Goal: Task Accomplishment & Management: Manage account settings

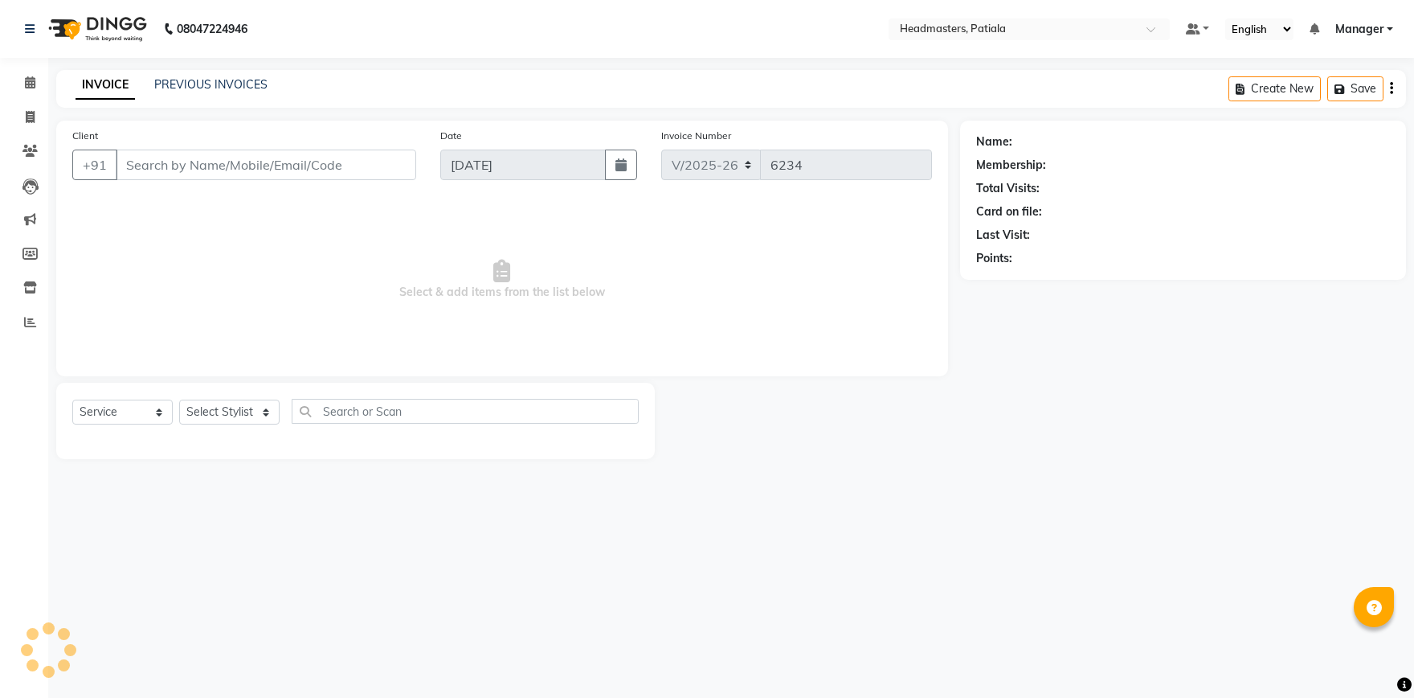
select select "service"
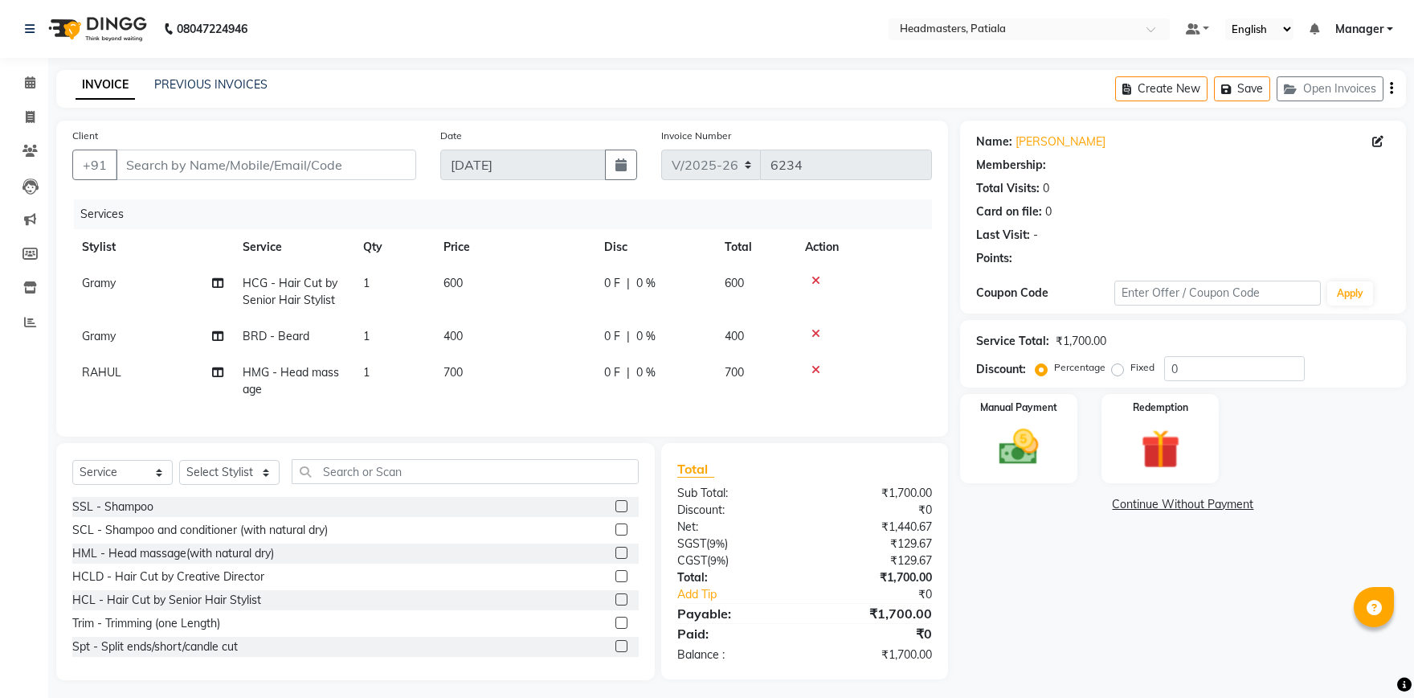
type input "9872095332"
select select "51082"
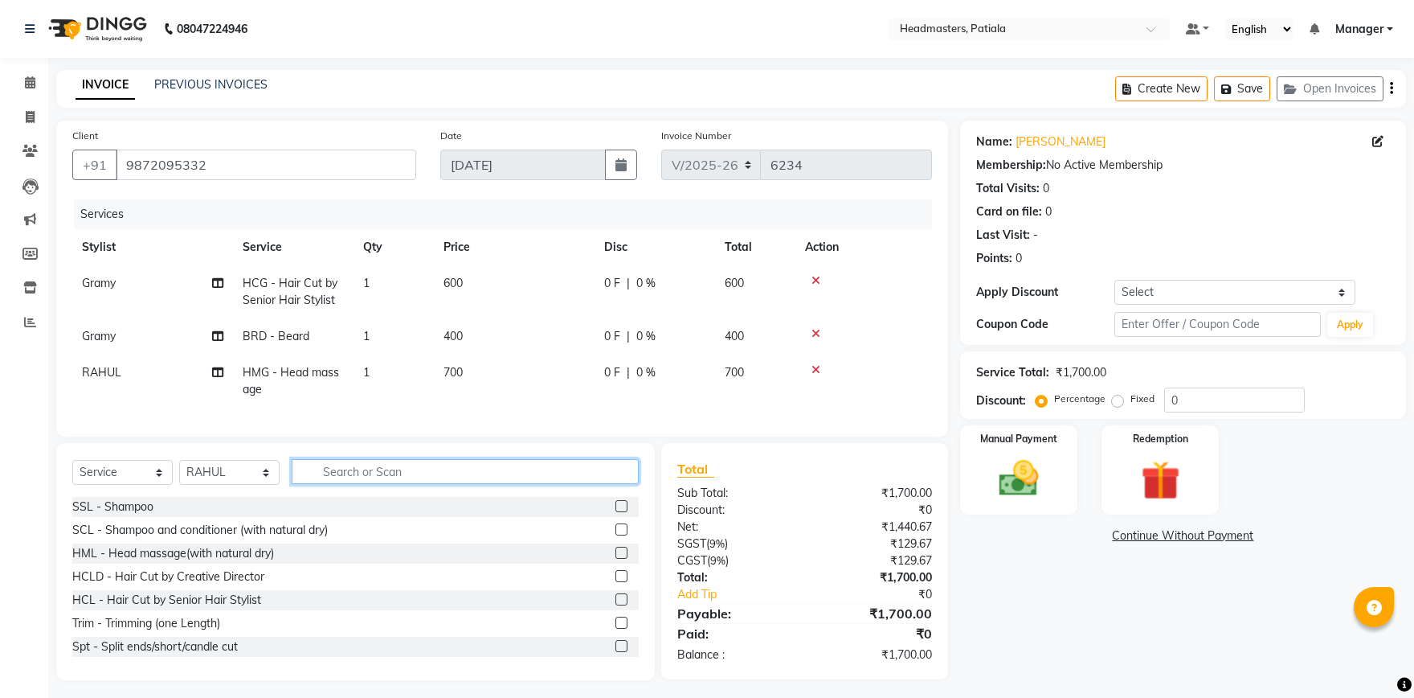
click at [412, 473] on input "text" at bounding box center [465, 471] width 347 height 25
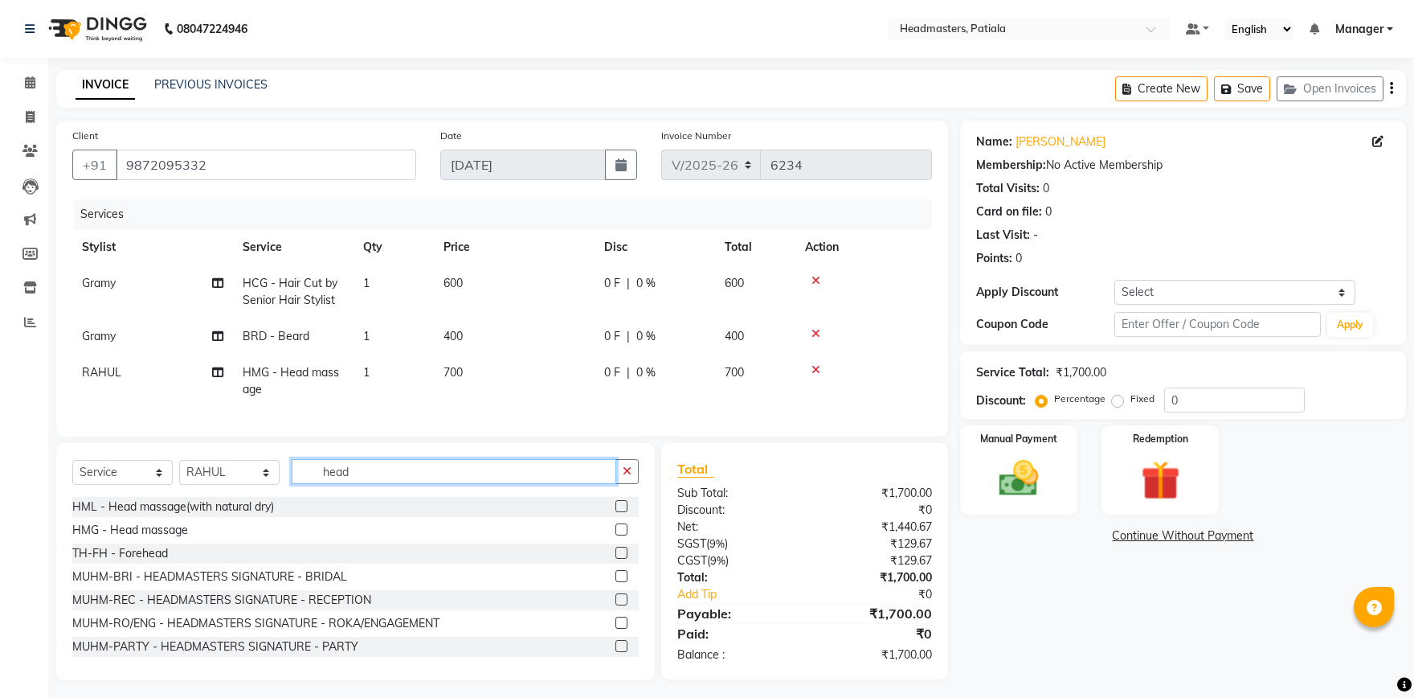
type input "head"
click at [616, 534] on label at bounding box center [622, 529] width 12 height 12
click at [616, 534] on input "checkbox" at bounding box center [621, 530] width 10 height 10
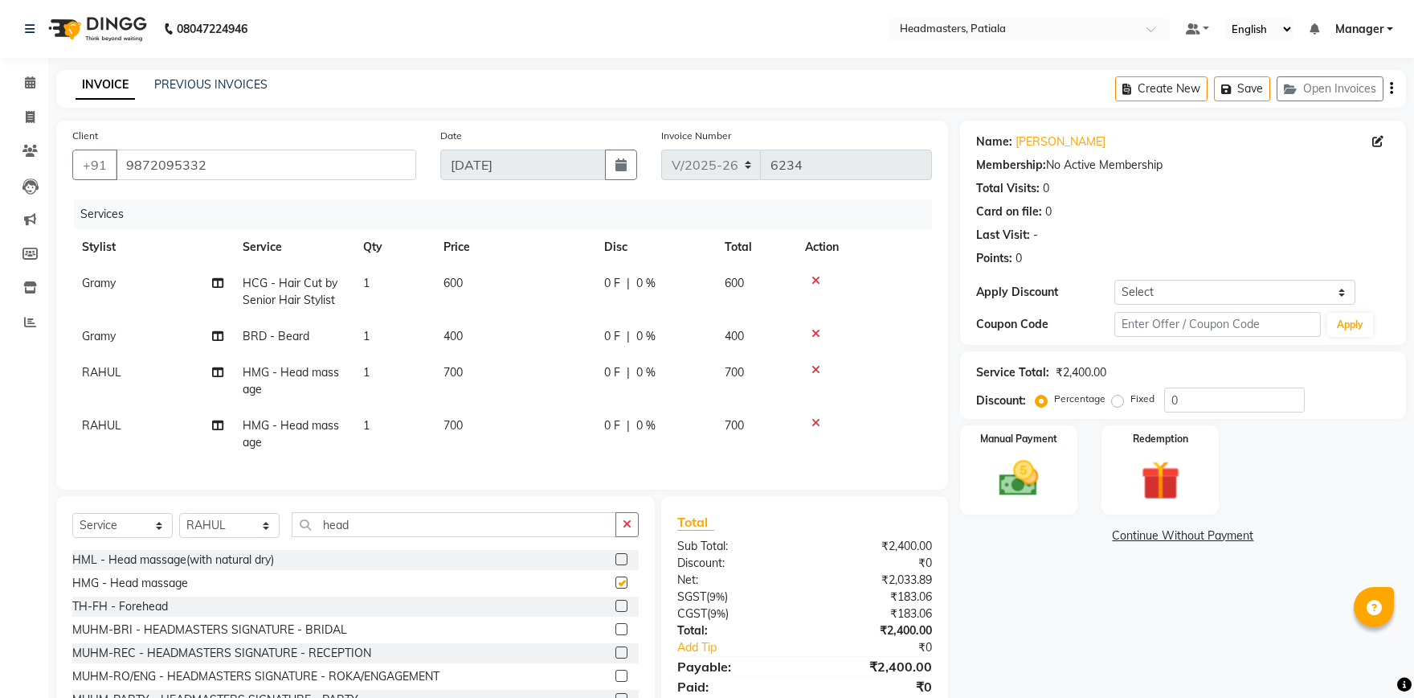
checkbox input "false"
click at [816, 422] on icon at bounding box center [816, 422] width 9 height 11
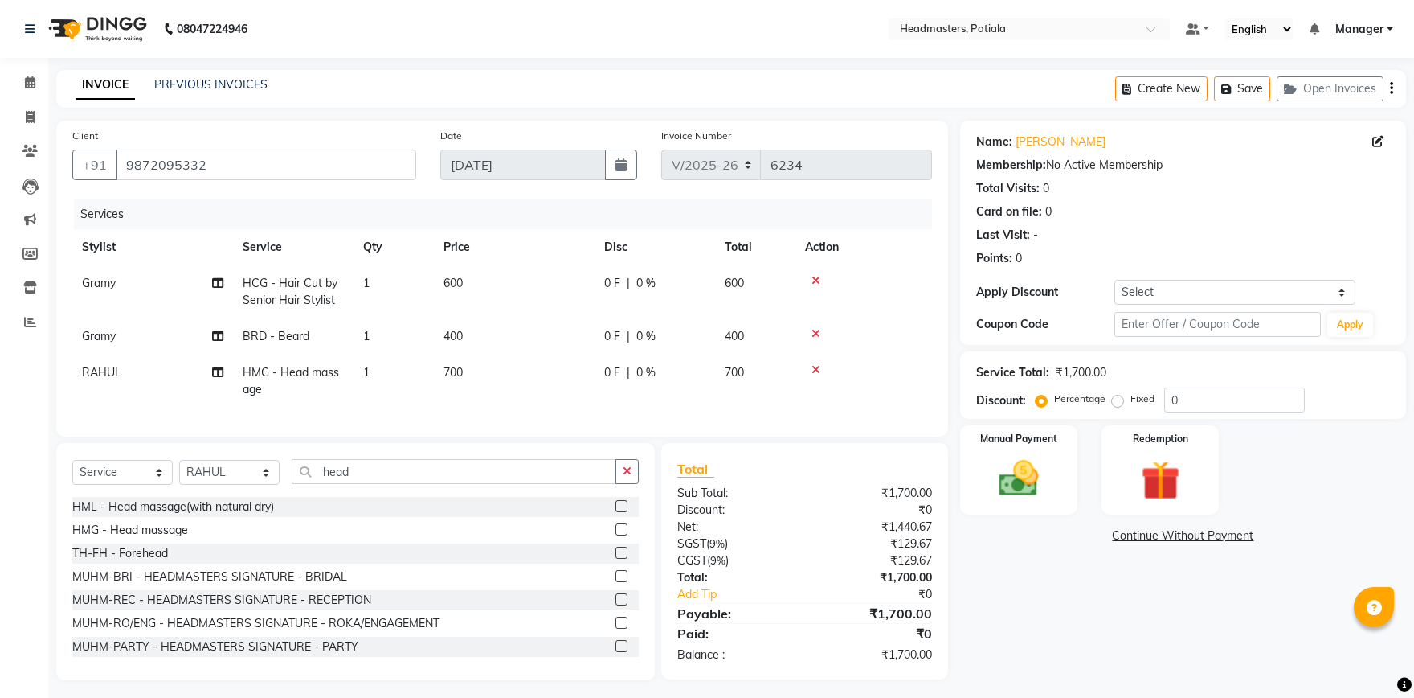
click at [625, 507] on label at bounding box center [622, 506] width 12 height 12
click at [625, 507] on input "checkbox" at bounding box center [621, 506] width 10 height 10
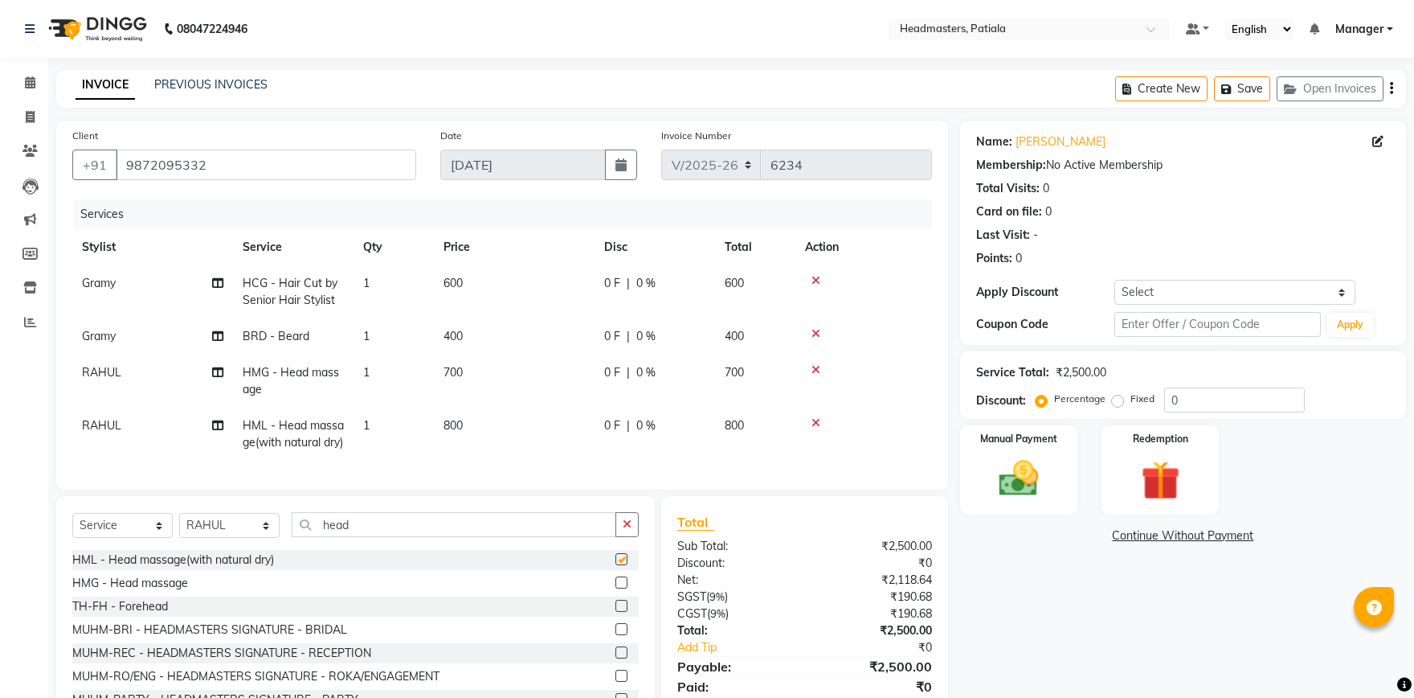
checkbox input "false"
click at [112, 371] on span "RAHUL" at bounding box center [101, 372] width 39 height 14
select select "51082"
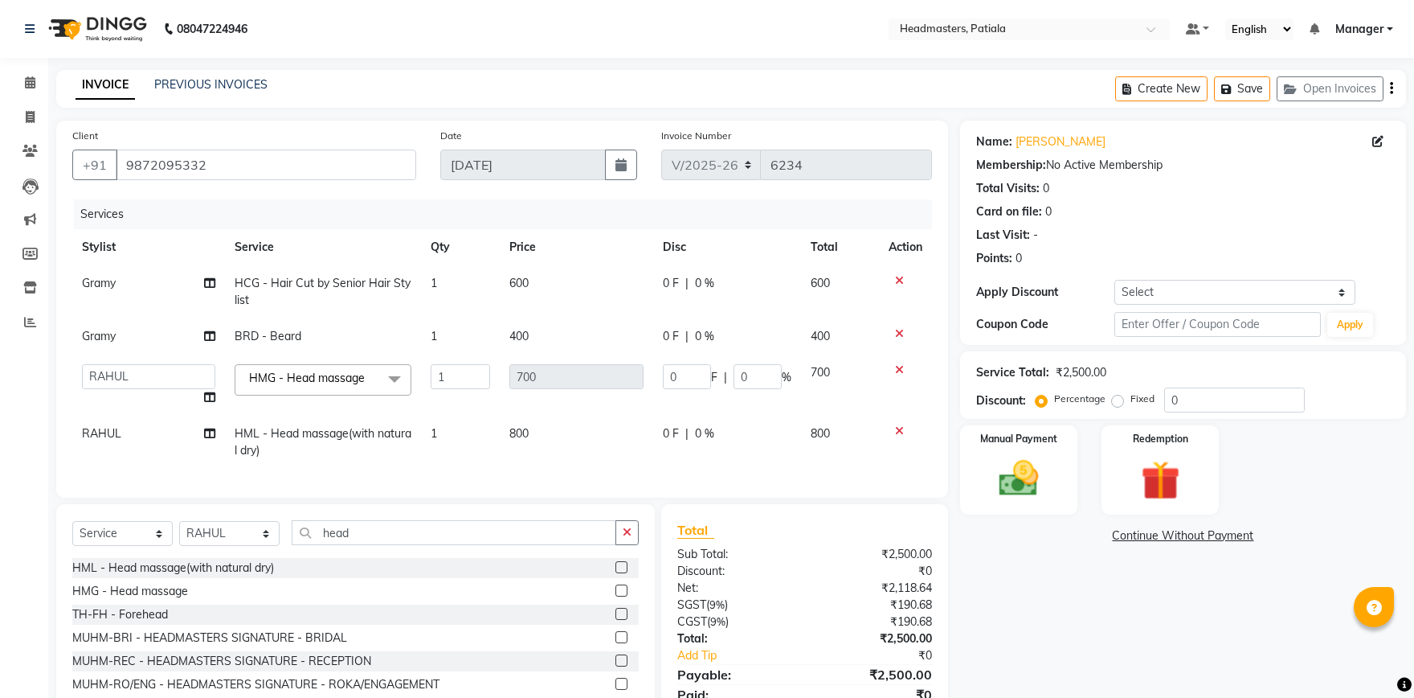
click at [899, 368] on div at bounding box center [906, 369] width 34 height 11
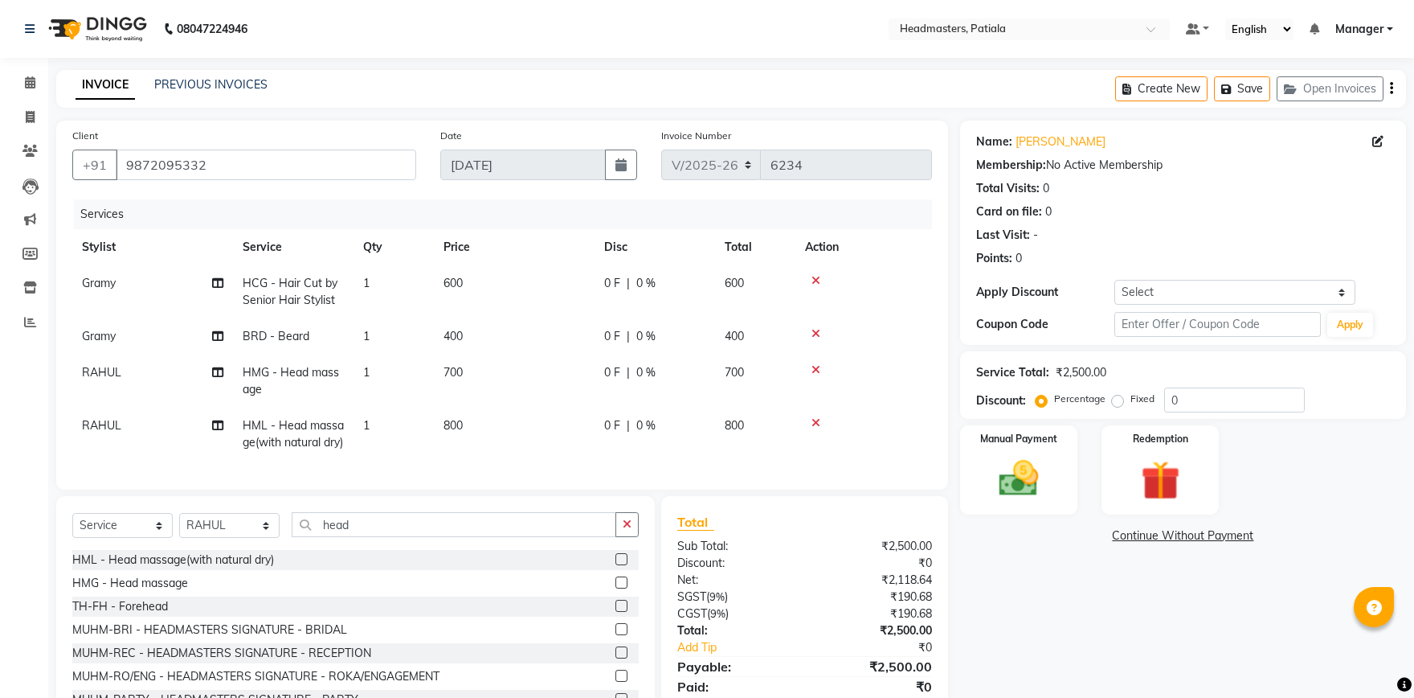
click at [818, 366] on icon at bounding box center [816, 369] width 9 height 11
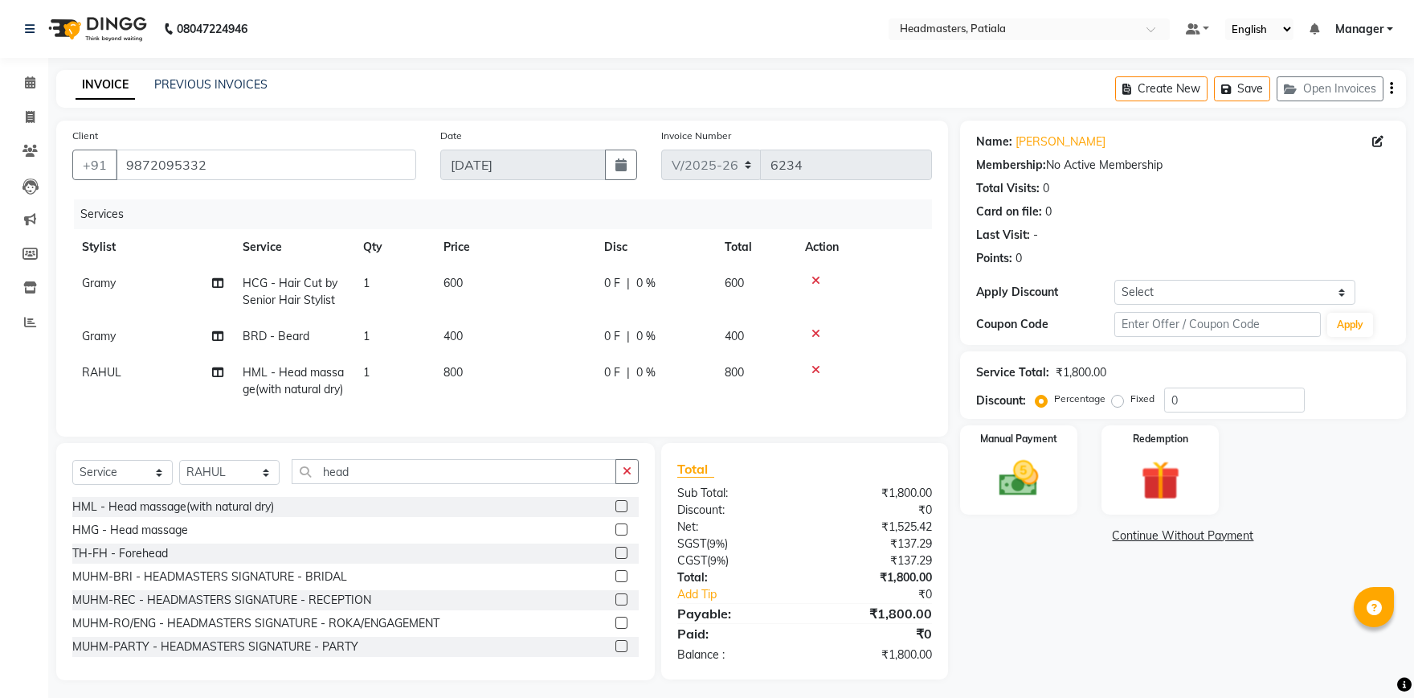
click at [641, 369] on span "0 %" at bounding box center [646, 372] width 19 height 17
select select "51082"
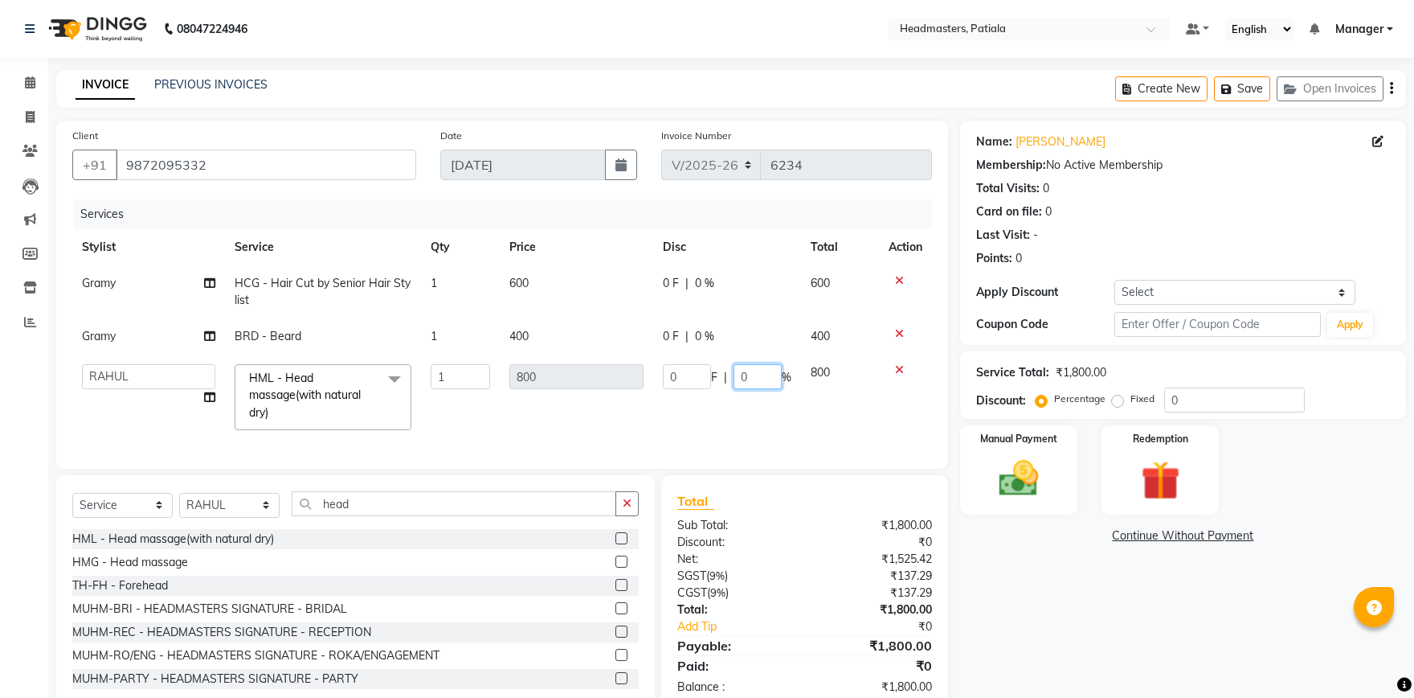
click at [747, 375] on input "0" at bounding box center [758, 376] width 48 height 25
type input "30"
click at [746, 351] on tr "Gramy BRD - Beard 1 400 0 F | 0 % 400" at bounding box center [502, 336] width 860 height 36
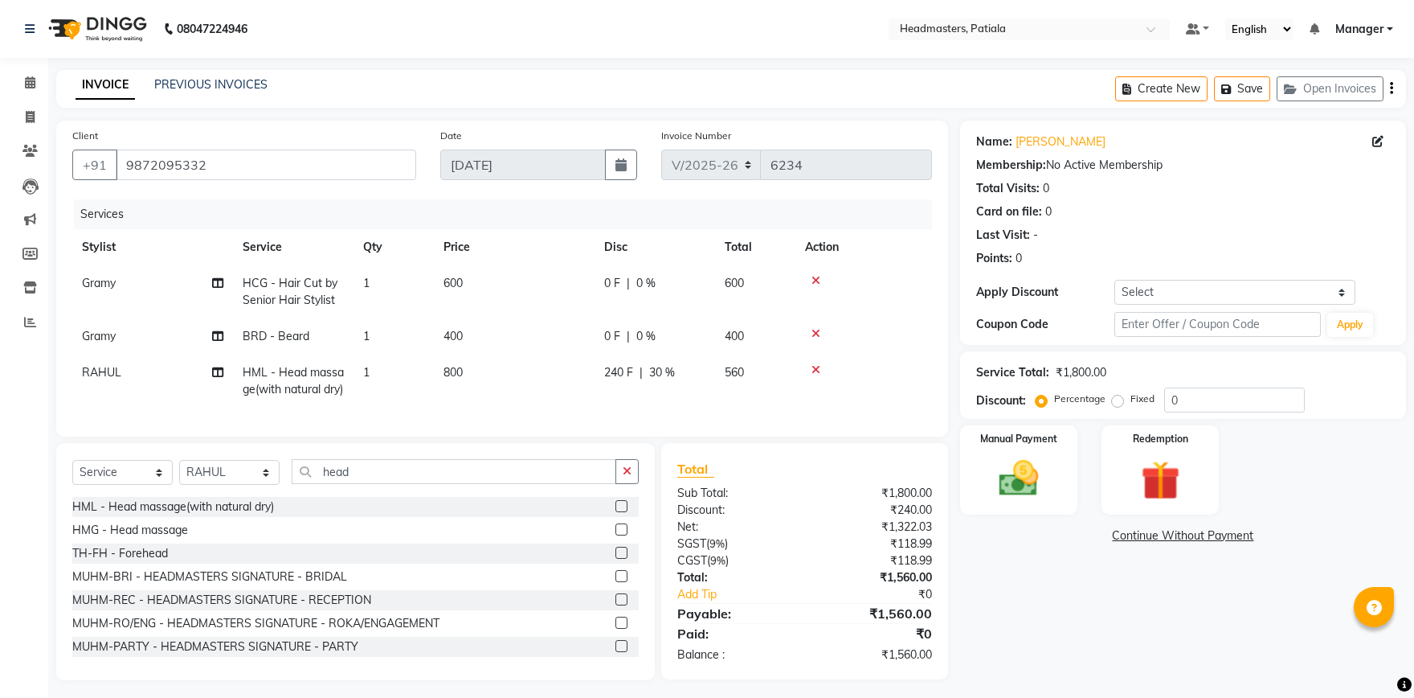
click at [623, 346] on td "0 F | 0 %" at bounding box center [655, 336] width 121 height 36
select select "87940"
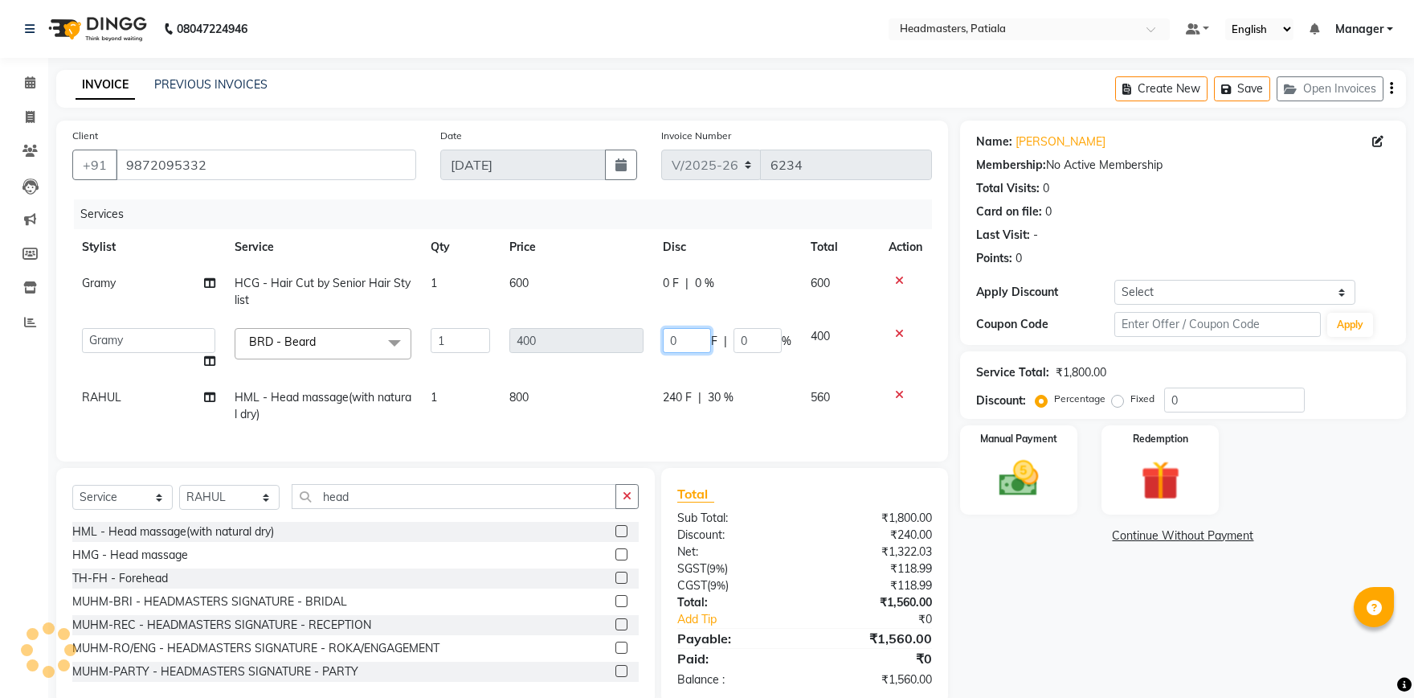
click at [682, 341] on input "0" at bounding box center [687, 340] width 48 height 25
type input "100"
click at [668, 290] on div "0 F | 0 %" at bounding box center [727, 283] width 129 height 17
select select "87940"
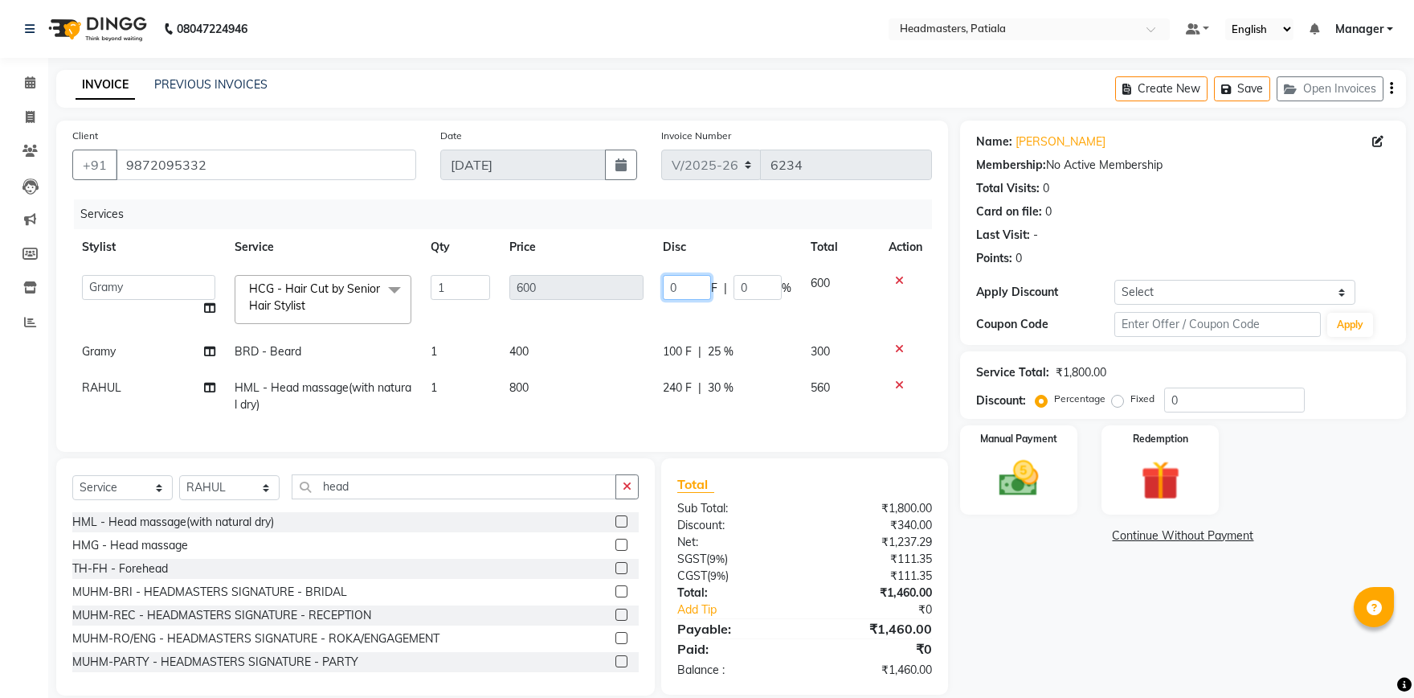
click at [686, 288] on input "0" at bounding box center [687, 287] width 48 height 25
type input "200"
click at [600, 322] on tbody "ABHISHEK AJAY KUMAR AKSHAY ALI ARSH ARUN ASIF AZEEZUR REHMAAN Chand Sahota DAVY…" at bounding box center [502, 344] width 860 height 158
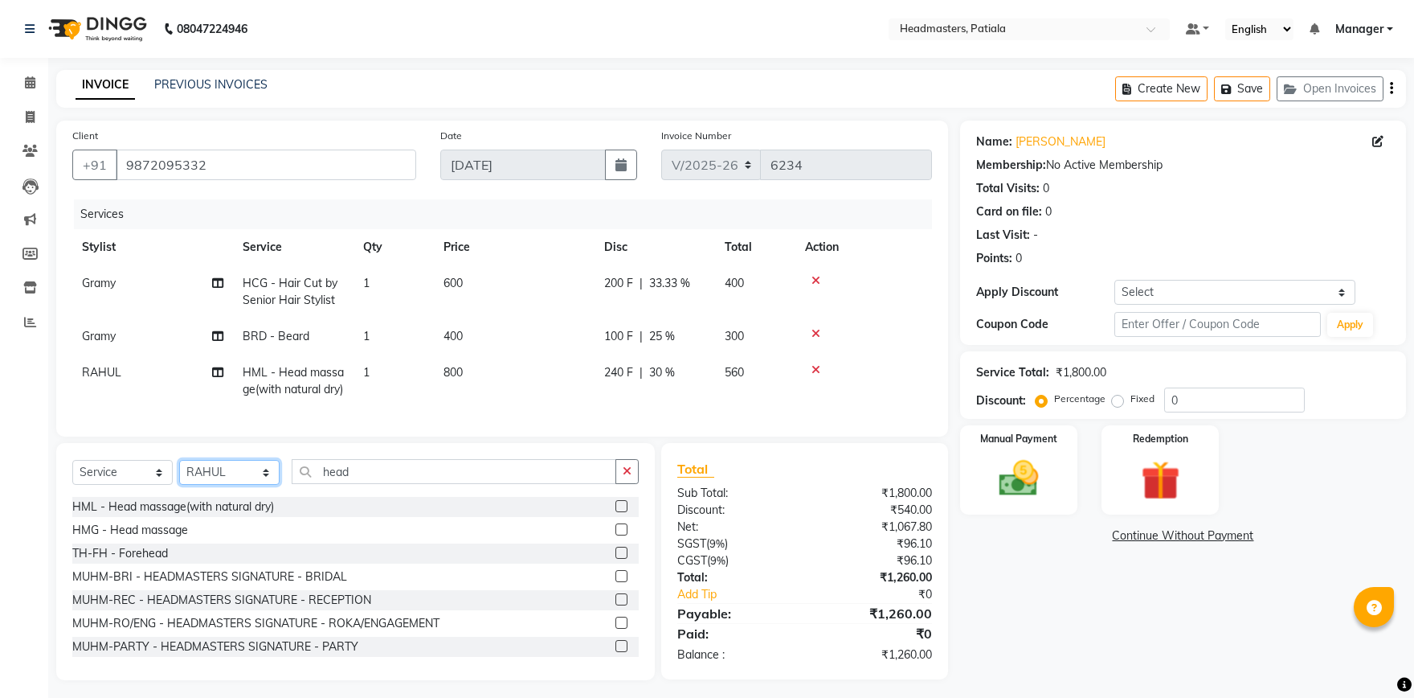
click at [179, 460] on select "Select Stylist ABHISHEK AJAY KUMAR AKSHAY ALI ARSH ARUN ASIF AZEEZUR REHMAAN Ch…" at bounding box center [229, 472] width 100 height 25
select select "51096"
click option "[PERSON_NAME]" at bounding box center [0, 0] width 0 height 0
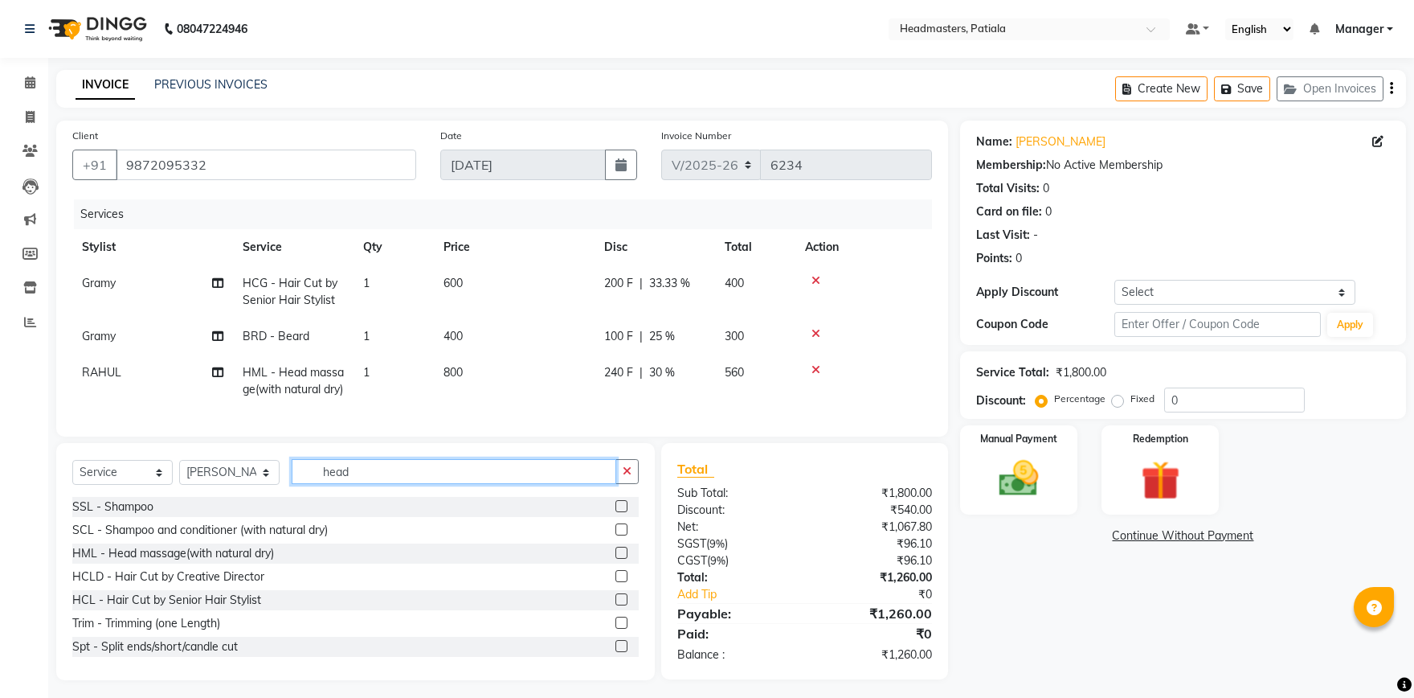
click at [444, 484] on input "head" at bounding box center [454, 471] width 325 height 25
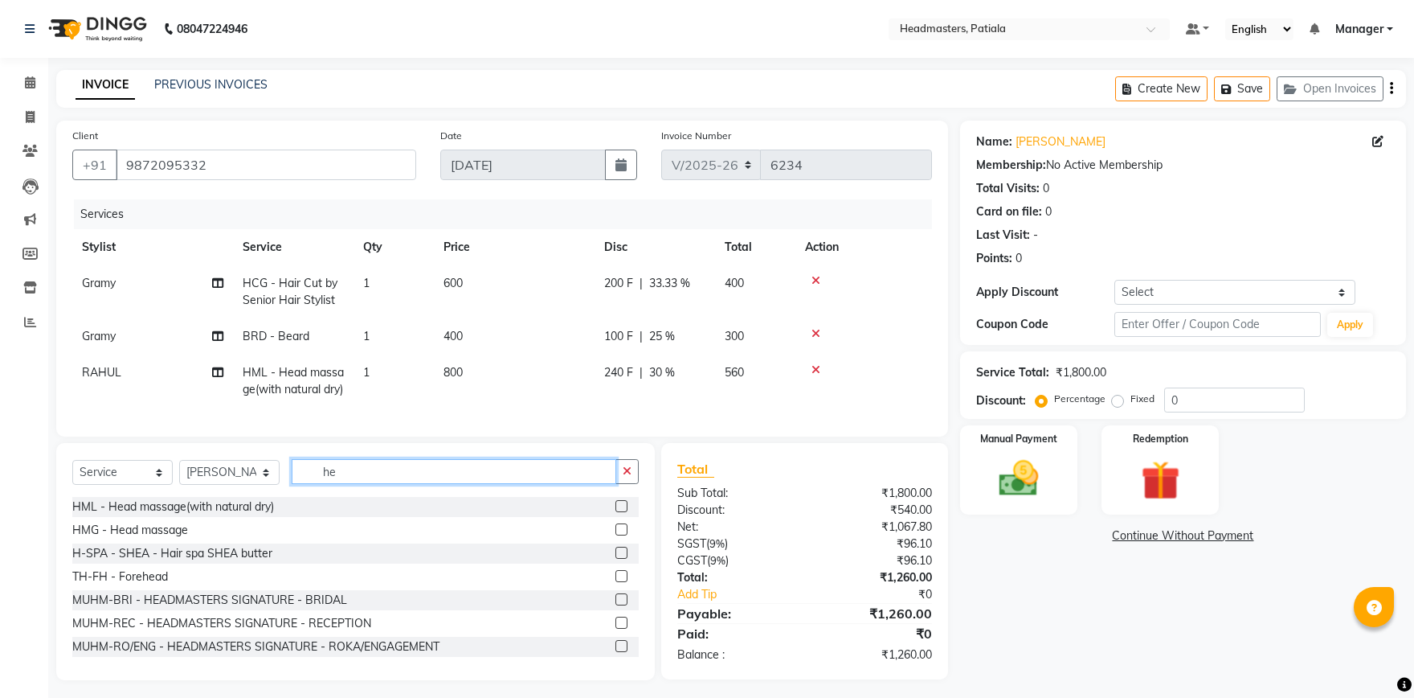
type input "h"
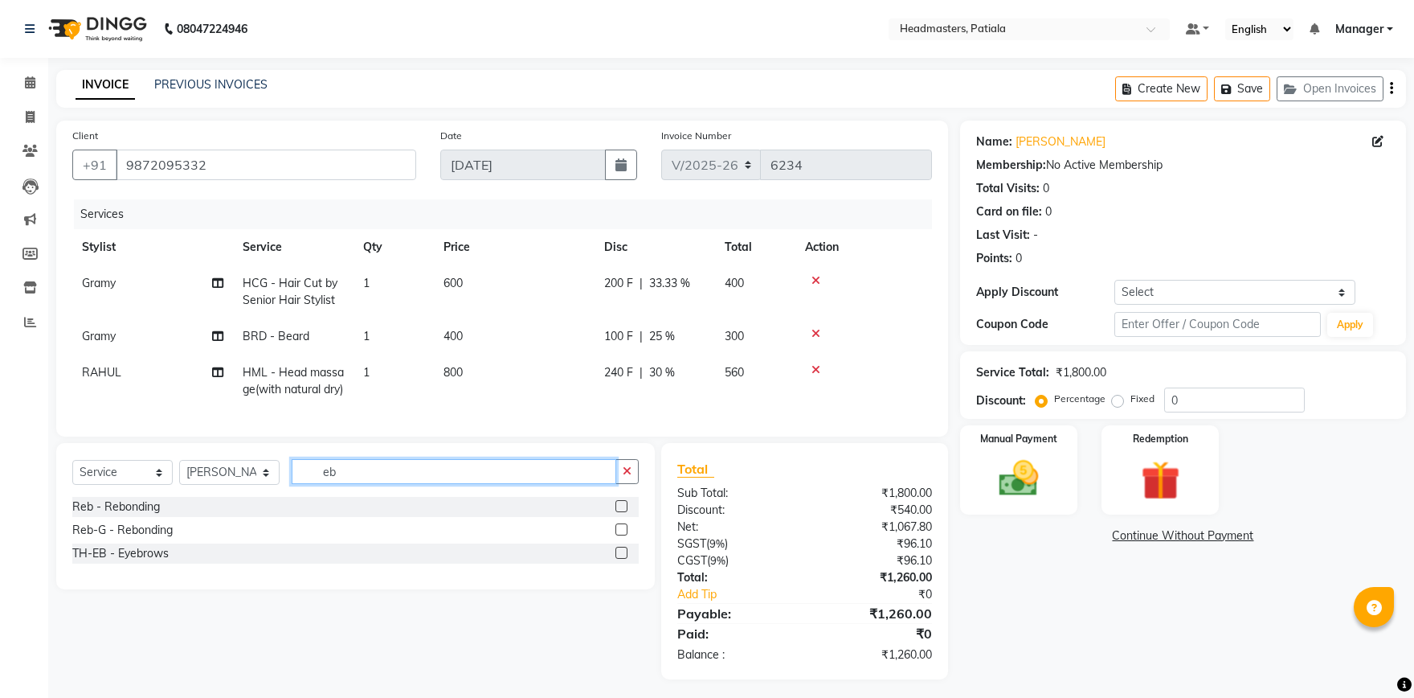
type input "eb"
click at [620, 559] on label at bounding box center [622, 552] width 12 height 12
click at [620, 559] on input "checkbox" at bounding box center [621, 553] width 10 height 10
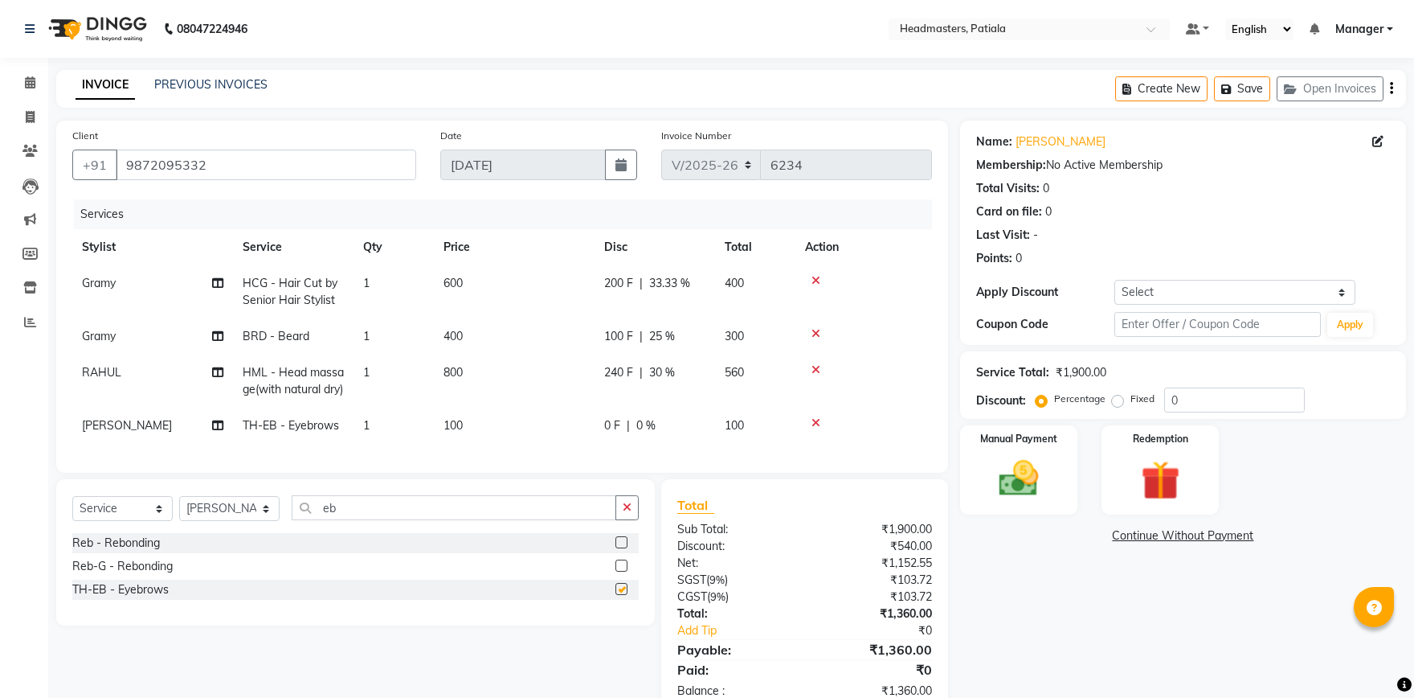
checkbox input "false"
click at [489, 520] on input "eb" at bounding box center [454, 507] width 325 height 25
type input "e"
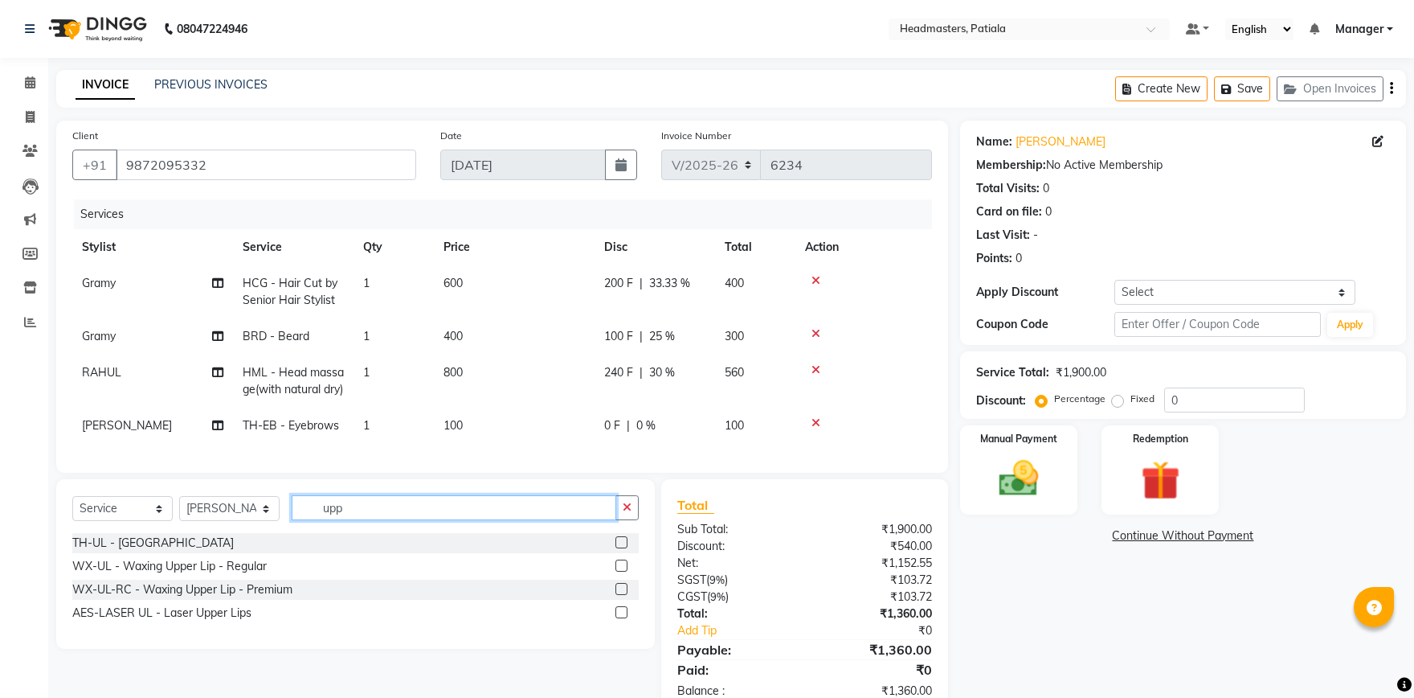
type input "upp"
click at [627, 553] on div at bounding box center [627, 543] width 23 height 20
click at [621, 548] on label at bounding box center [622, 542] width 12 height 12
click at [621, 548] on input "checkbox" at bounding box center [621, 543] width 10 height 10
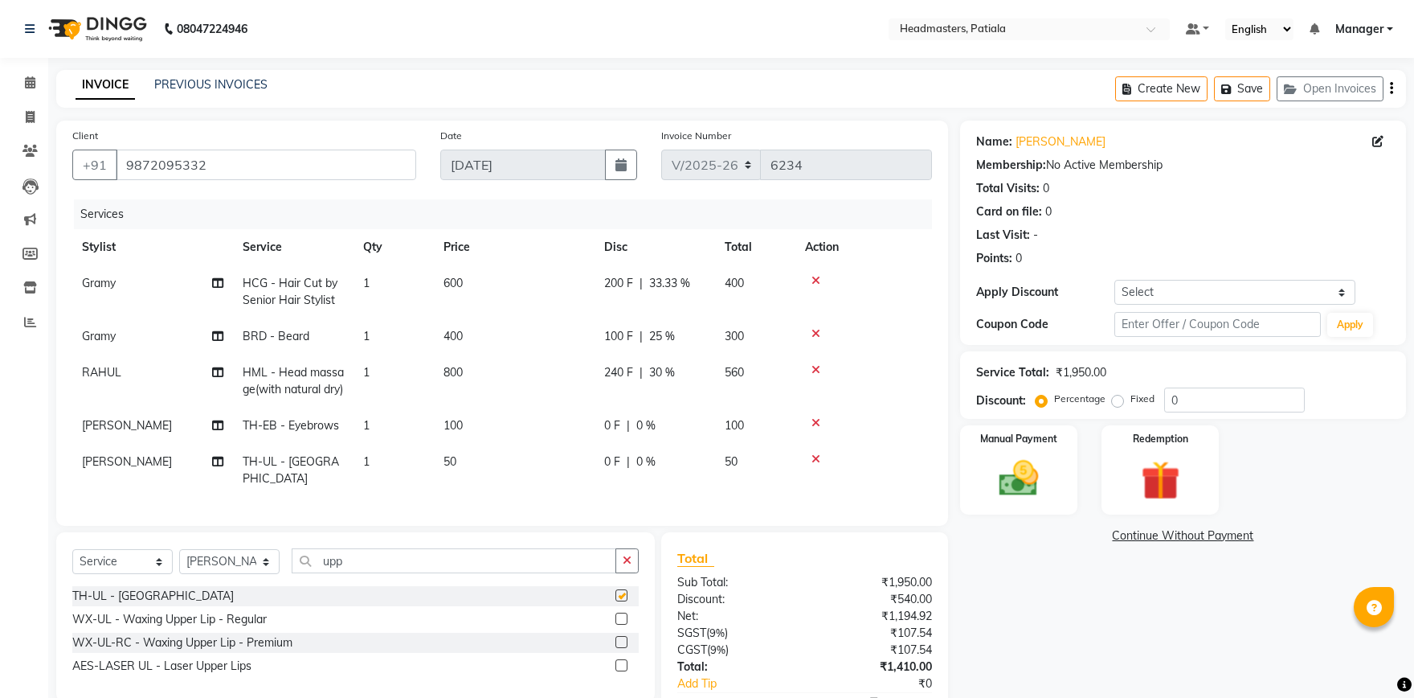
checkbox input "false"
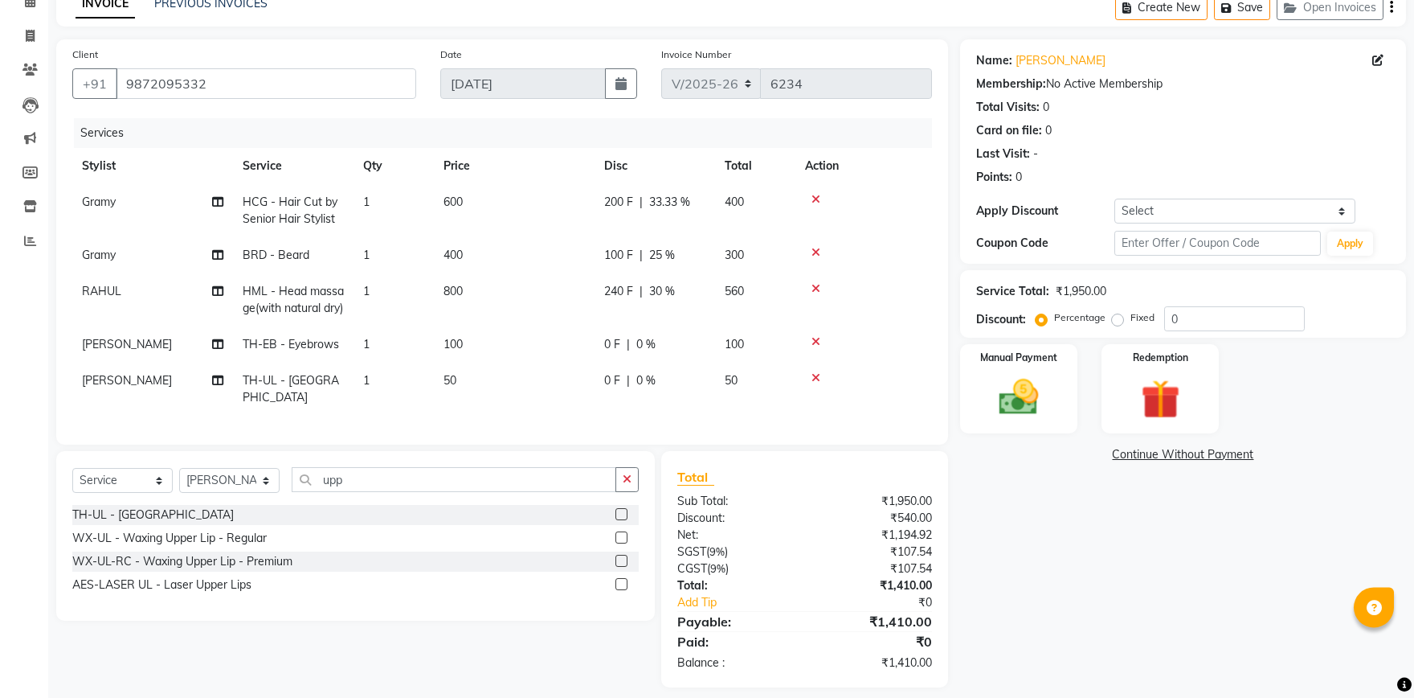
scroll to position [94, 0]
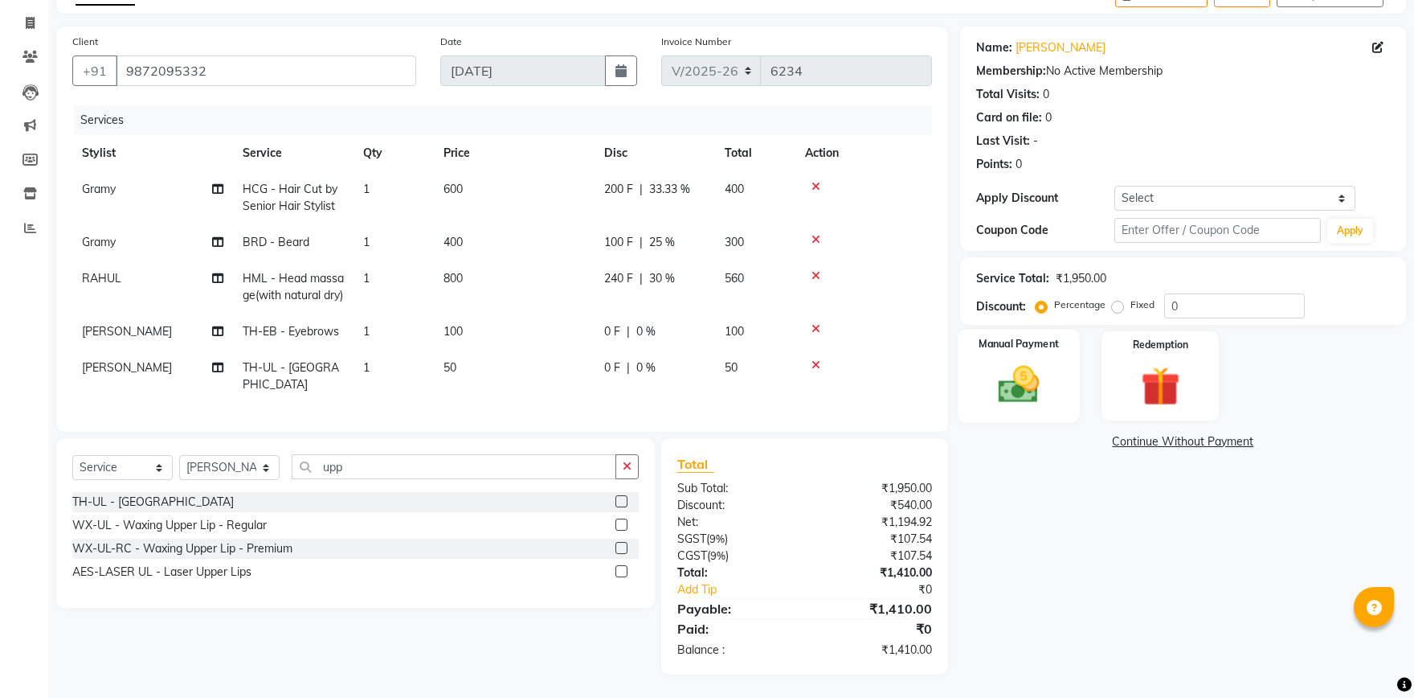
click at [1019, 376] on img at bounding box center [1019, 384] width 67 height 47
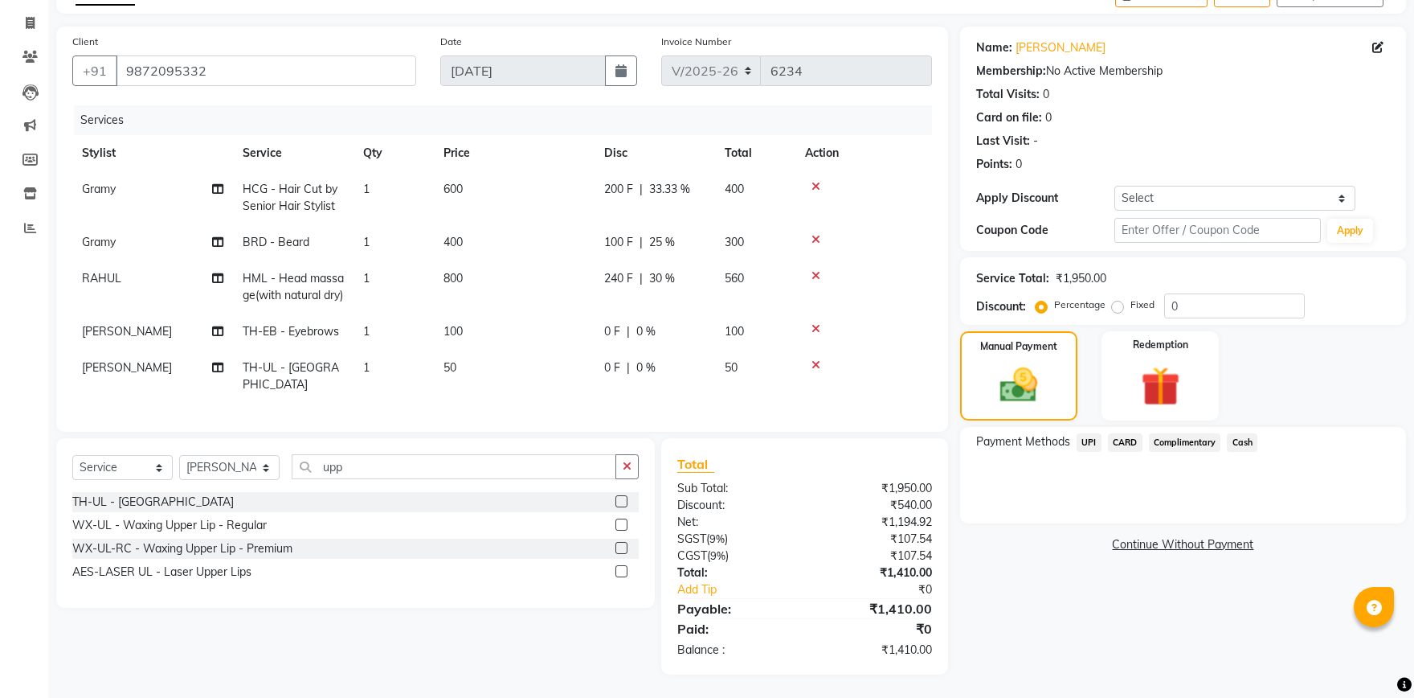
click at [1237, 442] on span "Cash" at bounding box center [1242, 442] width 31 height 18
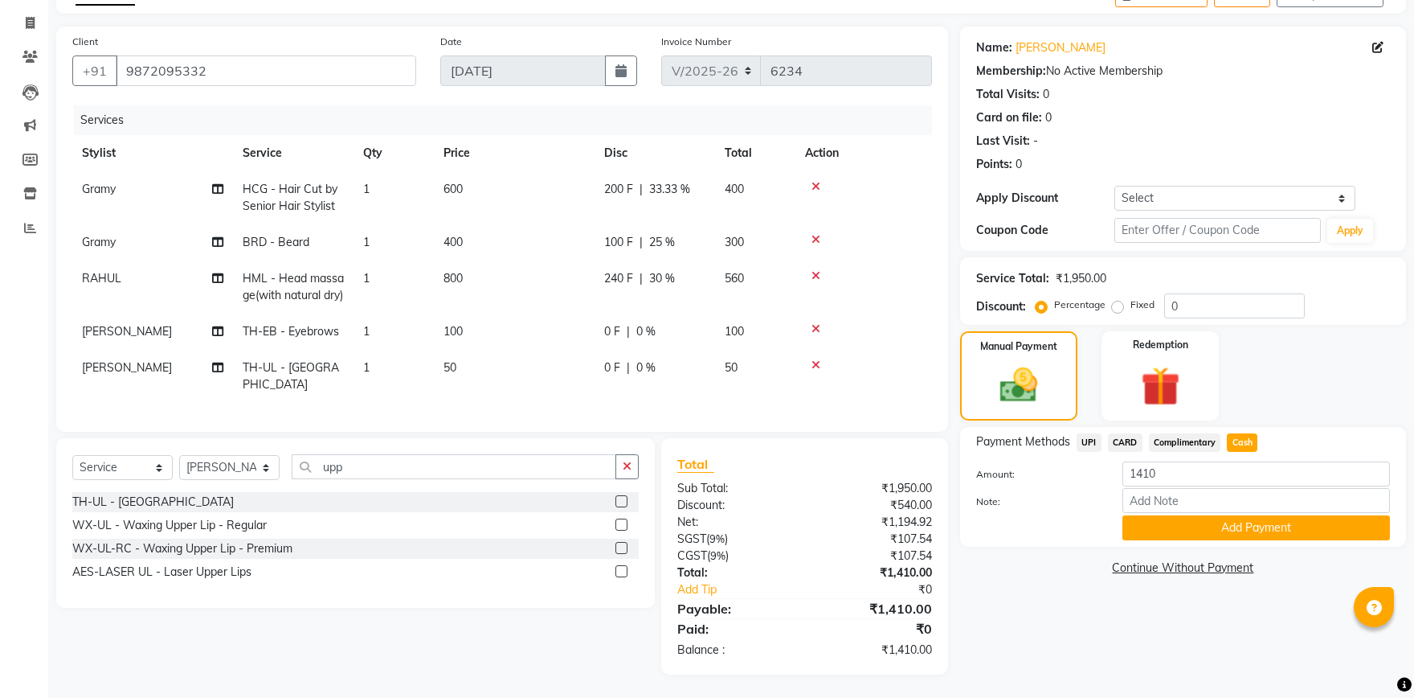
click at [612, 276] on span "240 F" at bounding box center [618, 278] width 29 height 17
select select "51082"
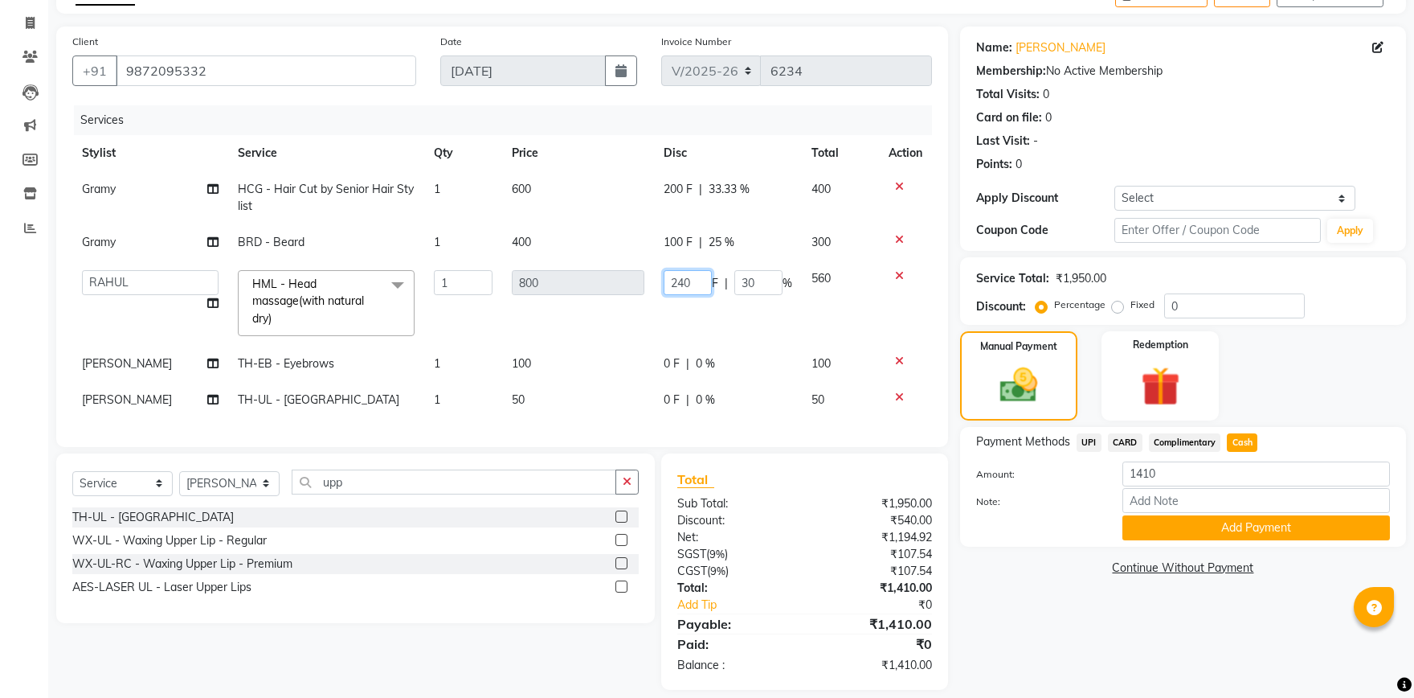
click at [679, 272] on input "240" at bounding box center [688, 282] width 48 height 25
click at [678, 272] on input "240" at bounding box center [688, 282] width 48 height 25
type input "250"
click at [654, 325] on td "250 F | 30 %" at bounding box center [728, 302] width 148 height 85
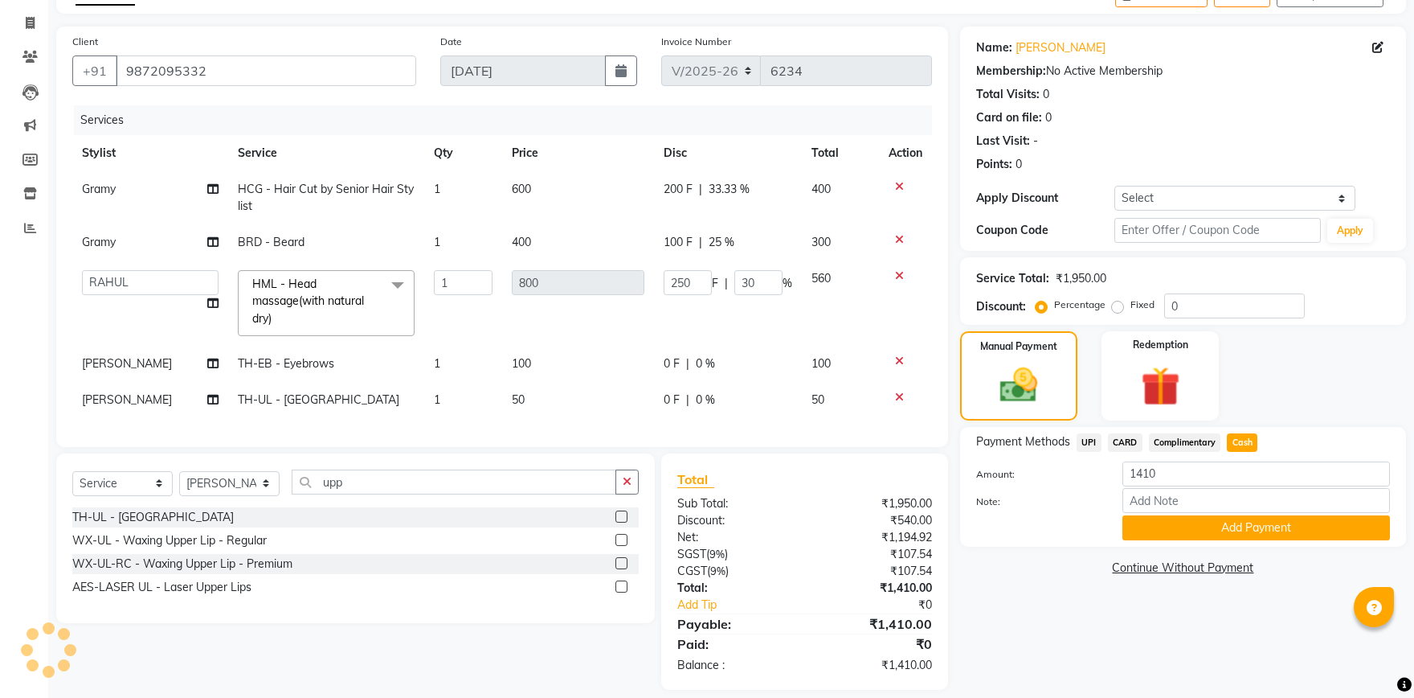
select select "51082"
click at [1242, 439] on span "Cash" at bounding box center [1242, 442] width 31 height 18
type input "1400"
click at [1242, 526] on button "Add Payment" at bounding box center [1257, 527] width 268 height 25
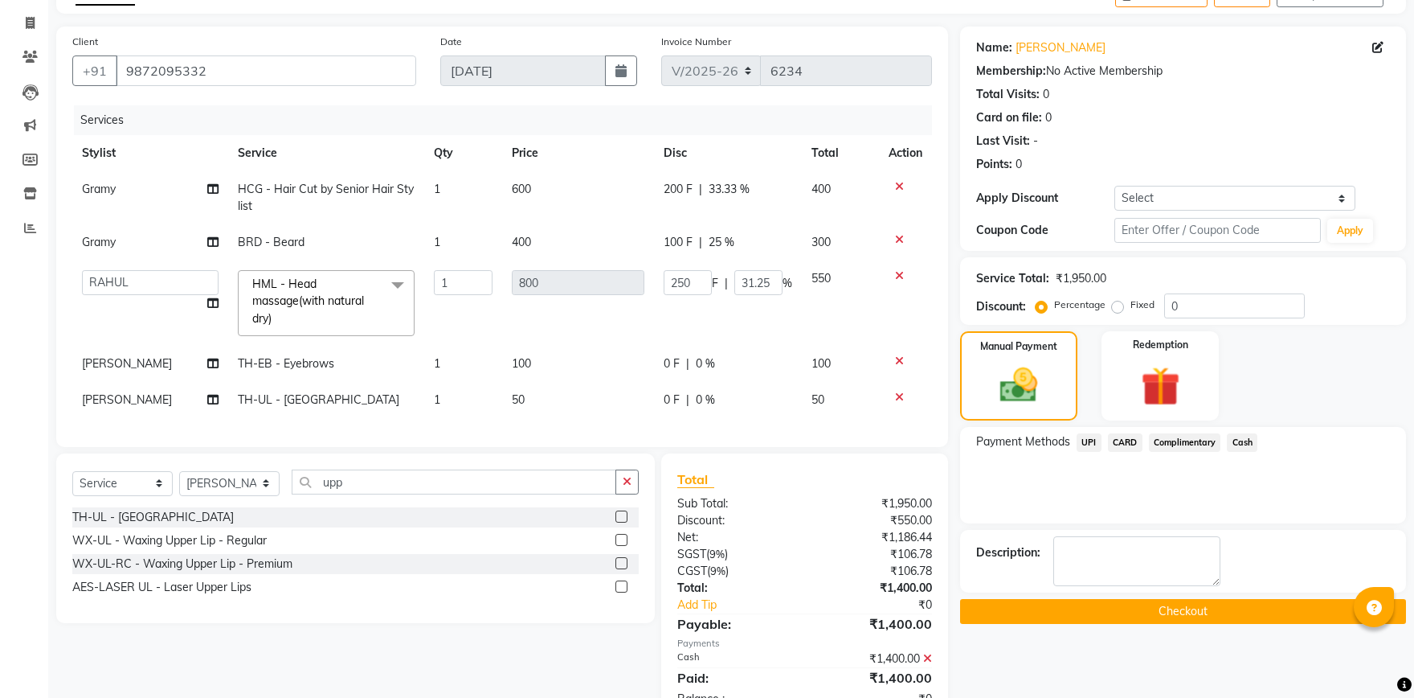
click at [1191, 609] on button "Checkout" at bounding box center [1183, 611] width 446 height 25
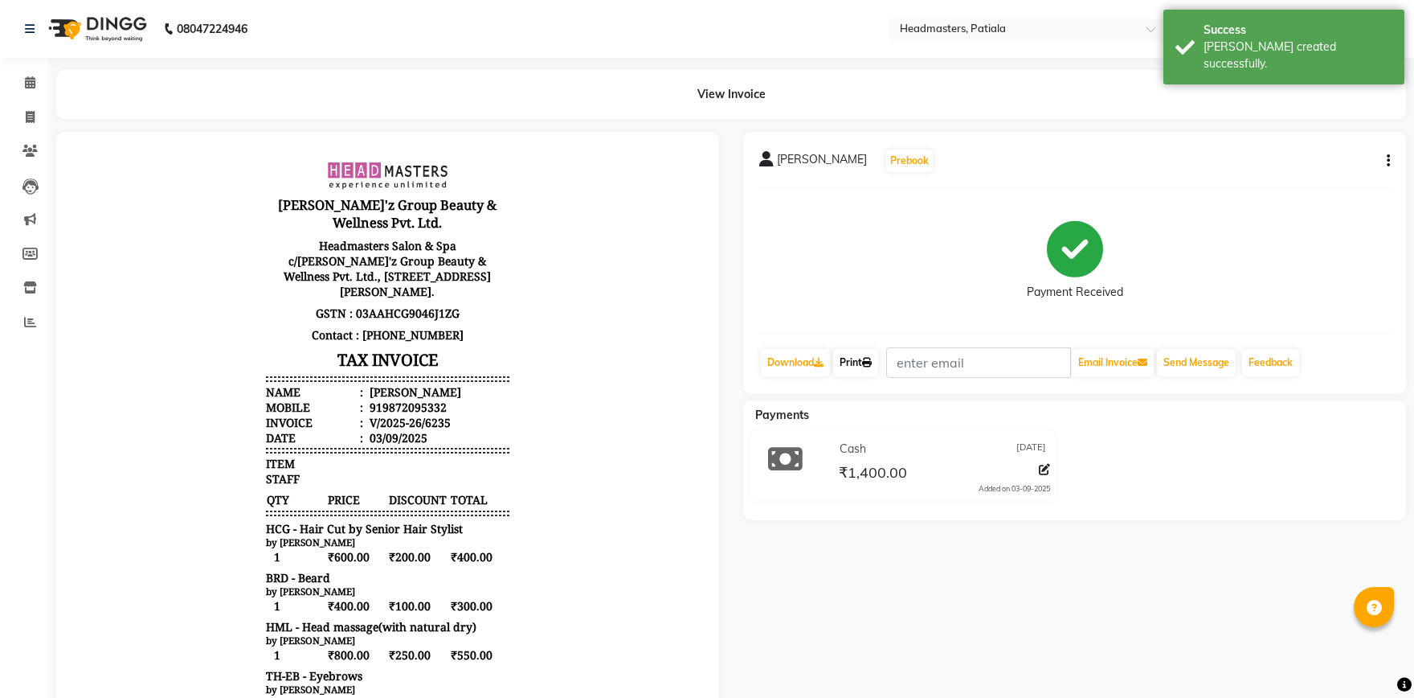
click at [858, 358] on link "Print" at bounding box center [855, 362] width 45 height 27
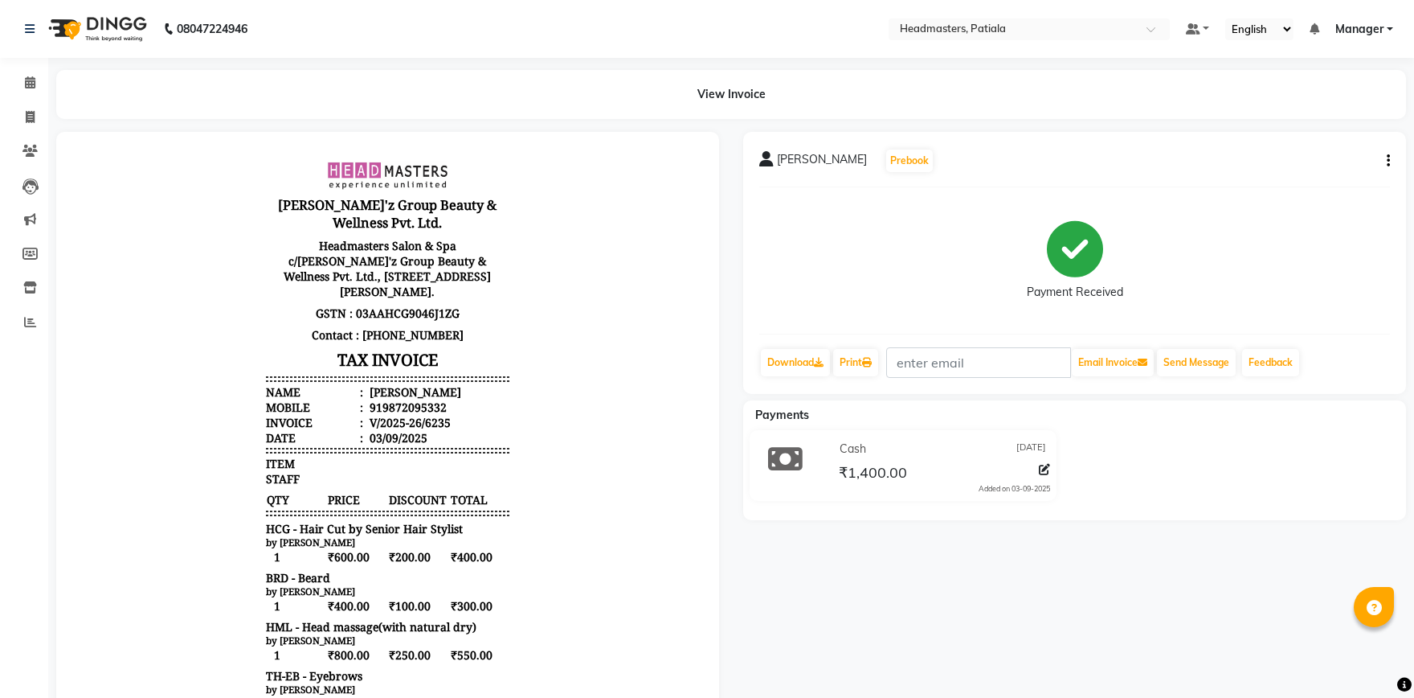
drag, startPoint x: 899, startPoint y: 252, endPoint x: 1414, endPoint y: 732, distance: 703.4
click at [30, 84] on icon at bounding box center [30, 82] width 10 height 12
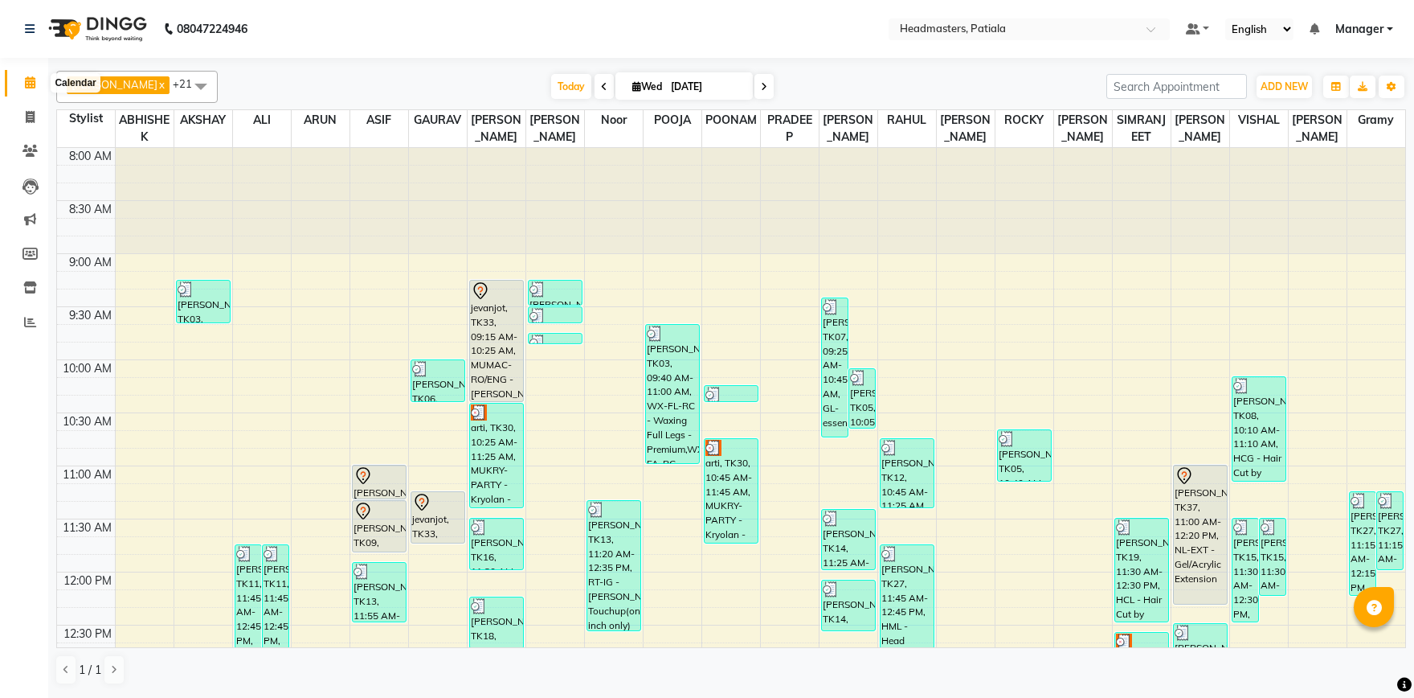
click at [28, 87] on icon at bounding box center [30, 82] width 10 height 12
click at [212, 90] on span at bounding box center [201, 86] width 32 height 31
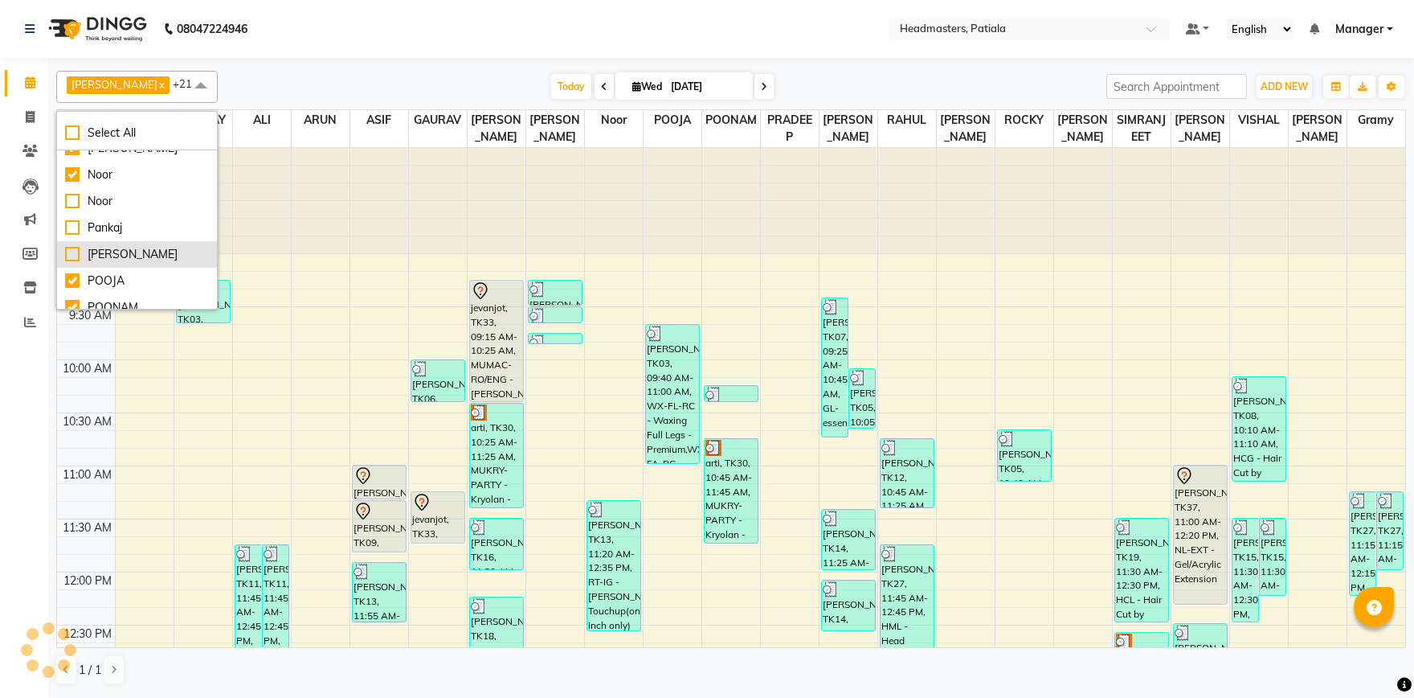
scroll to position [377, 0]
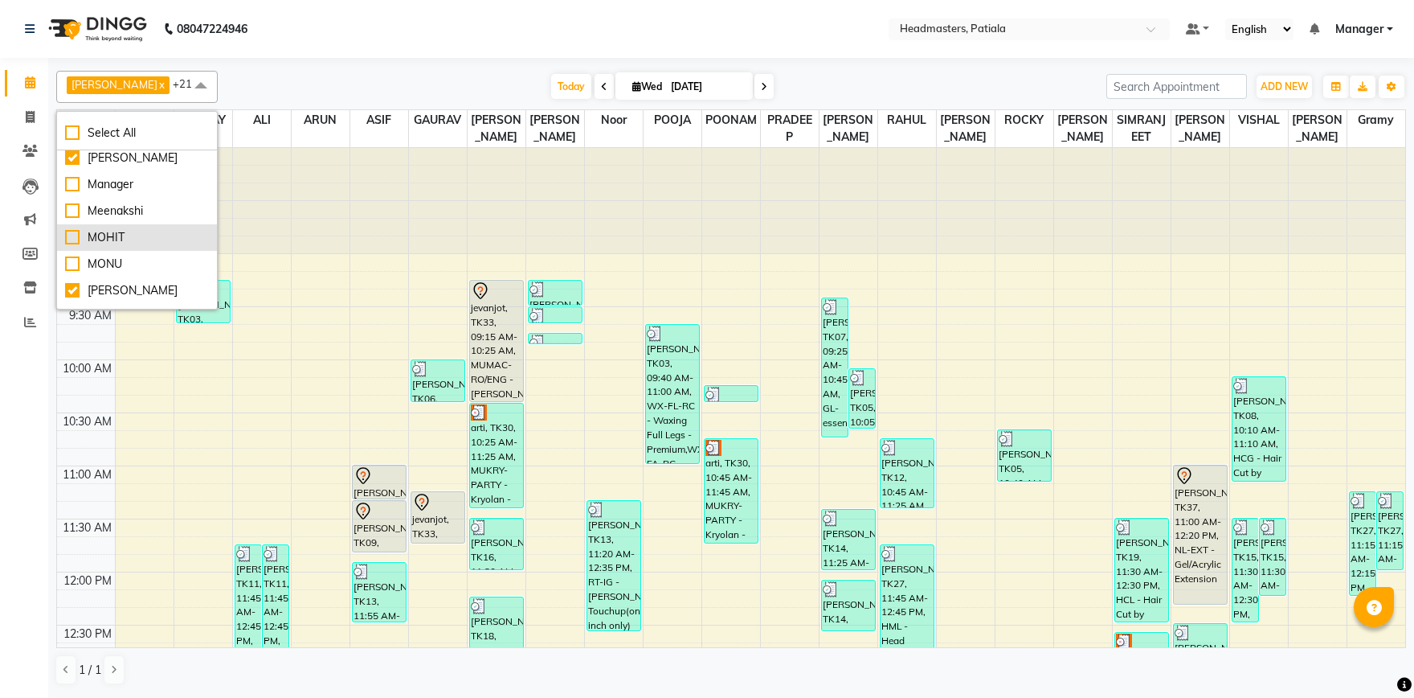
click at [67, 235] on div "MOHIT" at bounding box center [137, 237] width 144 height 17
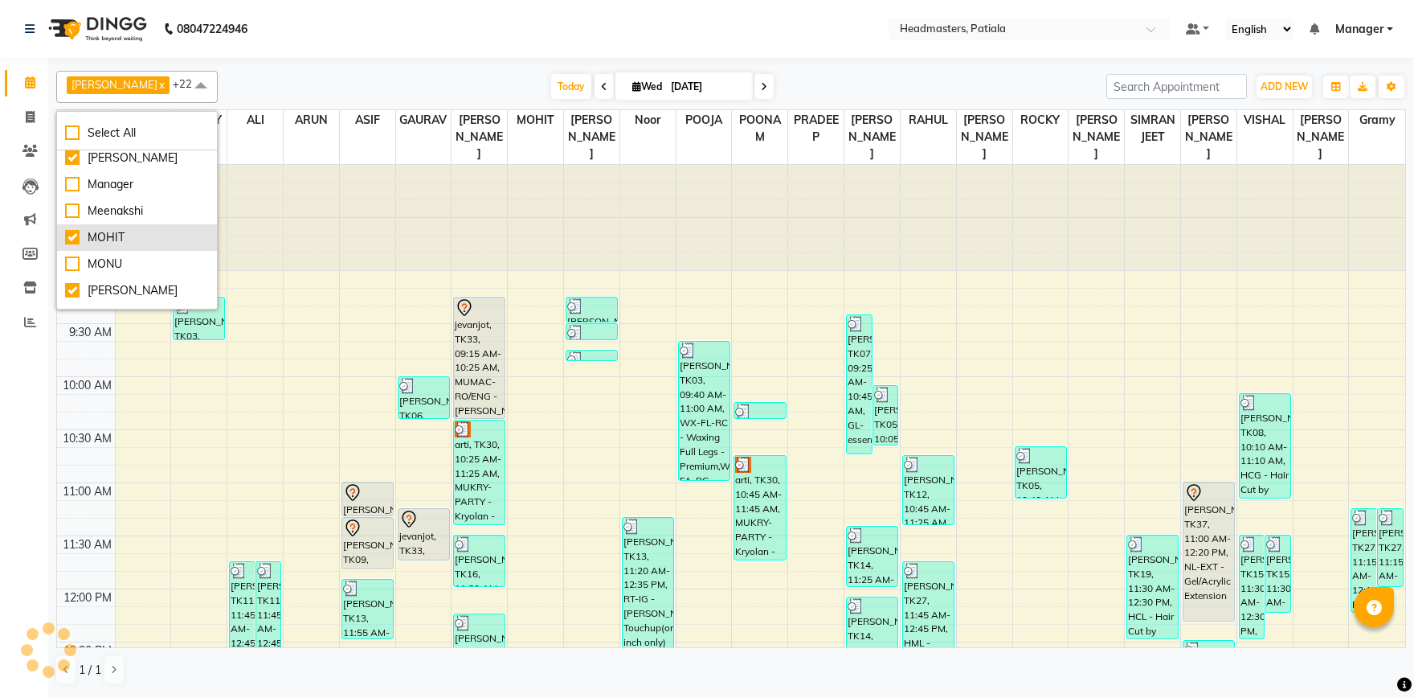
click at [71, 238] on div "MOHIT" at bounding box center [137, 237] width 144 height 17
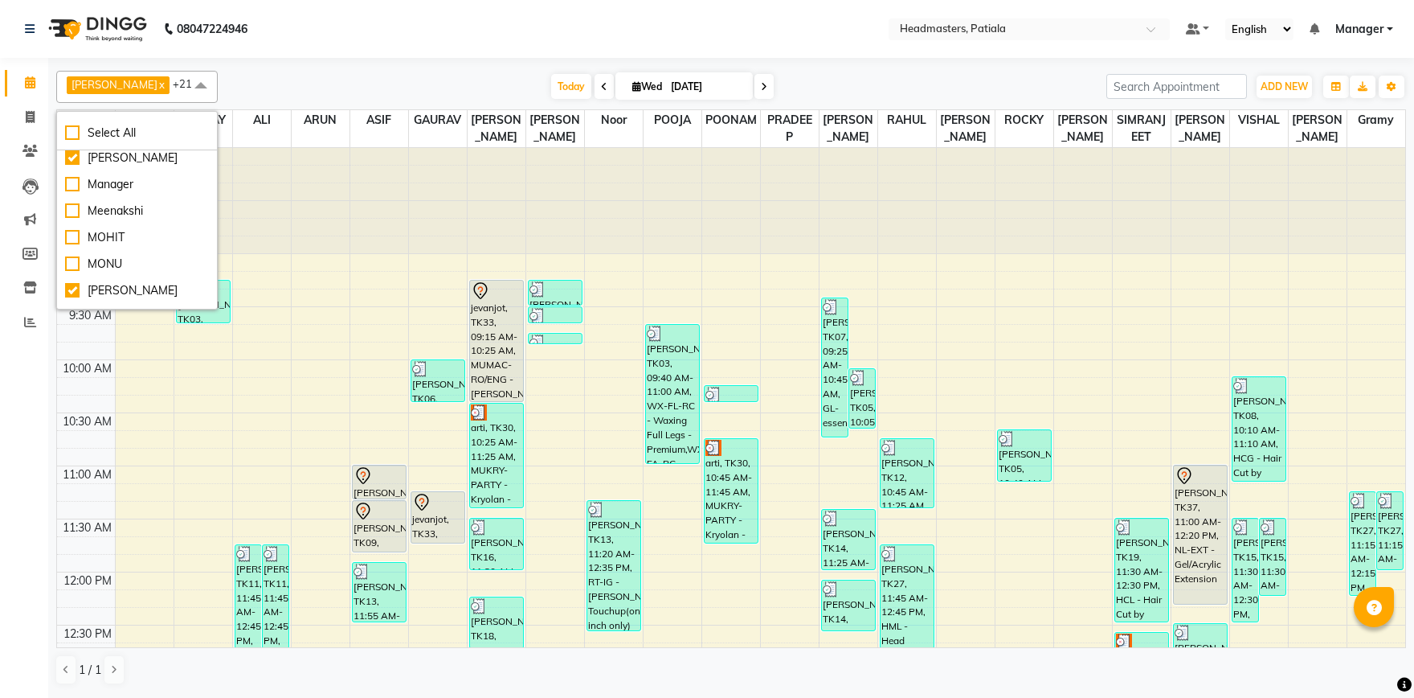
click at [379, 43] on nav "08047224946 Select Location × Headmasters, Patiala Default Panel My Panel Engli…" at bounding box center [707, 29] width 1414 height 58
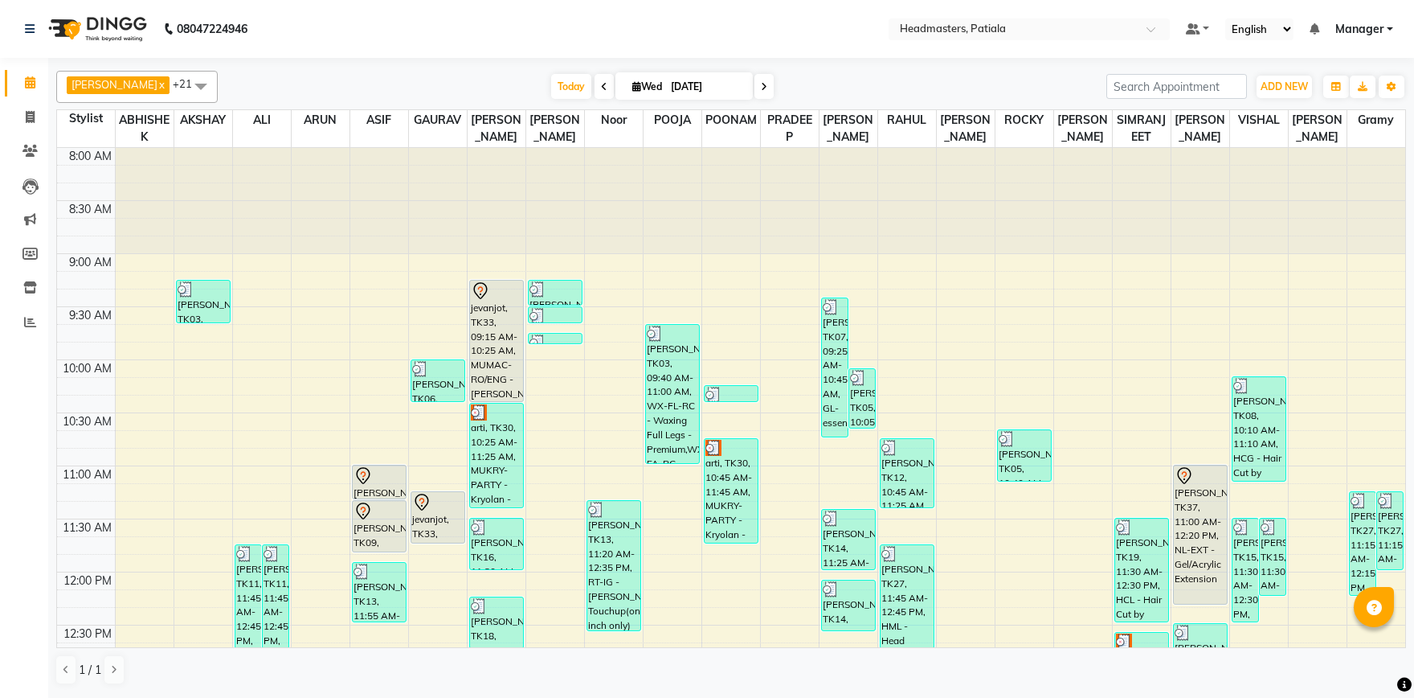
click at [203, 87] on span at bounding box center [201, 86] width 32 height 31
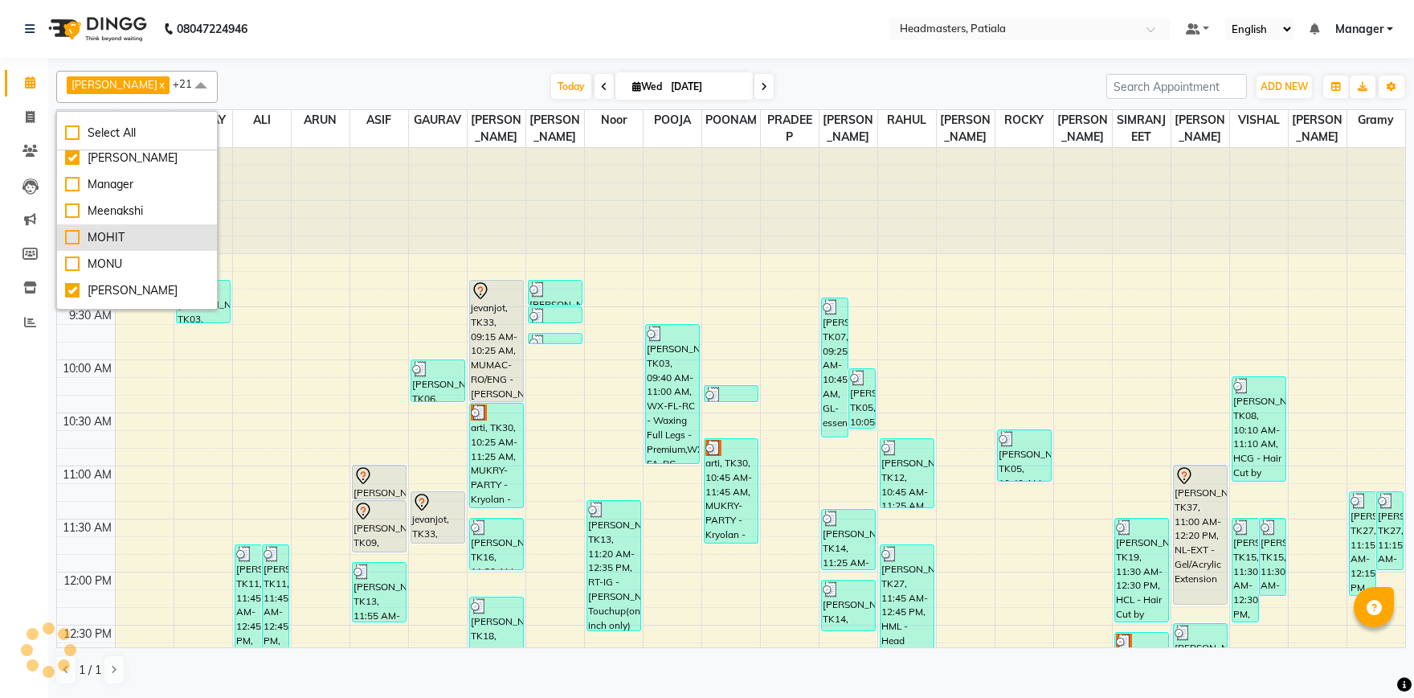
click at [70, 244] on div "MOHIT" at bounding box center [137, 237] width 144 height 17
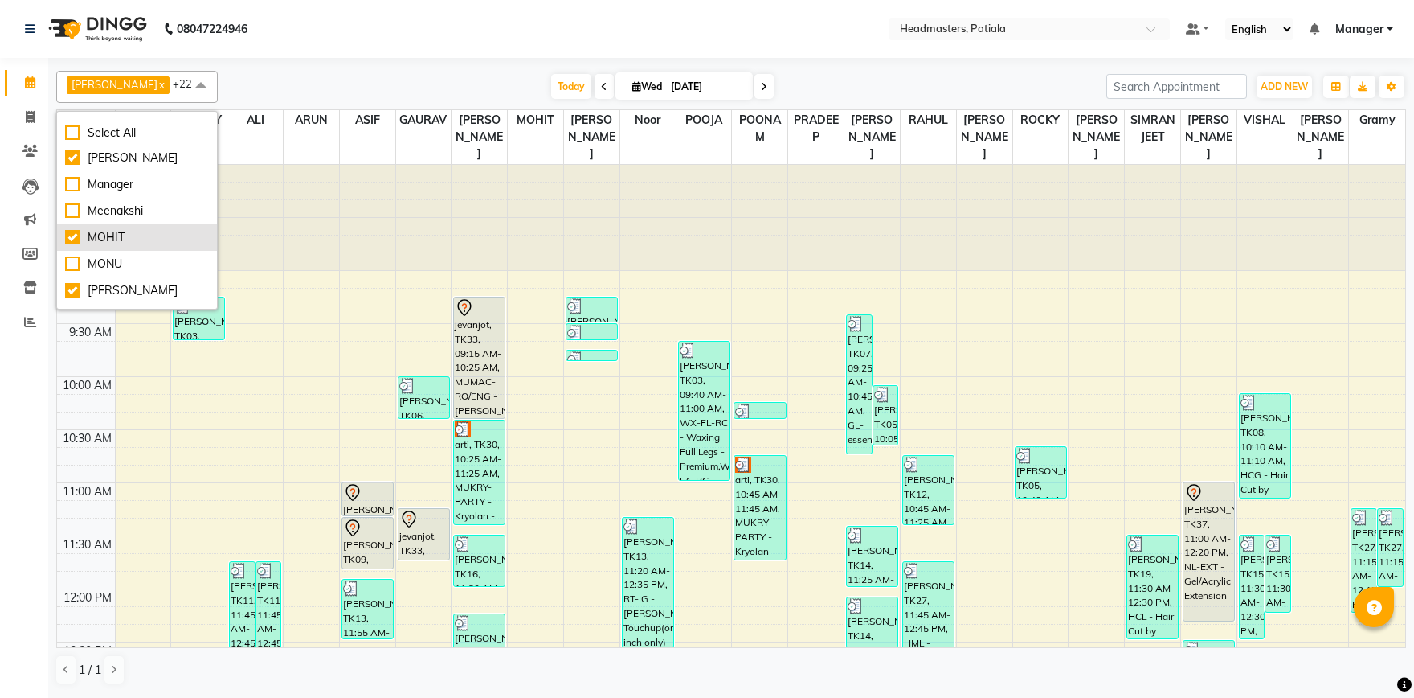
click at [72, 237] on div "MOHIT" at bounding box center [137, 237] width 144 height 17
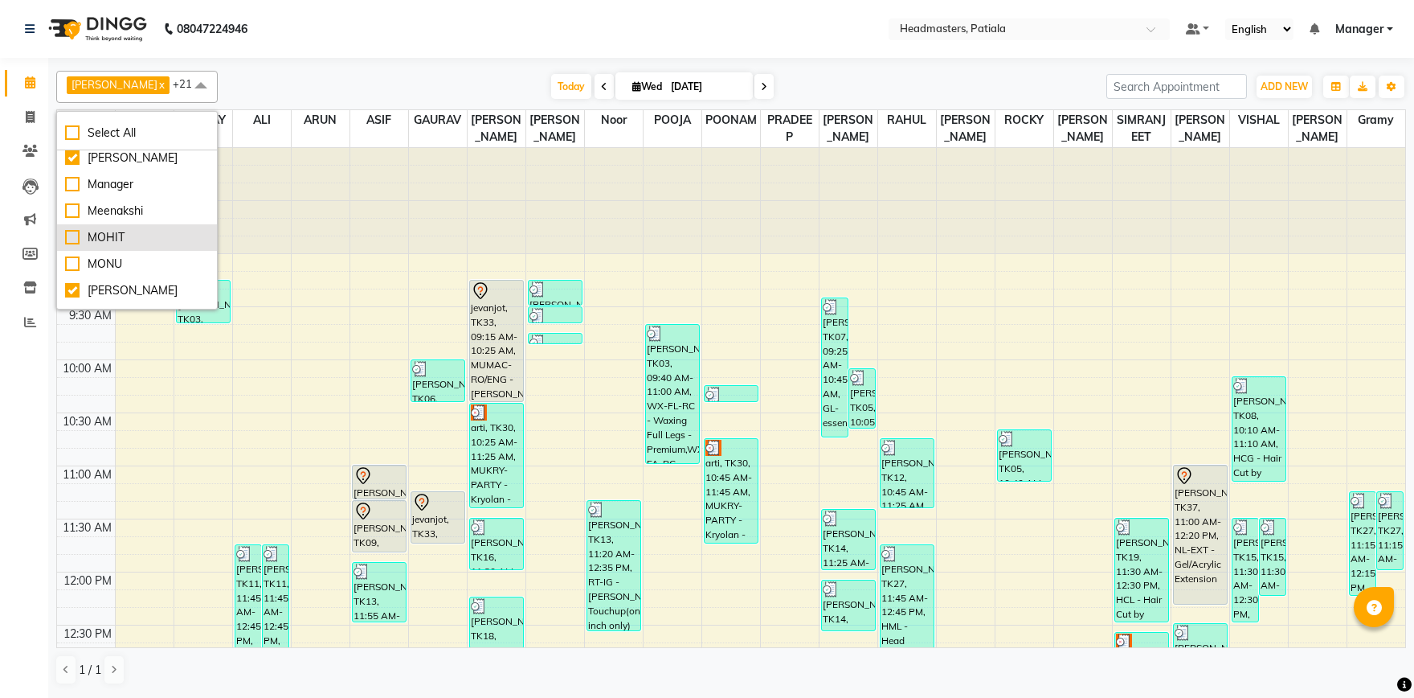
click at [72, 237] on div "MOHIT" at bounding box center [137, 237] width 144 height 17
checkbox input "true"
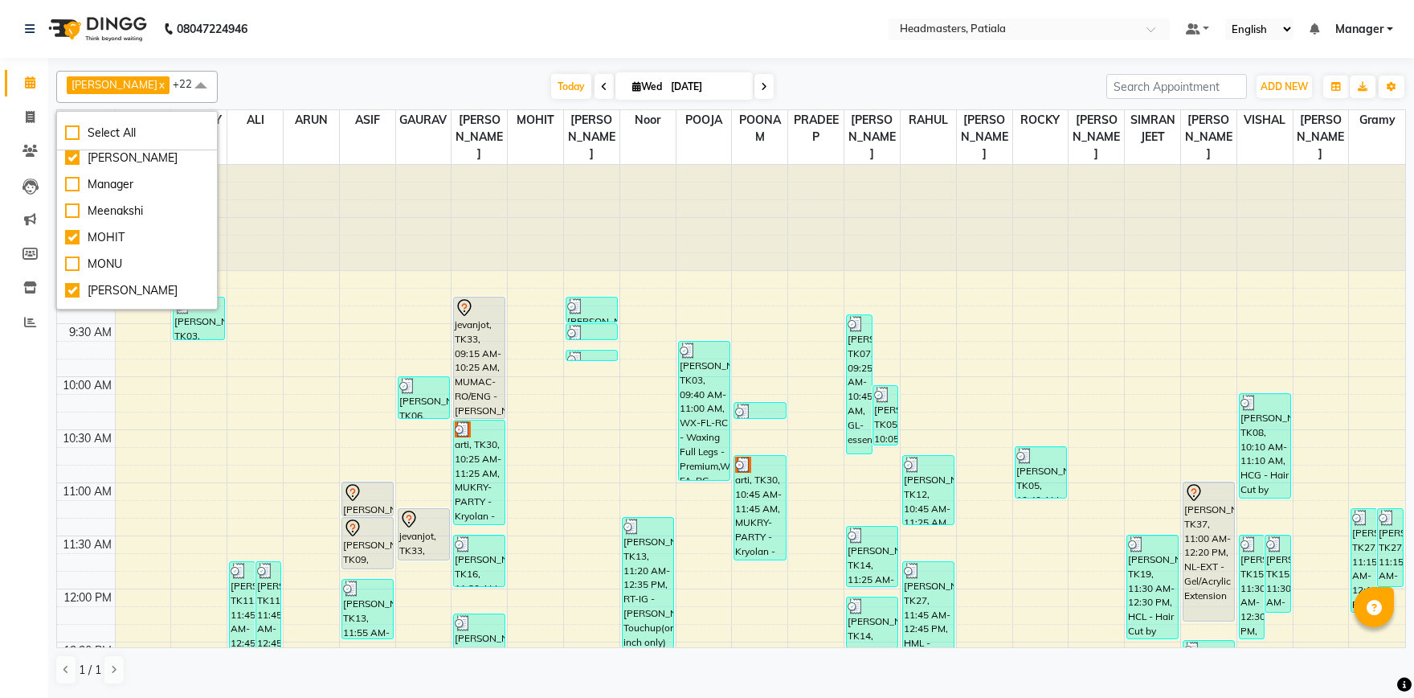
click at [467, 69] on div "NEELAM SHARMA x POOJA x RAHUL x ROBIN x ROCKY x SUKHJINDER x VISHAL x YOGITA x …" at bounding box center [731, 377] width 1350 height 627
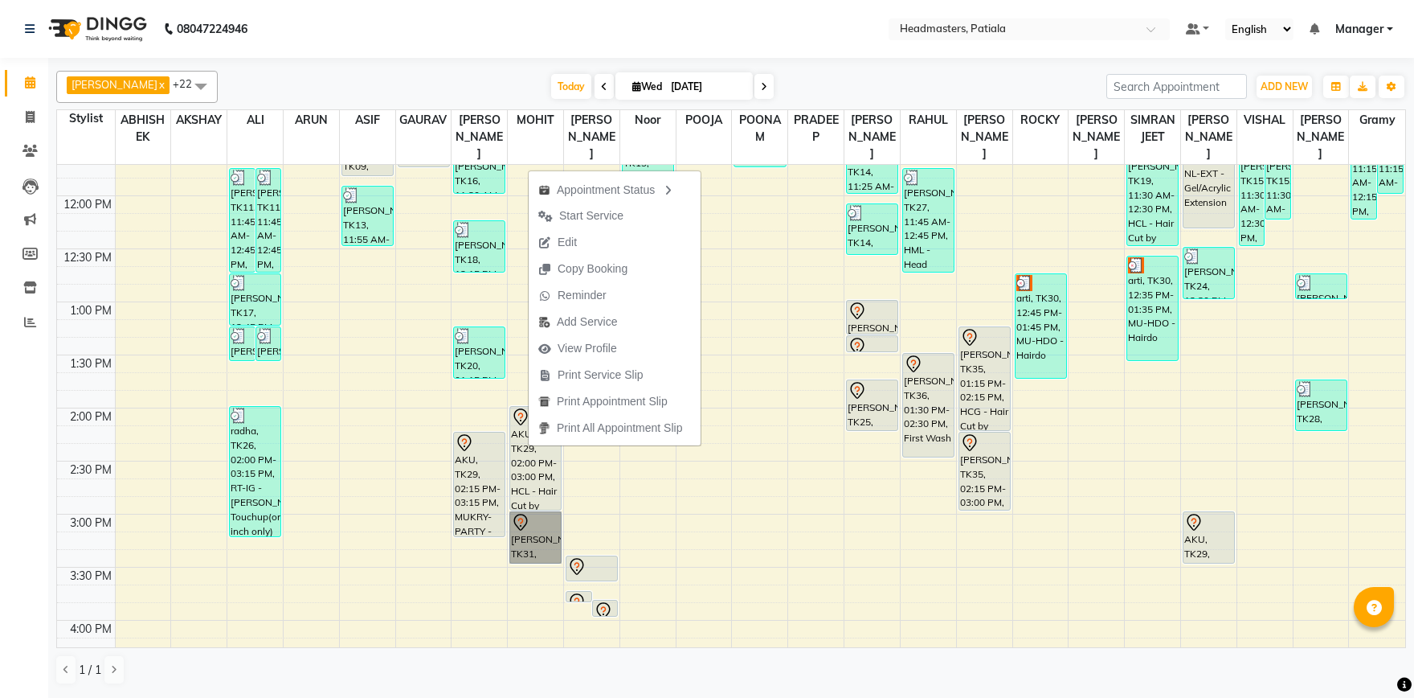
scroll to position [391, 0]
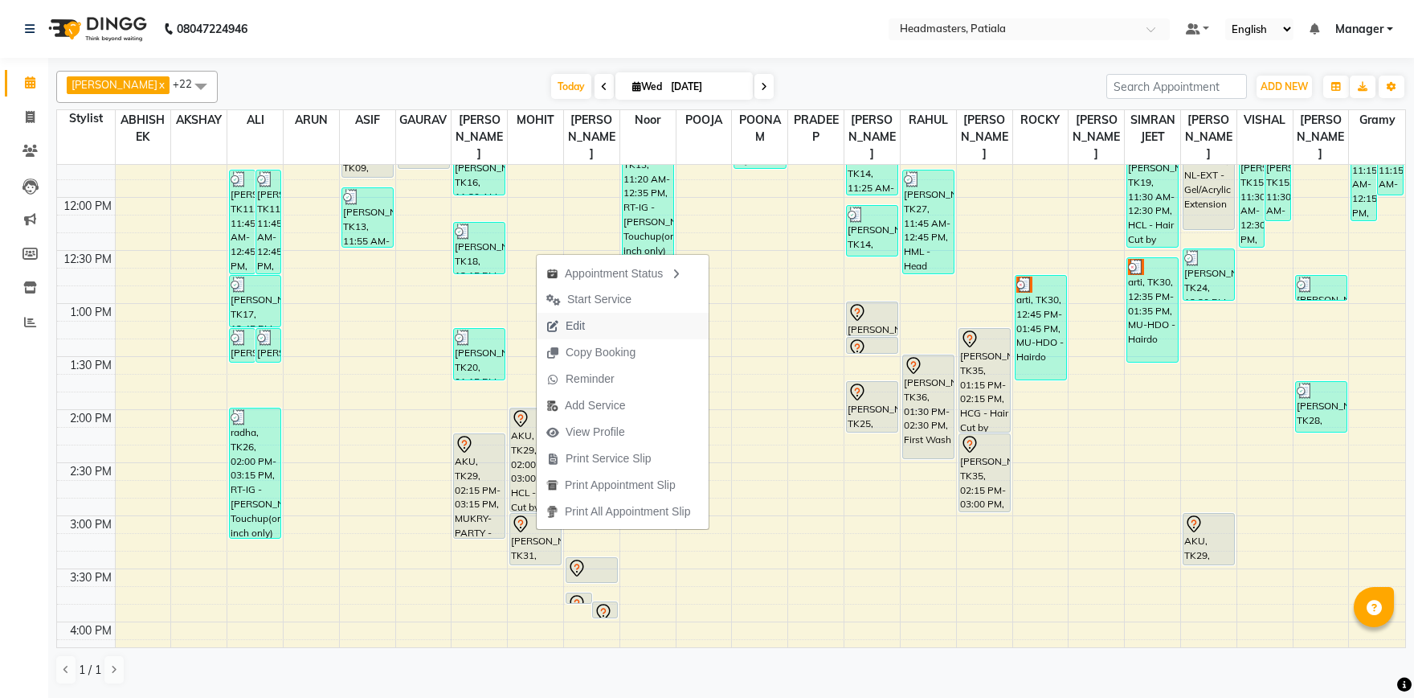
click at [608, 330] on button "Edit" at bounding box center [623, 326] width 172 height 27
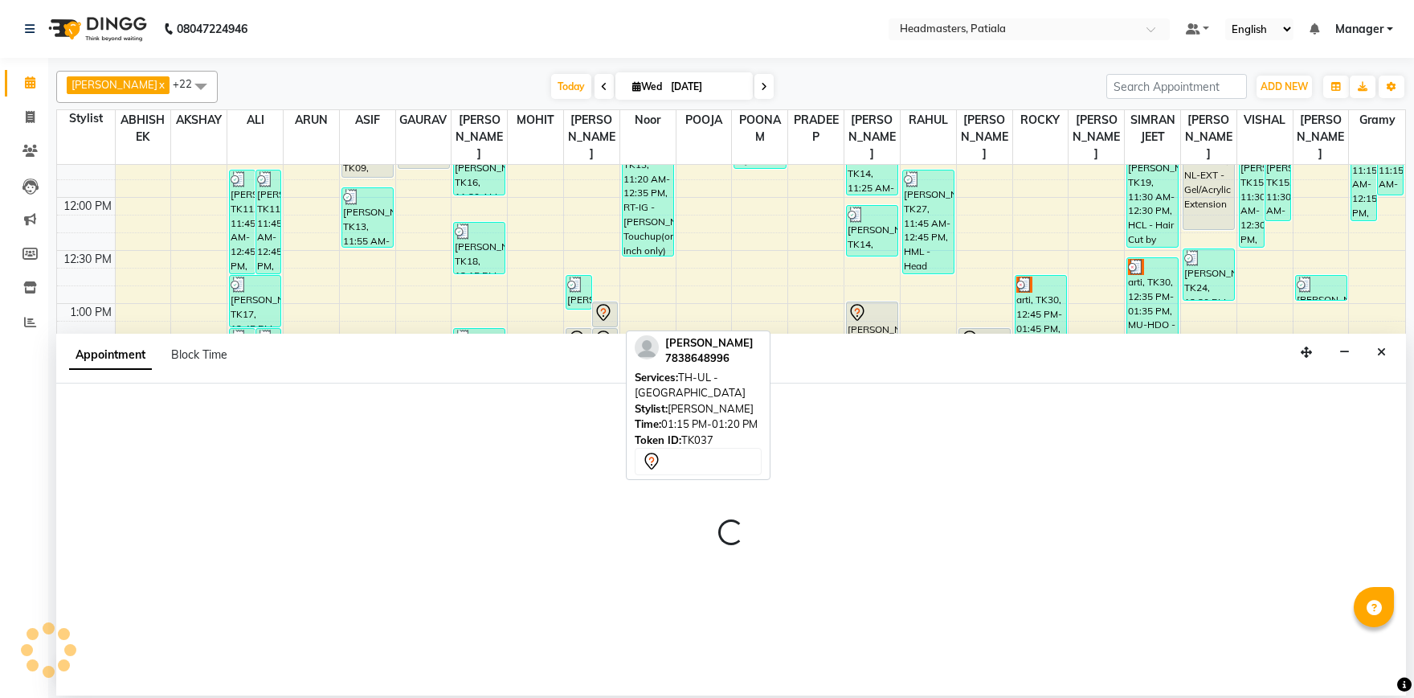
select select "tentative"
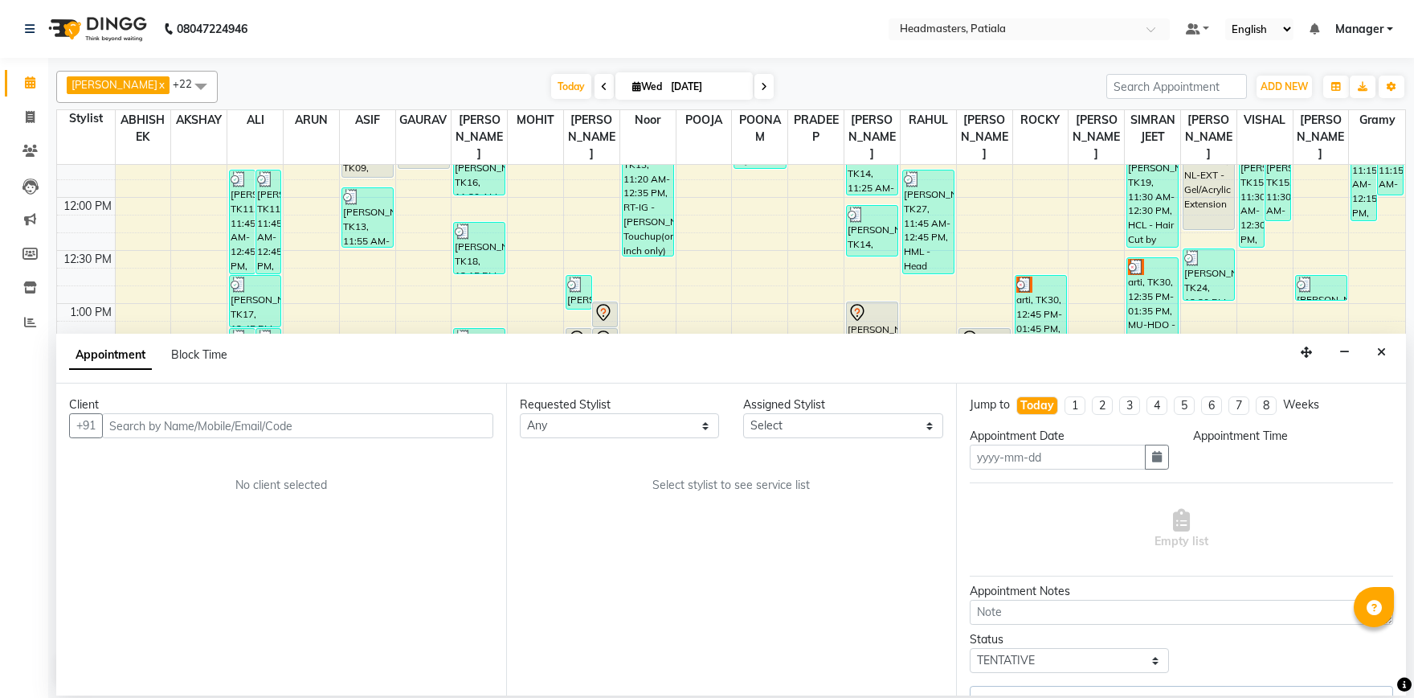
type input "[DATE]"
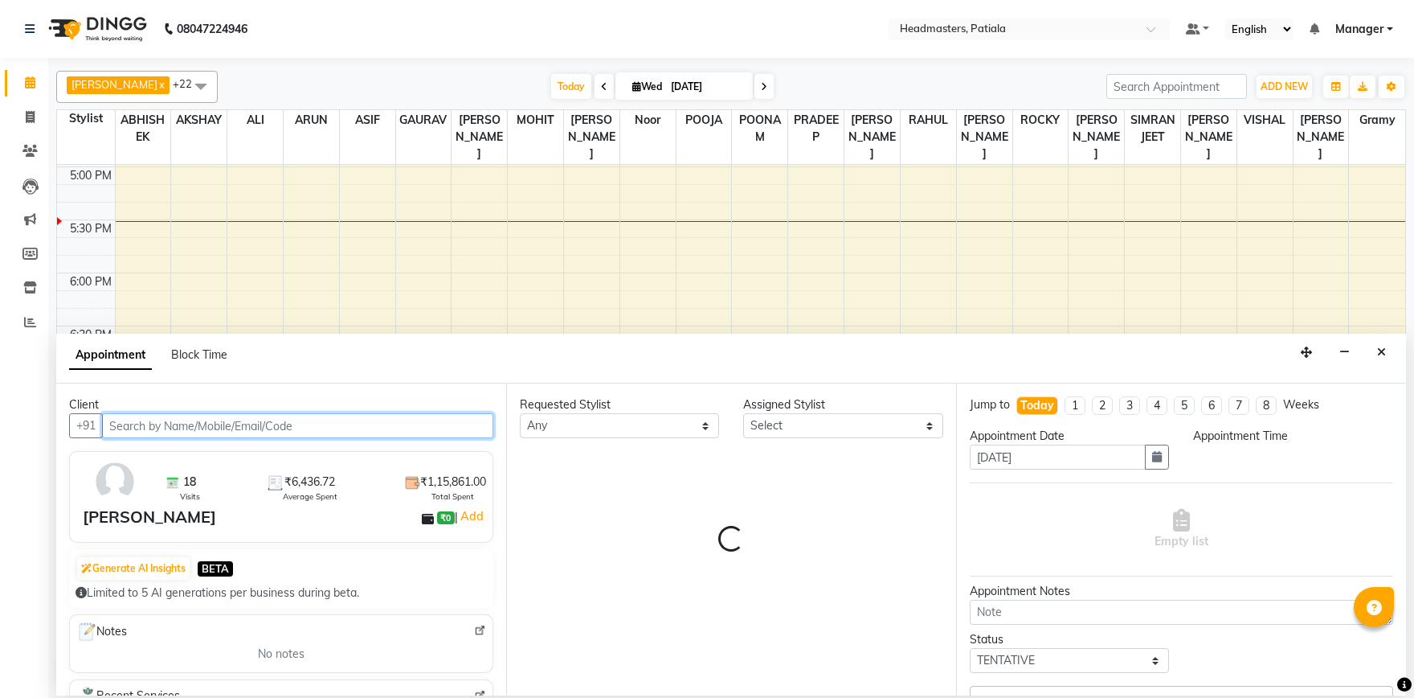
select select "51078"
select select "3290"
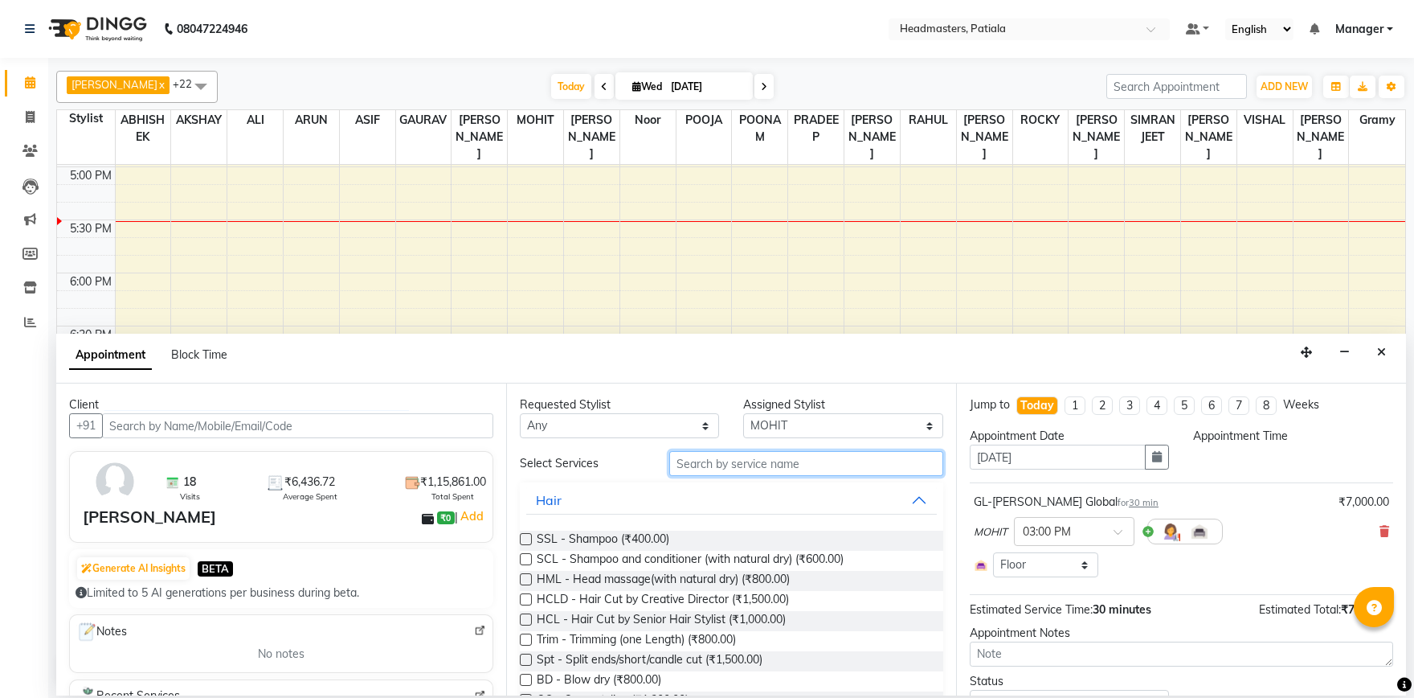
select select "900"
click at [716, 464] on input "text" at bounding box center [806, 463] width 274 height 25
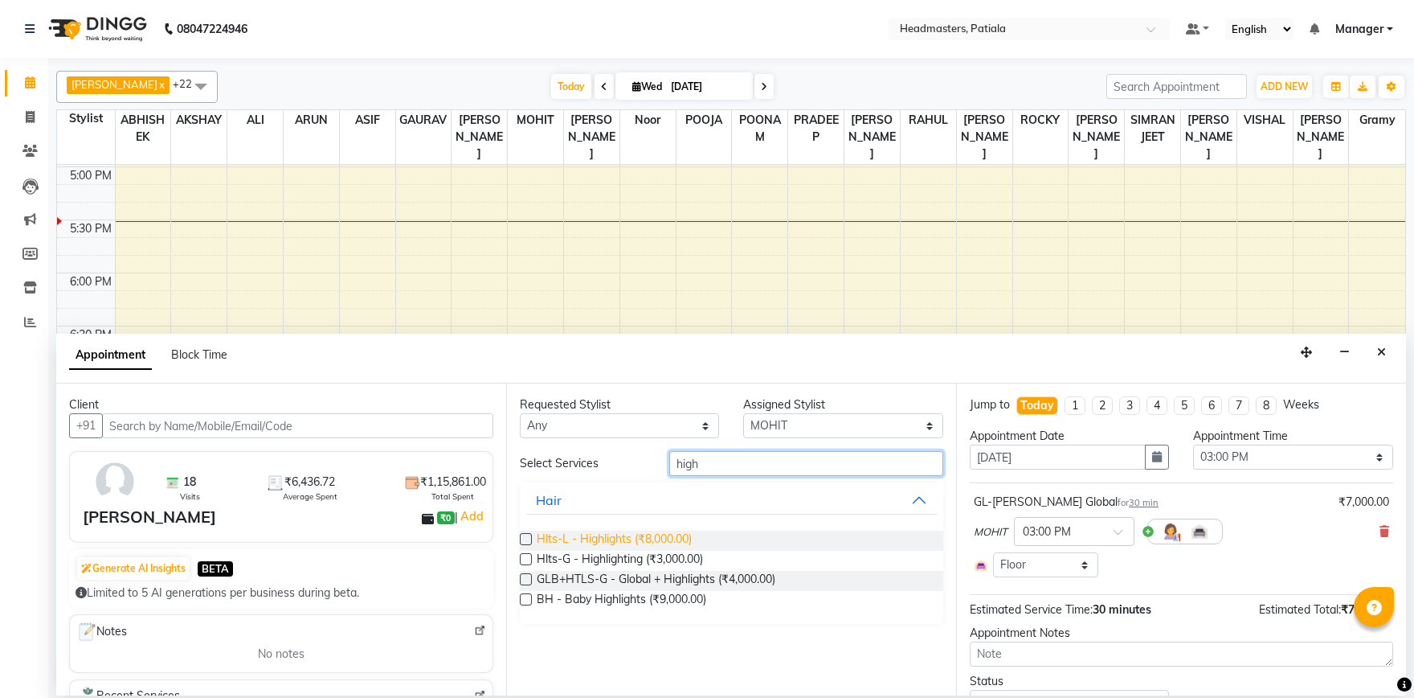
type input "high"
click at [562, 544] on span "Hlts-L - Highlights (₹8,000.00)" at bounding box center [614, 540] width 155 height 20
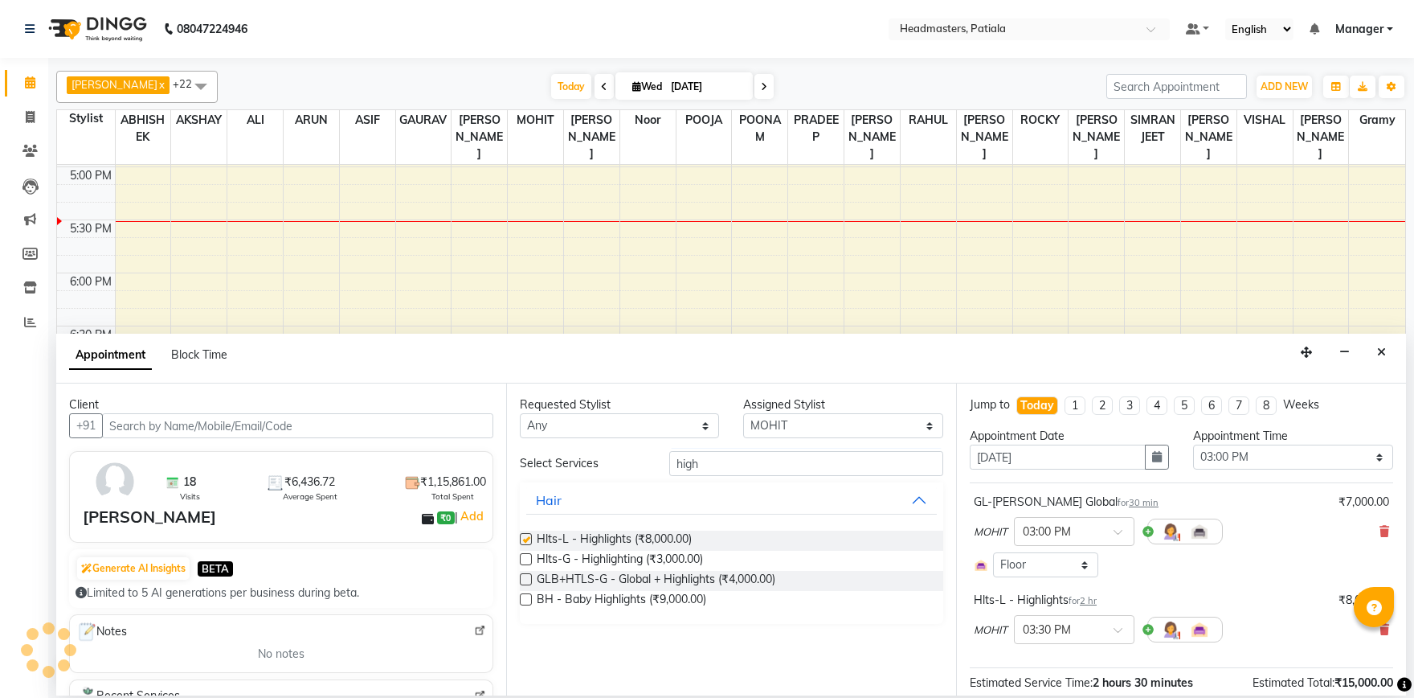
checkbox input "false"
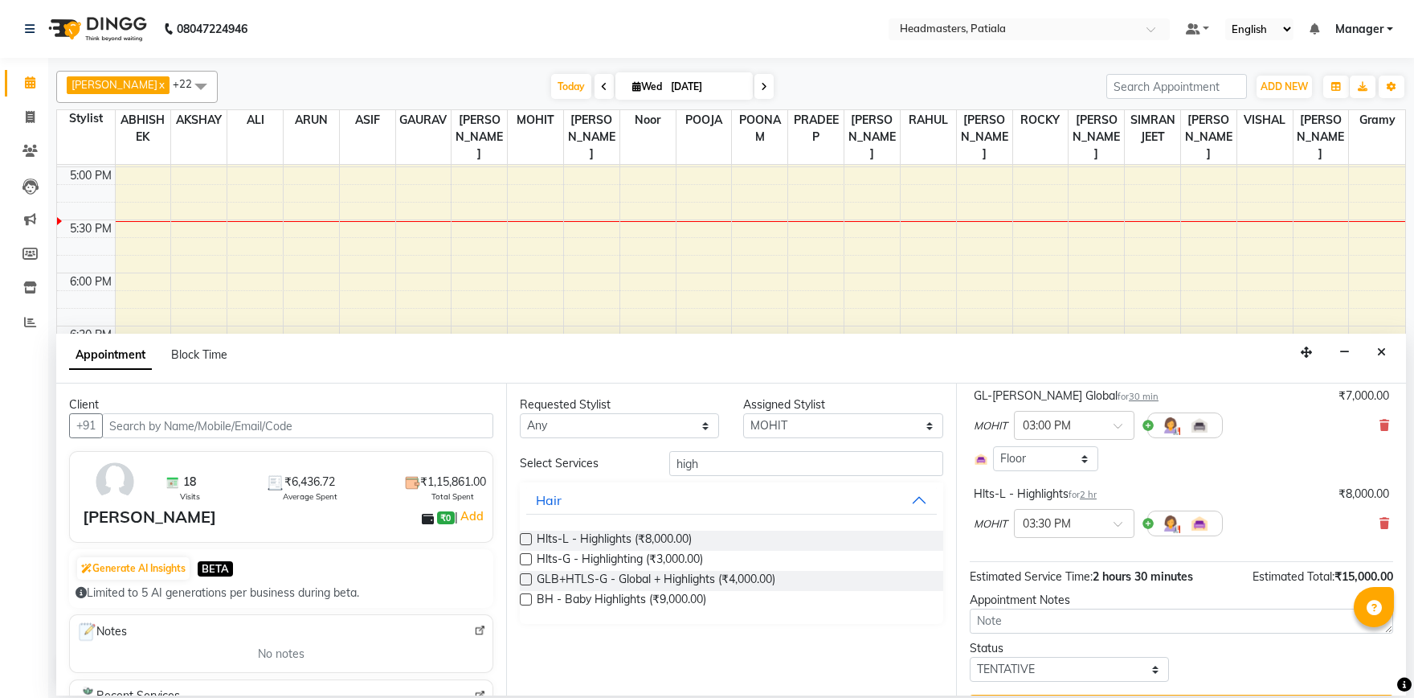
scroll to position [146, 0]
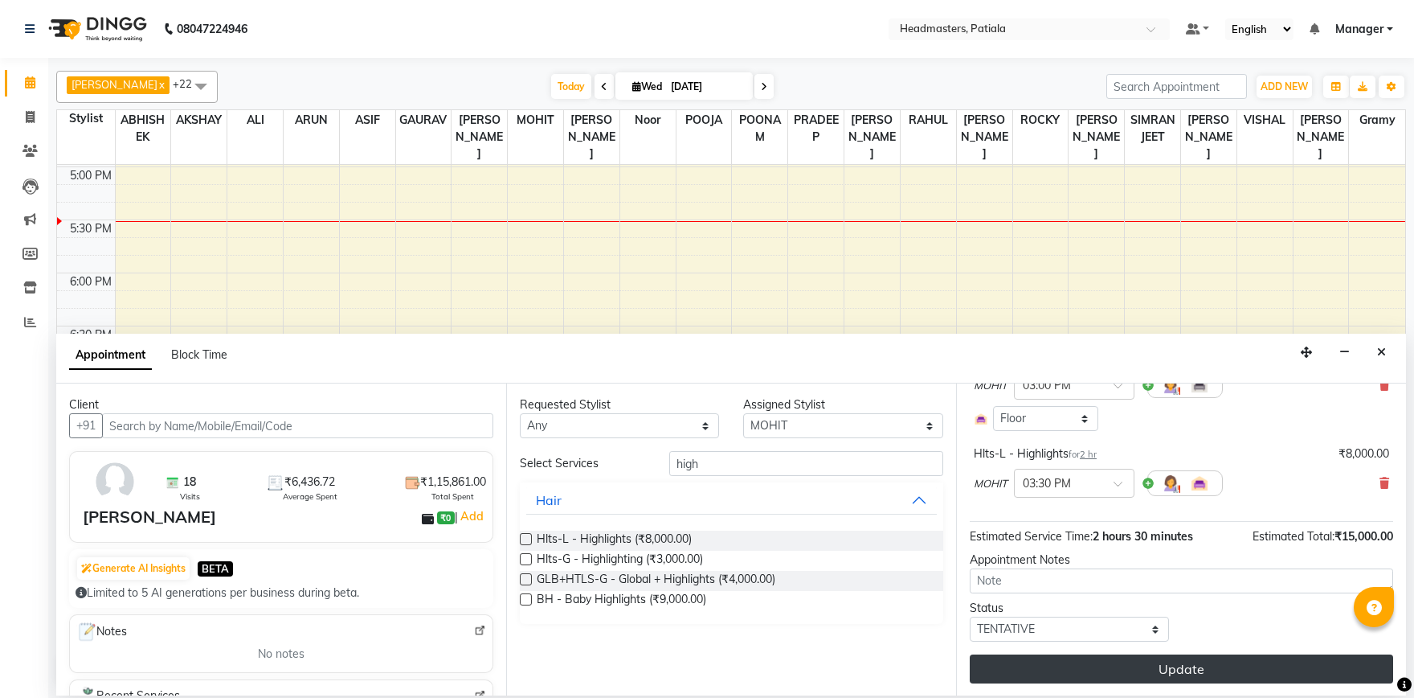
click at [1124, 665] on button "Update" at bounding box center [1182, 668] width 424 height 29
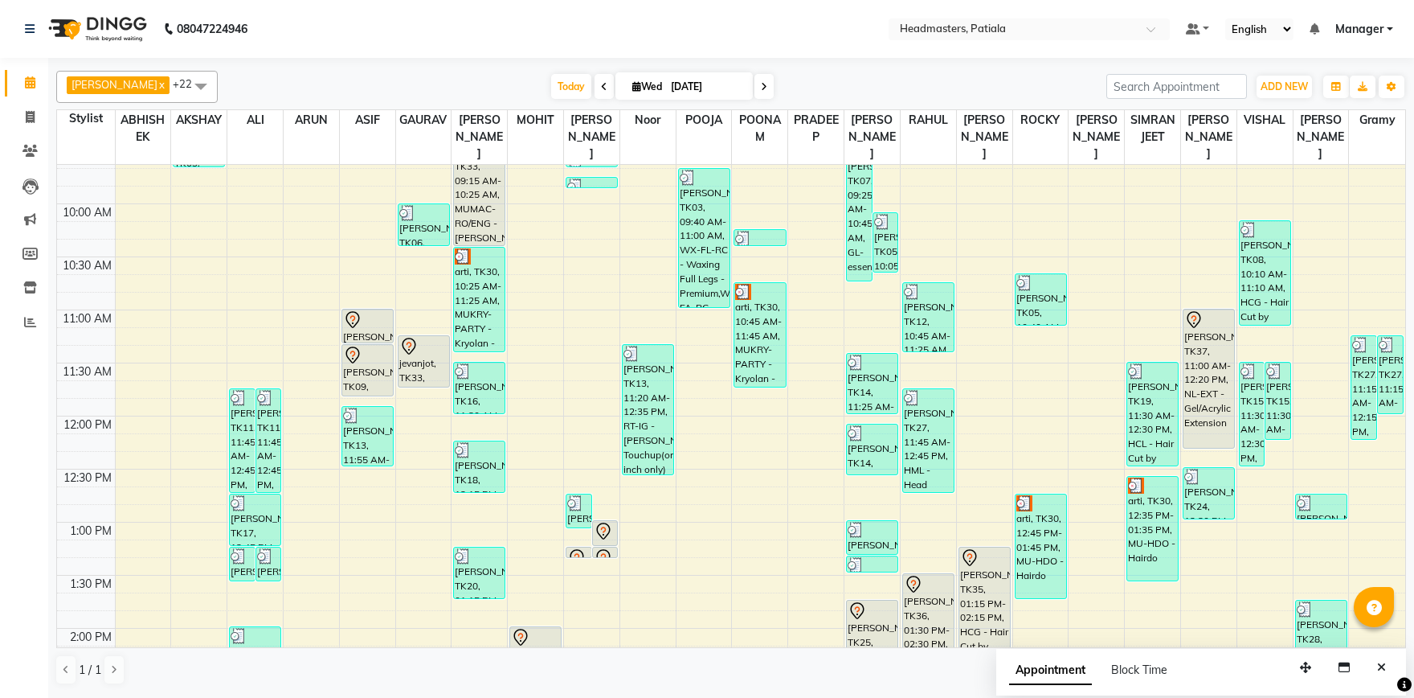
scroll to position [168, 0]
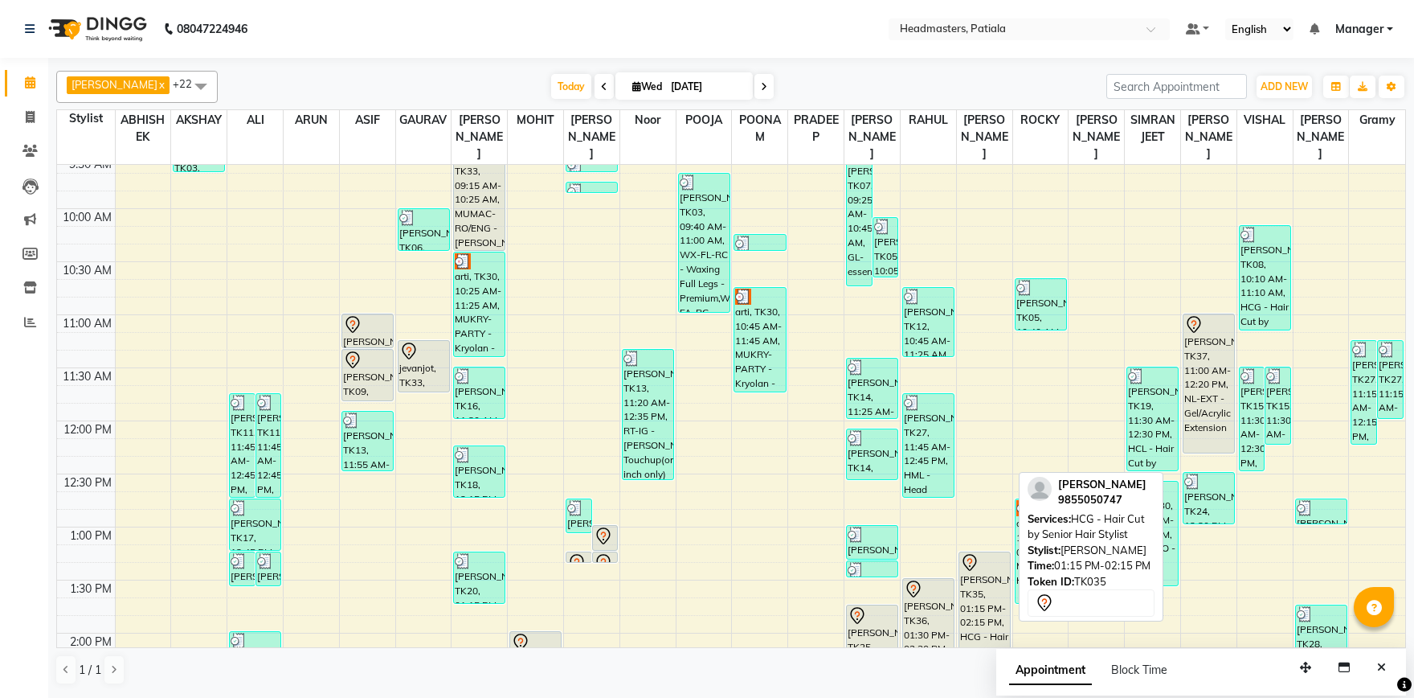
click at [1002, 585] on div "[PERSON_NAME], TK35, 01:15 PM-02:15 PM, HCG - Hair Cut by Senior Hair Stylist" at bounding box center [985, 603] width 51 height 103
select select "7"
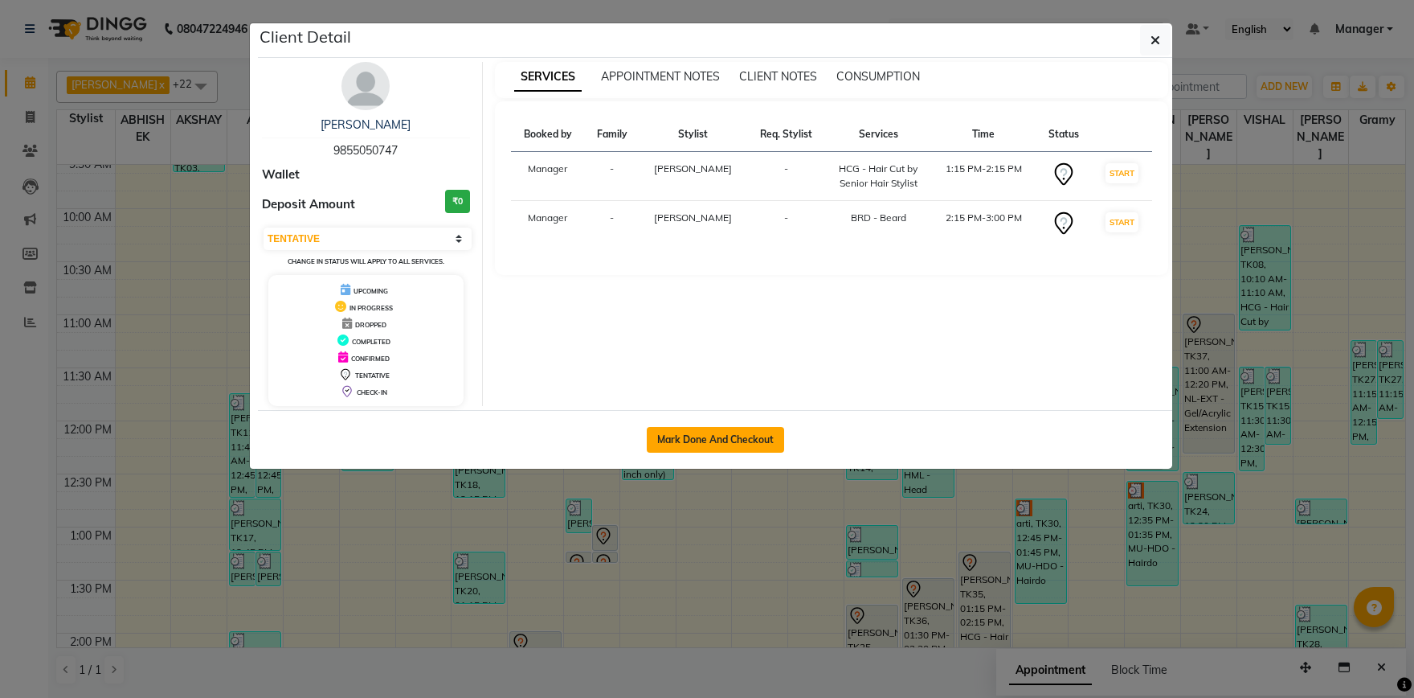
click at [714, 445] on button "Mark Done And Checkout" at bounding box center [715, 440] width 137 height 26
select select "service"
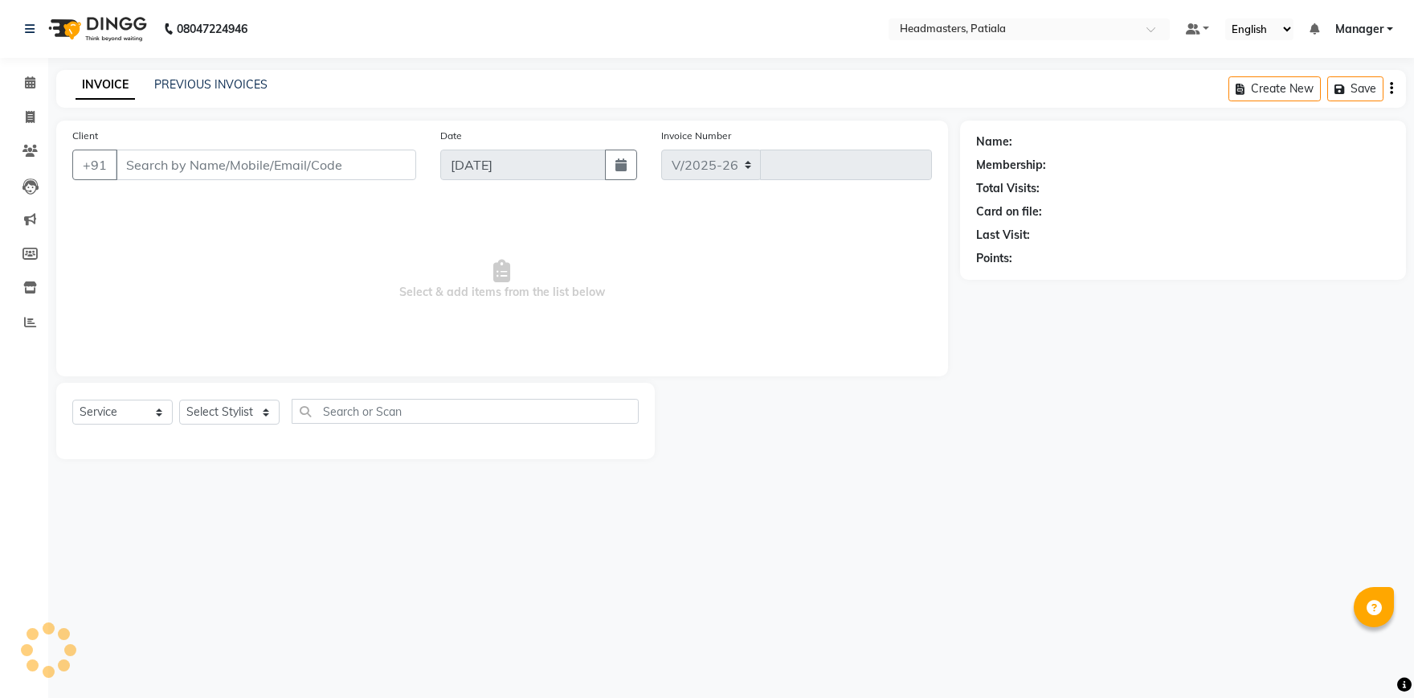
select select "6602"
type input "6239"
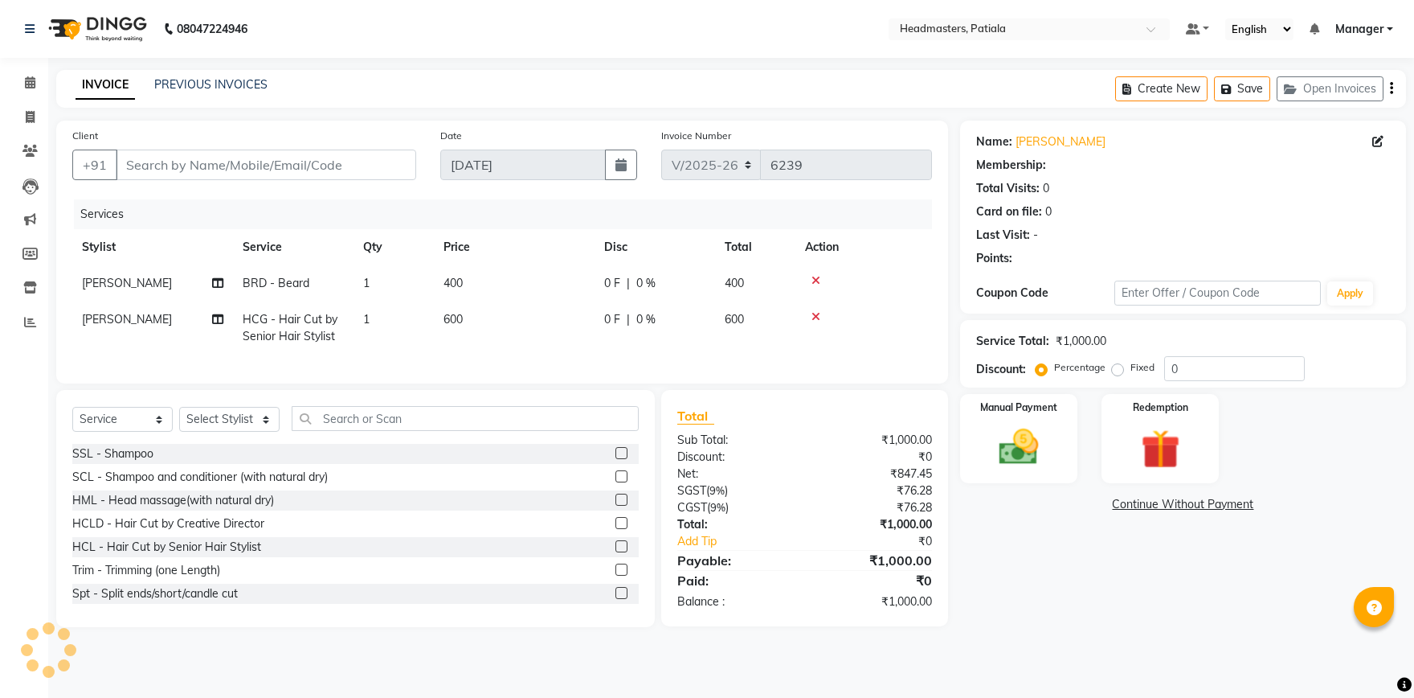
type input "9855050747"
select select "62112"
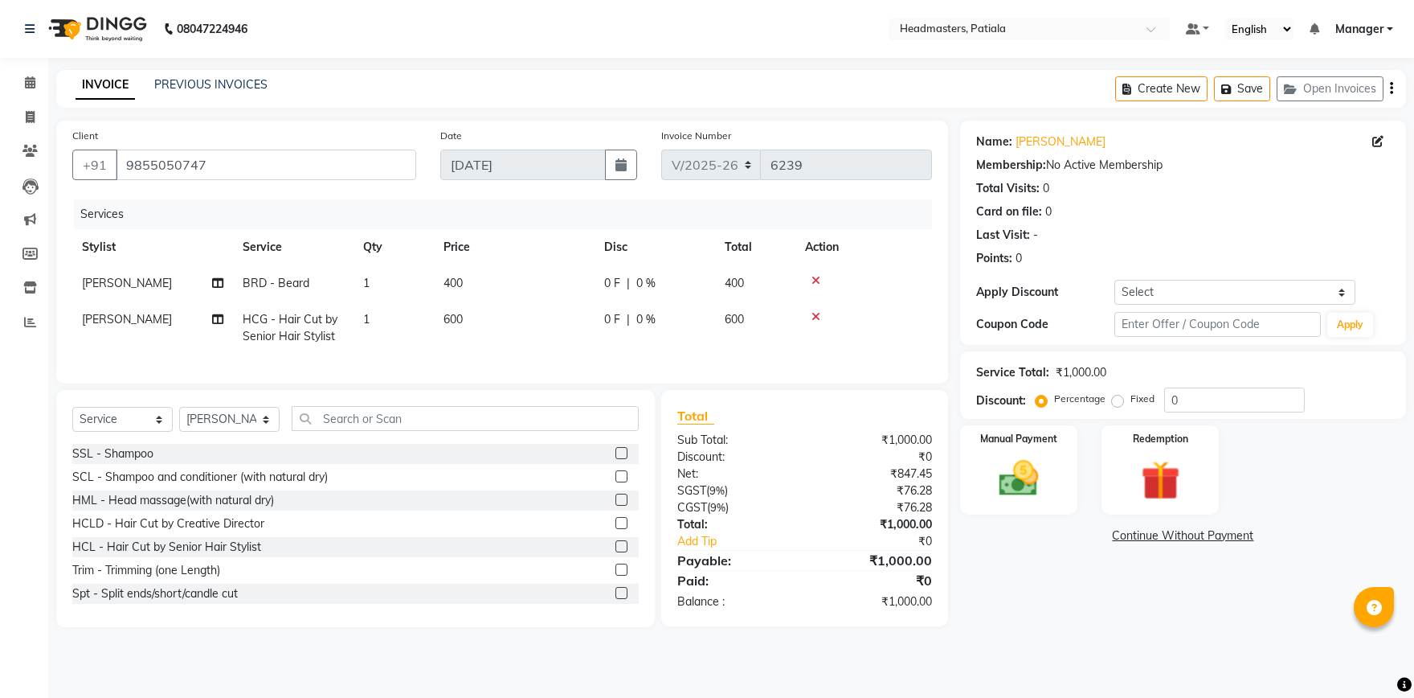
click at [818, 276] on icon at bounding box center [816, 280] width 9 height 11
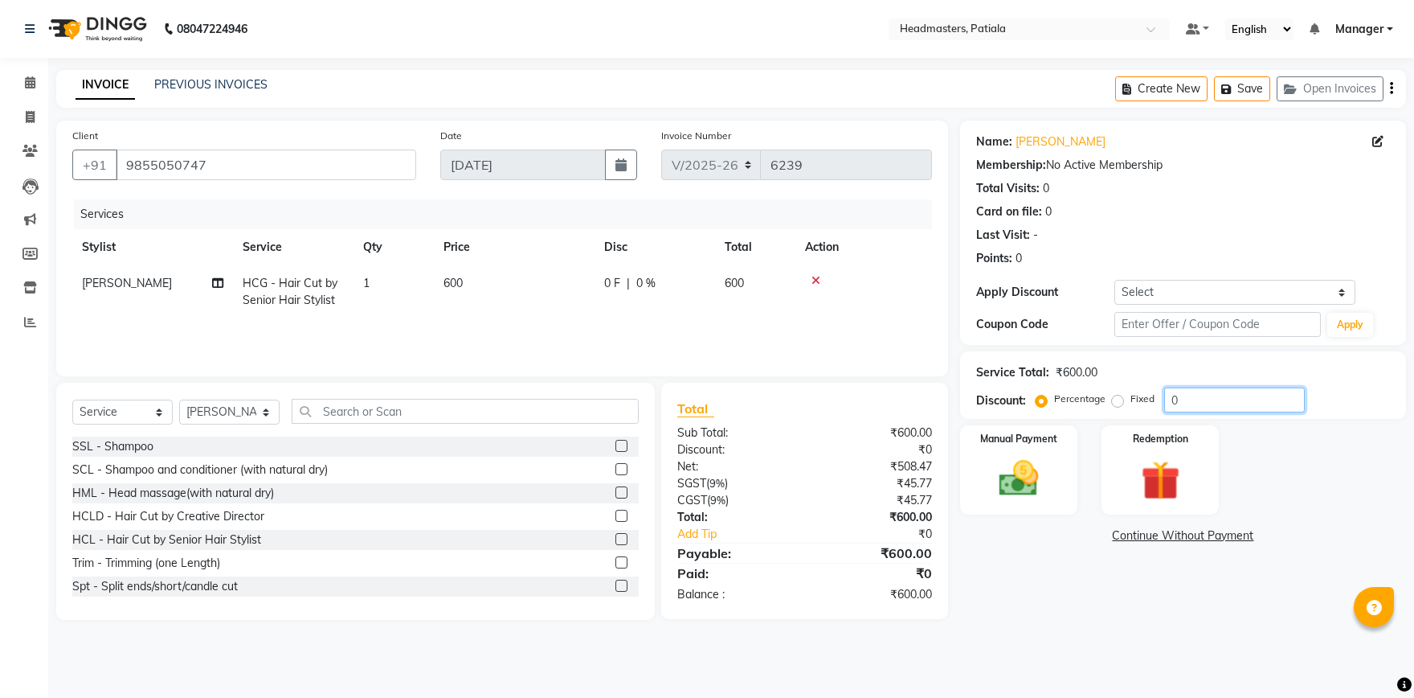
click at [1216, 405] on input "0" at bounding box center [1235, 399] width 141 height 25
type input "50"
click at [1066, 494] on div "Manual Payment" at bounding box center [1019, 470] width 122 height 92
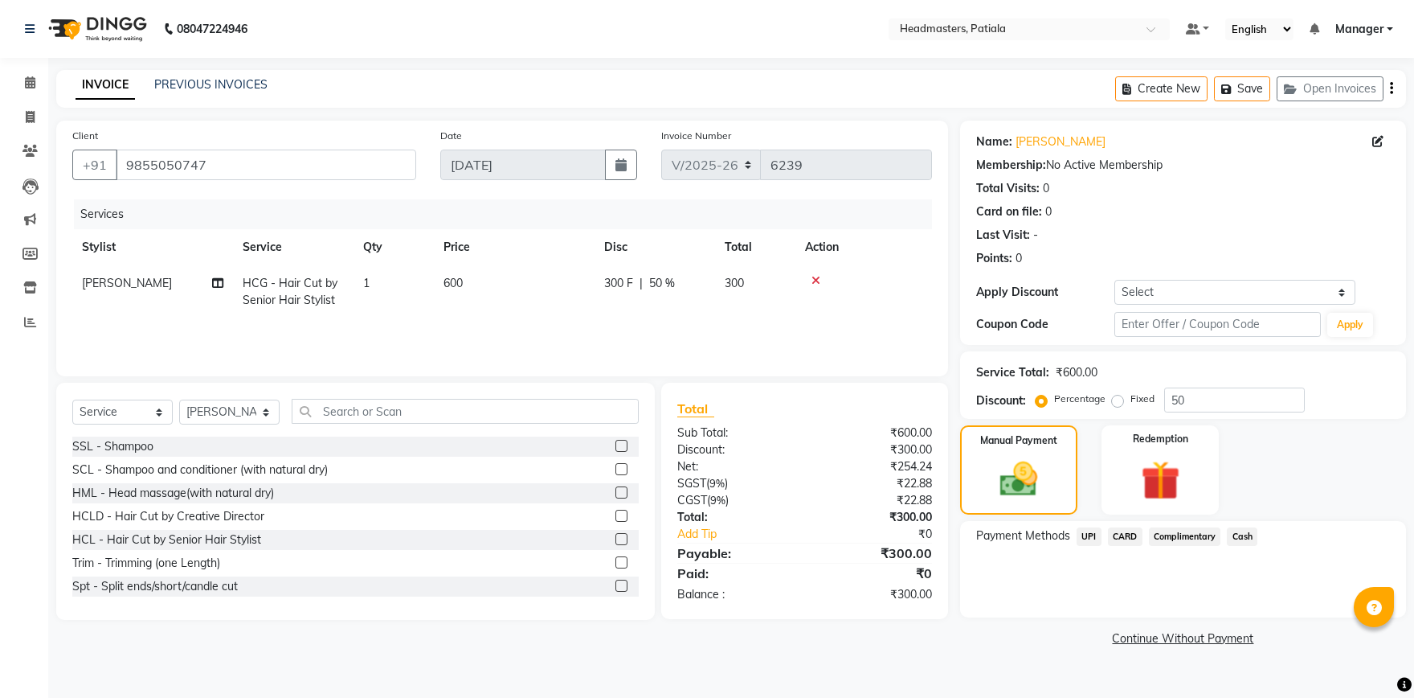
click at [1234, 542] on span "Cash" at bounding box center [1242, 536] width 31 height 18
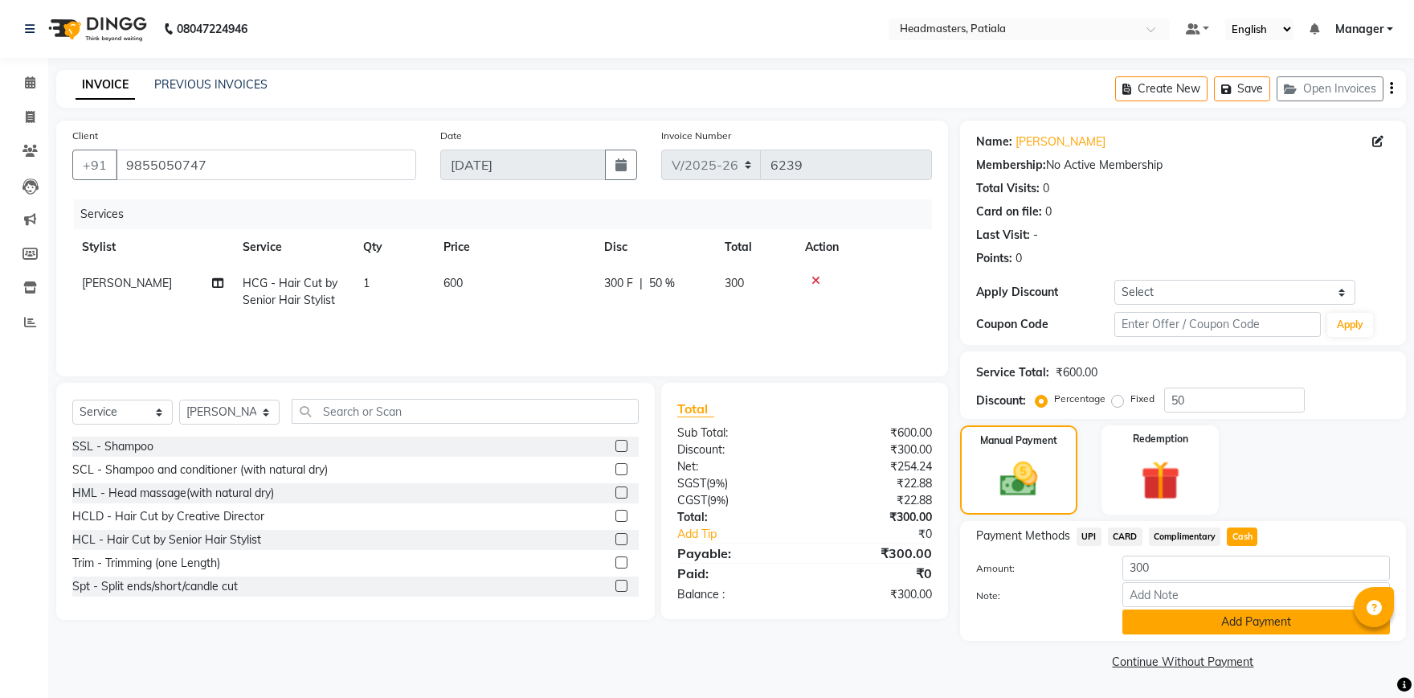
click at [1228, 624] on button "Add Payment" at bounding box center [1257, 621] width 268 height 25
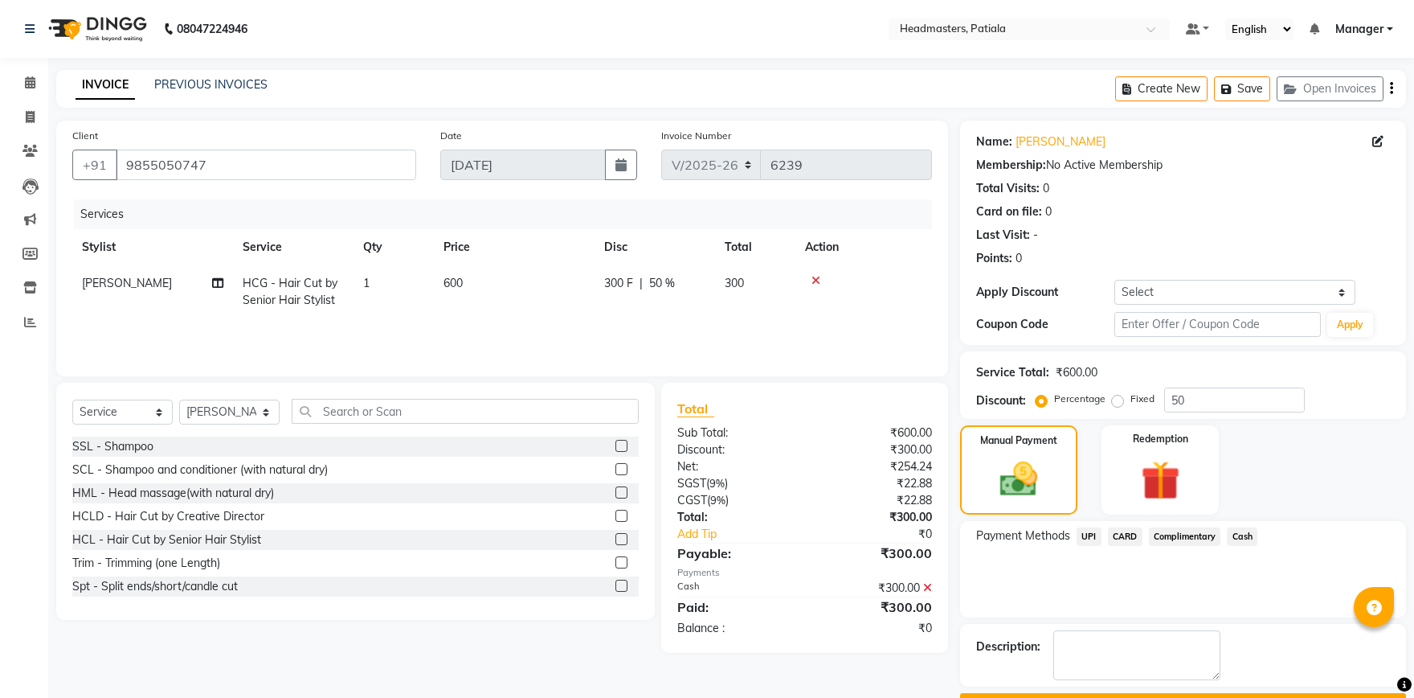
click at [1134, 693] on button "Checkout" at bounding box center [1183, 705] width 446 height 25
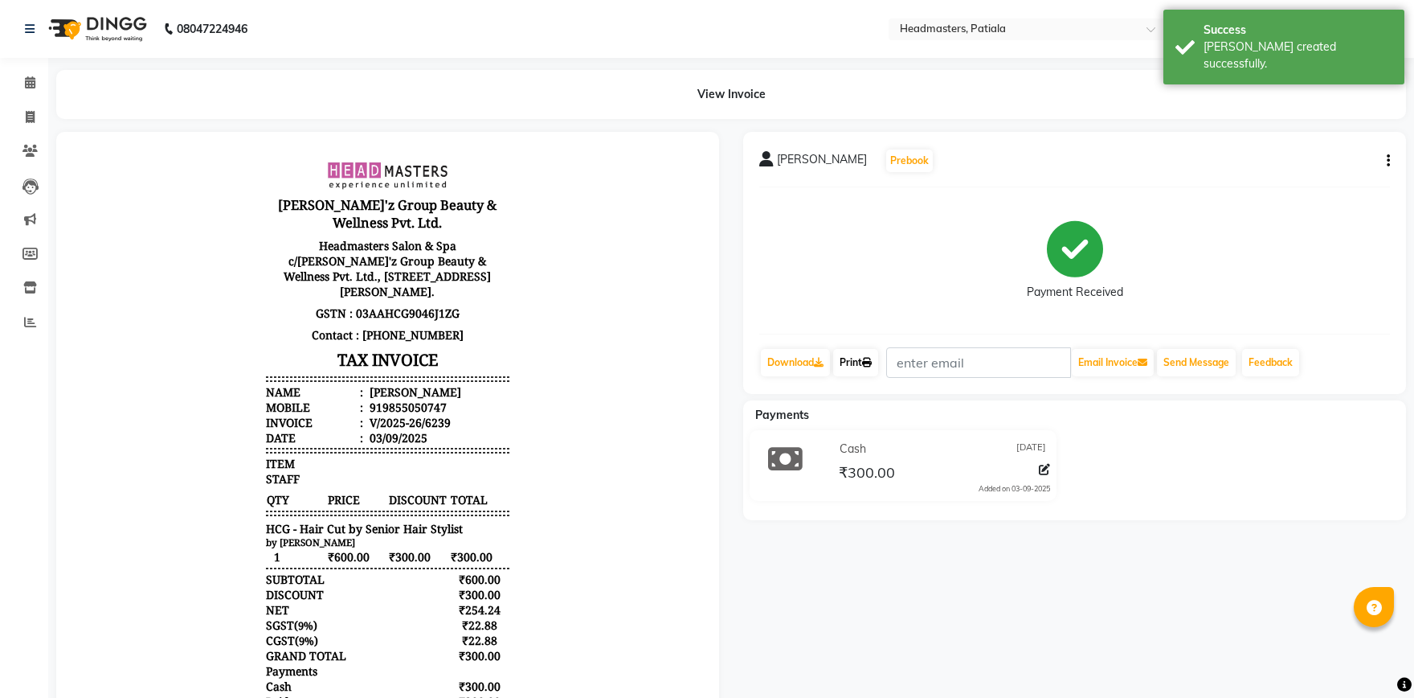
click at [862, 363] on link "Print" at bounding box center [855, 362] width 45 height 27
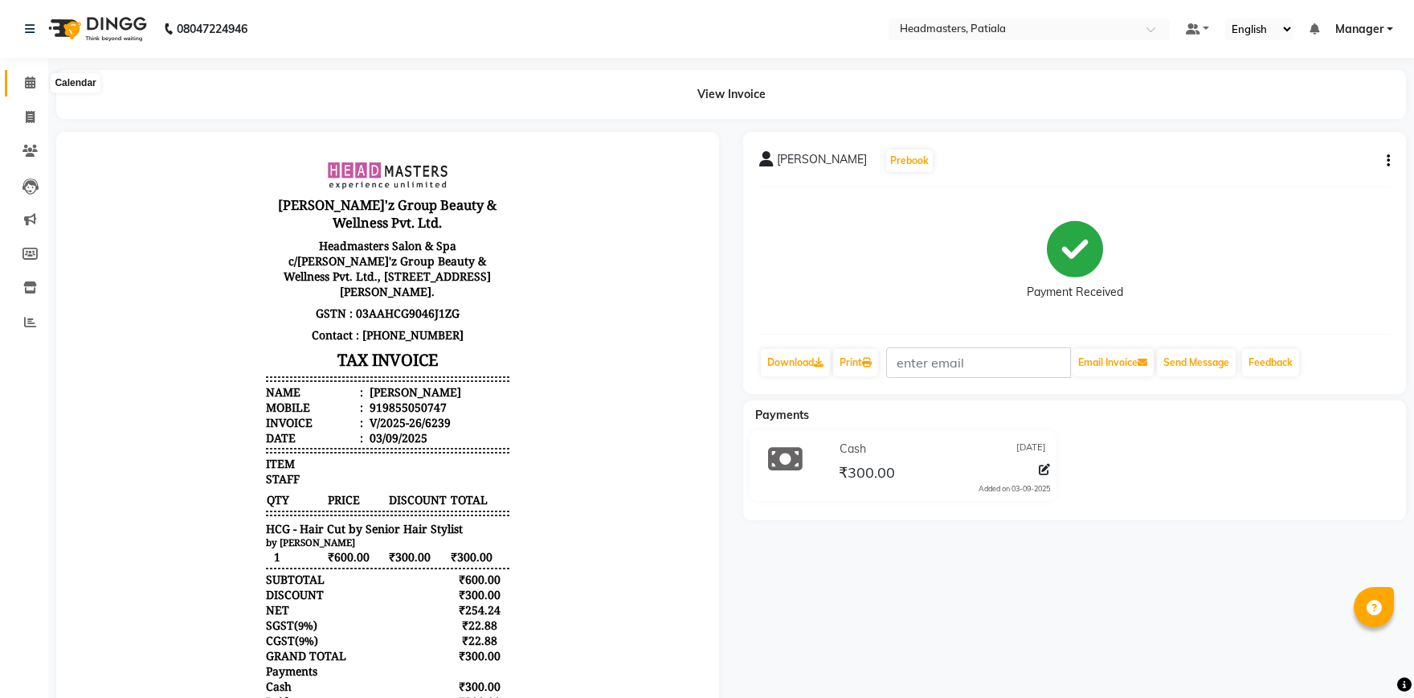
click at [38, 92] on span at bounding box center [30, 83] width 28 height 18
click at [26, 86] on icon at bounding box center [30, 82] width 10 height 12
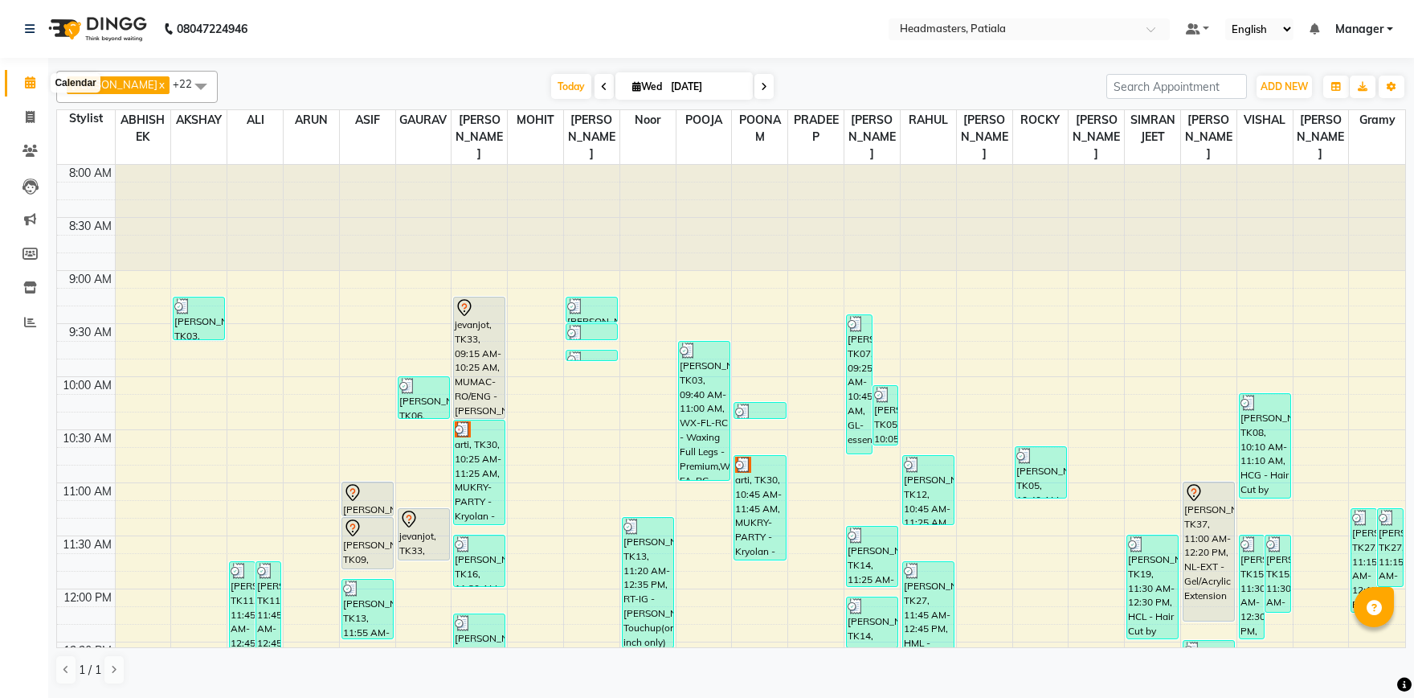
click at [30, 88] on icon at bounding box center [30, 82] width 10 height 12
click at [367, 516] on div "[PERSON_NAME], TK09, 11:00 AM-11:20 AM, K-Bond -G - Kerabond" at bounding box center [368, 498] width 52 height 35
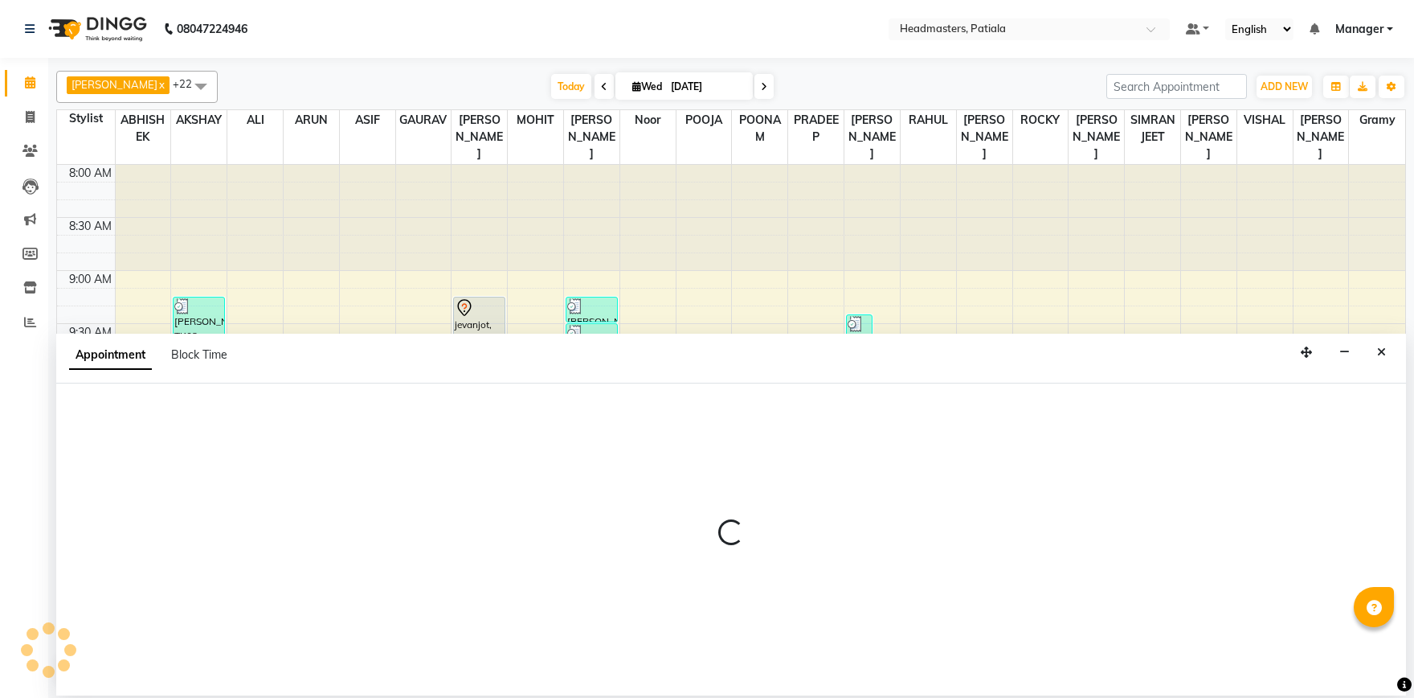
select select "51080"
select select "tentative"
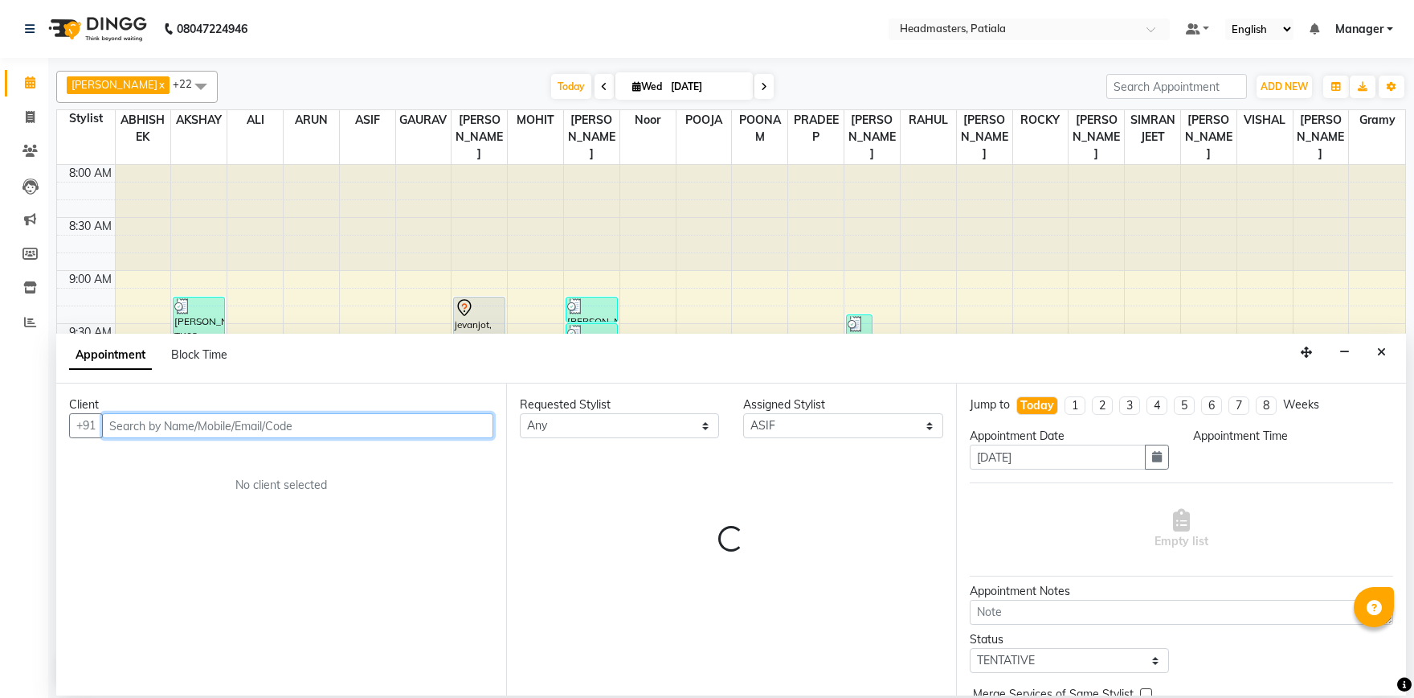
select select "675"
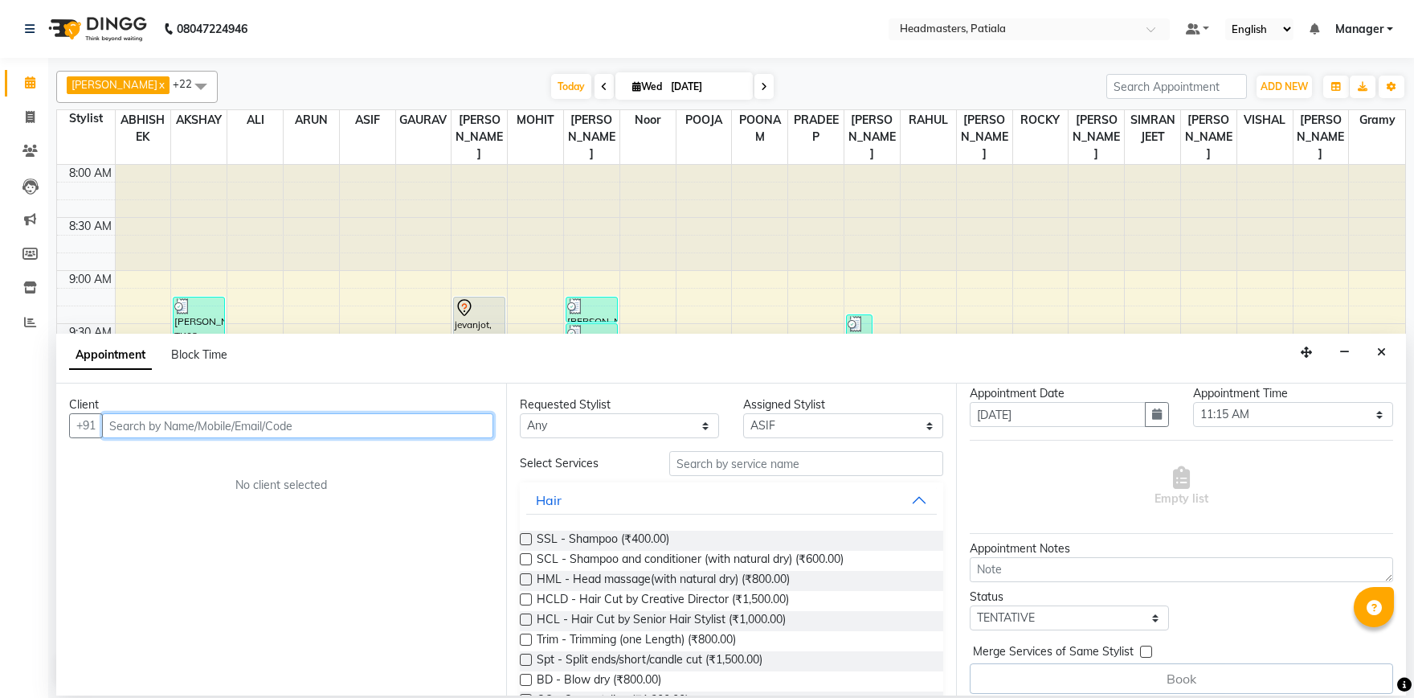
scroll to position [53, 0]
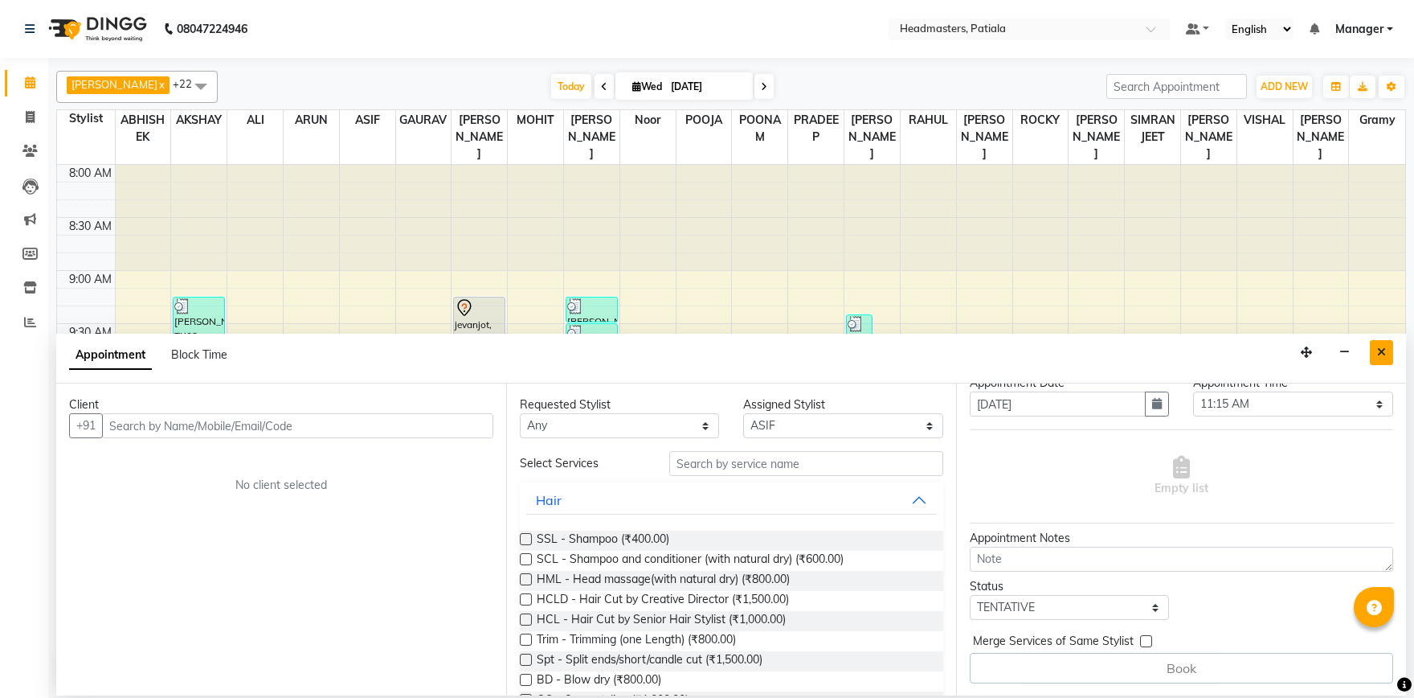
click at [1382, 354] on icon "Close" at bounding box center [1381, 351] width 9 height 11
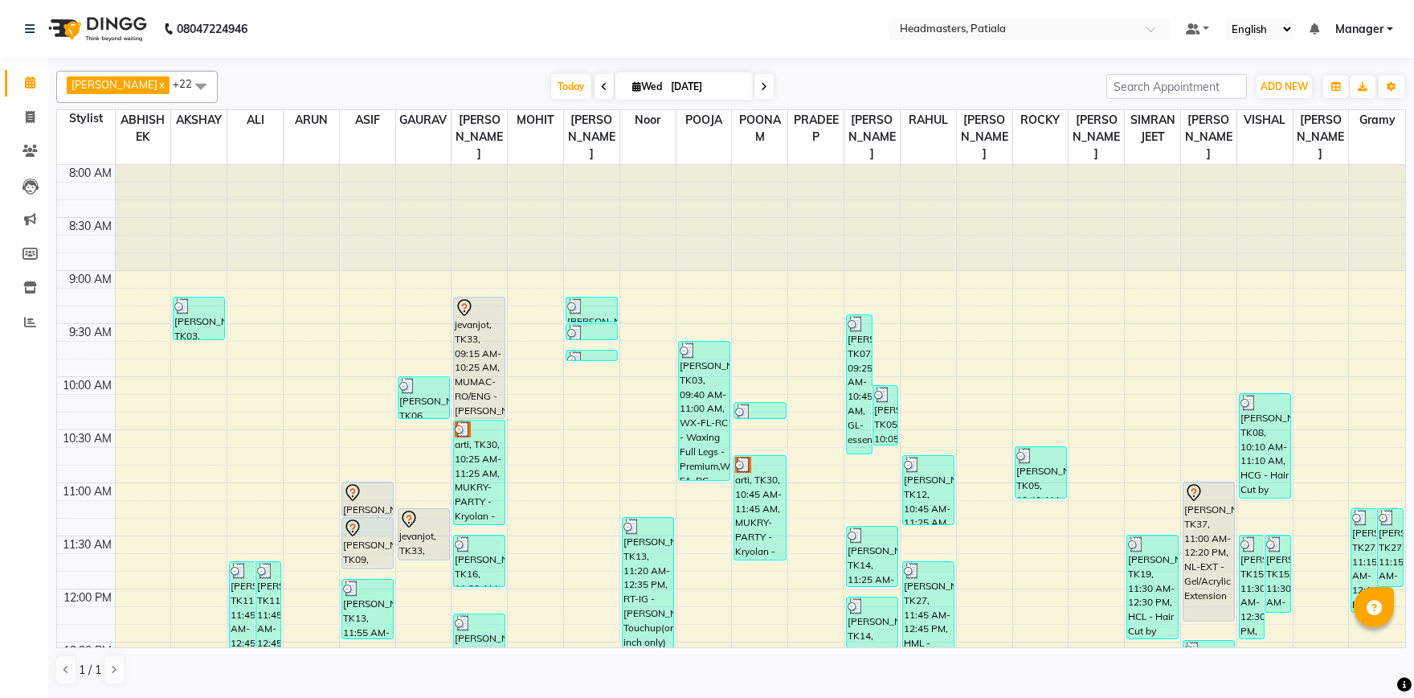
select select "51080"
select select "675"
select select "tentative"
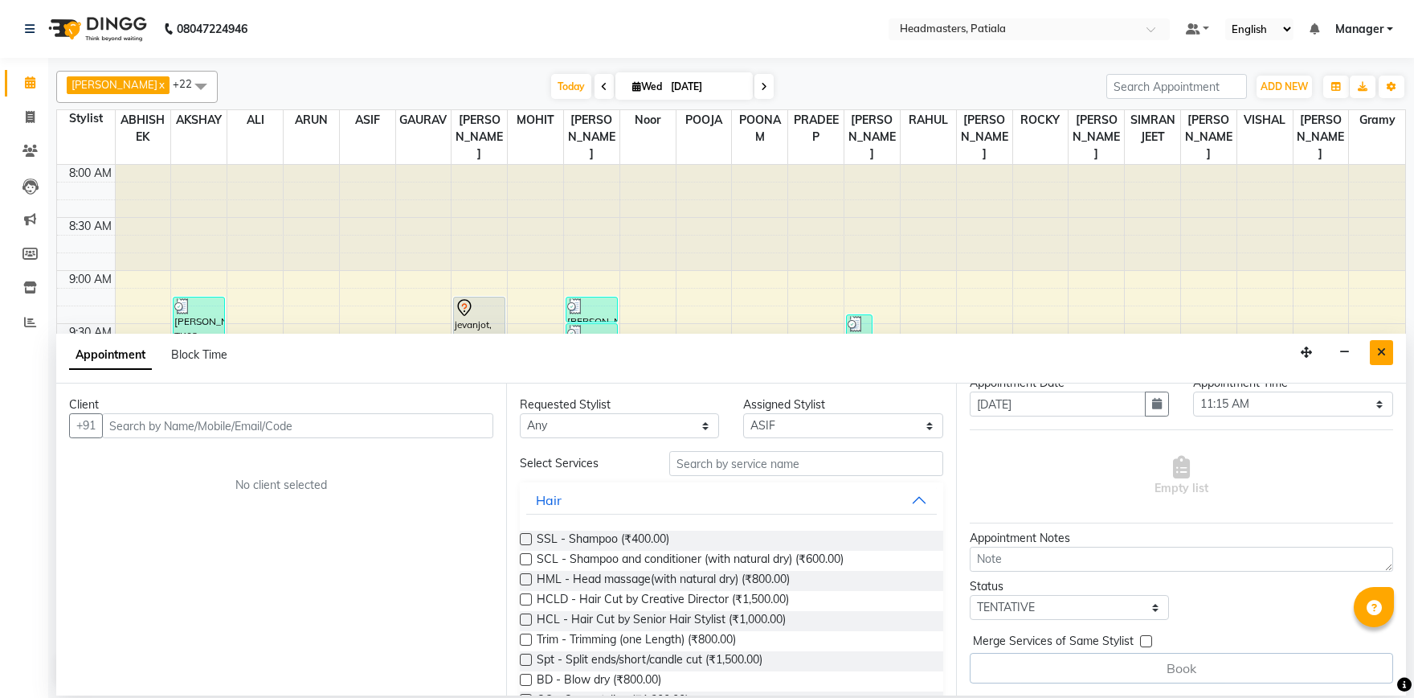
click at [1393, 355] on button "Close" at bounding box center [1381, 352] width 23 height 25
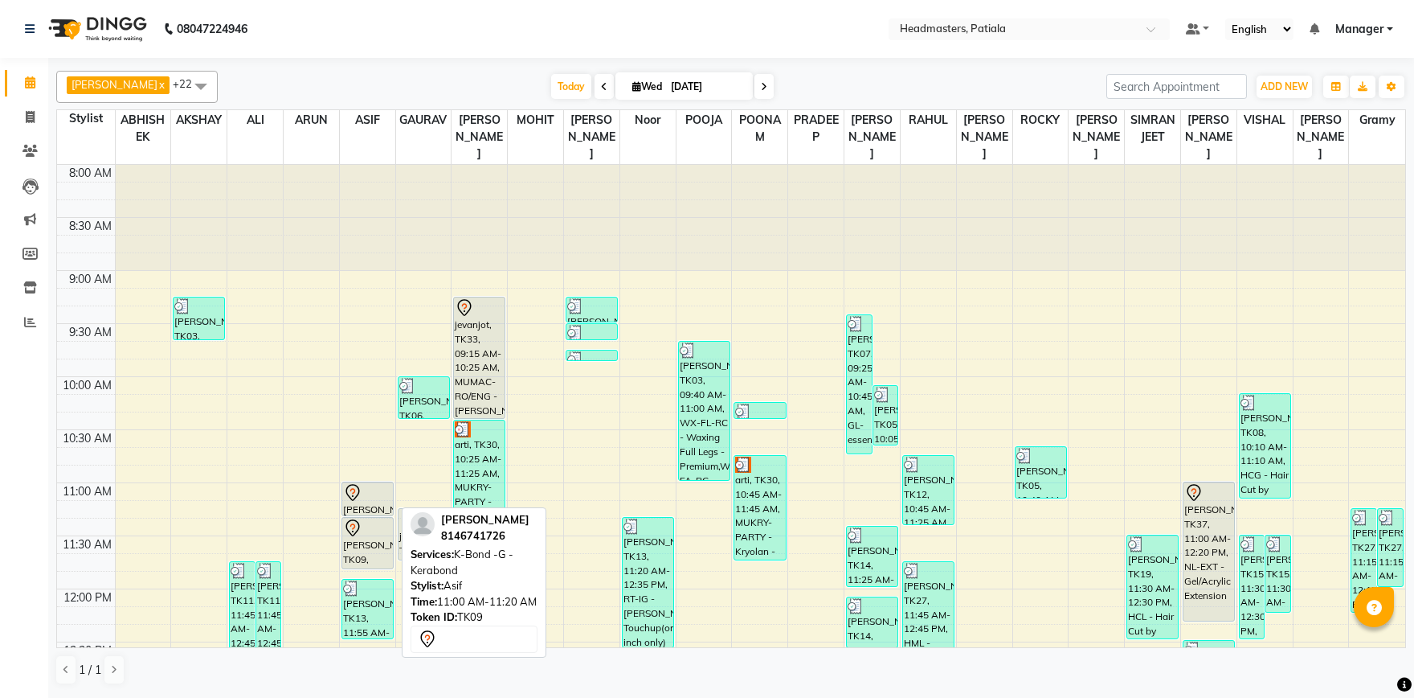
click at [354, 501] on icon at bounding box center [352, 492] width 19 height 19
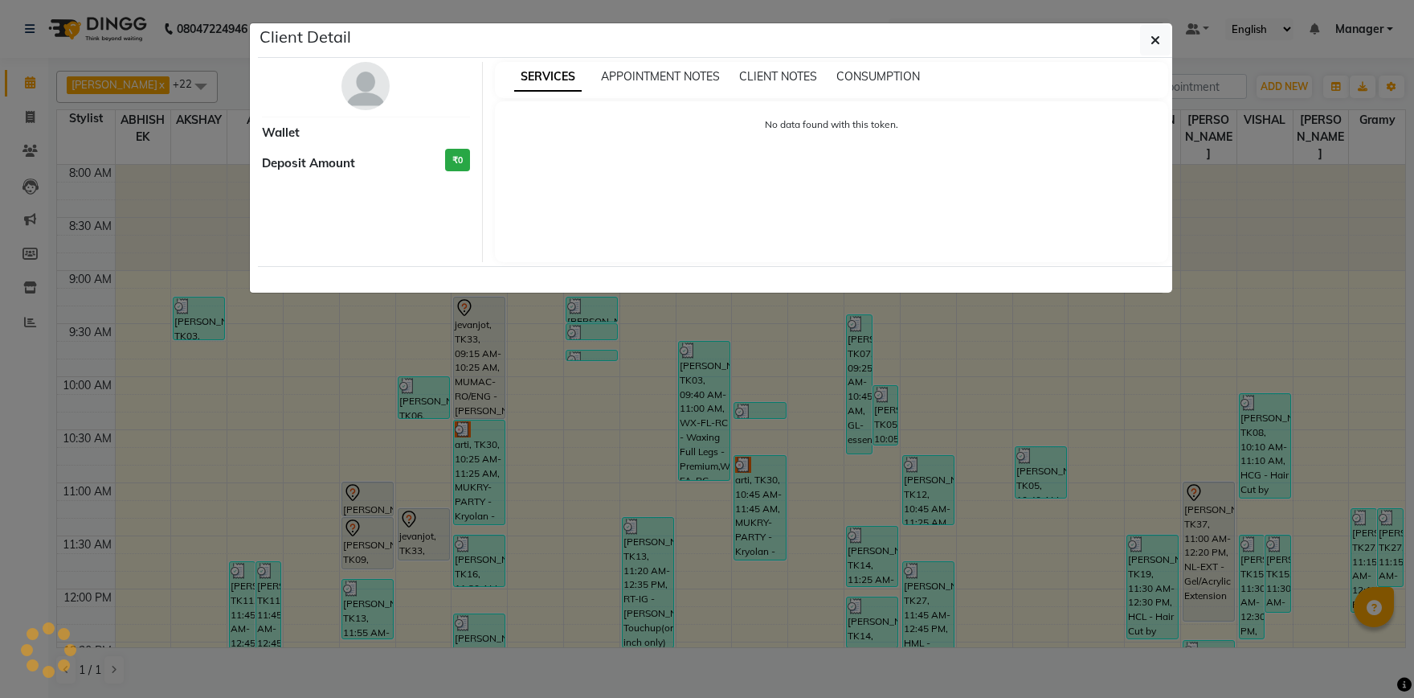
click at [354, 501] on ngb-modal-window "Client Detail Wallet Deposit Amount ₹0 SERVICES APPOINTMENT NOTES CLIENT NOTES …" at bounding box center [707, 349] width 1414 height 698
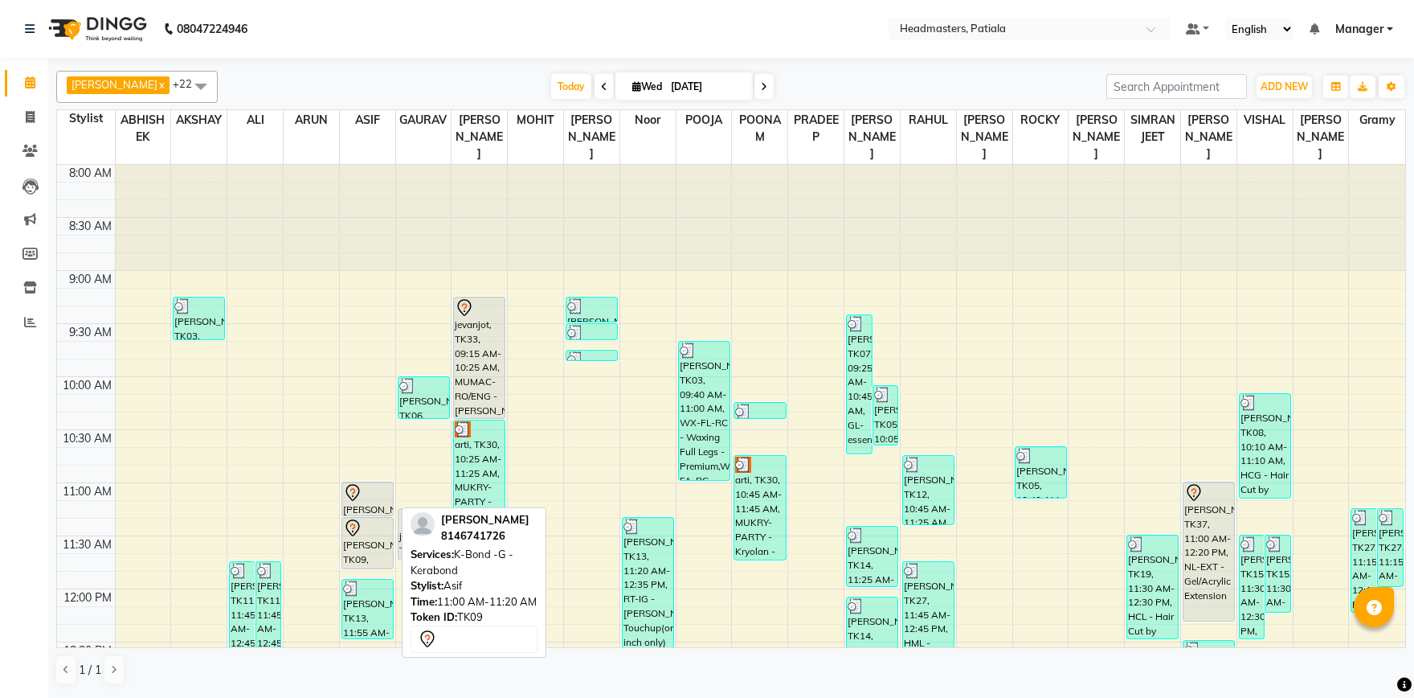
click at [354, 501] on icon at bounding box center [352, 492] width 19 height 19
select select "7"
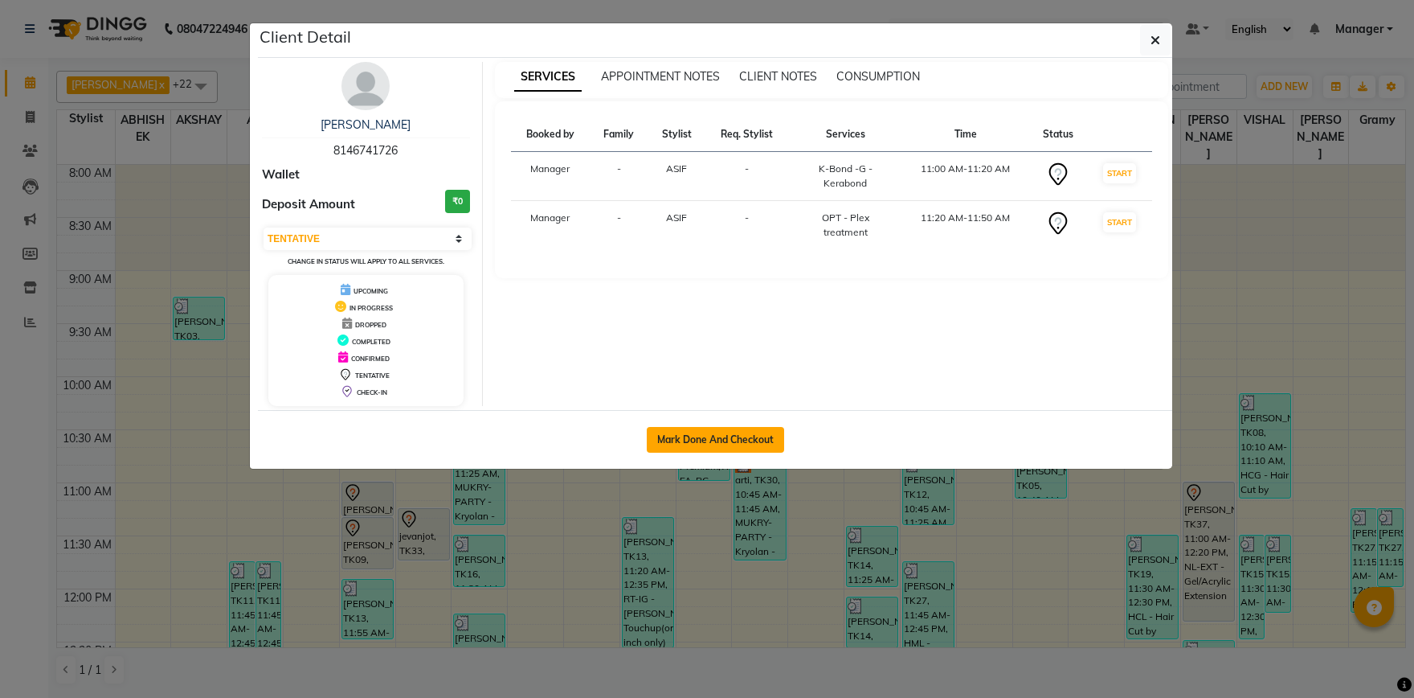
click at [722, 437] on button "Mark Done And Checkout" at bounding box center [715, 440] width 137 height 26
select select "service"
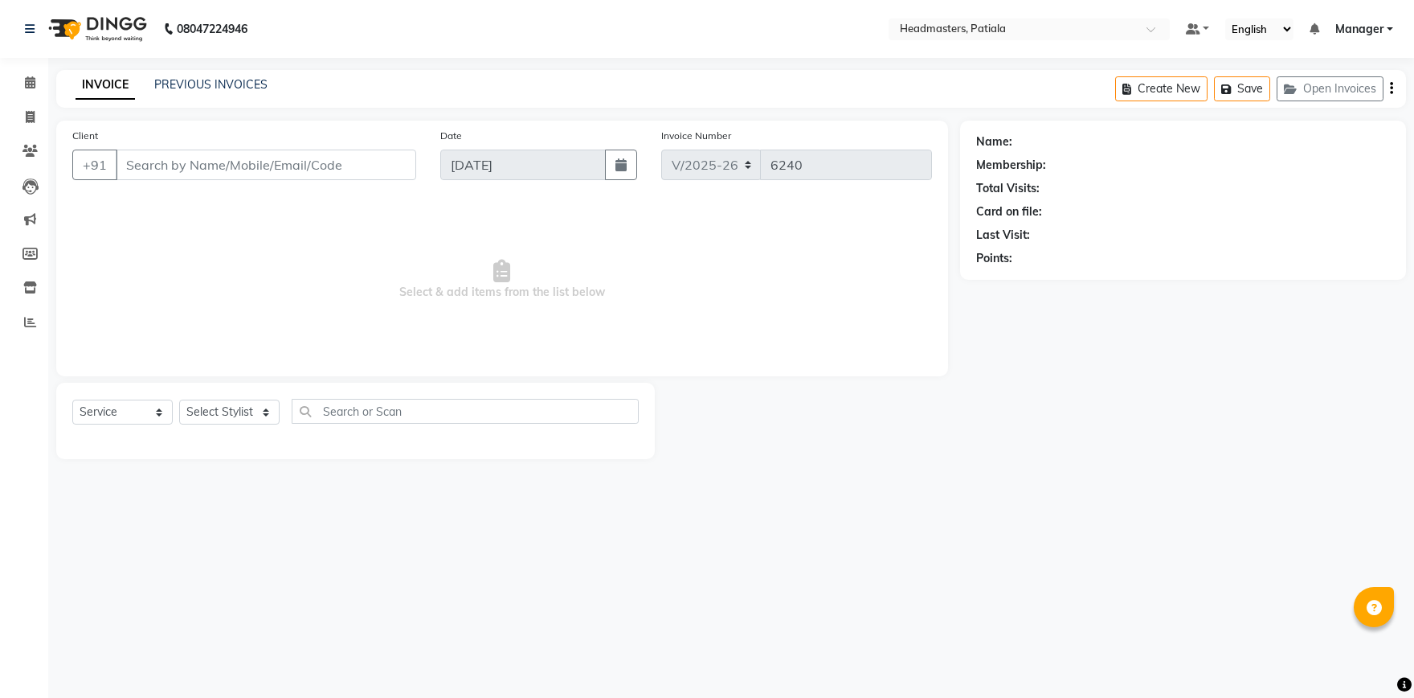
type input "8146741726"
select select "51080"
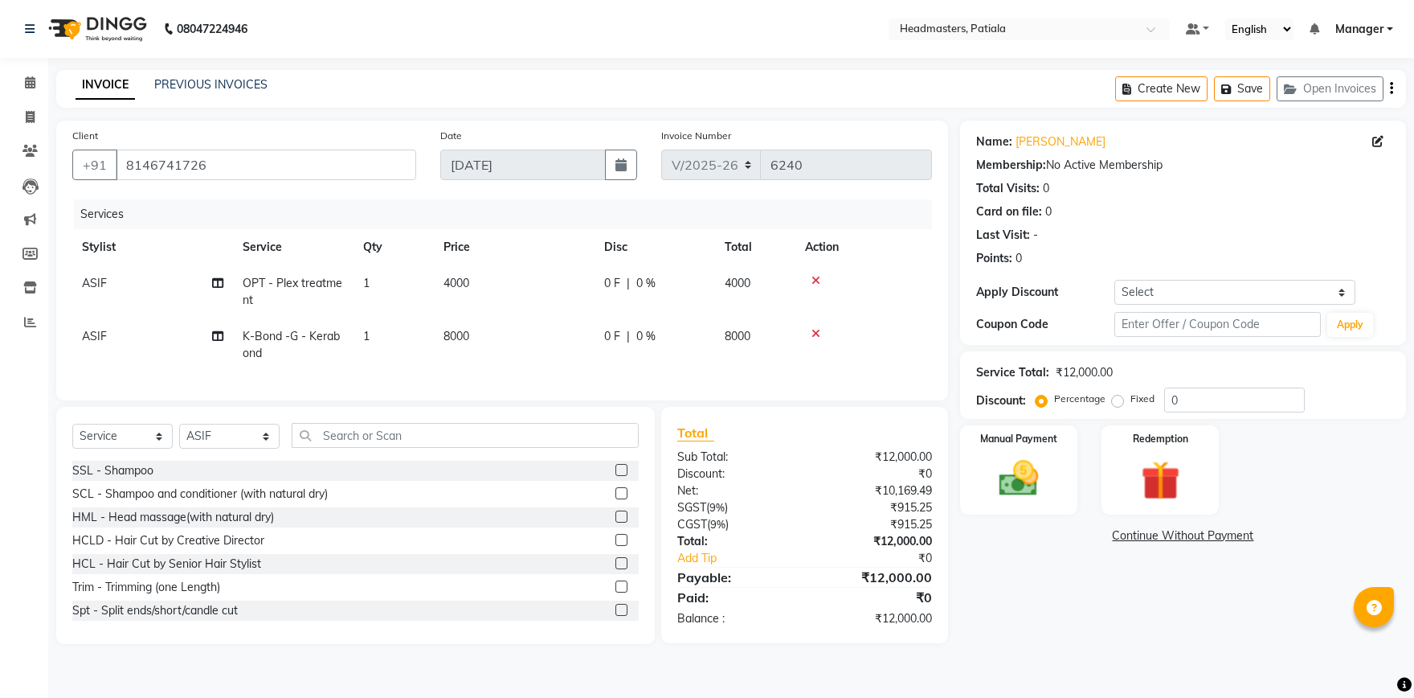
click at [626, 280] on div "0 F | 0 %" at bounding box center [654, 283] width 101 height 17
select select "51080"
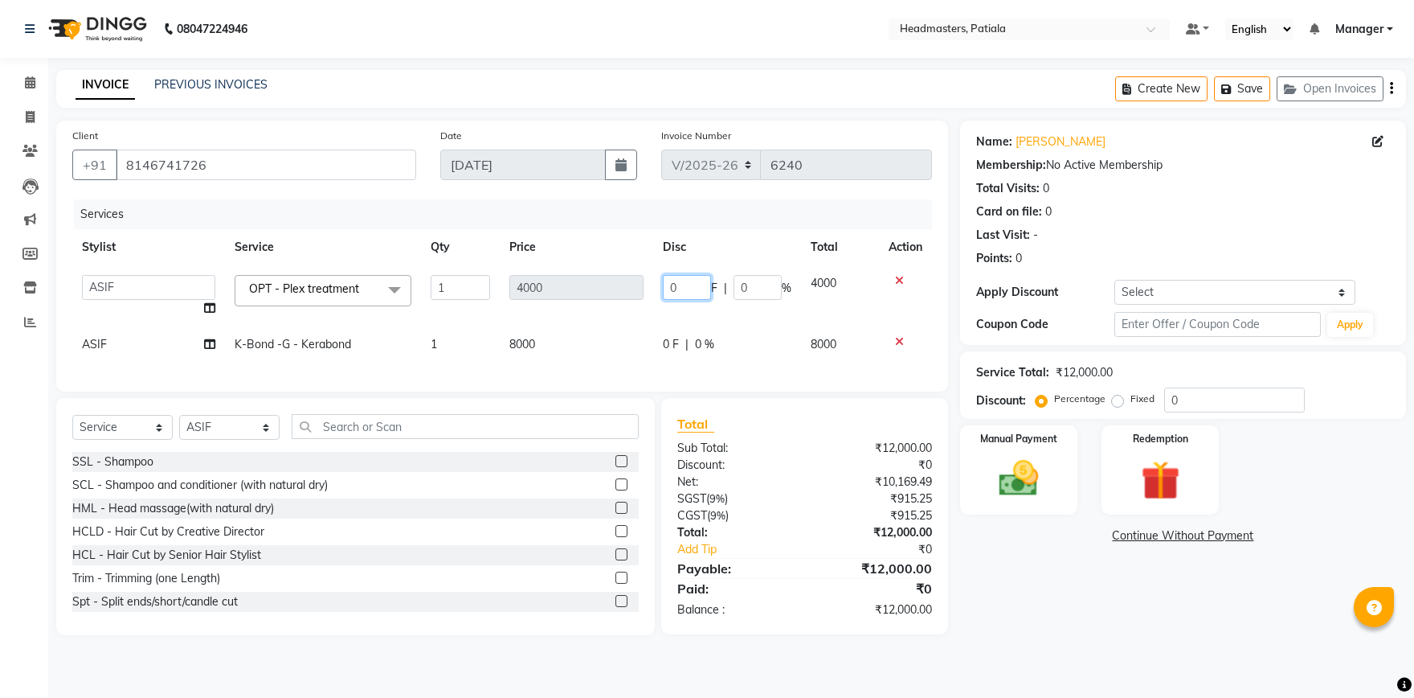
click at [686, 288] on input "0" at bounding box center [687, 287] width 48 height 25
type input "2000"
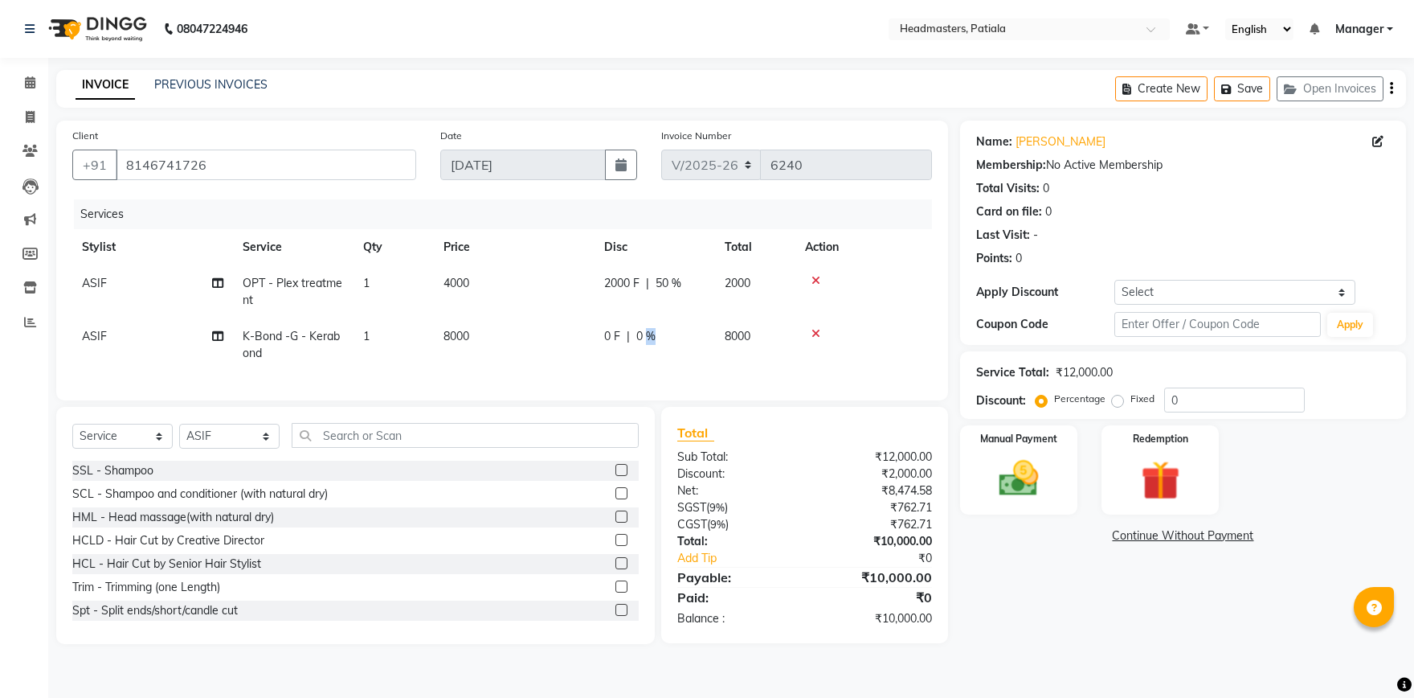
click at [703, 330] on td "0 F | 0 %" at bounding box center [655, 344] width 121 height 53
select select "51080"
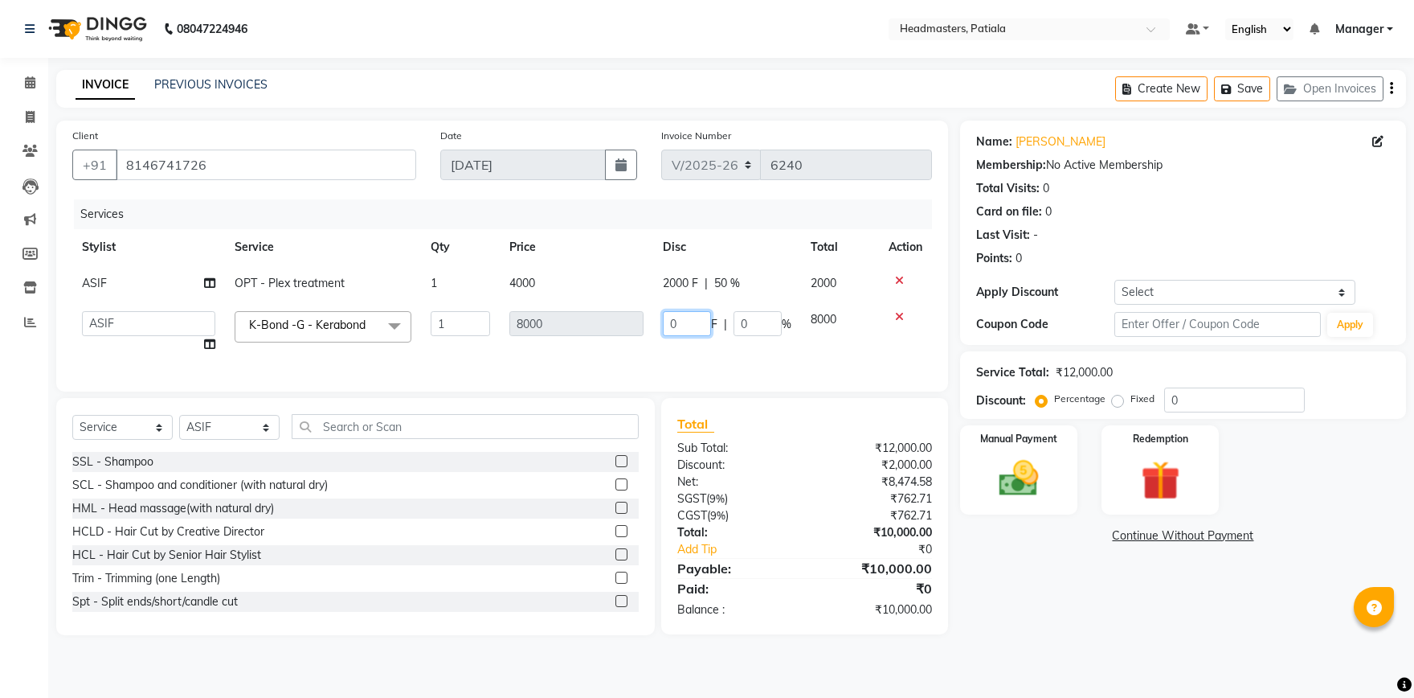
click at [680, 318] on input "0" at bounding box center [687, 323] width 48 height 25
type input "1000"
click at [800, 349] on tr "ABHISHEK AJAY KUMAR AKSHAY ALI ARSH ARUN ASIF AZEEZUR REHMAAN Chand Sahota DAVY…" at bounding box center [502, 331] width 860 height 61
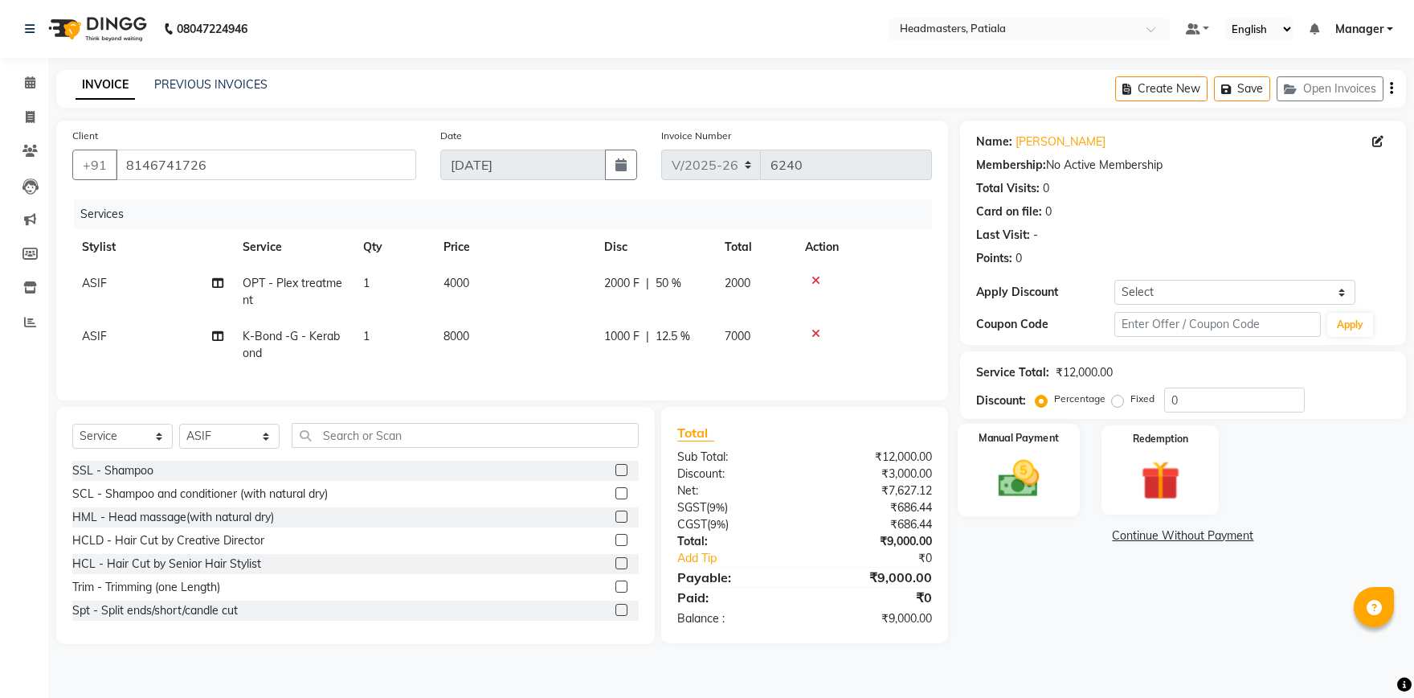
click at [1054, 473] on div "Manual Payment" at bounding box center [1019, 470] width 122 height 92
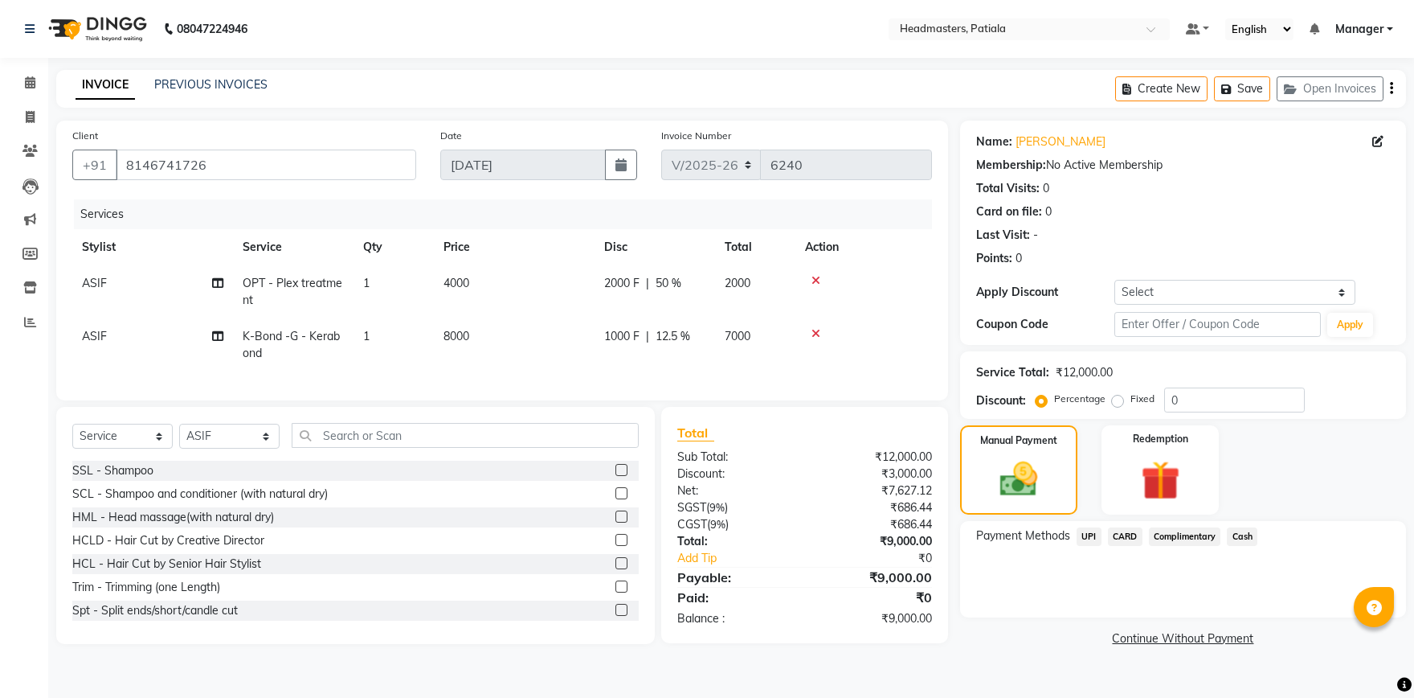
click at [1249, 534] on span "Cash" at bounding box center [1242, 536] width 31 height 18
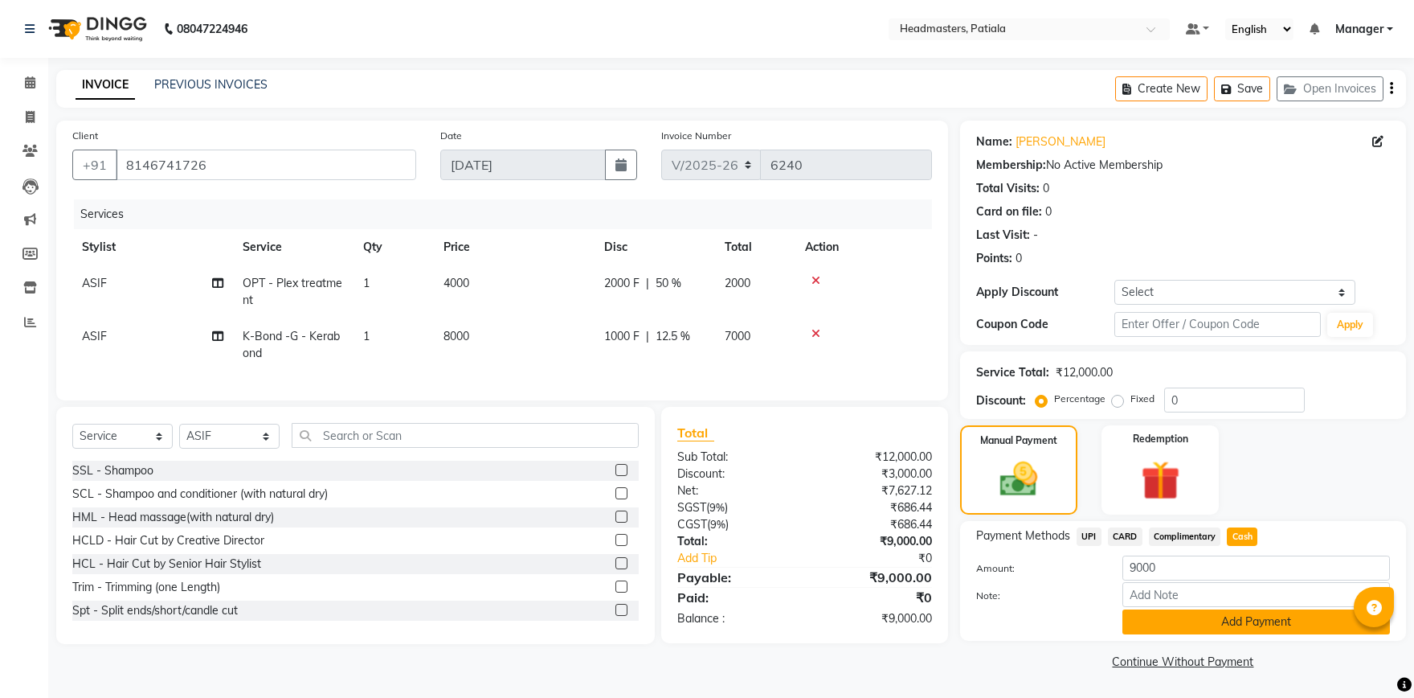
click at [1246, 617] on button "Add Payment" at bounding box center [1257, 621] width 268 height 25
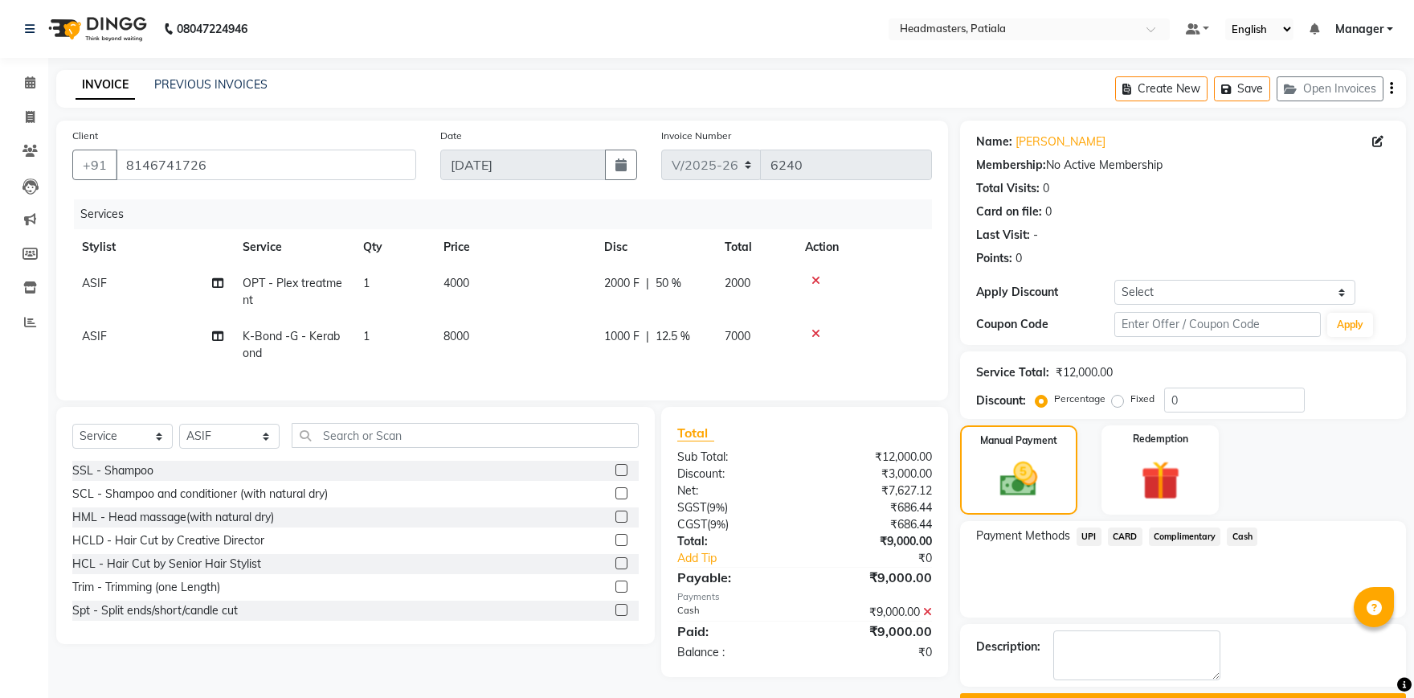
scroll to position [43, 0]
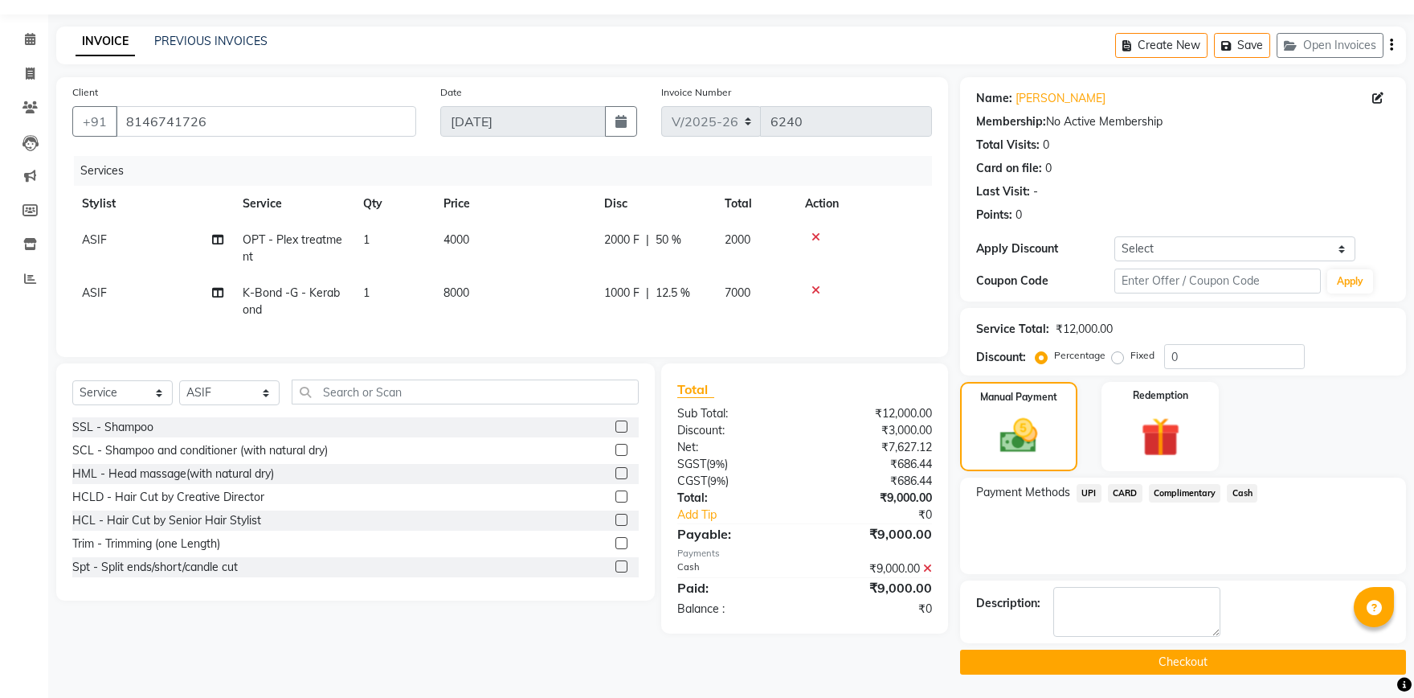
click at [1162, 657] on button "Checkout" at bounding box center [1183, 661] width 446 height 25
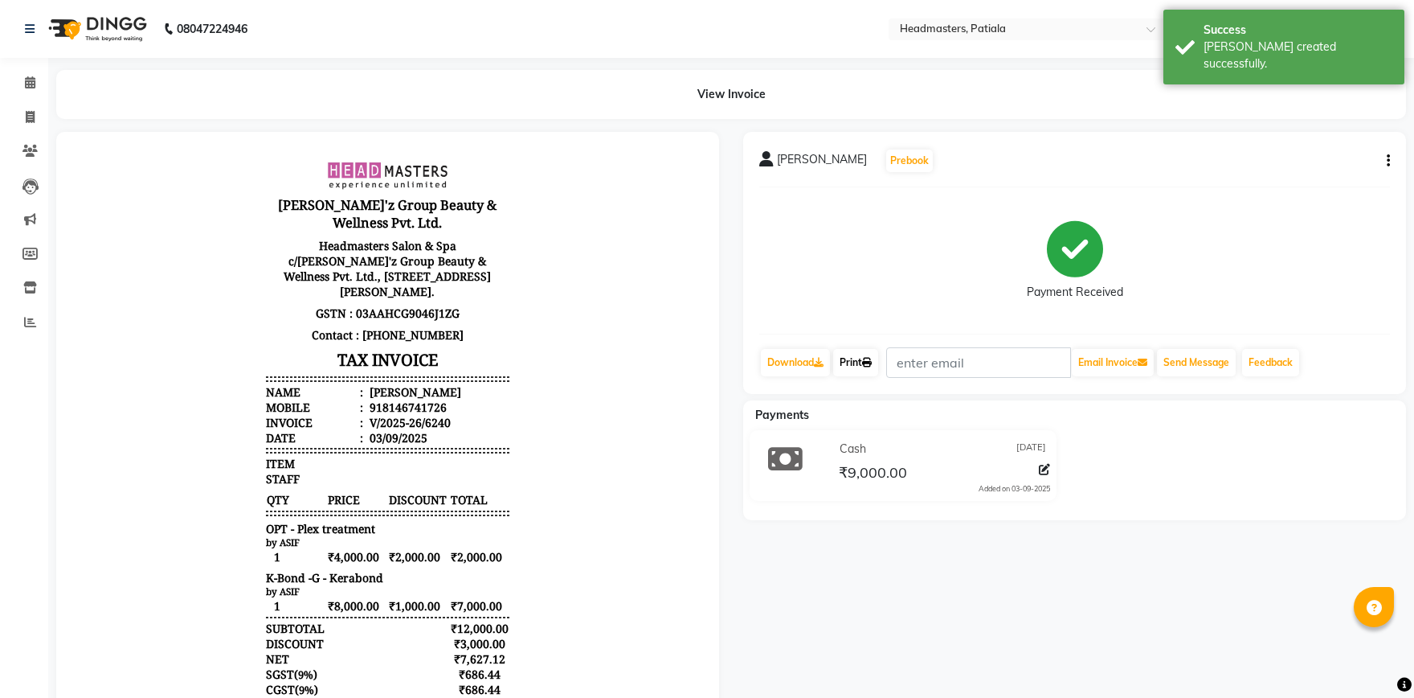
drag, startPoint x: 849, startPoint y: 365, endPoint x: 248, endPoint y: 40, distance: 682.5
click at [849, 365] on link "Print" at bounding box center [855, 362] width 45 height 27
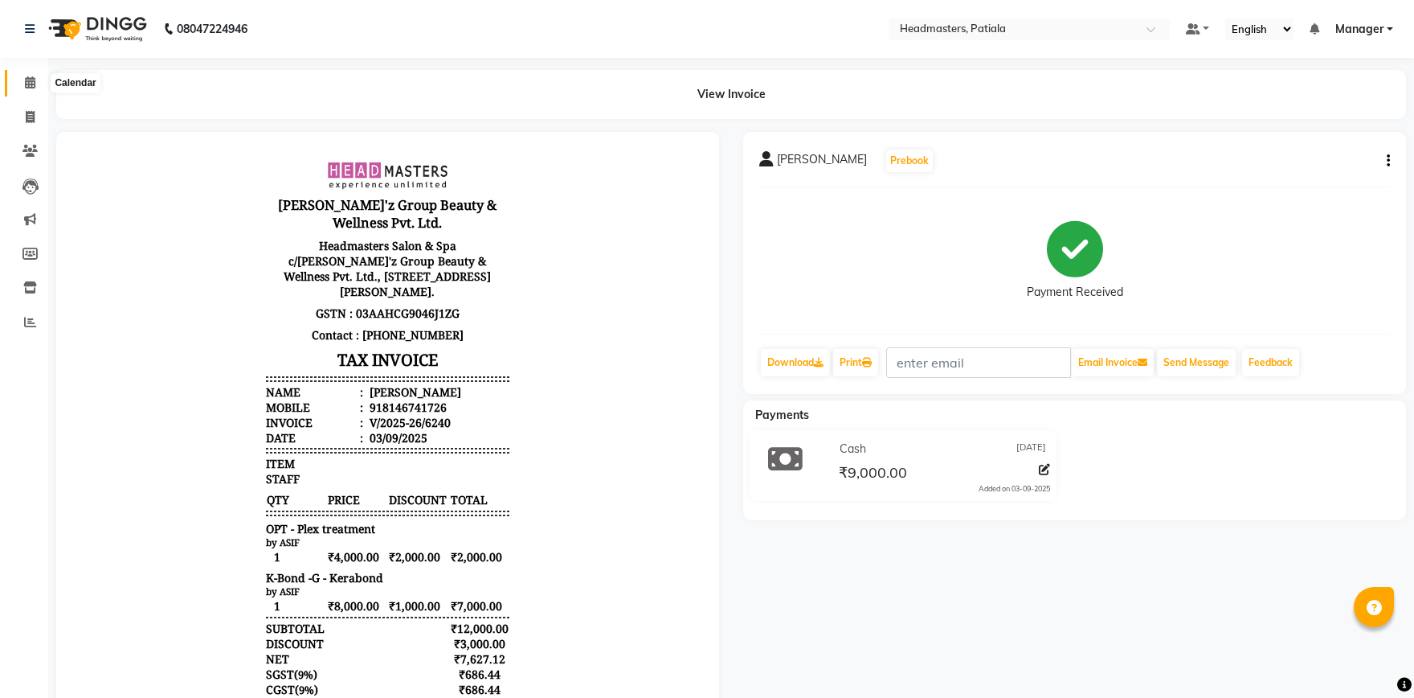
click at [27, 83] on icon at bounding box center [30, 82] width 10 height 12
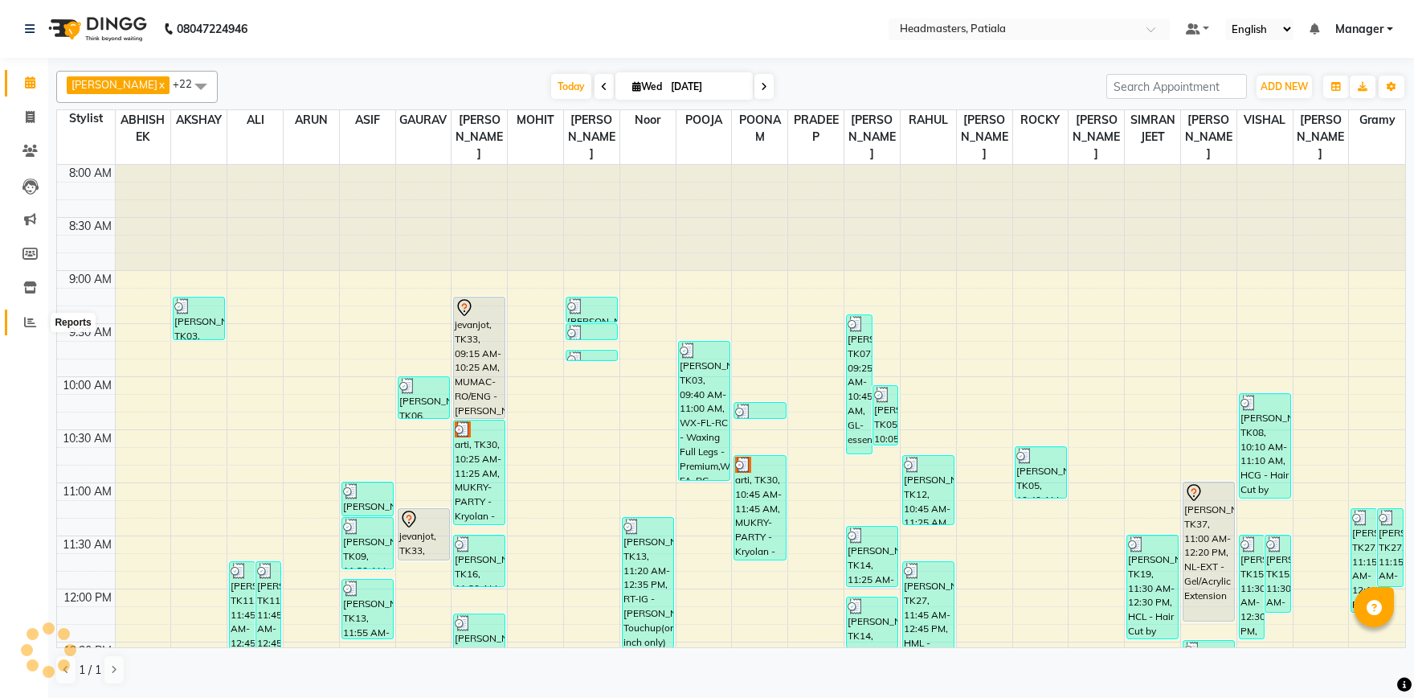
click at [26, 328] on icon at bounding box center [30, 322] width 12 height 12
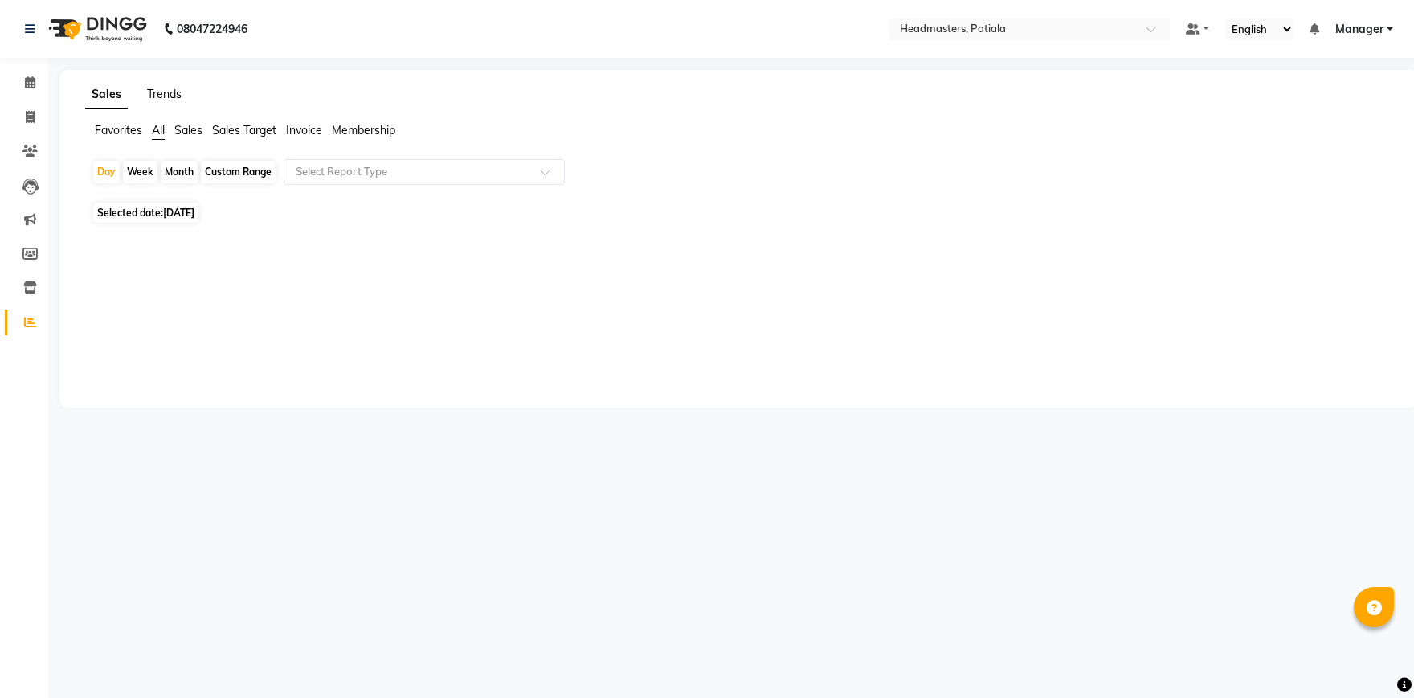
click at [170, 97] on link "Trends" at bounding box center [164, 94] width 35 height 14
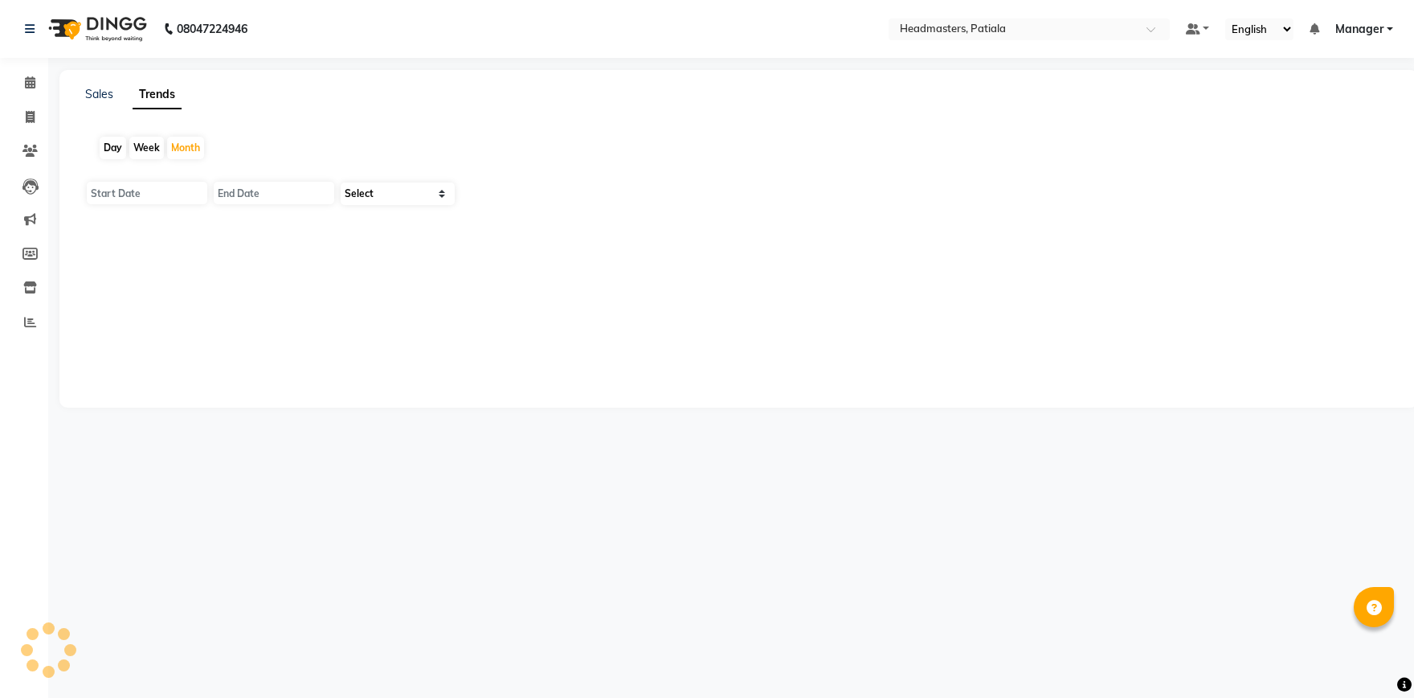
type input "01-09-2025"
type input "30-09-2025"
click at [119, 146] on div "Day" at bounding box center [113, 148] width 27 height 23
type input "[DATE]"
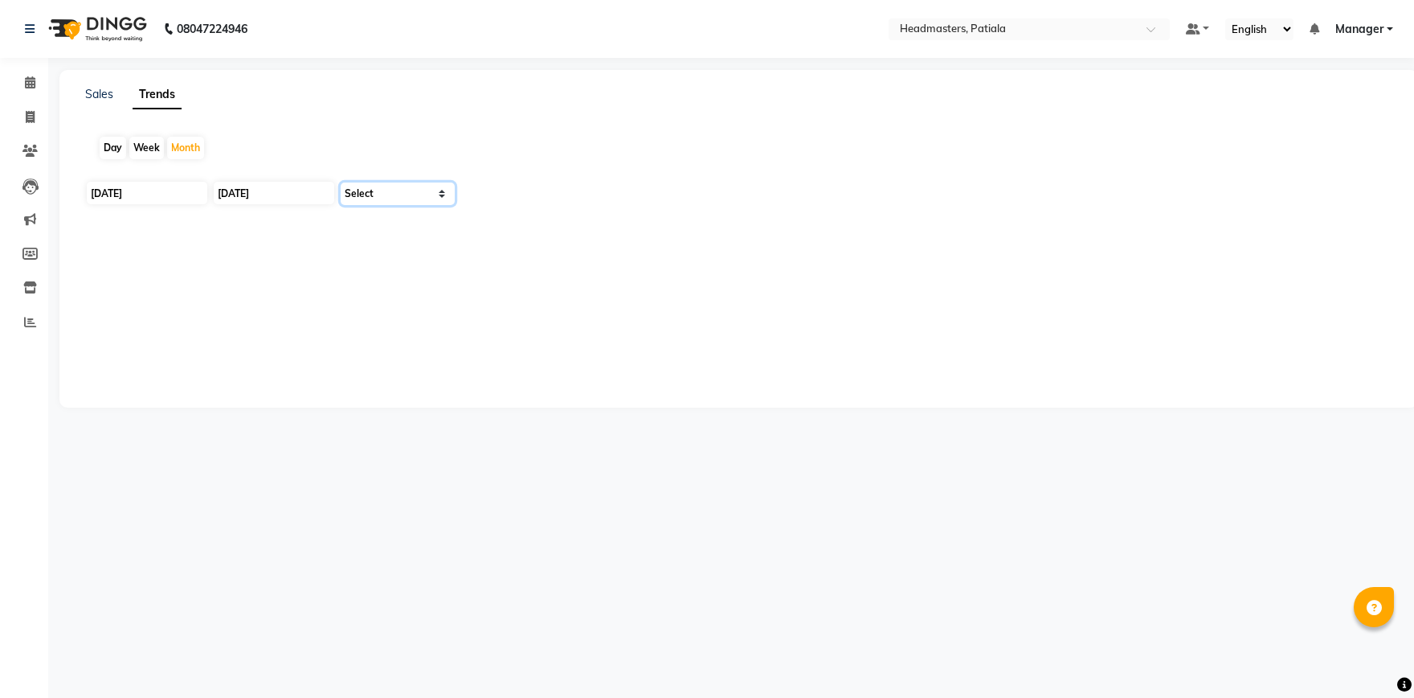
click at [341, 182] on select "Select Clients" at bounding box center [398, 193] width 114 height 23
select select "by_client"
click option "Clients" at bounding box center [0, 0] width 0 height 0
click at [110, 145] on div "Day" at bounding box center [113, 148] width 27 height 23
click at [27, 88] on icon at bounding box center [30, 82] width 10 height 12
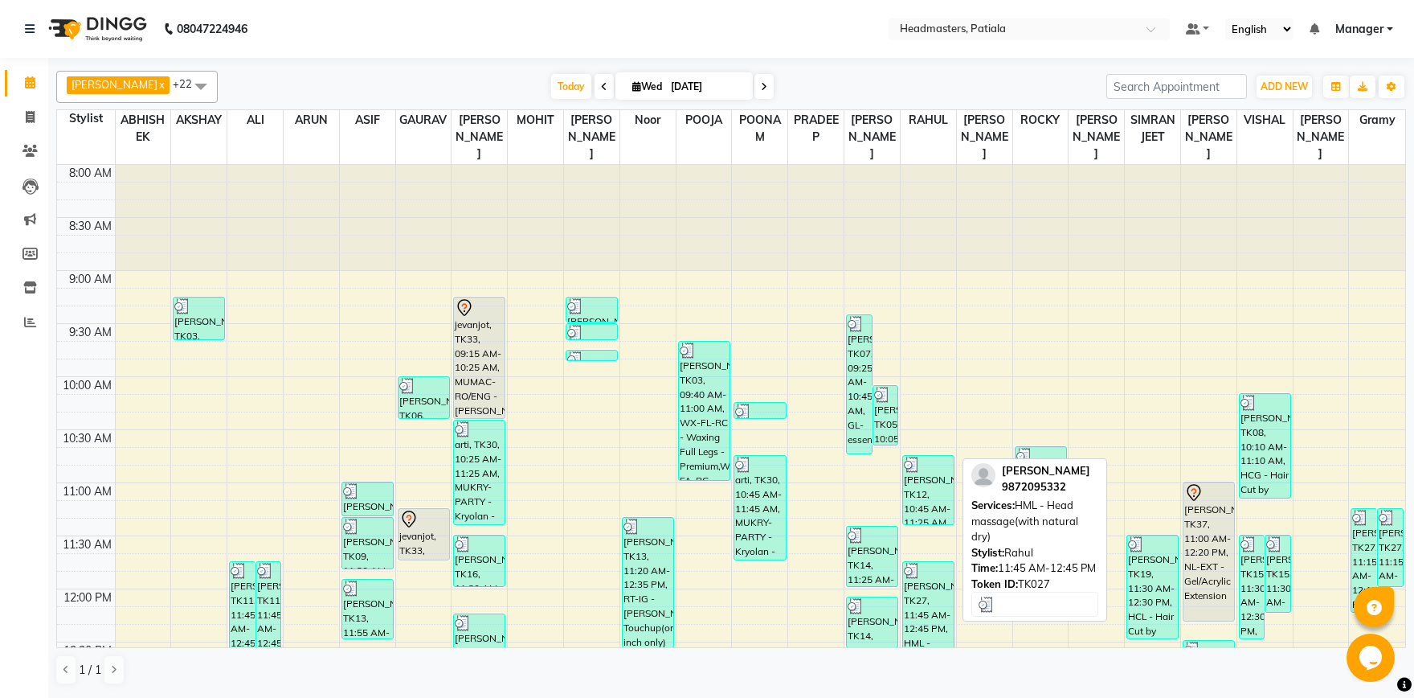
scroll to position [391, 0]
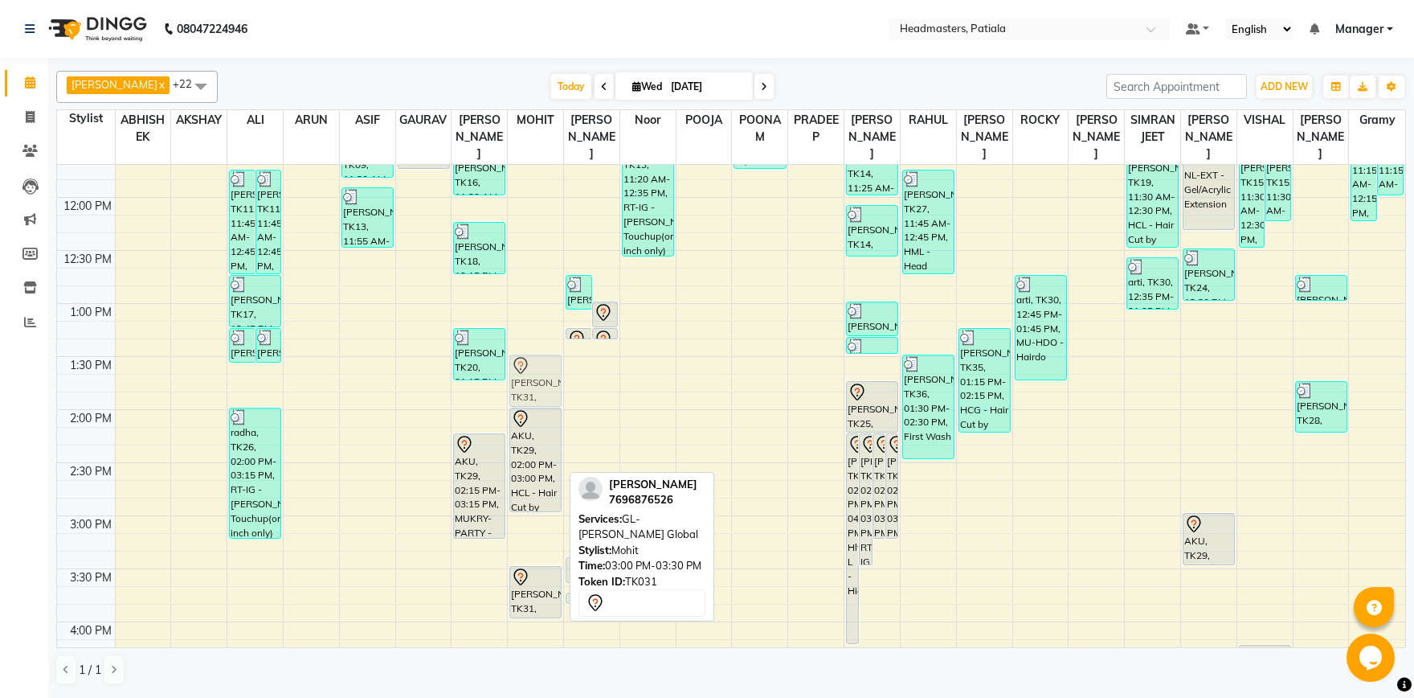
drag, startPoint x: 544, startPoint y: 559, endPoint x: 544, endPoint y: 403, distance: 156.7
click at [544, 403] on div "AKU, TK29, 02:00 PM-03:00 PM, HCL - Hair Cut by Senior Hair Stylist esha sharam…" at bounding box center [535, 515] width 55 height 1484
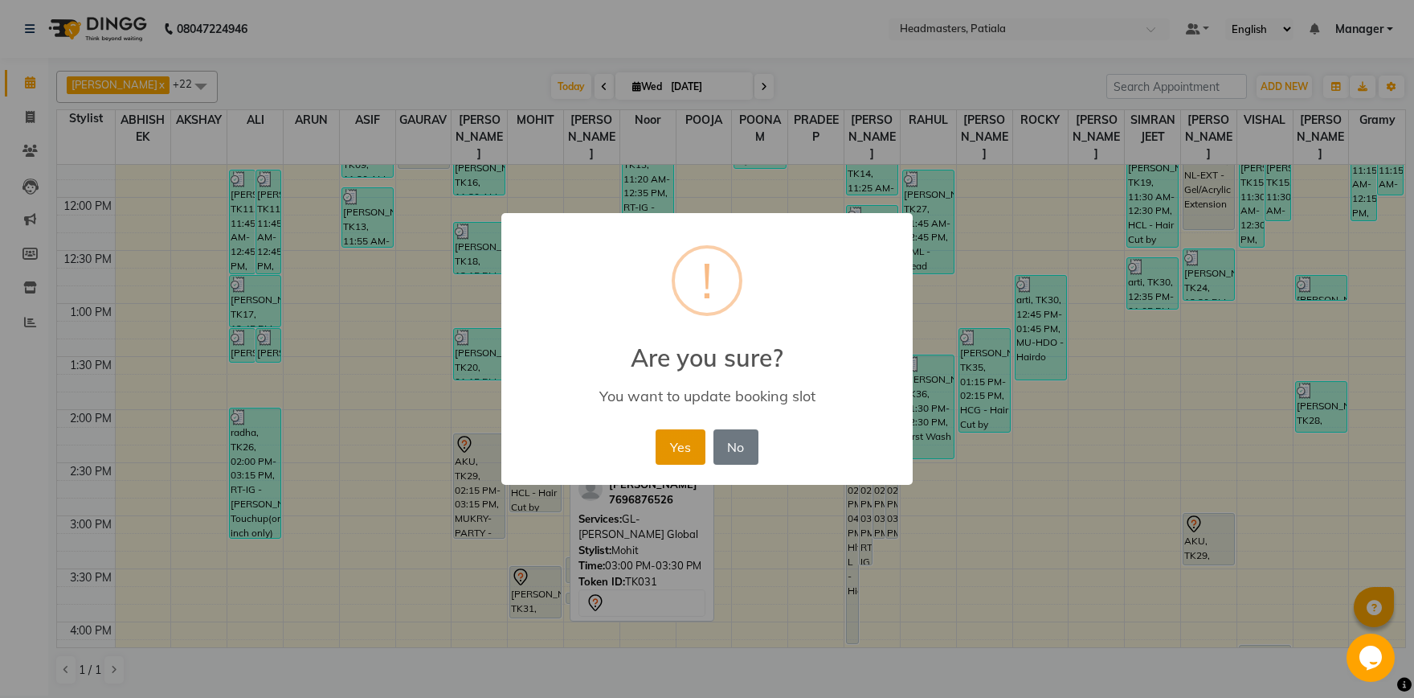
click at [674, 455] on button "Yes" at bounding box center [680, 446] width 49 height 35
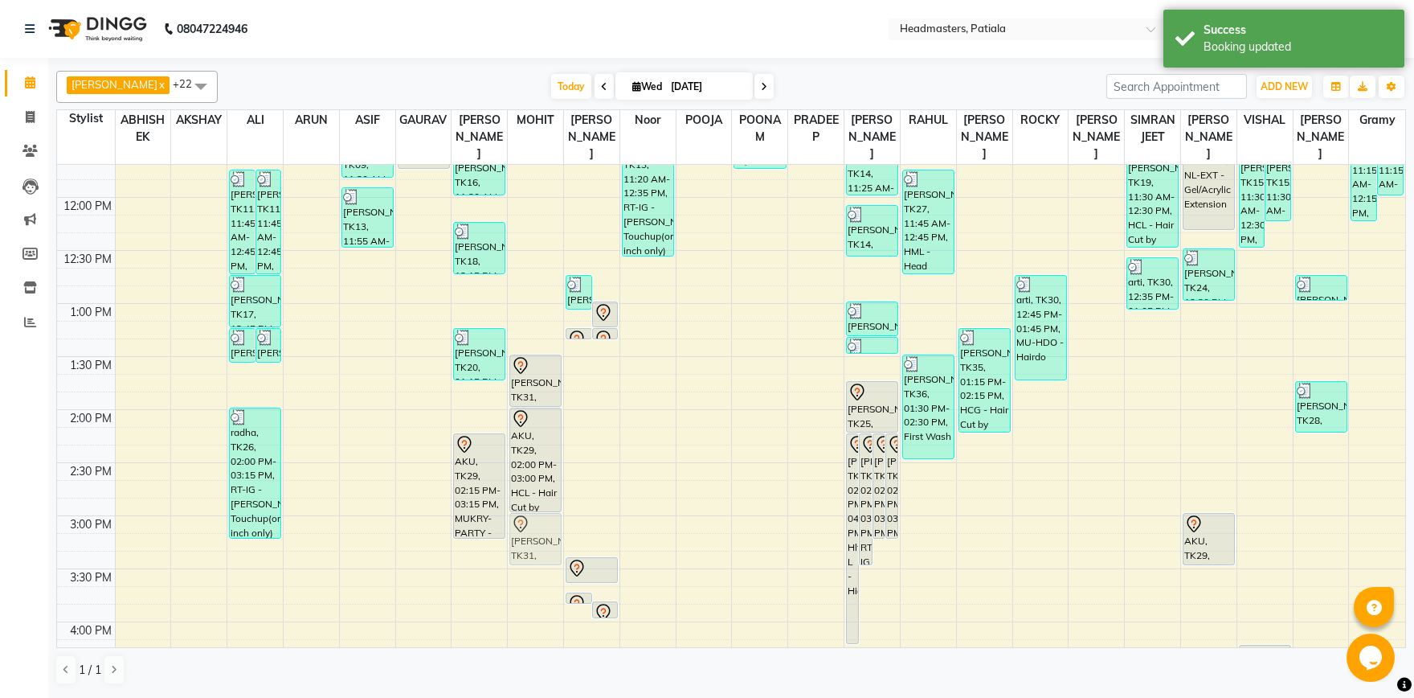
drag, startPoint x: 541, startPoint y: 537, endPoint x: 541, endPoint y: 525, distance: 12.1
click at [541, 525] on div "esha sharama, TK31, 01:30 PM-02:00 PM, GL-igora - Igora Global AKU, TK29, 02:00…" at bounding box center [535, 515] width 55 height 1484
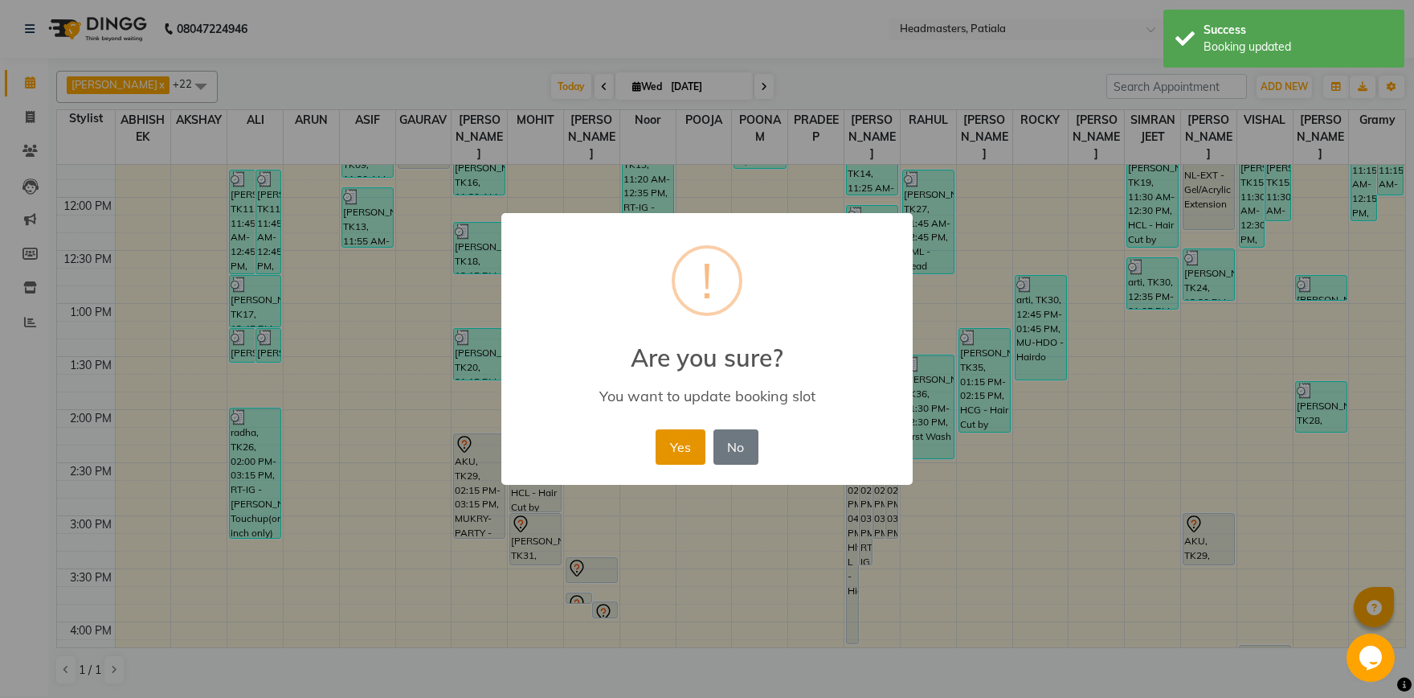
click at [704, 441] on button "Yes" at bounding box center [680, 446] width 49 height 35
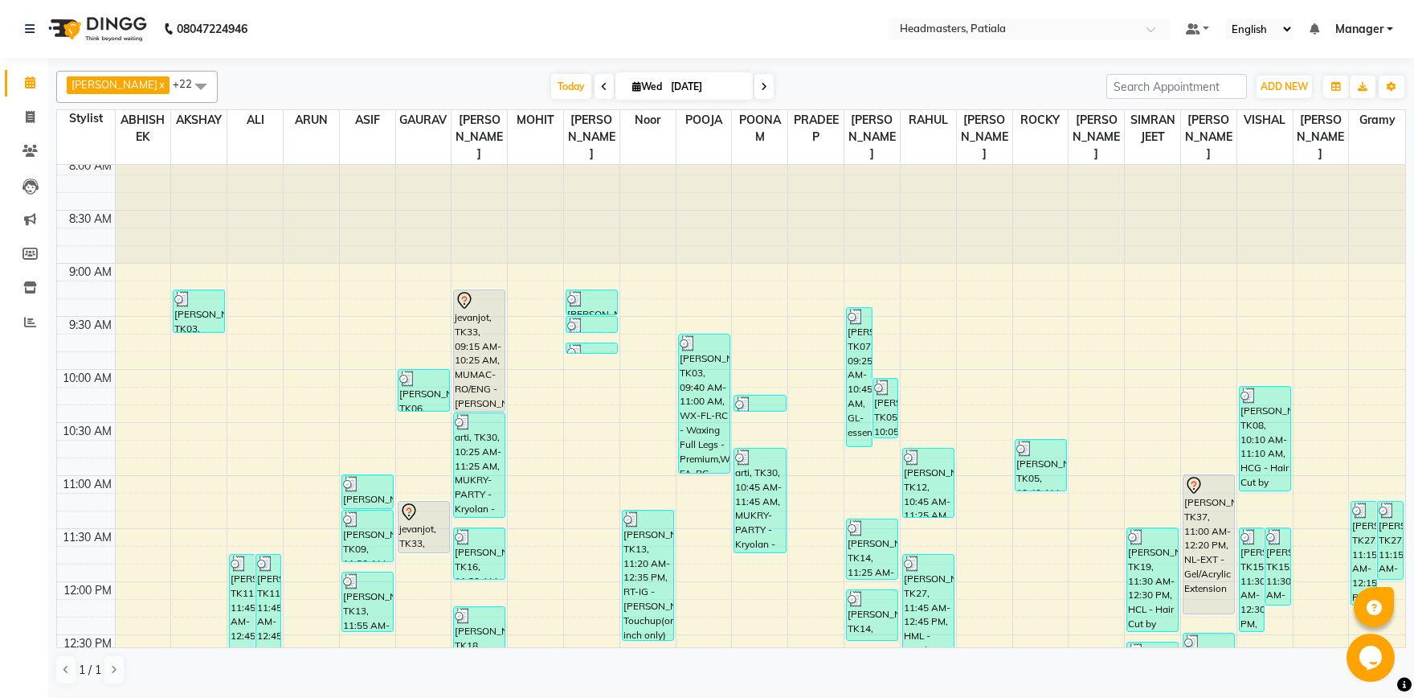
scroll to position [0, 0]
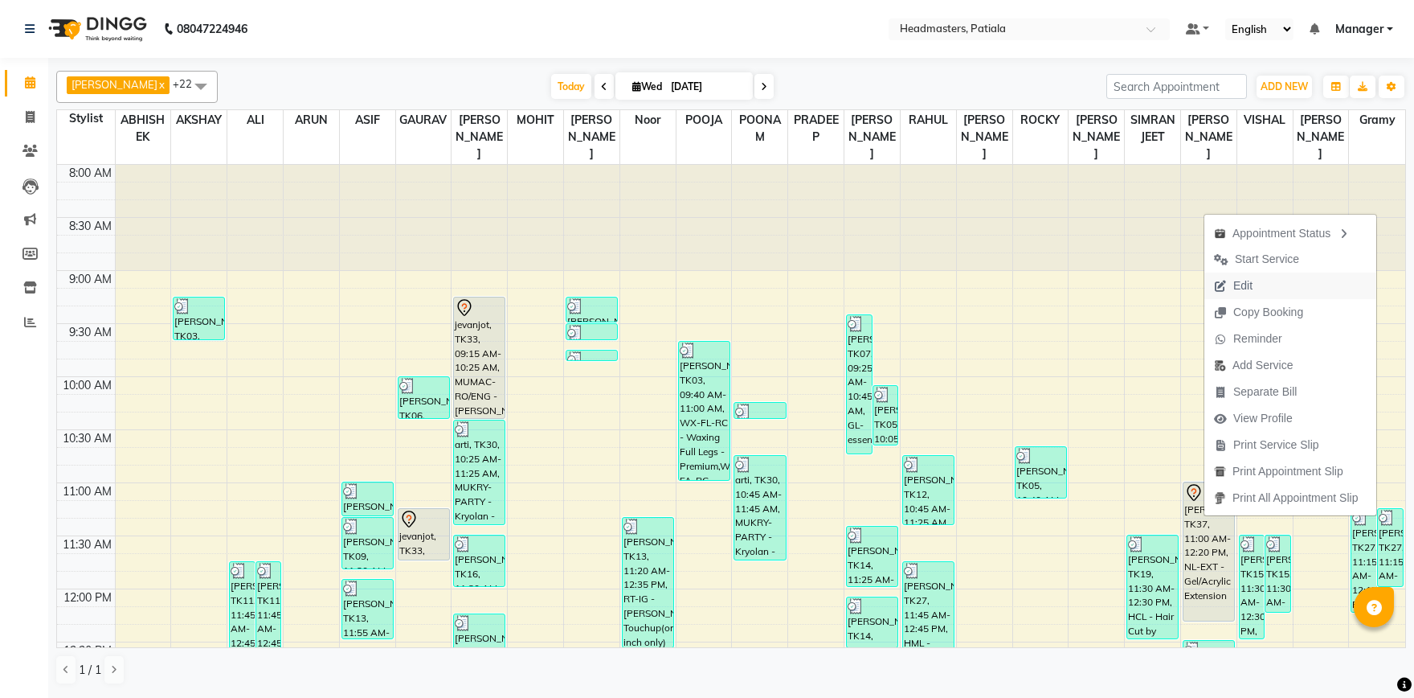
click at [1243, 290] on span "Edit" at bounding box center [1243, 285] width 19 height 17
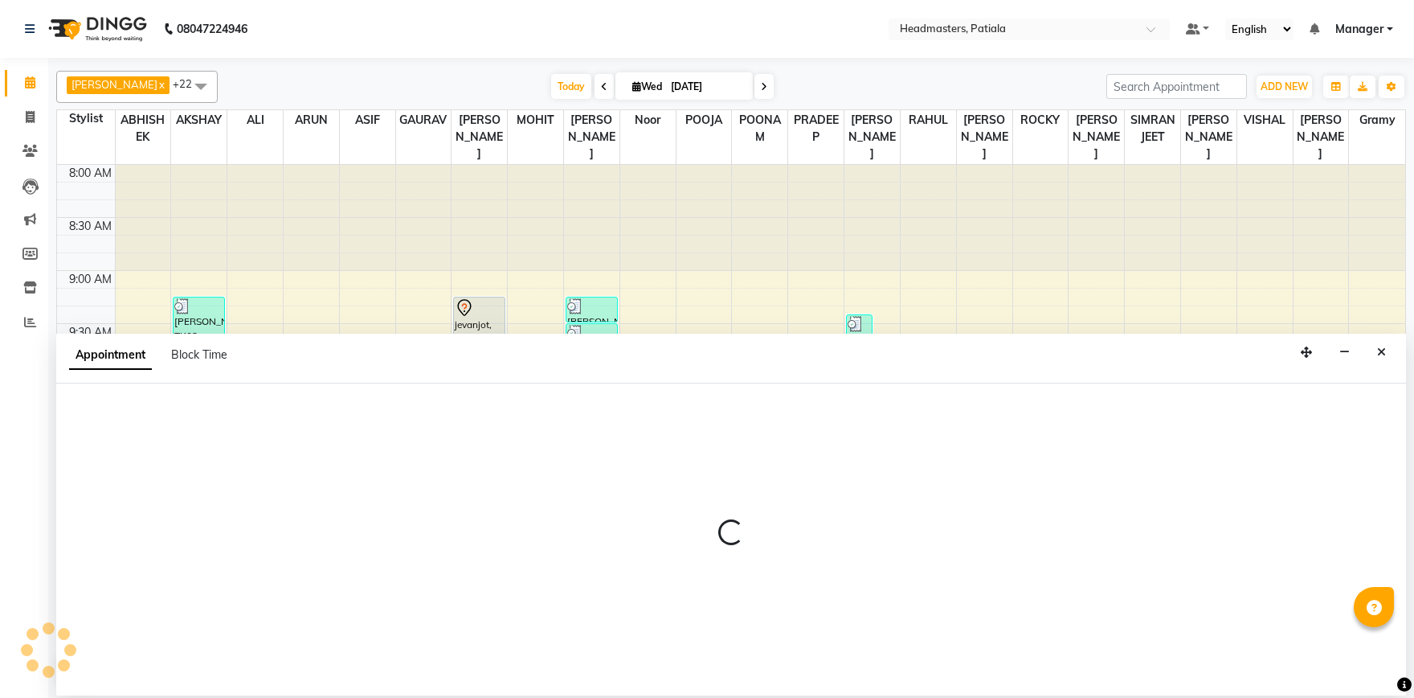
select select "tentative"
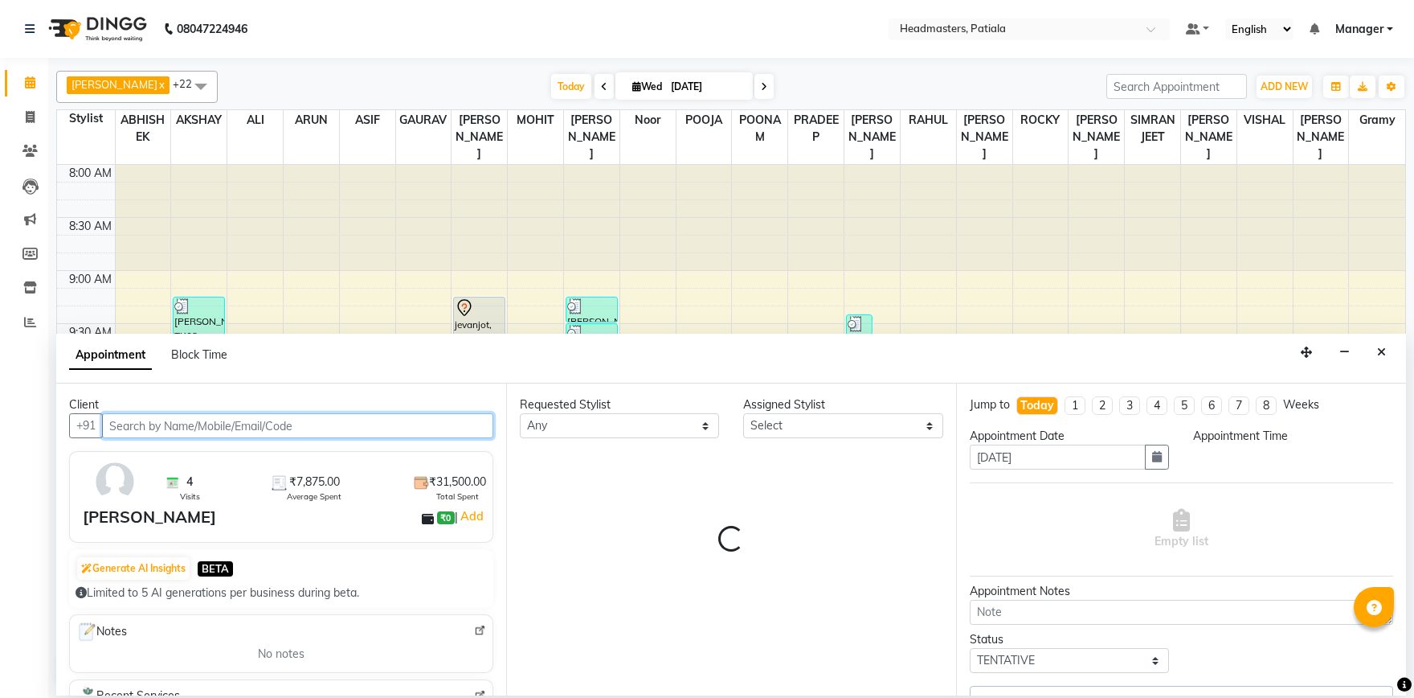
select select "51096"
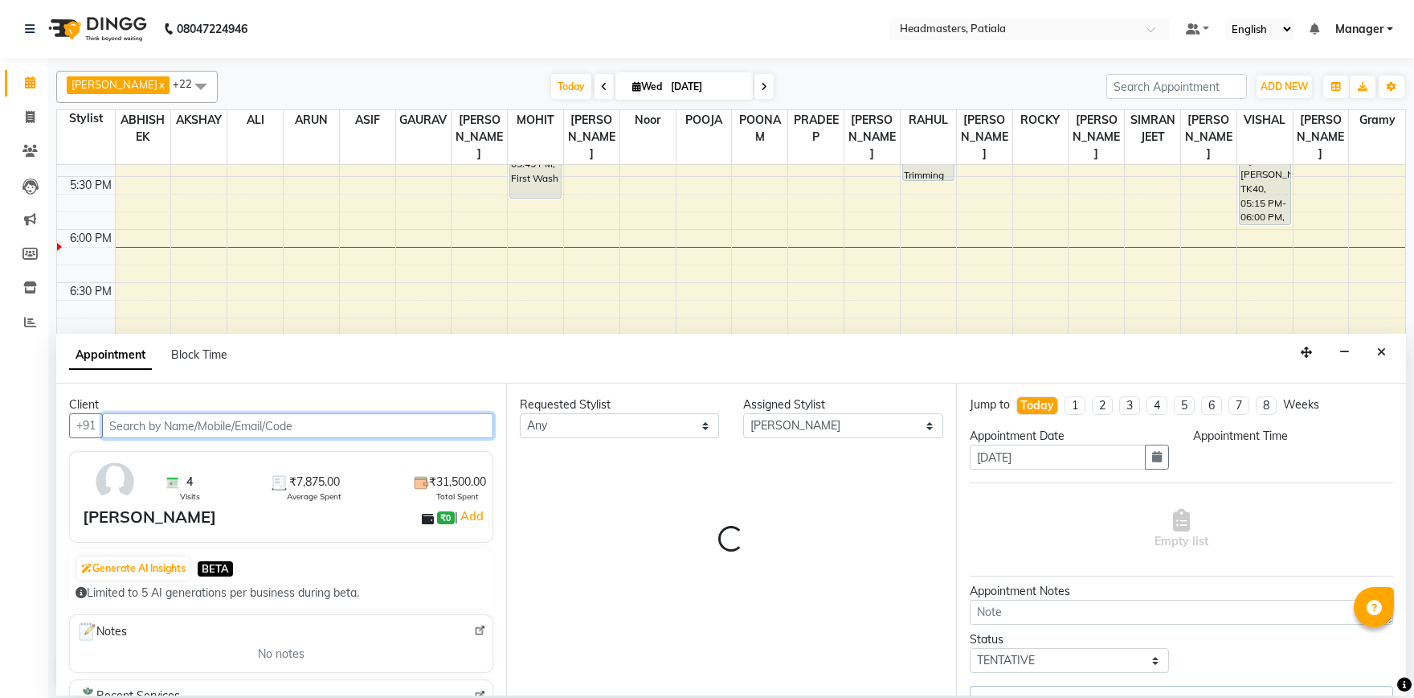
select select "3290"
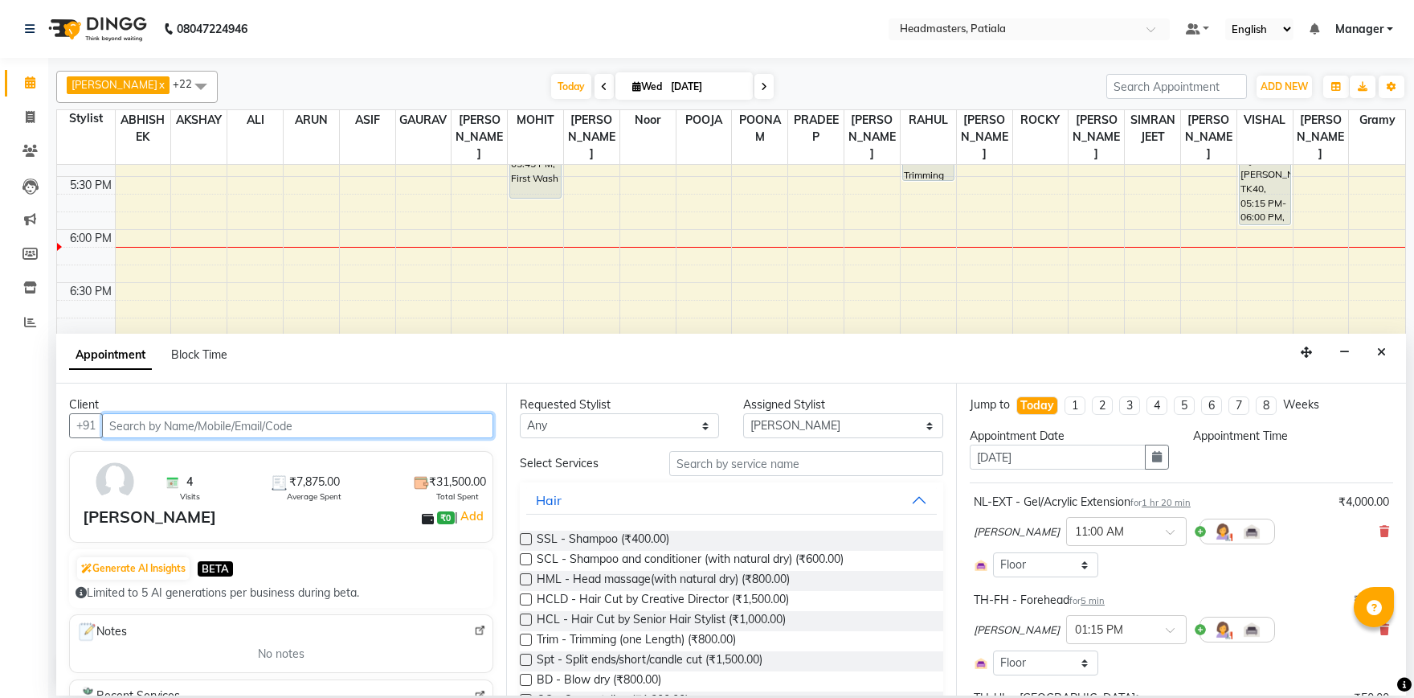
select select "660"
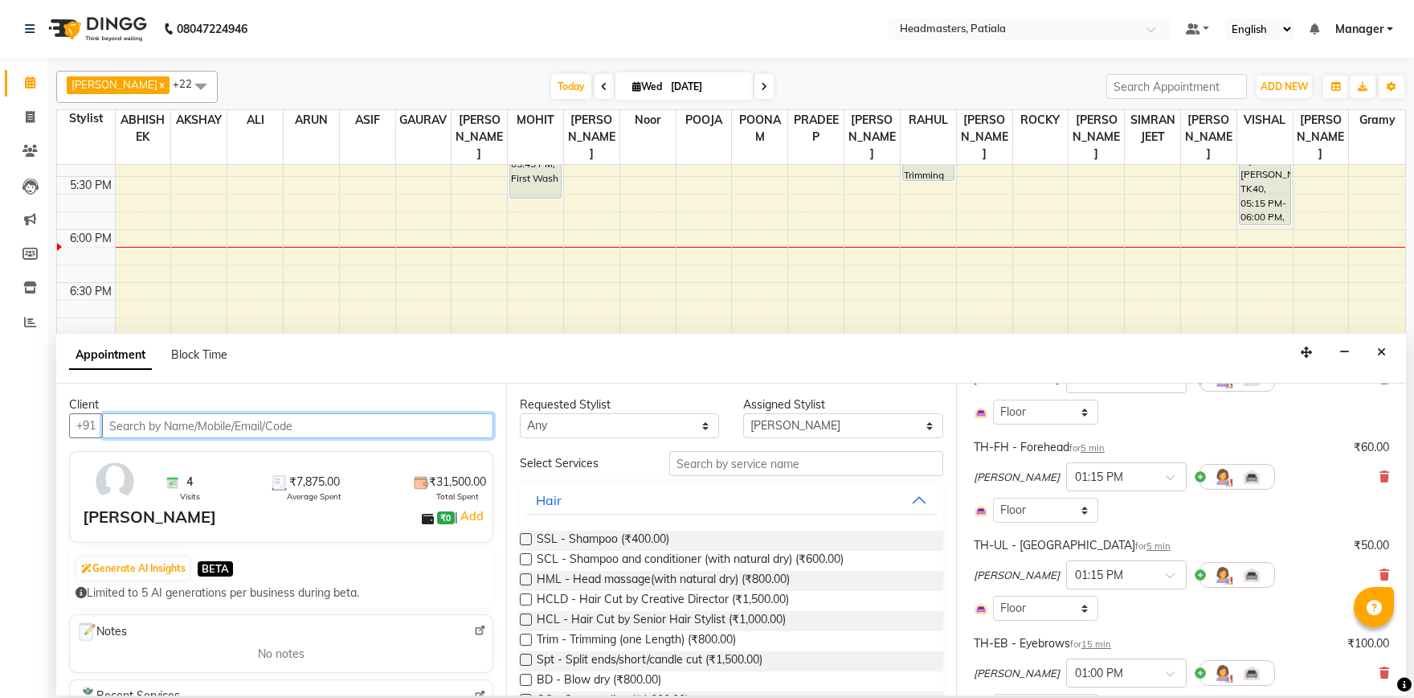
scroll to position [283, 0]
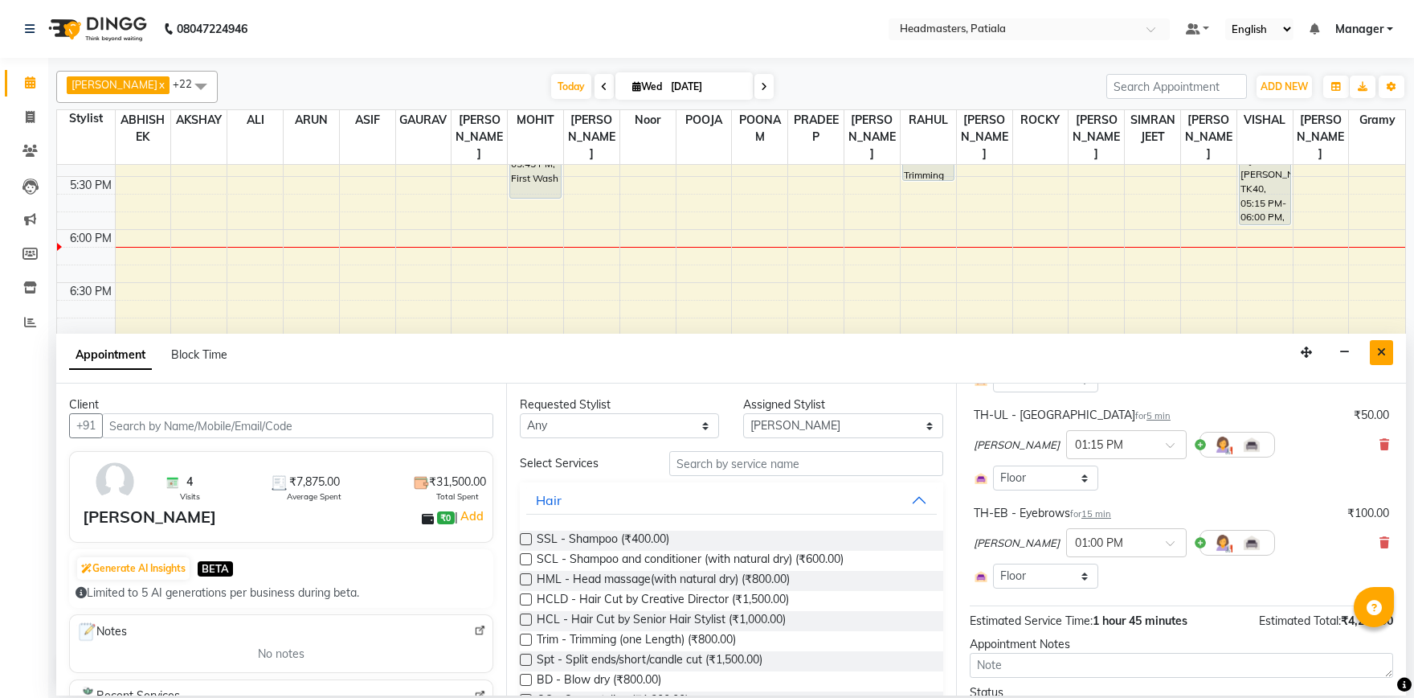
click at [1384, 352] on icon "Close" at bounding box center [1381, 351] width 9 height 11
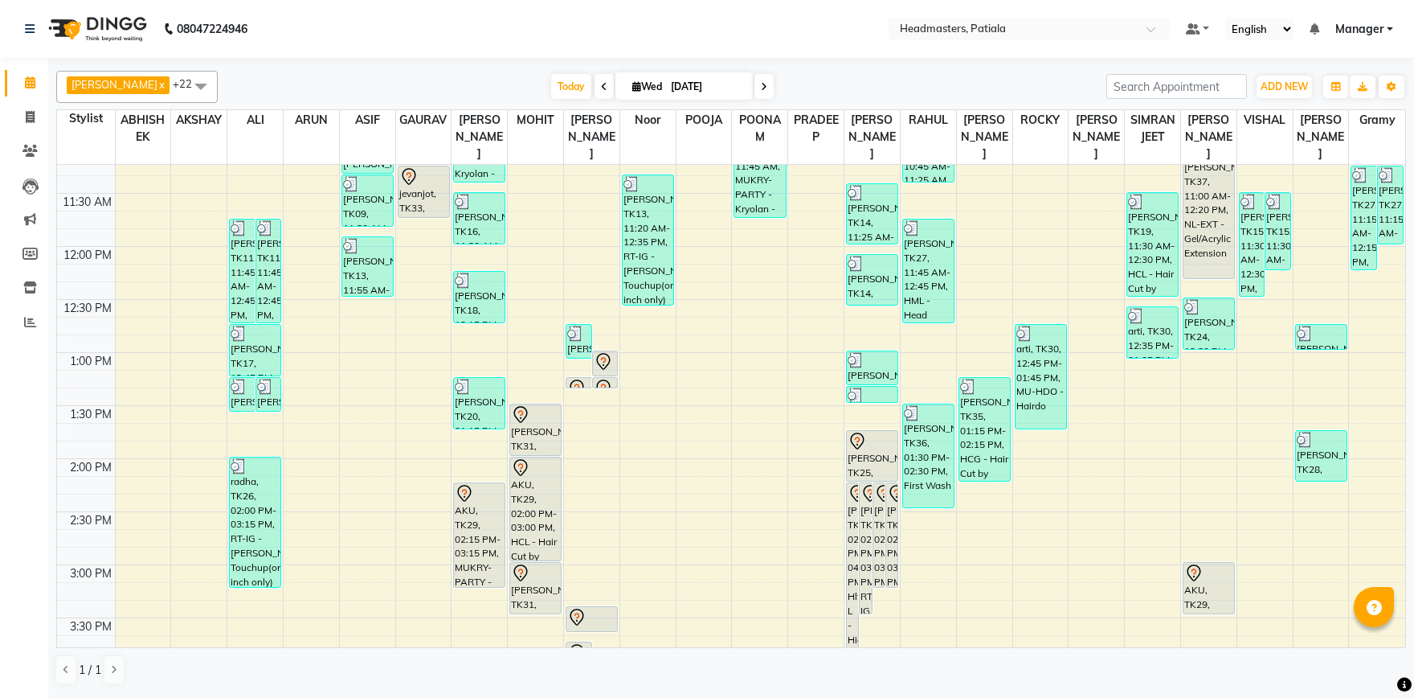
scroll to position [212, 0]
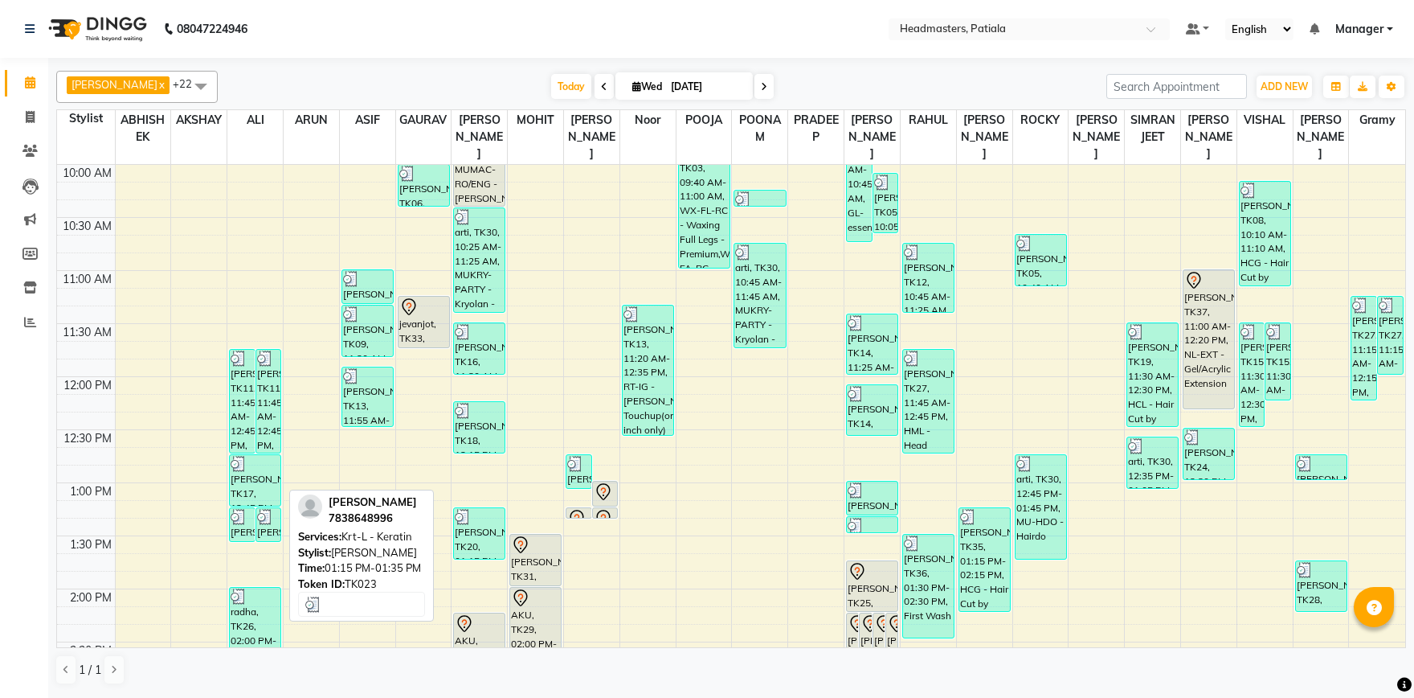
click at [261, 524] on img at bounding box center [265, 517] width 16 height 16
select select "3"
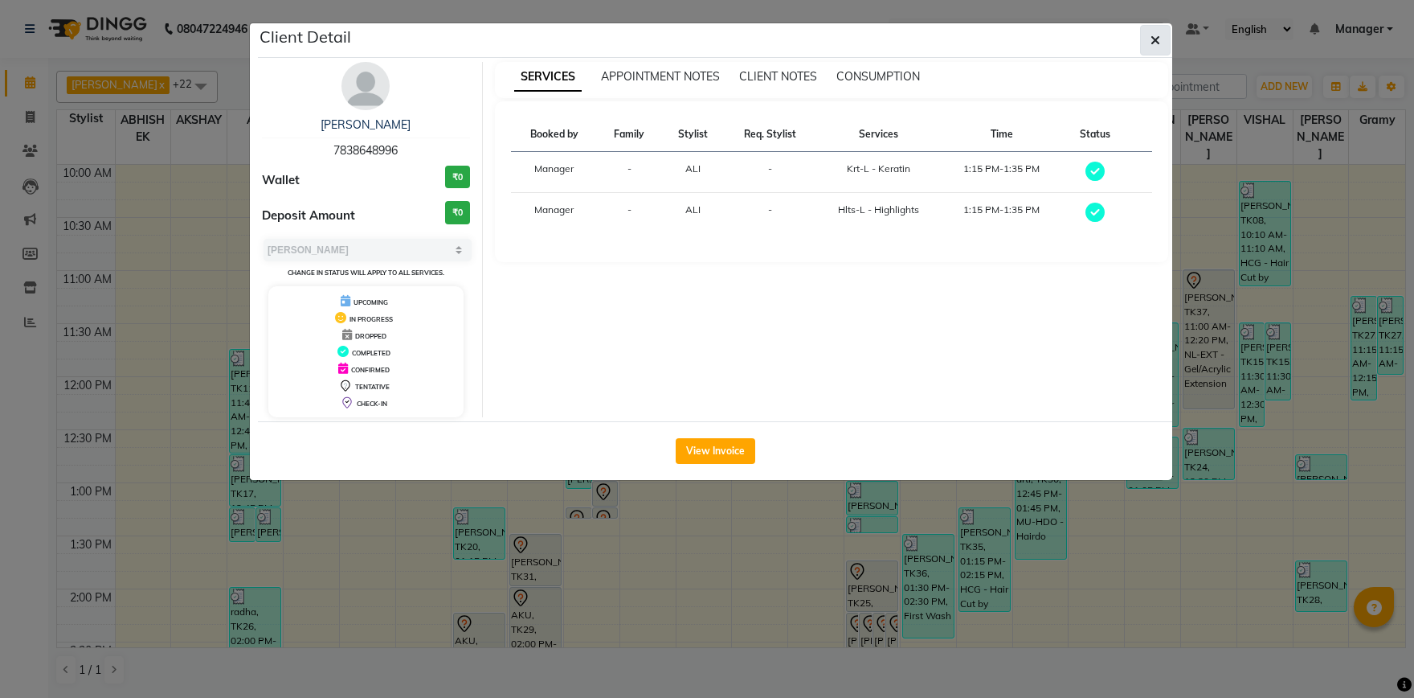
click at [1156, 43] on icon "button" at bounding box center [1156, 40] width 10 height 13
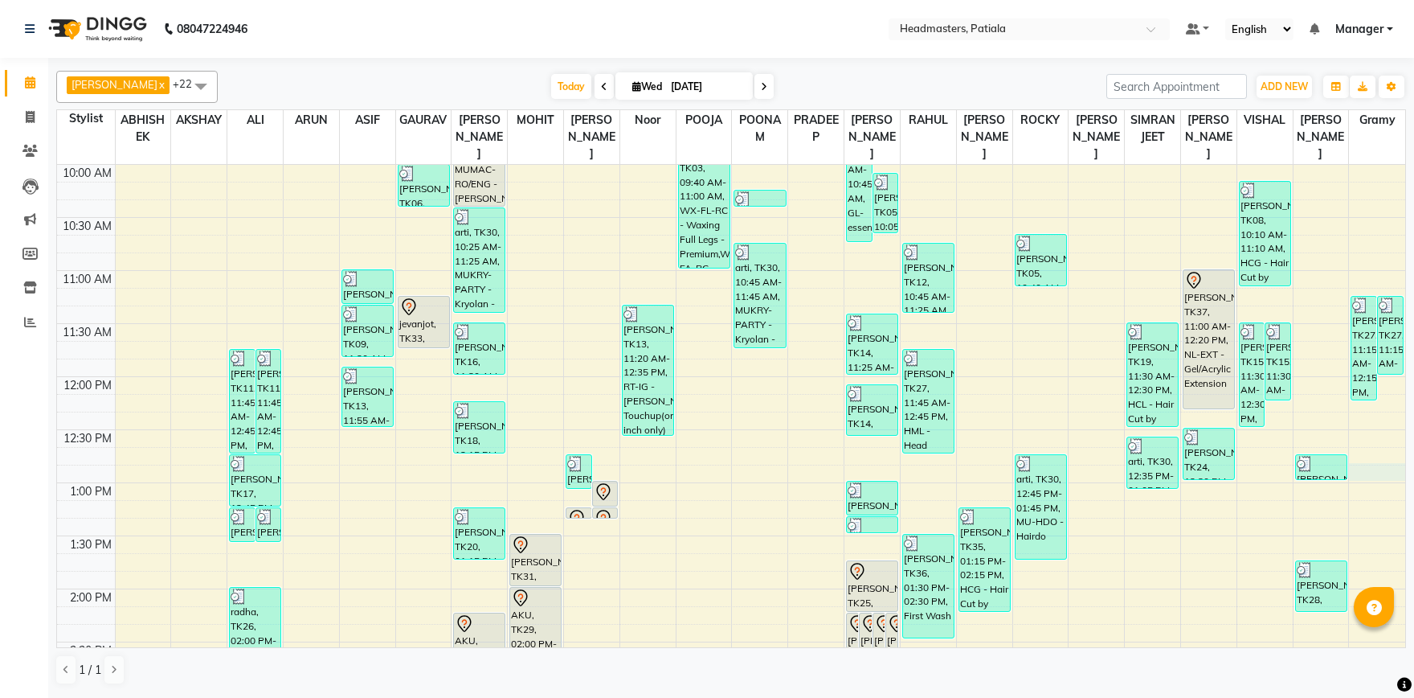
click at [1361, 469] on div "8:00 AM 8:30 AM 9:00 AM 9:30 AM 10:00 AM 10:30 AM 11:00 AM 11:30 AM 12:00 PM 12…" at bounding box center [731, 695] width 1349 height 1484
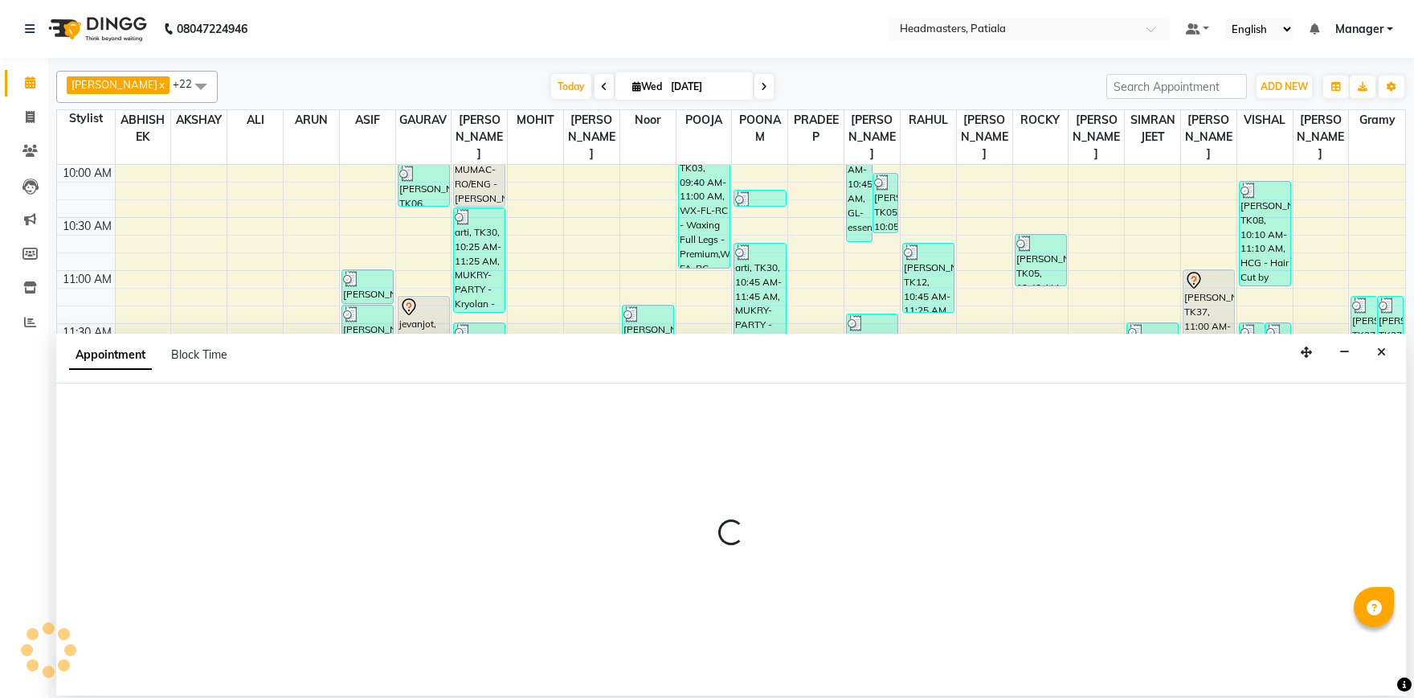
select select "87940"
select select "tentative"
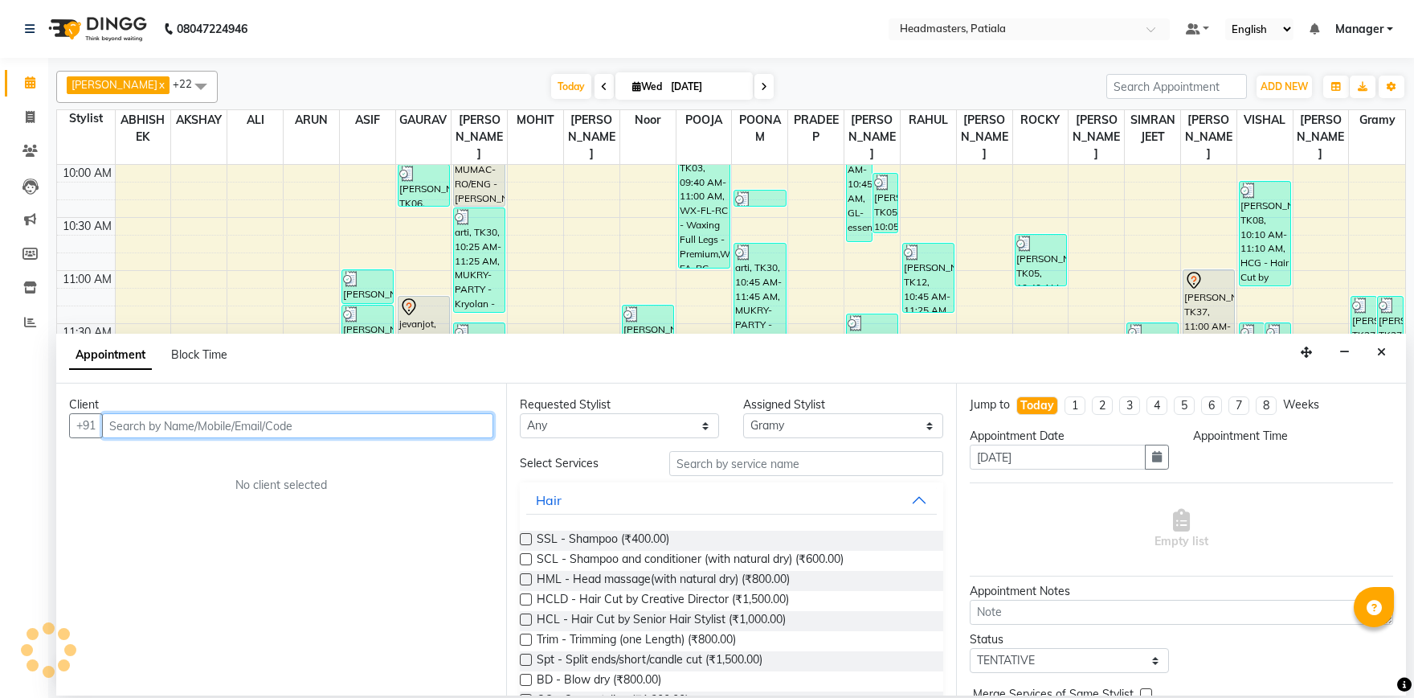
select select "765"
click at [182, 422] on input "text" at bounding box center [297, 425] width 391 height 25
type input "9988975175"
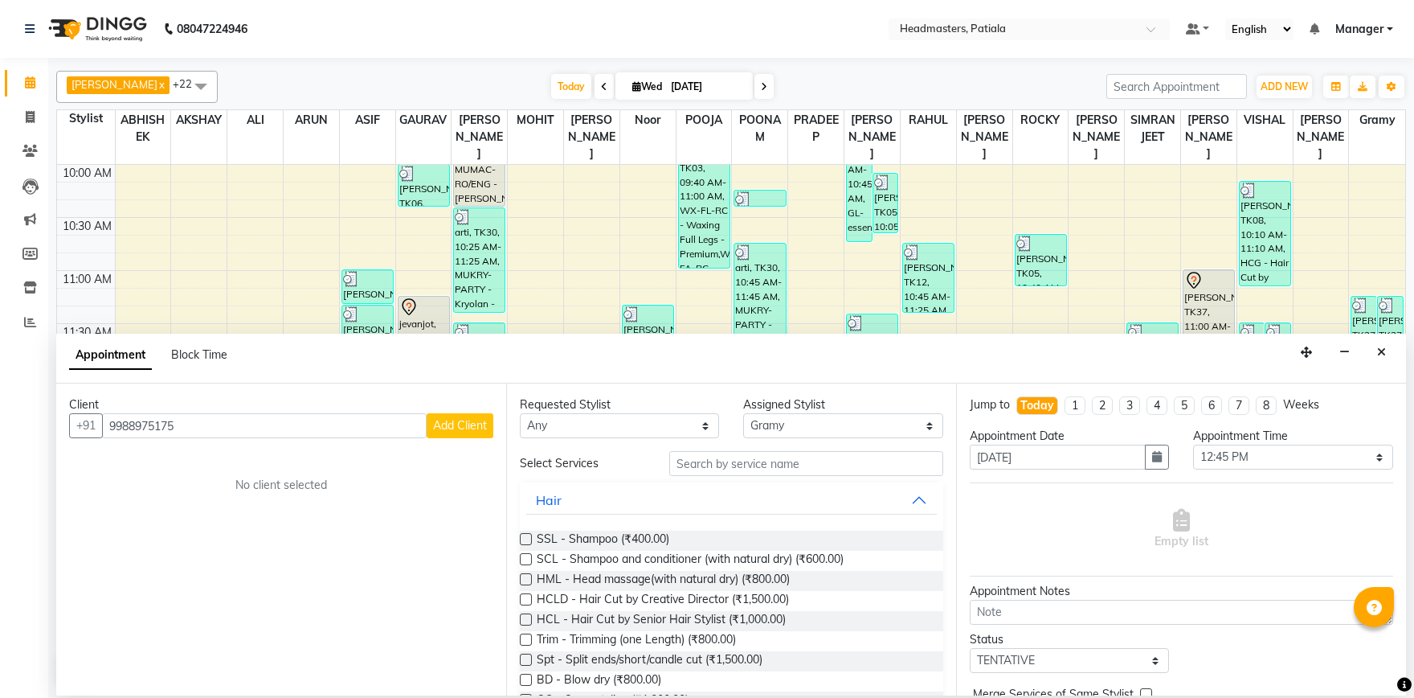
click at [447, 433] on button "Add Client" at bounding box center [460, 425] width 67 height 25
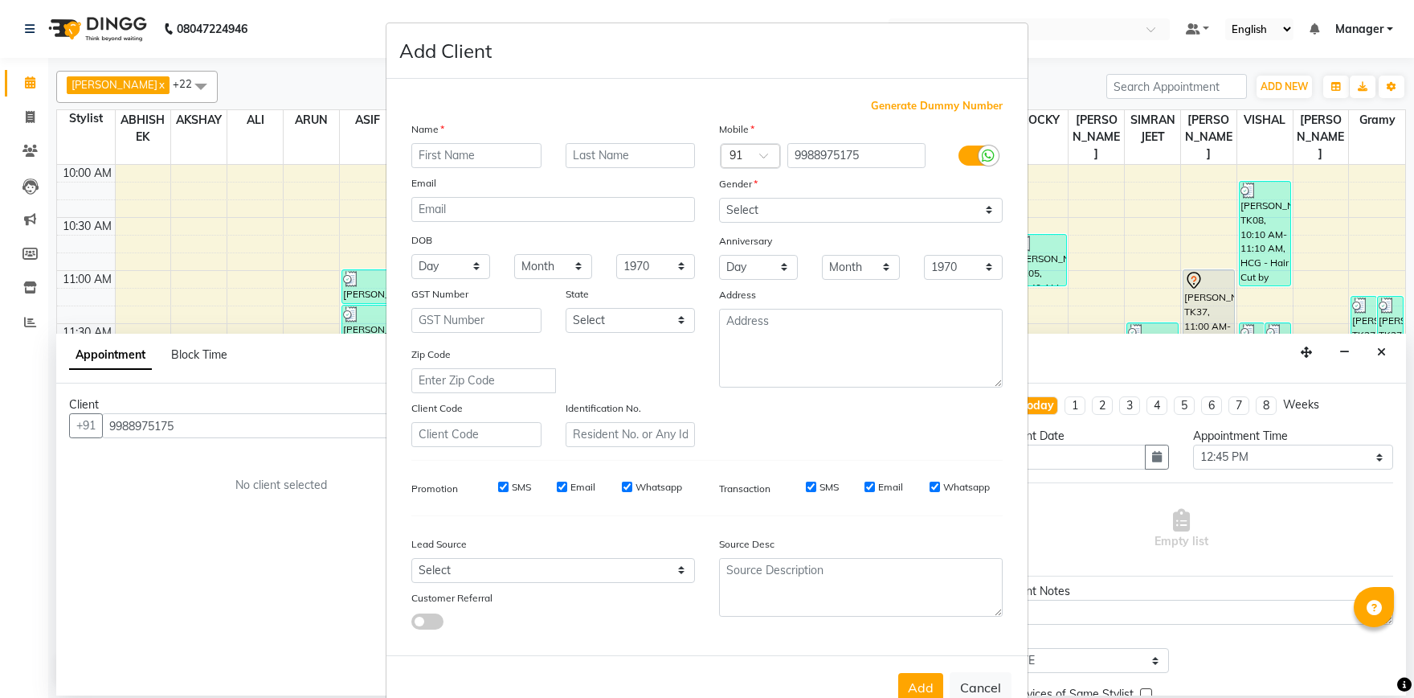
click at [466, 149] on input "text" at bounding box center [476, 155] width 130 height 25
type input "harshil garg"
select select "male"
click option "[DEMOGRAPHIC_DATA]" at bounding box center [0, 0] width 0 height 0
click at [919, 684] on button "Add" at bounding box center [921, 687] width 45 height 29
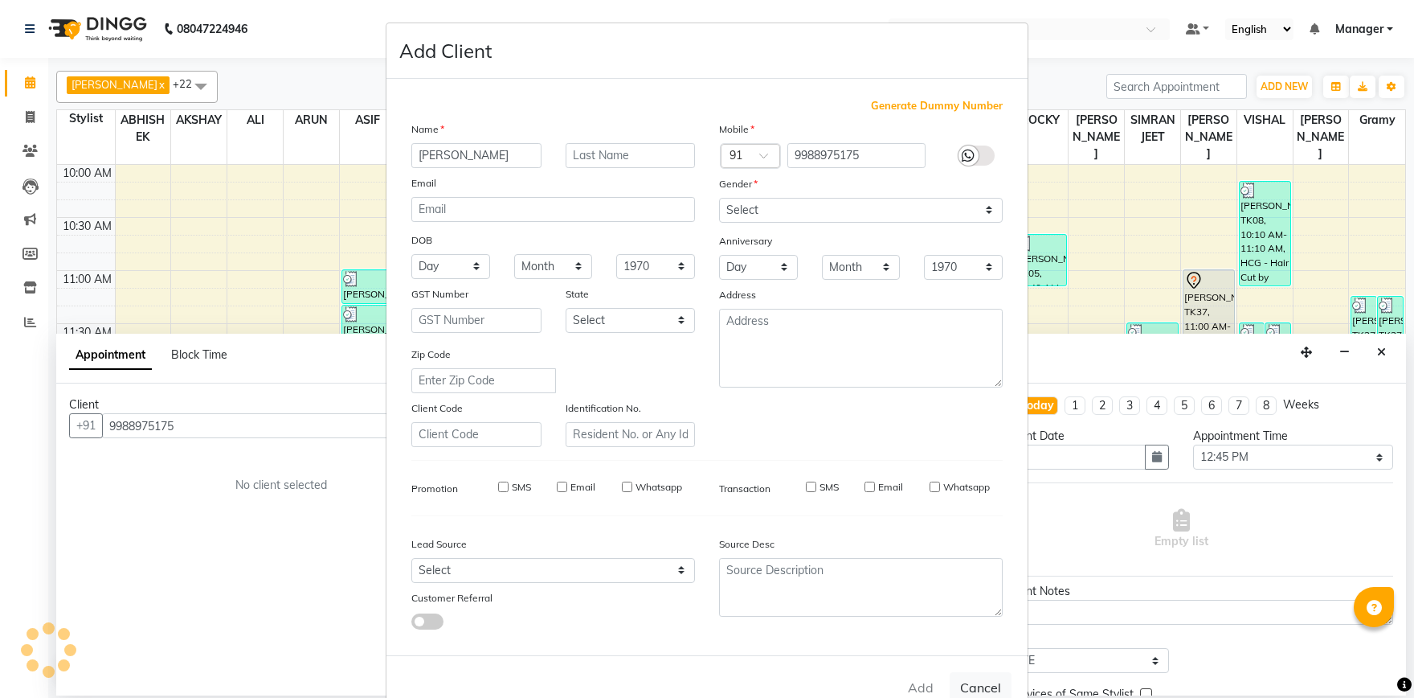
select select
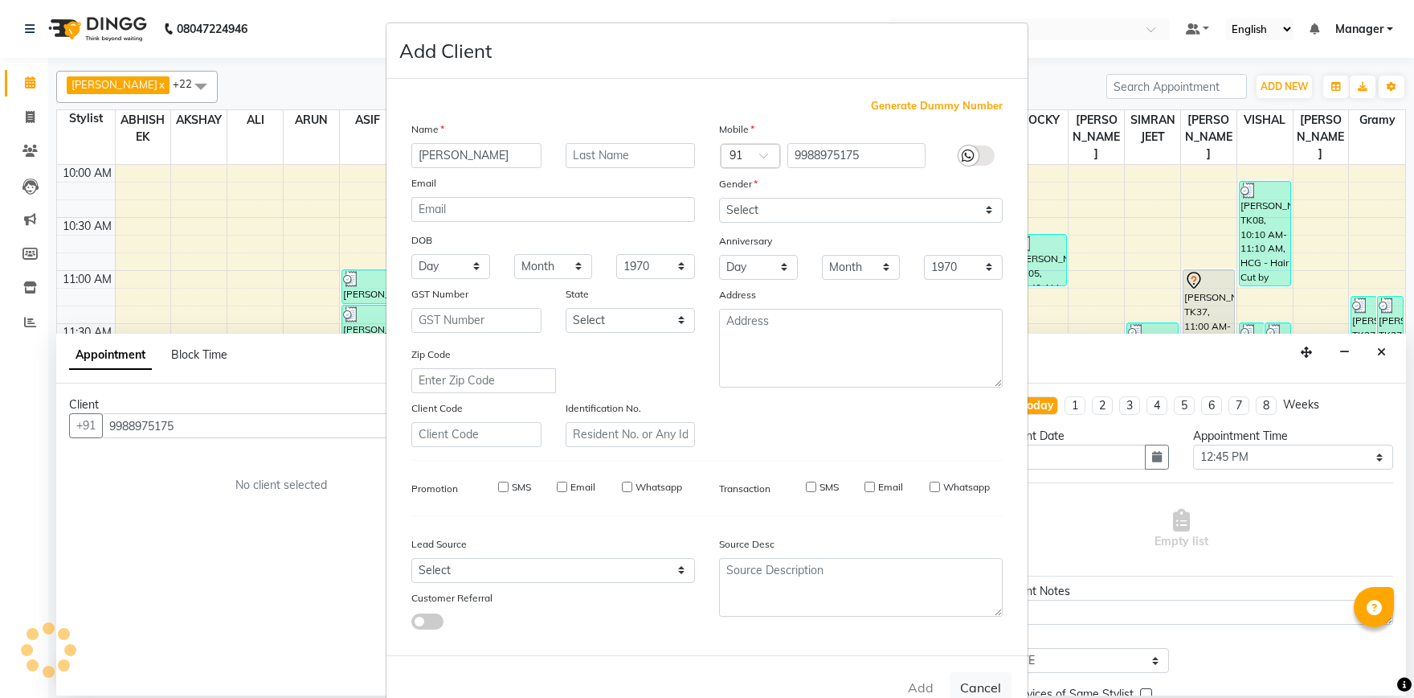
select select
checkbox input "false"
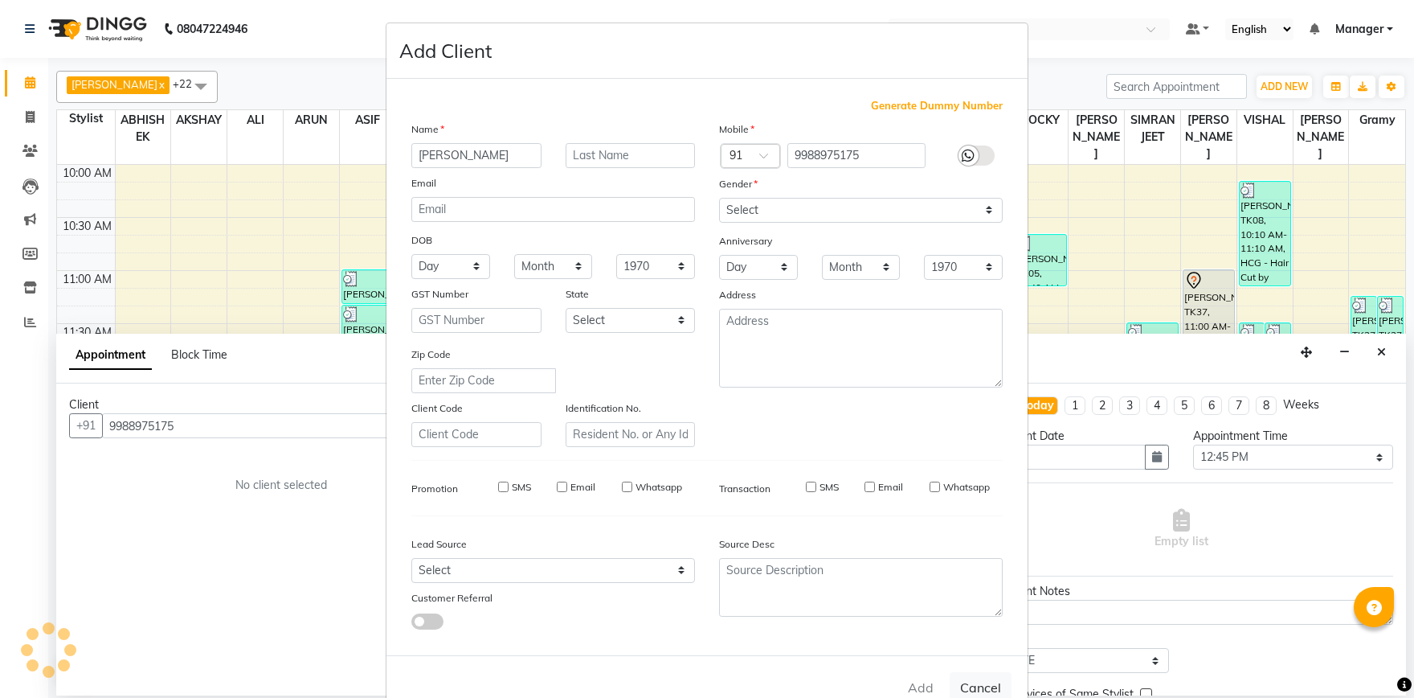
checkbox input "false"
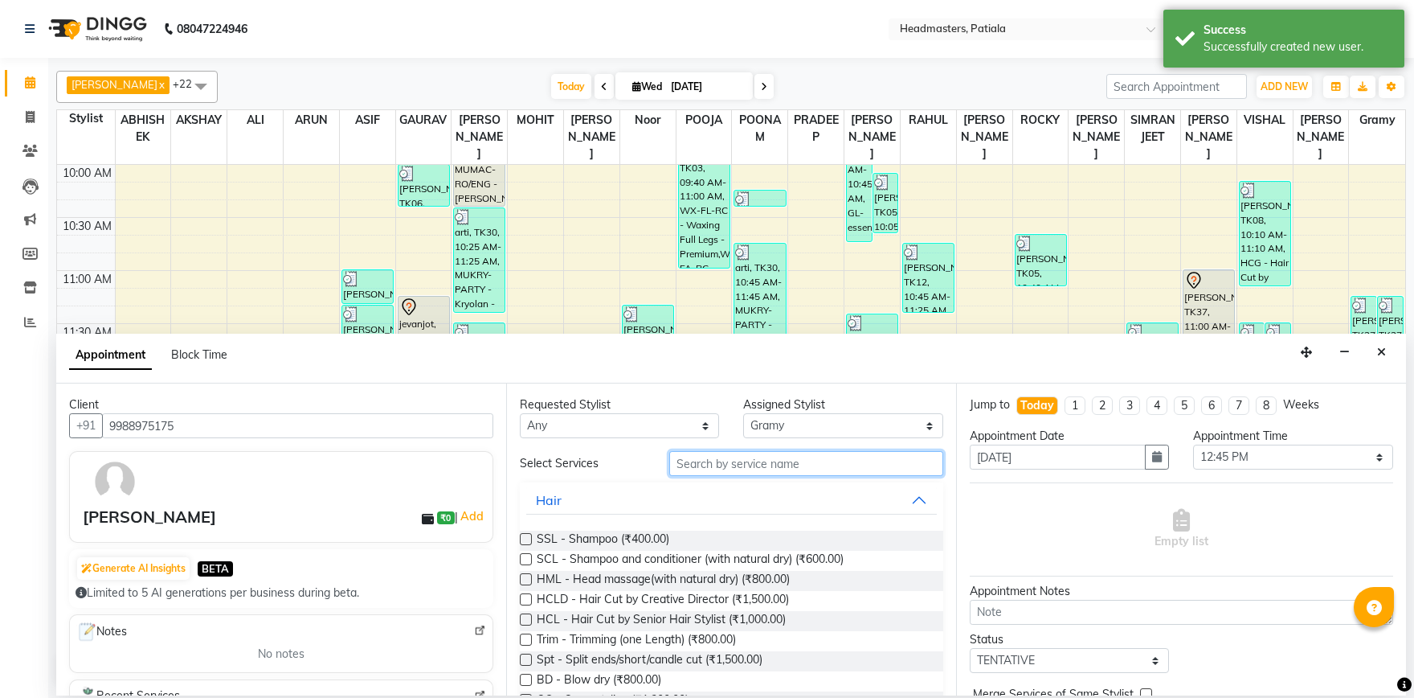
click at [727, 461] on input "text" at bounding box center [806, 463] width 274 height 25
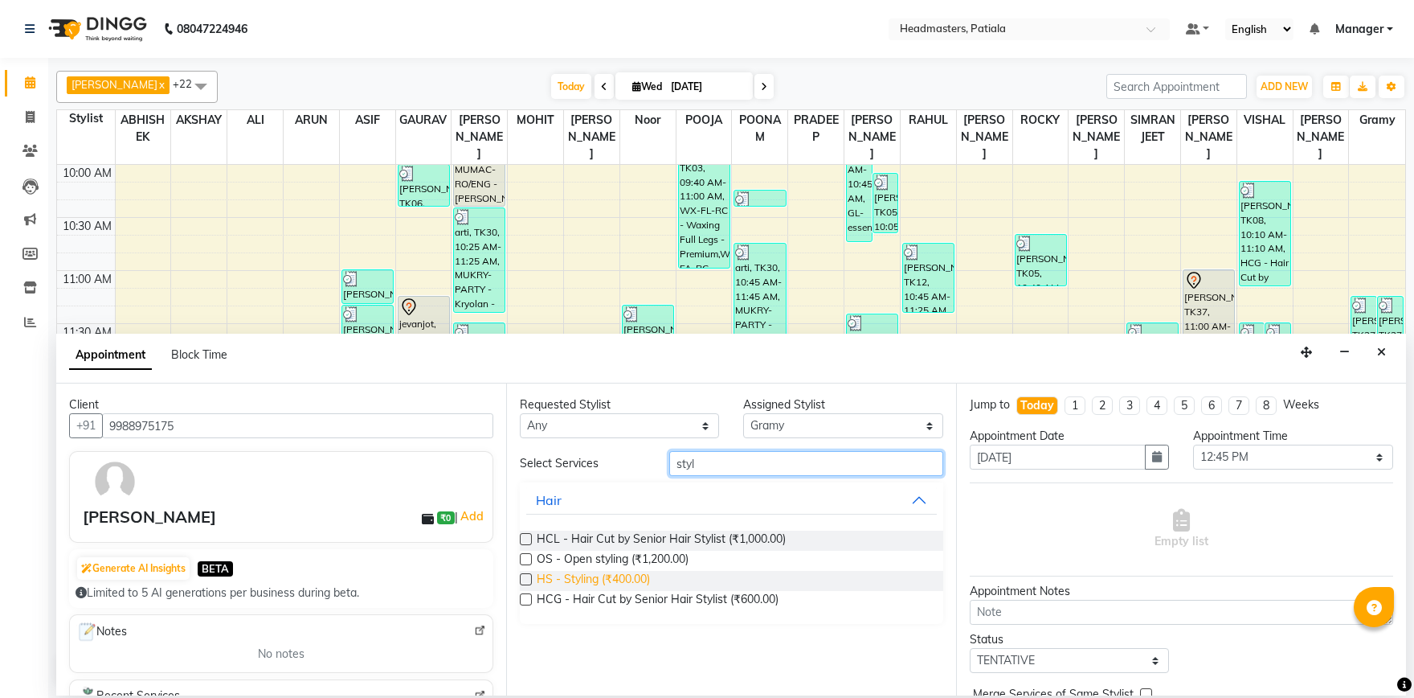
type input "styl"
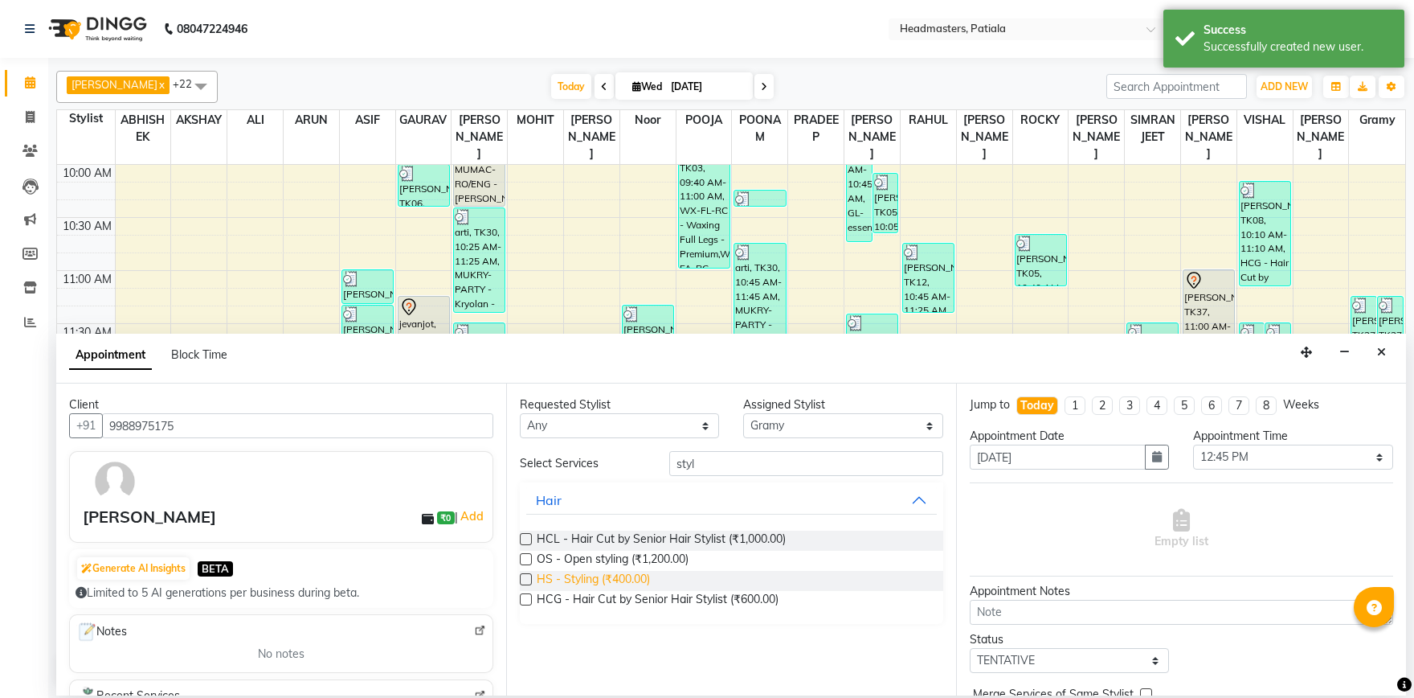
click at [648, 579] on span "HS - Styling (₹400.00)" at bounding box center [593, 581] width 113 height 20
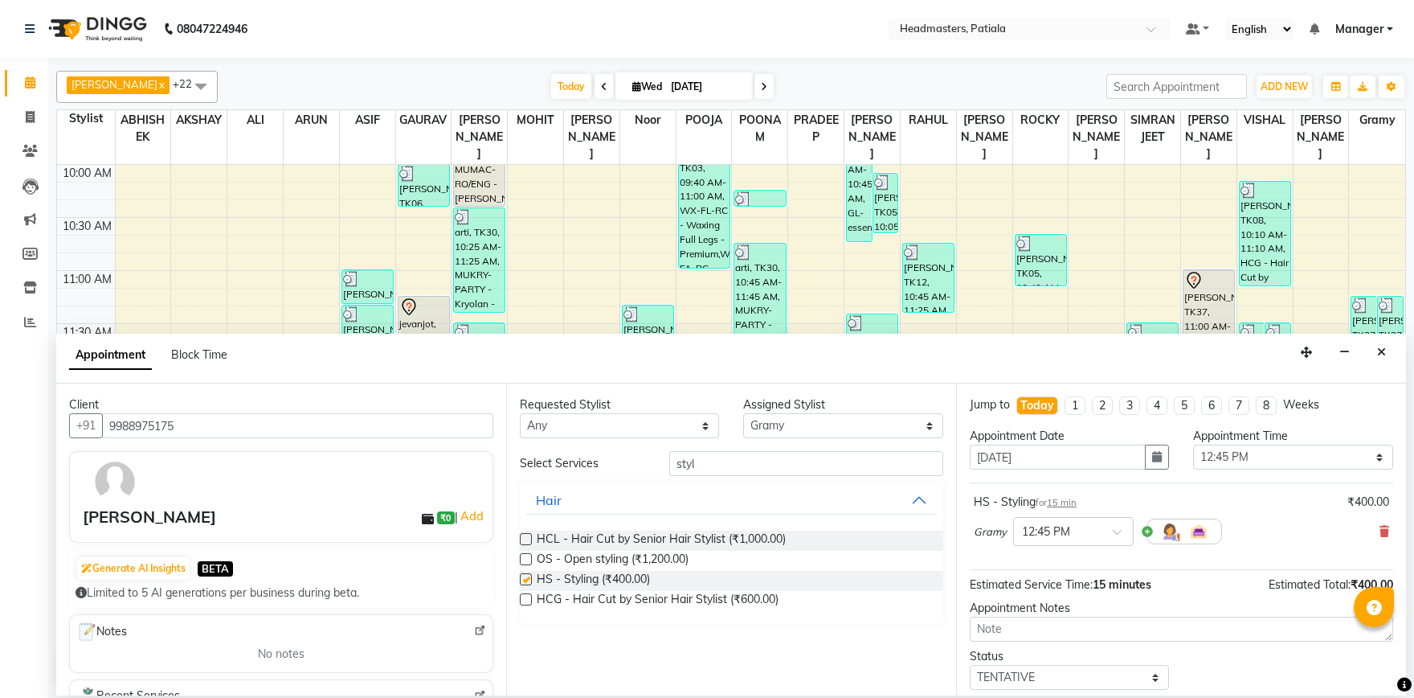
checkbox input "false"
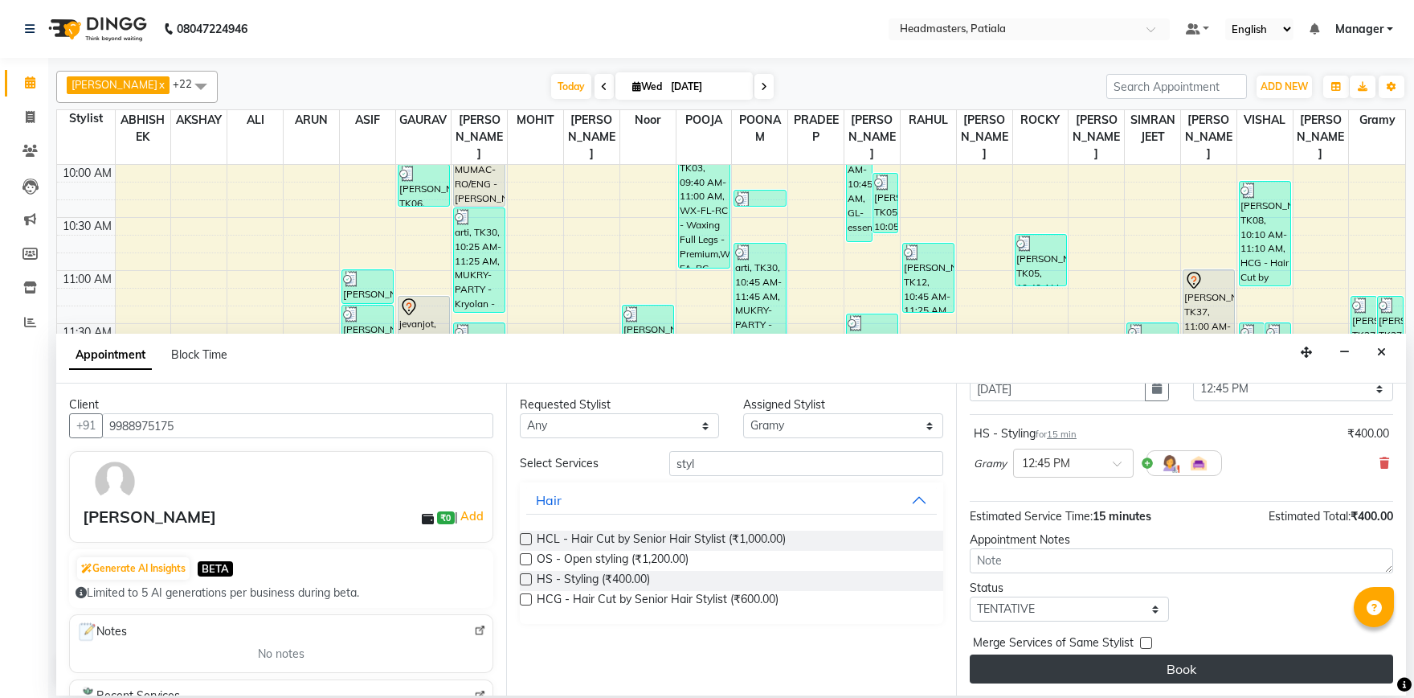
click at [1205, 673] on button "Book" at bounding box center [1182, 668] width 424 height 29
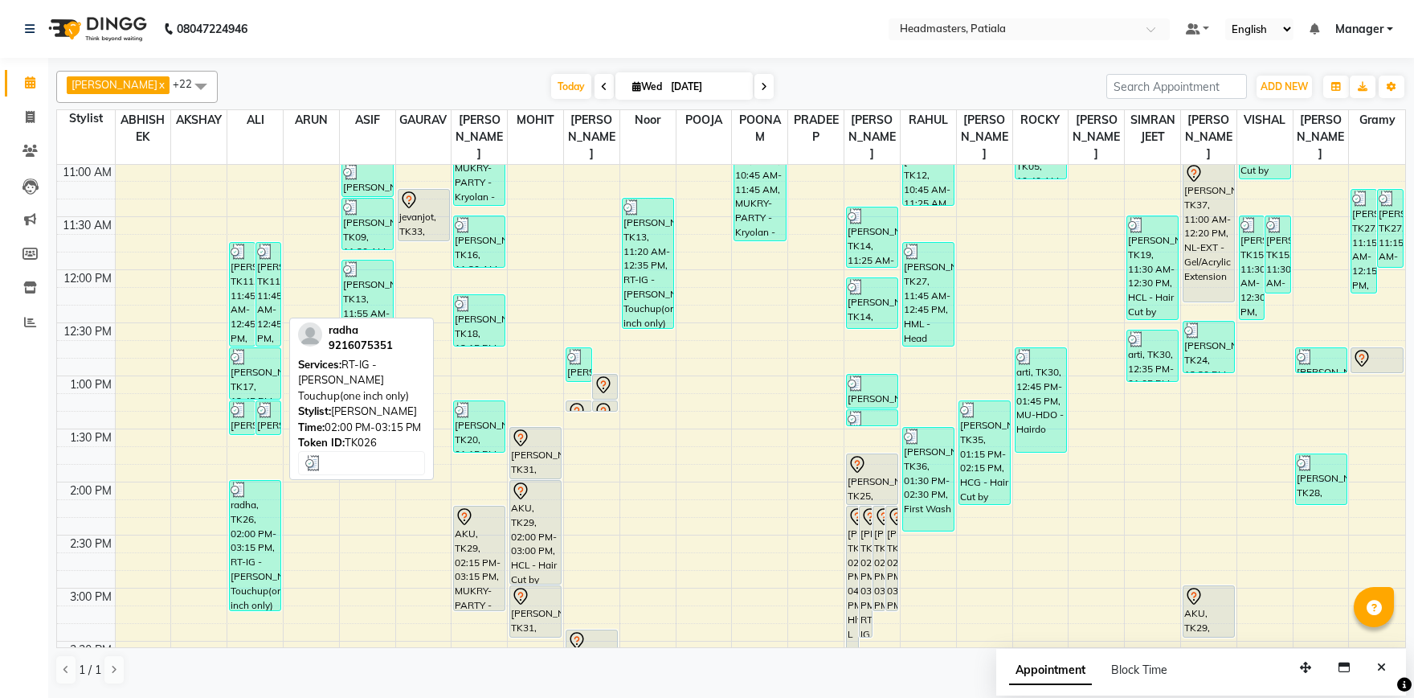
scroll to position [212, 0]
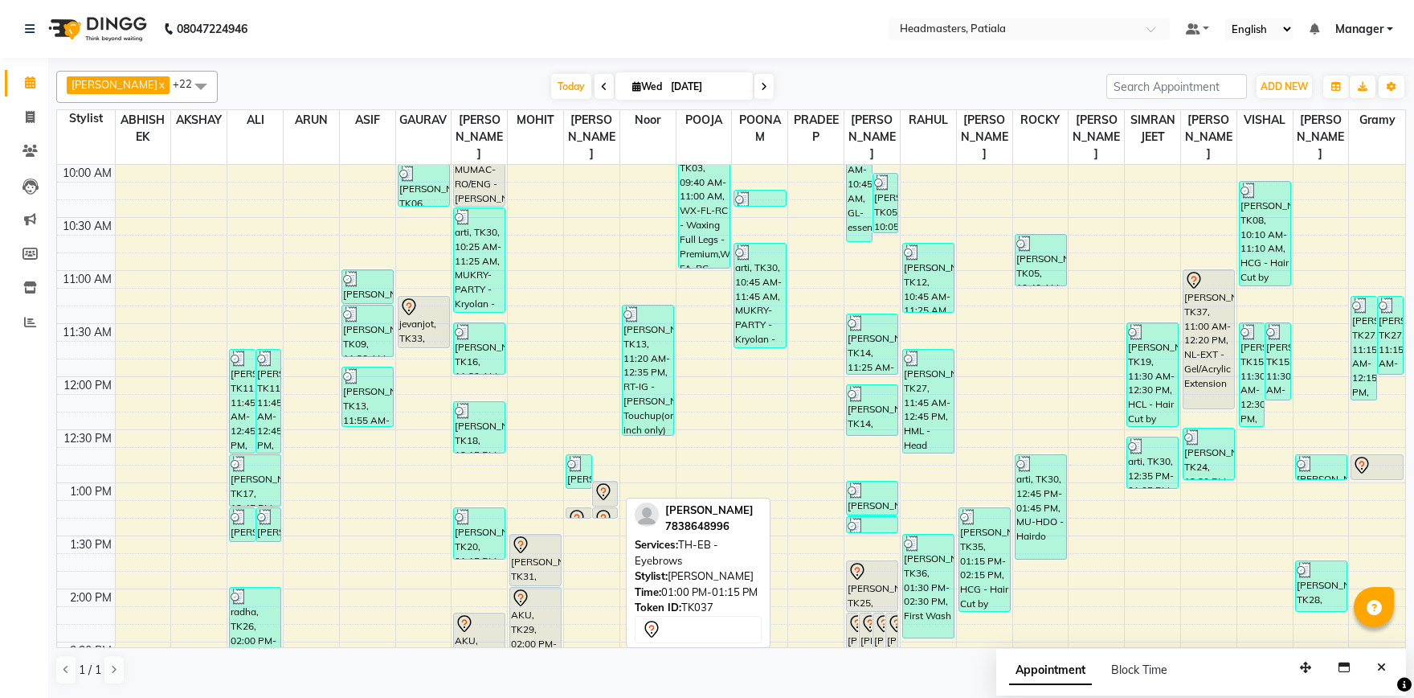
click at [610, 496] on icon at bounding box center [603, 491] width 19 height 19
select select "7"
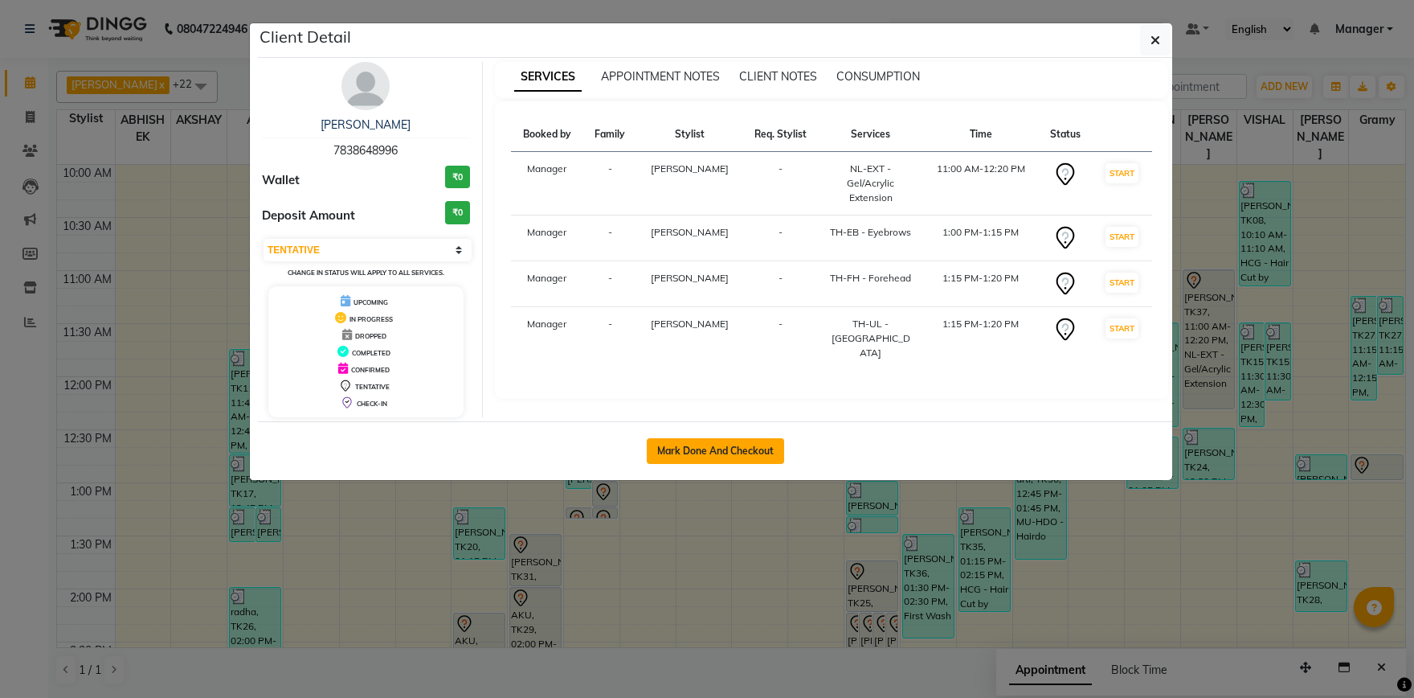
click at [702, 445] on button "Mark Done And Checkout" at bounding box center [715, 451] width 137 height 26
select select "service"
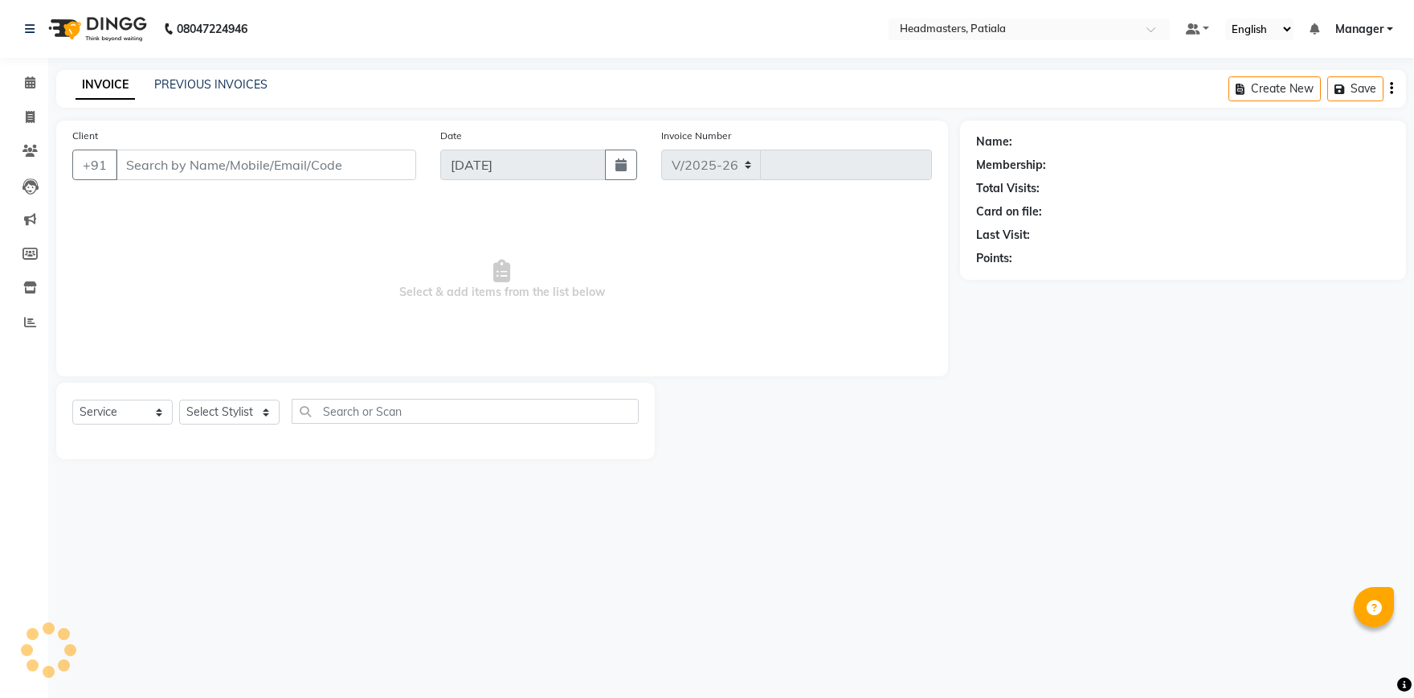
select select "6602"
type input "6243"
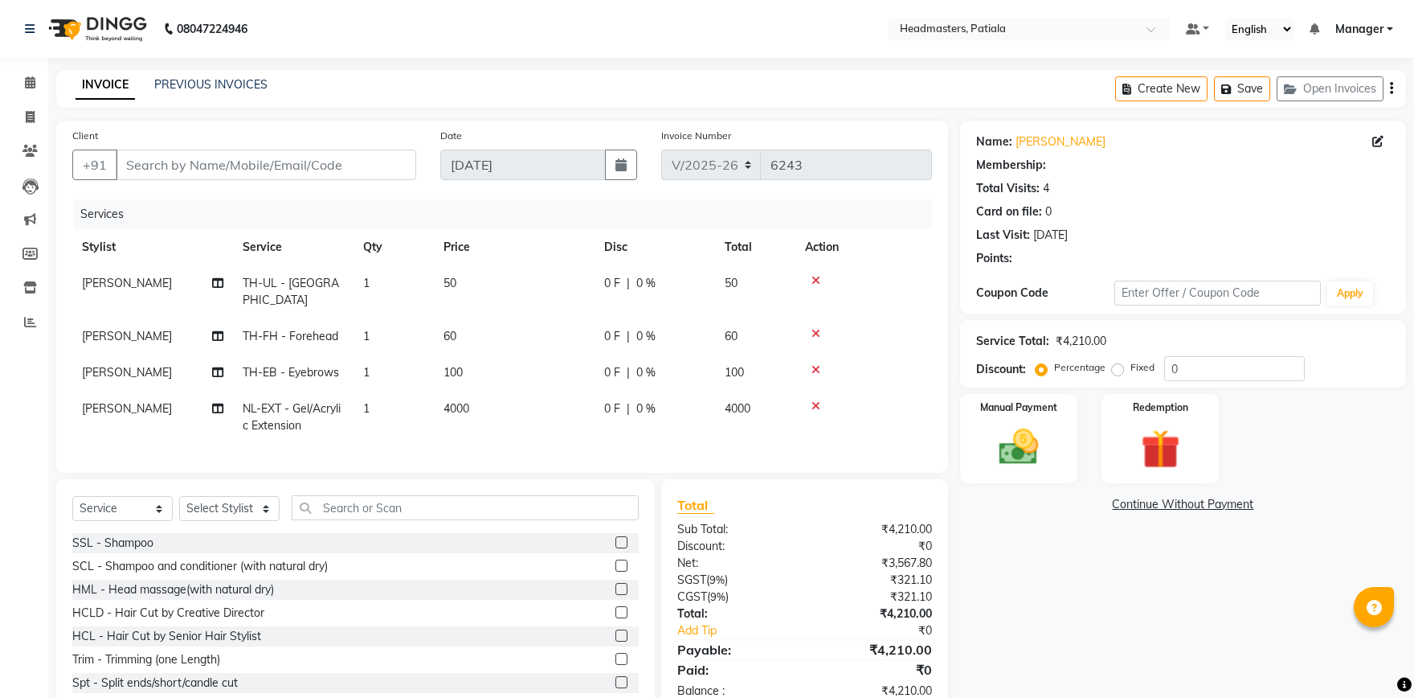
type input "7838648996"
select select "52232"
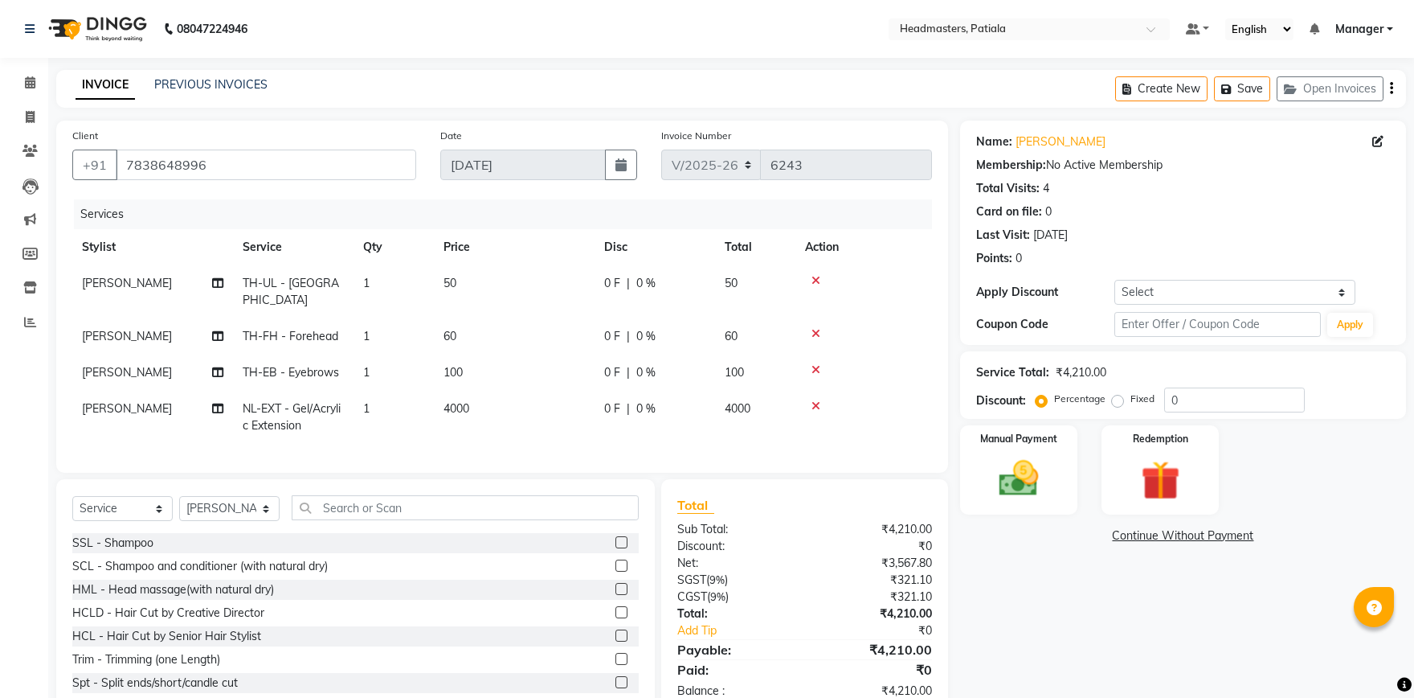
click at [624, 391] on td "0 F | 0 %" at bounding box center [655, 417] width 121 height 53
select select "52232"
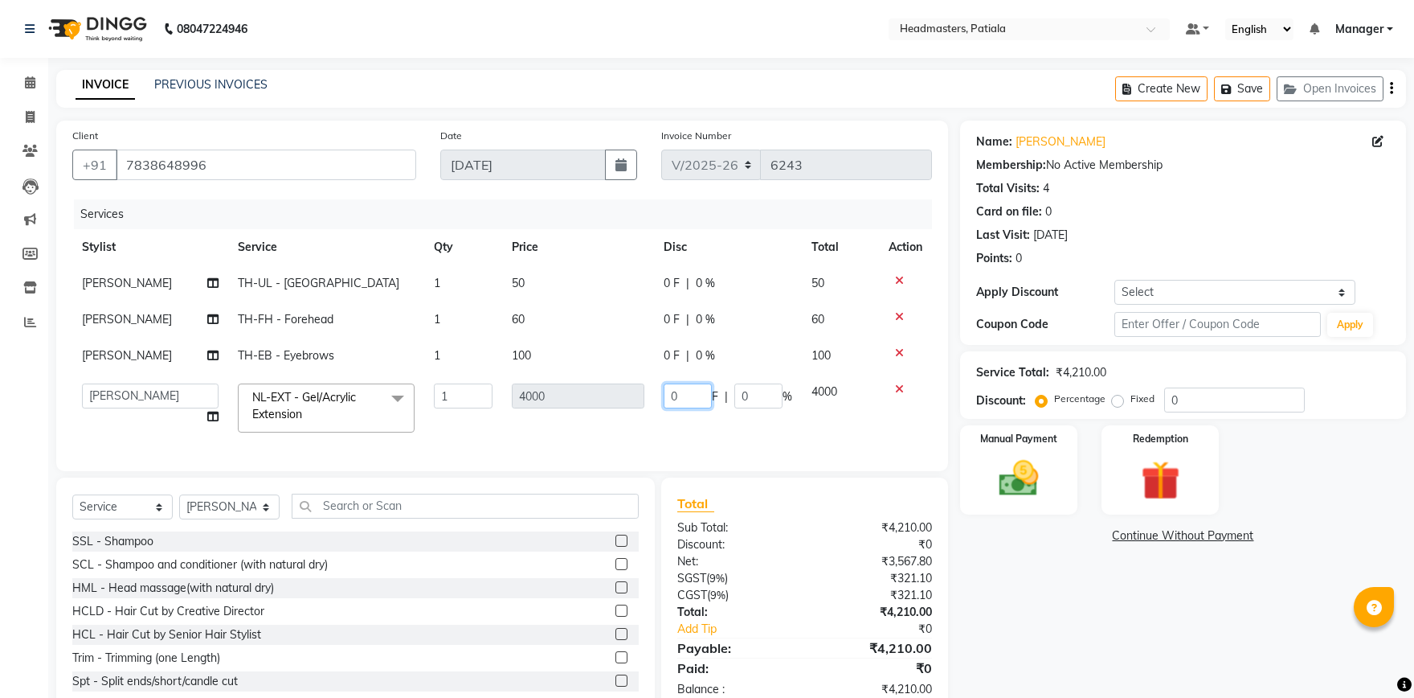
click at [683, 390] on input "0" at bounding box center [688, 395] width 48 height 25
type input "2200"
click at [558, 374] on td "100" at bounding box center [578, 356] width 152 height 36
select select "51096"
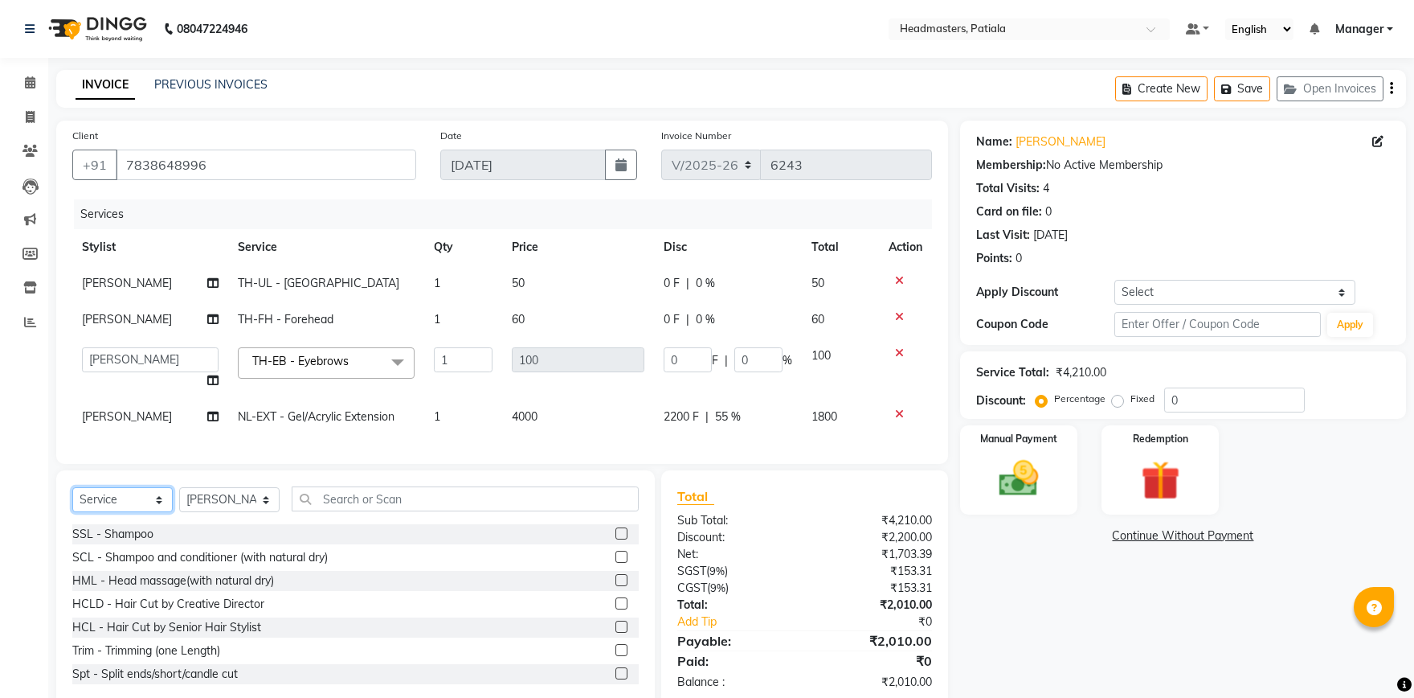
select select "product"
click option "Product" at bounding box center [0, 0] width 0 height 0
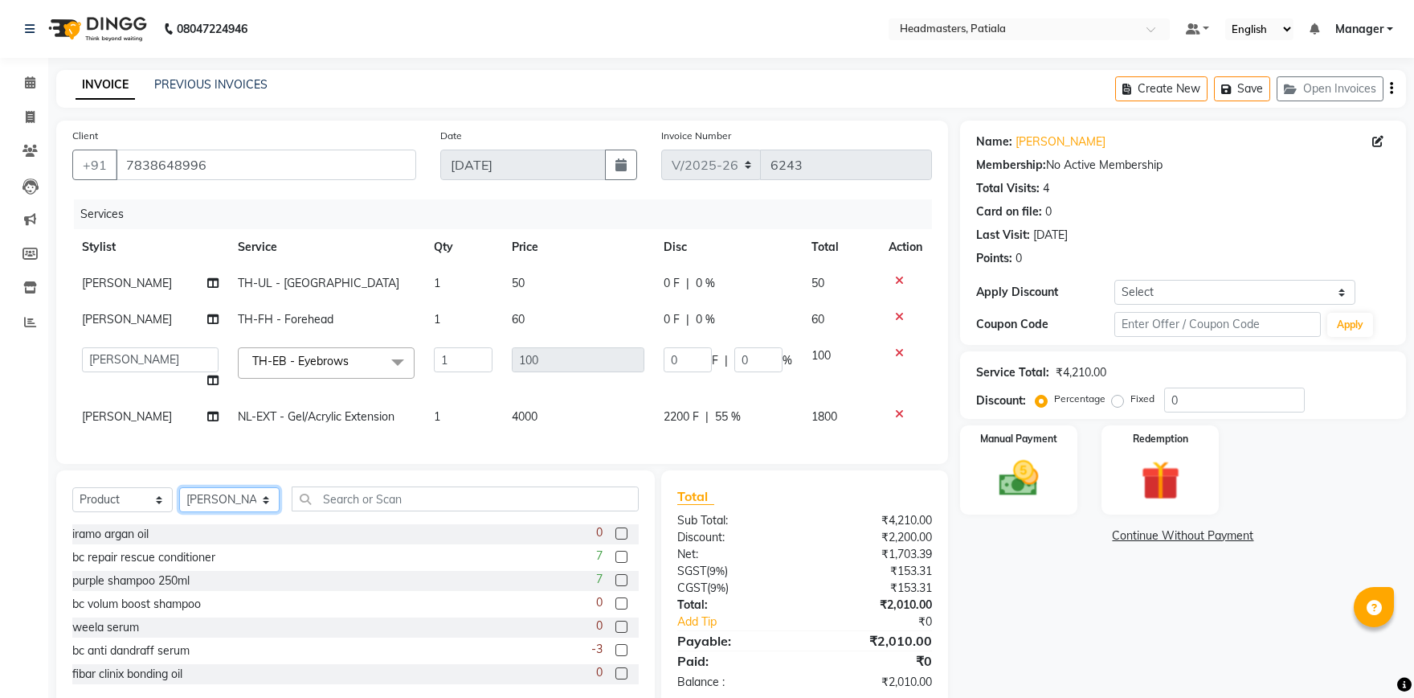
select select "51093"
click option "AKSHAY" at bounding box center [0, 0] width 0 height 0
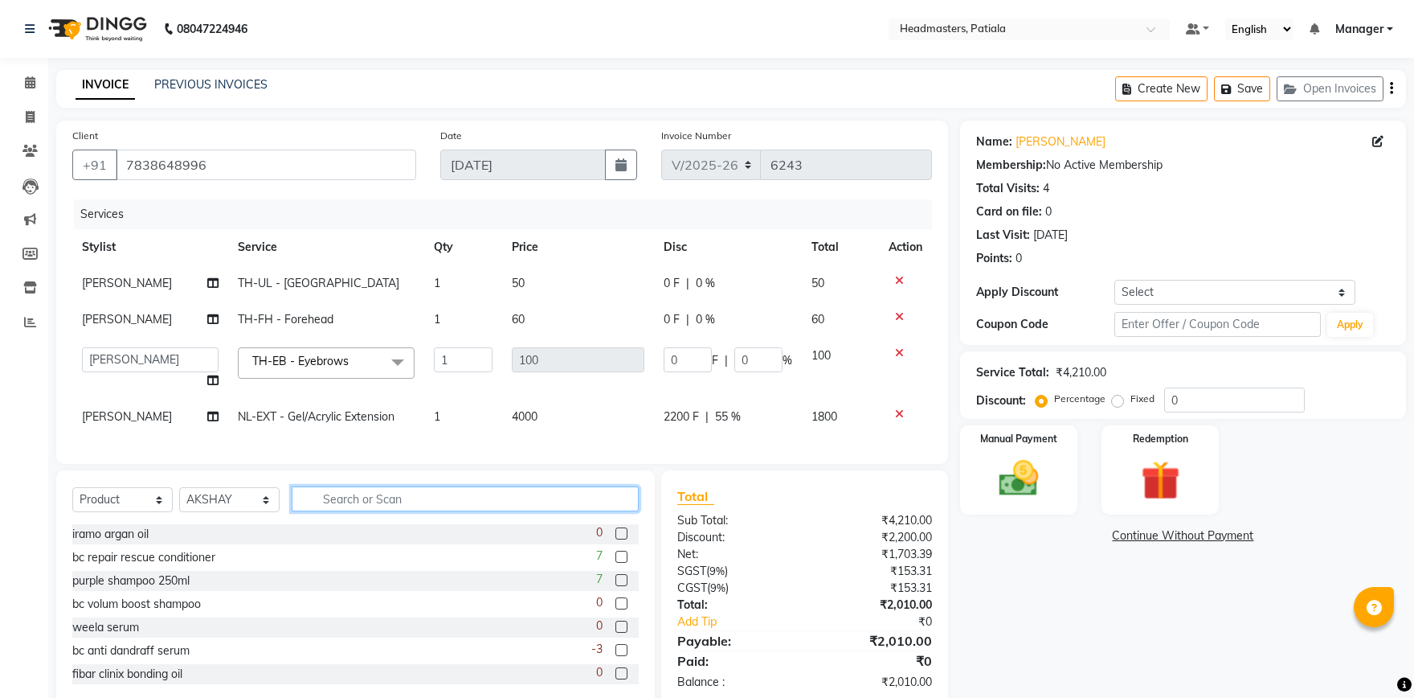
click at [390, 493] on input "text" at bounding box center [465, 498] width 347 height 25
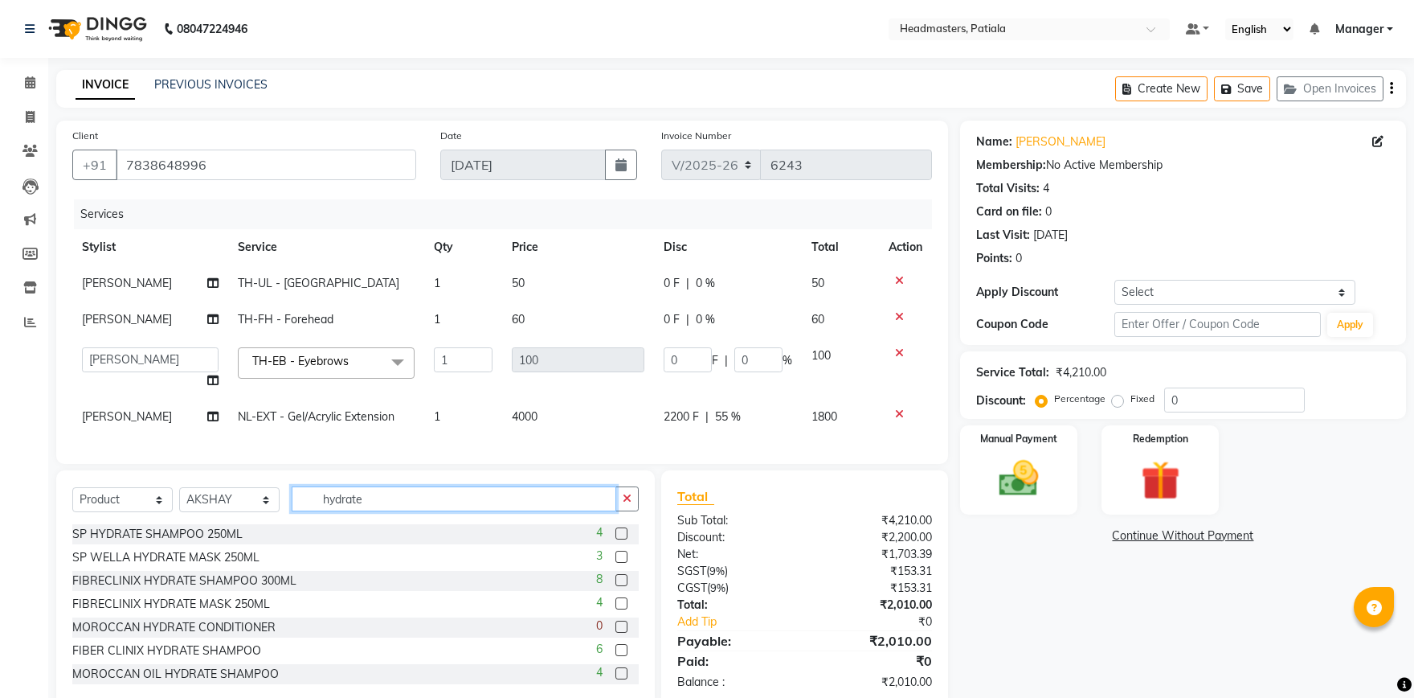
scroll to position [26, 0]
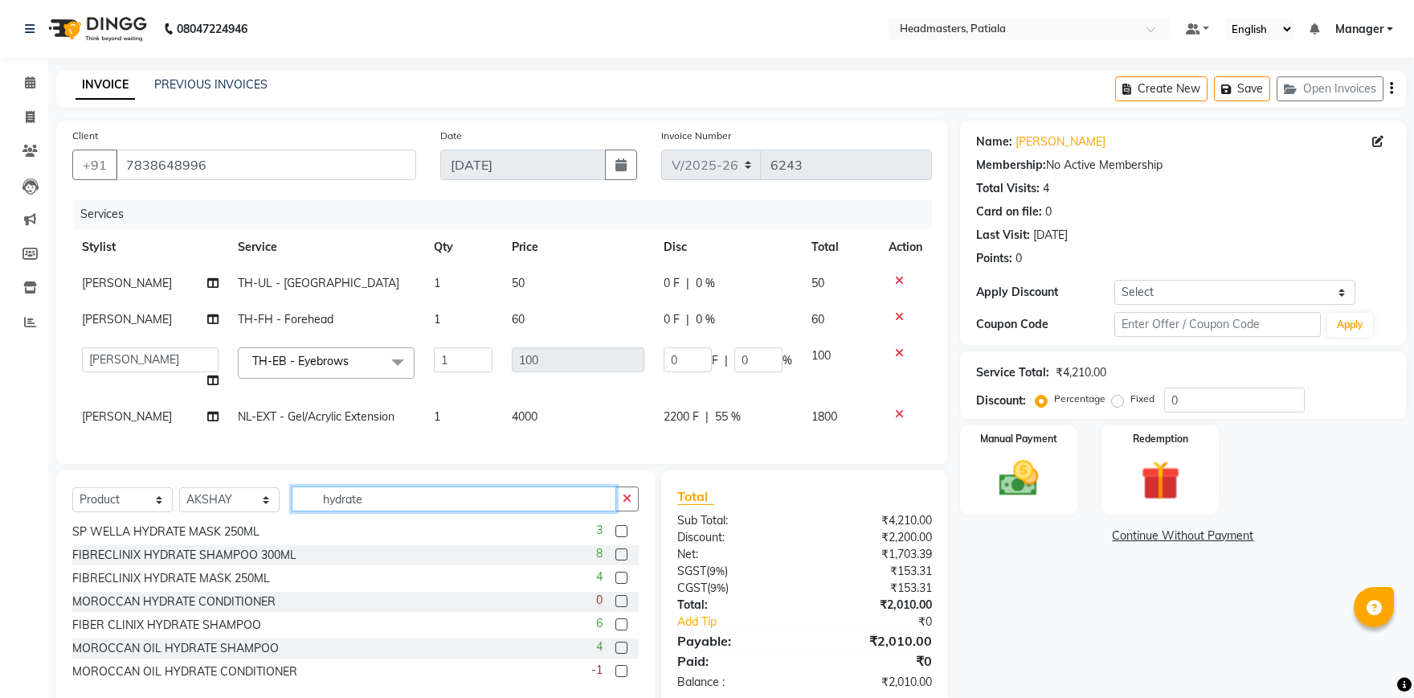
type input "hydrate"
click at [624, 579] on label at bounding box center [622, 577] width 12 height 12
click at [624, 579] on input "checkbox" at bounding box center [621, 578] width 10 height 10
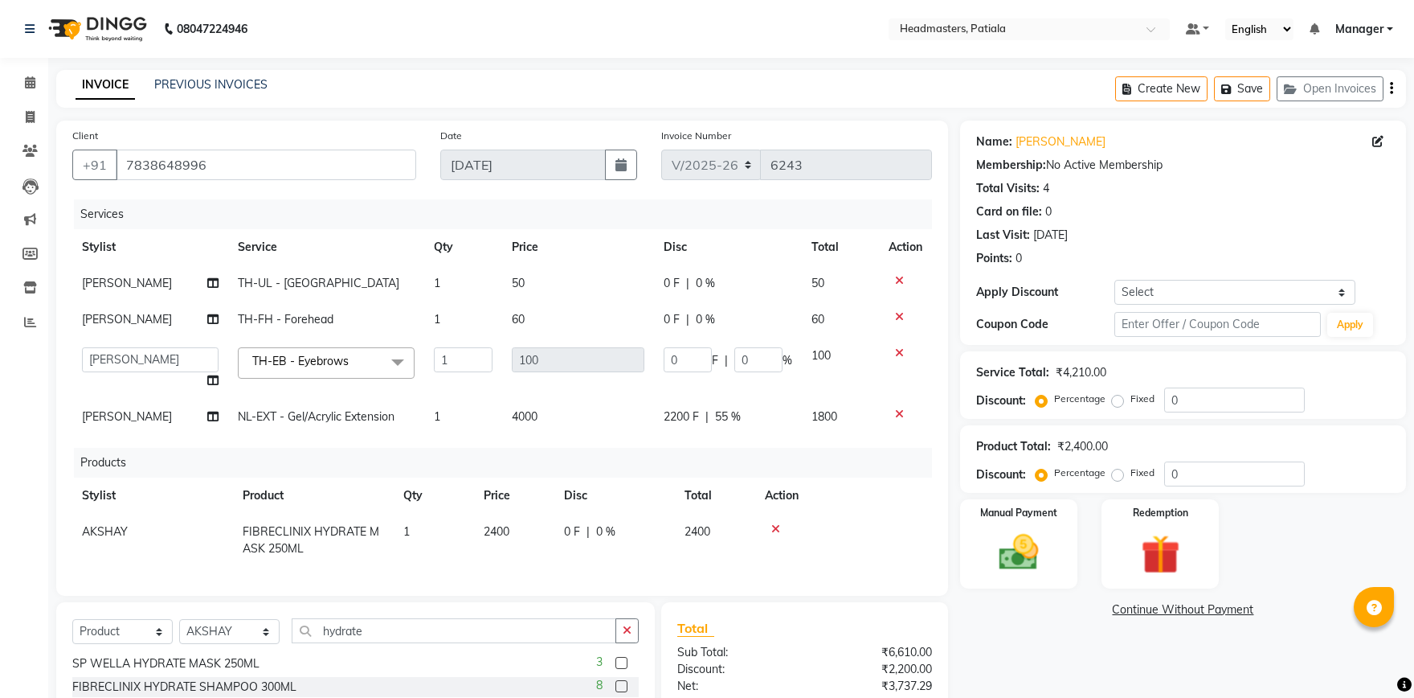
checkbox input "false"
click at [387, 629] on input "hydrate" at bounding box center [454, 630] width 325 height 25
type input "h"
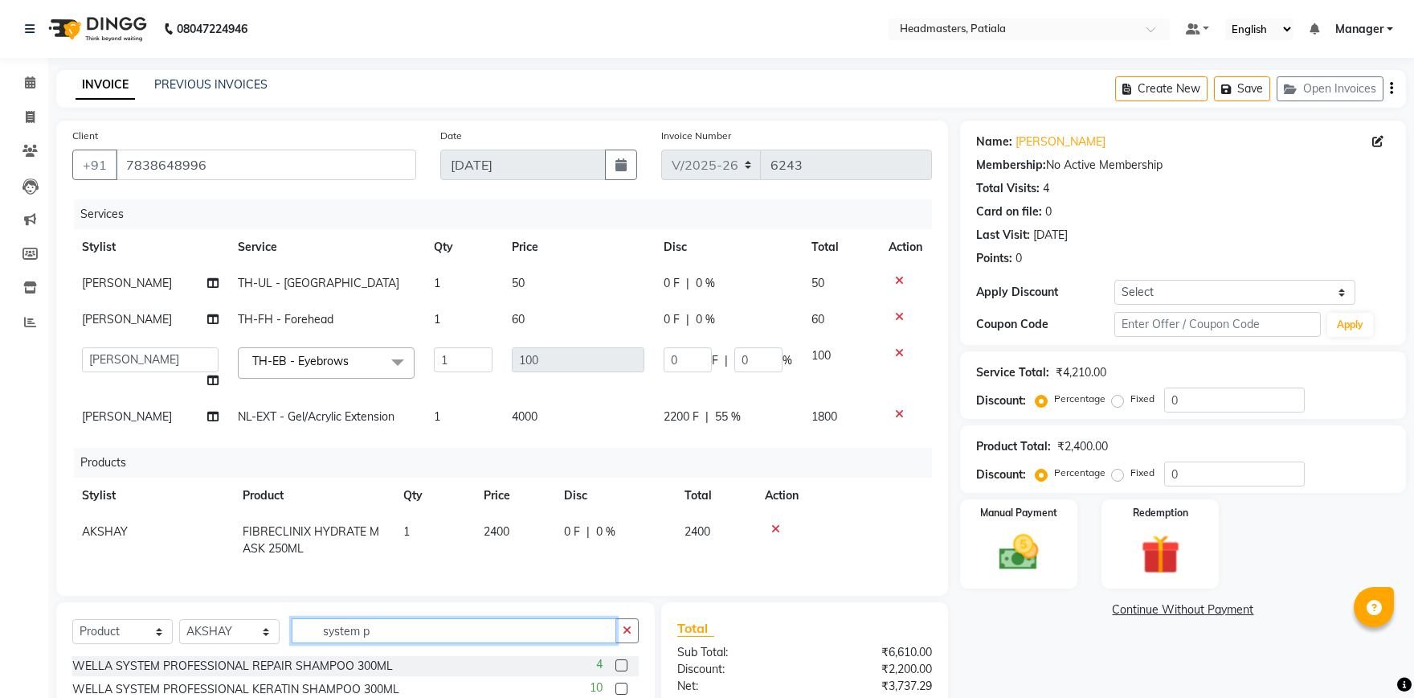
scroll to position [164, 0]
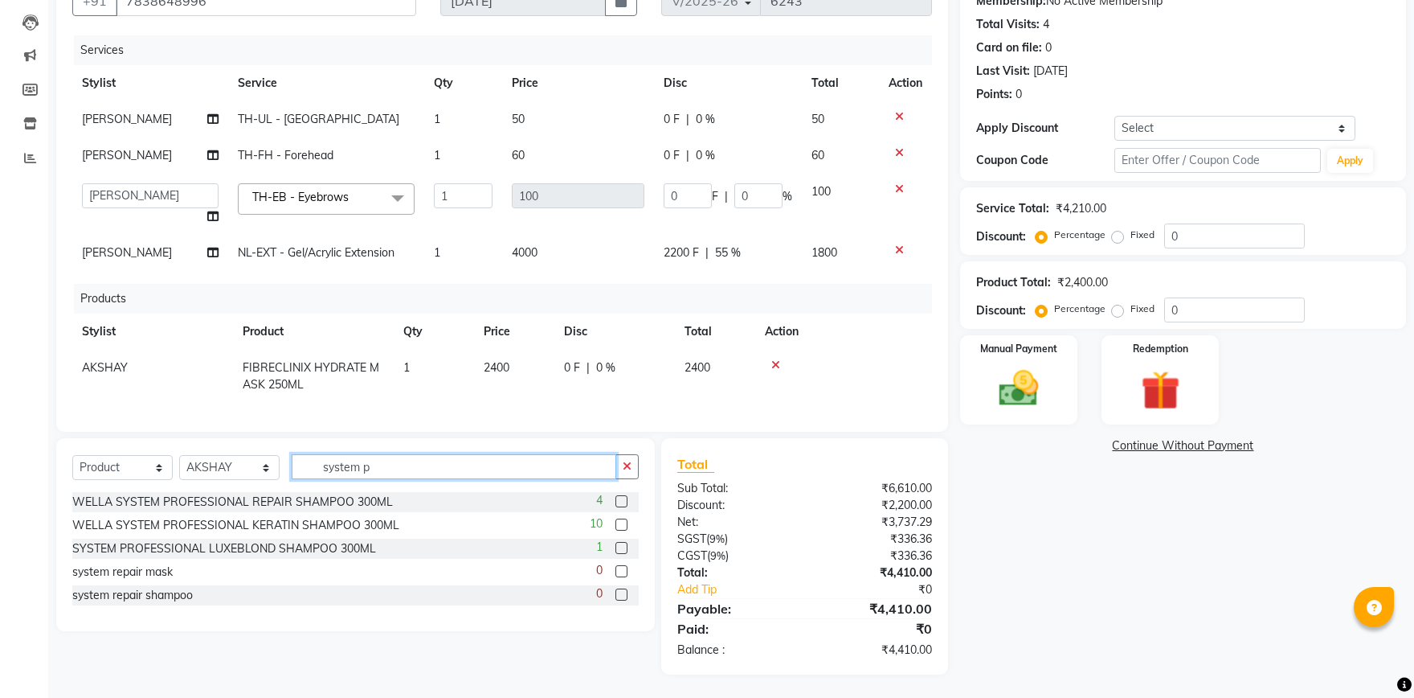
type input "system p"
click at [620, 505] on label at bounding box center [622, 501] width 12 height 12
click at [620, 505] on input "checkbox" at bounding box center [621, 502] width 10 height 10
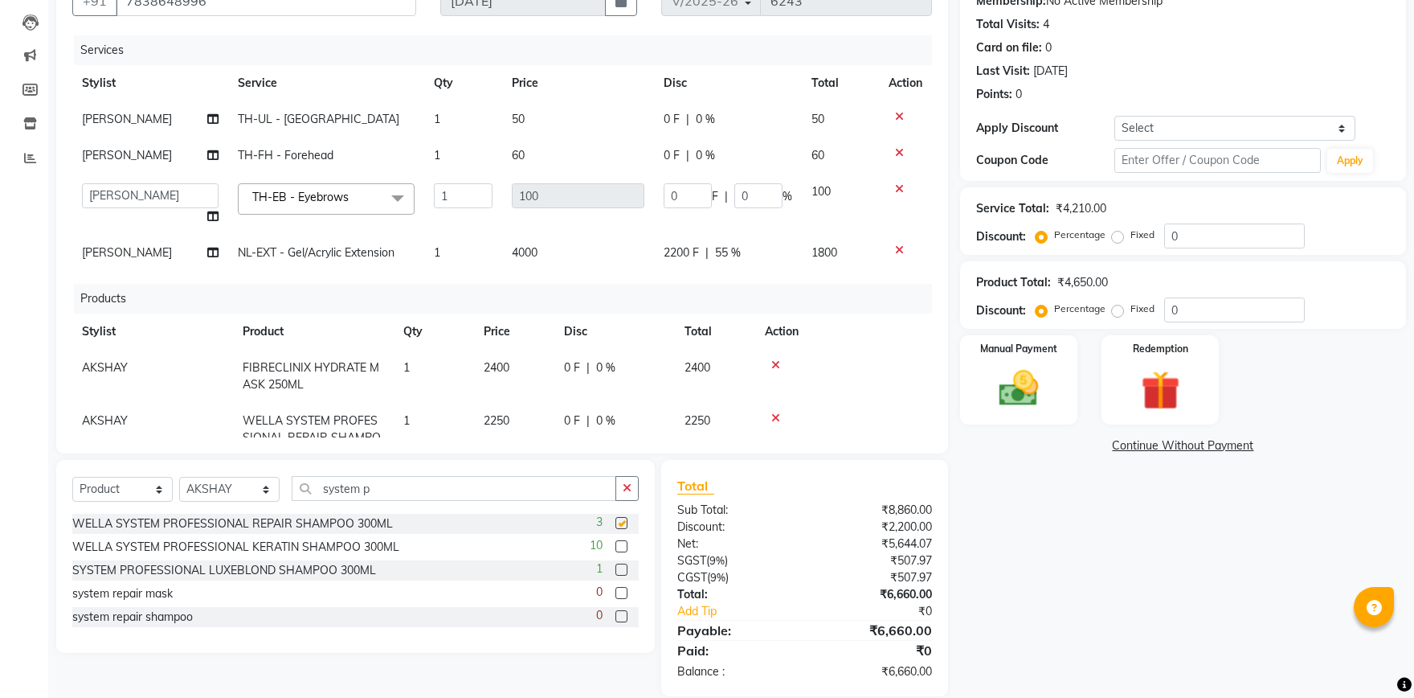
checkbox input "false"
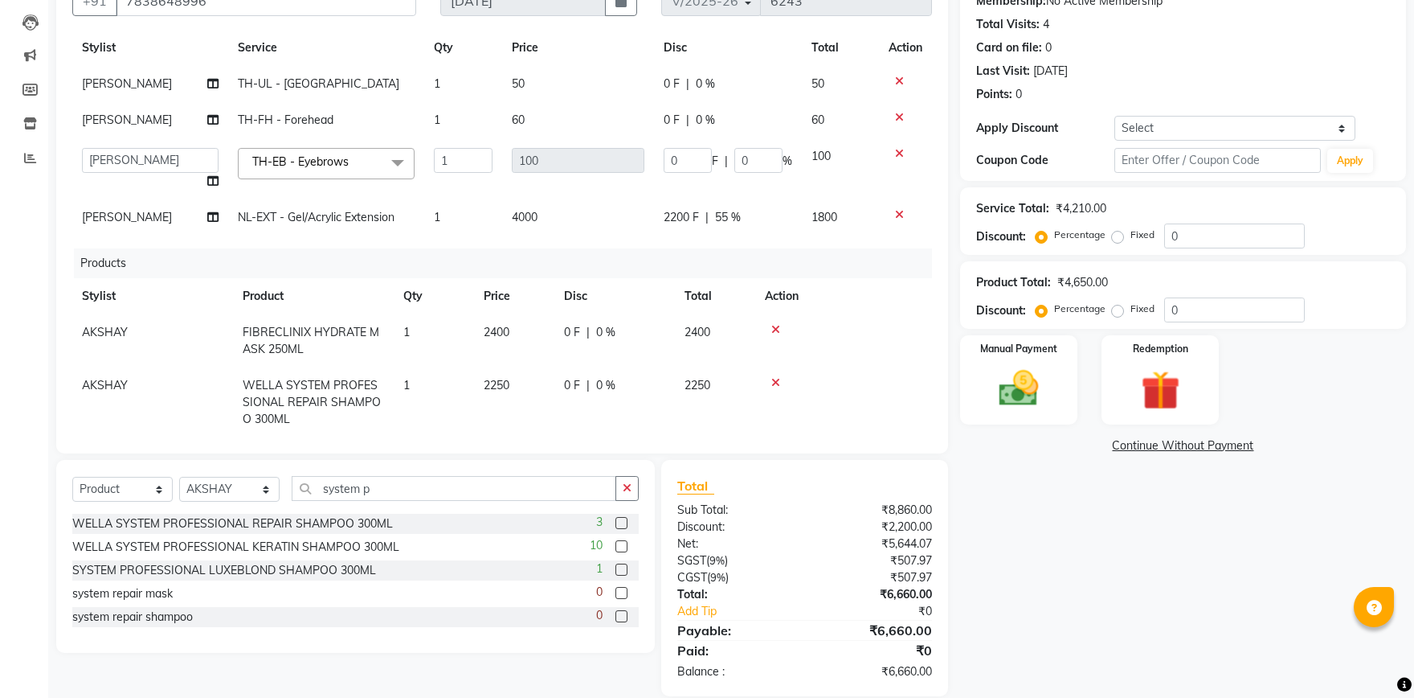
scroll to position [47, 0]
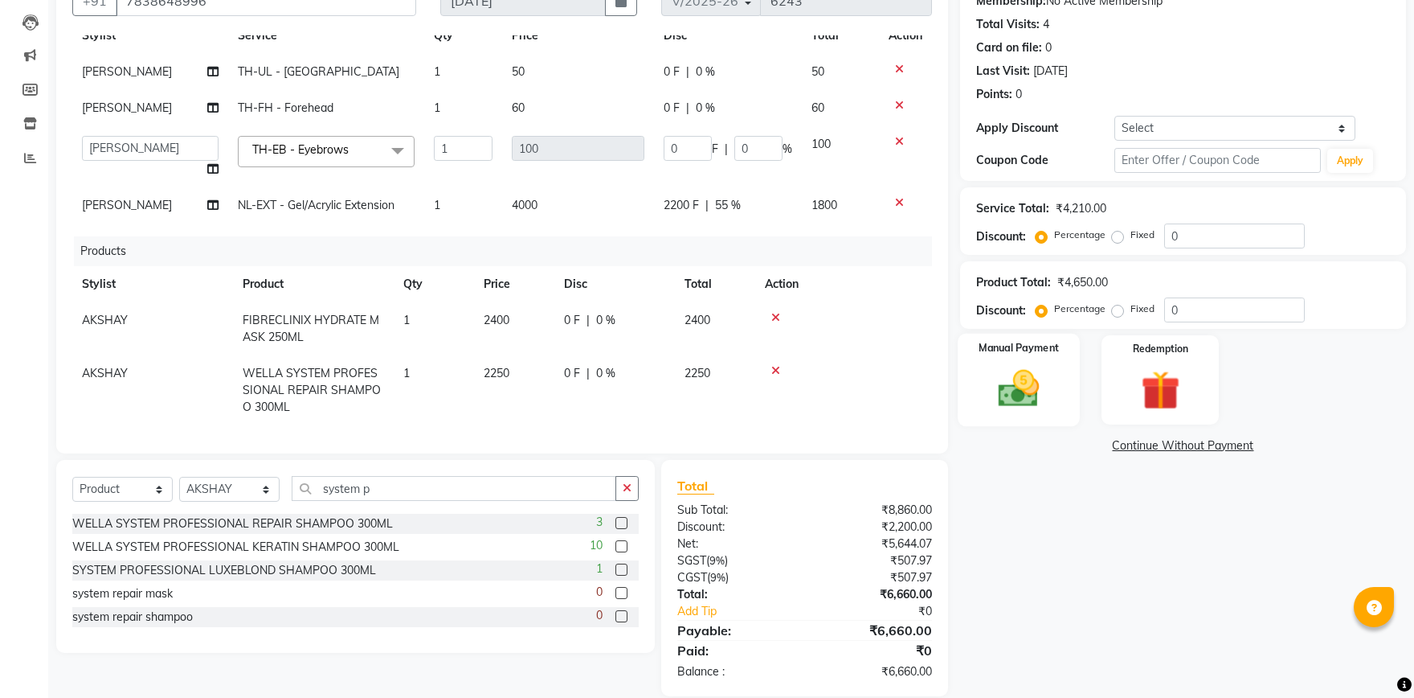
click at [1000, 371] on img at bounding box center [1019, 388] width 67 height 47
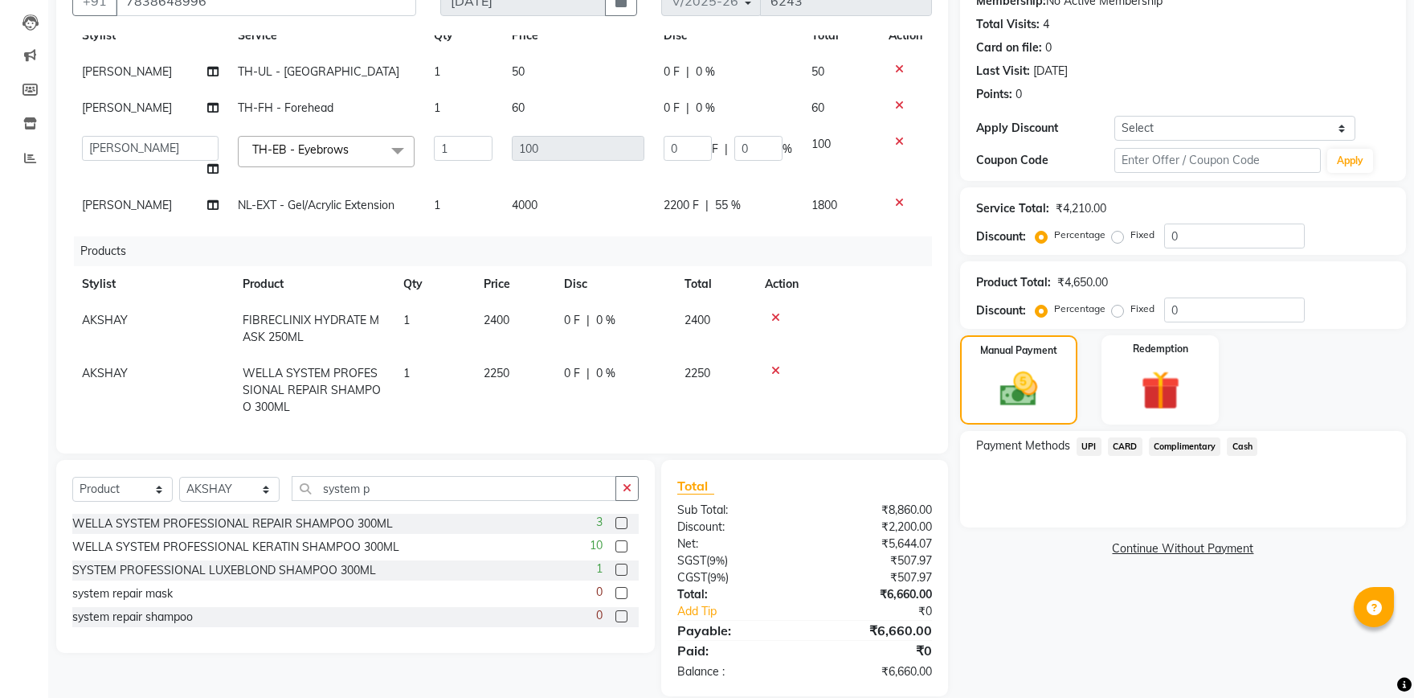
click at [1085, 442] on span "UPI" at bounding box center [1089, 446] width 25 height 18
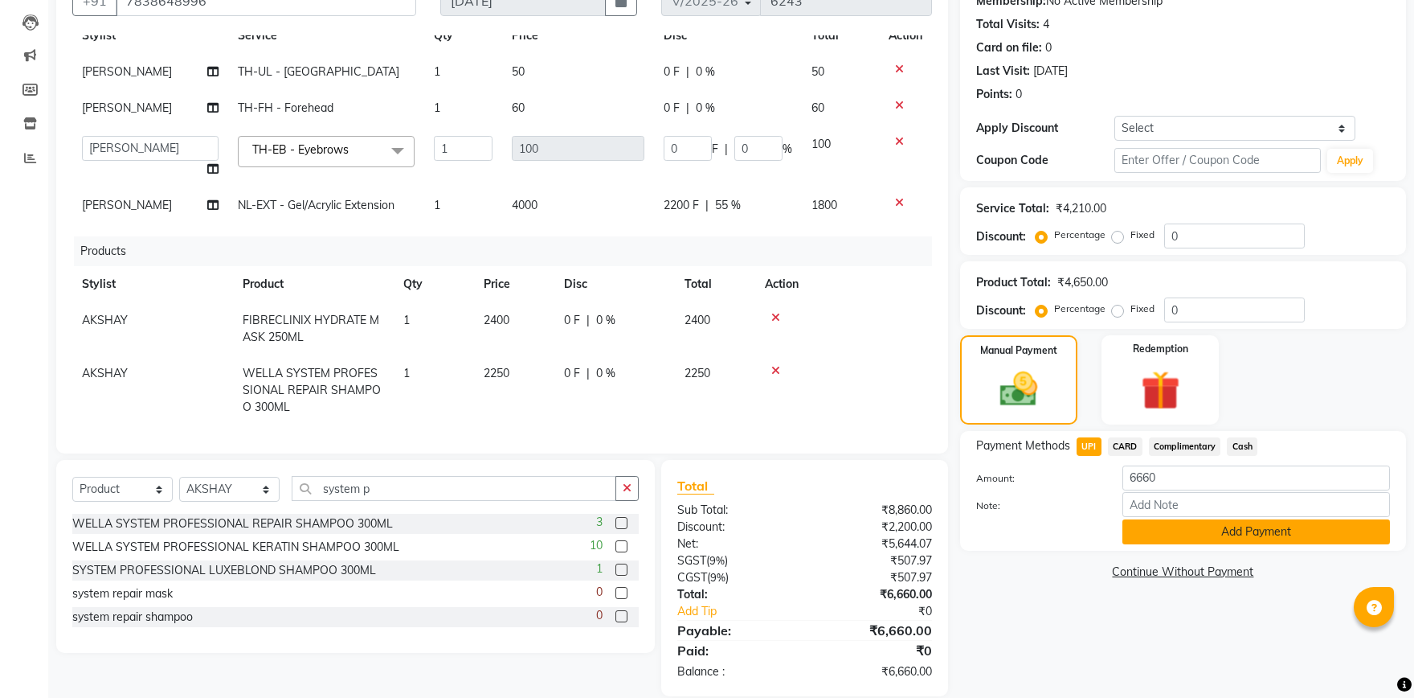
click at [1226, 526] on button "Add Payment" at bounding box center [1257, 531] width 268 height 25
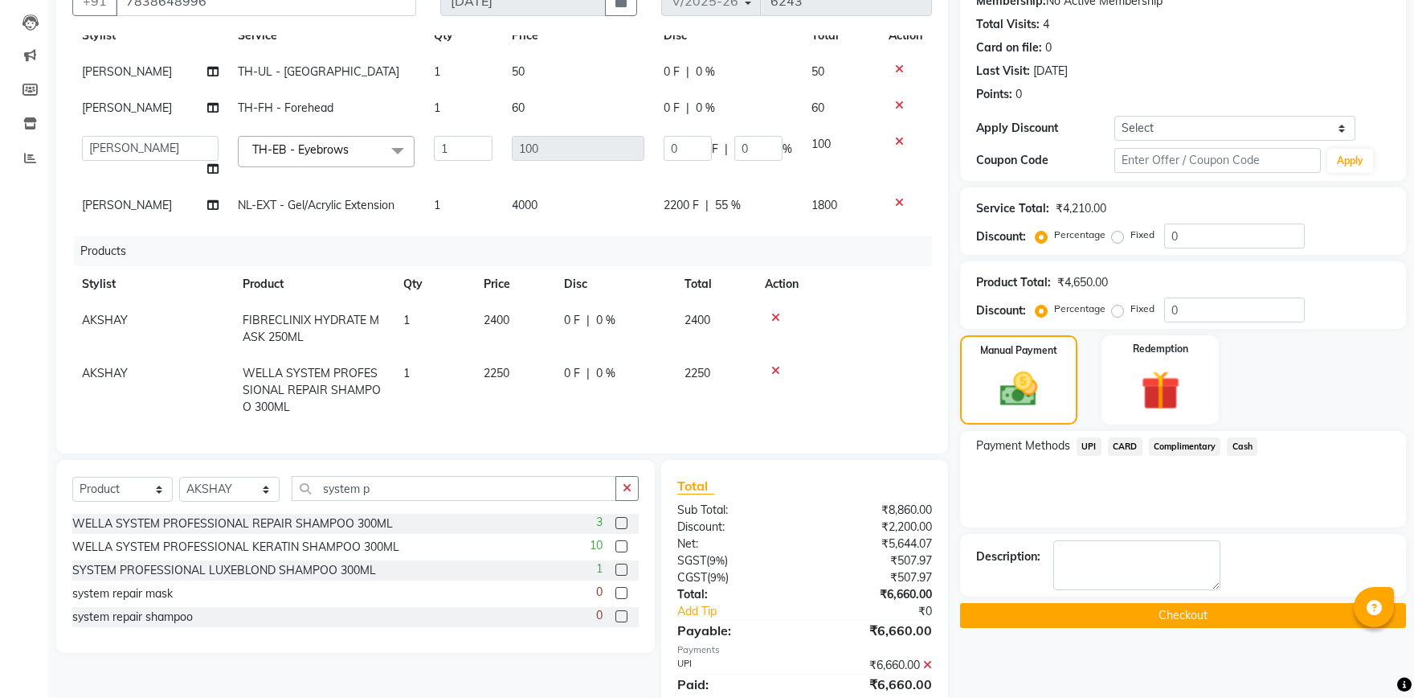
click at [1170, 615] on button "Checkout" at bounding box center [1183, 615] width 446 height 25
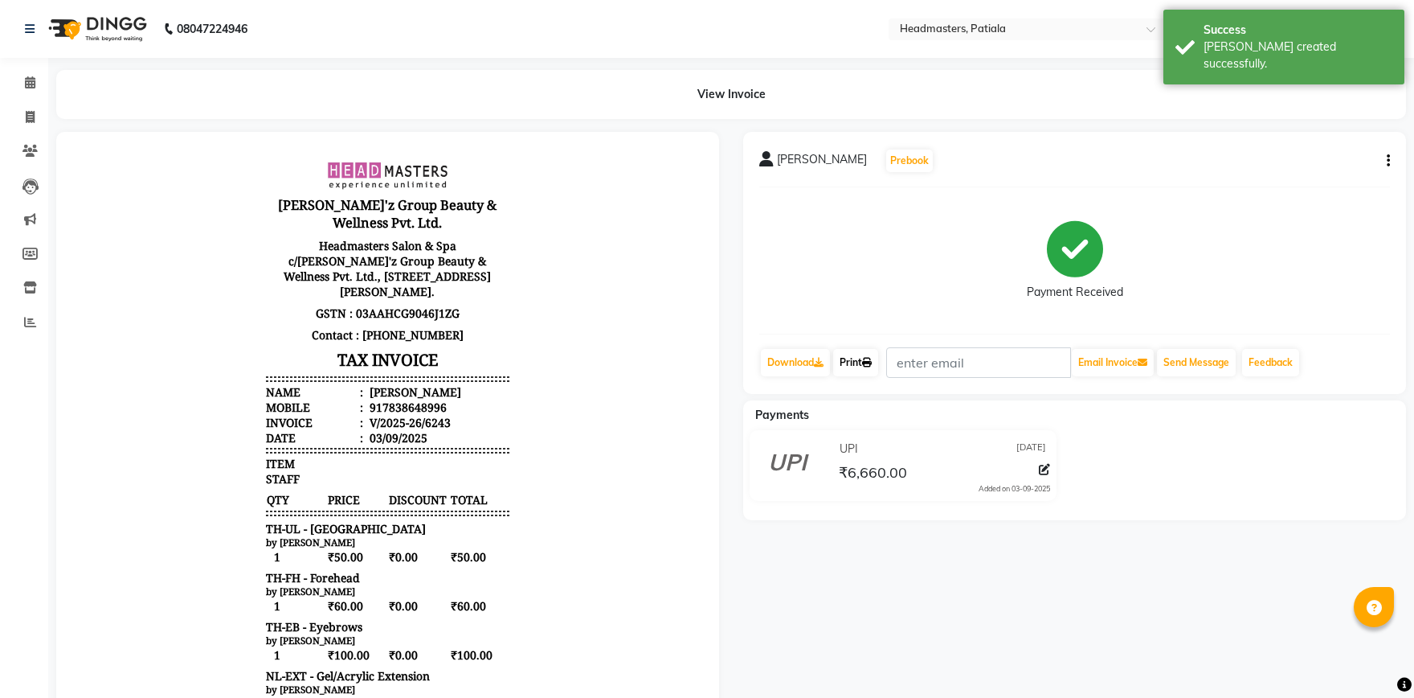
click at [858, 358] on link "Print" at bounding box center [855, 362] width 45 height 27
click at [865, 375] on link "Print" at bounding box center [855, 362] width 45 height 27
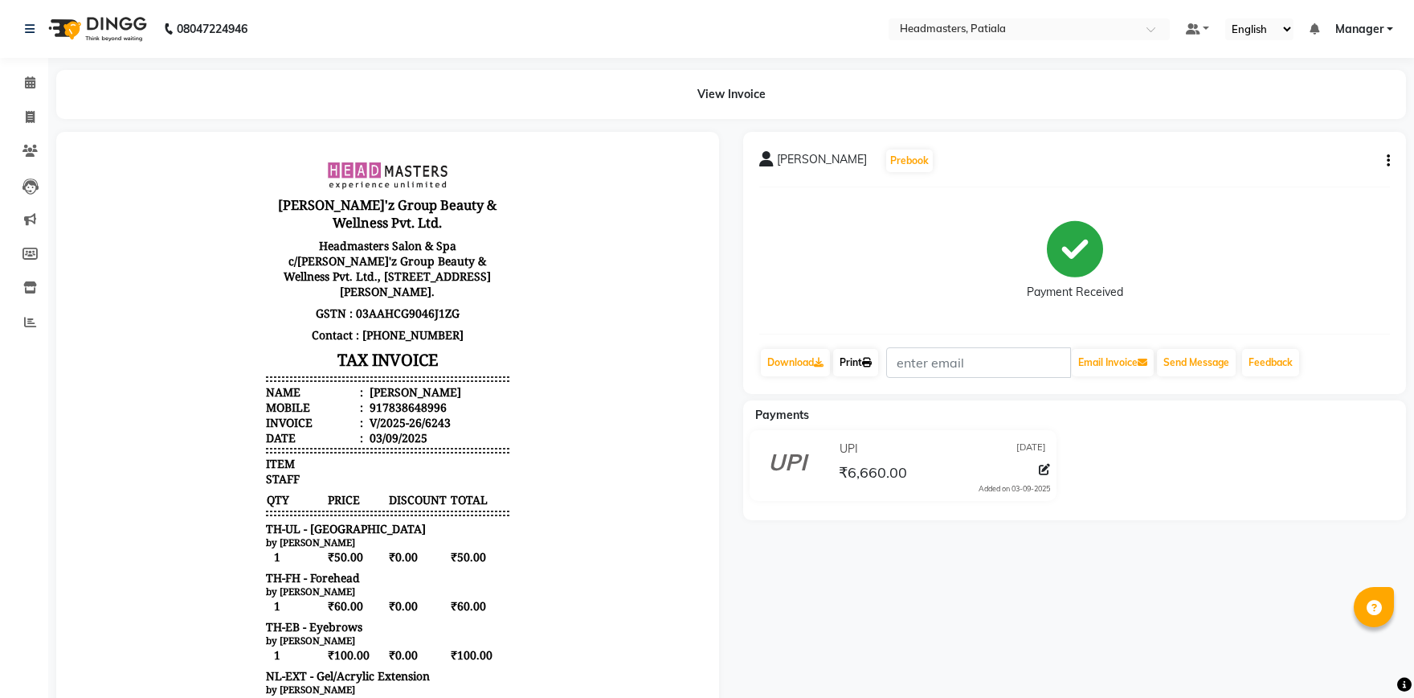
click at [870, 358] on icon at bounding box center [867, 363] width 10 height 10
click at [30, 82] on icon at bounding box center [30, 82] width 10 height 12
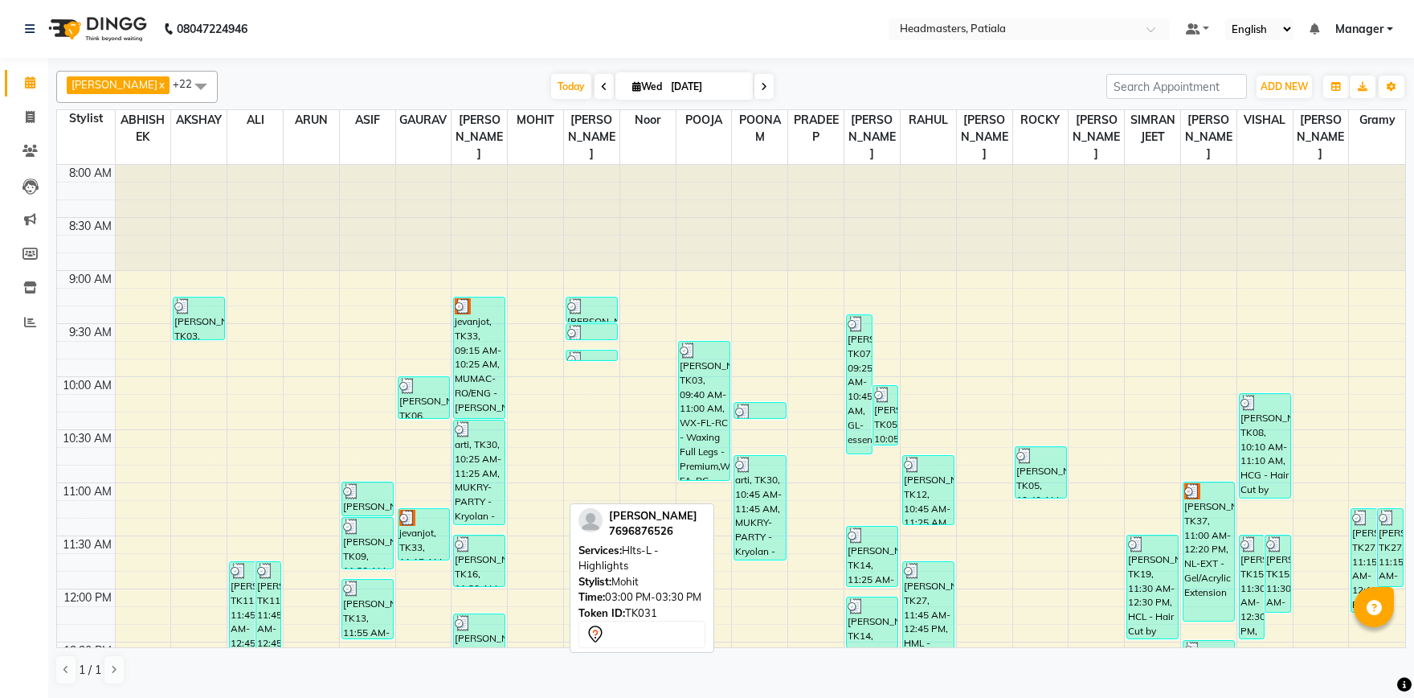
scroll to position [391, 0]
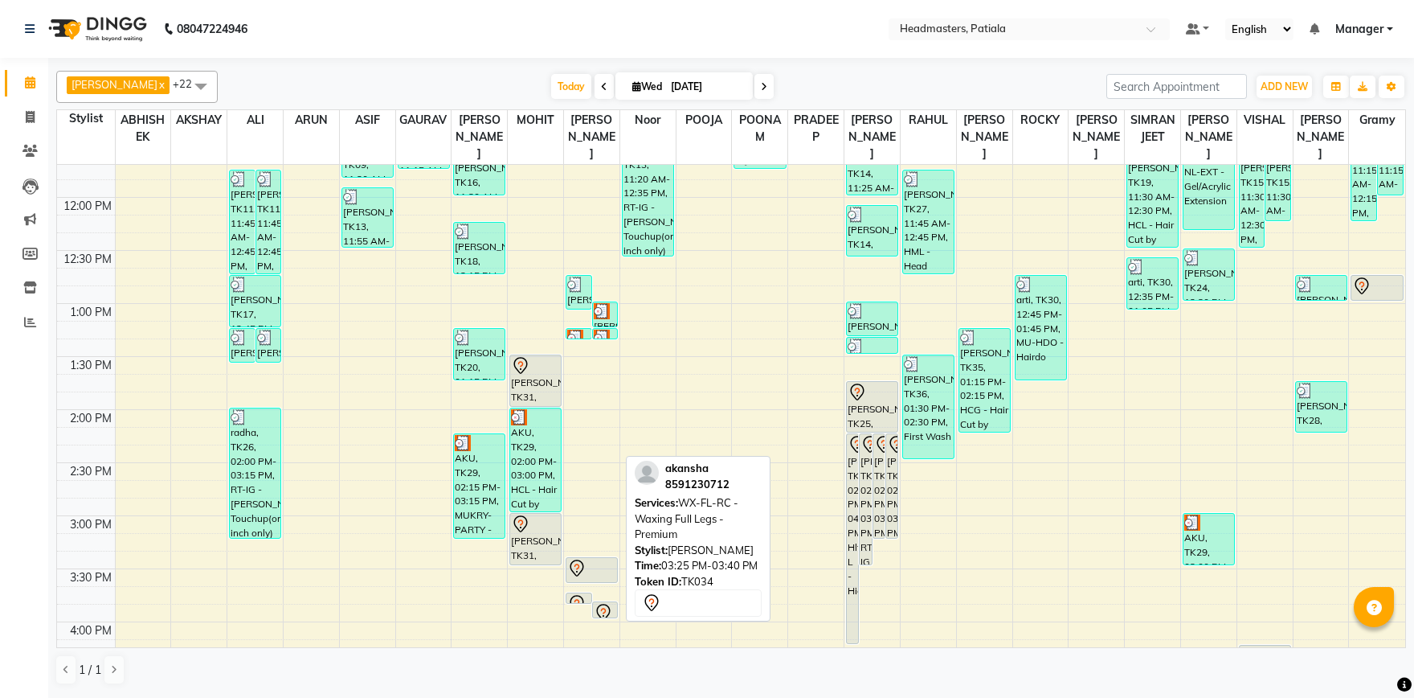
click at [583, 576] on icon at bounding box center [576, 568] width 19 height 19
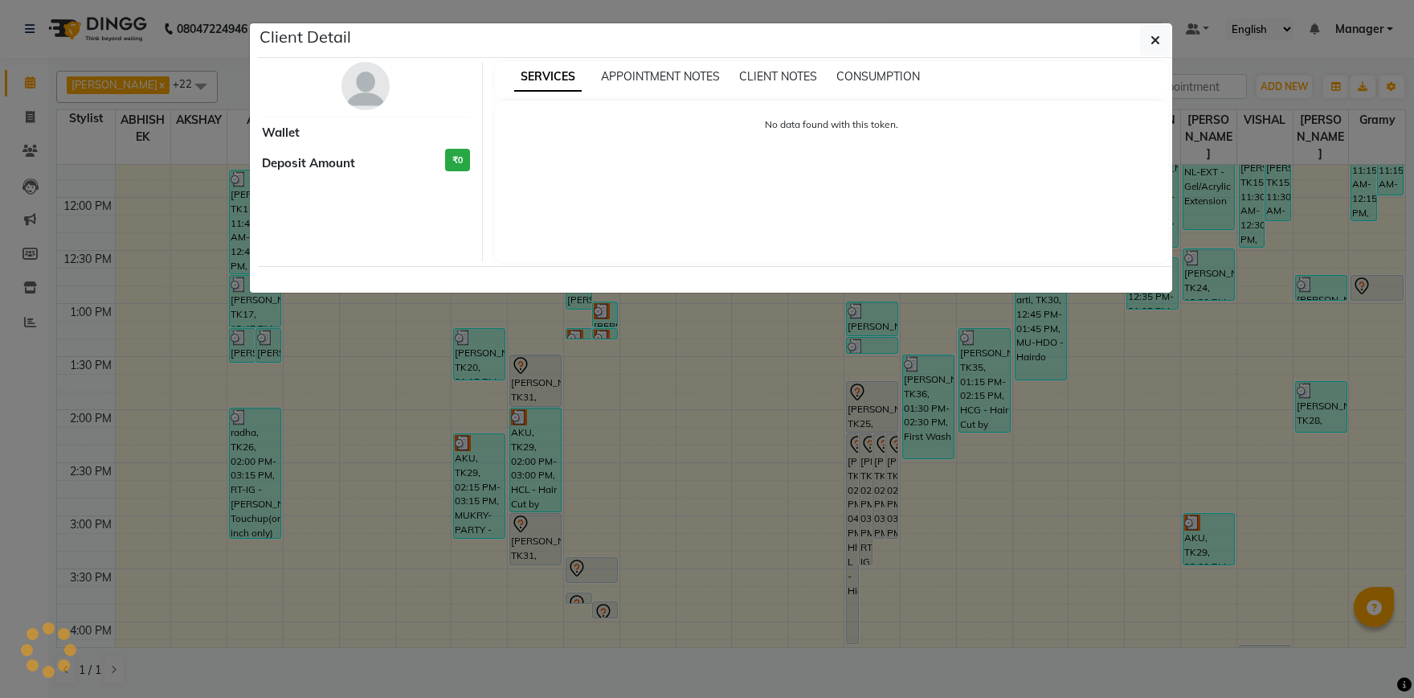
select select "7"
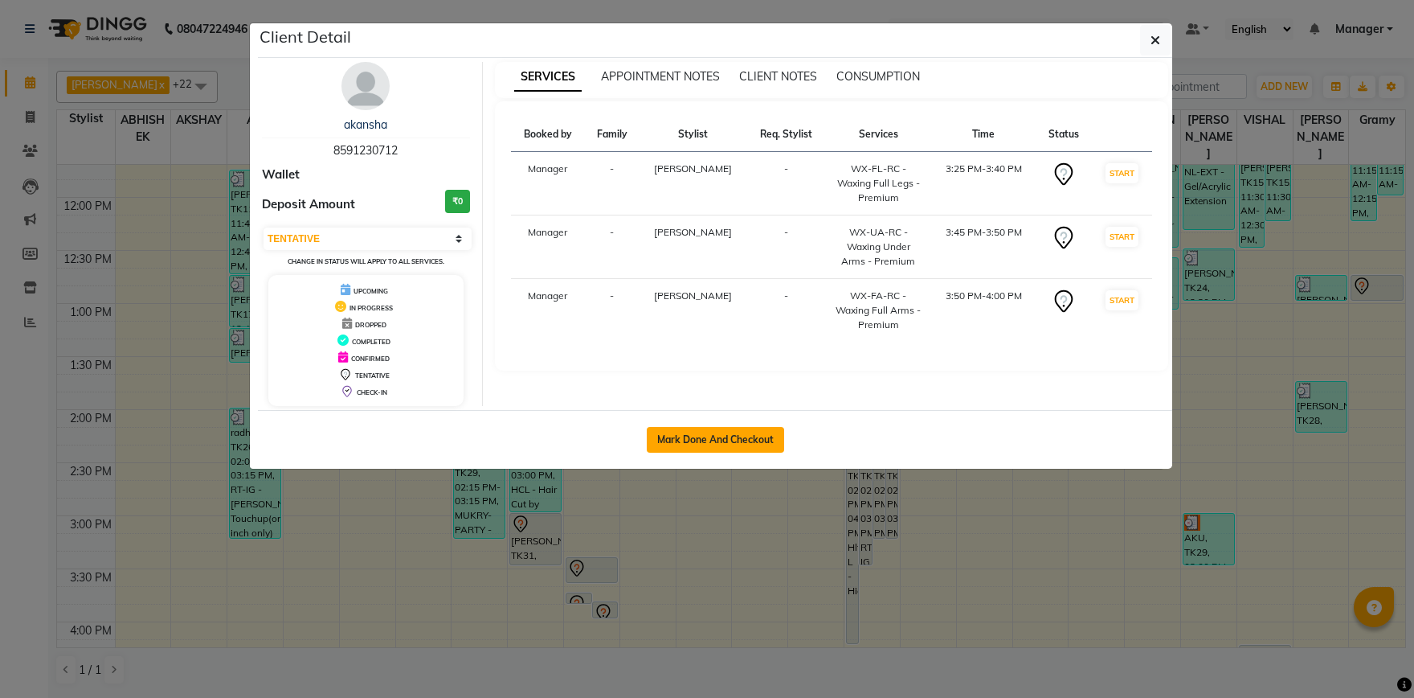
click at [694, 452] on button "Mark Done And Checkout" at bounding box center [715, 440] width 137 height 26
select select "service"
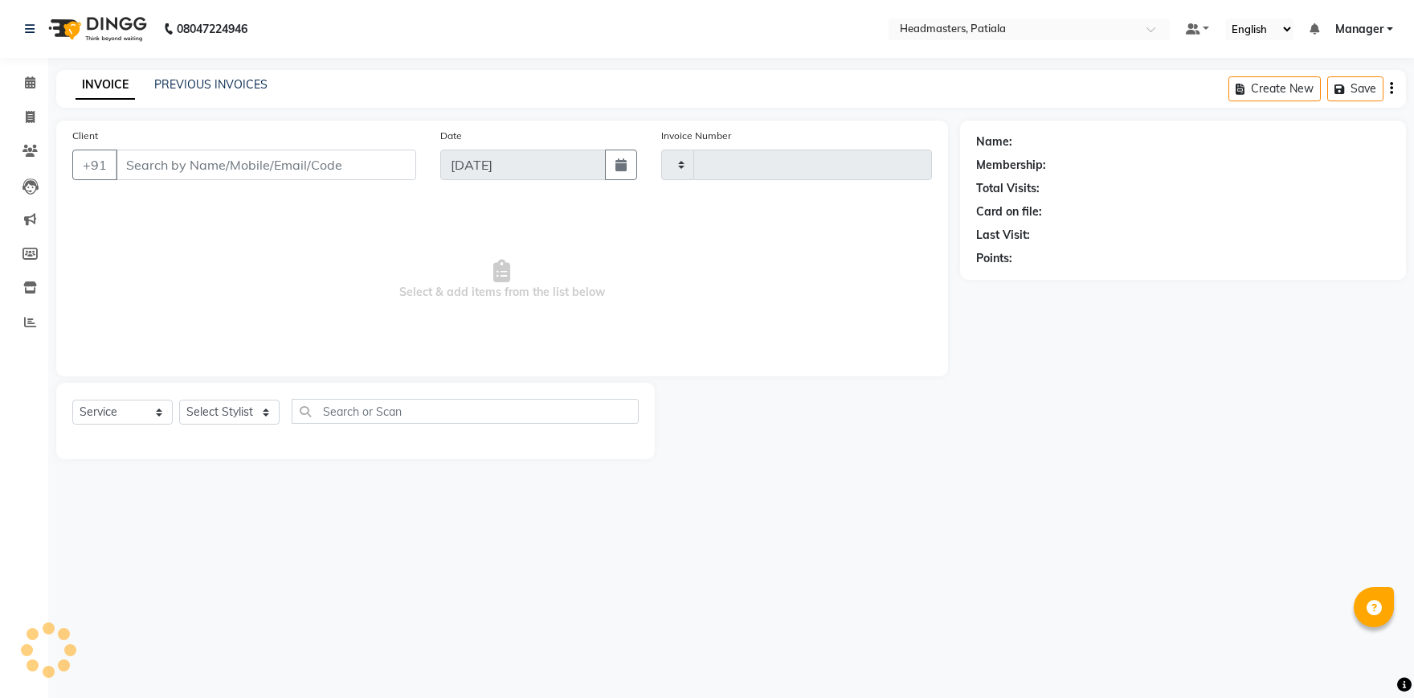
type input "6243"
select select "6602"
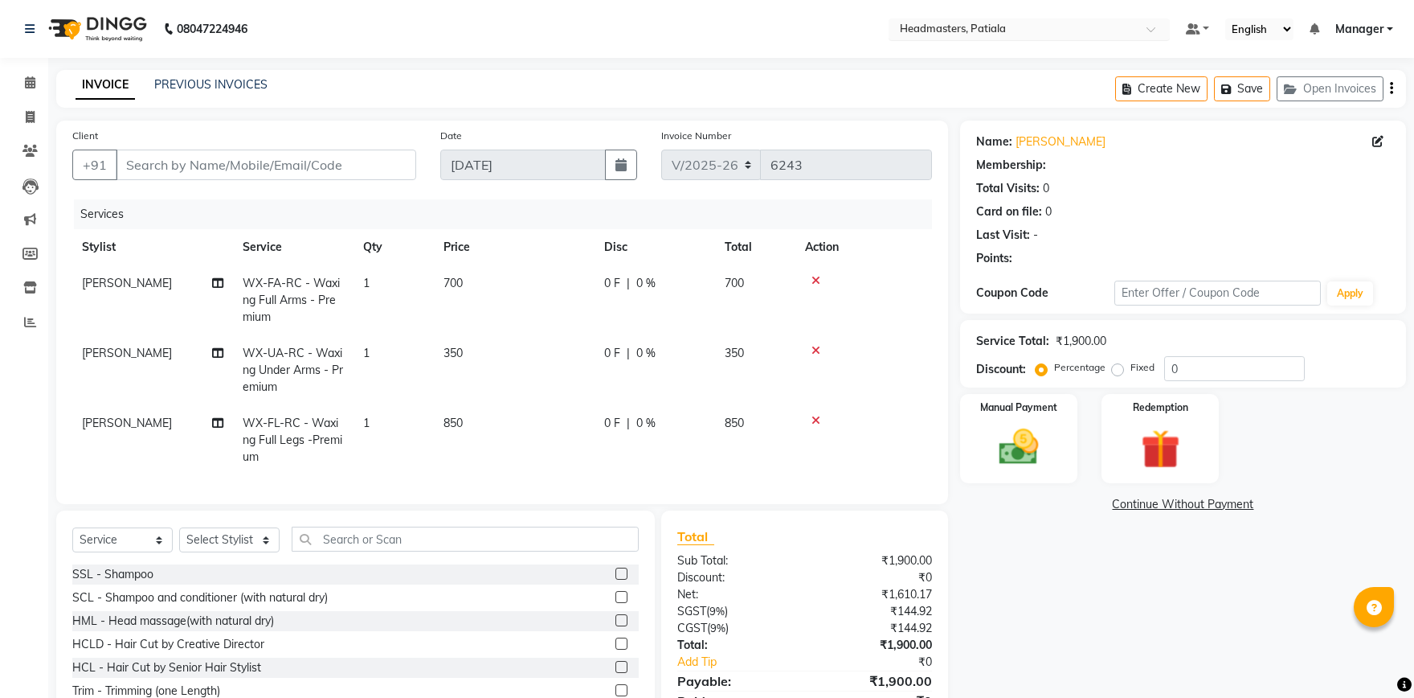
type input "8591230712"
select select "51096"
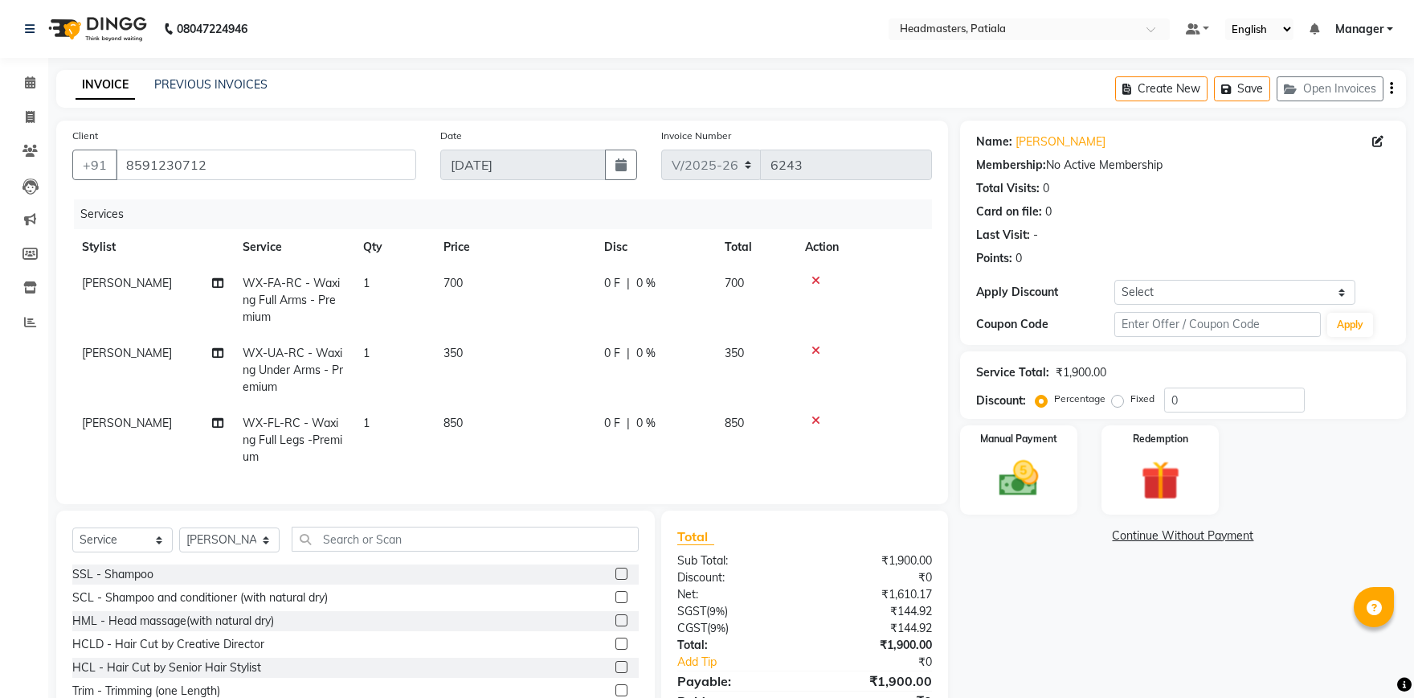
click at [818, 279] on icon at bounding box center [816, 280] width 9 height 11
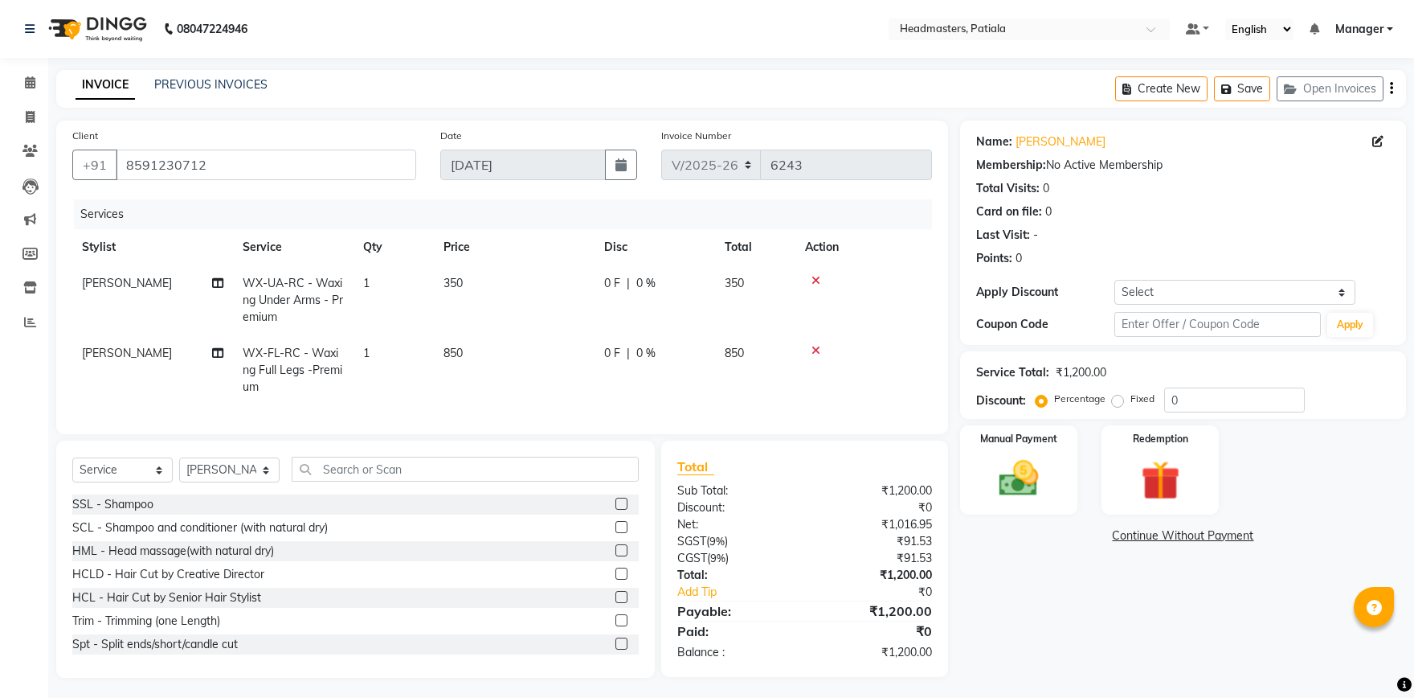
click at [818, 281] on icon at bounding box center [816, 280] width 9 height 11
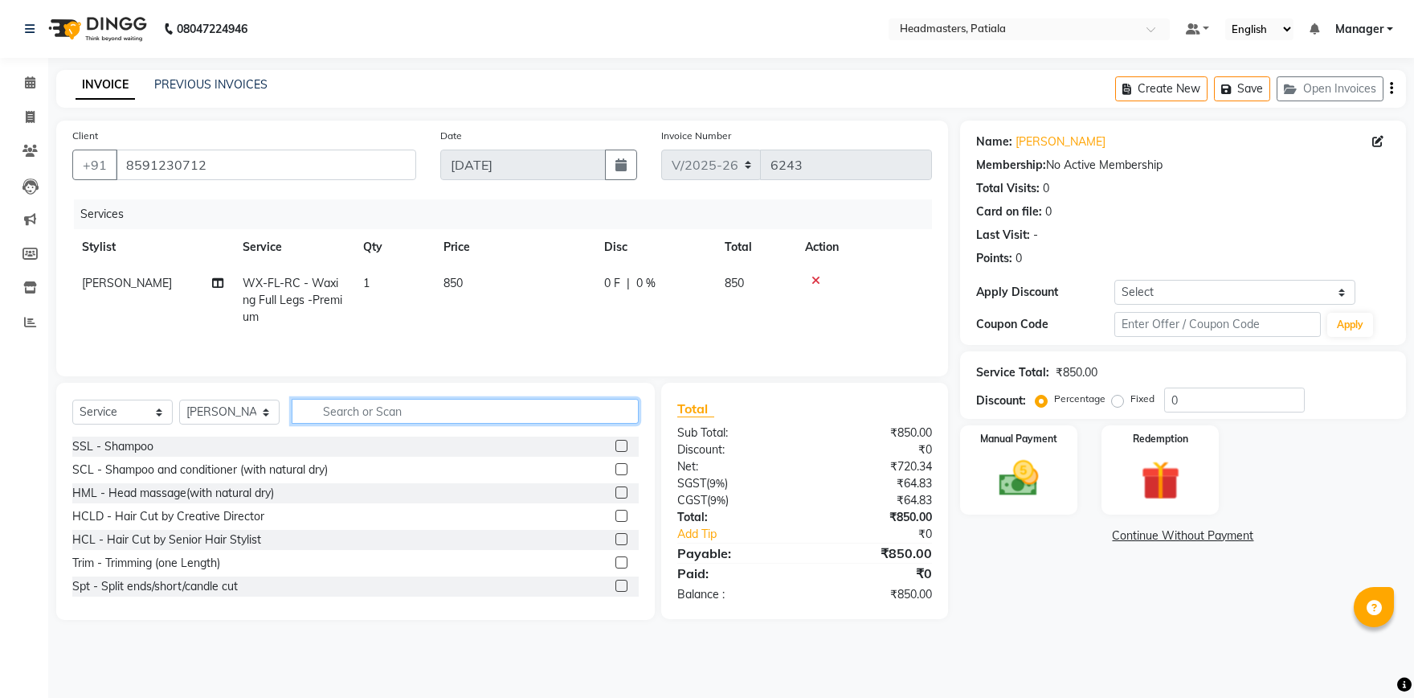
click at [526, 411] on input "text" at bounding box center [465, 411] width 347 height 25
type input "bikn"
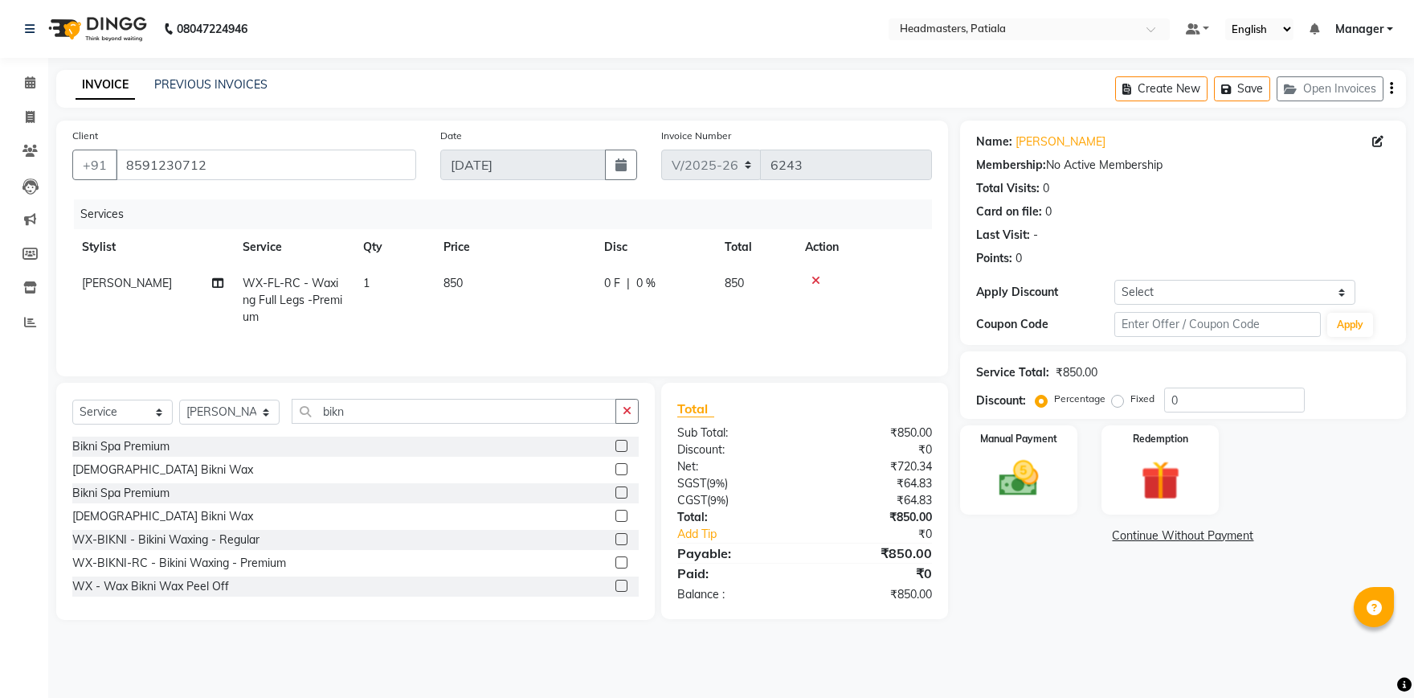
click at [619, 589] on label at bounding box center [622, 585] width 12 height 12
click at [619, 589] on input "checkbox" at bounding box center [621, 586] width 10 height 10
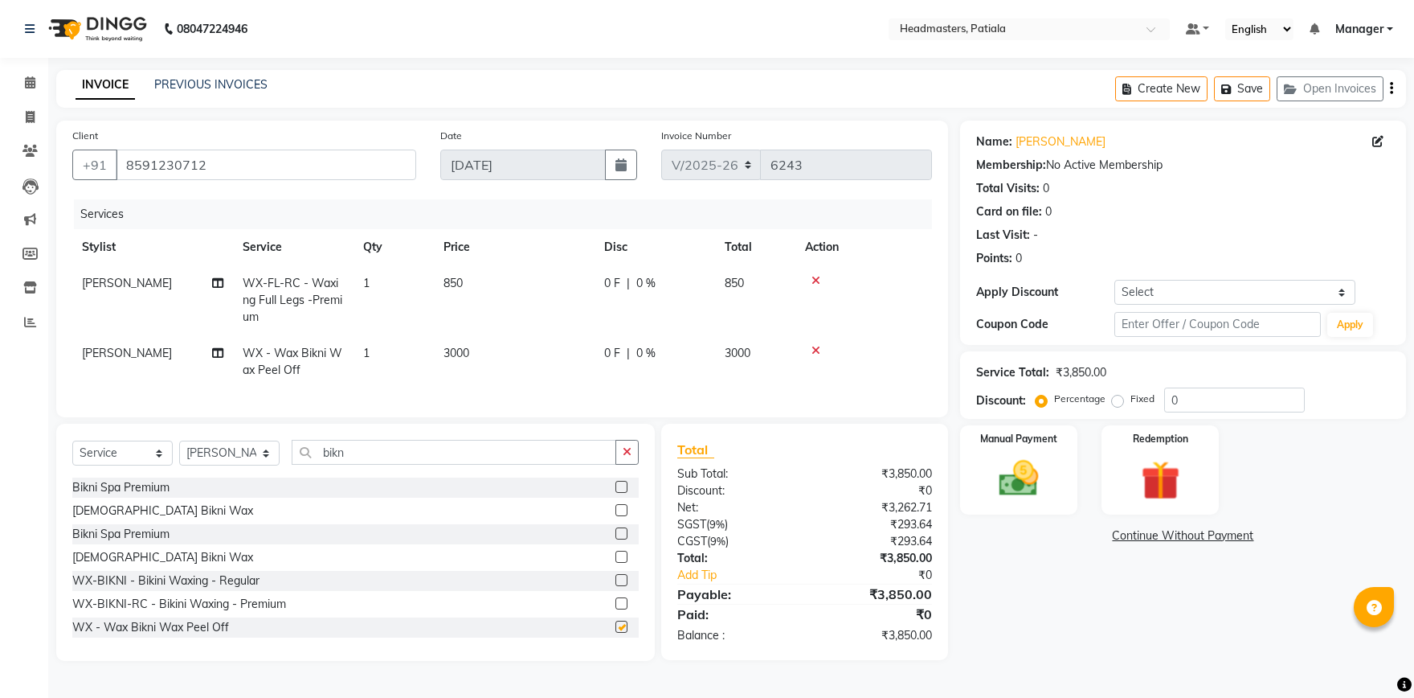
checkbox input "false"
click at [477, 434] on div "Select Service Product Membership Package Voucher Prepaid Gift Card Select Styl…" at bounding box center [355, 542] width 599 height 237
click at [489, 446] on input "bikn" at bounding box center [454, 452] width 325 height 25
type input "b"
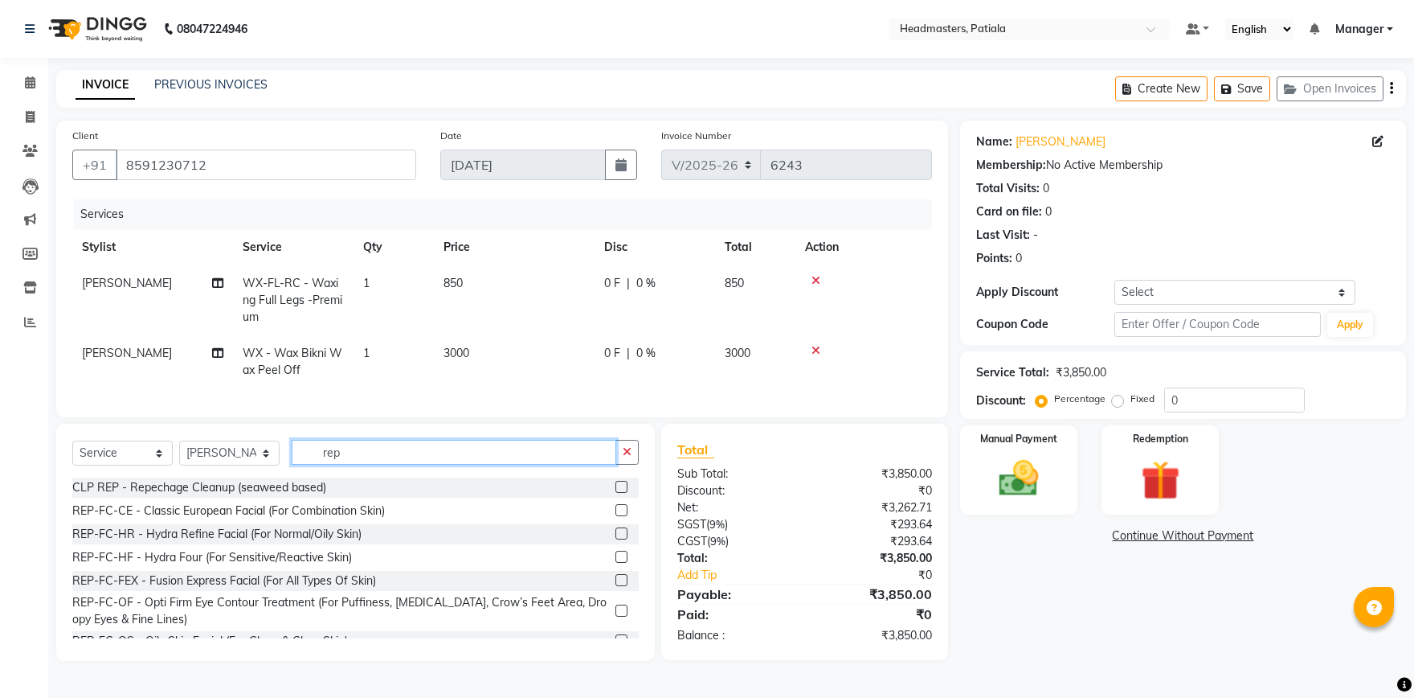
type input "rep"
click at [618, 482] on label at bounding box center [622, 487] width 12 height 12
click at [618, 482] on input "checkbox" at bounding box center [621, 487] width 10 height 10
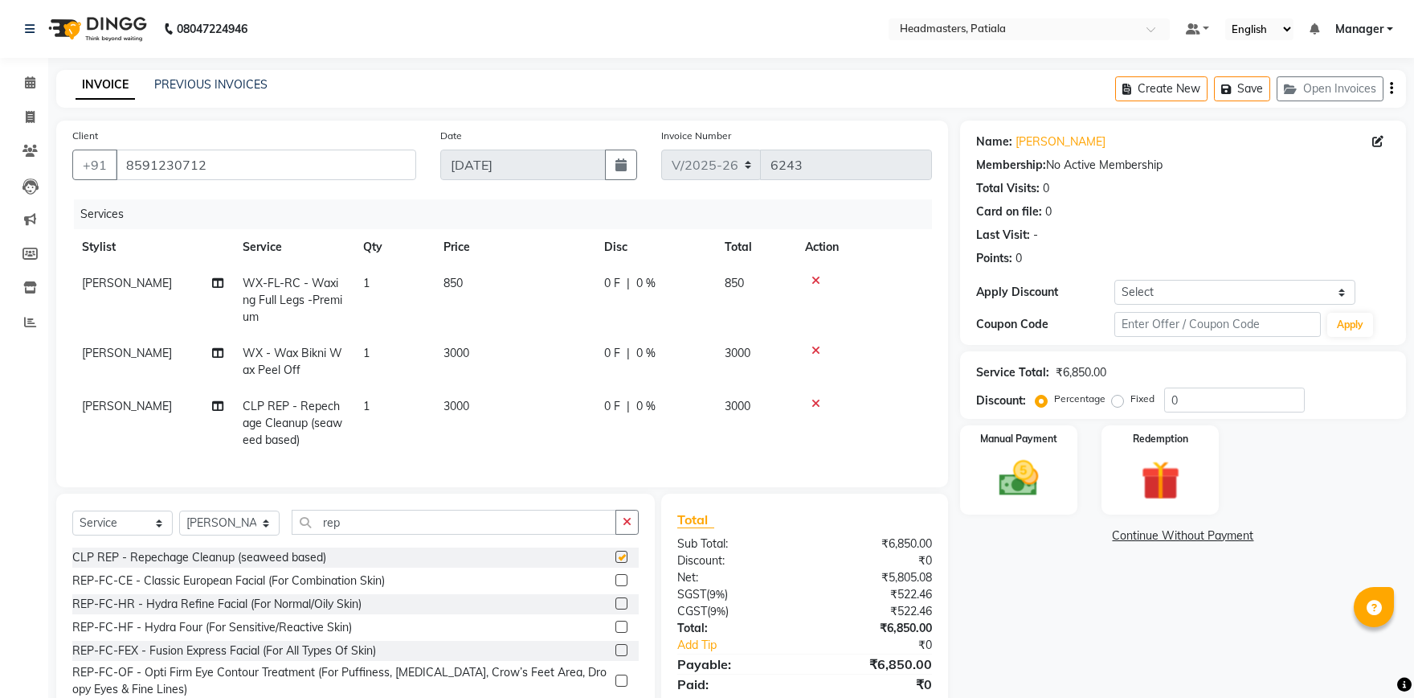
checkbox input "false"
click at [486, 518] on input "rep" at bounding box center [454, 522] width 325 height 25
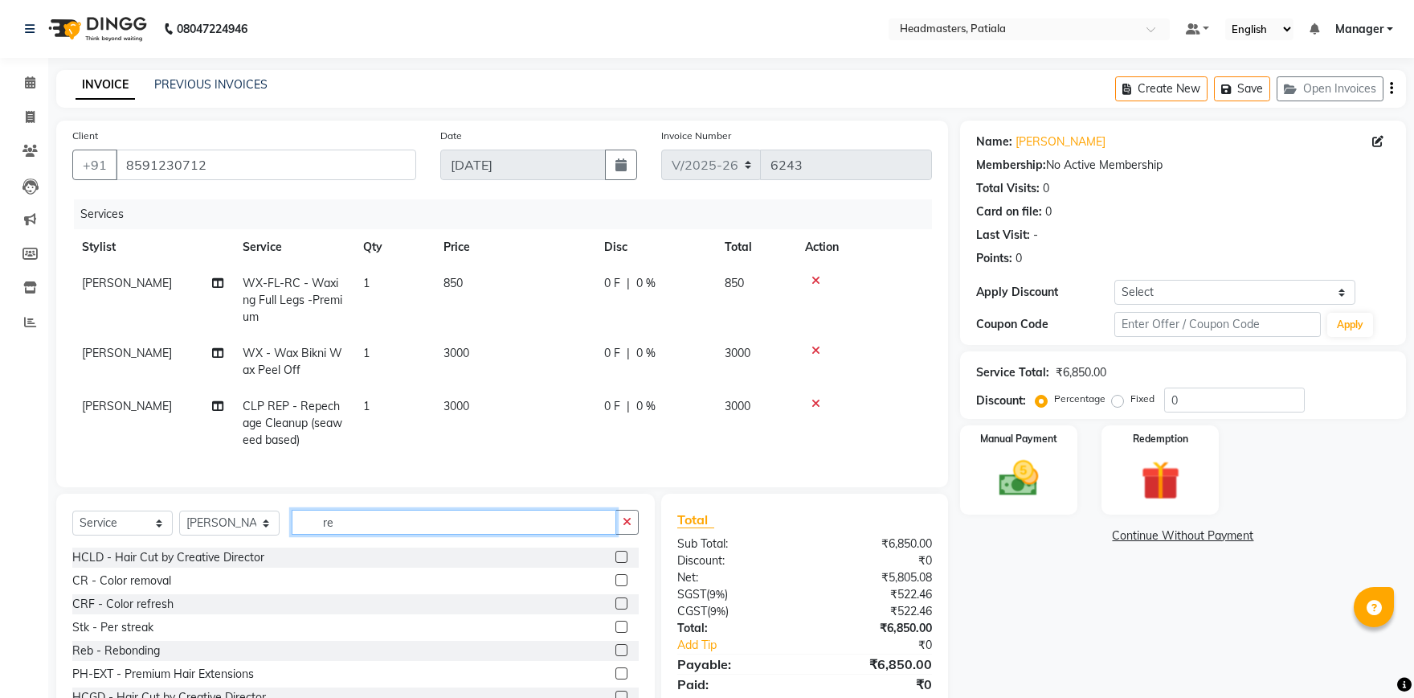
type input "r"
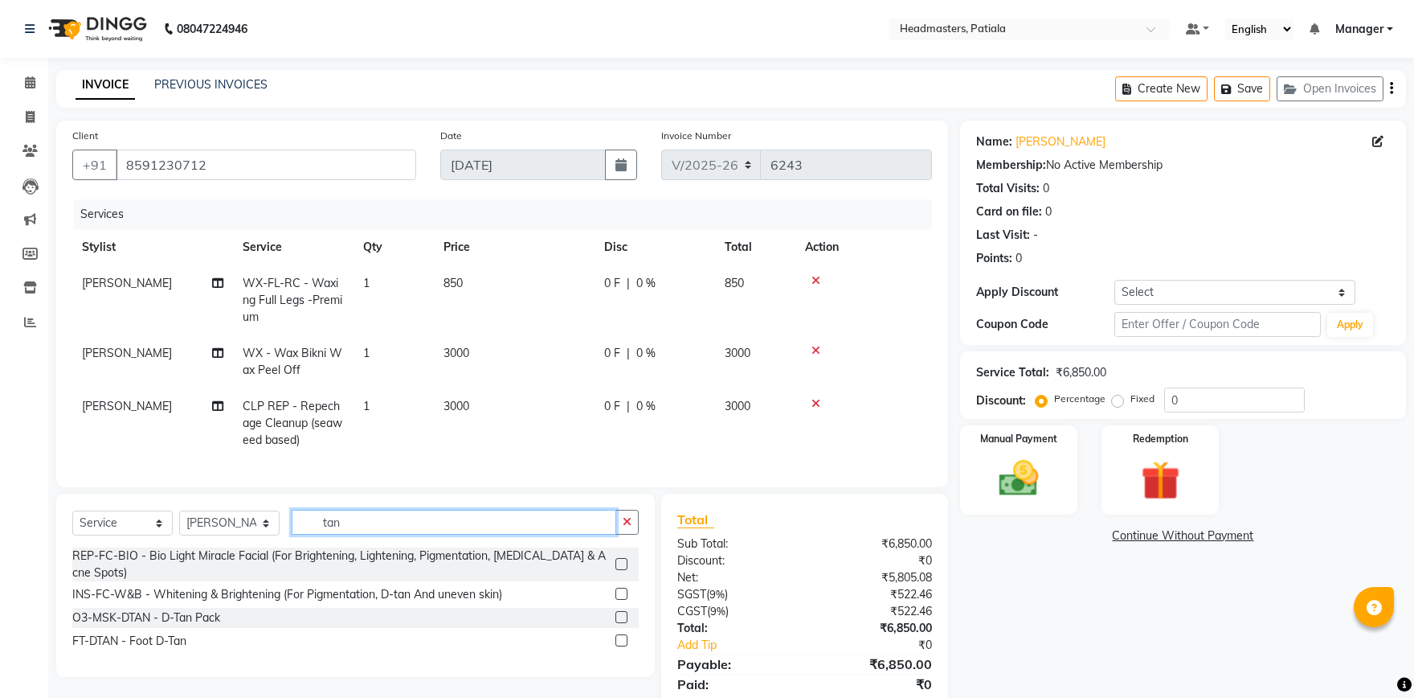
type input "tan"
click at [622, 619] on label at bounding box center [622, 617] width 12 height 12
click at [622, 617] on label at bounding box center [622, 617] width 12 height 12
click at [622, 617] on input "checkbox" at bounding box center [621, 617] width 10 height 10
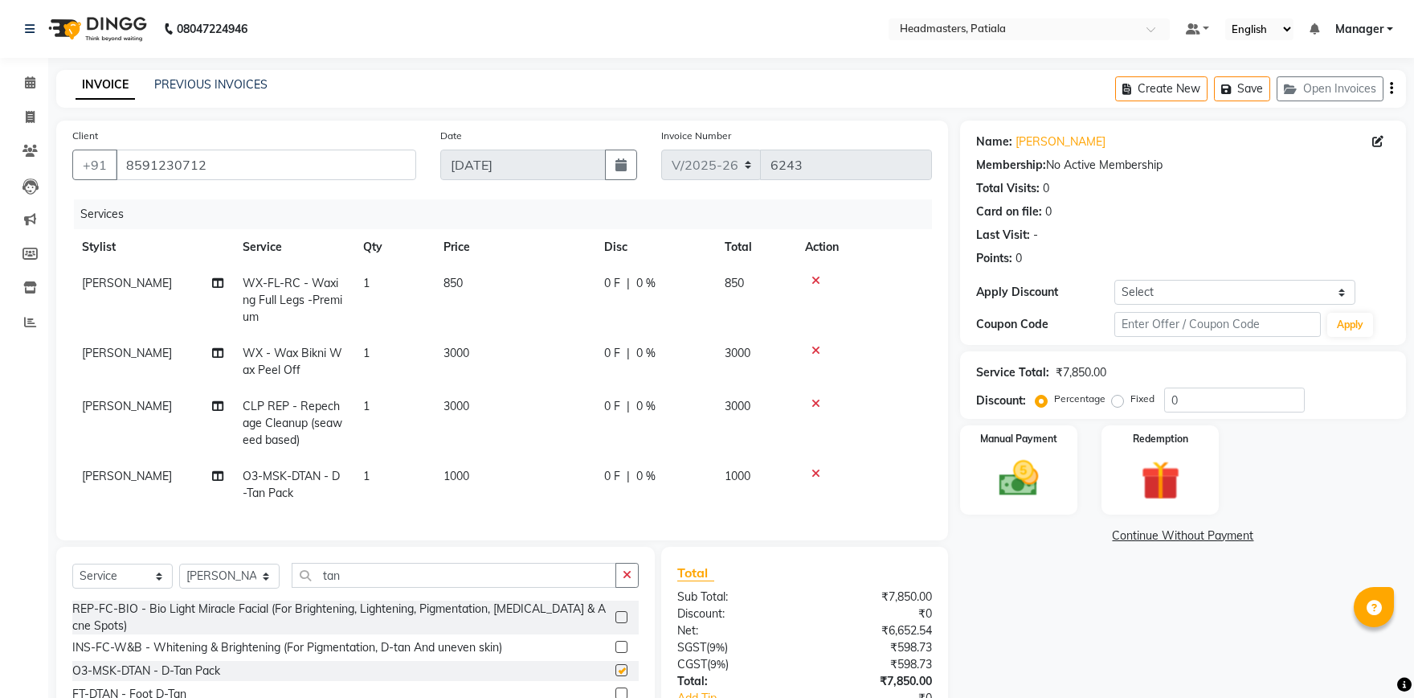
checkbox input "false"
click at [552, 569] on input "tan" at bounding box center [454, 575] width 325 height 25
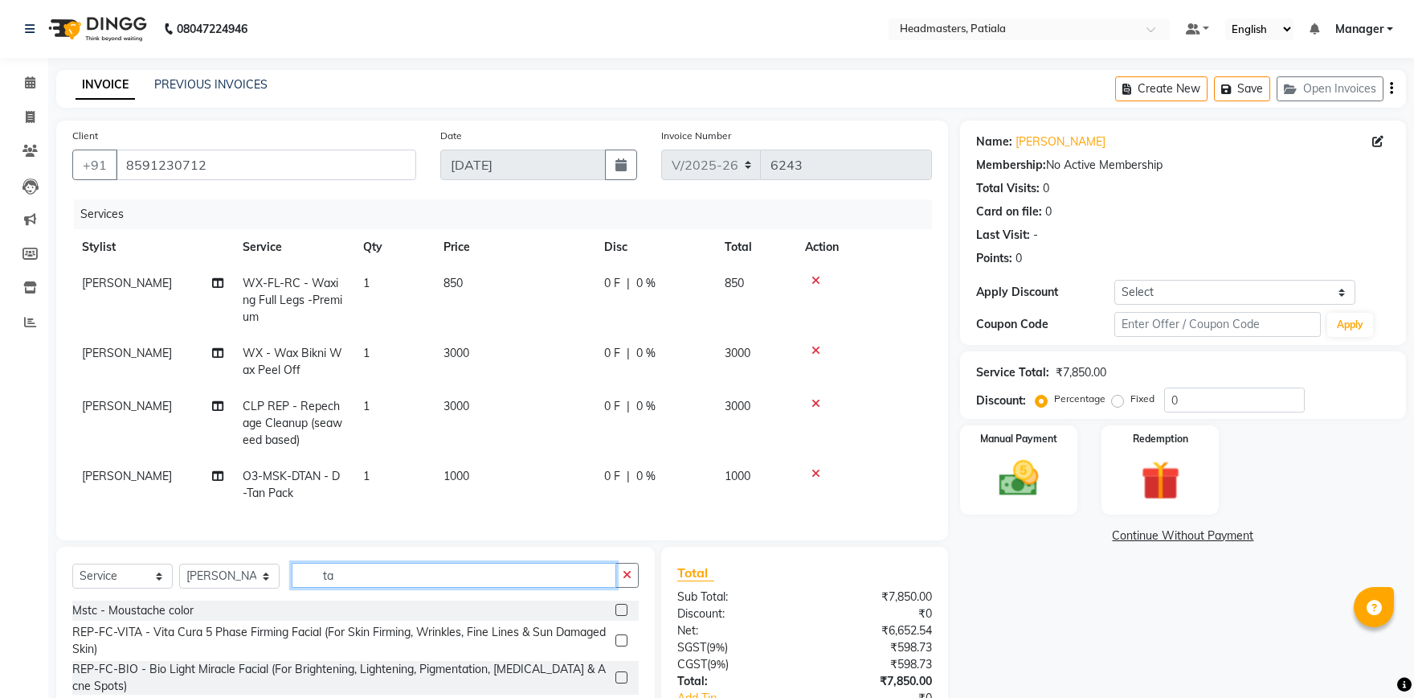
type input "t"
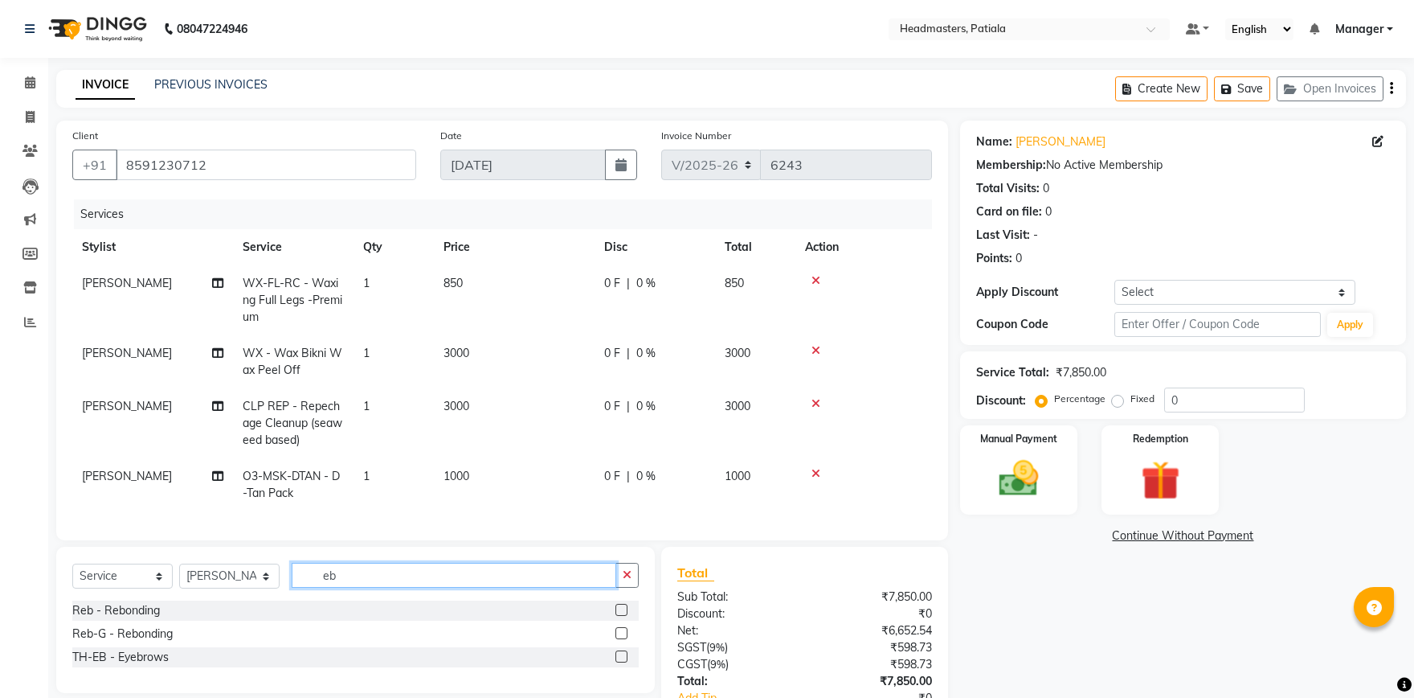
type input "eb"
click at [620, 654] on label at bounding box center [622, 656] width 12 height 12
click at [620, 654] on input "checkbox" at bounding box center [621, 657] width 10 height 10
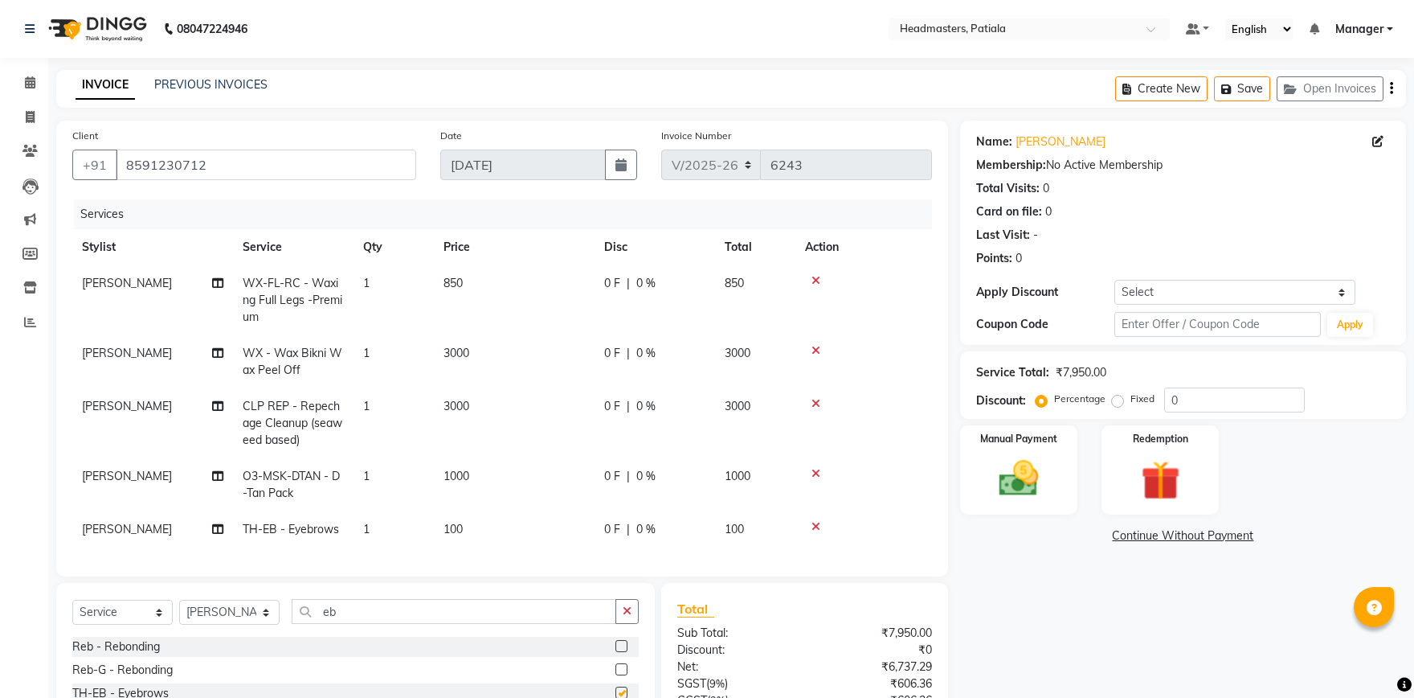
checkbox input "false"
click at [522, 609] on input "eb" at bounding box center [454, 611] width 325 height 25
type input "e"
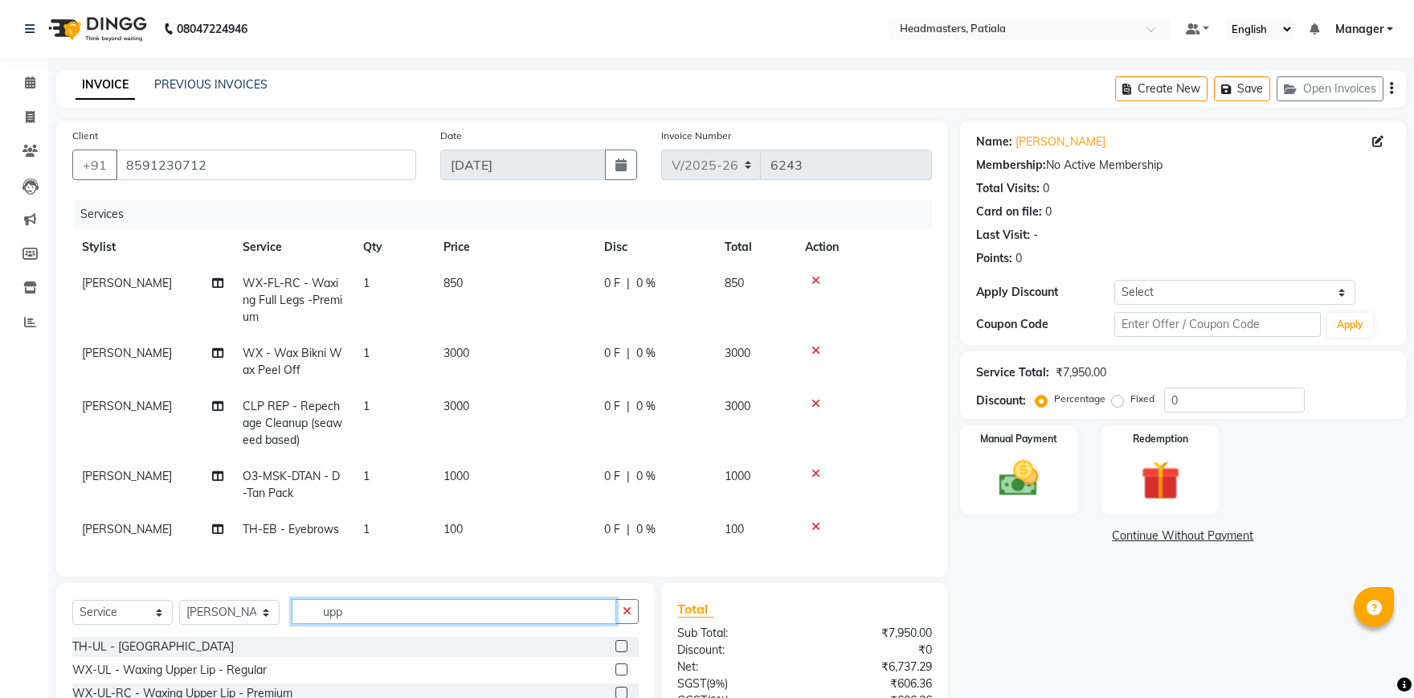
type input "upp"
click at [624, 645] on label at bounding box center [622, 646] width 12 height 12
click at [624, 645] on input "checkbox" at bounding box center [621, 646] width 10 height 10
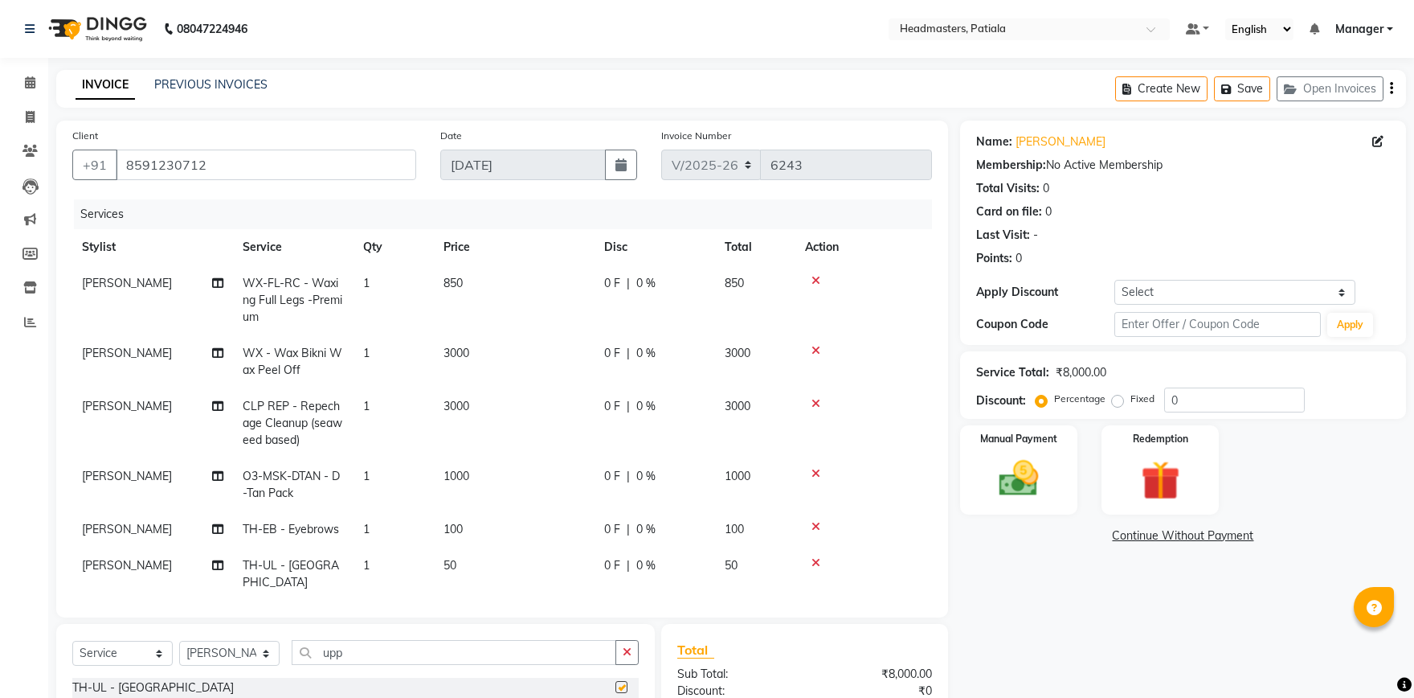
checkbox input "false"
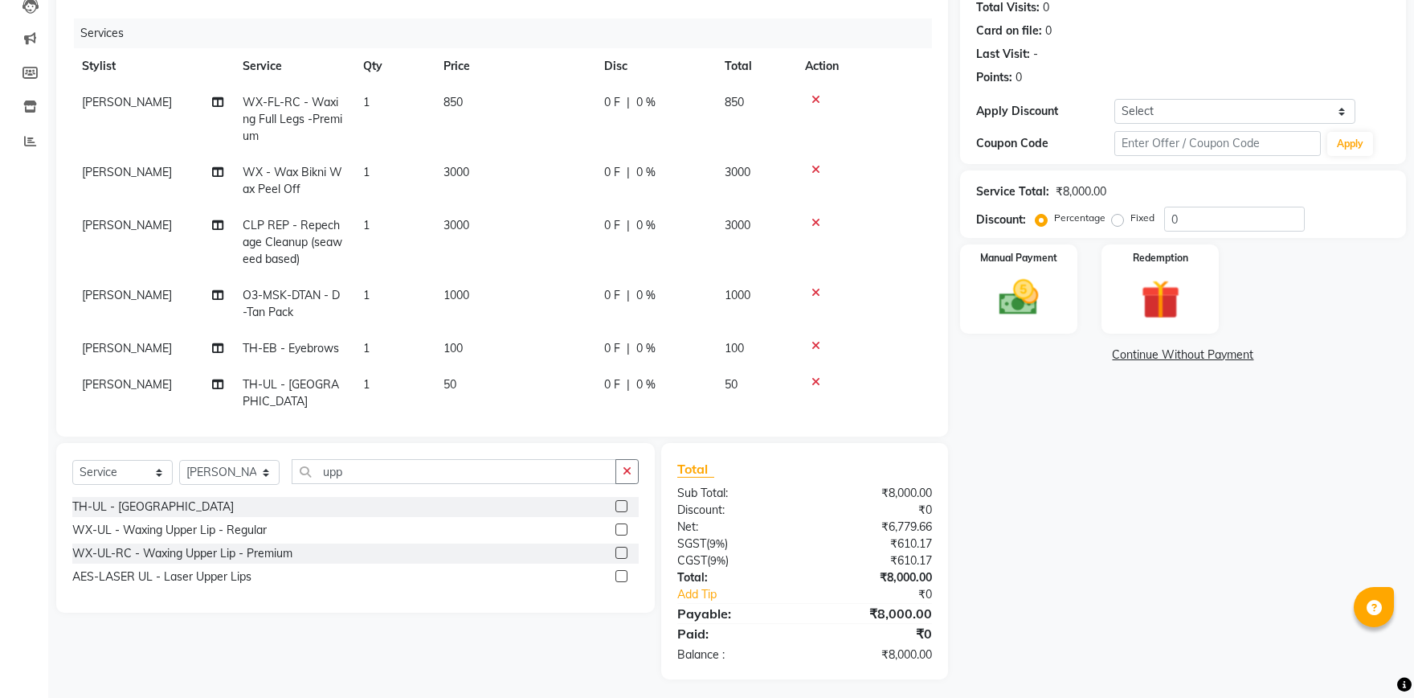
click at [619, 224] on span "0 F" at bounding box center [612, 225] width 16 height 17
select select "51096"
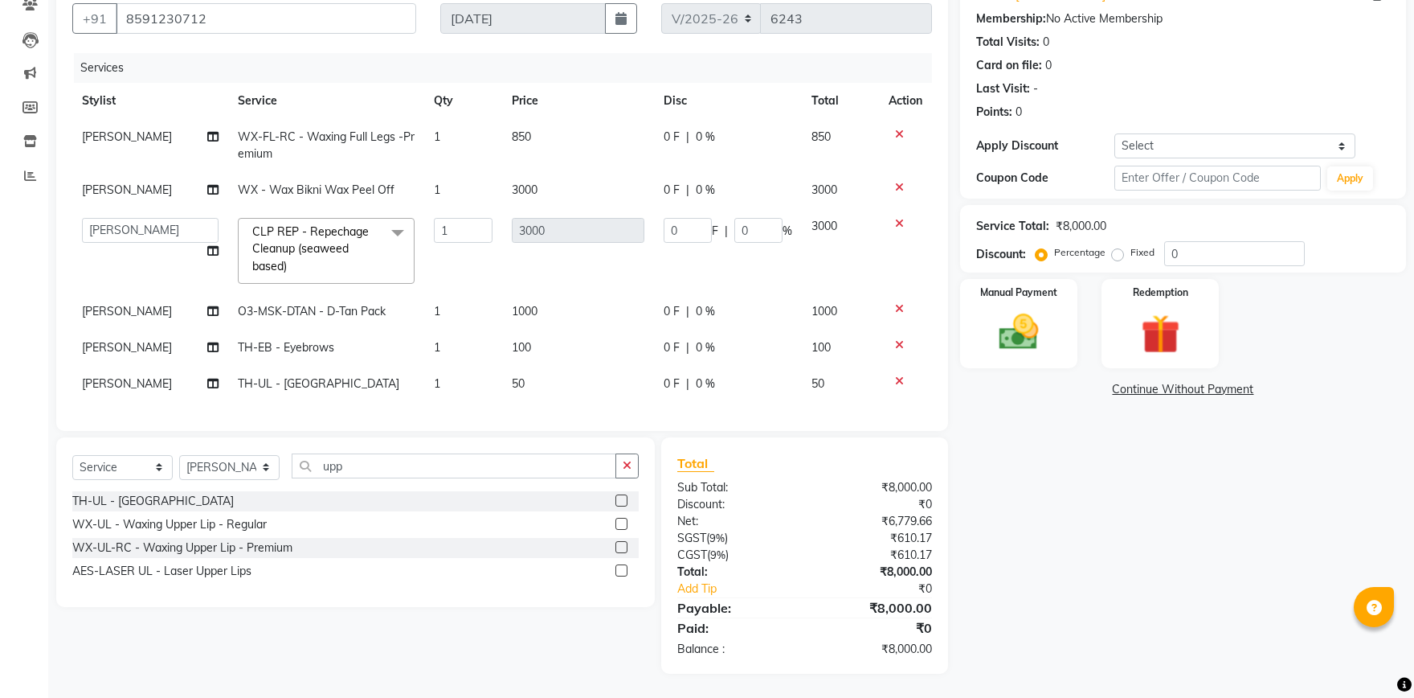
scroll to position [145, 0]
click at [675, 234] on input "0" at bounding box center [688, 231] width 48 height 25
type input "1000"
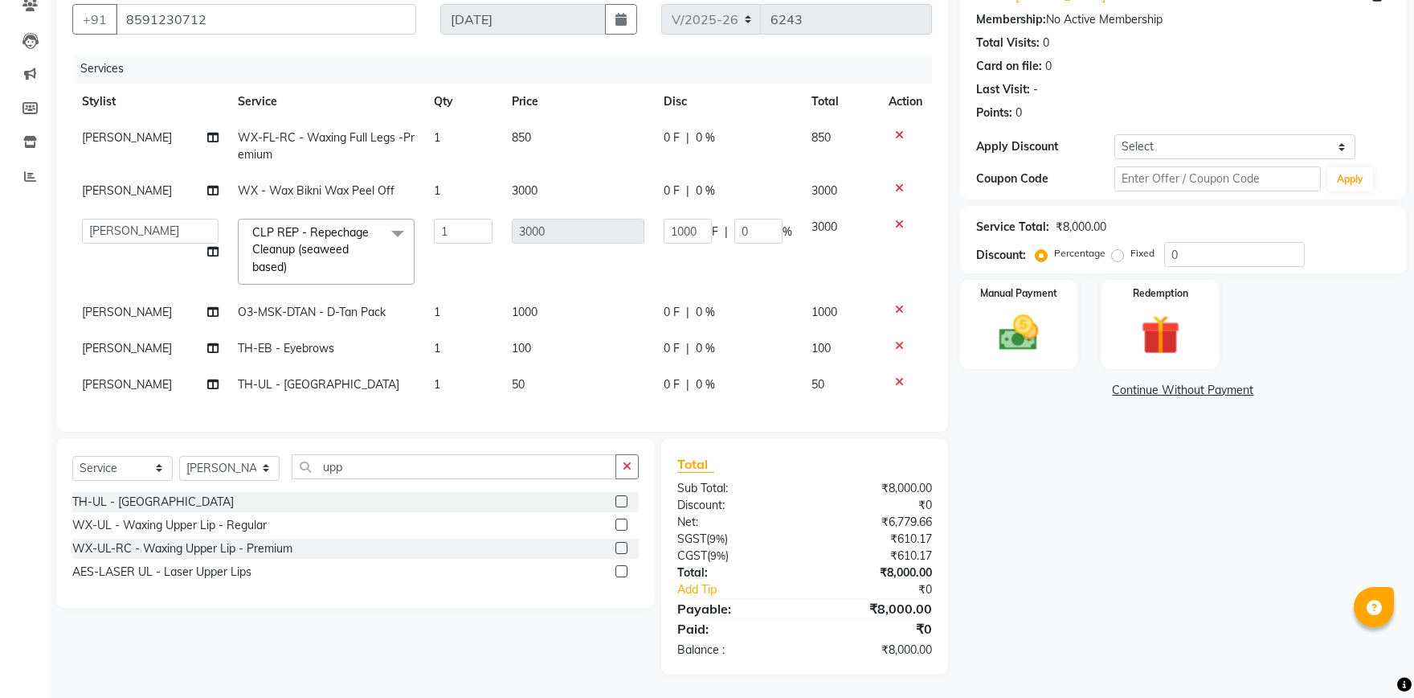
click at [703, 259] on td "1000 F | 0 %" at bounding box center [728, 251] width 148 height 85
select select "51096"
click at [682, 311] on div "0 F | 0 %" at bounding box center [728, 312] width 129 height 17
select select "51096"
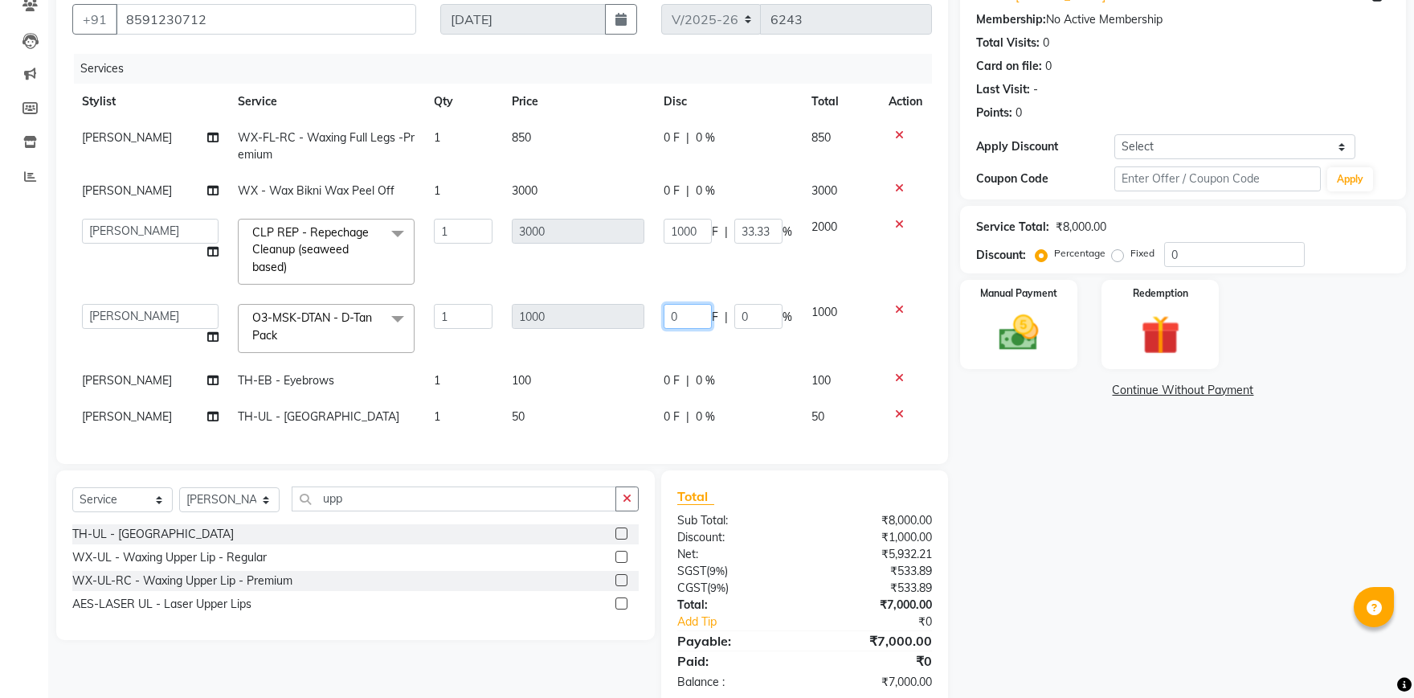
click at [688, 317] on input "0" at bounding box center [688, 316] width 48 height 25
type input "500"
click at [675, 268] on td "1000 F | 33.33 %" at bounding box center [728, 251] width 148 height 85
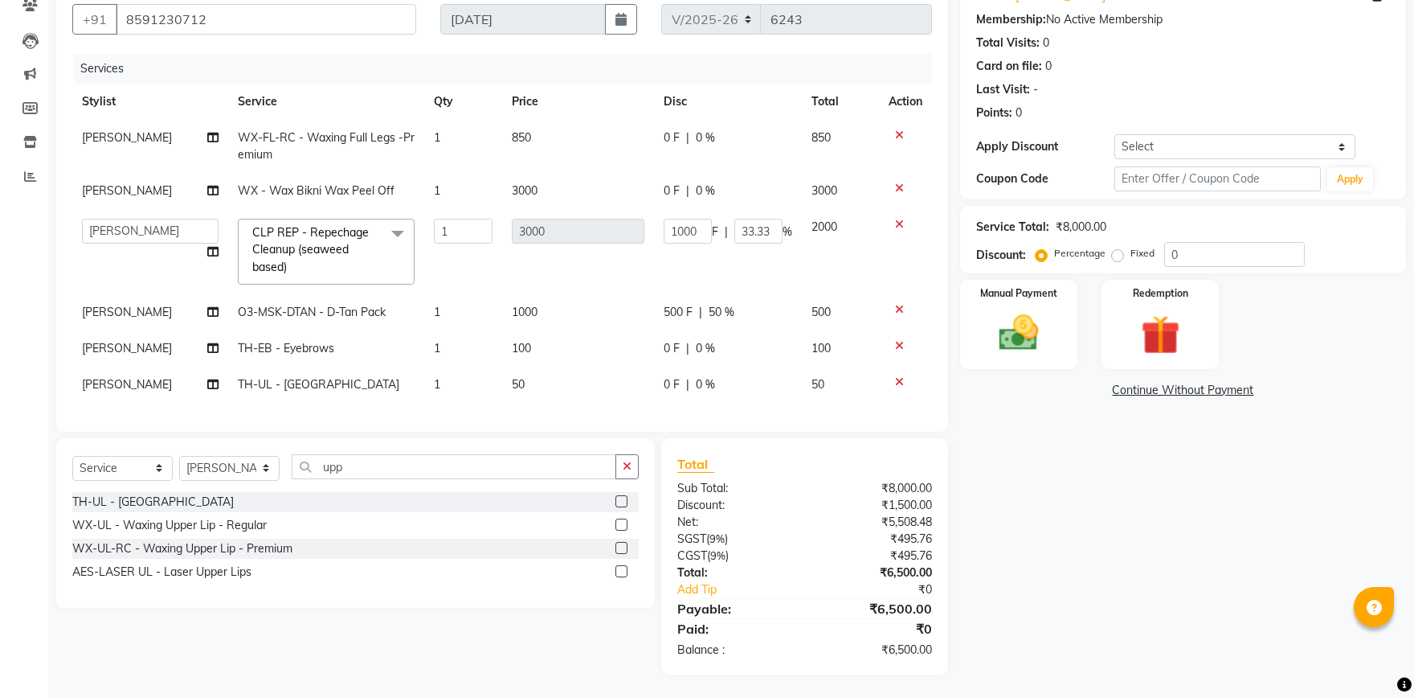
click at [678, 192] on span "0 F" at bounding box center [672, 190] width 16 height 17
select select "51096"
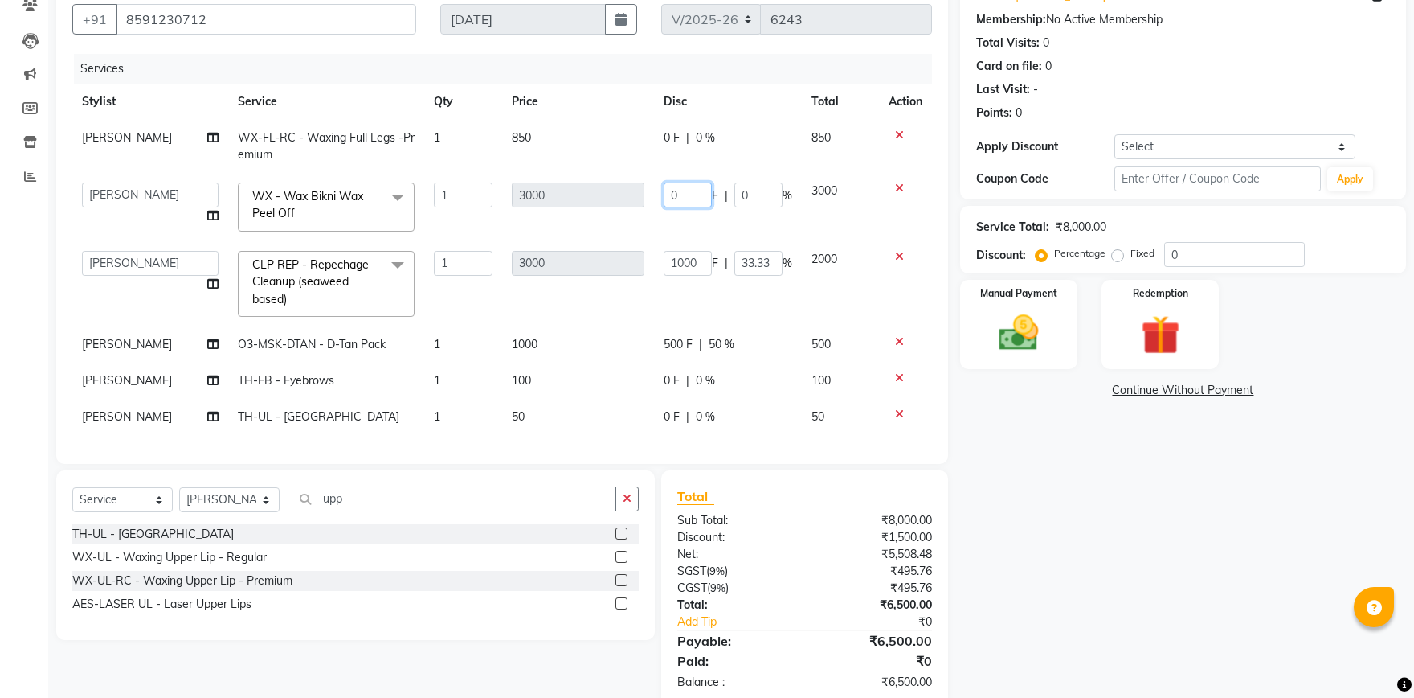
click at [673, 196] on input "0" at bounding box center [688, 194] width 48 height 25
click at [689, 186] on input "0" at bounding box center [688, 194] width 48 height 25
type input "700"
click at [694, 177] on td "700 F | 0 %" at bounding box center [728, 207] width 148 height 68
select select "51096"
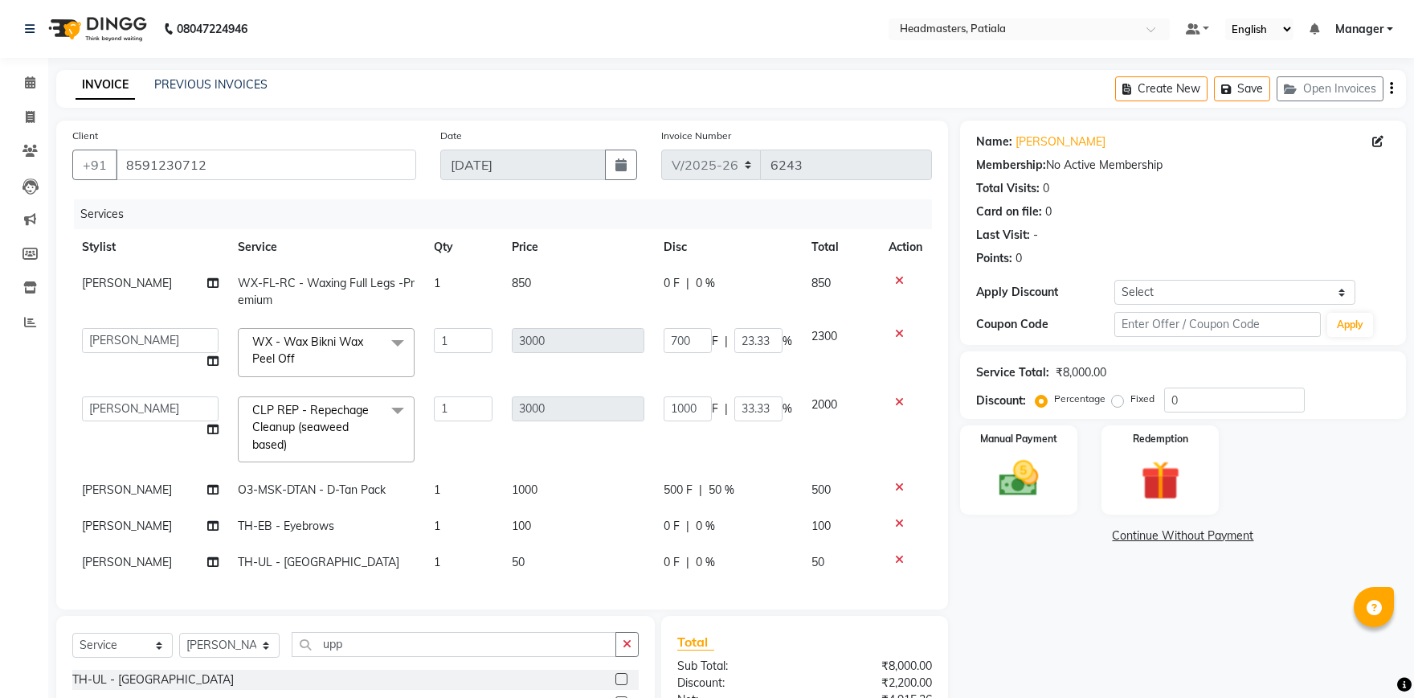
scroll to position [177, 0]
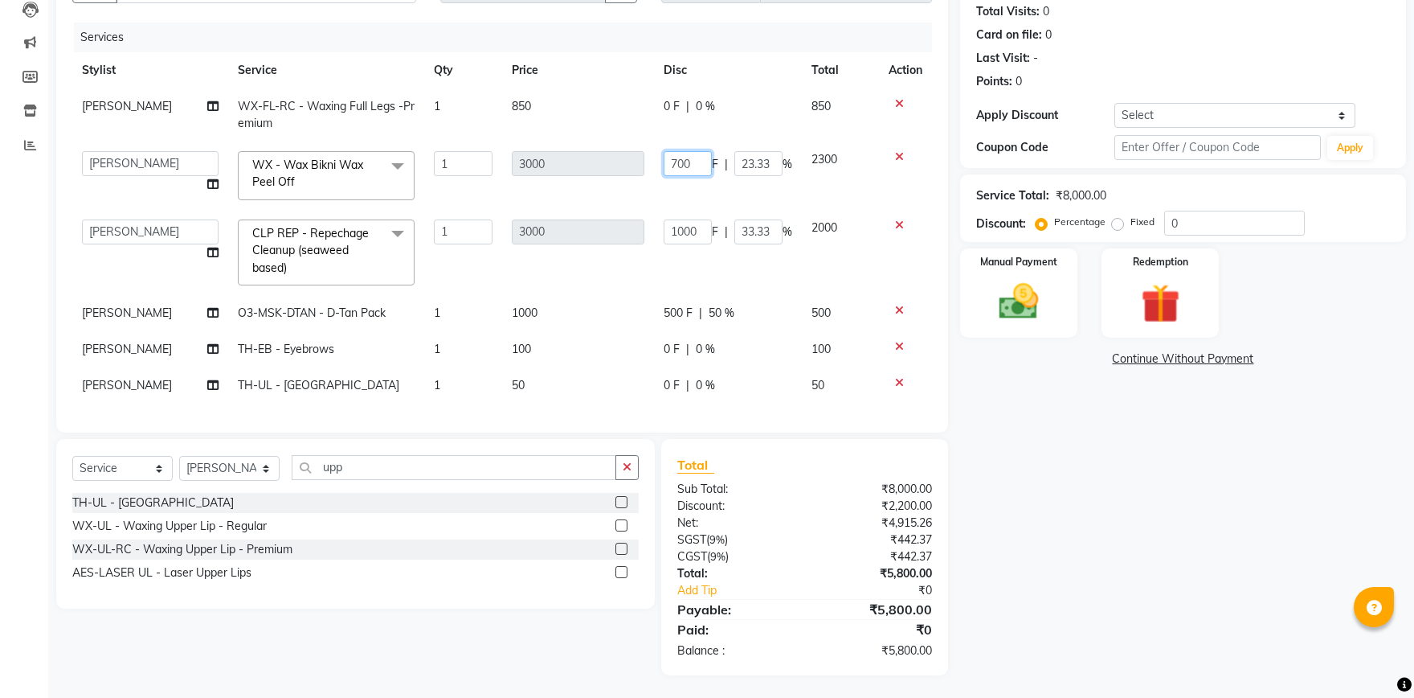
click at [678, 158] on input "700" at bounding box center [688, 163] width 48 height 25
click at [682, 159] on input "700" at bounding box center [688, 163] width 48 height 25
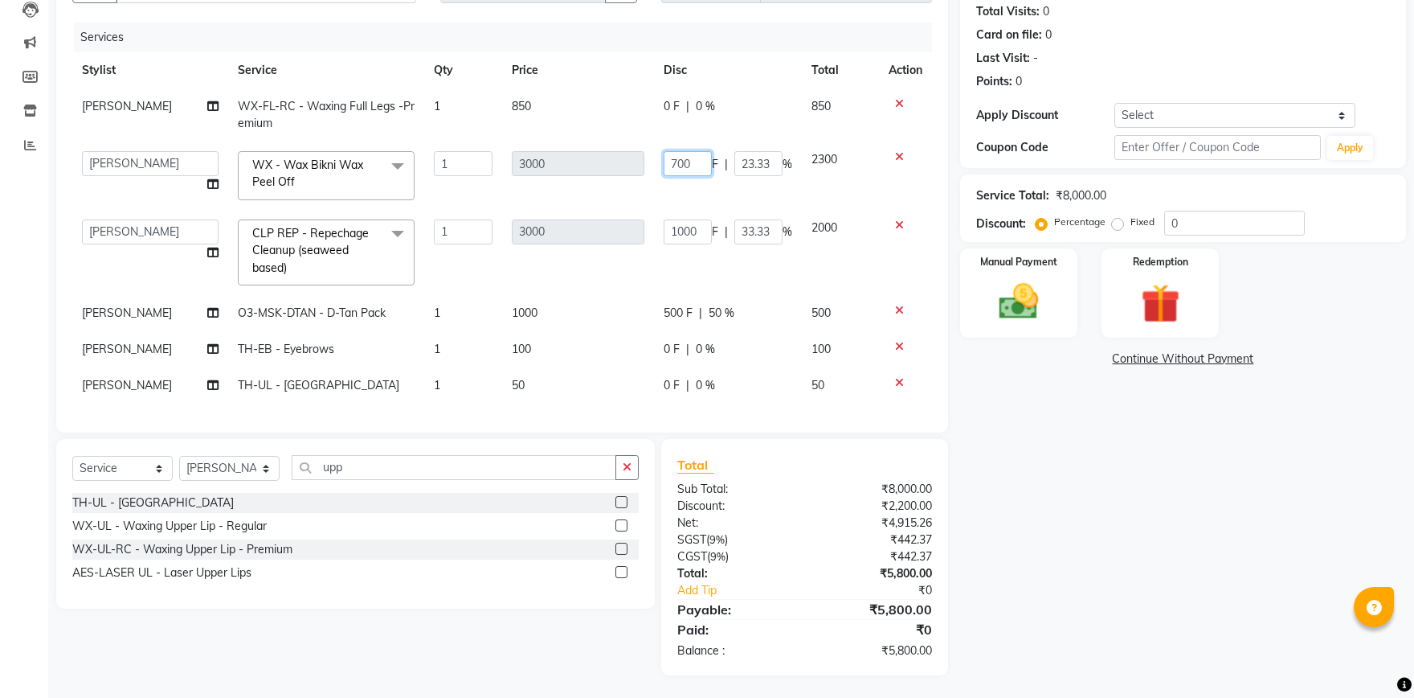
click at [682, 159] on input "700" at bounding box center [688, 163] width 48 height 25
click at [681, 162] on input "700" at bounding box center [688, 163] width 48 height 25
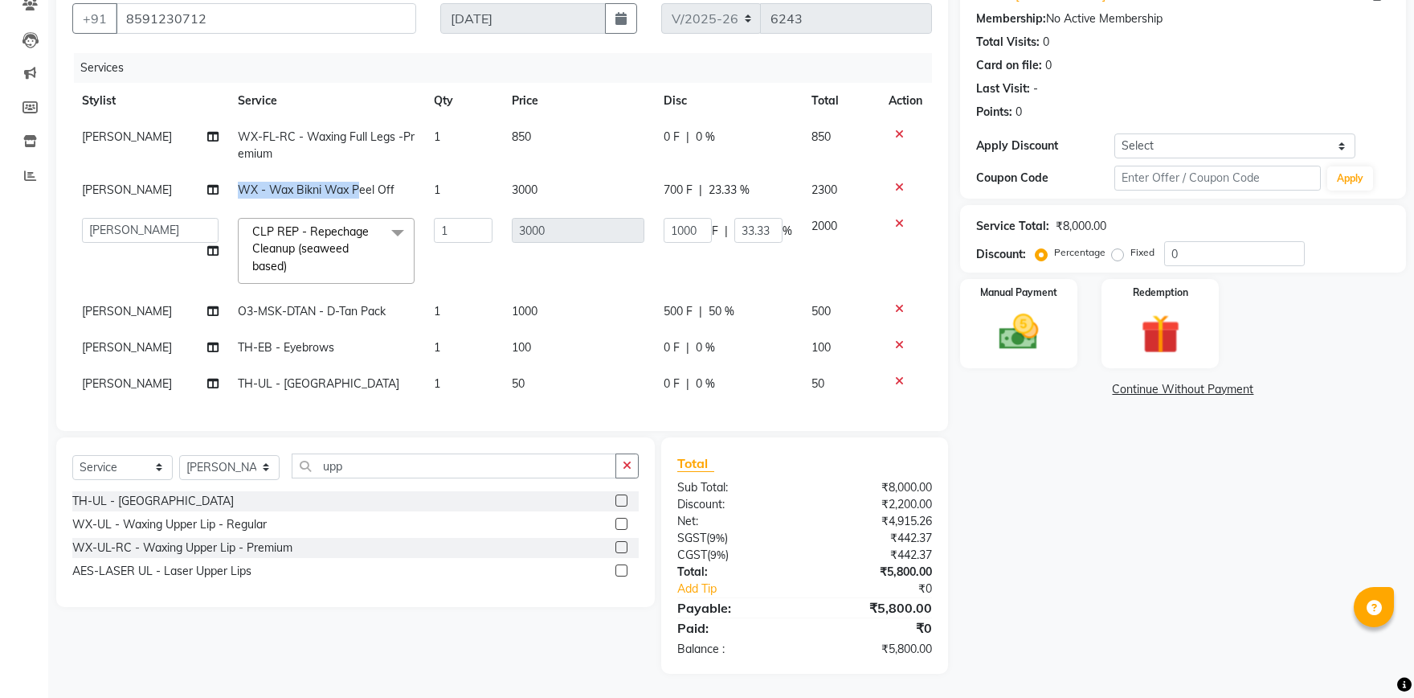
scroll to position [145, 0]
click at [682, 185] on span "700 F" at bounding box center [678, 190] width 29 height 17
select select "51096"
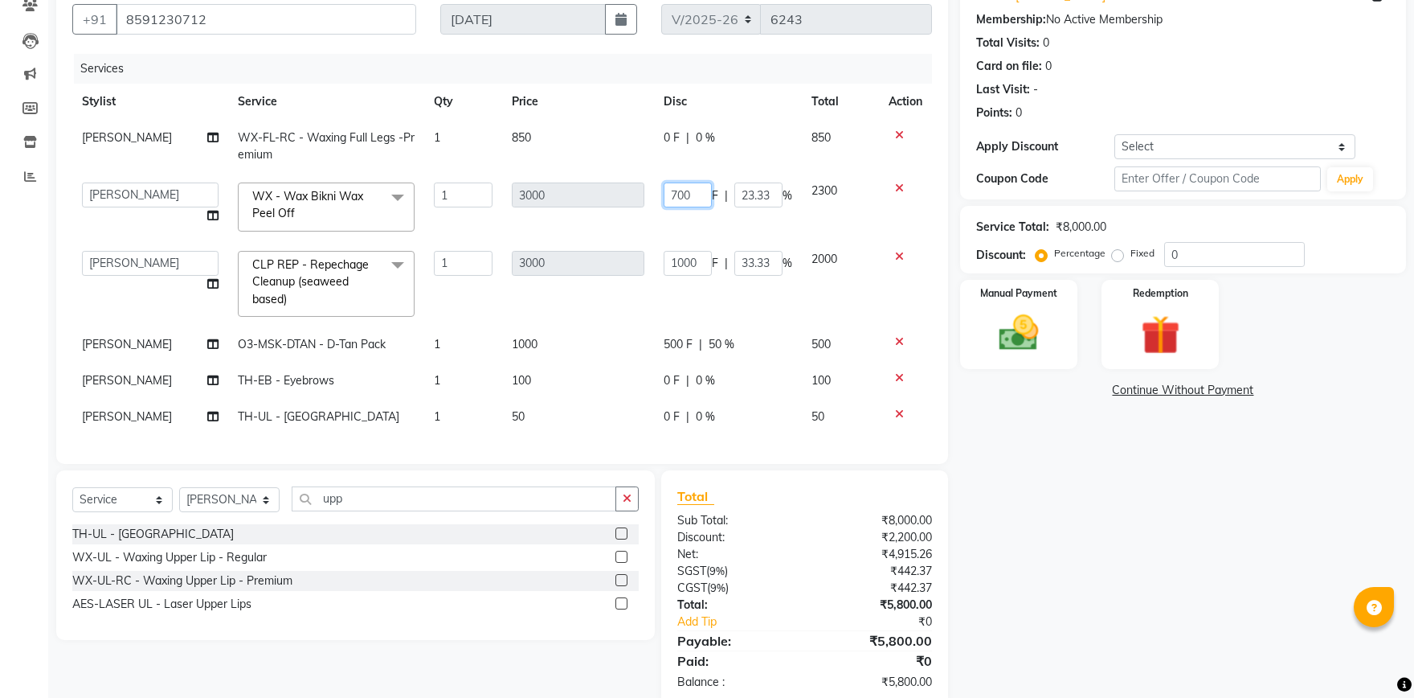
click at [688, 194] on input "700" at bounding box center [688, 194] width 48 height 25
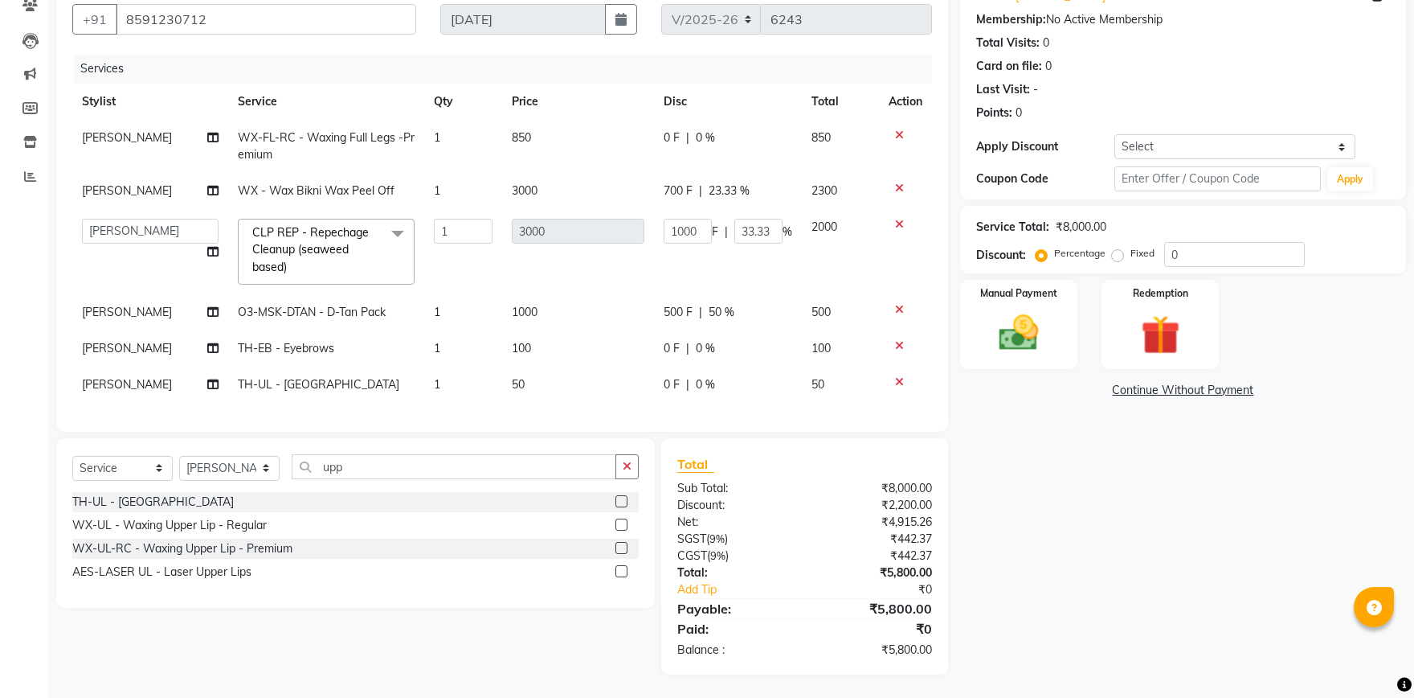
click at [676, 159] on td "0 F | 0 %" at bounding box center [728, 146] width 148 height 53
select select "51096"
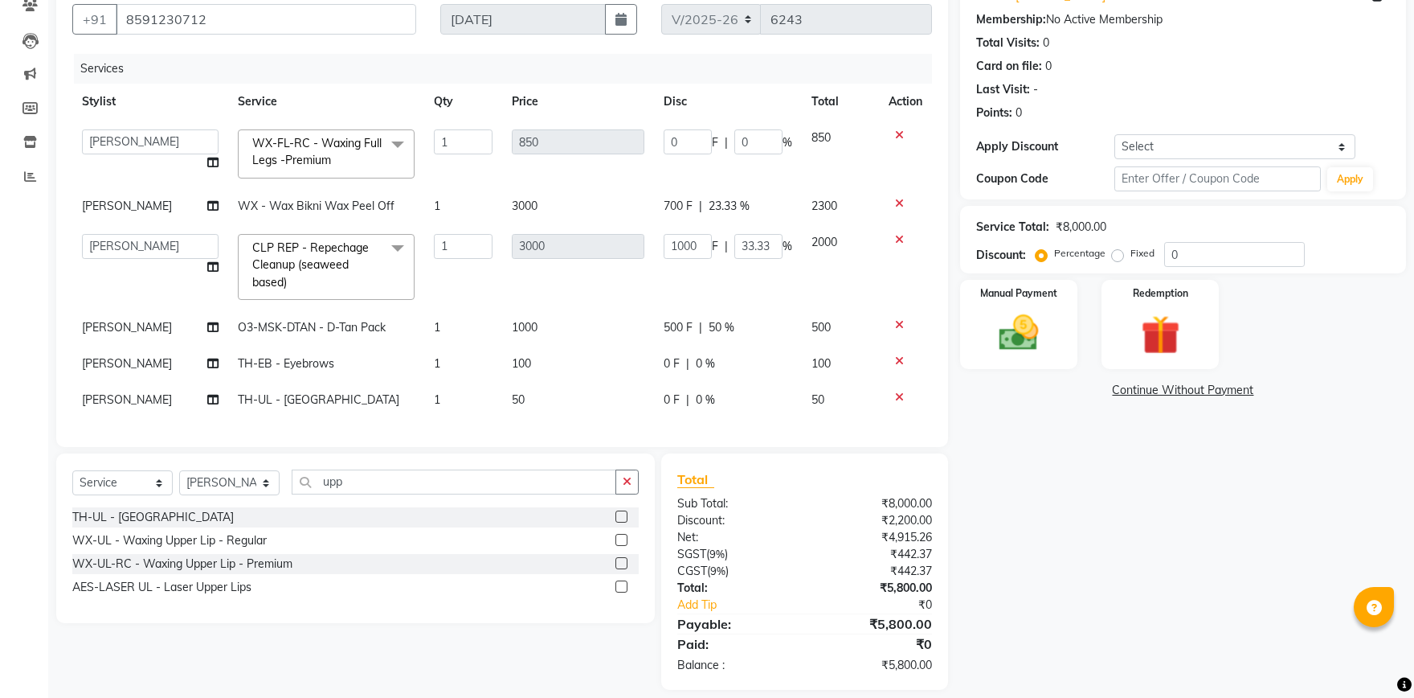
click at [670, 201] on span "700 F" at bounding box center [678, 206] width 29 height 17
select select "51096"
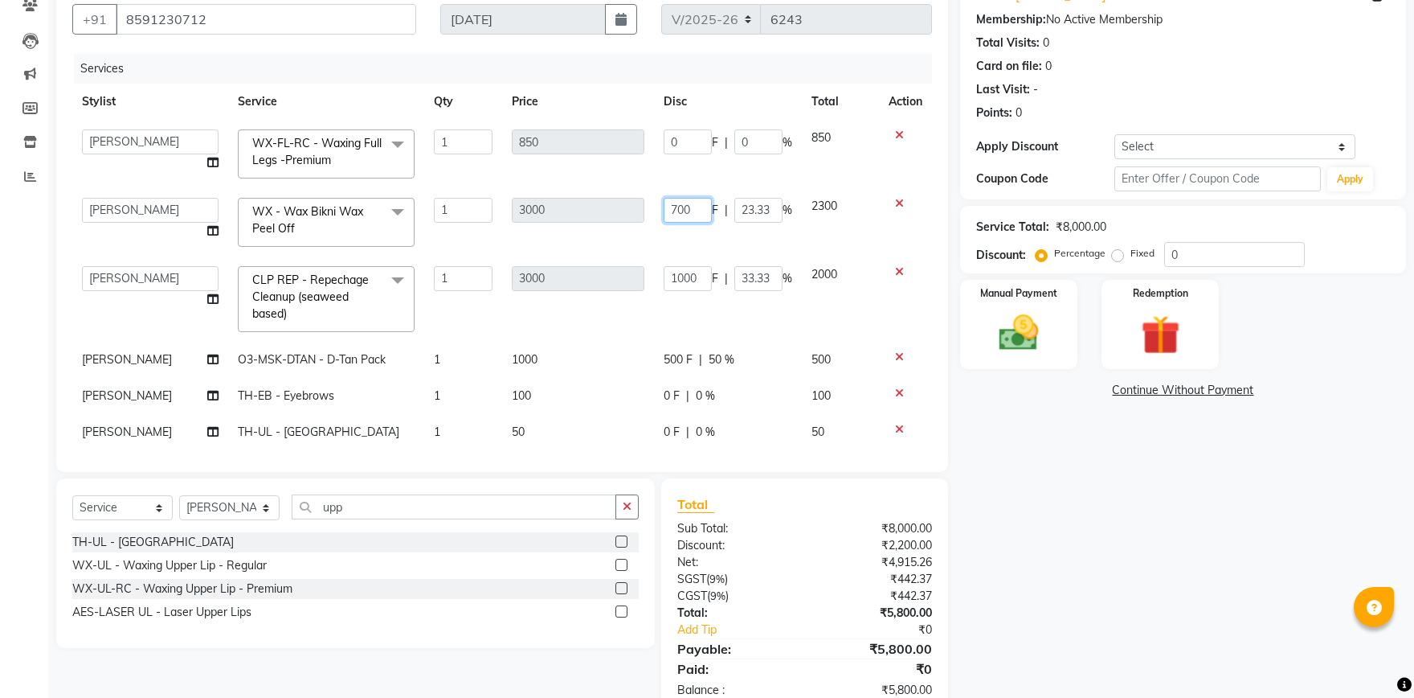
click at [682, 209] on input "700" at bounding box center [688, 210] width 48 height 25
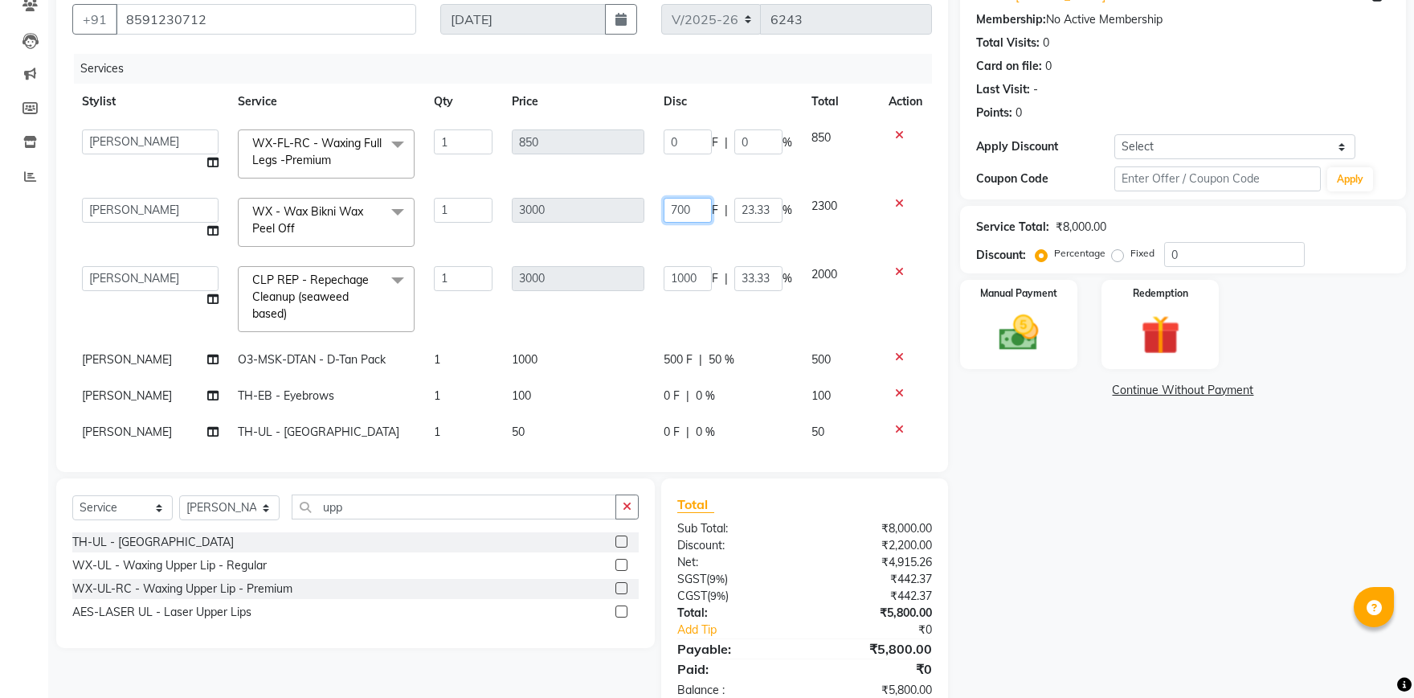
click at [682, 209] on input "700" at bounding box center [688, 210] width 48 height 25
click at [682, 208] on input "700" at bounding box center [688, 210] width 48 height 25
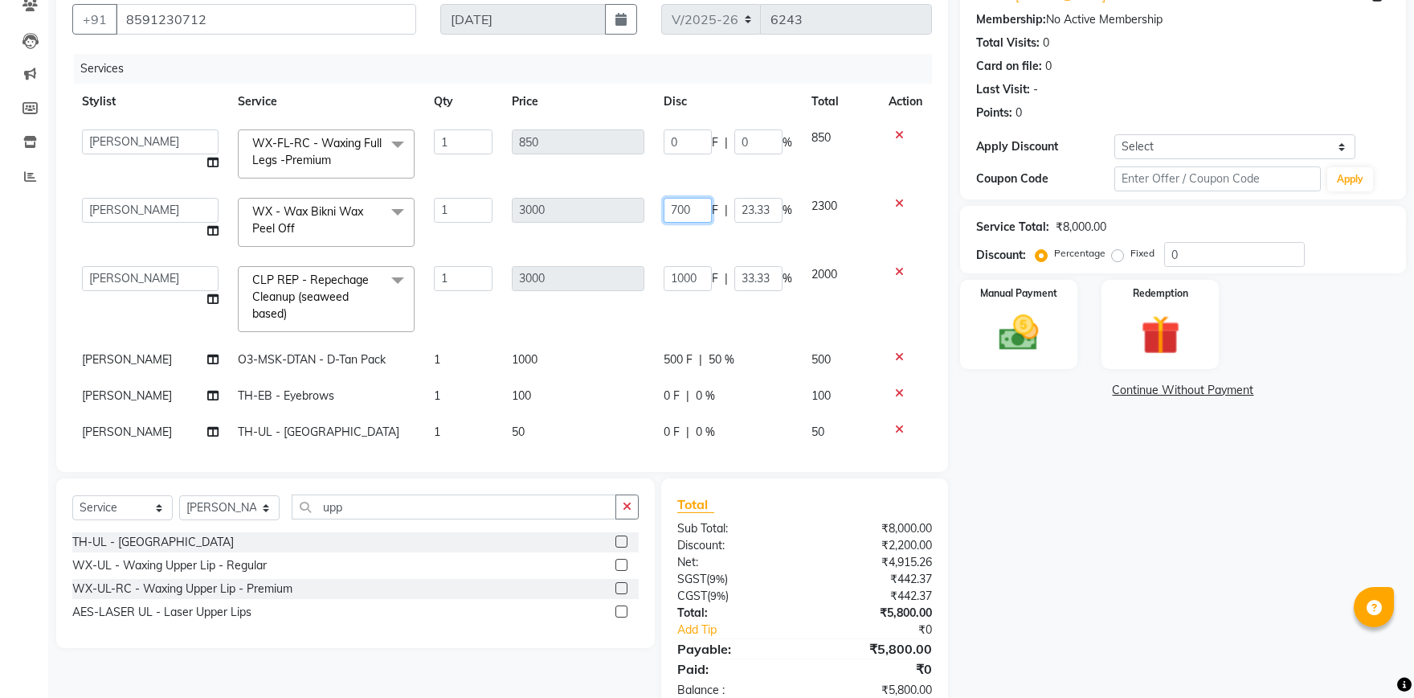
click at [682, 208] on input "700" at bounding box center [688, 210] width 48 height 25
click at [644, 180] on td "850" at bounding box center [578, 154] width 152 height 68
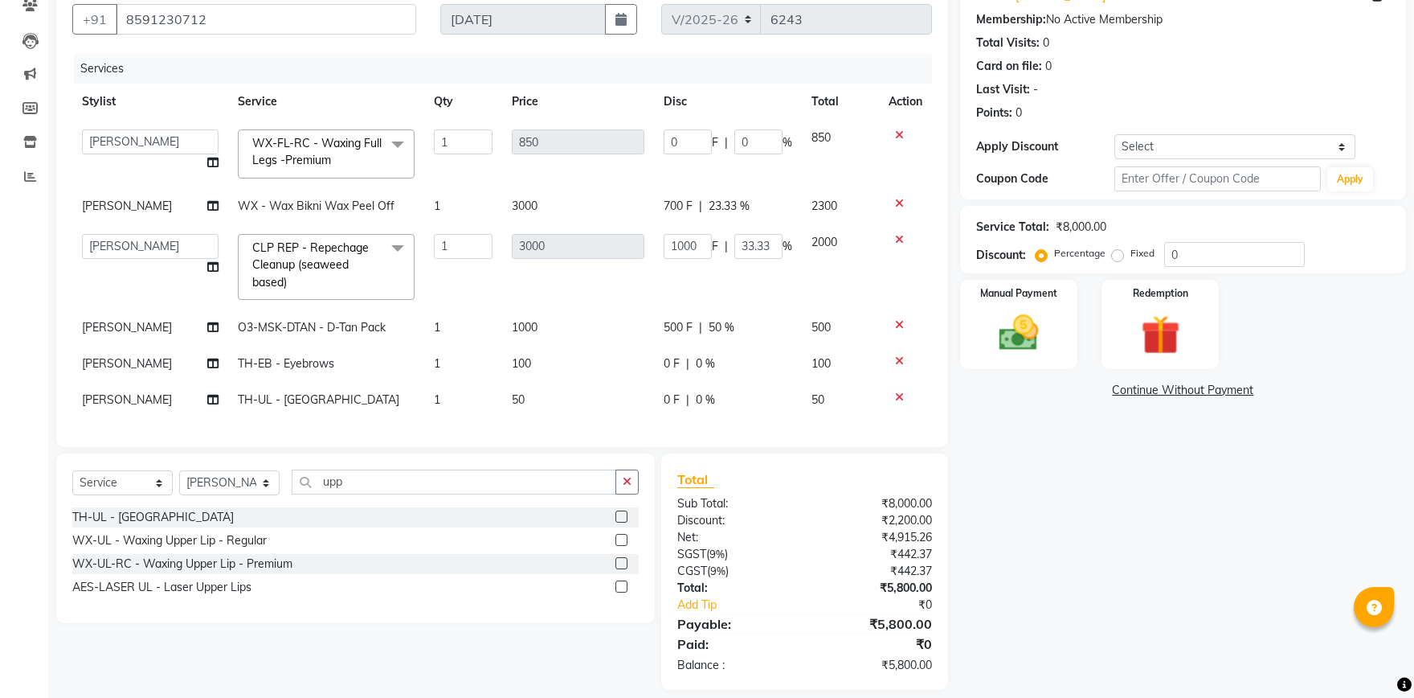
click at [649, 283] on td "3000" at bounding box center [578, 266] width 152 height 85
click at [690, 339] on td "500 F | 50 %" at bounding box center [728, 327] width 148 height 36
select select "51096"
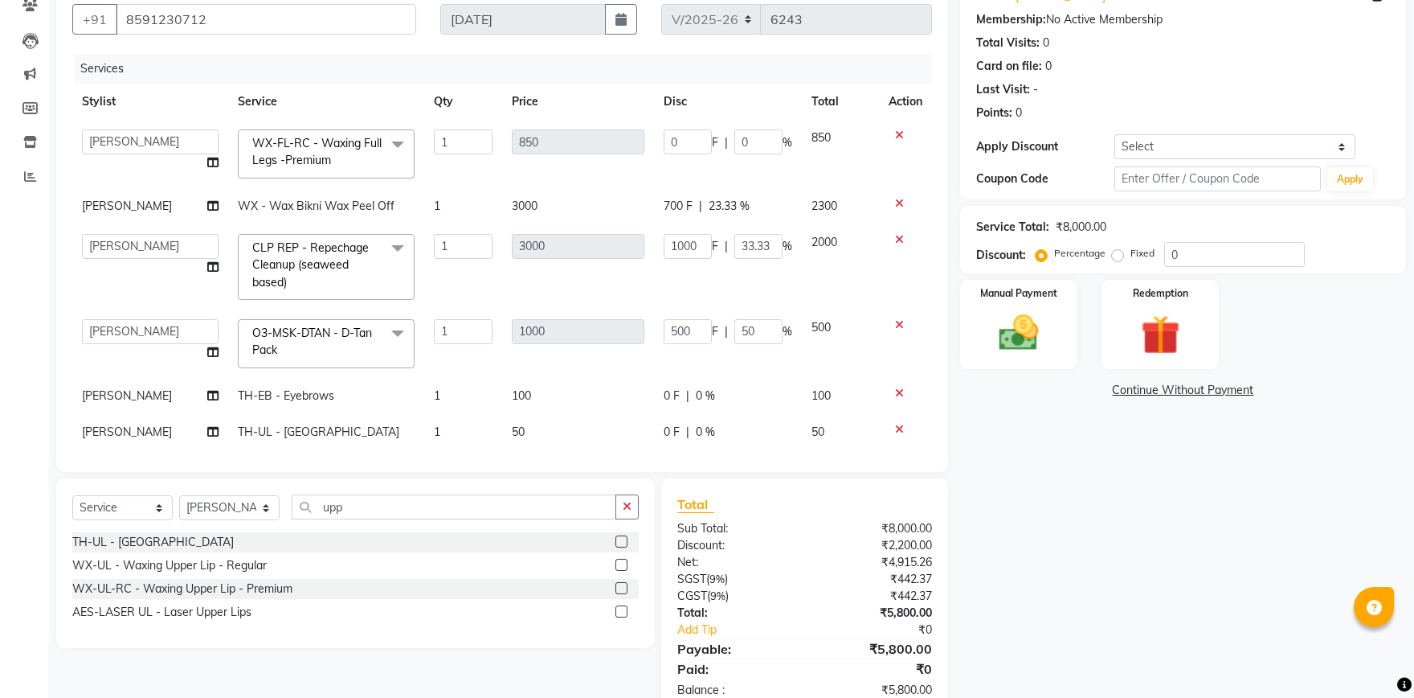
scroll to position [6, 0]
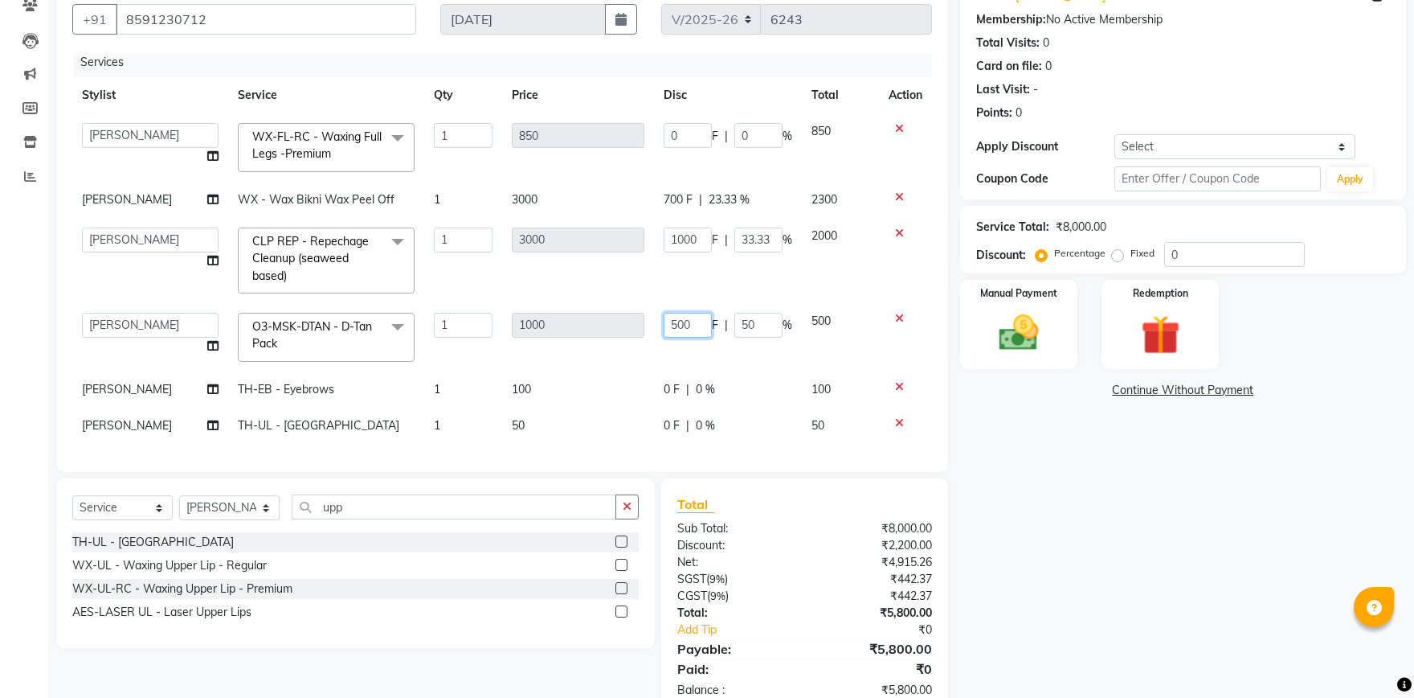
click at [677, 320] on input "500" at bounding box center [688, 325] width 48 height 25
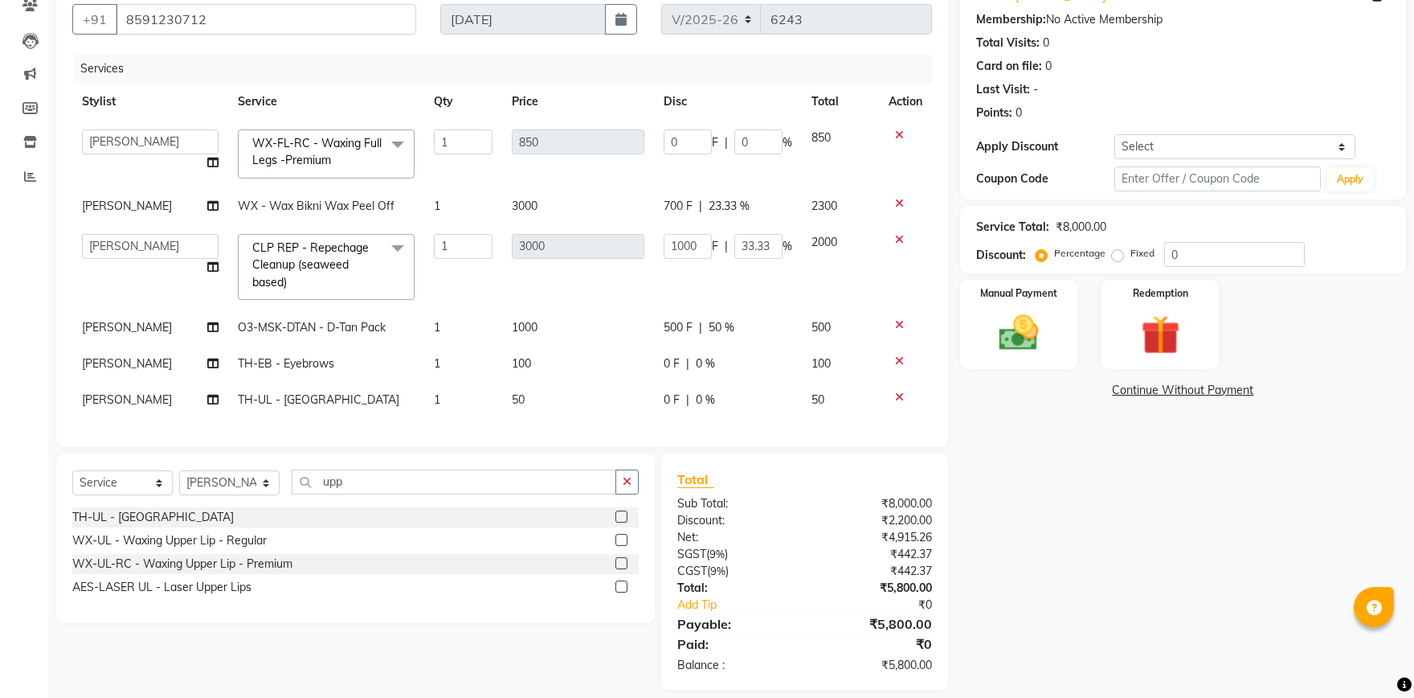
click at [676, 211] on span "700 F" at bounding box center [678, 206] width 29 height 17
select select "51096"
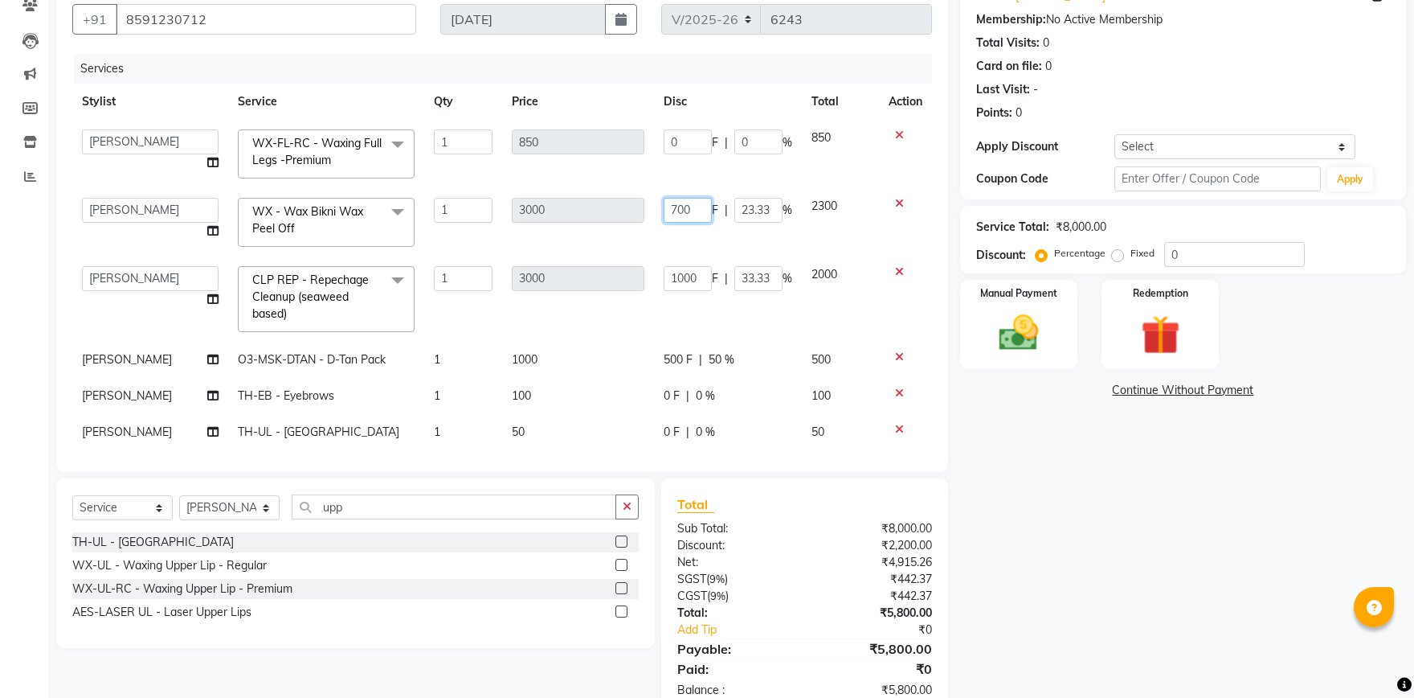
click at [681, 211] on input "700" at bounding box center [688, 210] width 48 height 25
click at [354, 501] on input "upp" at bounding box center [454, 506] width 325 height 25
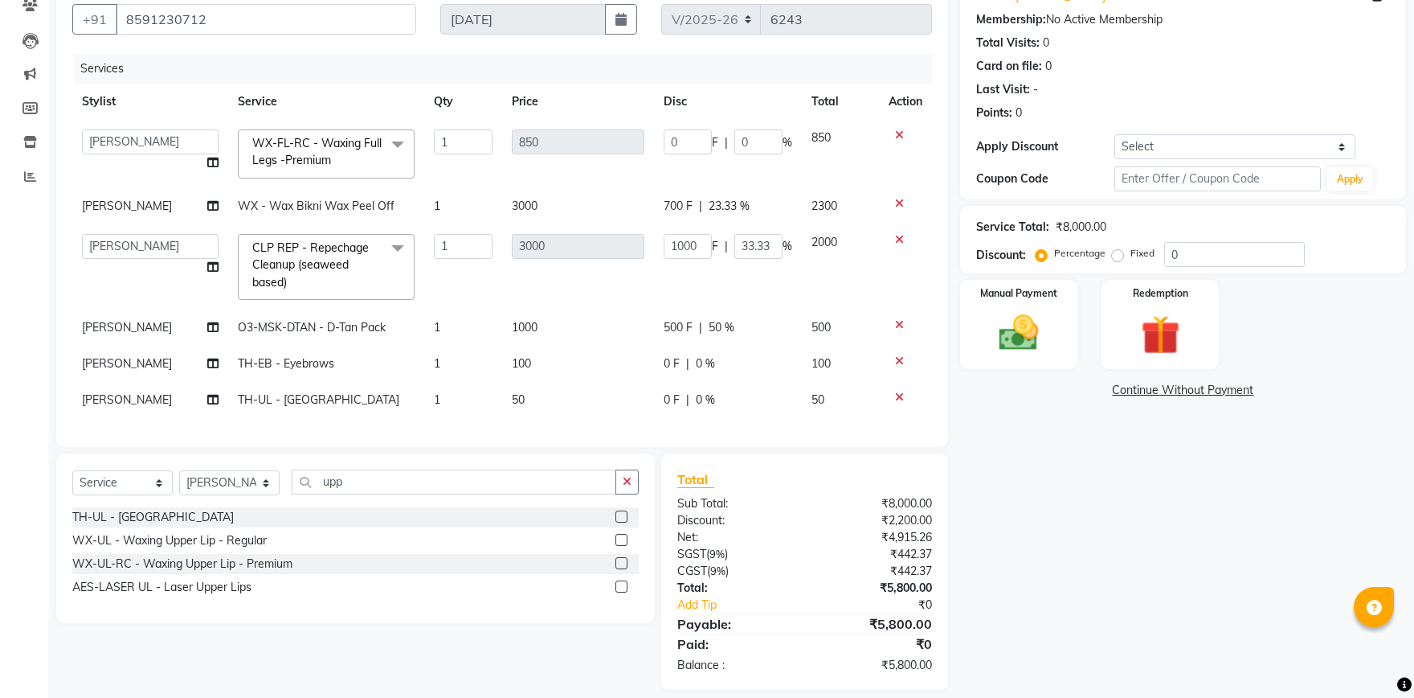
click at [354, 501] on div "Select Service Product Membership Package Voucher Prepaid Gift Card Select Styl…" at bounding box center [355, 488] width 567 height 38
click at [358, 487] on input "upp" at bounding box center [454, 481] width 325 height 25
drag, startPoint x: 673, startPoint y: 210, endPoint x: 679, endPoint y: 197, distance: 14.0
click at [677, 211] on span "700 F" at bounding box center [678, 206] width 29 height 17
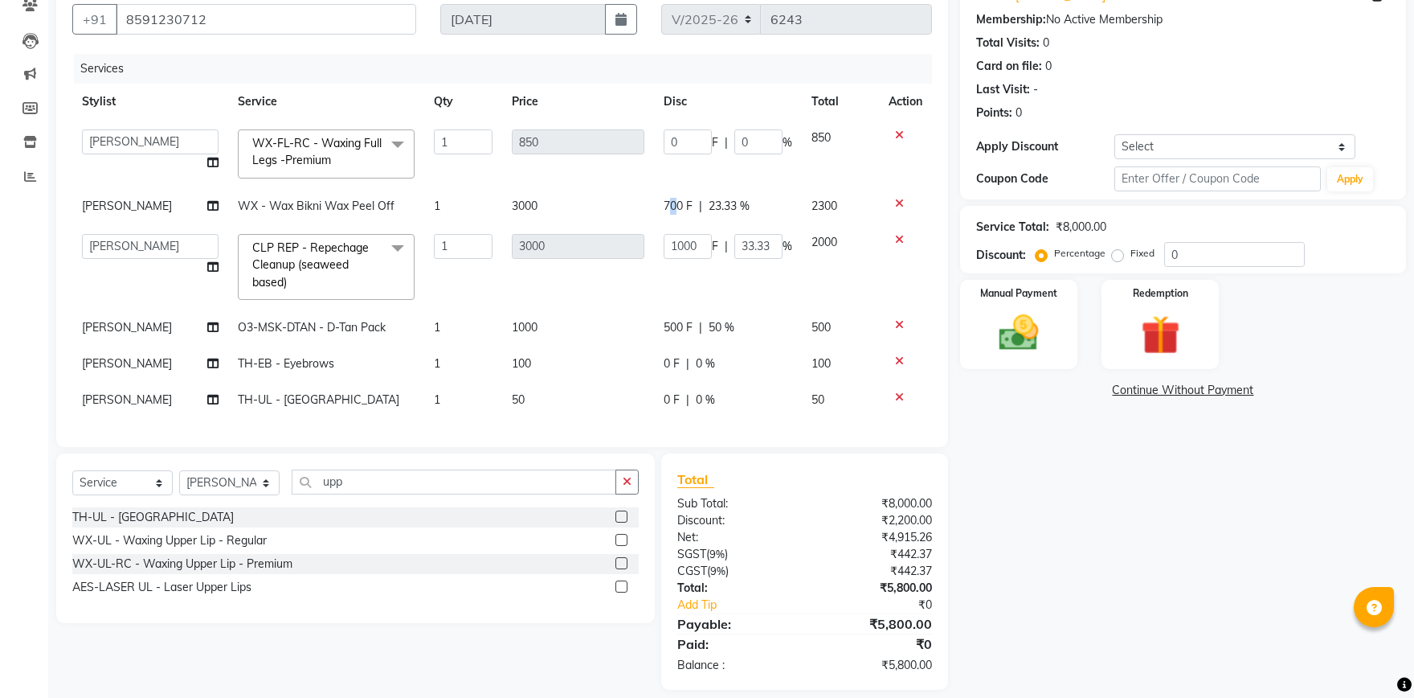
select select "51096"
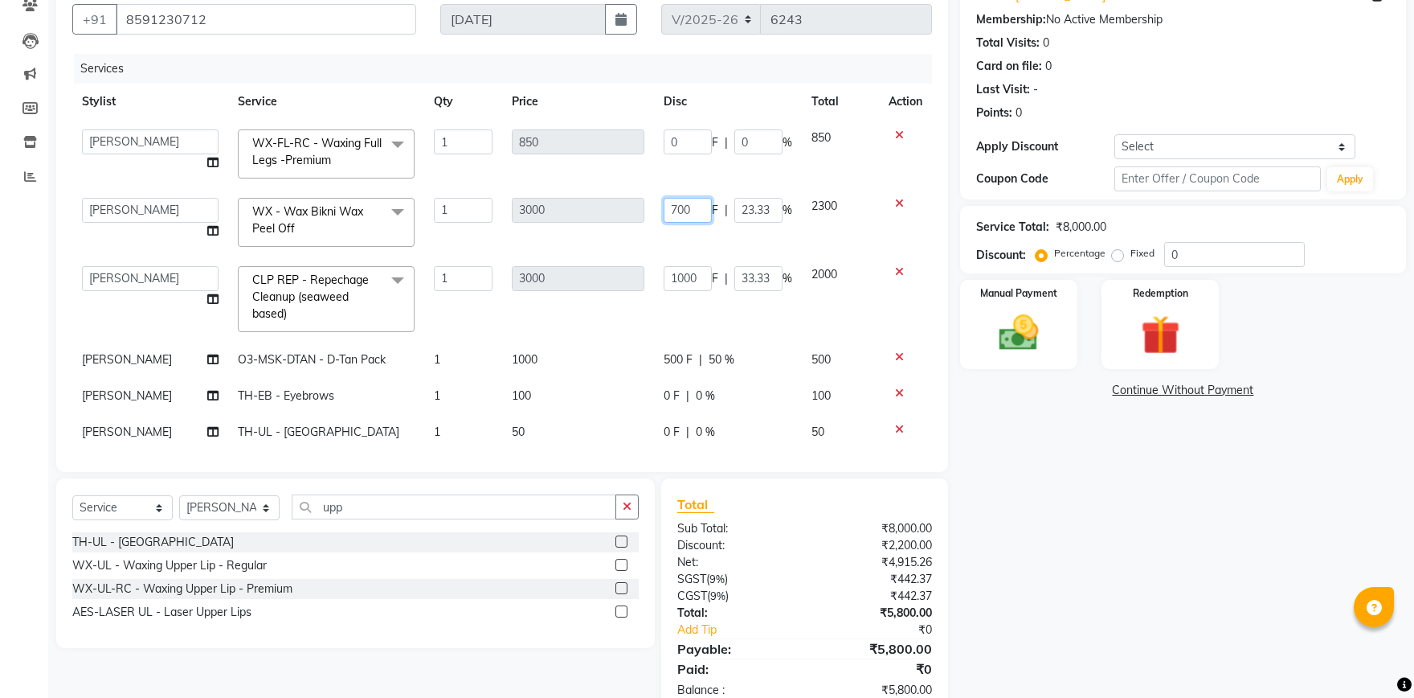
click at [675, 208] on input "700" at bounding box center [688, 210] width 48 height 25
click at [1000, 473] on div "Name: Akansha Membership: No Active Membership Total Visits: 0 Card on file: 0 …" at bounding box center [1189, 344] width 458 height 739
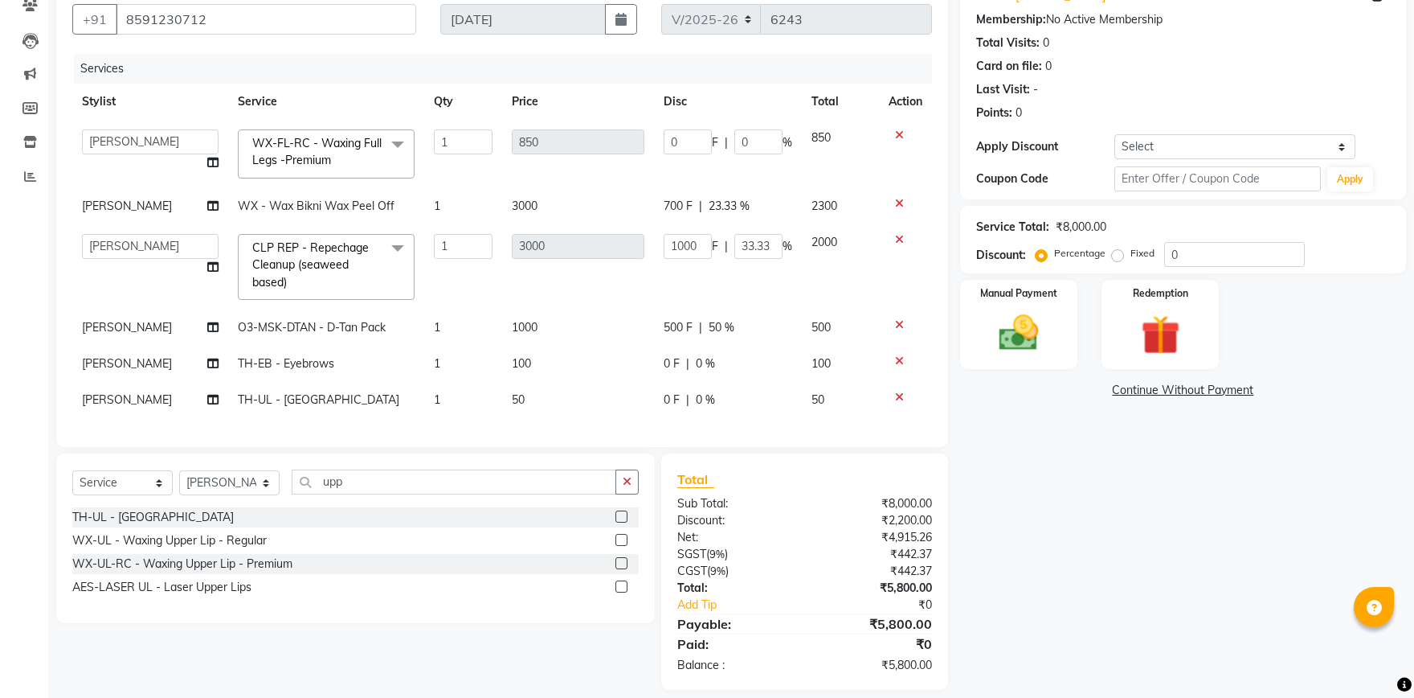
click at [673, 212] on span "700 F" at bounding box center [678, 206] width 29 height 17
select select "51096"
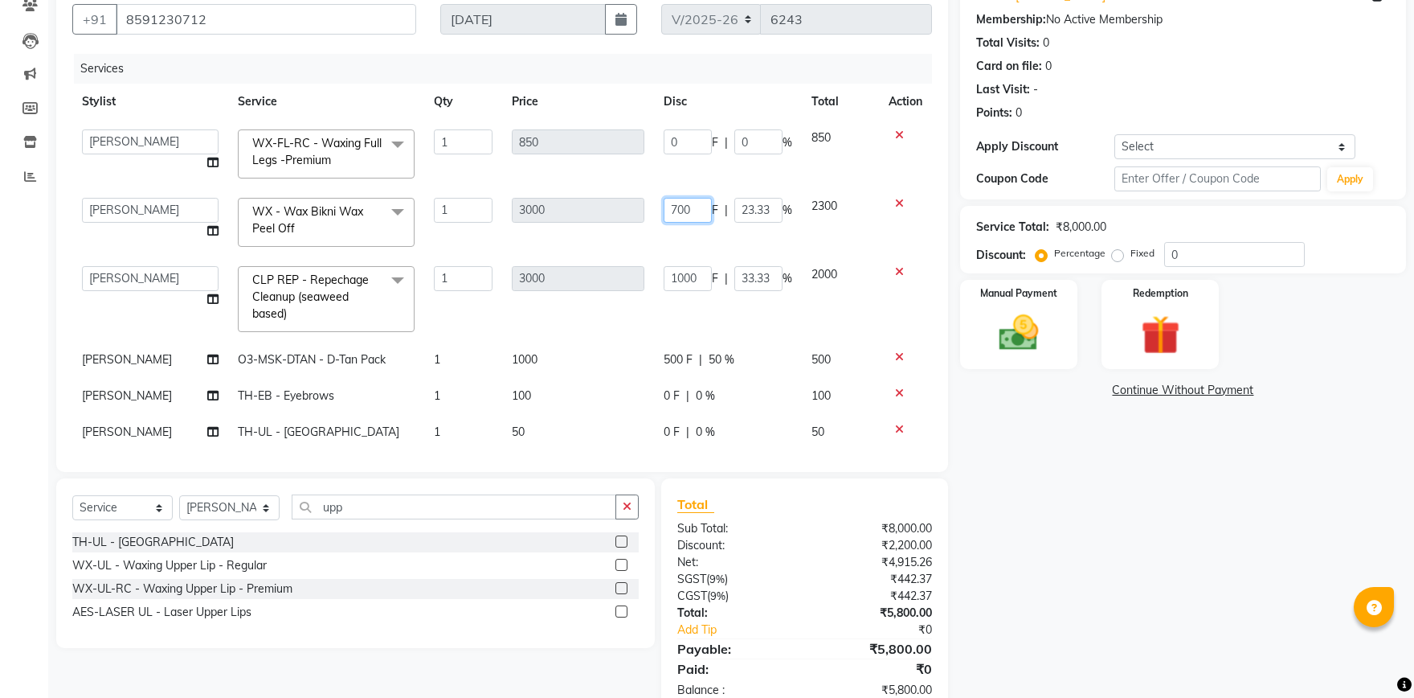
click at [677, 207] on input "700" at bounding box center [688, 210] width 48 height 25
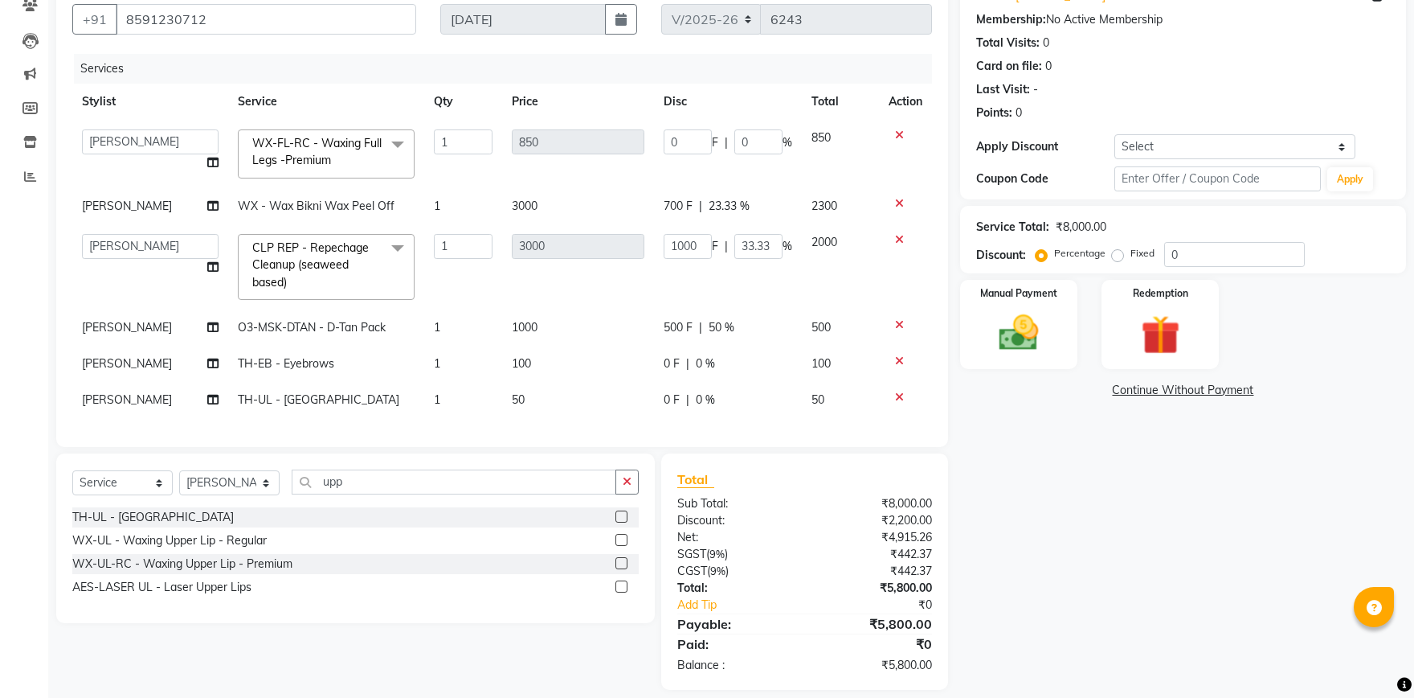
click at [669, 205] on span "700 F" at bounding box center [678, 206] width 29 height 17
select select "51096"
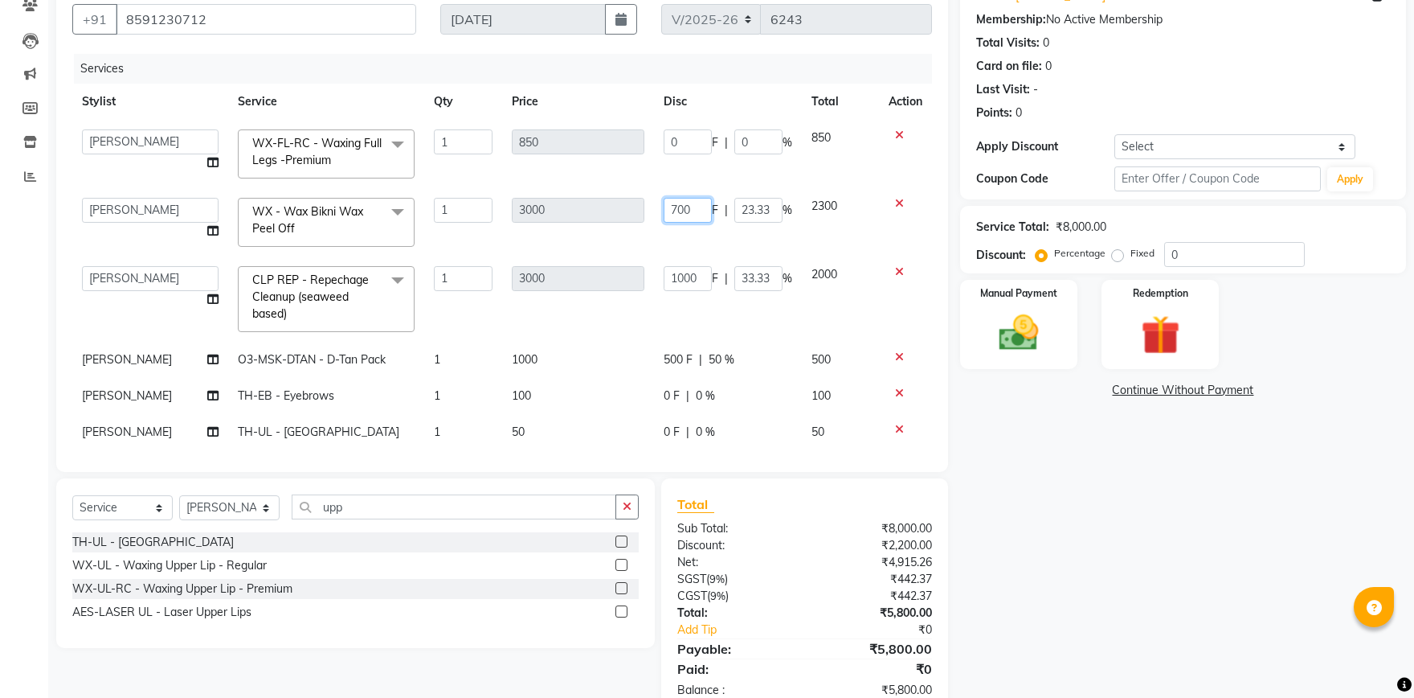
click at [674, 203] on input "700" at bounding box center [688, 210] width 48 height 25
click at [674, 201] on input "700" at bounding box center [688, 210] width 48 height 25
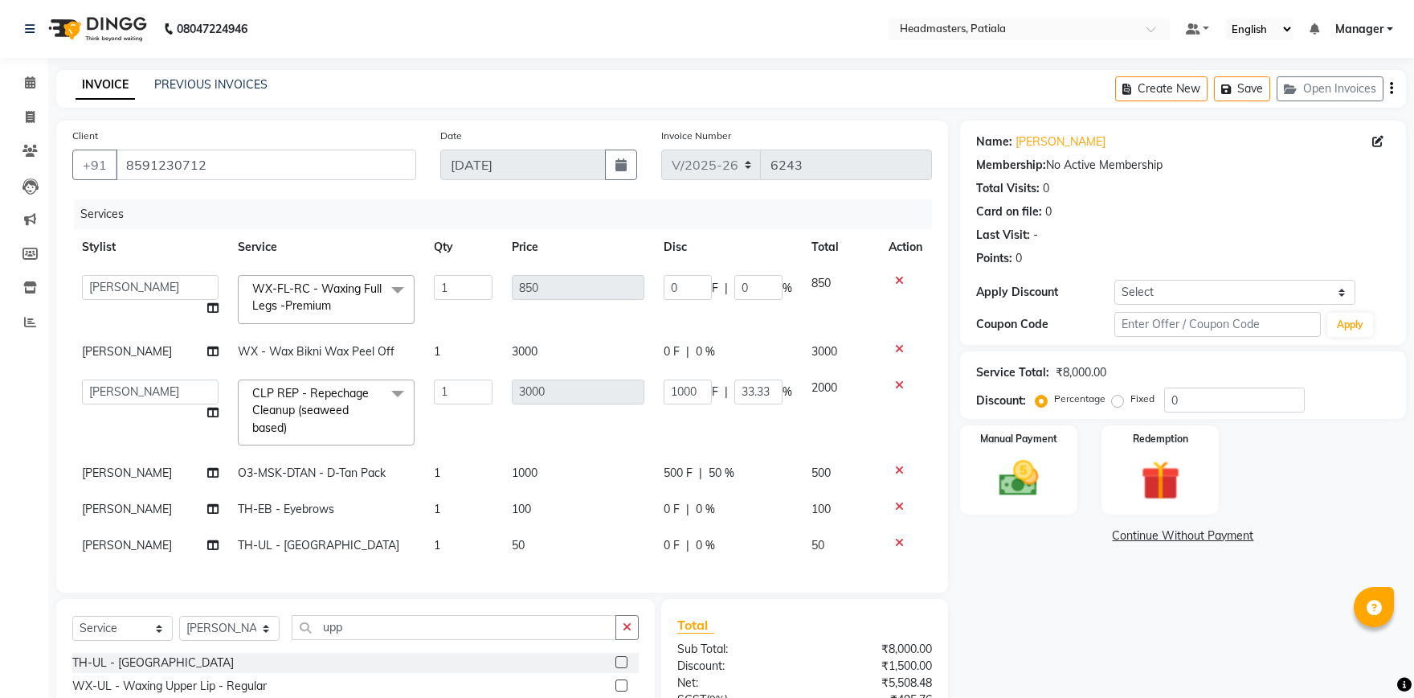
scroll to position [160, 0]
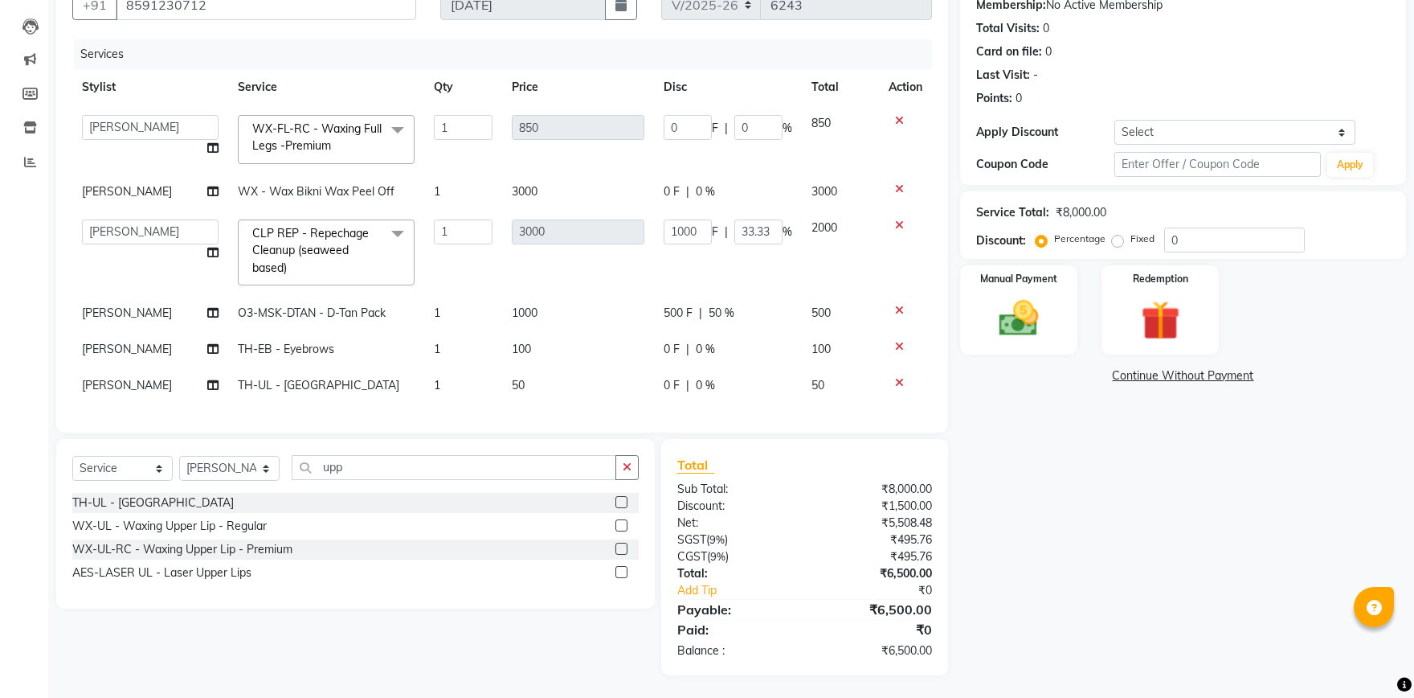
drag, startPoint x: 536, startPoint y: 715, endPoint x: 0, endPoint y: 732, distance: 536.3
click at [669, 191] on span "0 F" at bounding box center [672, 191] width 16 height 17
select select "51096"
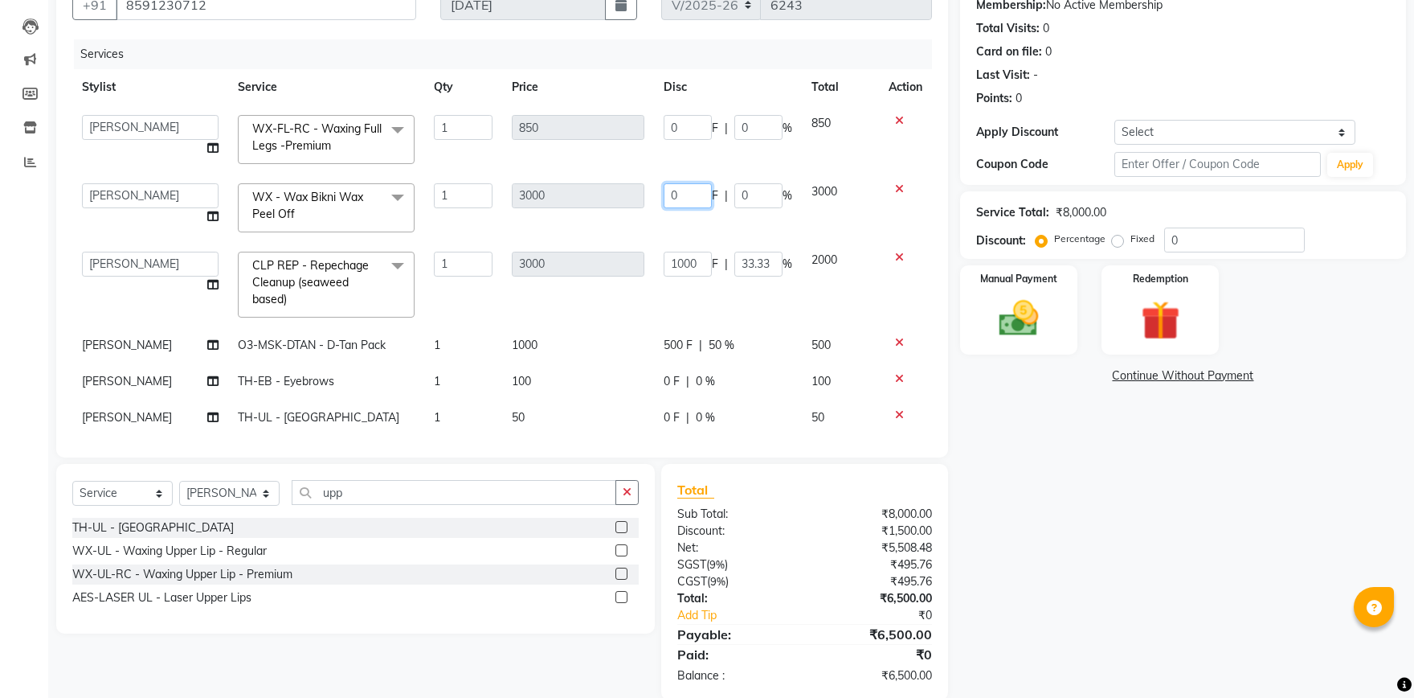
click at [676, 191] on input "0" at bounding box center [688, 195] width 48 height 25
type input "600"
click at [642, 217] on tbody "ABHISHEK AJAY KUMAR AKSHAY ALI ARSH ARUN ASIF AZEEZUR REHMAAN Chand Sahota DAVY…" at bounding box center [502, 270] width 860 height 330
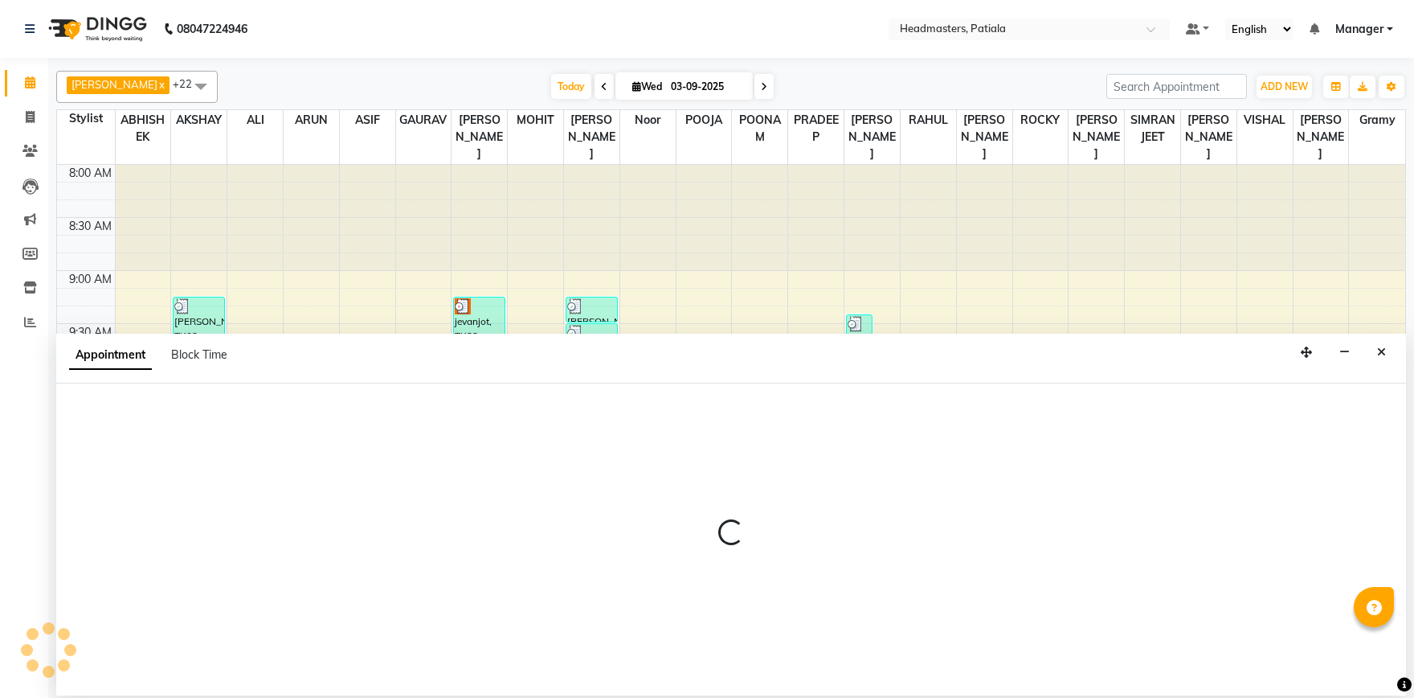
select select "62112"
select select "tentative"
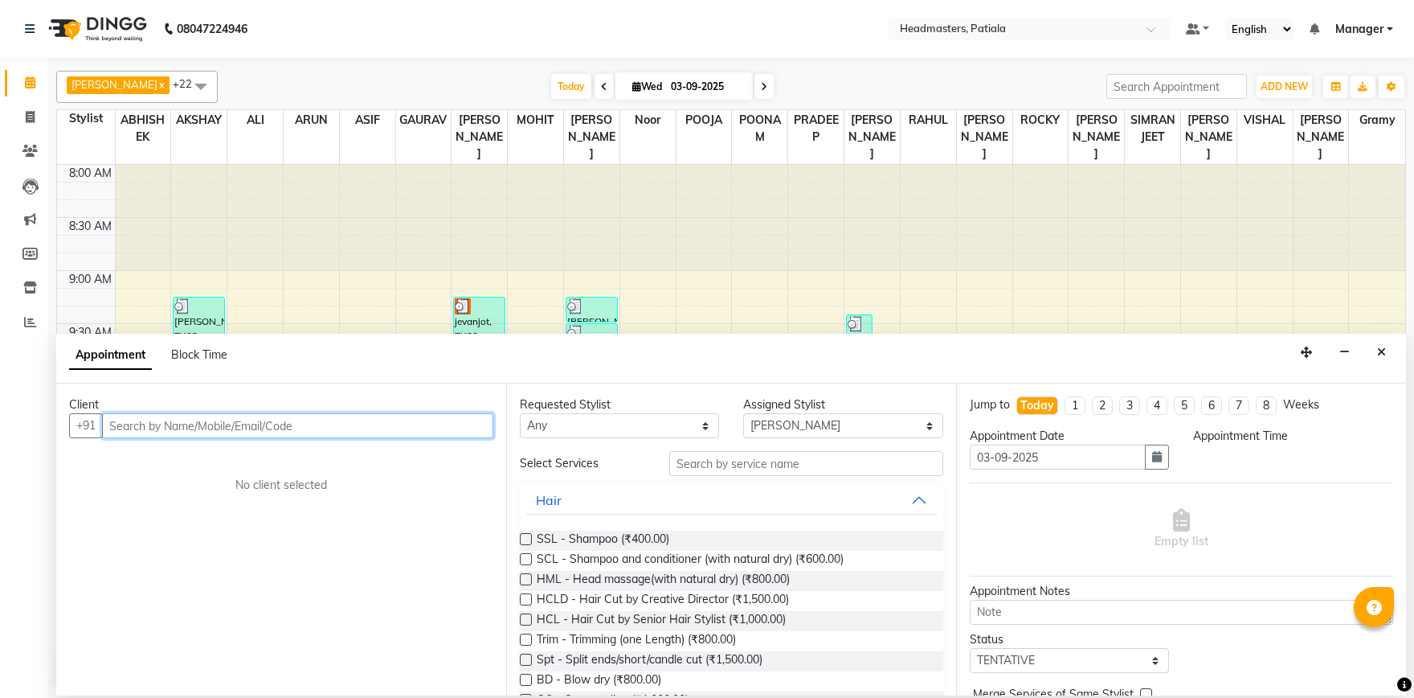
click at [166, 419] on input "text" at bounding box center [297, 425] width 391 height 25
select select "645"
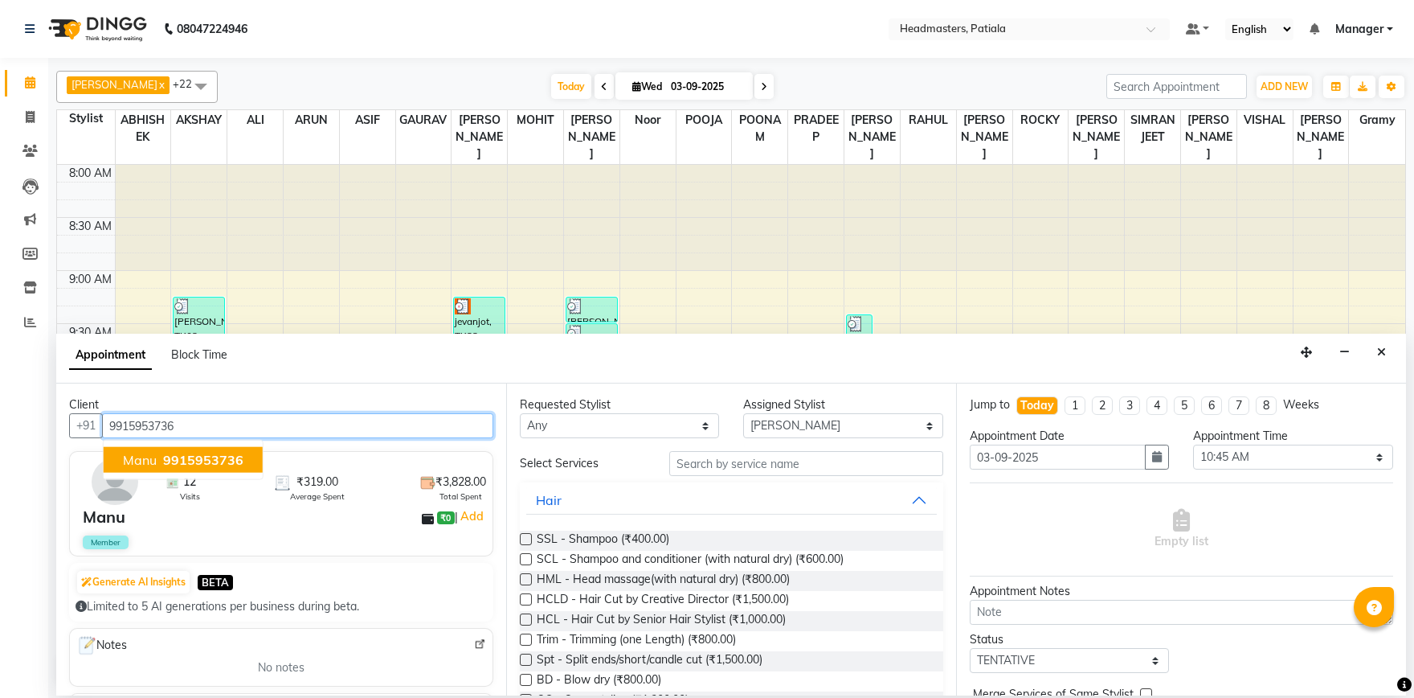
click at [222, 458] on span "9915953736" at bounding box center [203, 460] width 80 height 16
type input "9915953736"
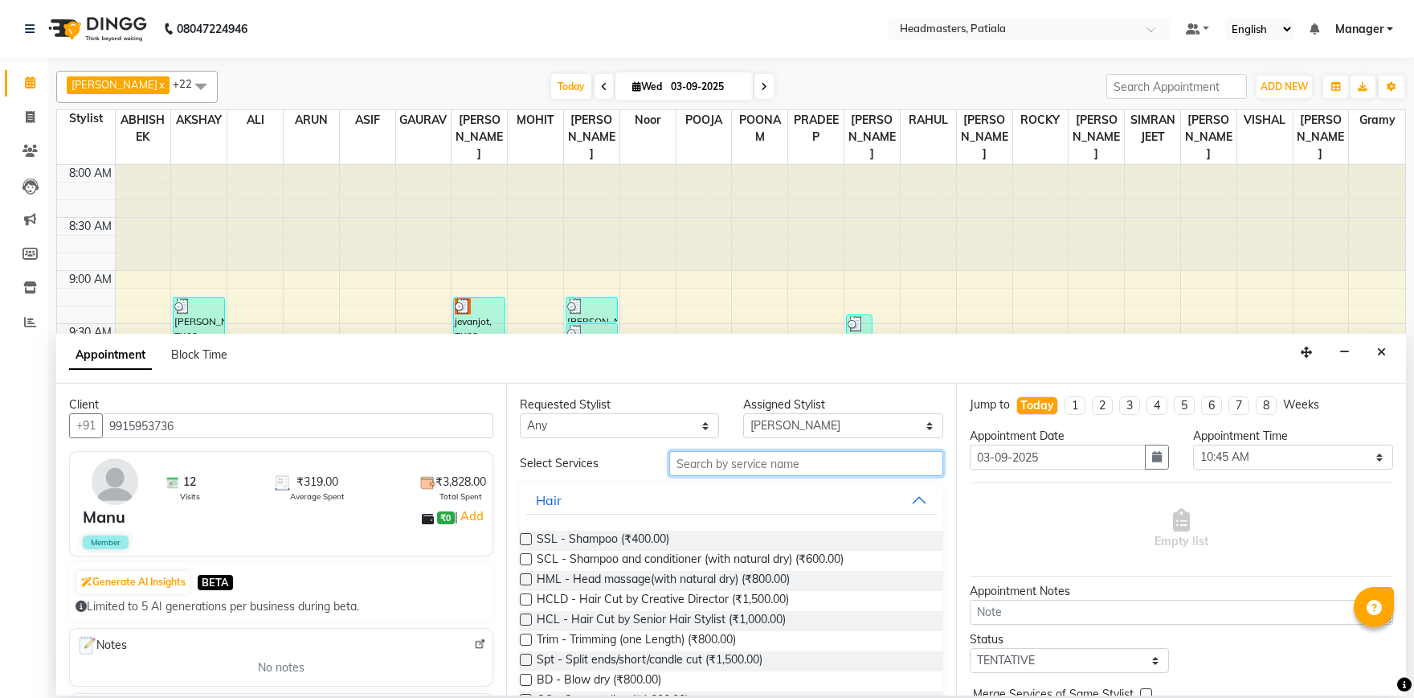
click at [795, 456] on input "text" at bounding box center [806, 463] width 274 height 25
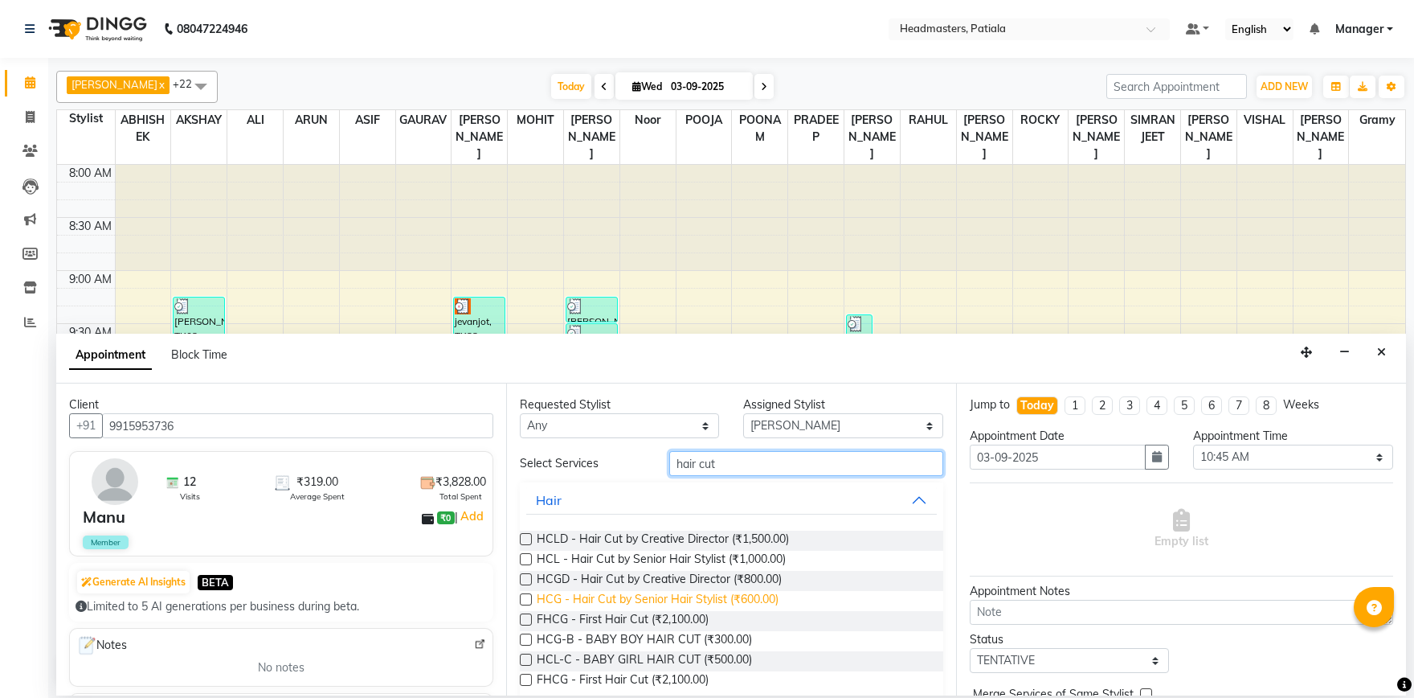
type input "hair cut"
click at [763, 600] on span "HCG - Hair Cut by Senior Hair Stylist (₹600.00)" at bounding box center [658, 601] width 242 height 20
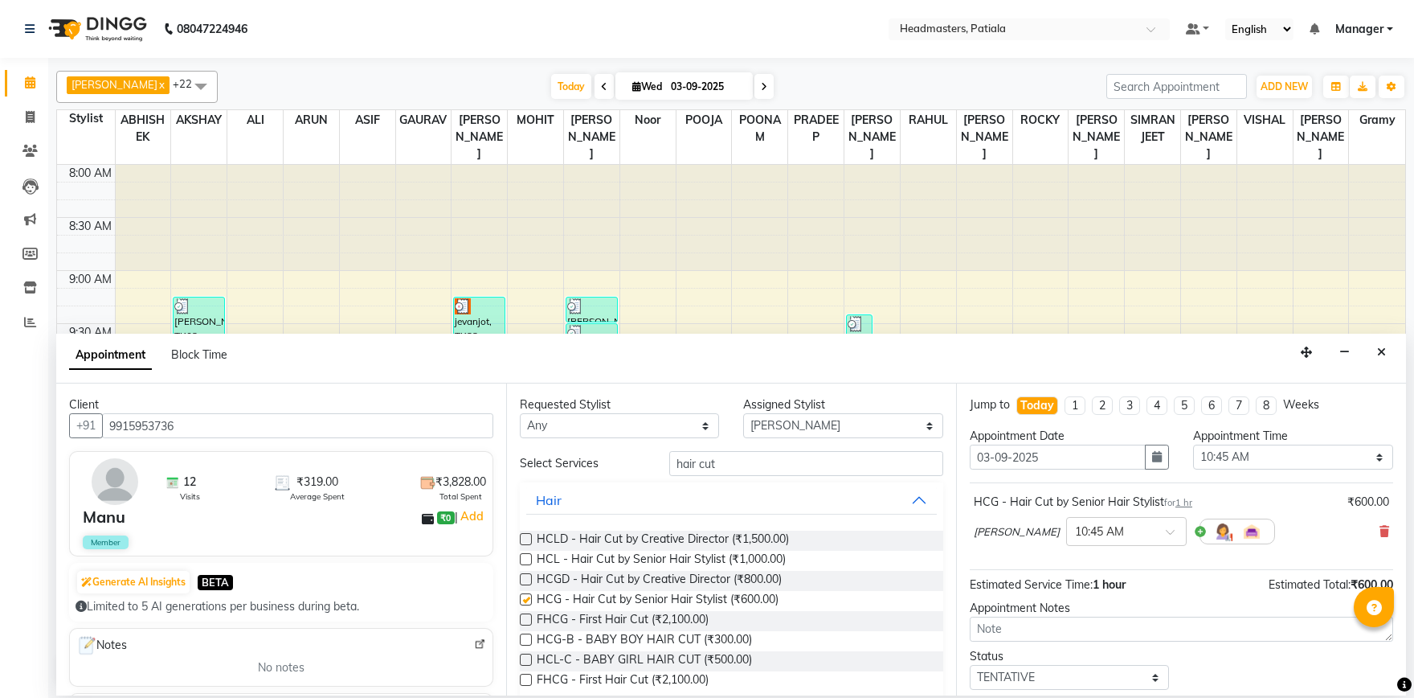
checkbox input "false"
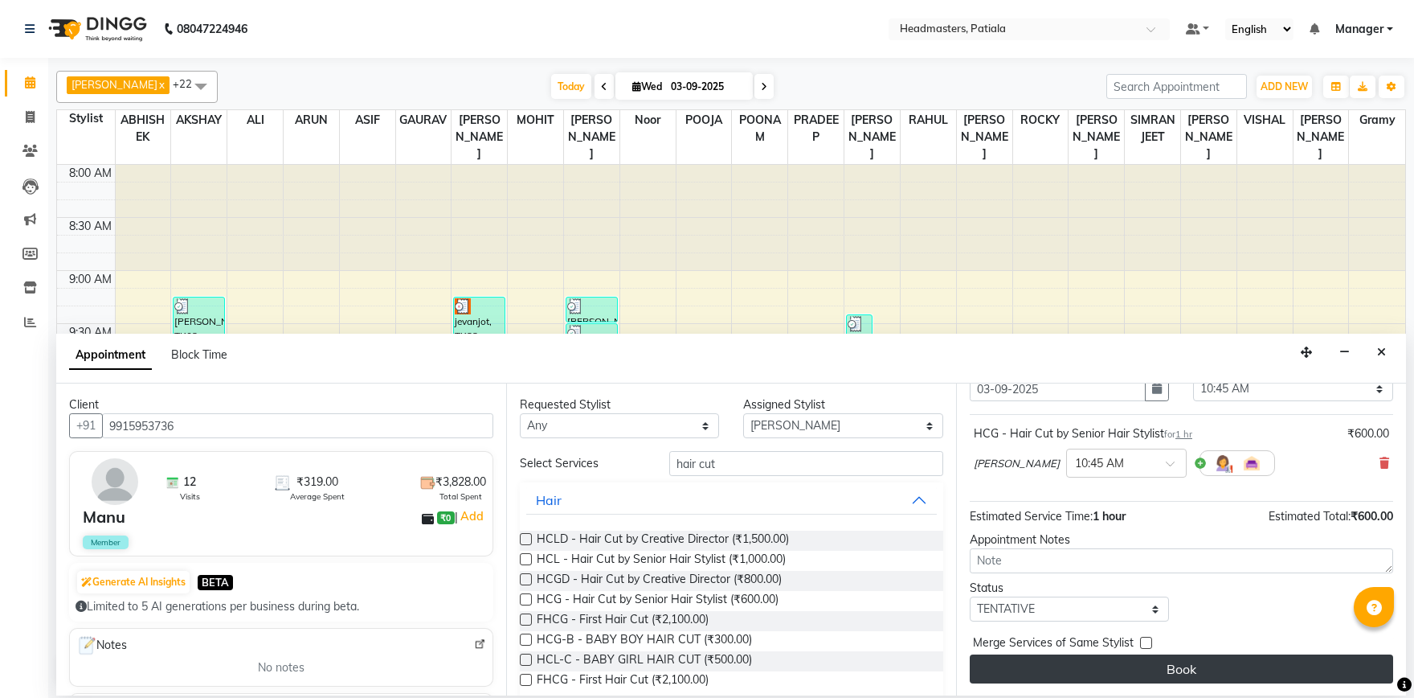
click at [1214, 667] on button "Book" at bounding box center [1182, 668] width 424 height 29
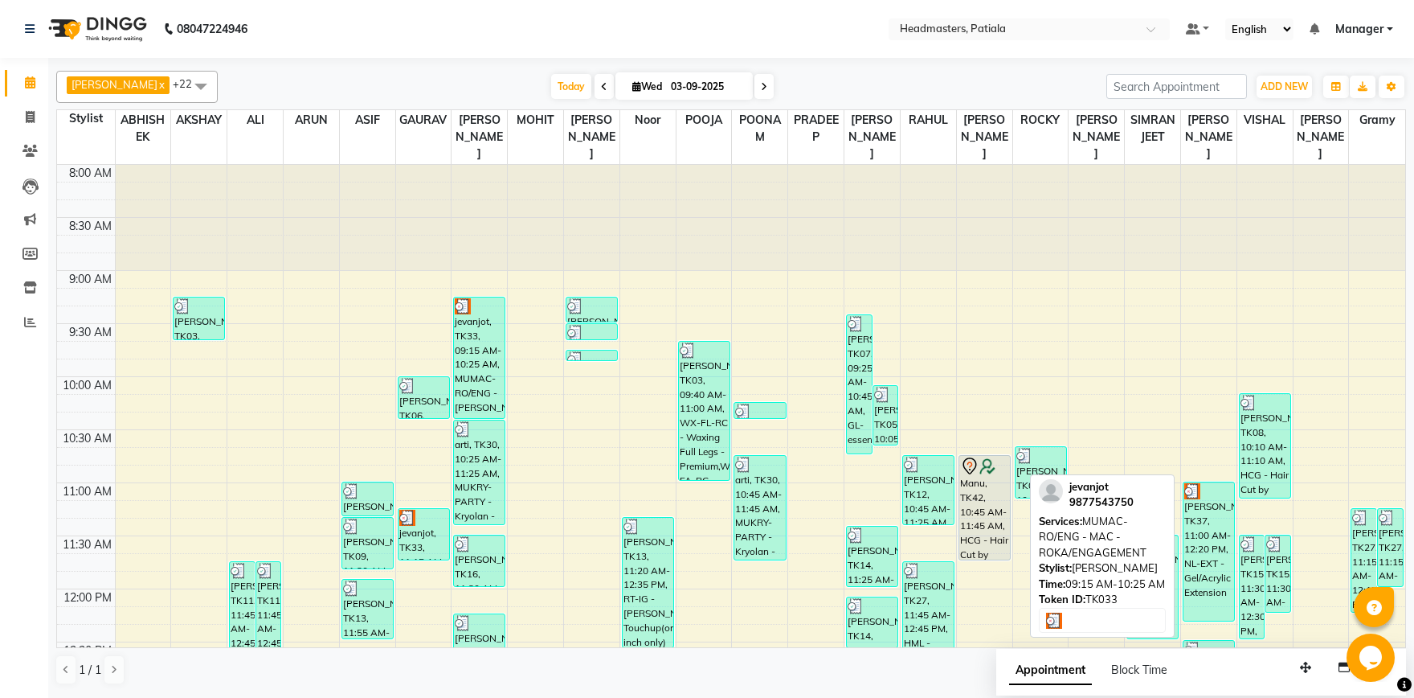
scroll to position [0, 0]
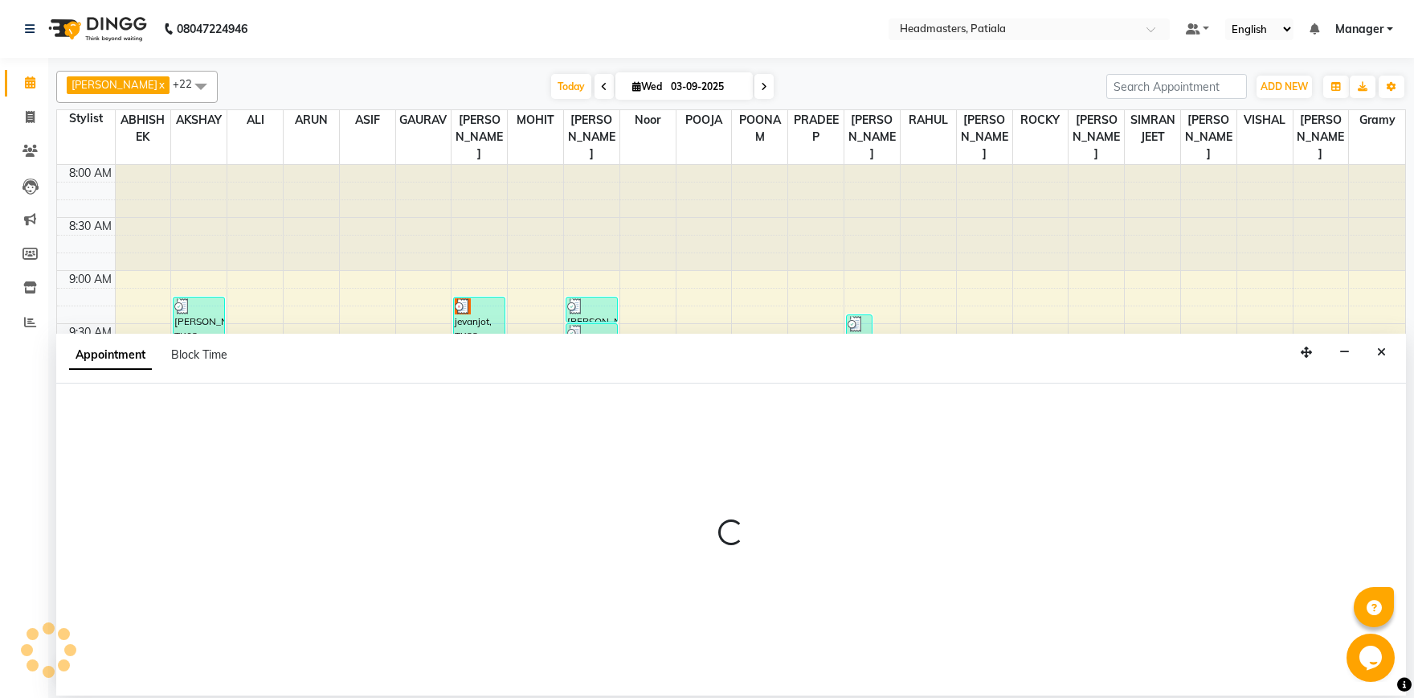
select select "51083"
select select "tentative"
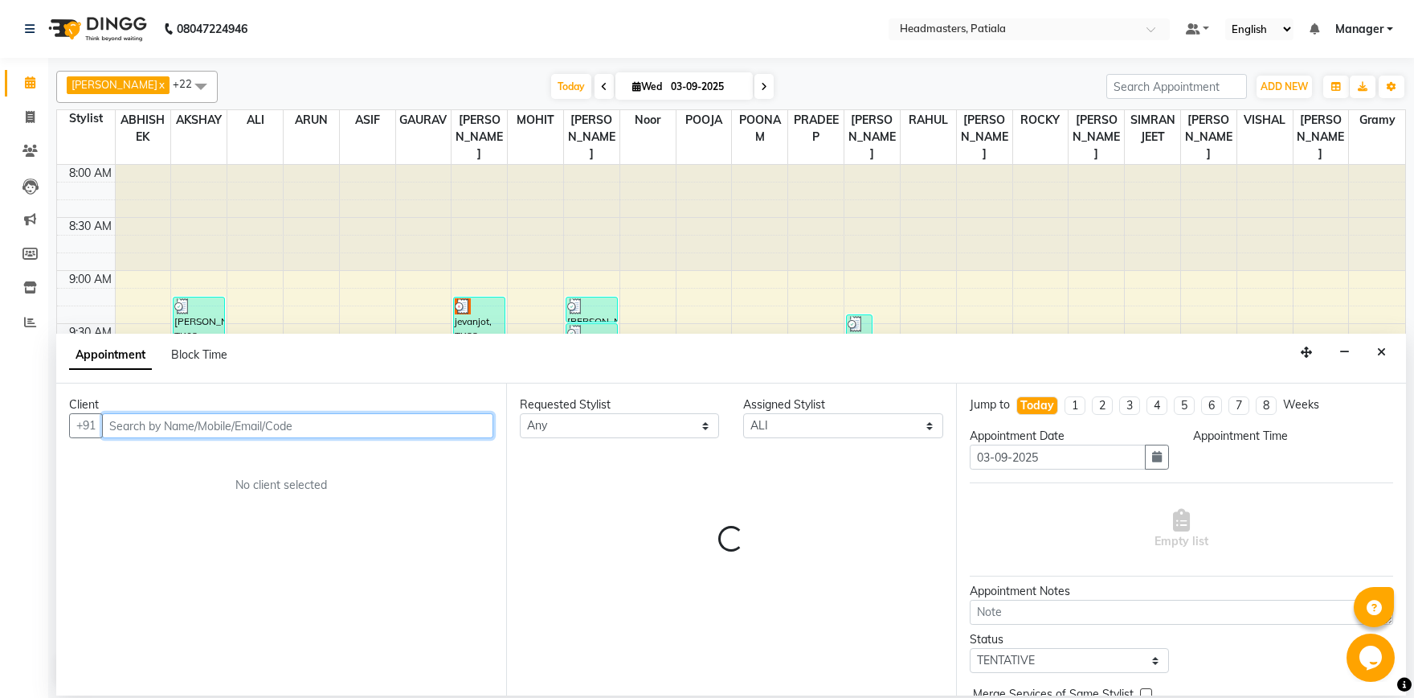
click at [184, 432] on input "text" at bounding box center [297, 425] width 391 height 25
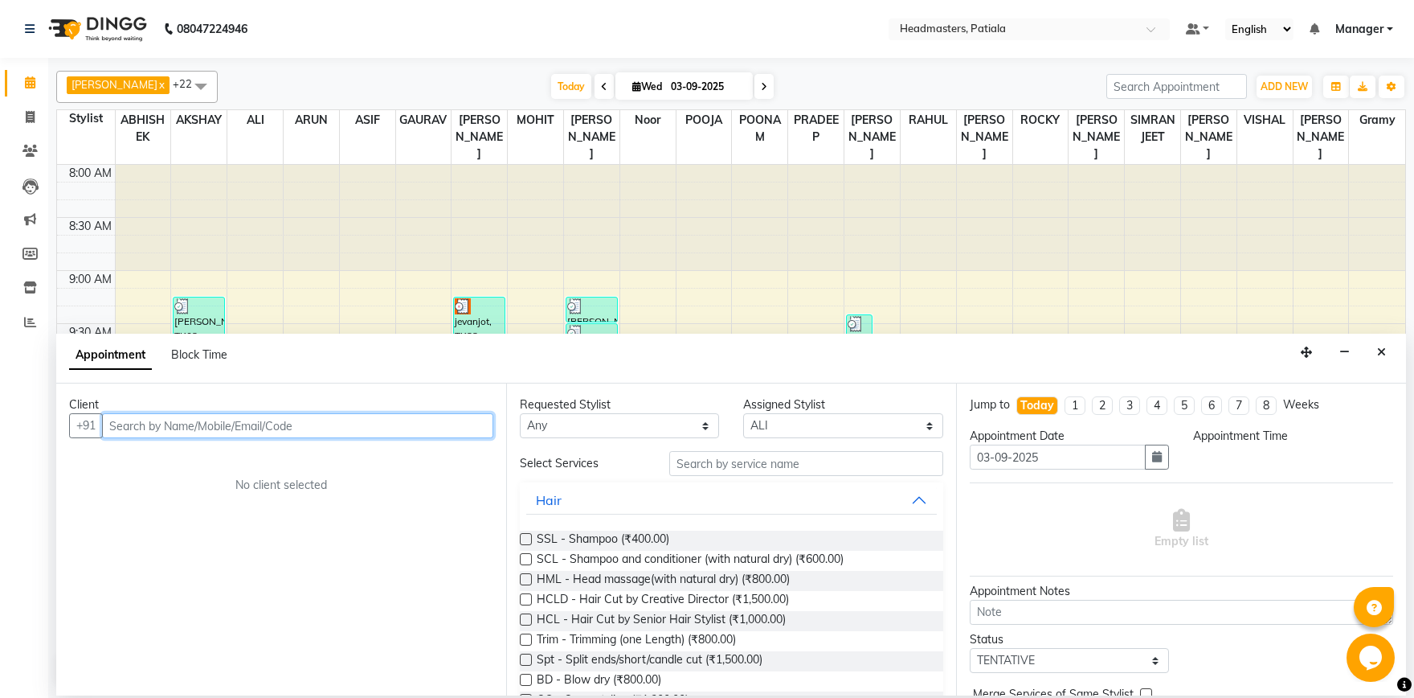
select select "615"
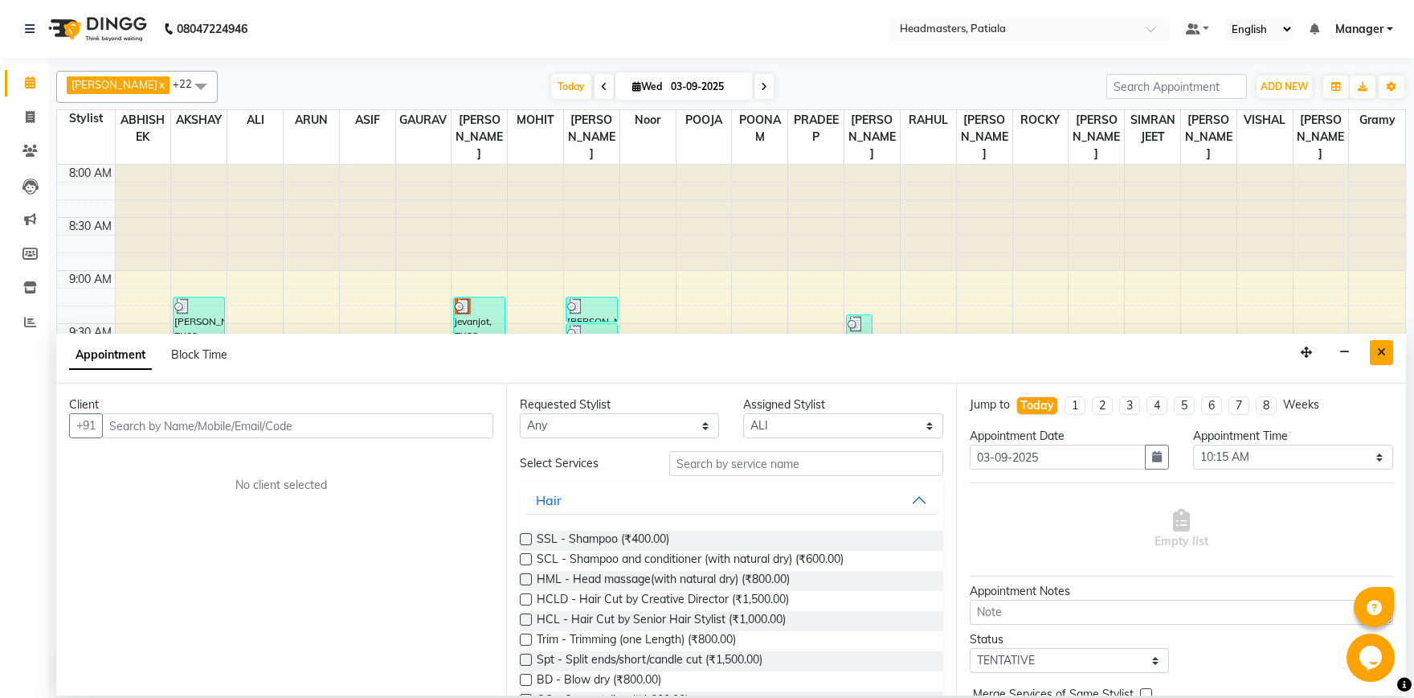
click at [1379, 355] on icon "Close" at bounding box center [1381, 351] width 9 height 11
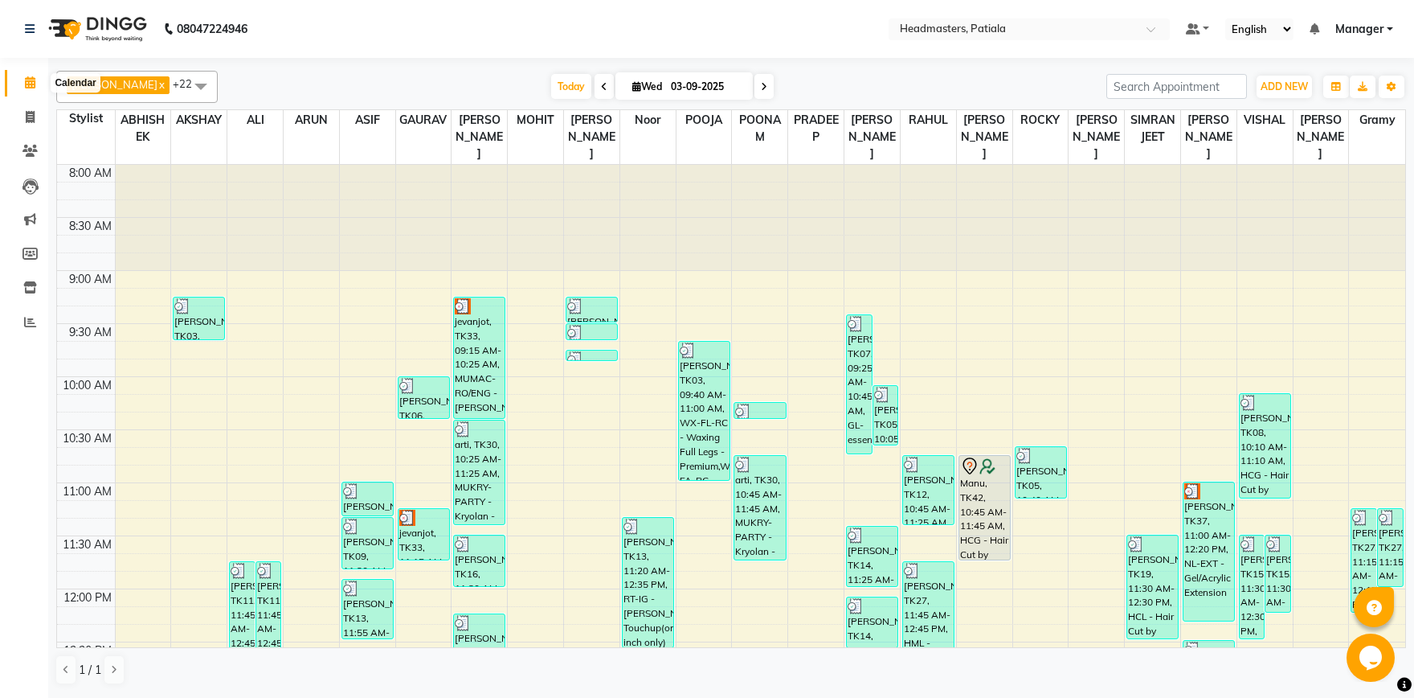
click at [31, 90] on span at bounding box center [30, 83] width 28 height 18
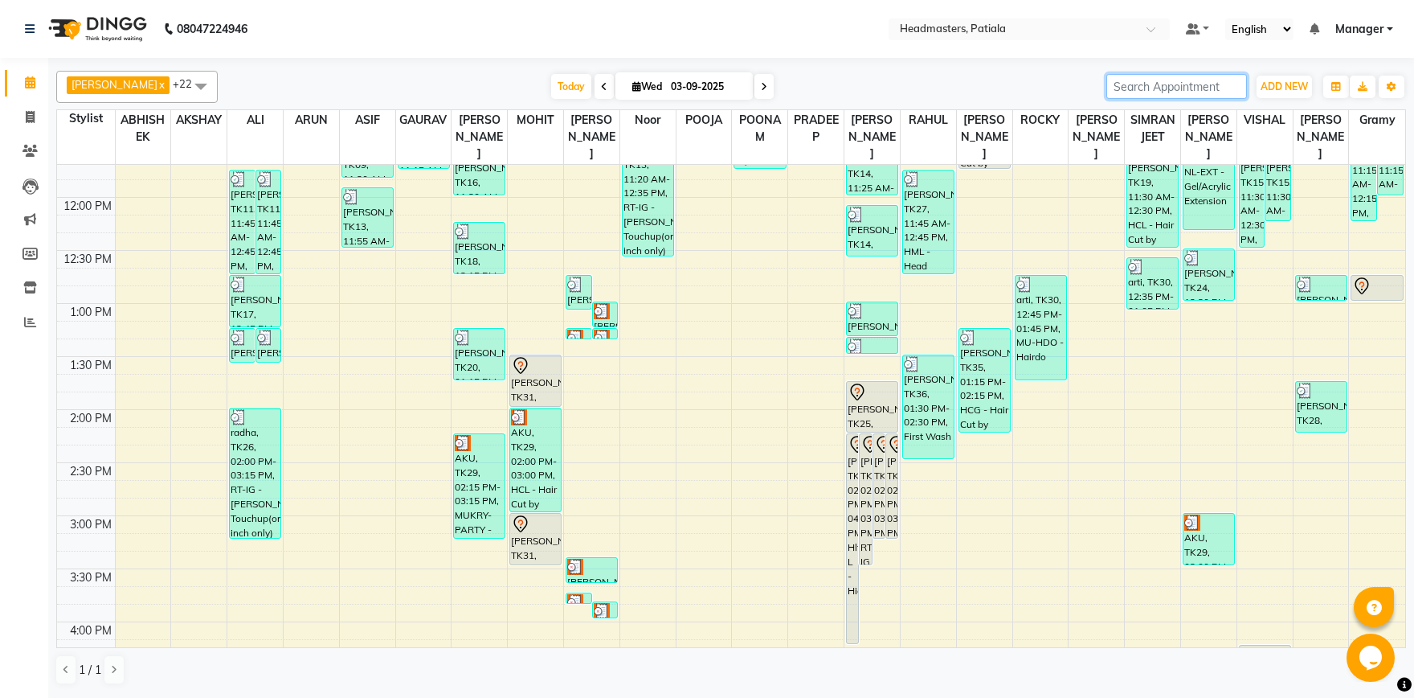
click at [1126, 97] on input "search" at bounding box center [1177, 86] width 141 height 25
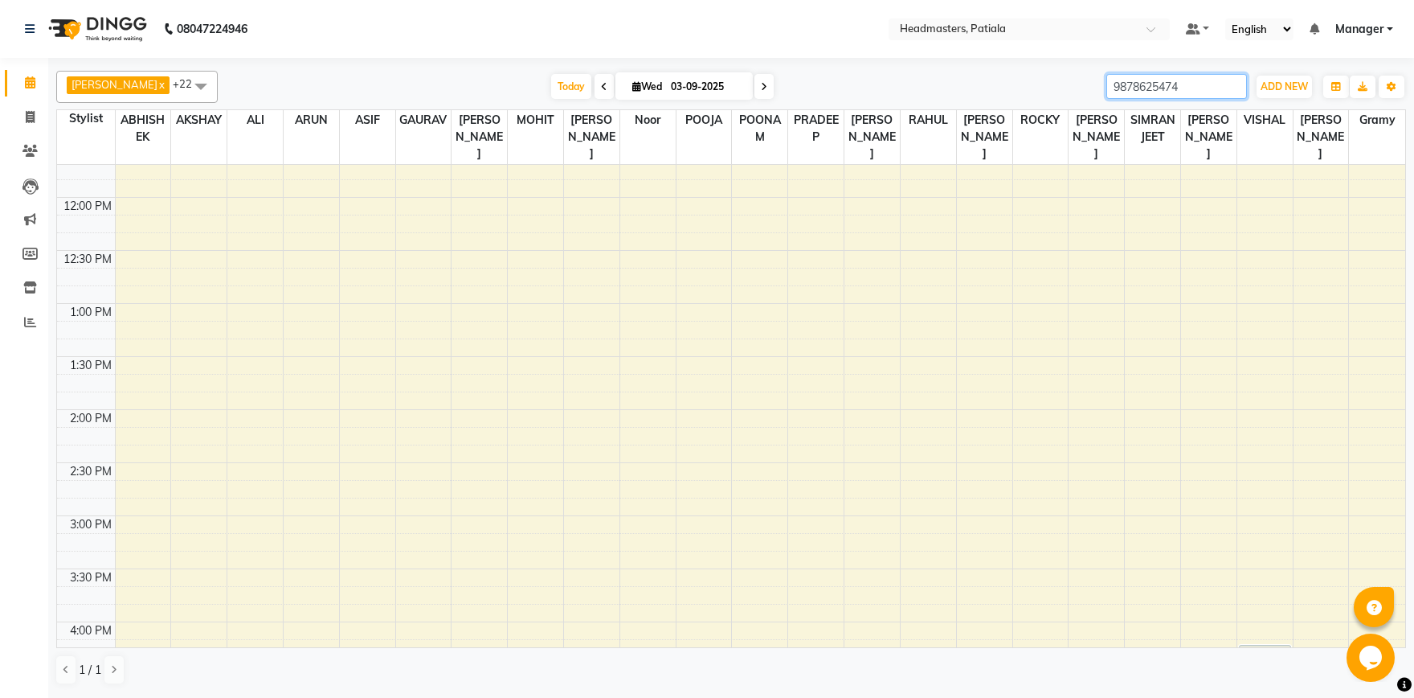
drag, startPoint x: 1173, startPoint y: 86, endPoint x: 1083, endPoint y: 84, distance: 90.0
click at [1107, 91] on input "9878625474" at bounding box center [1177, 86] width 141 height 25
type input "9878625474"
click at [25, 80] on icon at bounding box center [30, 82] width 10 height 12
click at [27, 83] on icon at bounding box center [30, 82] width 10 height 12
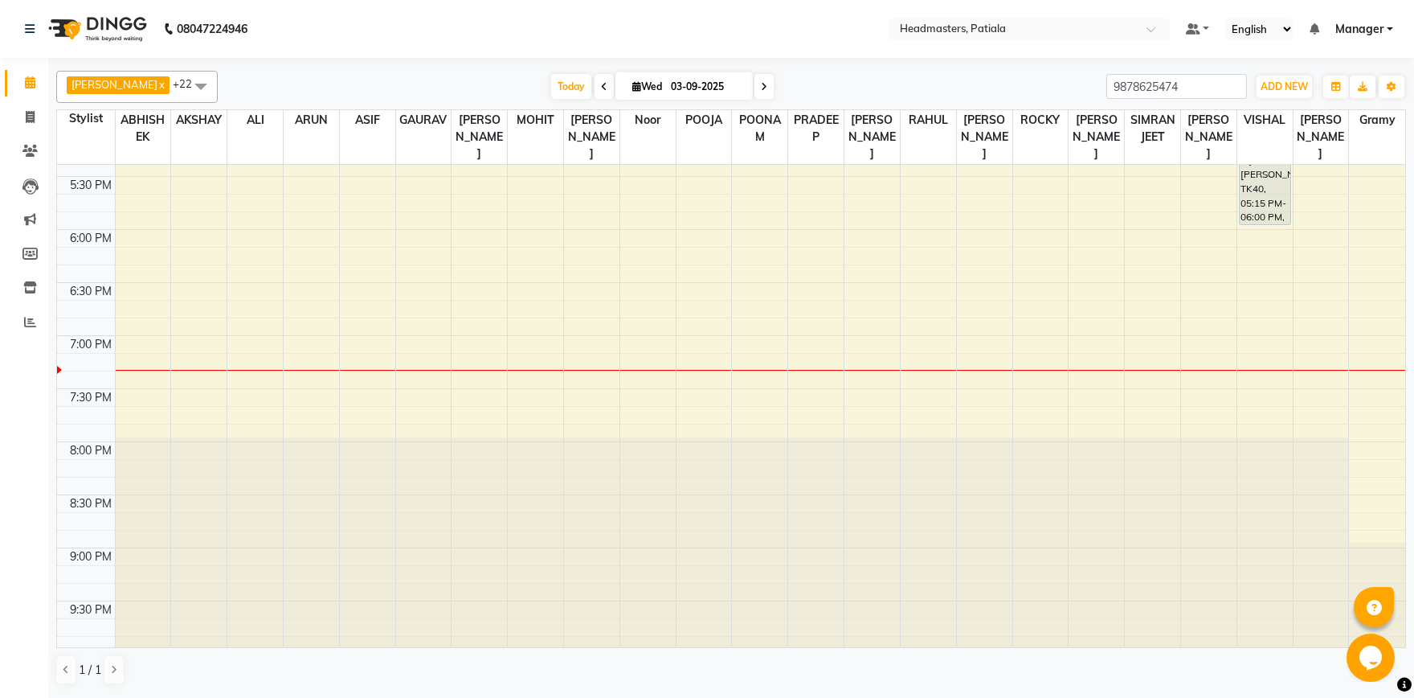
scroll to position [604, 0]
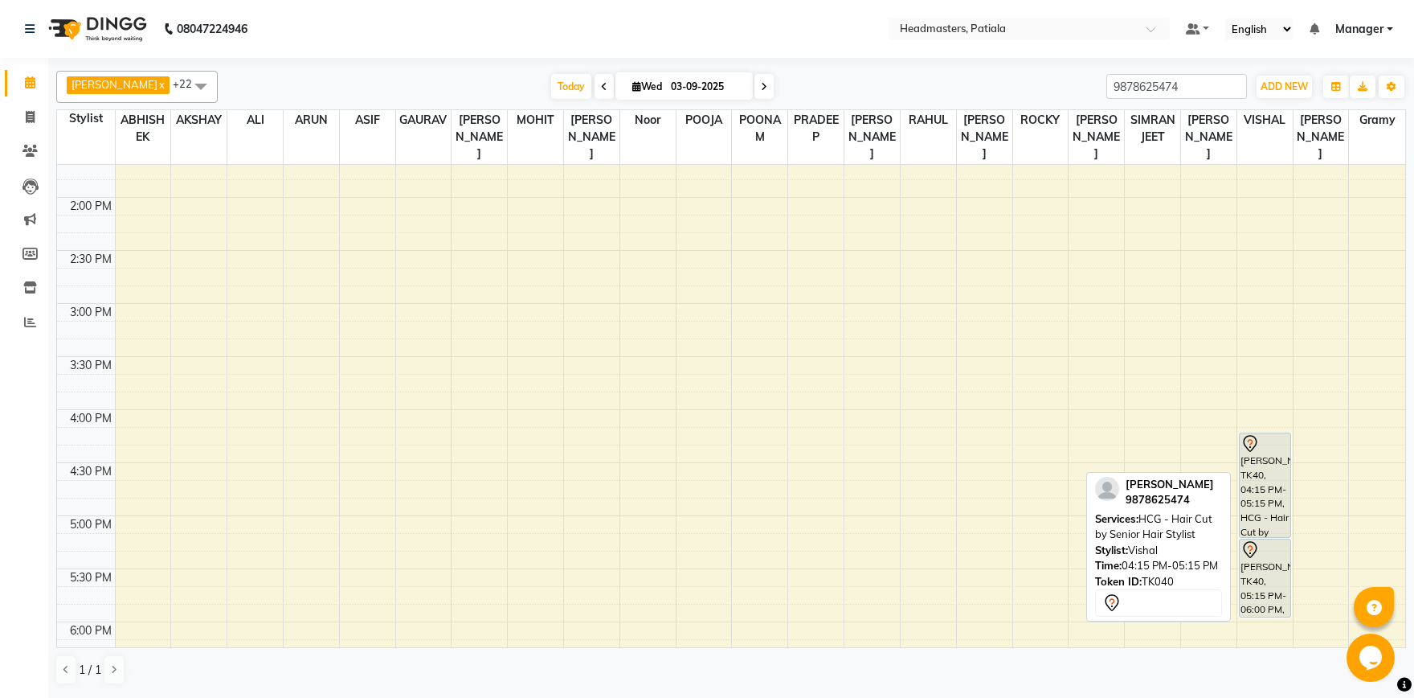
click at [1277, 510] on div "[PERSON_NAME], TK40, 04:15 PM-05:15 PM, HCG - Hair Cut by Senior Hair Stylist" at bounding box center [1265, 485] width 51 height 104
select select "7"
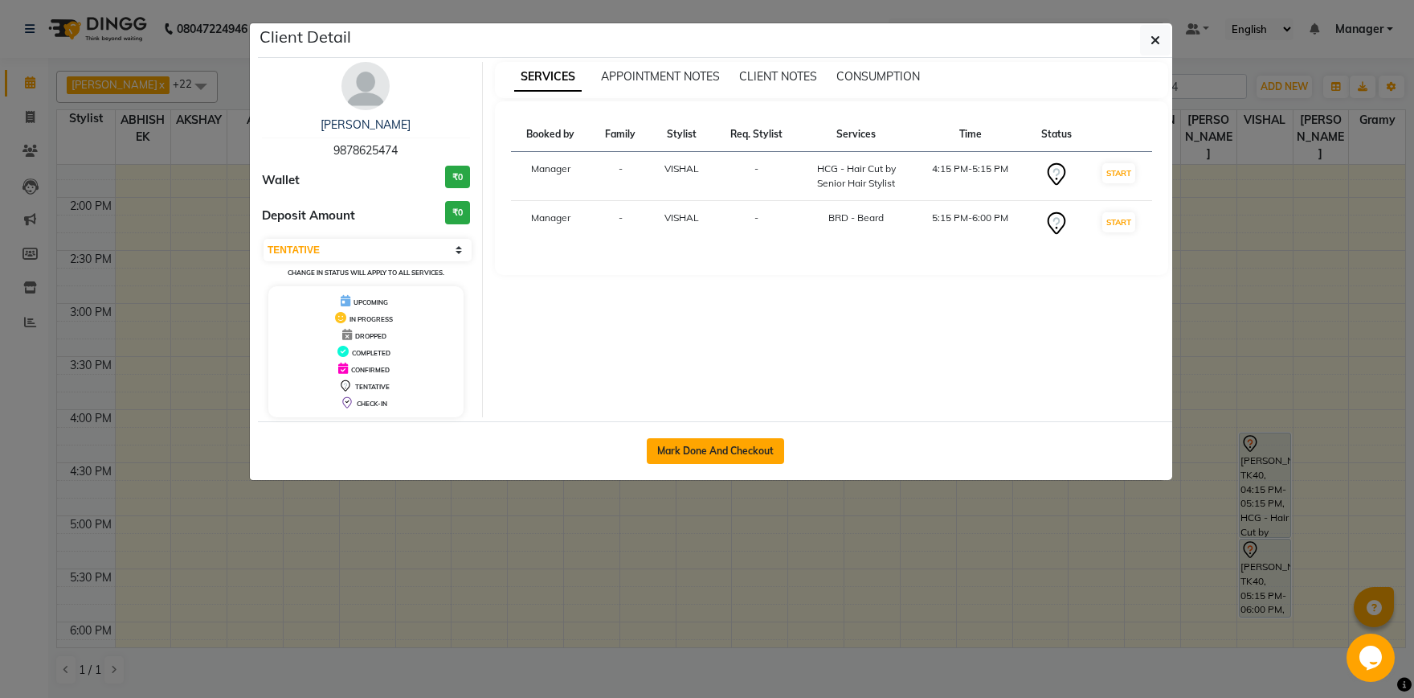
click at [712, 456] on button "Mark Done And Checkout" at bounding box center [715, 451] width 137 height 26
select select "service"
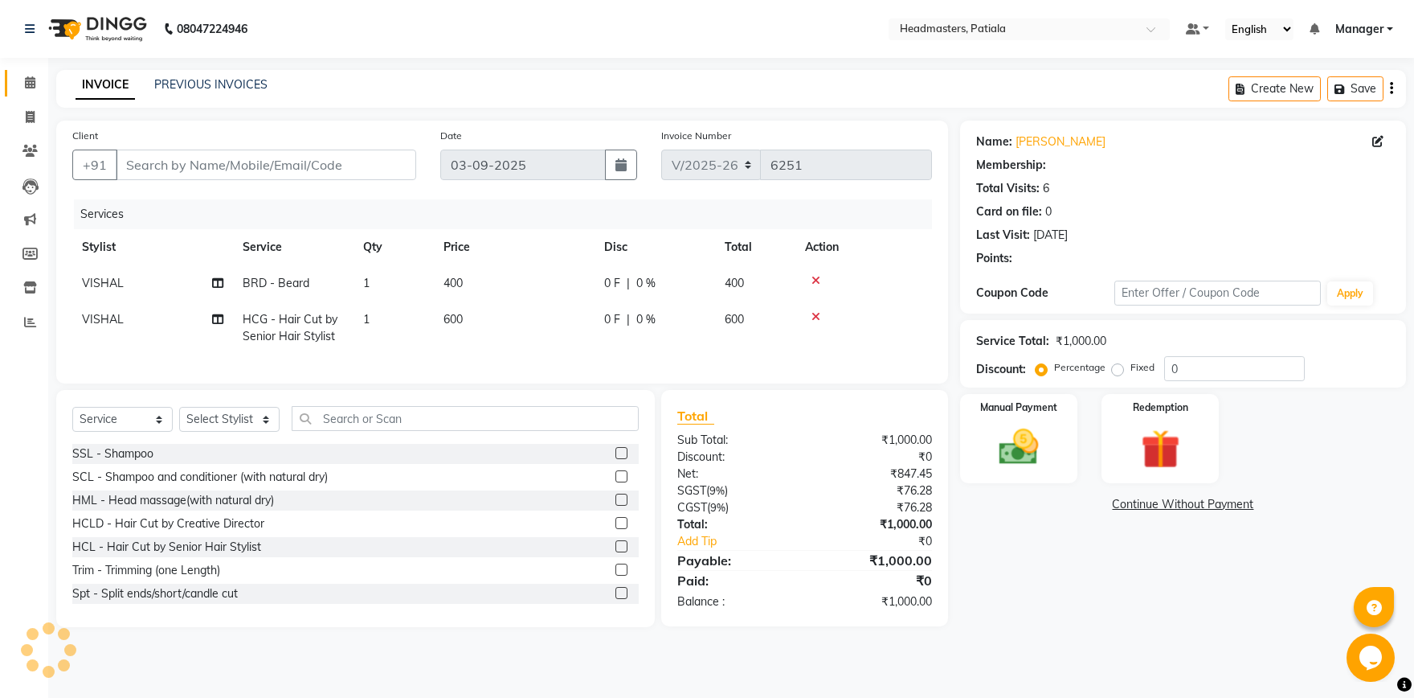
type input "9878625474"
select select "51089"
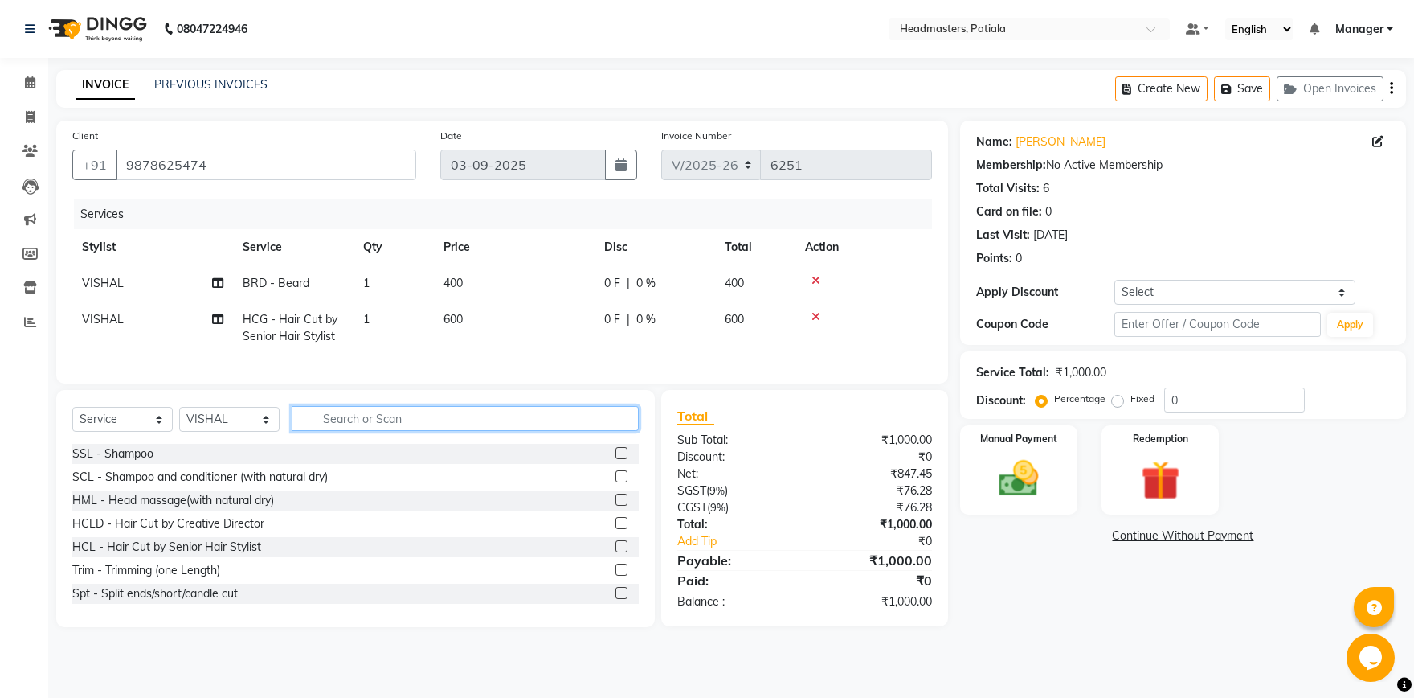
click at [477, 420] on input "text" at bounding box center [465, 418] width 347 height 25
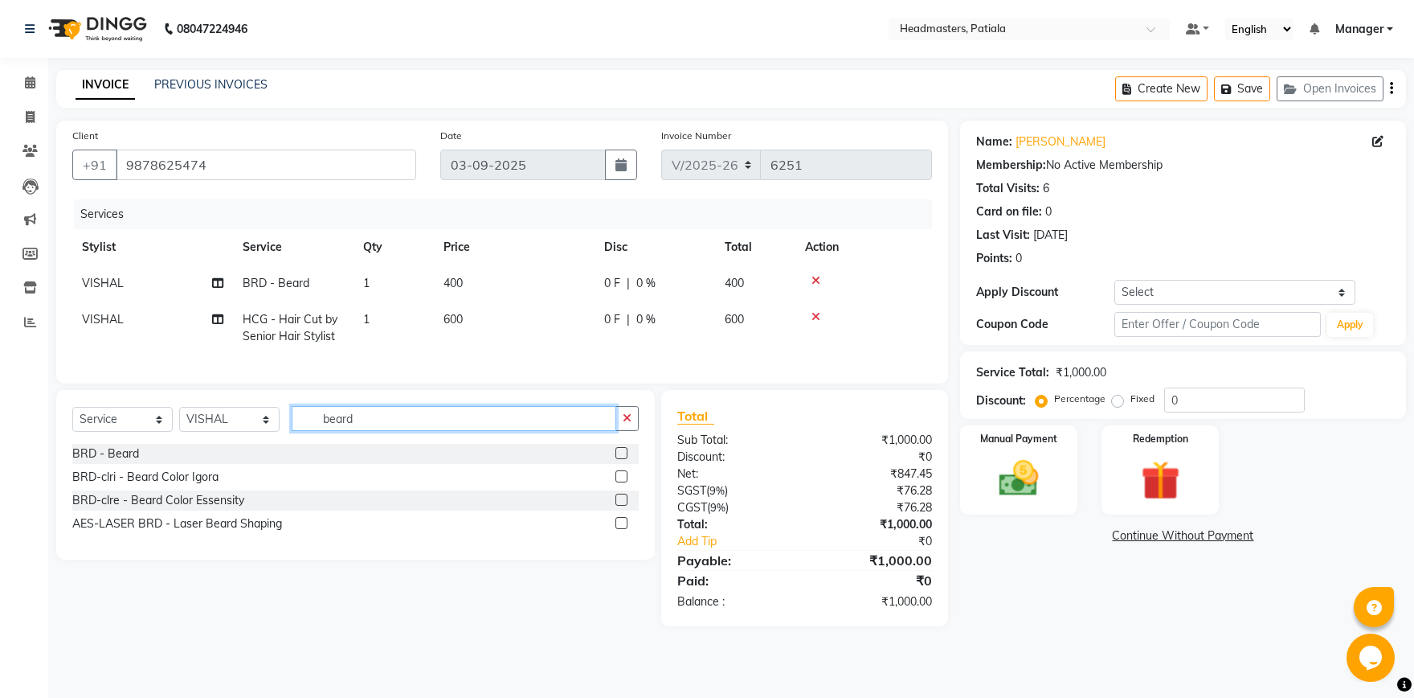
type input "beard"
click at [624, 454] on label at bounding box center [622, 453] width 12 height 12
click at [624, 454] on input "checkbox" at bounding box center [621, 453] width 10 height 10
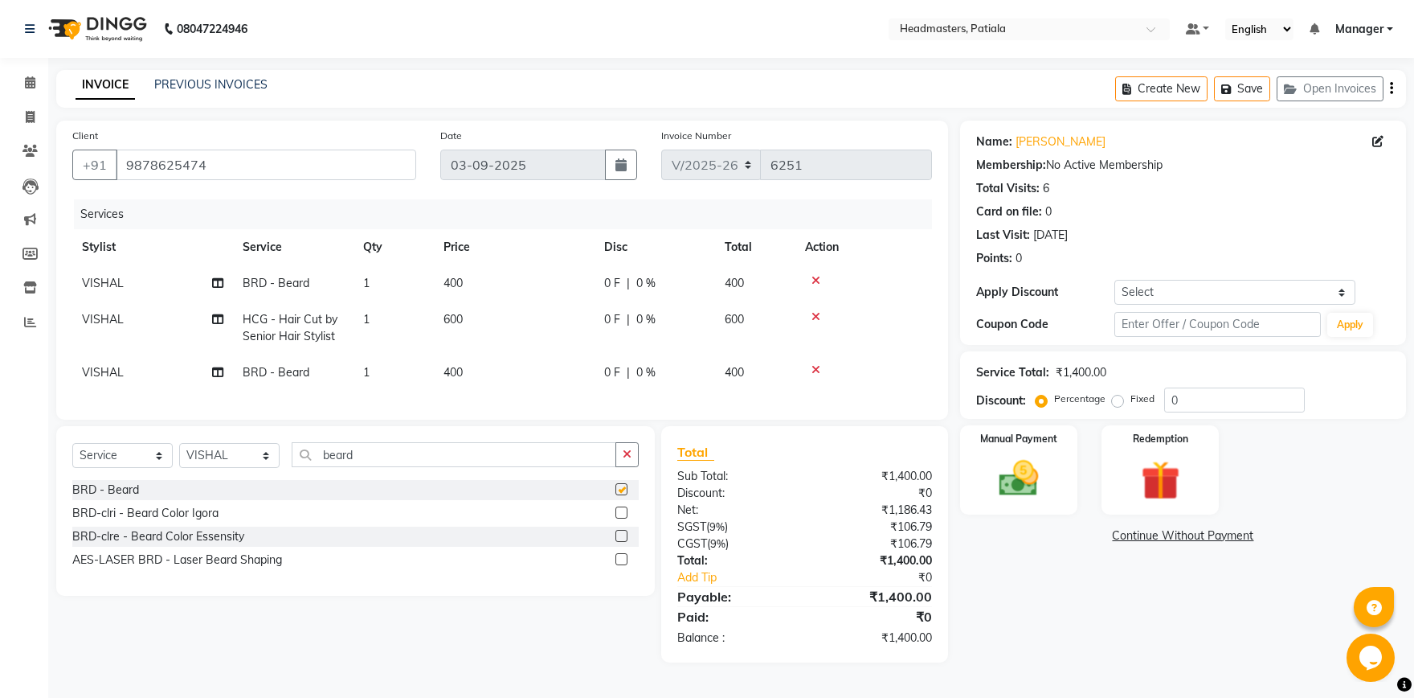
checkbox input "false"
click at [1131, 403] on label "Fixed" at bounding box center [1143, 398] width 24 height 14
click at [1119, 403] on input "Fixed" at bounding box center [1120, 398] width 11 height 11
radio input "true"
click at [1220, 391] on input "0" at bounding box center [1235, 399] width 141 height 25
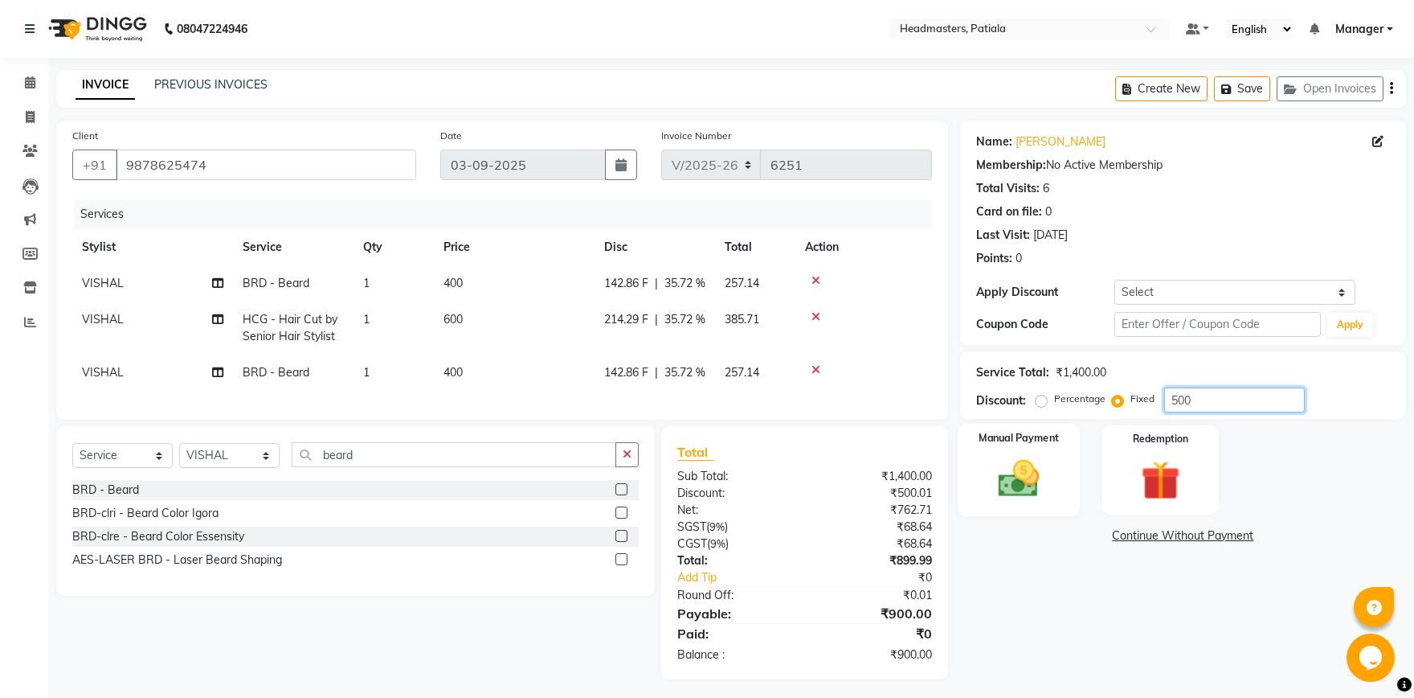
type input "500"
click at [1038, 478] on img at bounding box center [1019, 478] width 67 height 47
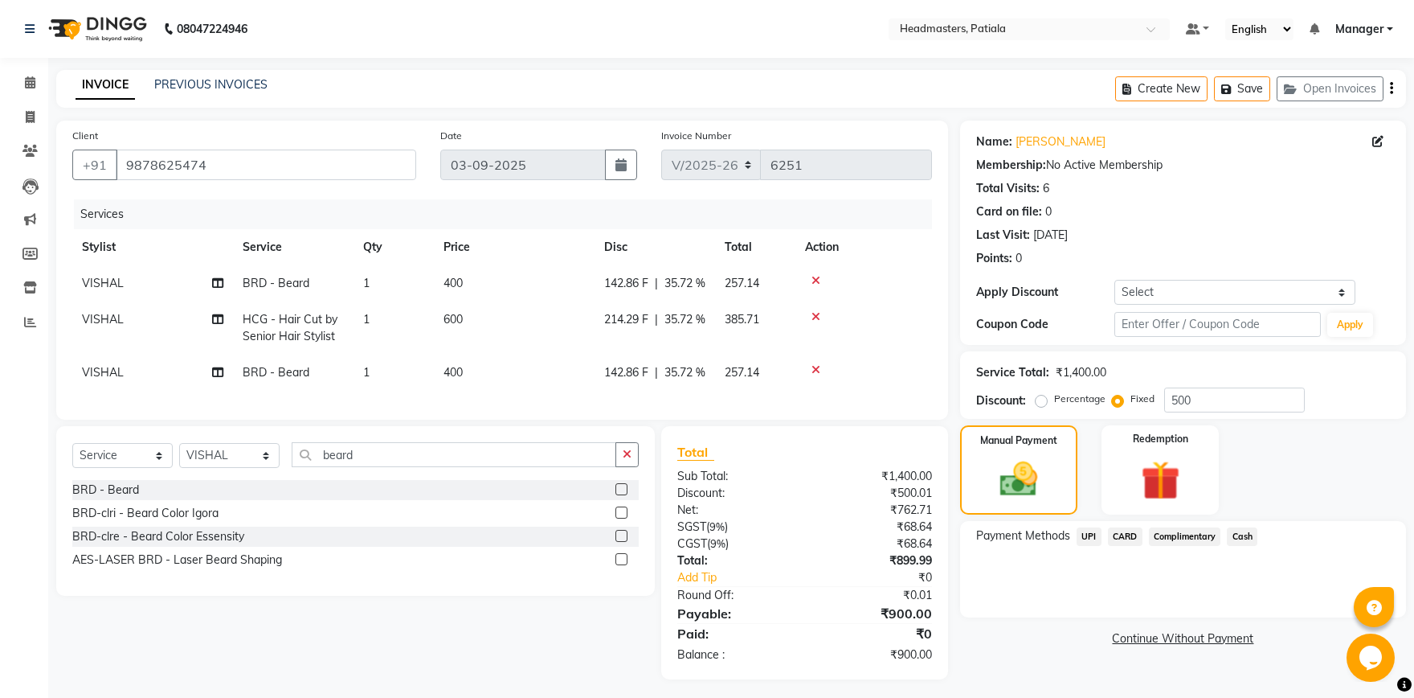
click at [1121, 528] on span "CARD" at bounding box center [1125, 536] width 35 height 18
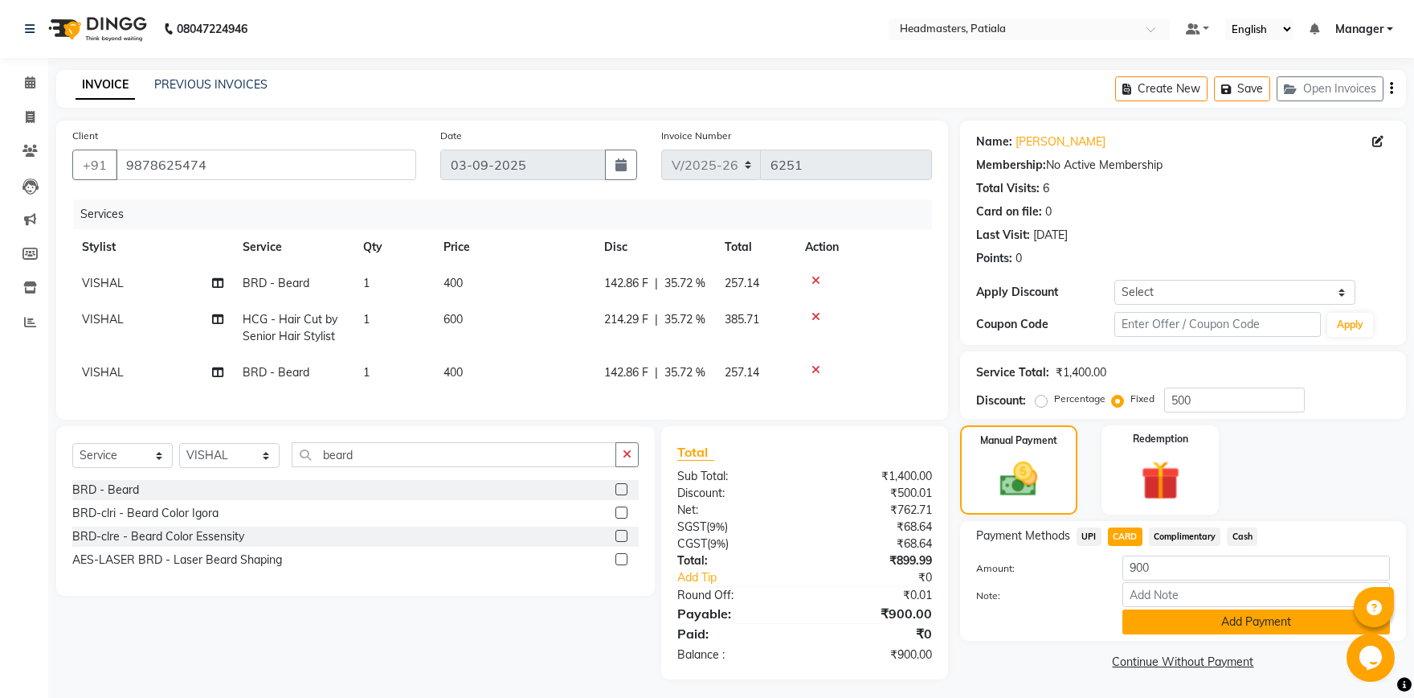
click at [1195, 621] on button "Add Payment" at bounding box center [1257, 621] width 268 height 25
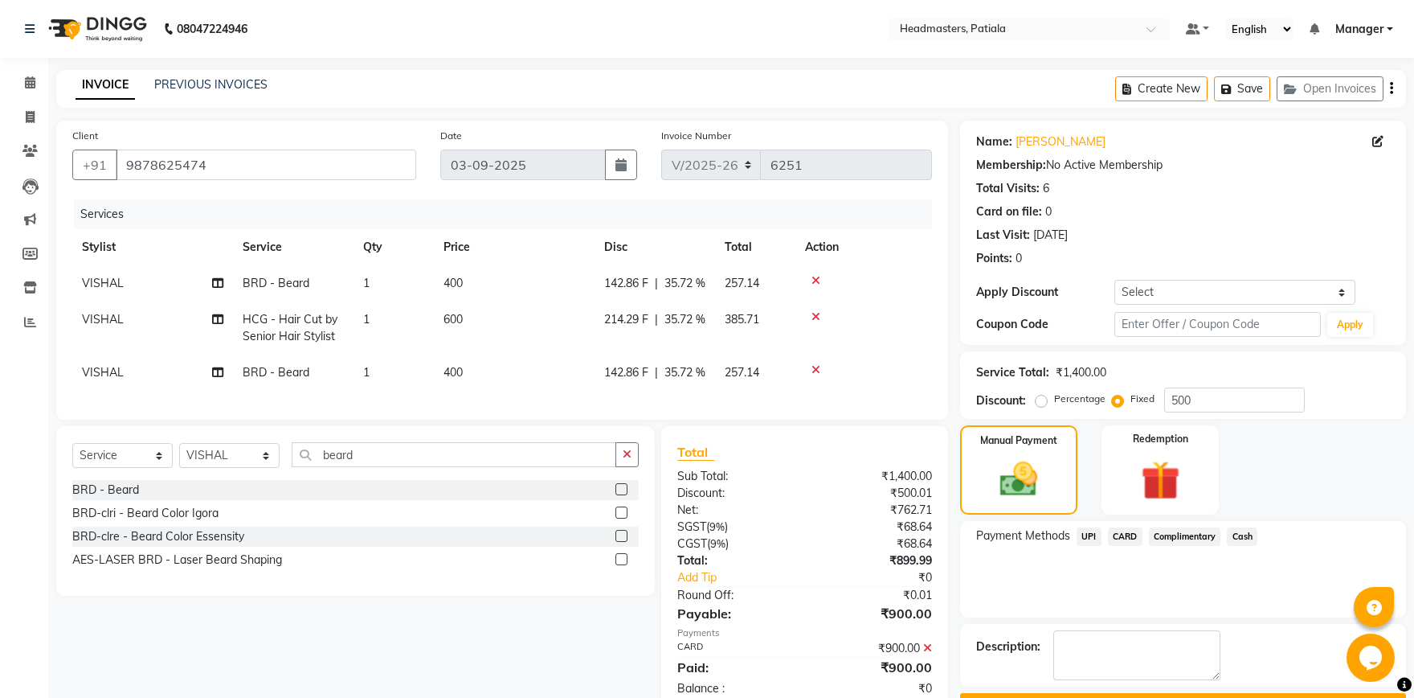
scroll to position [72, 0]
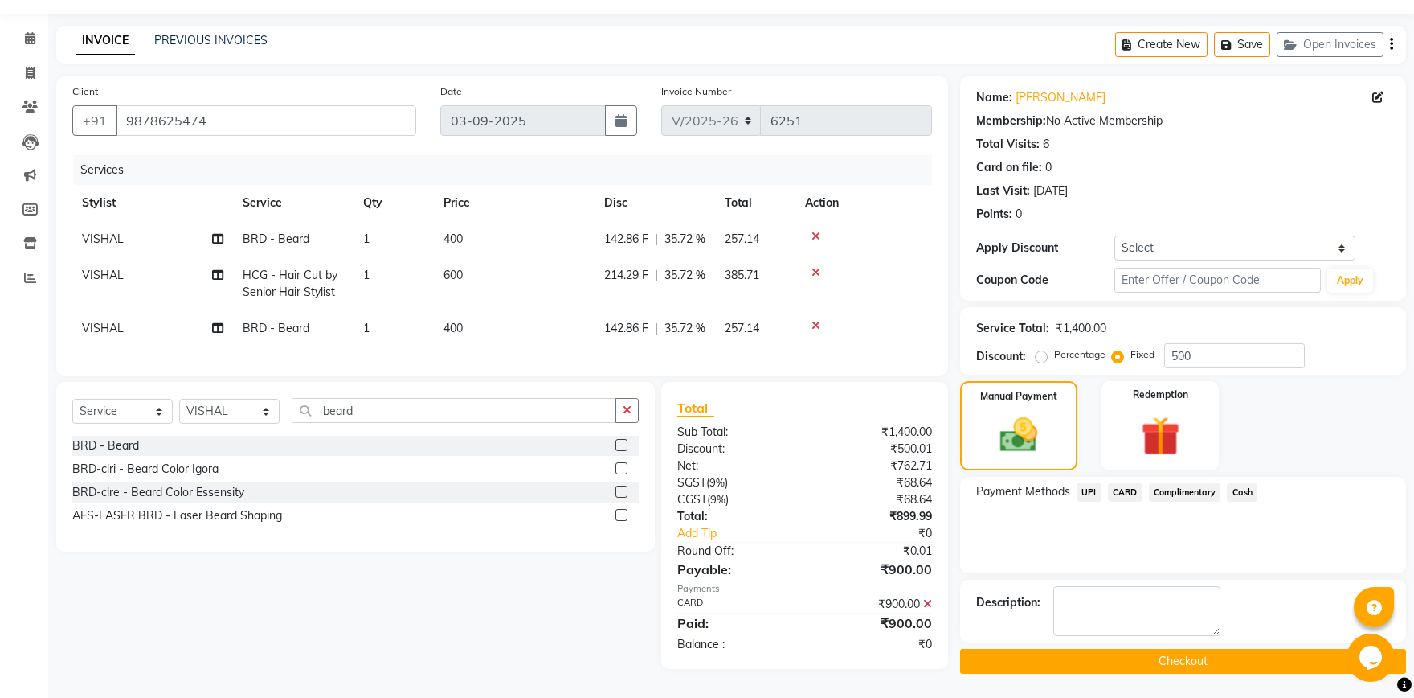
click at [1099, 649] on button "Checkout" at bounding box center [1183, 661] width 446 height 25
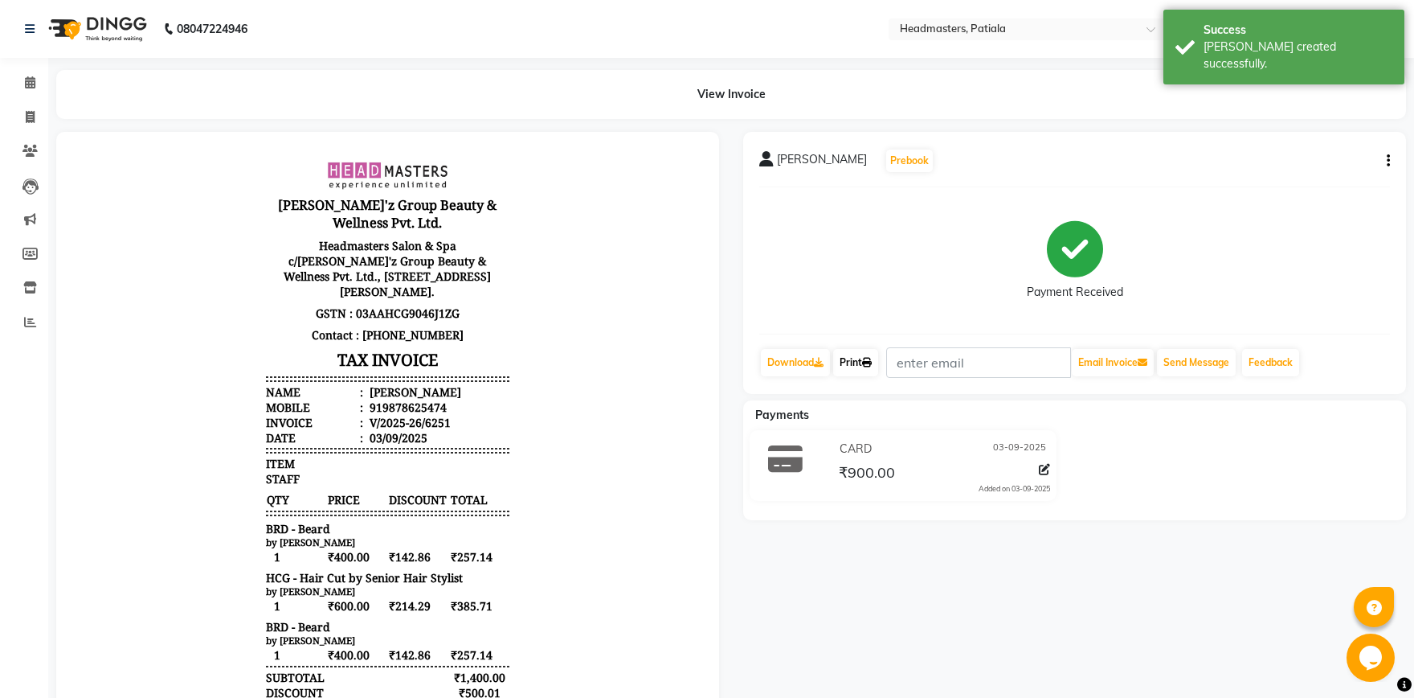
click at [836, 361] on div "Download Print Email Invoice Send Message Feedback" at bounding box center [1074, 362] width 631 height 31
click at [861, 365] on link "Print" at bounding box center [855, 362] width 45 height 27
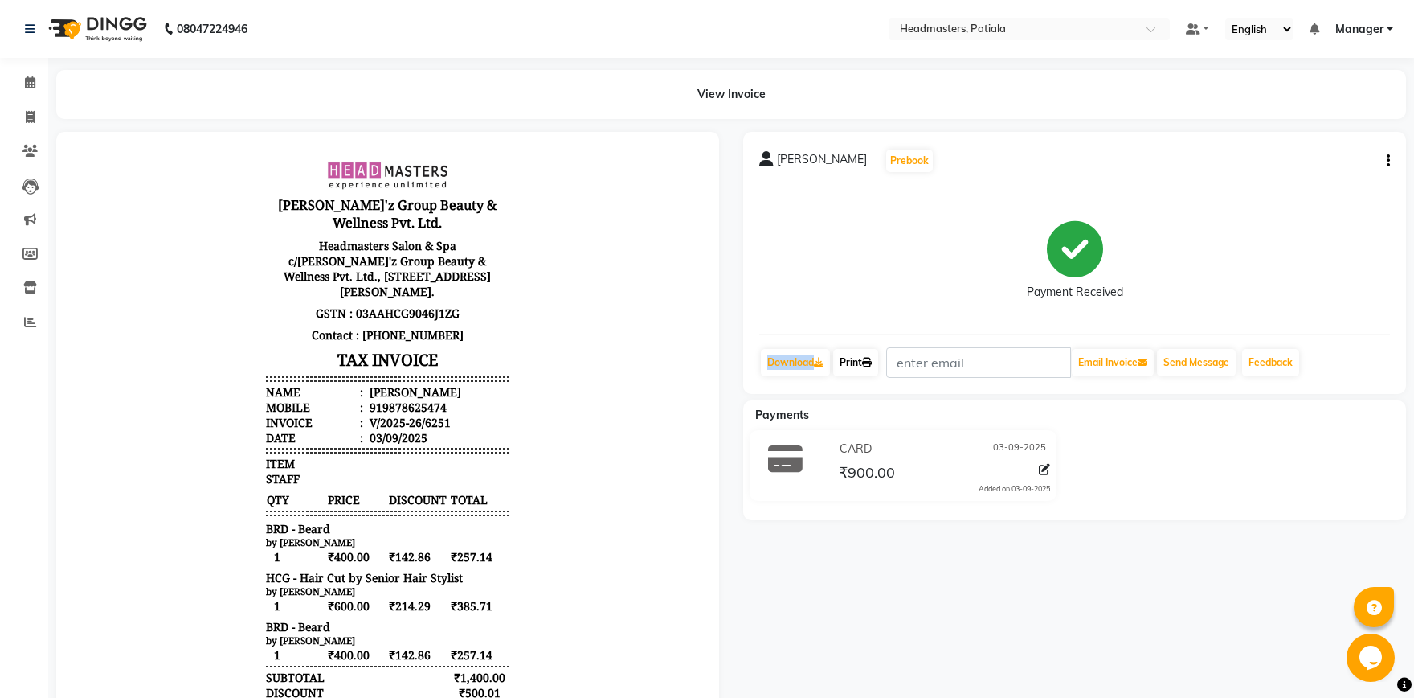
click at [872, 361] on icon at bounding box center [867, 363] width 10 height 10
click at [27, 89] on span at bounding box center [30, 83] width 28 height 18
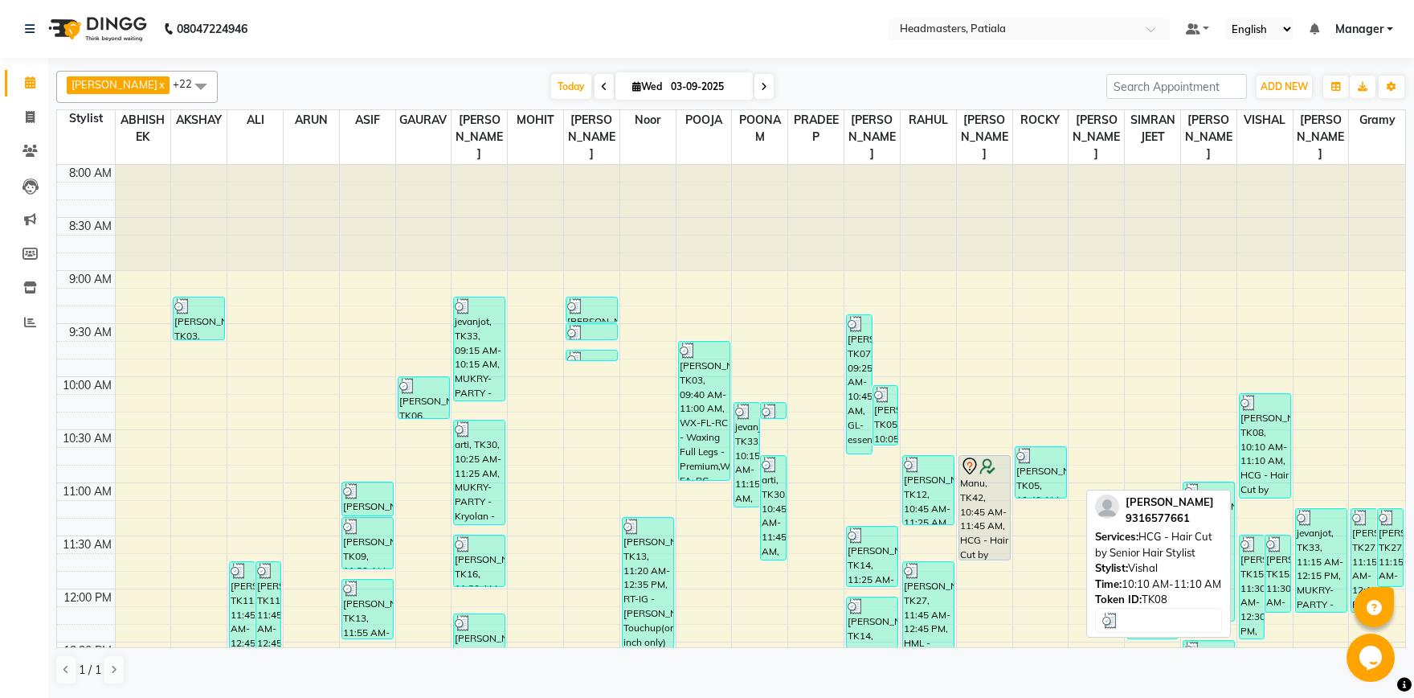
click at [1260, 438] on div "[PERSON_NAME], TK08, 10:10 AM-11:10 AM, HCG - Hair Cut by Senior Hair Stylist" at bounding box center [1265, 446] width 51 height 104
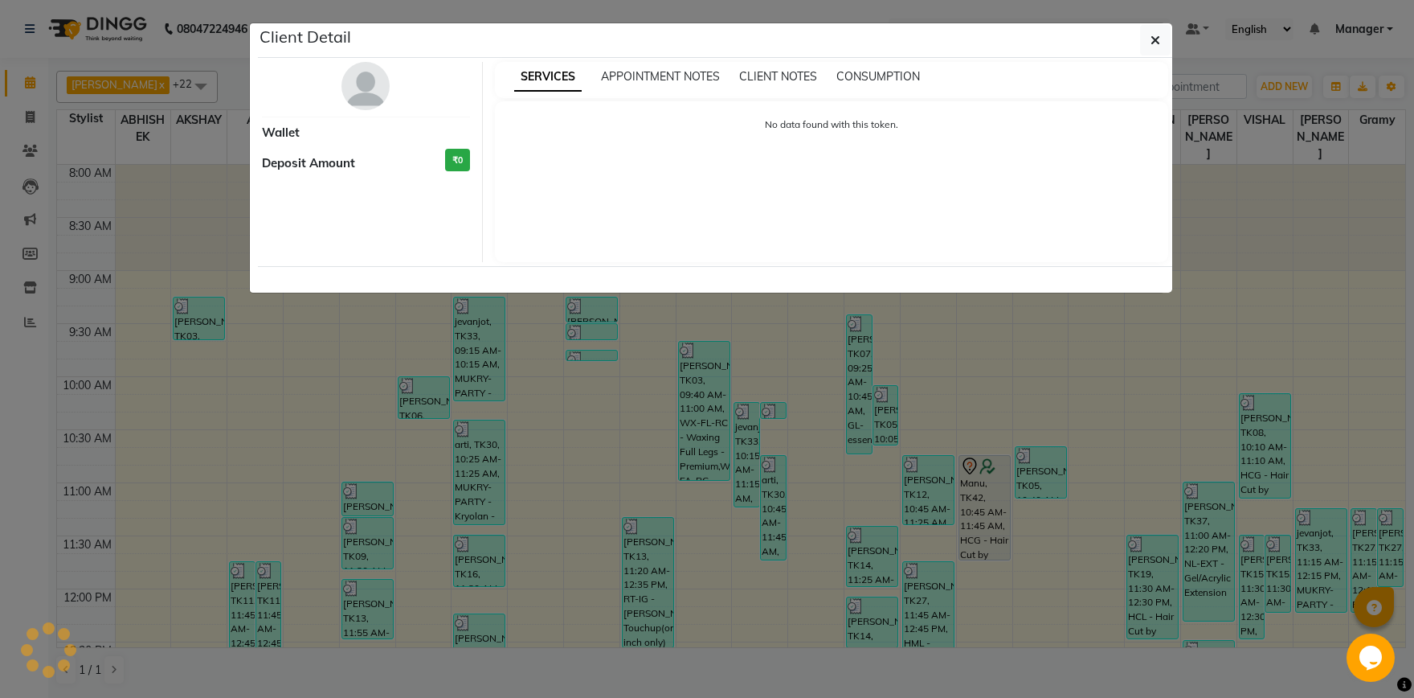
select select "3"
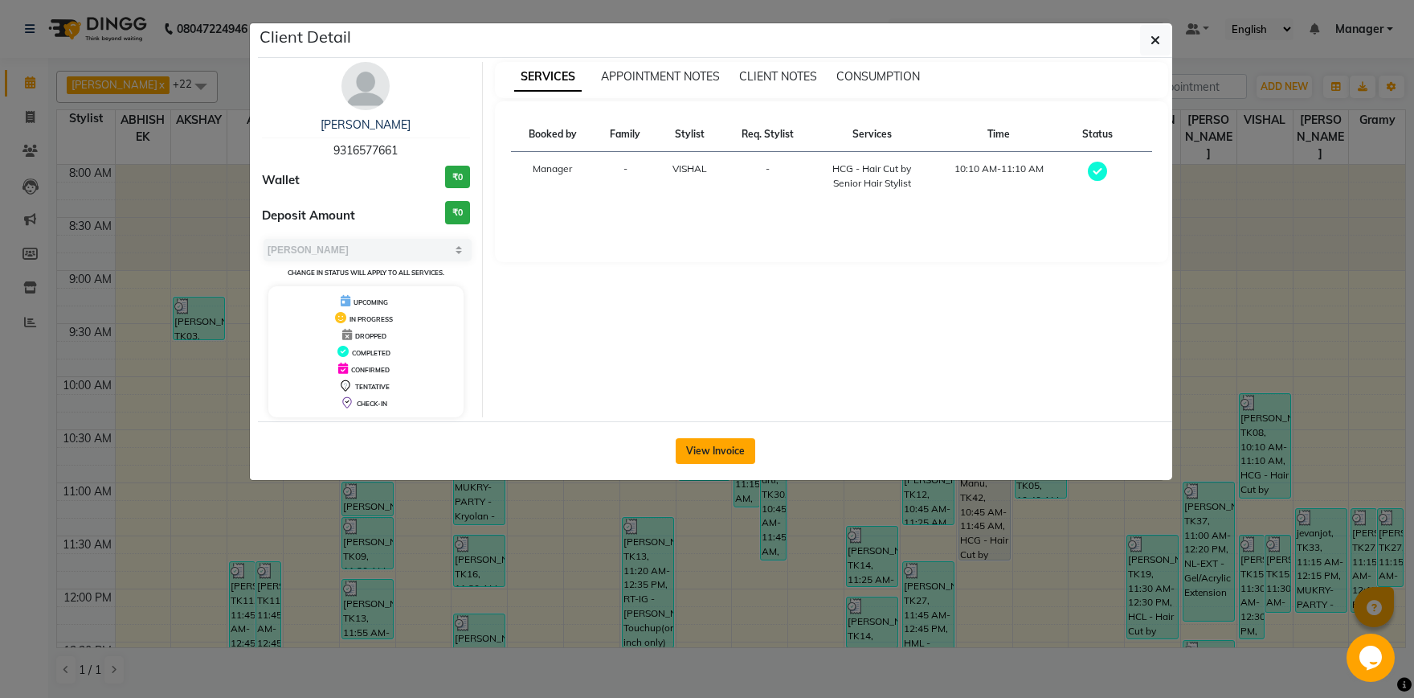
click at [712, 446] on button "View Invoice" at bounding box center [716, 451] width 80 height 26
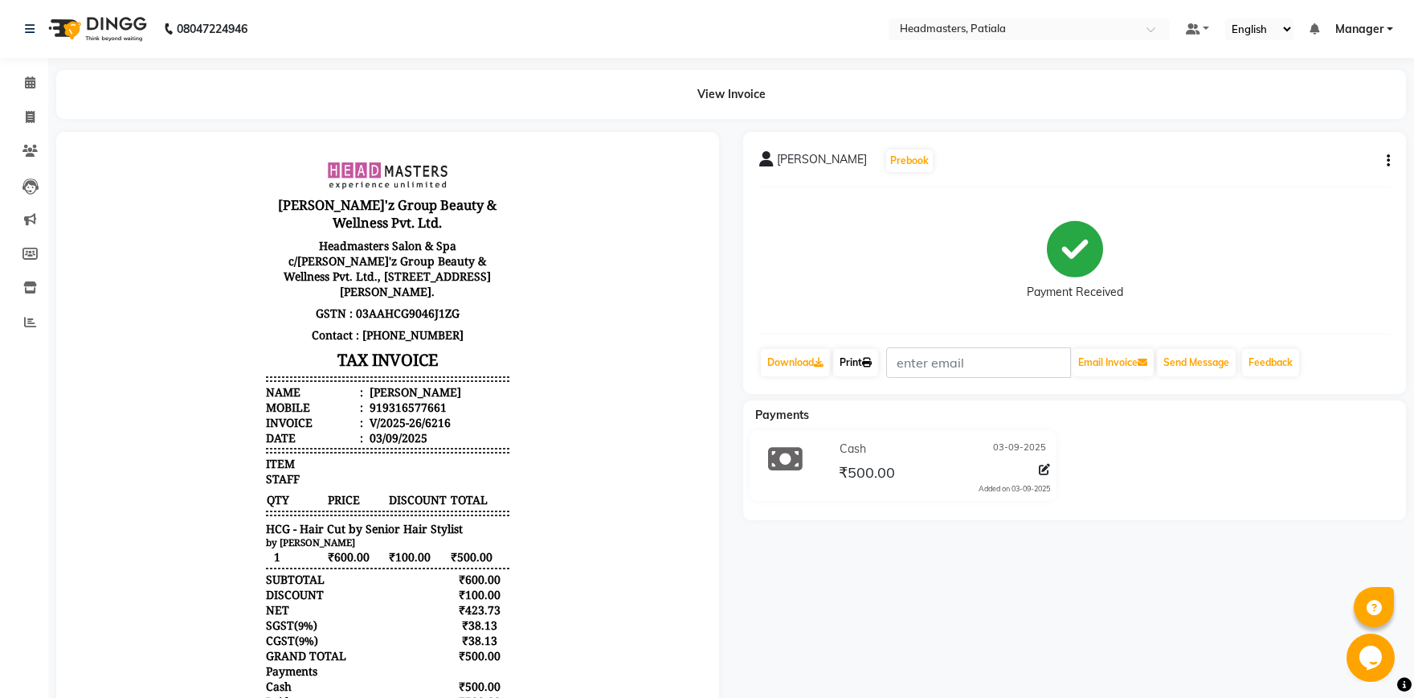
click at [872, 362] on icon at bounding box center [867, 363] width 10 height 10
click at [36, 84] on span at bounding box center [30, 83] width 28 height 18
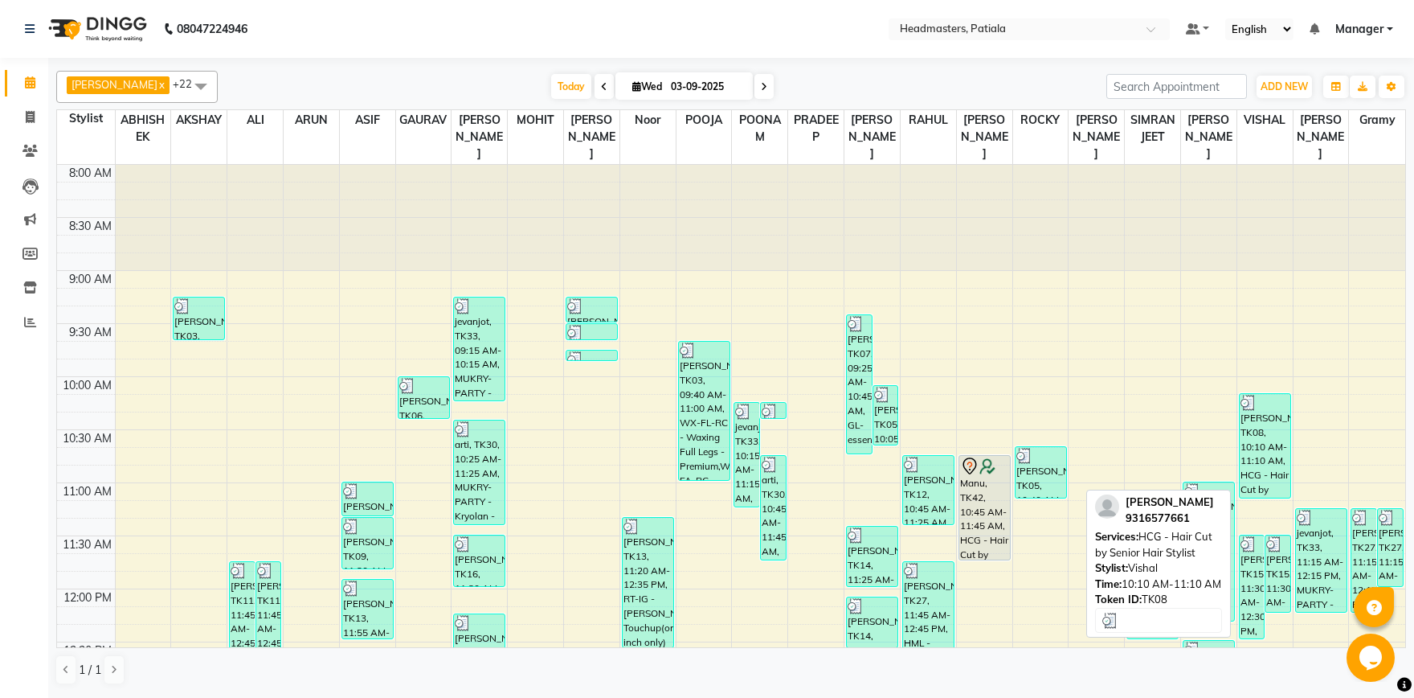
scroll to position [391, 0]
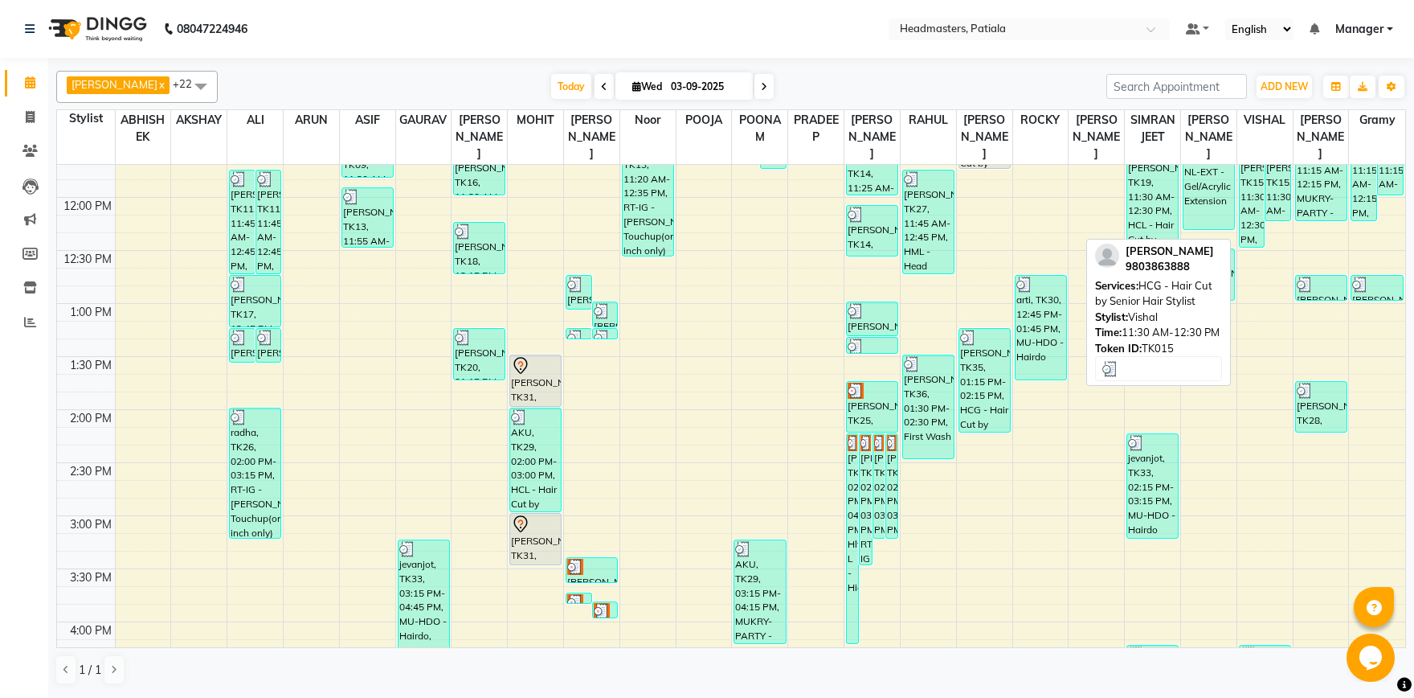
click at [1251, 208] on div "[PERSON_NAME], TK15, 11:30 AM-12:30 PM, HCG - Hair Cut by Senior Hair Stylist" at bounding box center [1252, 195] width 25 height 103
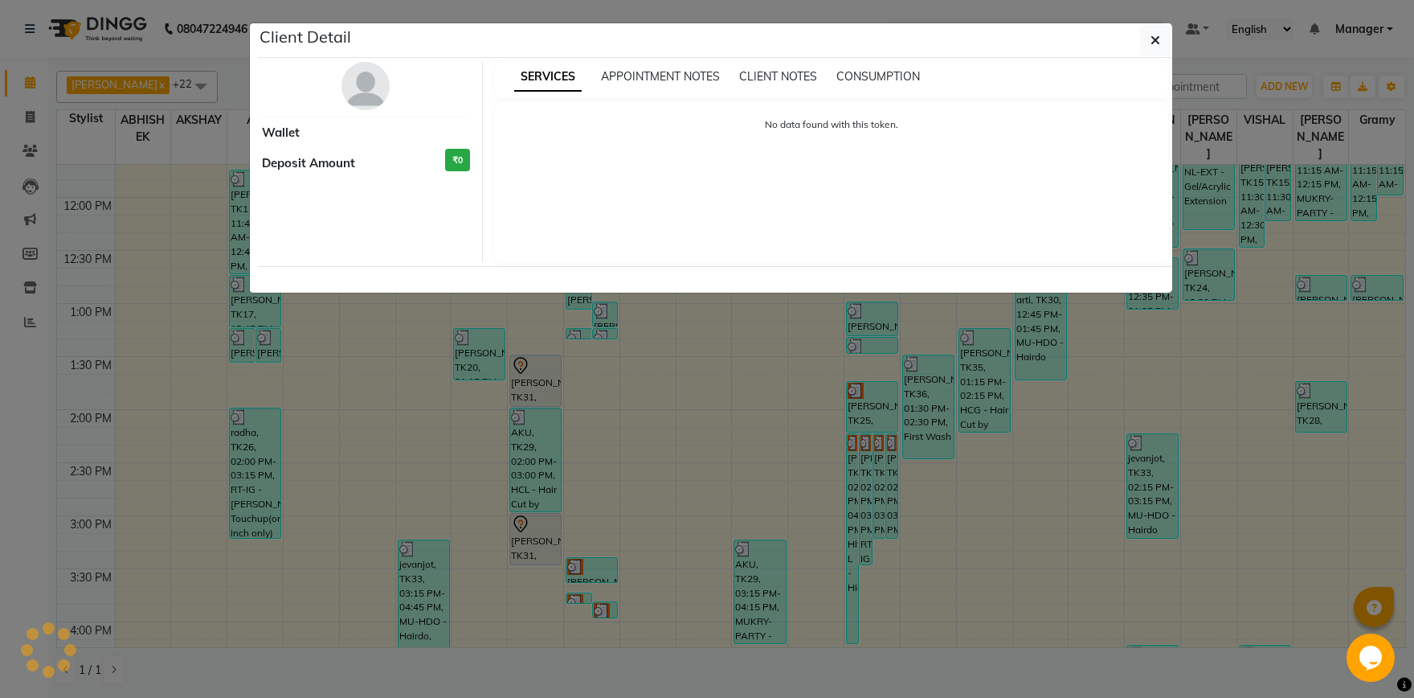
select select "3"
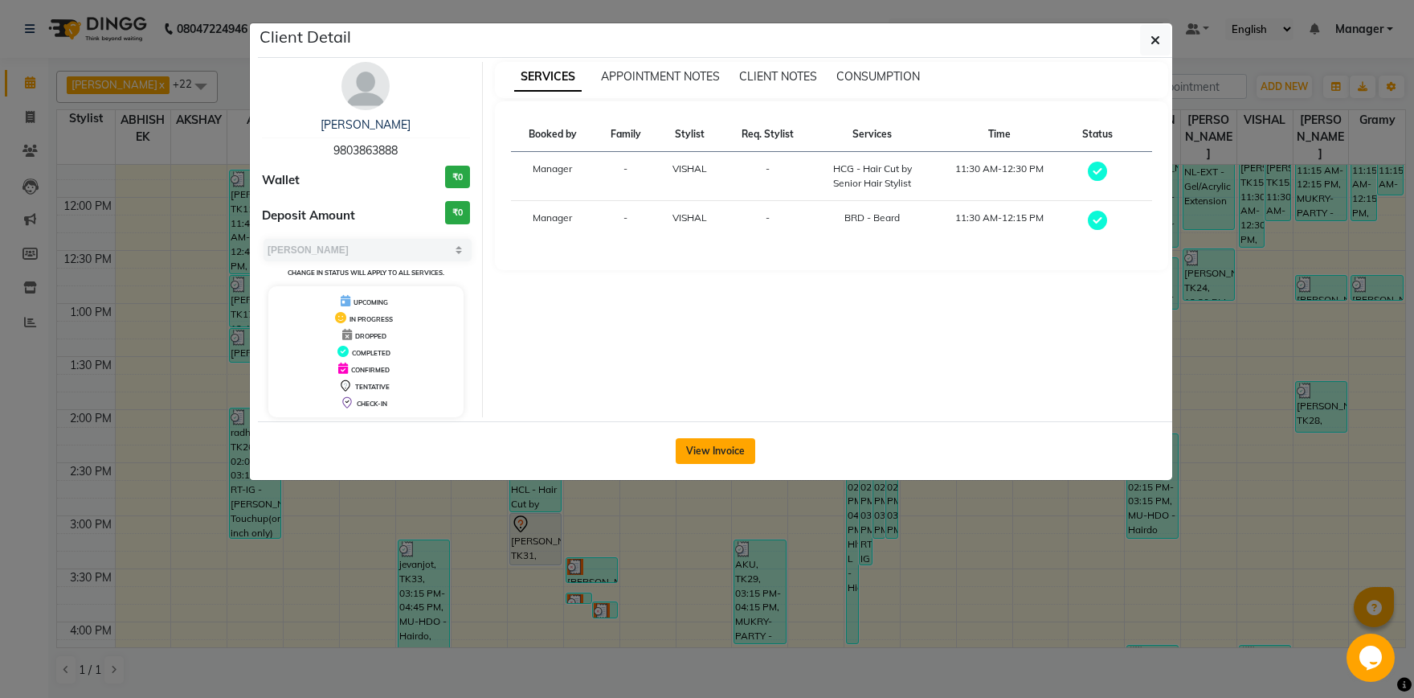
click at [719, 451] on button "View Invoice" at bounding box center [716, 451] width 80 height 26
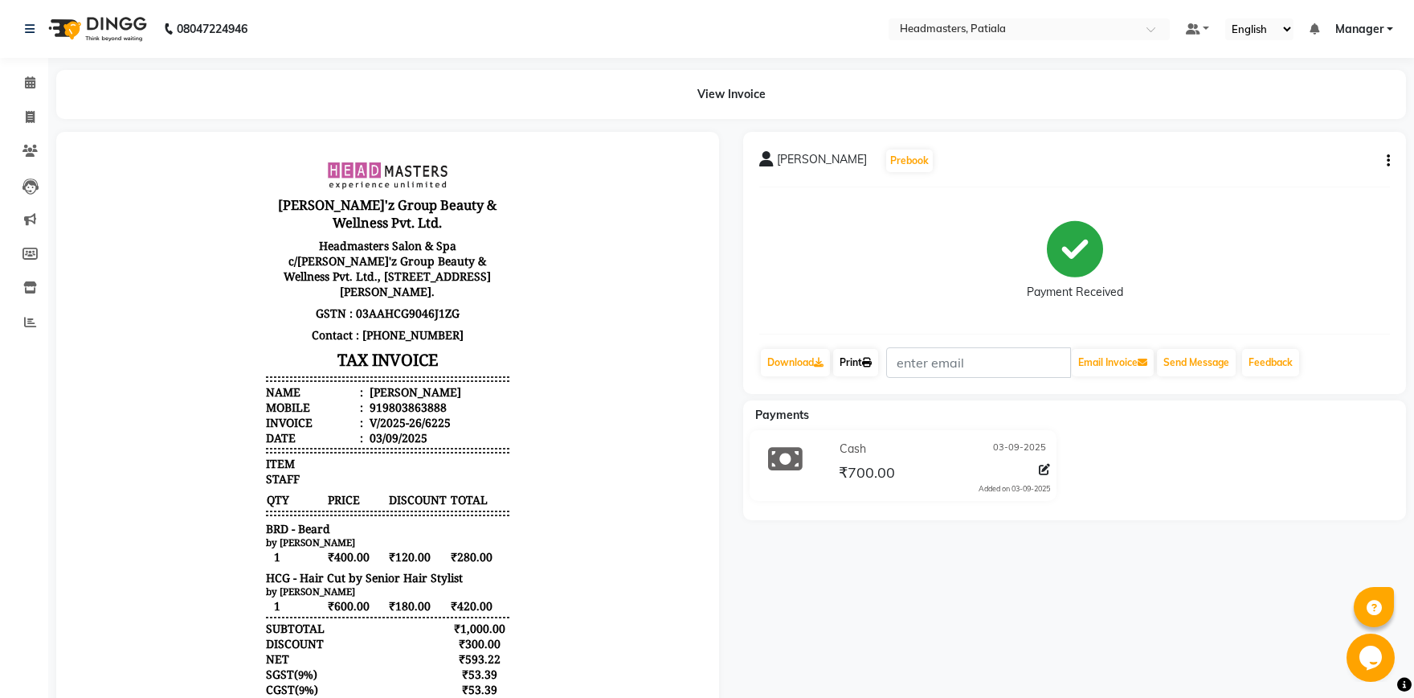
click at [852, 362] on link "Print" at bounding box center [855, 362] width 45 height 27
click at [35, 86] on span at bounding box center [30, 83] width 28 height 18
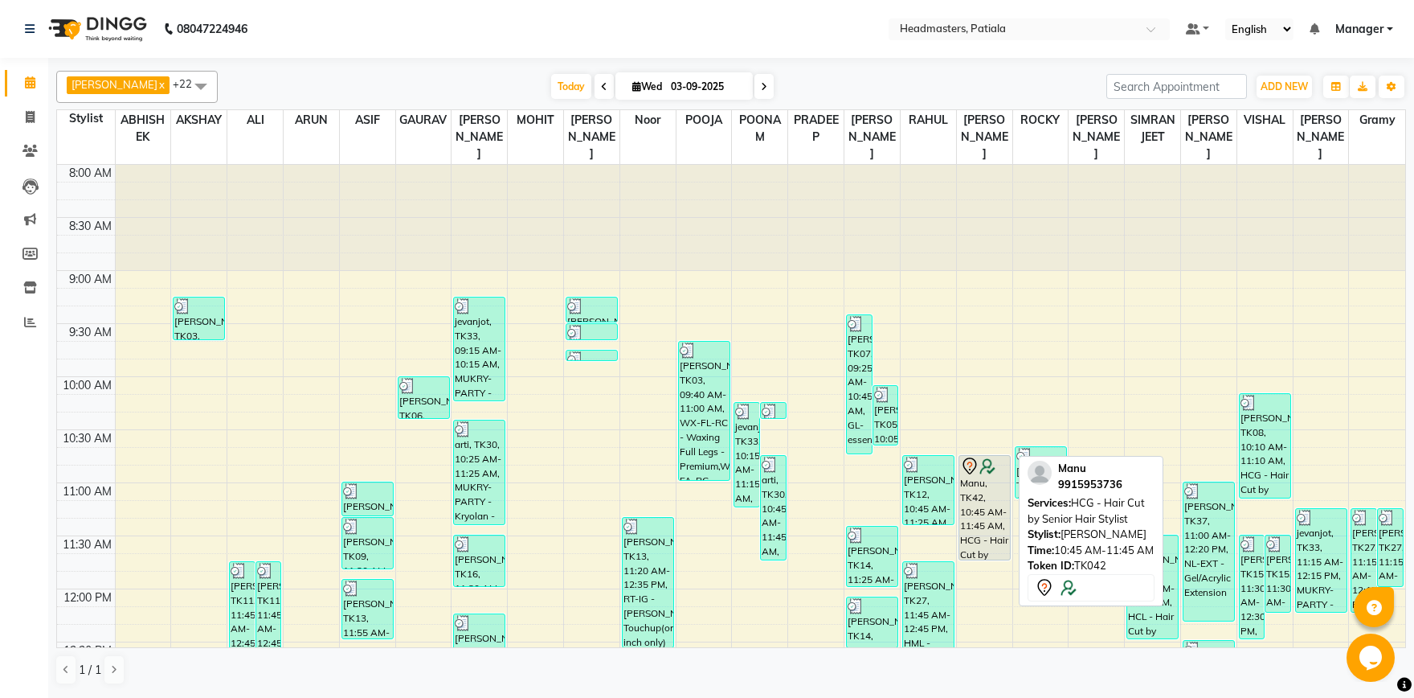
click at [966, 485] on div "Manu, TK42, 10:45 AM-11:45 AM, HCG - Hair Cut by Senior Hair Stylist" at bounding box center [985, 508] width 51 height 104
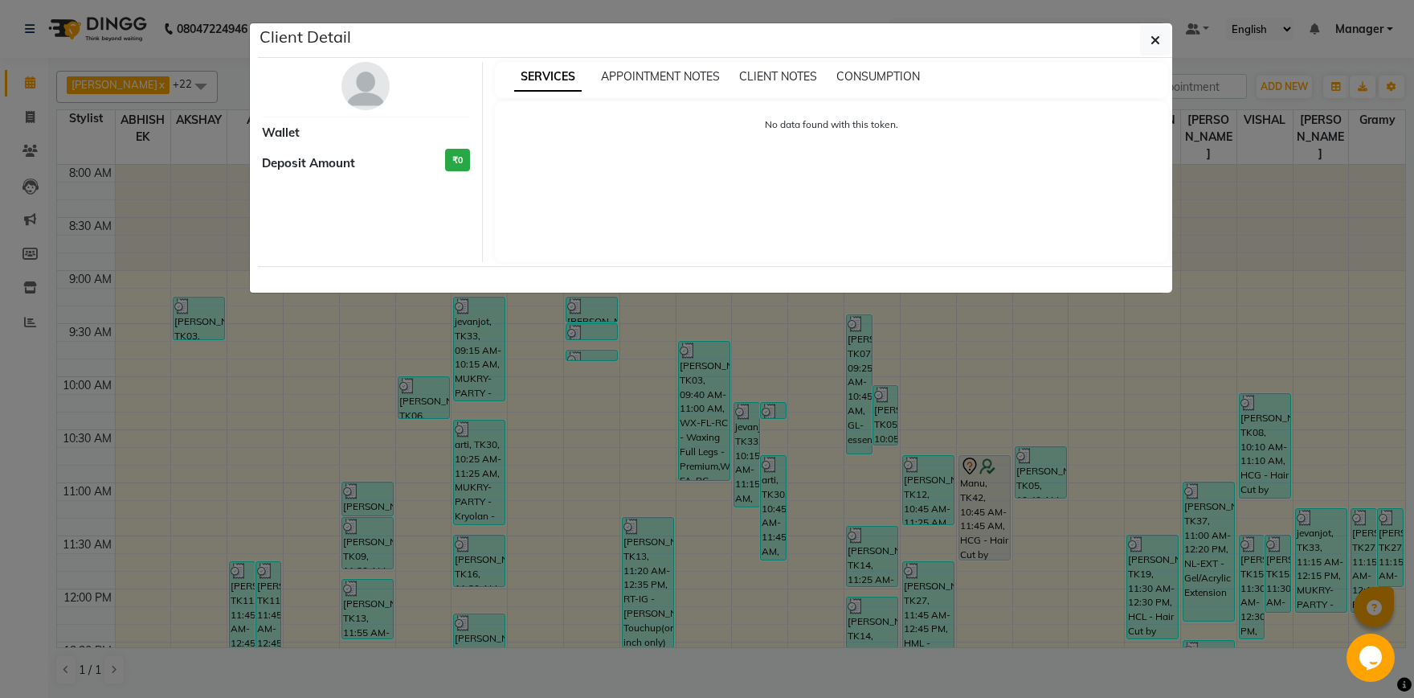
select select "7"
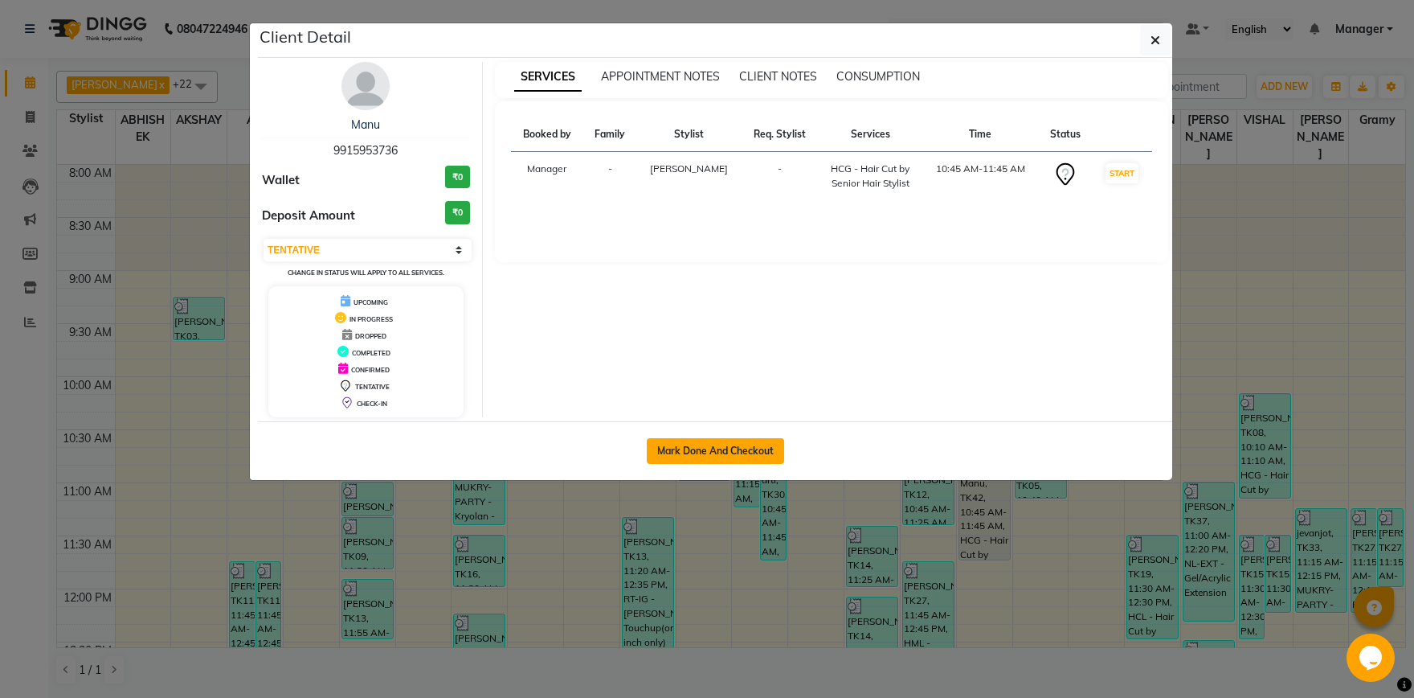
click at [739, 448] on button "Mark Done And Checkout" at bounding box center [715, 451] width 137 height 26
select select "service"
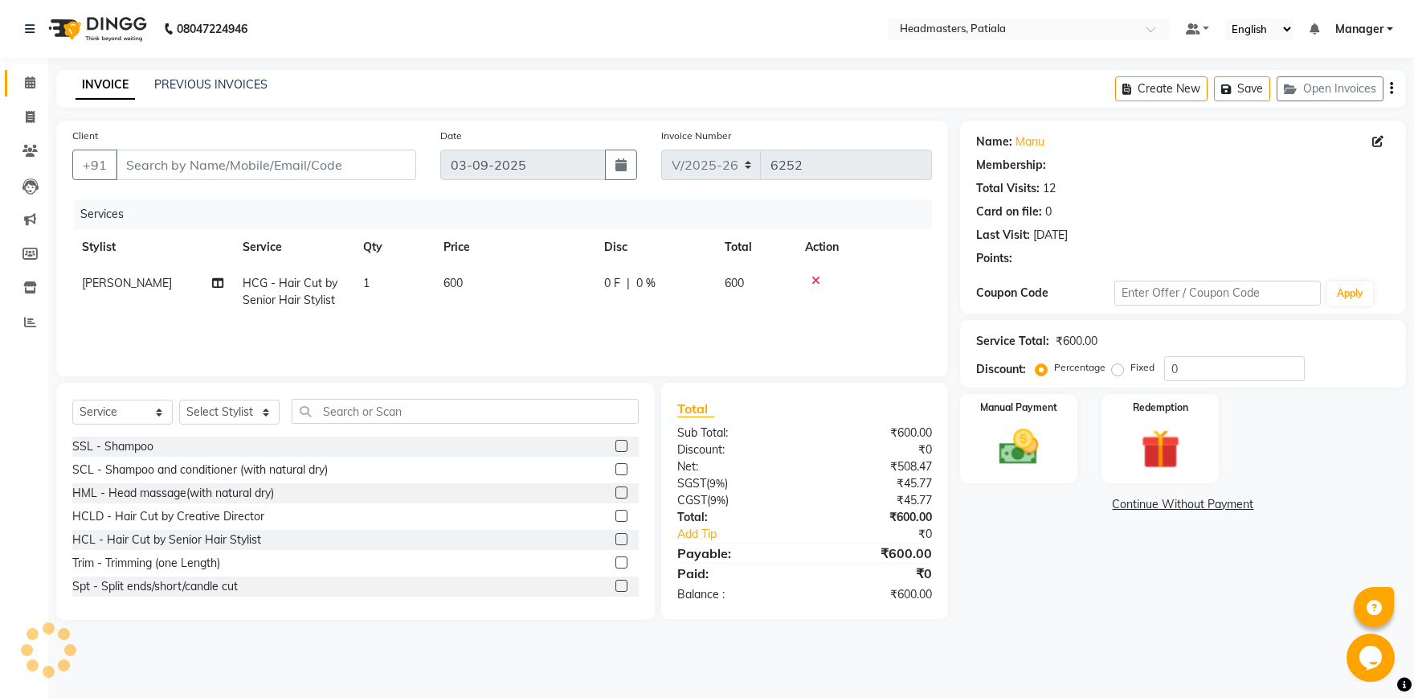
type input "9915953736"
select select "62112"
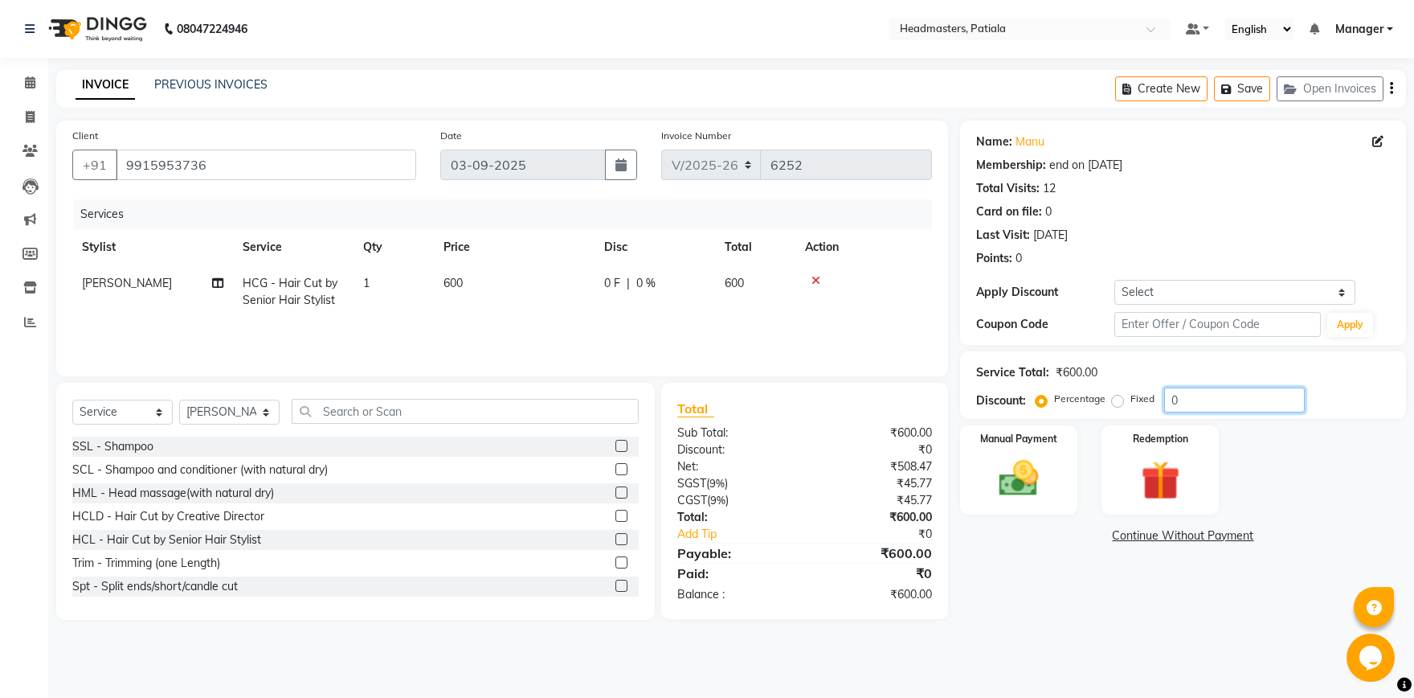
click at [1195, 398] on input "0" at bounding box center [1235, 399] width 141 height 25
type input "50"
click at [1029, 510] on div "Manual Payment" at bounding box center [1019, 470] width 122 height 92
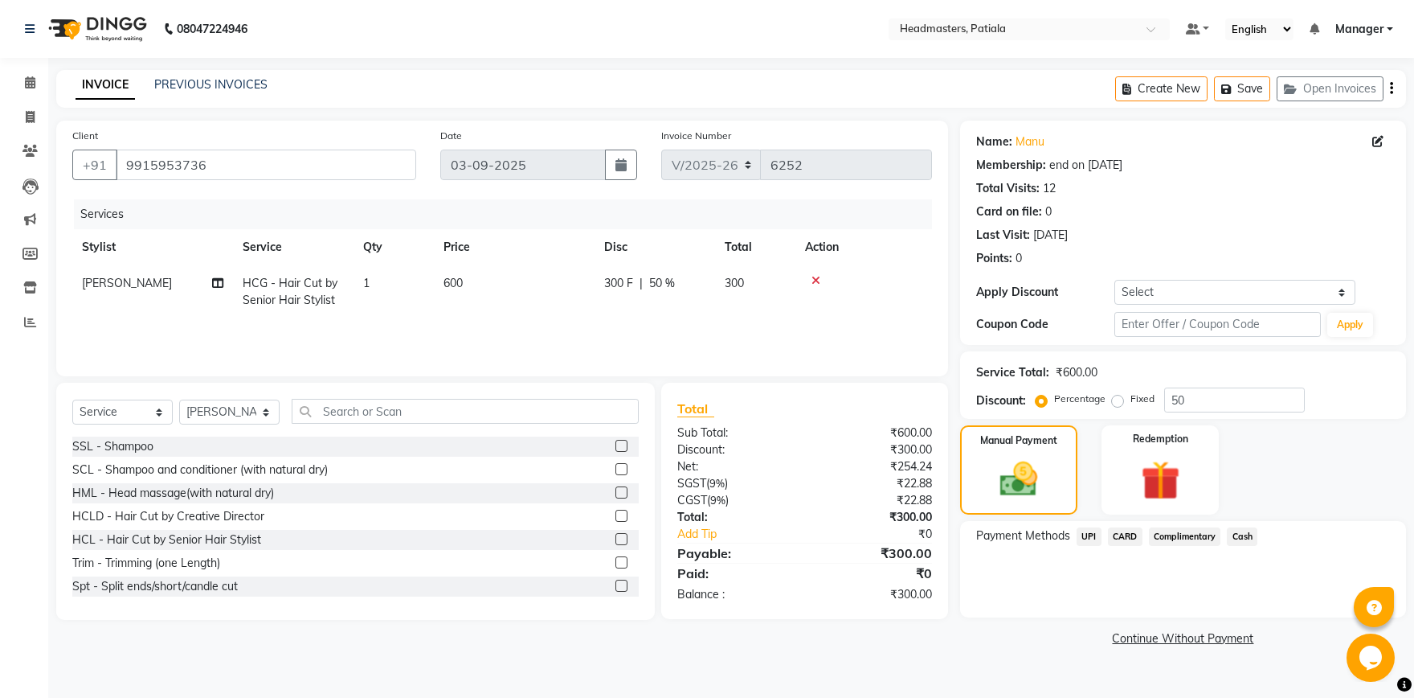
click at [1086, 545] on span "UPI" at bounding box center [1089, 536] width 25 height 18
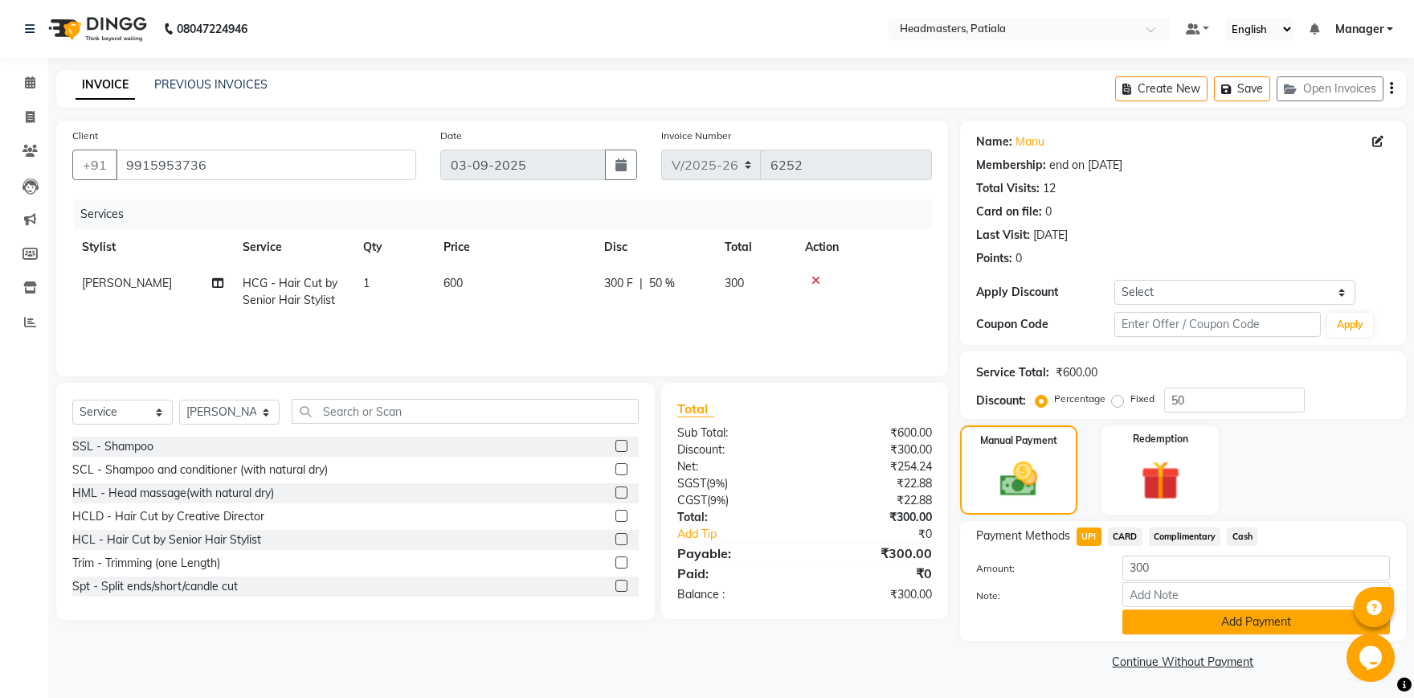
click at [1199, 622] on button "Add Payment" at bounding box center [1257, 621] width 268 height 25
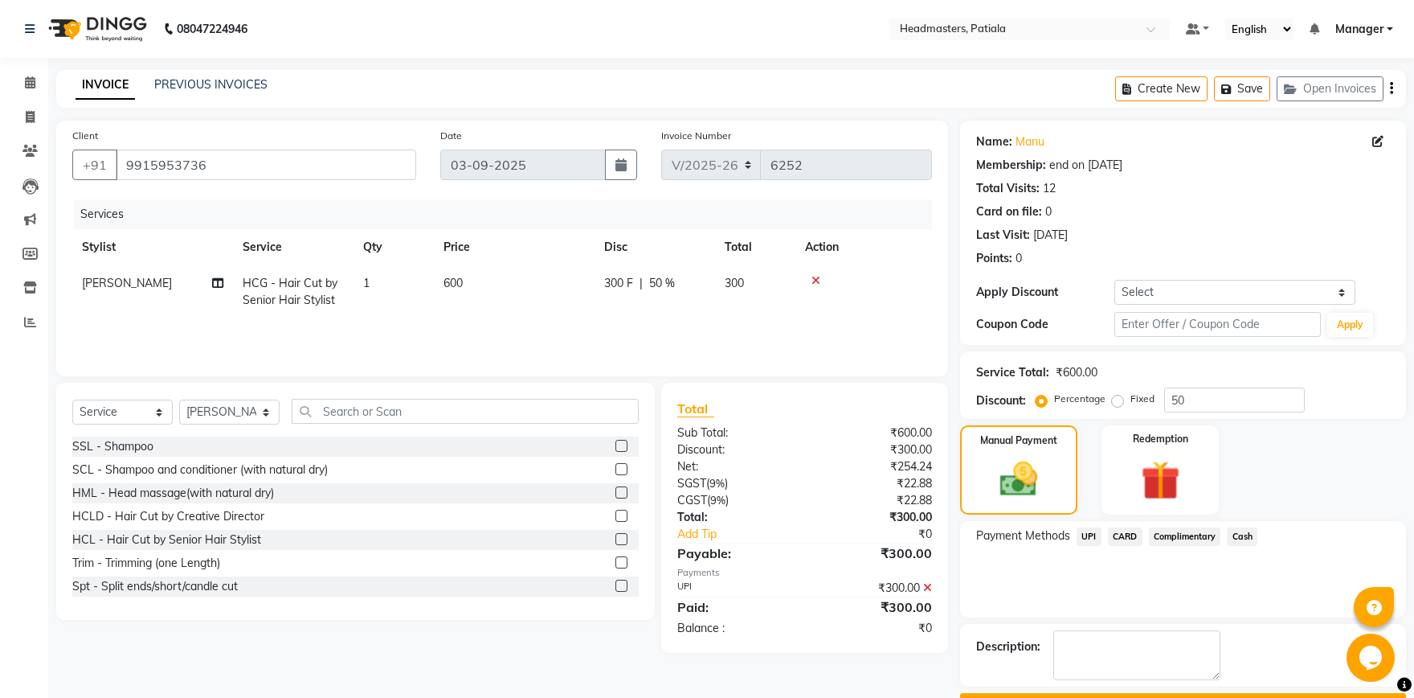
click at [1214, 693] on button "Checkout" at bounding box center [1183, 705] width 446 height 25
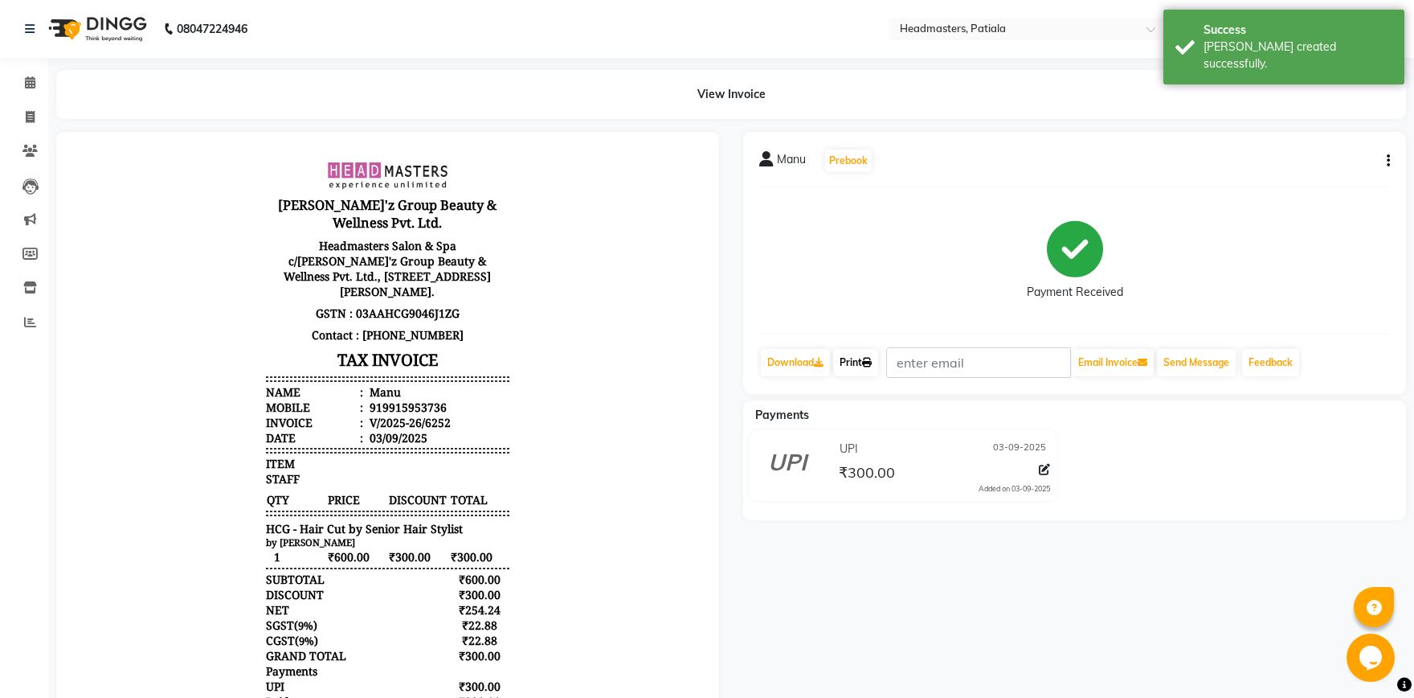
click at [866, 358] on link "Print" at bounding box center [855, 362] width 45 height 27
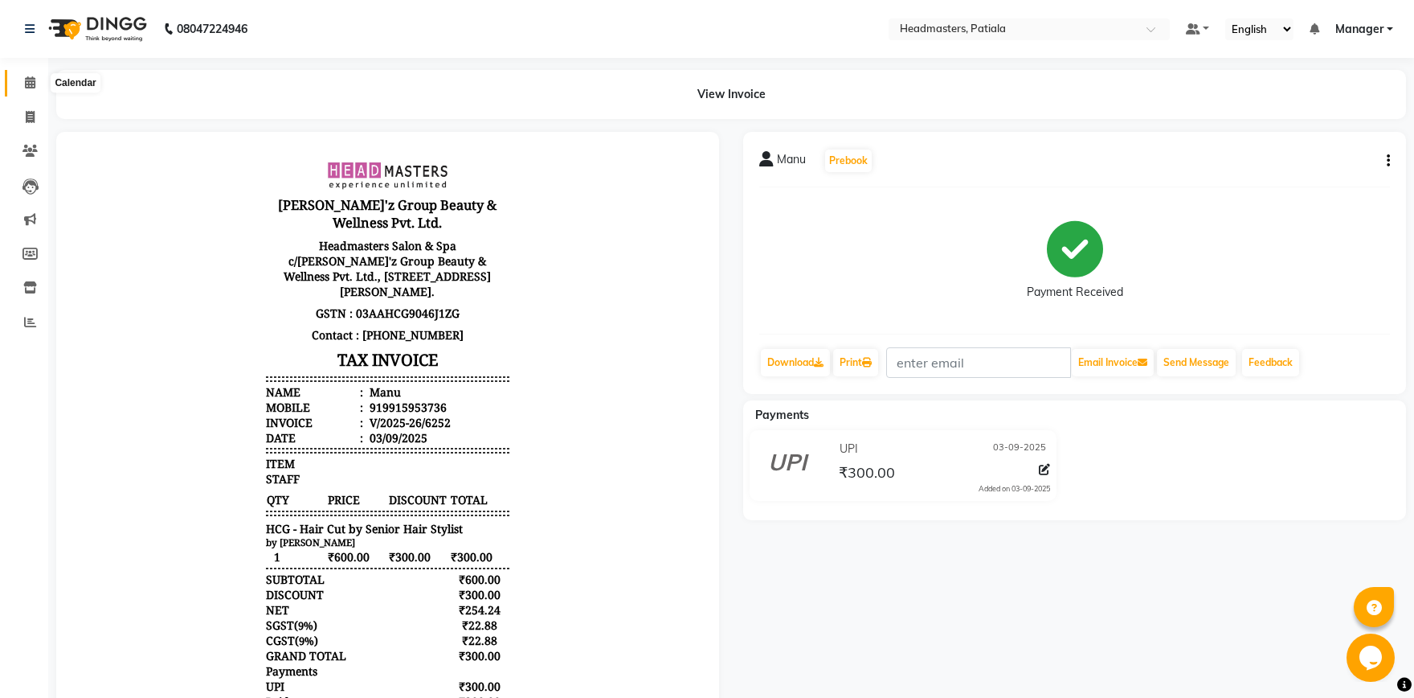
click at [27, 80] on icon at bounding box center [30, 82] width 10 height 12
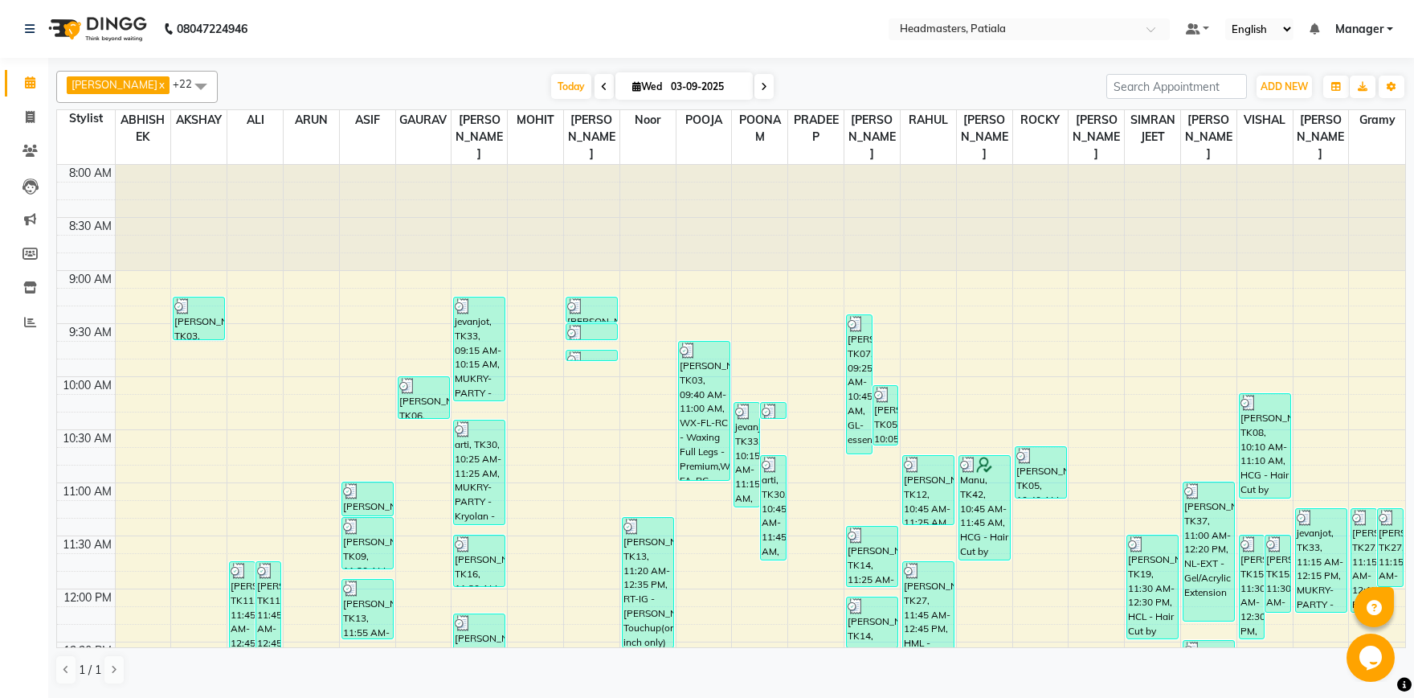
scroll to position [391, 0]
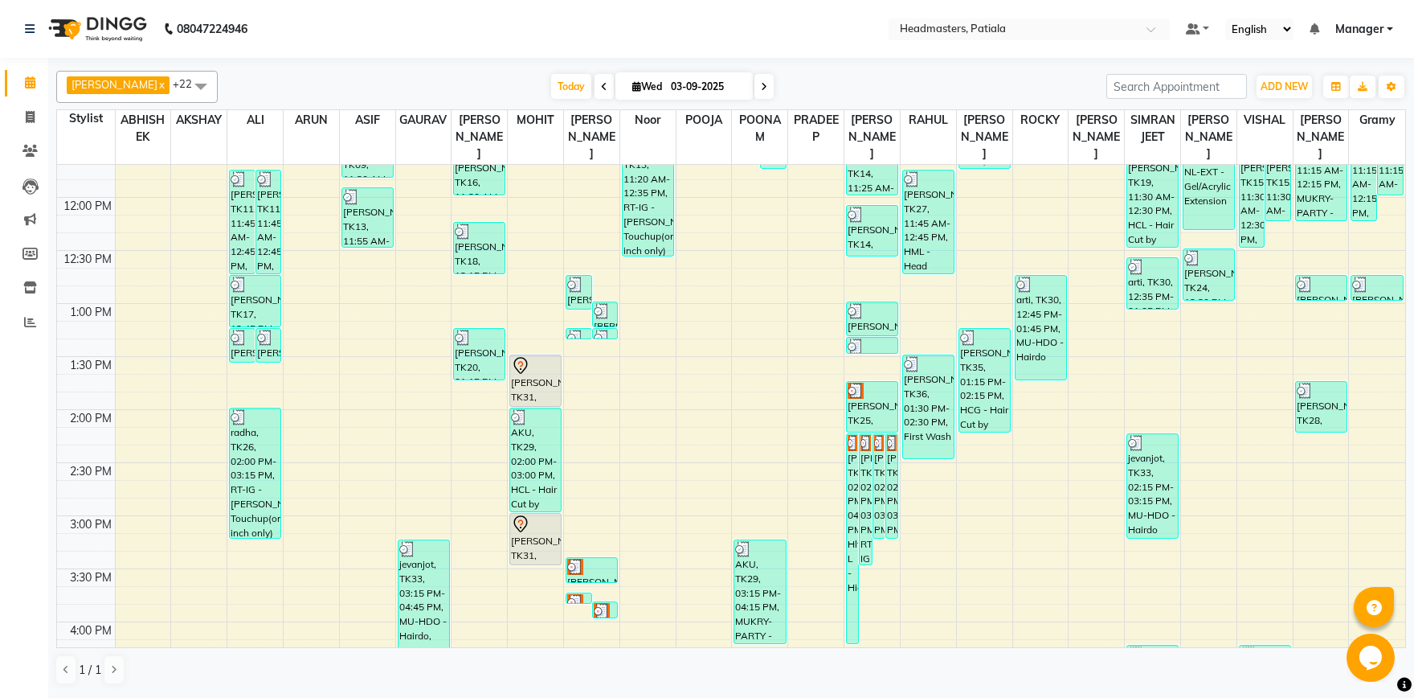
click at [199, 92] on span at bounding box center [201, 86] width 32 height 31
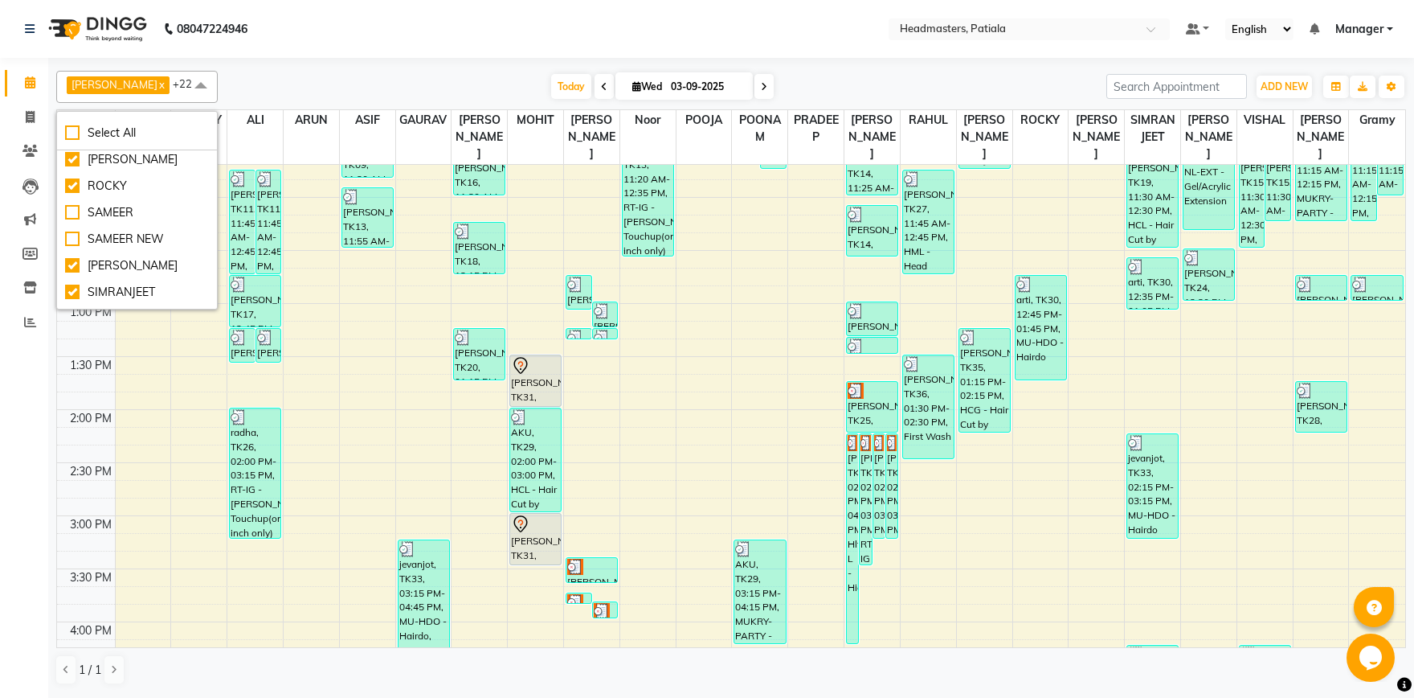
scroll to position [995, 0]
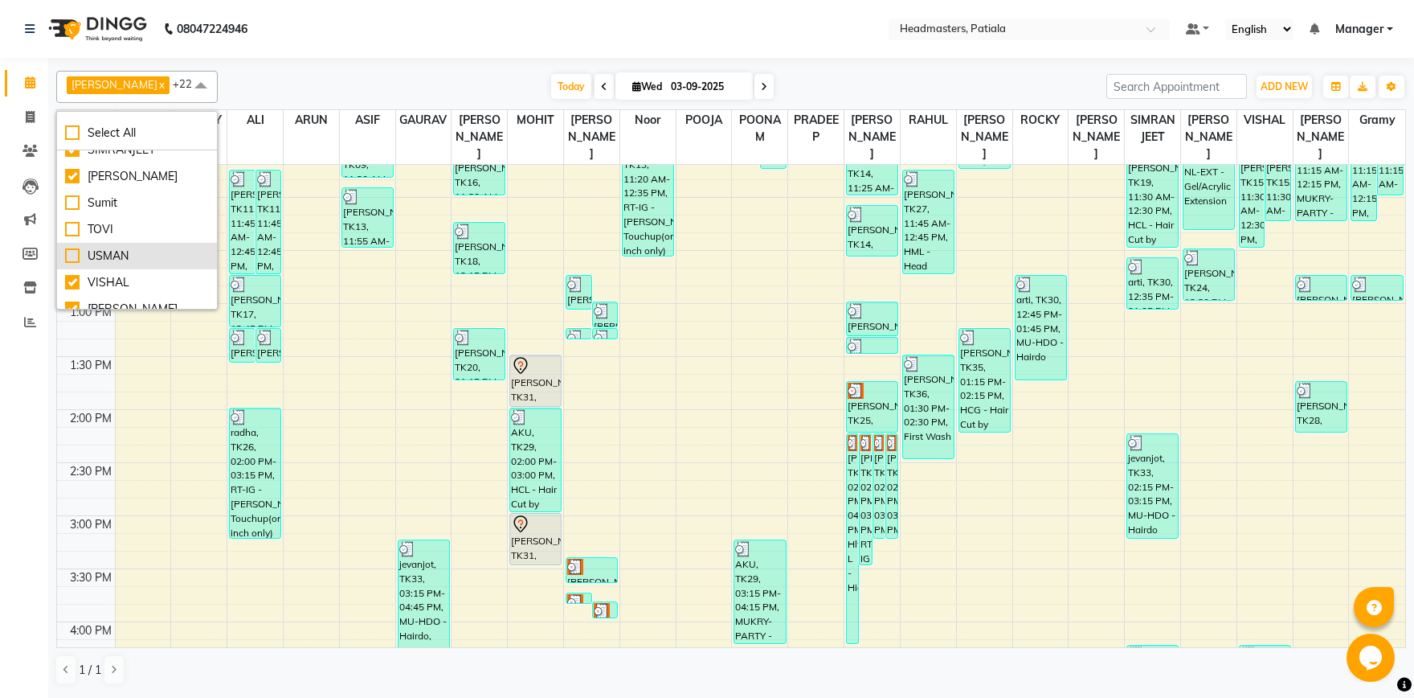
click at [76, 252] on div "USMAN" at bounding box center [137, 256] width 144 height 17
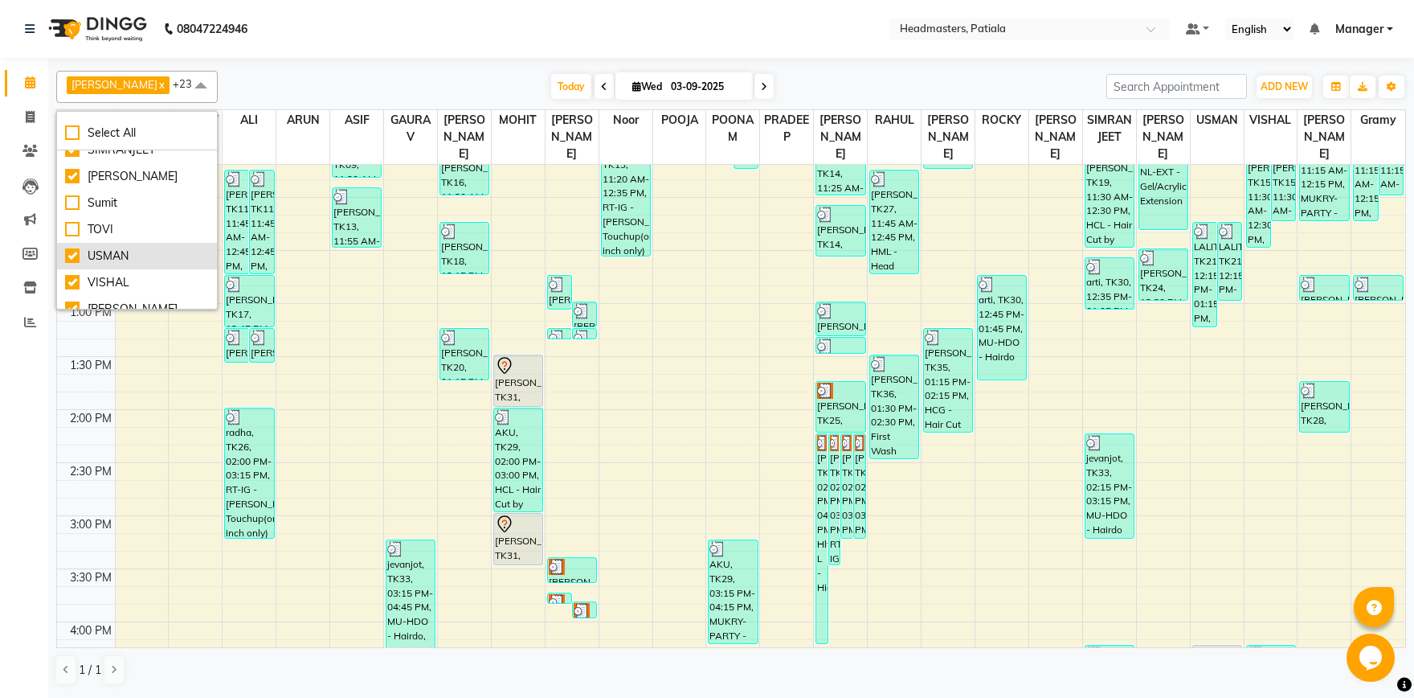
checkbox input "true"
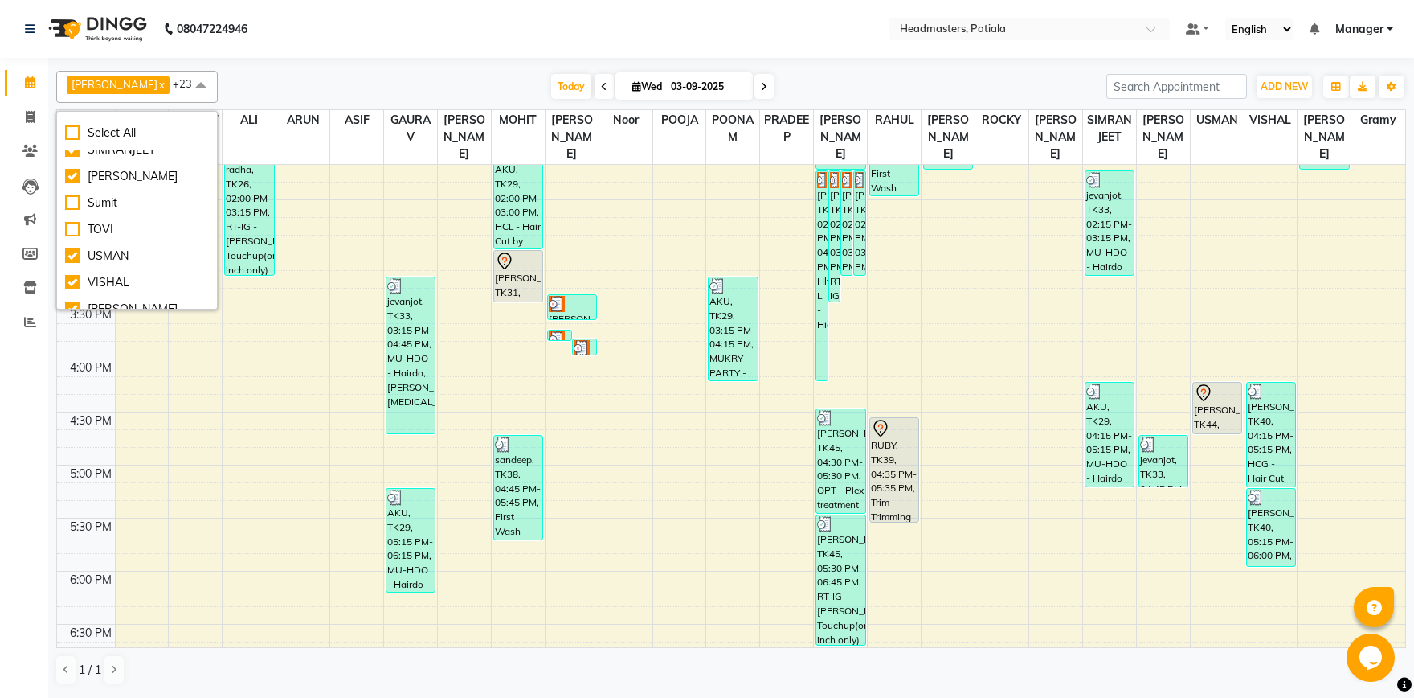
scroll to position [784, 0]
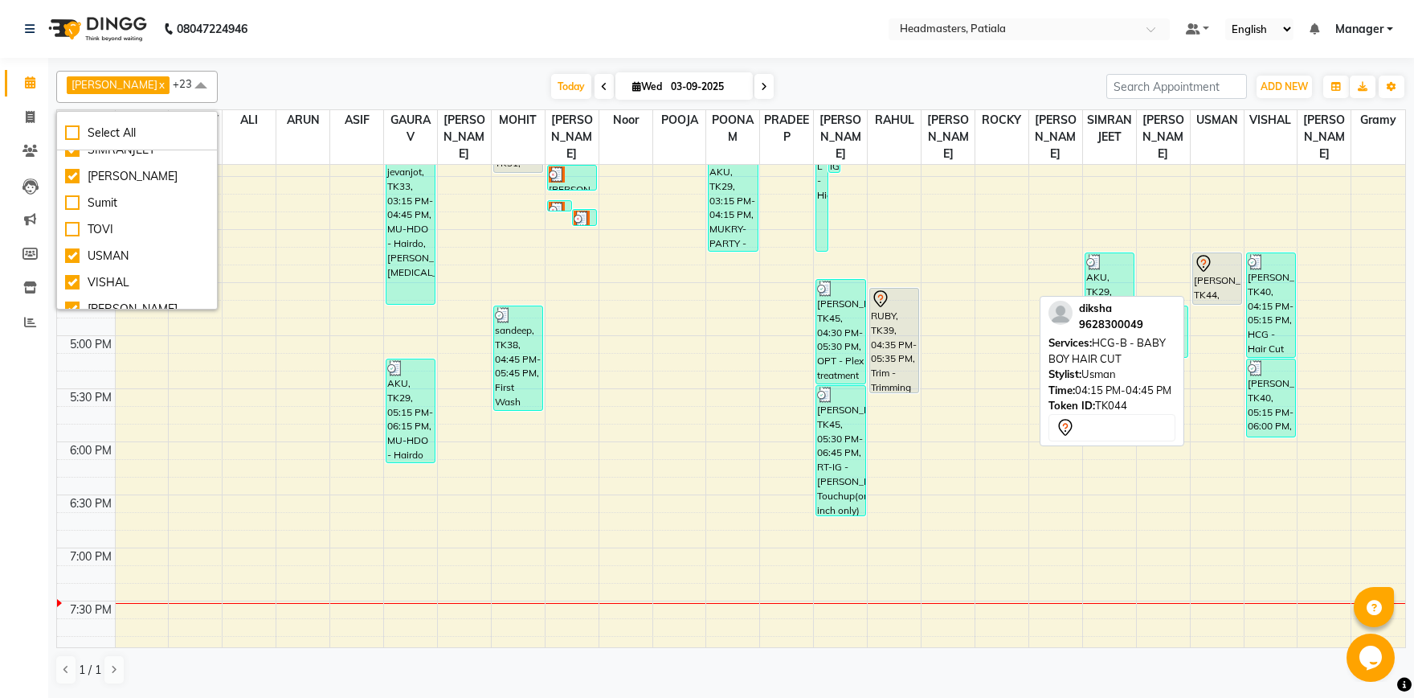
click at [1231, 277] on div "[PERSON_NAME], TK44, 04:15 PM-04:45 PM, HCG-B - BABY BOY HAIR CUT" at bounding box center [1217, 278] width 48 height 51
select select "7"
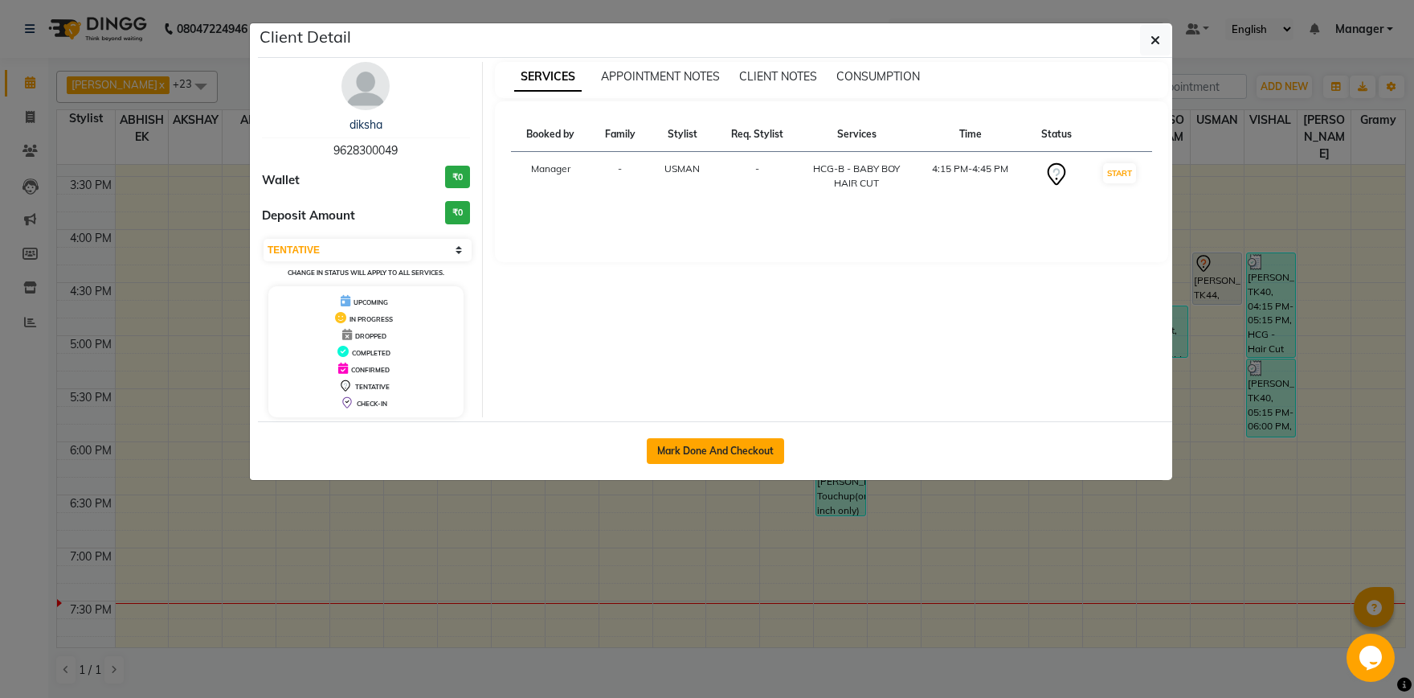
click at [743, 445] on button "Mark Done And Checkout" at bounding box center [715, 451] width 137 height 26
select select "service"
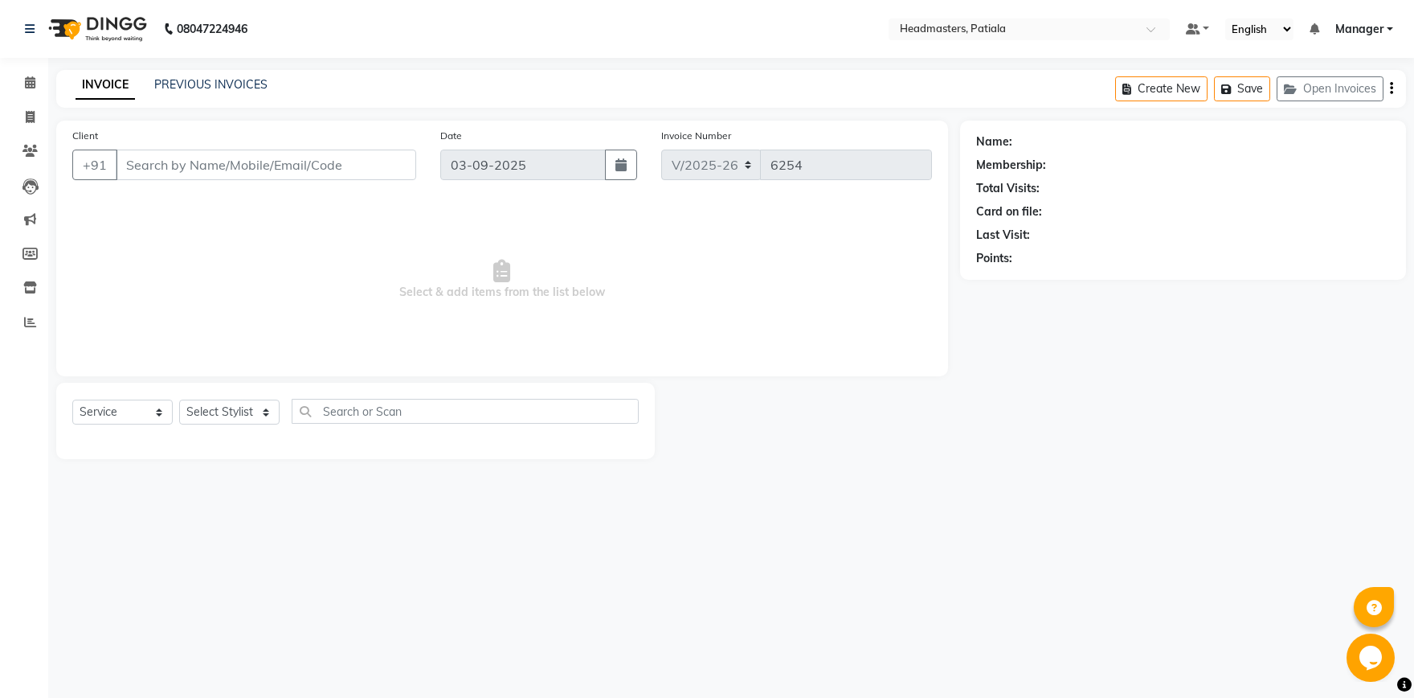
type input "9628300049"
select select "51087"
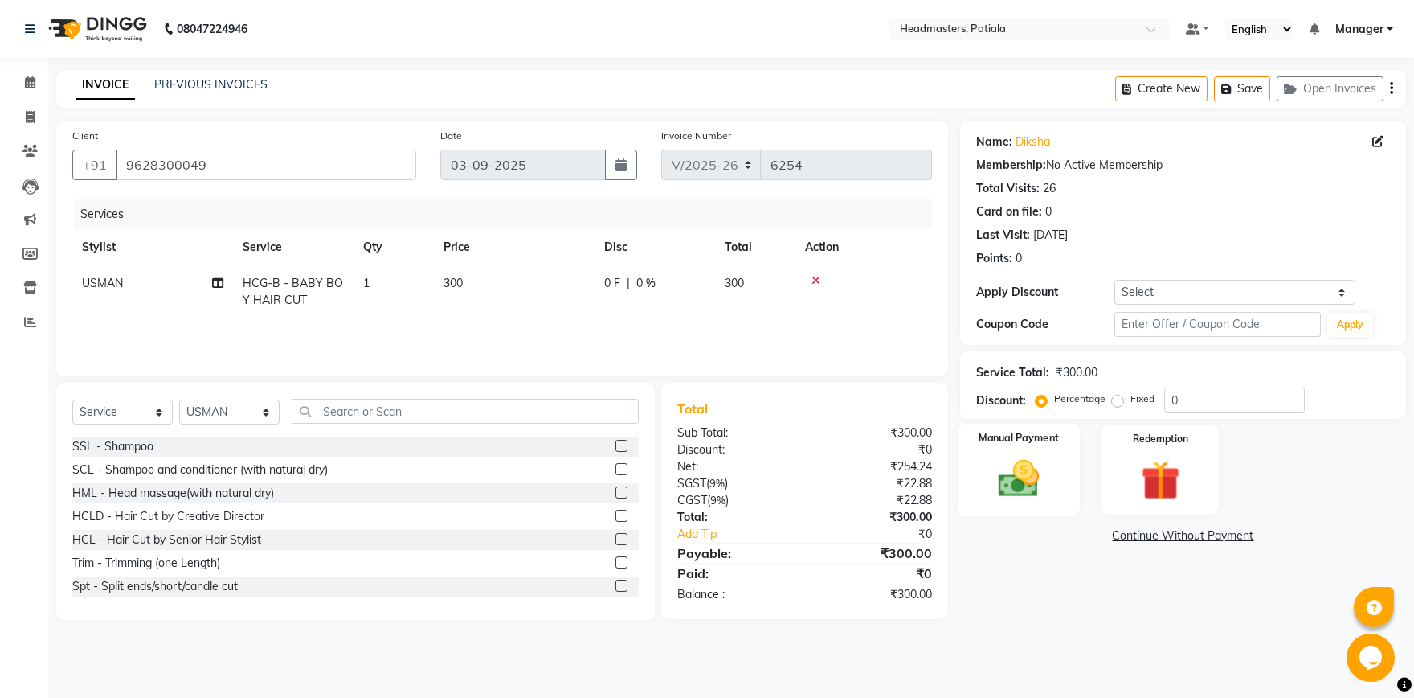
click at [1048, 480] on img at bounding box center [1019, 478] width 67 height 47
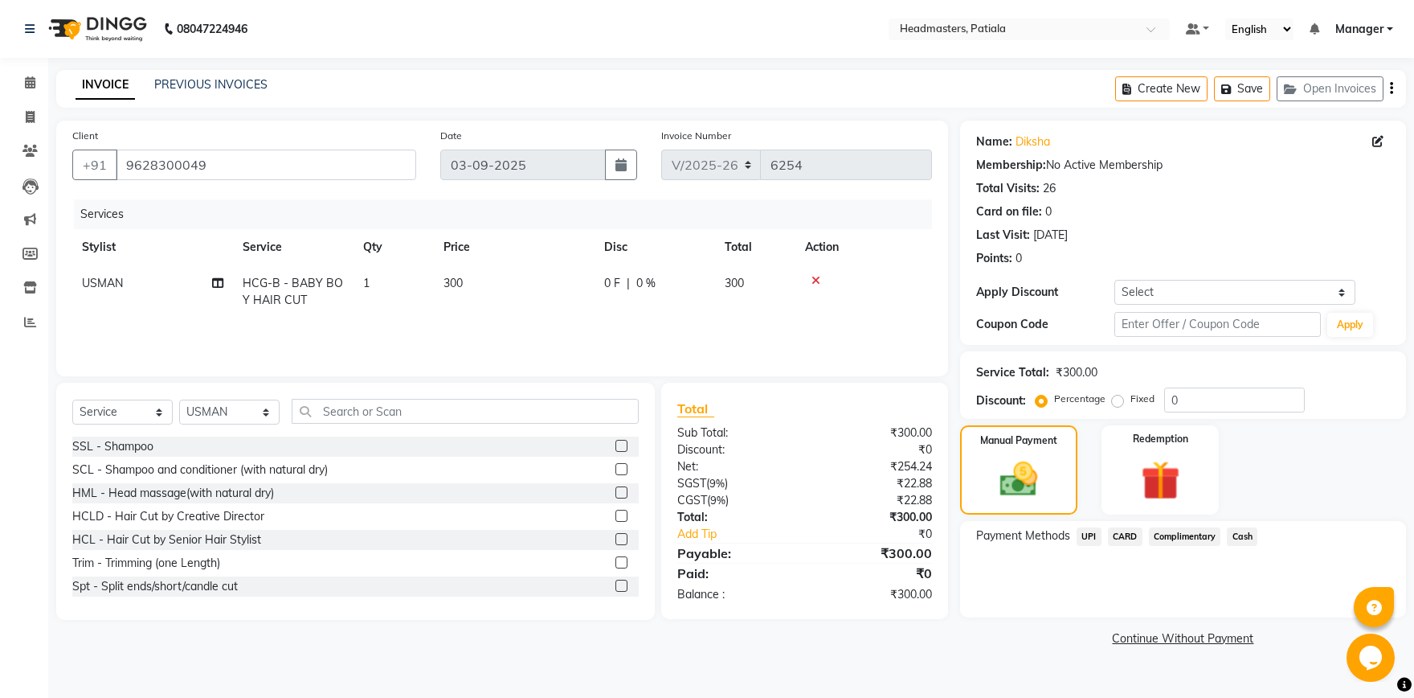
click at [1249, 537] on span "Cash" at bounding box center [1242, 536] width 31 height 18
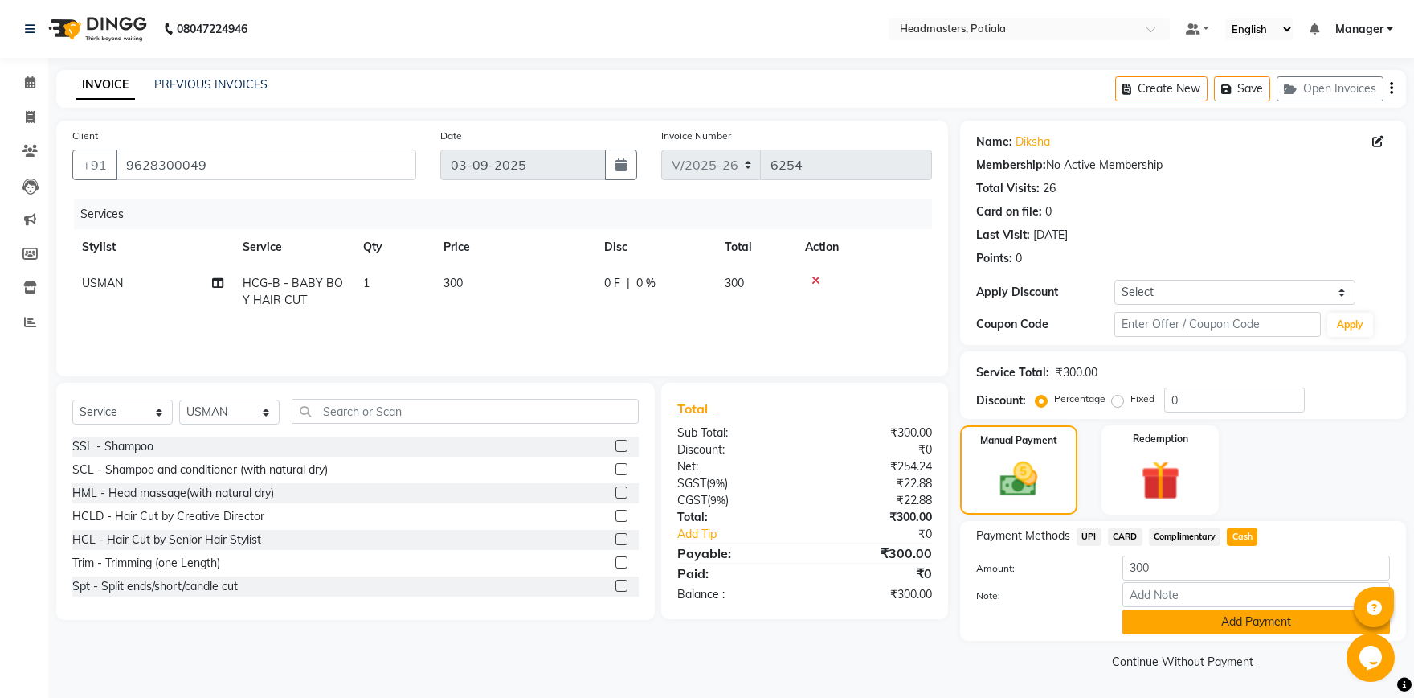
click at [1193, 624] on button "Add Payment" at bounding box center [1257, 621] width 268 height 25
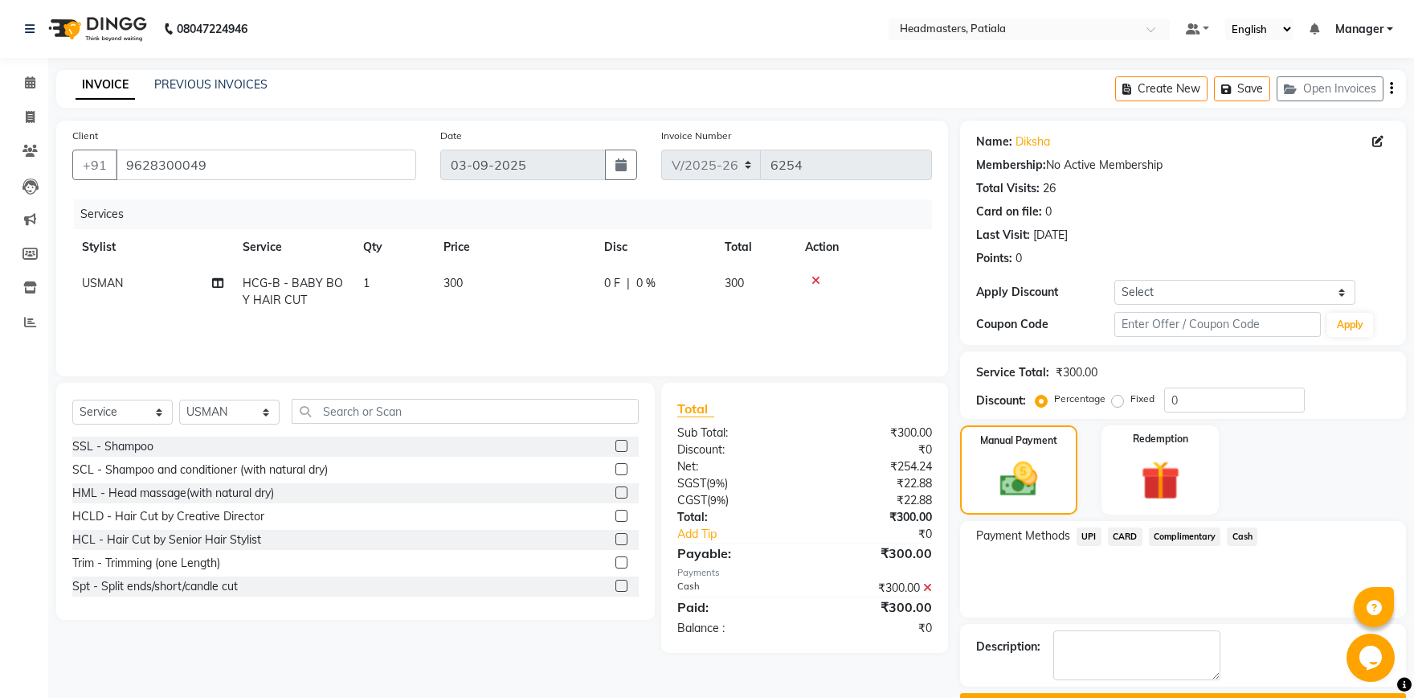
scroll to position [43, 0]
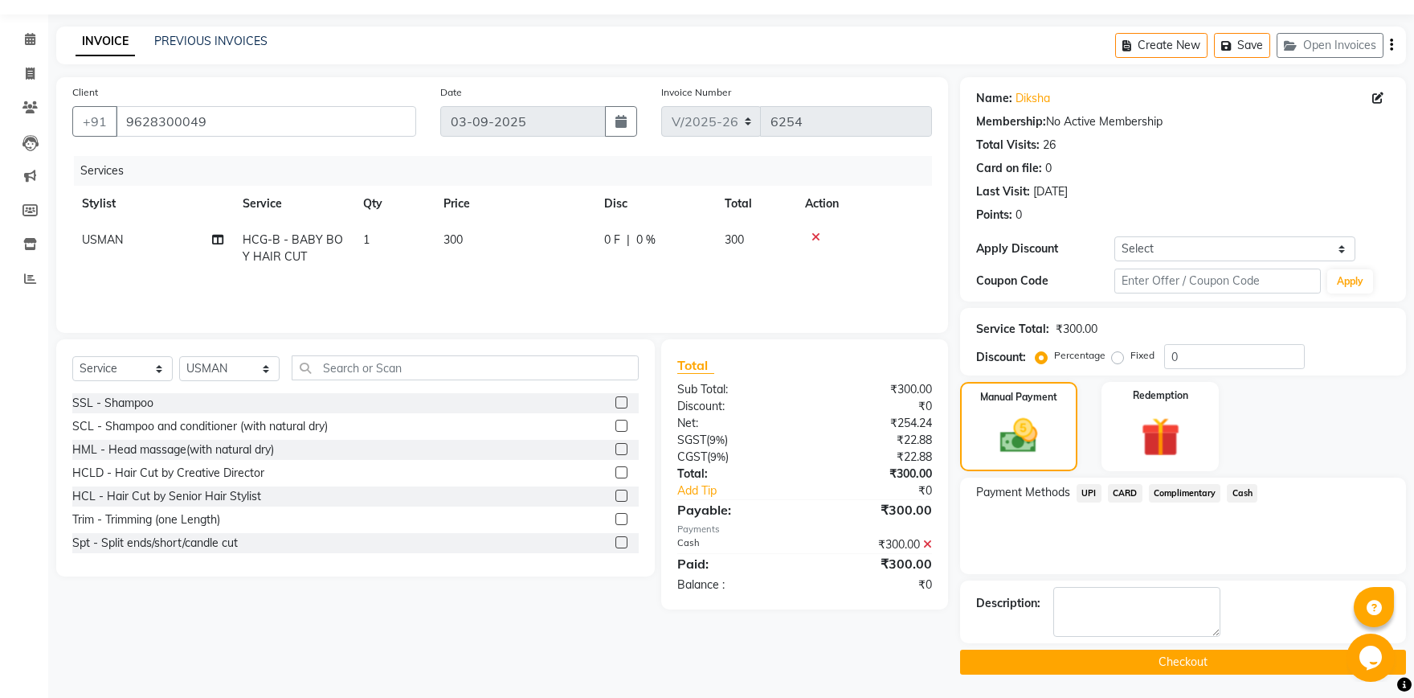
click at [1146, 661] on button "Checkout" at bounding box center [1183, 661] width 446 height 25
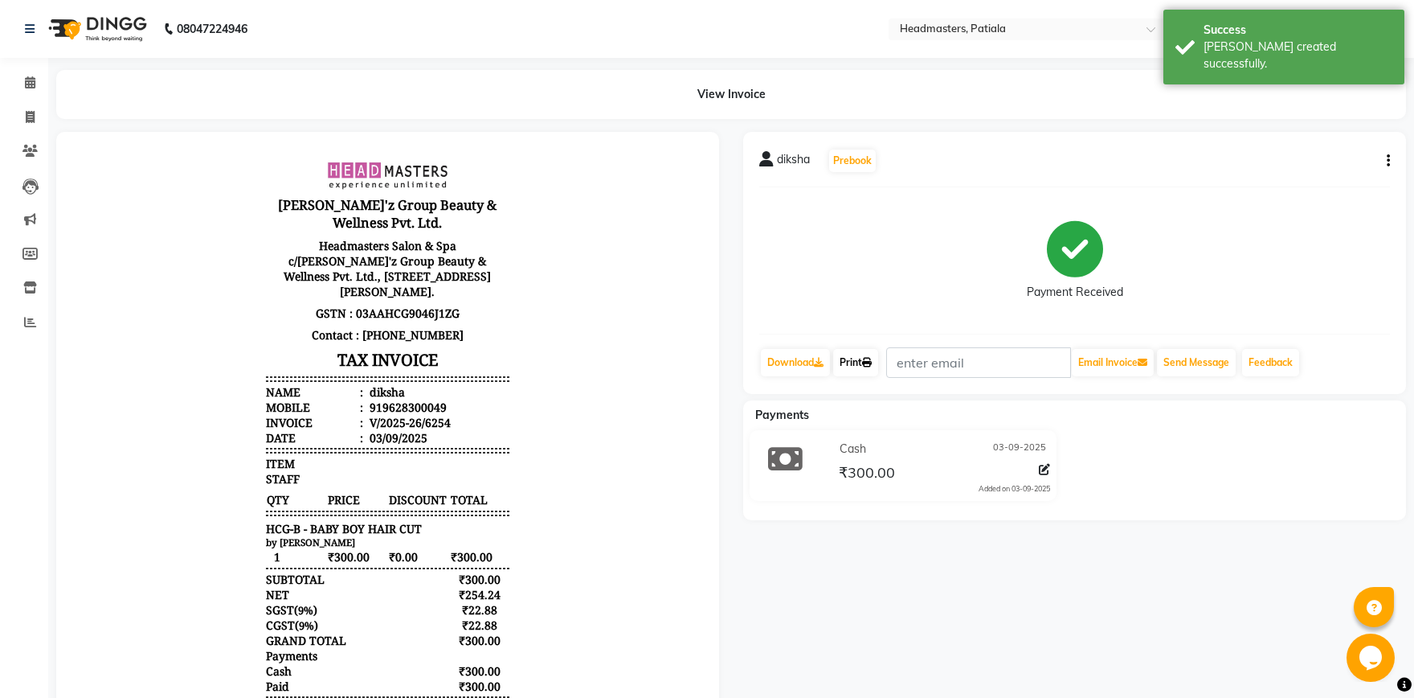
click at [856, 359] on link "Print" at bounding box center [855, 362] width 45 height 27
click at [14, 83] on link "Calendar" at bounding box center [24, 83] width 39 height 27
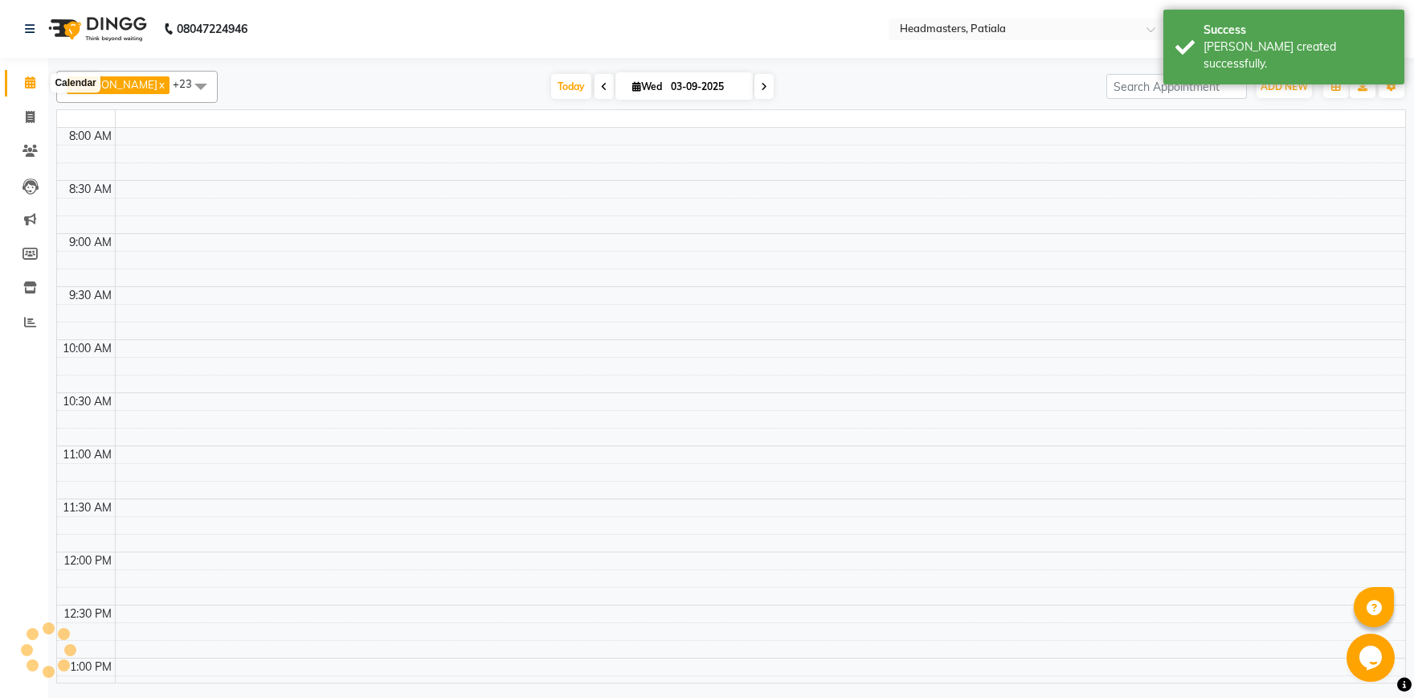
click at [31, 92] on span at bounding box center [30, 83] width 28 height 18
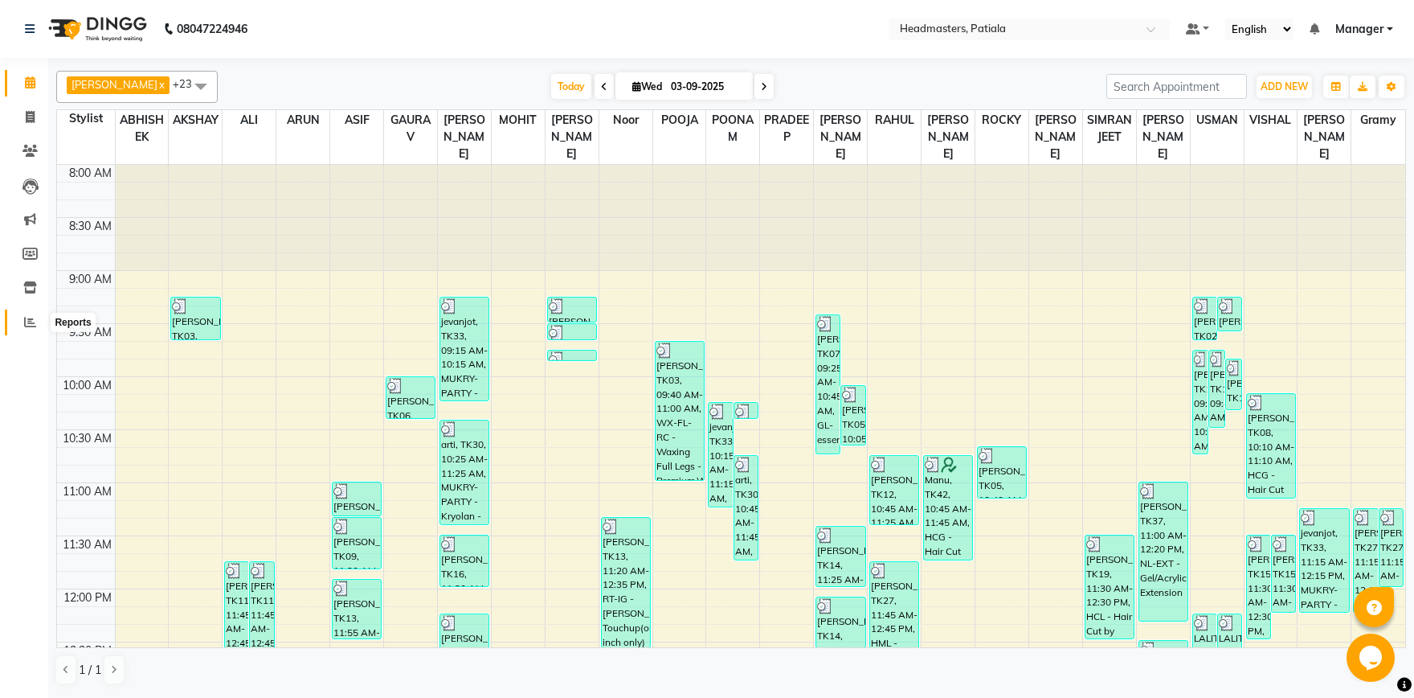
click at [35, 330] on span at bounding box center [30, 322] width 28 height 18
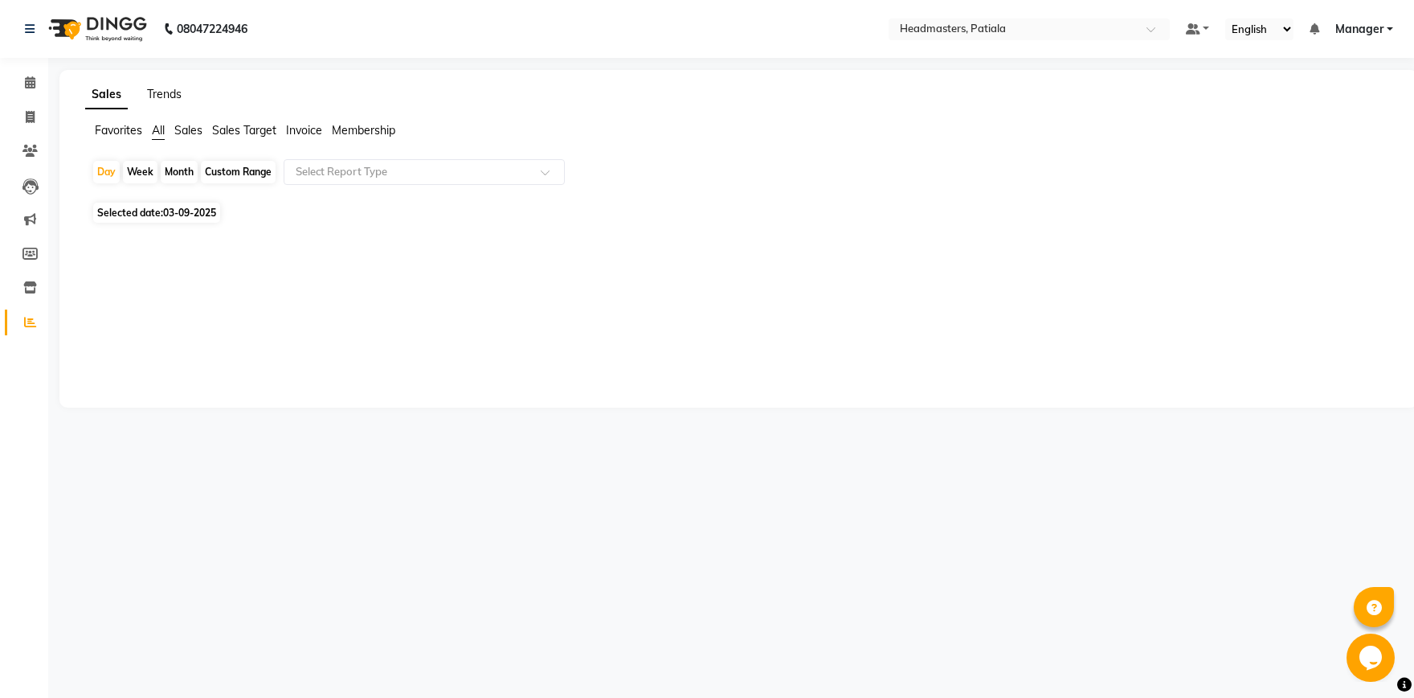
click at [174, 97] on link "Trends" at bounding box center [164, 94] width 35 height 14
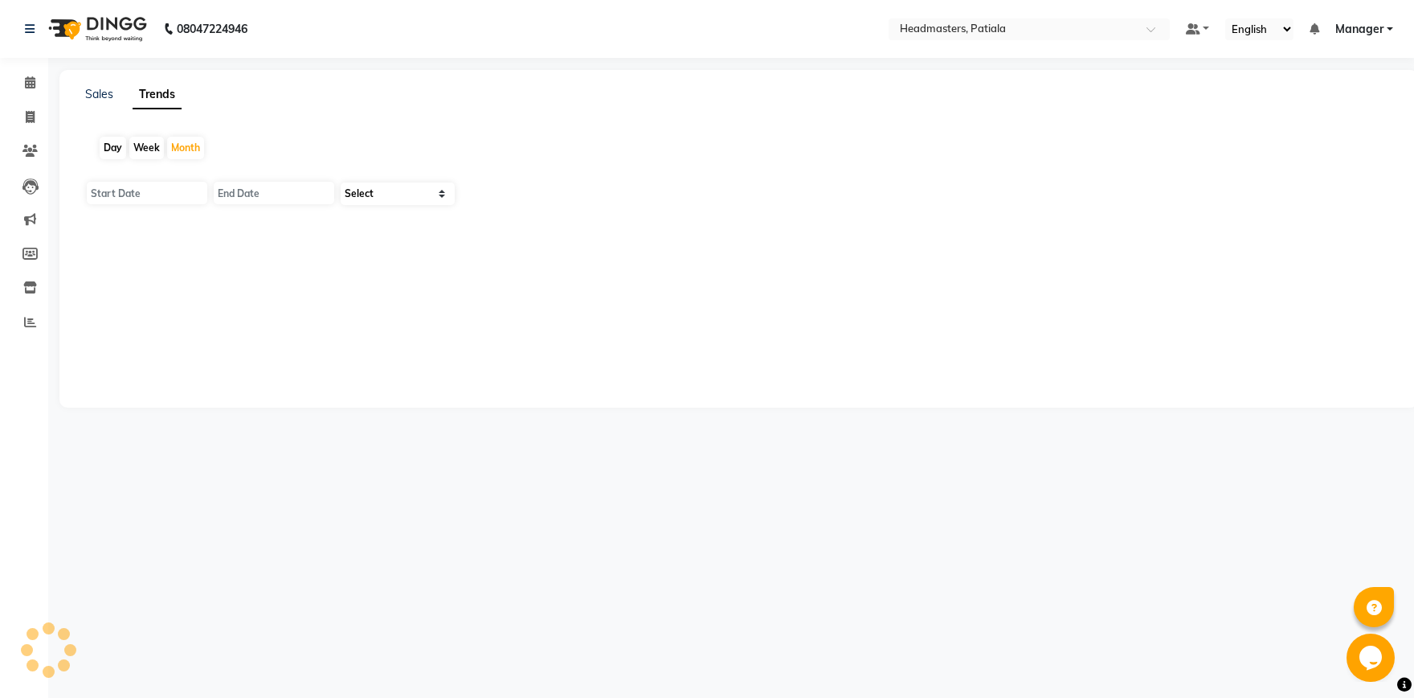
type input "01-09-2025"
type input "[DATE]"
click at [113, 154] on div "Day" at bounding box center [113, 148] width 27 height 23
type input "03-09-2025"
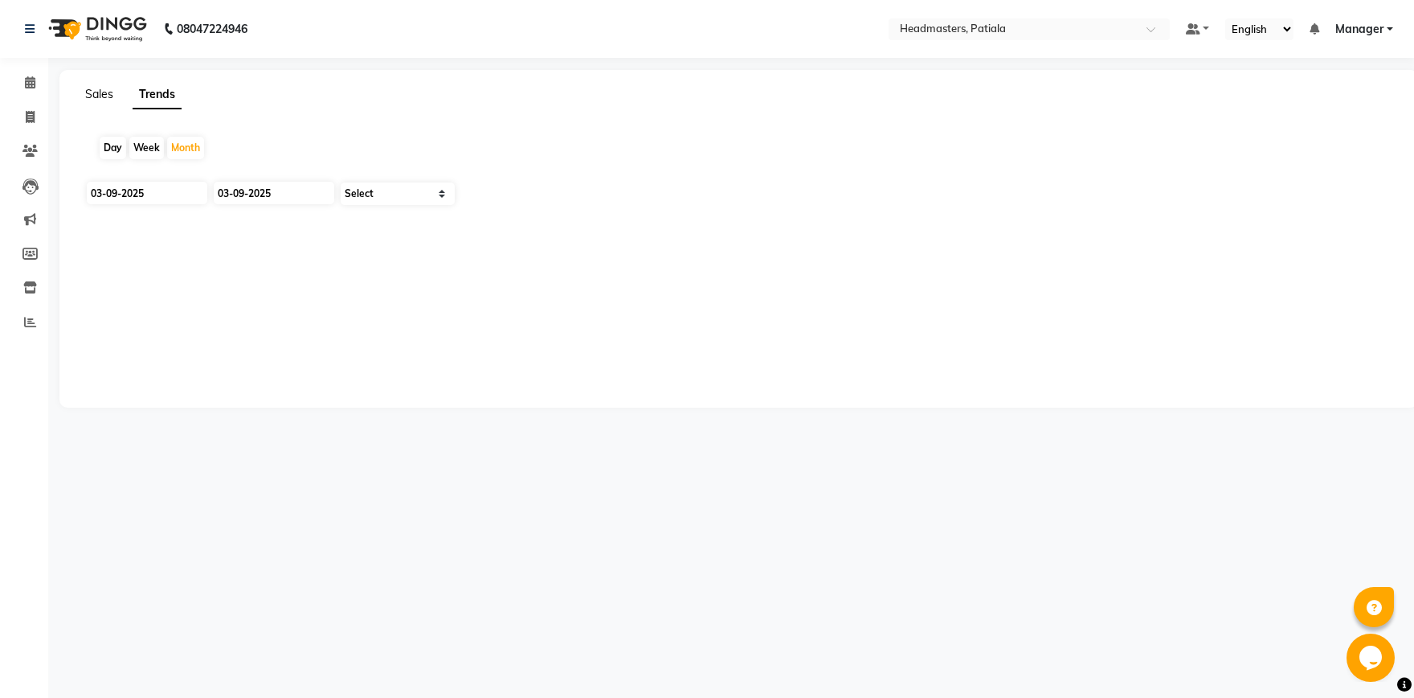
click at [103, 95] on link "Sales" at bounding box center [99, 94] width 28 height 14
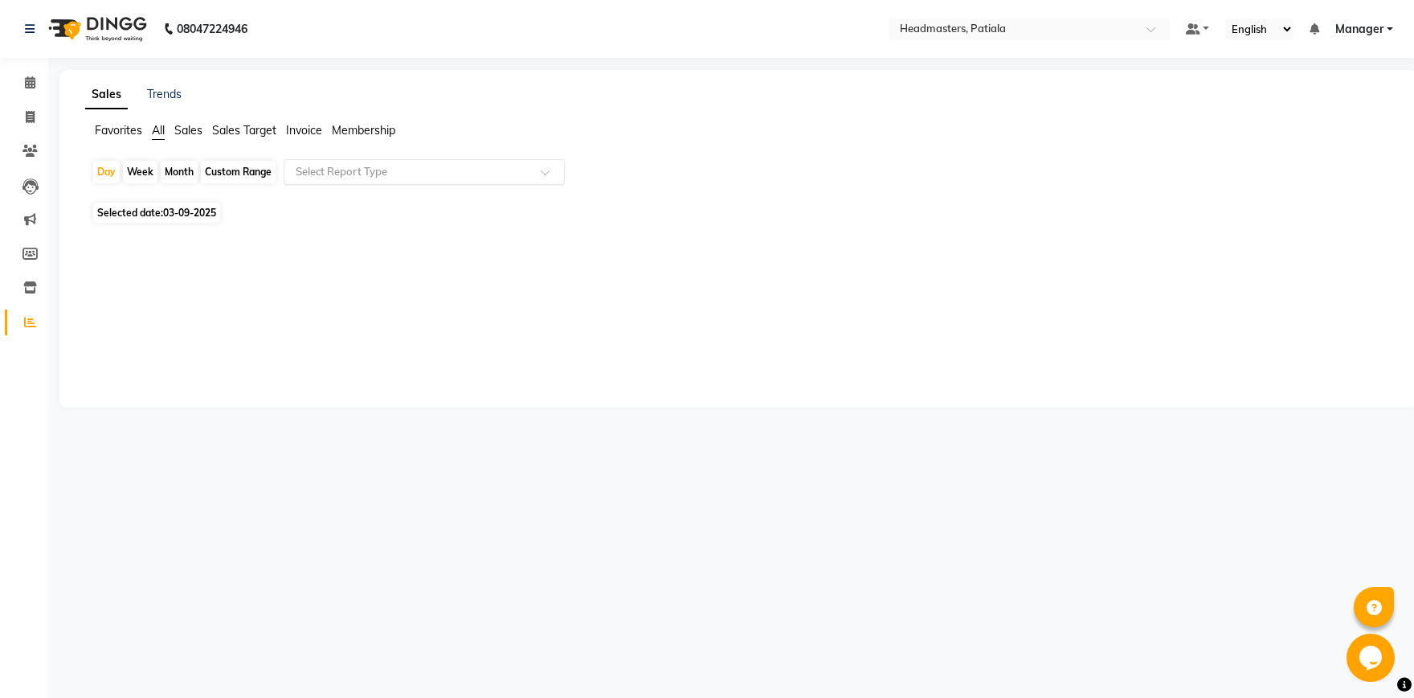
click at [354, 176] on input "text" at bounding box center [408, 172] width 231 height 16
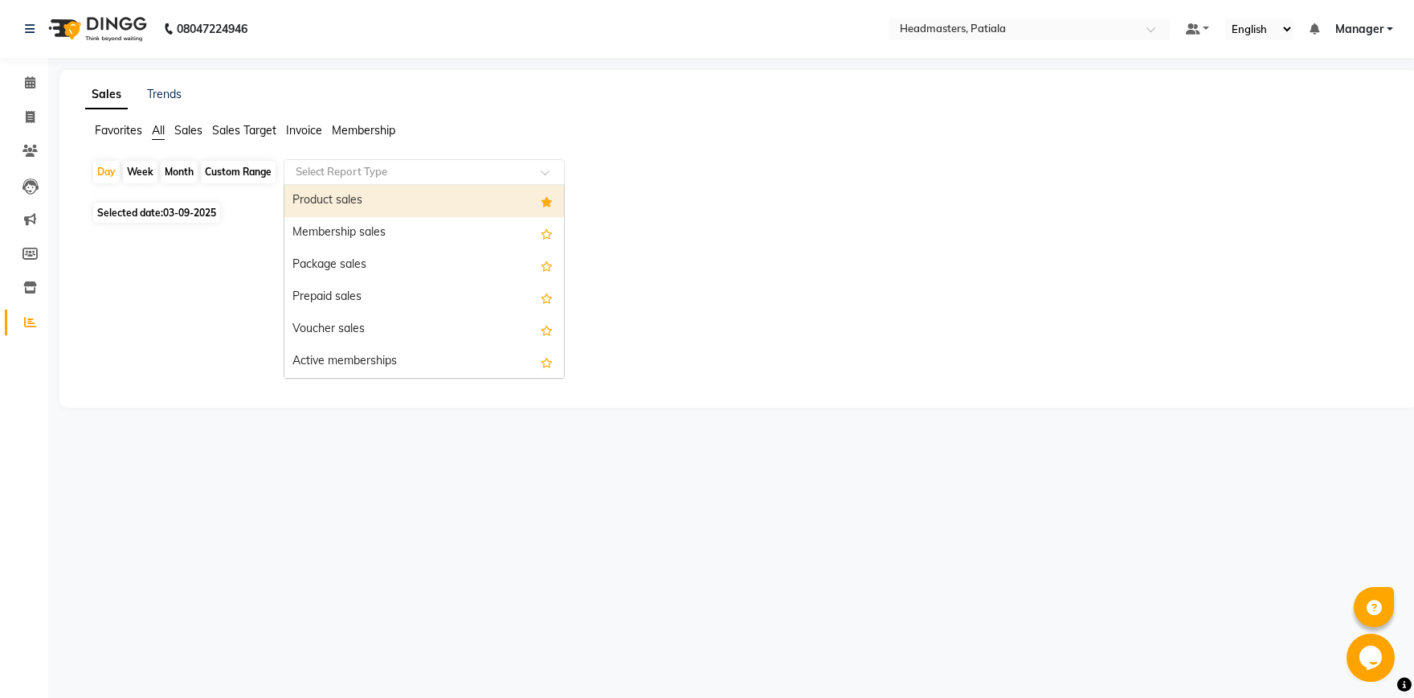
click at [358, 208] on div "Product sales" at bounding box center [424, 201] width 280 height 32
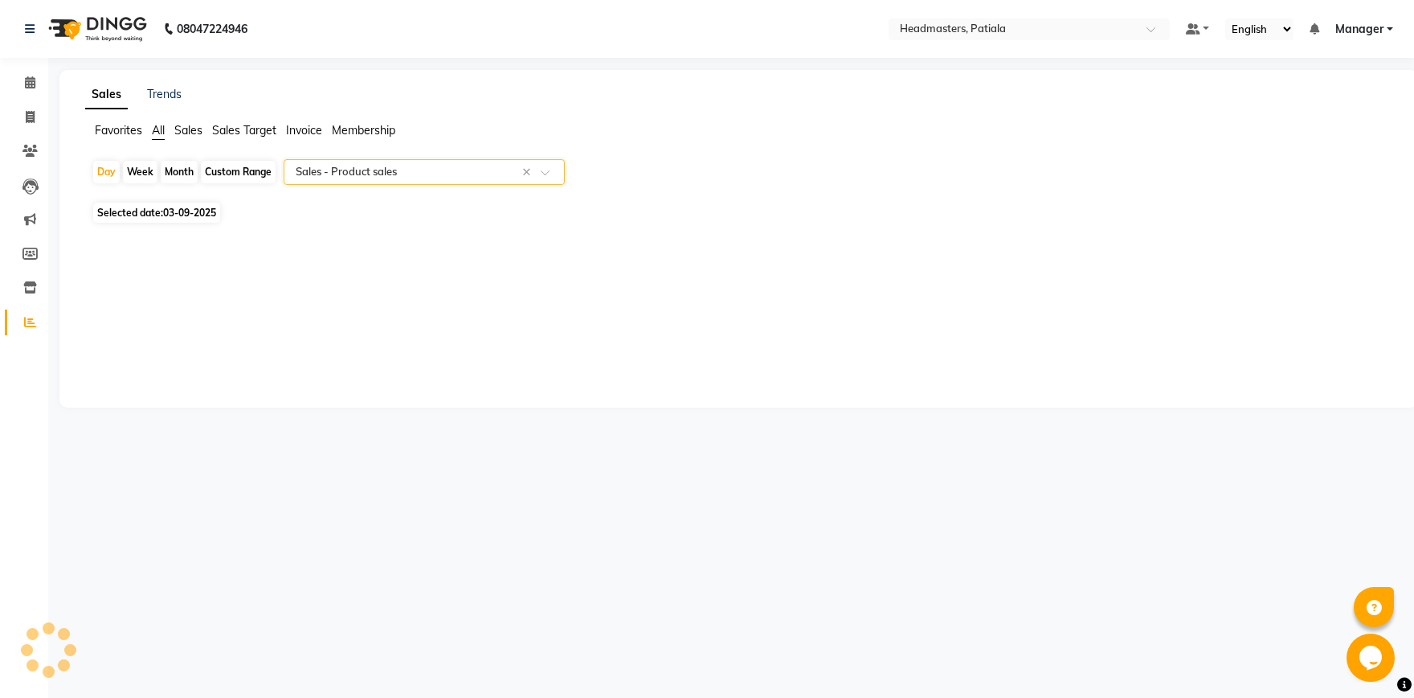
select select "csv"
click at [27, 76] on icon at bounding box center [30, 82] width 10 height 12
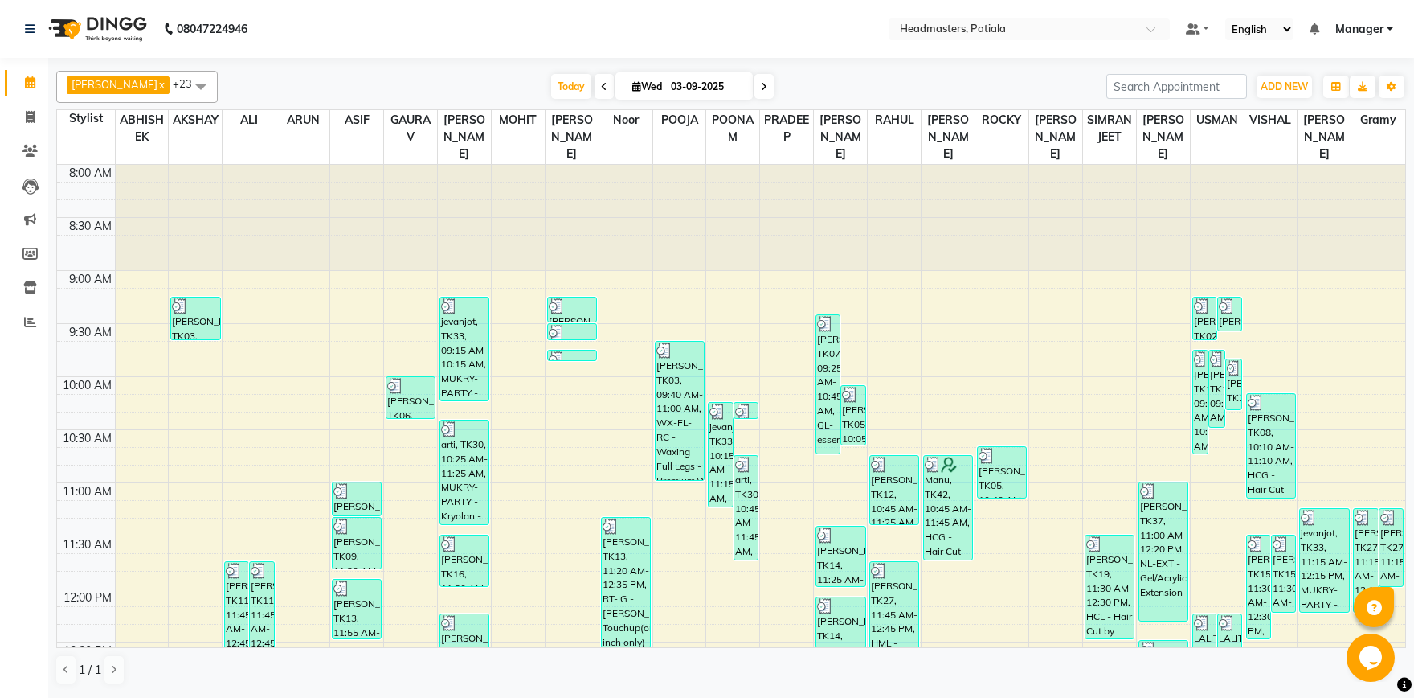
click at [206, 88] on span at bounding box center [201, 86] width 32 height 31
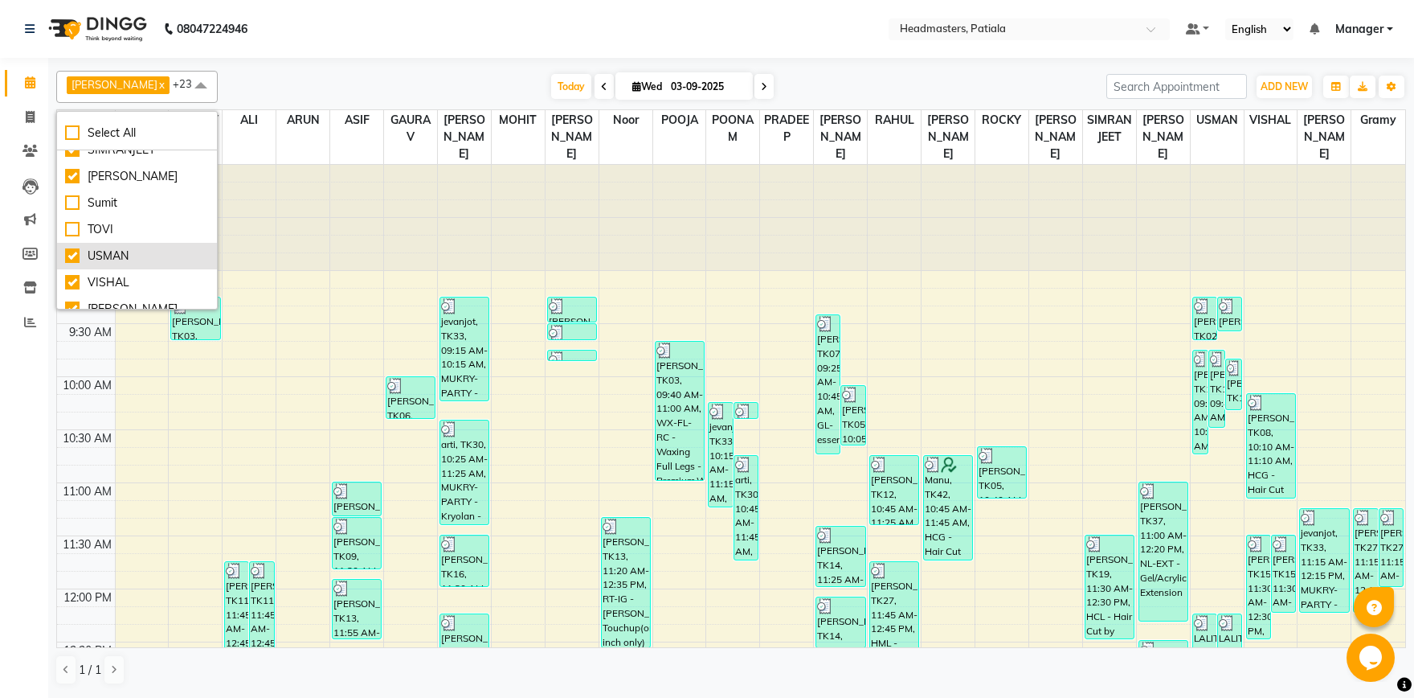
scroll to position [1087, 0]
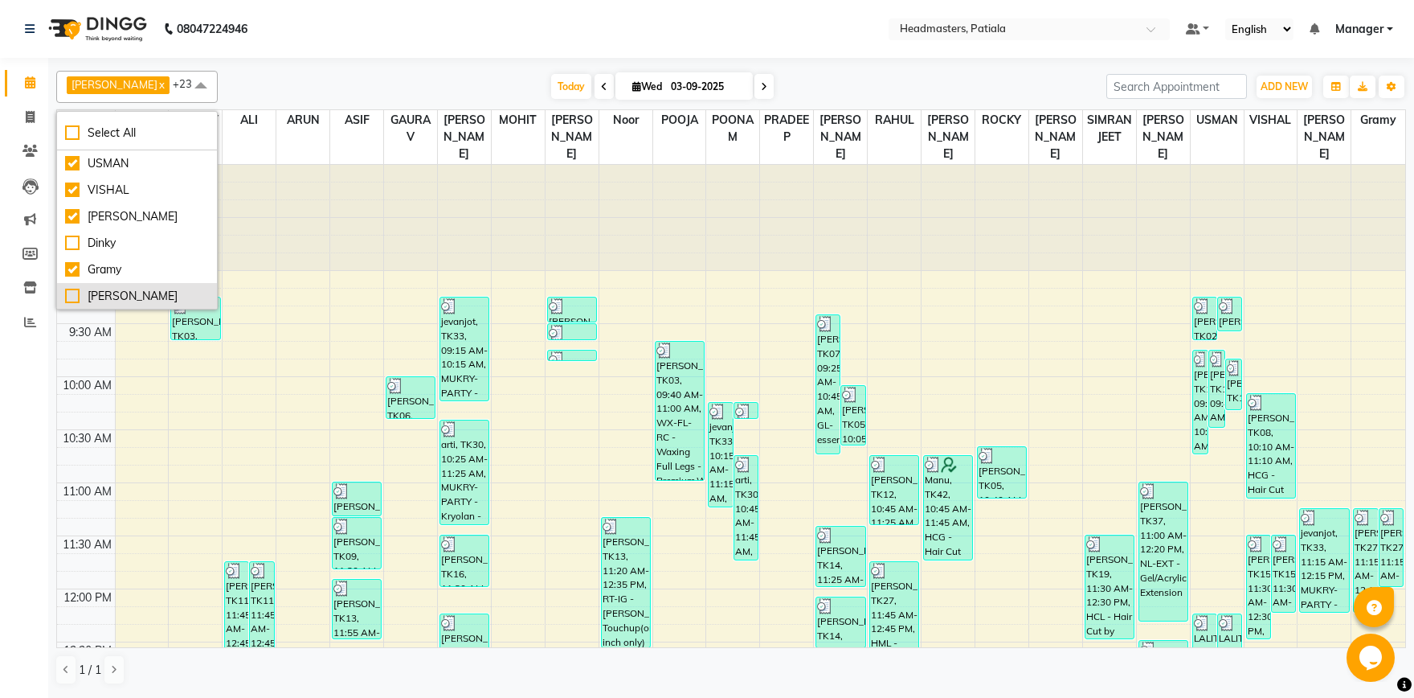
click at [76, 293] on div "[PERSON_NAME]" at bounding box center [137, 296] width 144 height 17
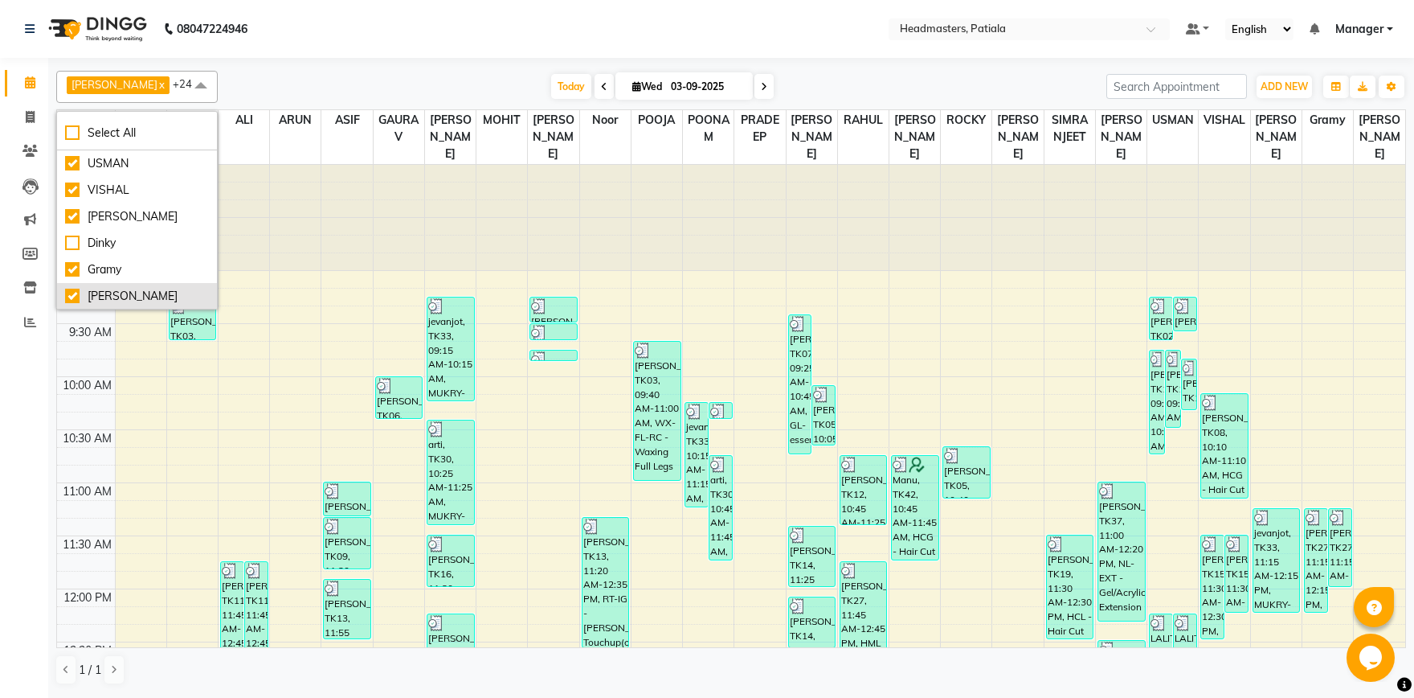
checkbox input "true"
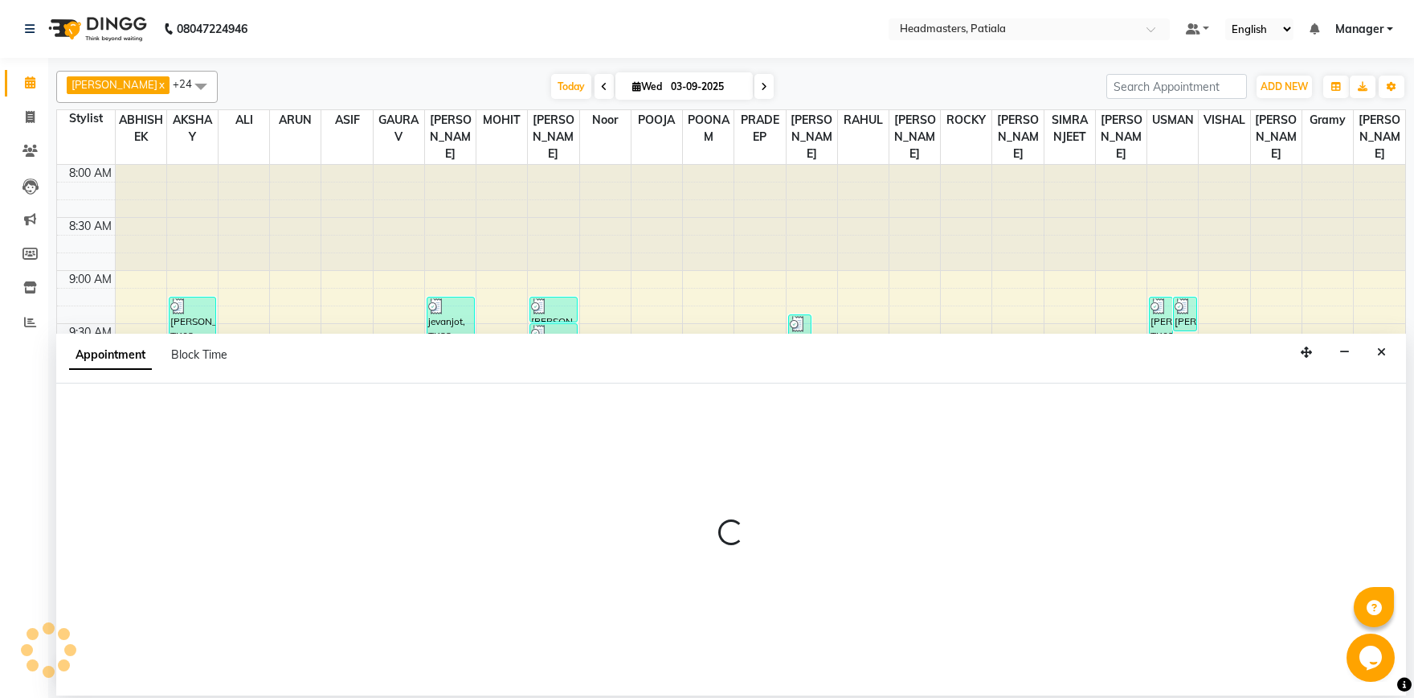
select select "87796"
select select "tentative"
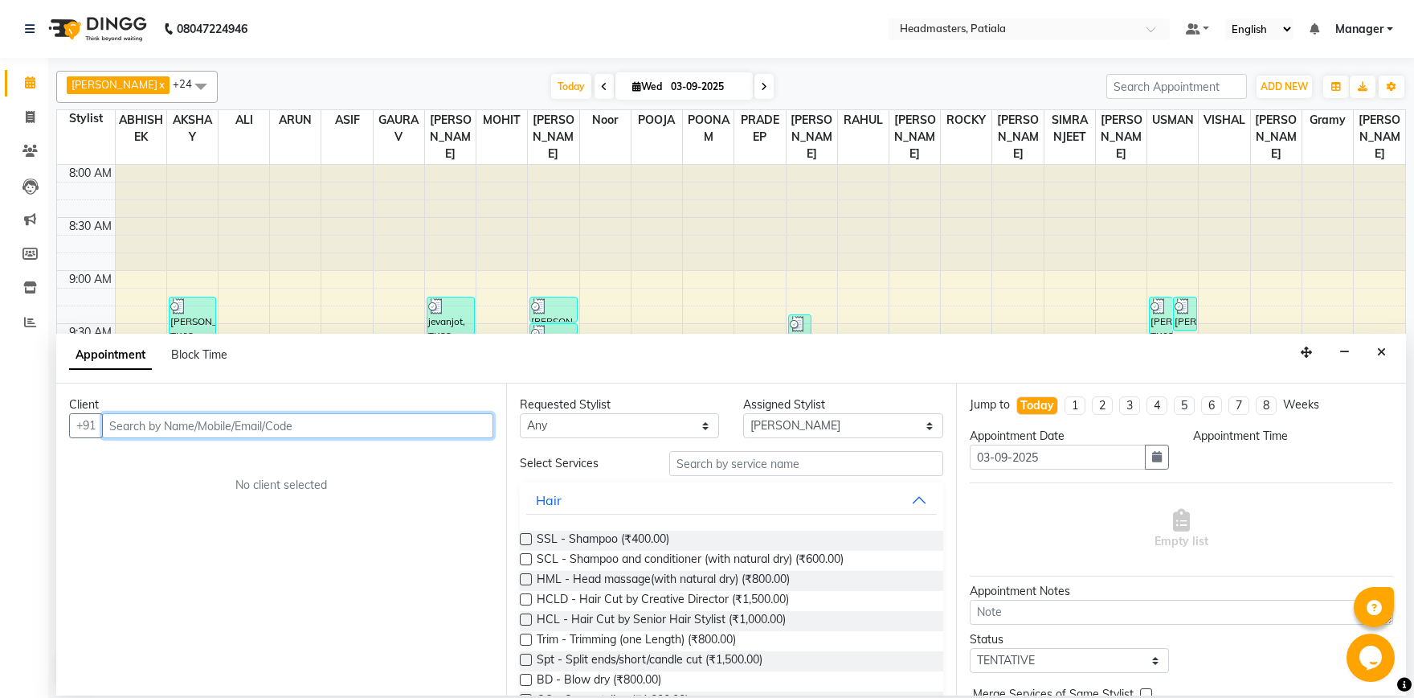
select select "600"
click at [244, 431] on input "text" at bounding box center [297, 425] width 391 height 25
type input "7814582082"
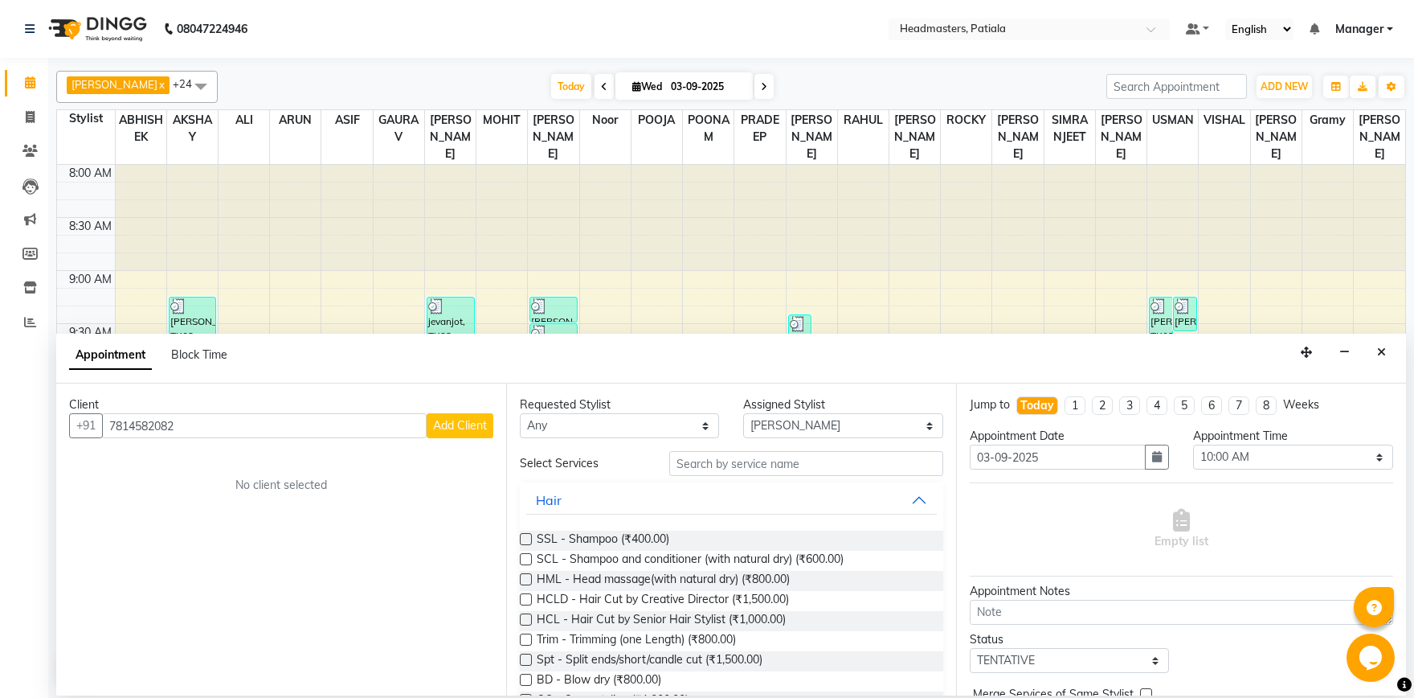
click at [477, 421] on span "Add Client" at bounding box center [460, 425] width 54 height 14
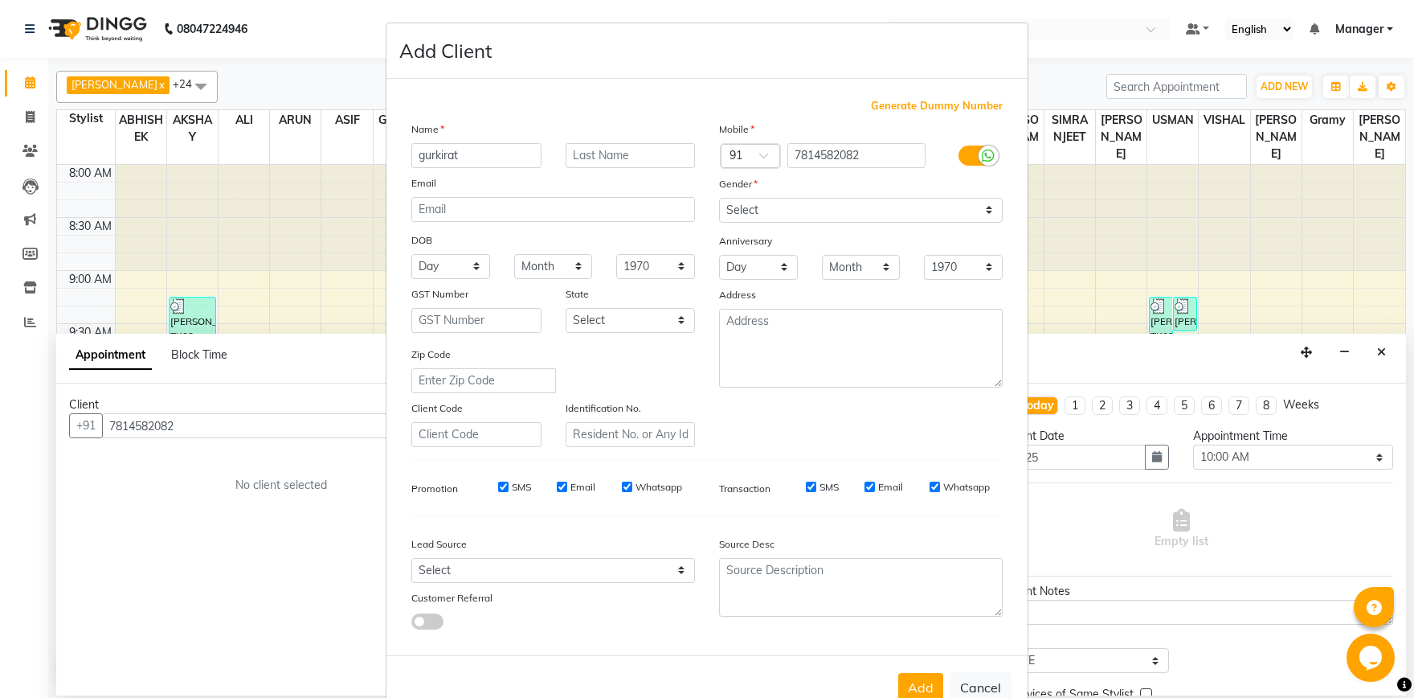
type input "gurkirat"
select select "male"
click option "[DEMOGRAPHIC_DATA]" at bounding box center [0, 0] width 0 height 0
click at [933, 686] on button "Add" at bounding box center [921, 687] width 45 height 29
select select
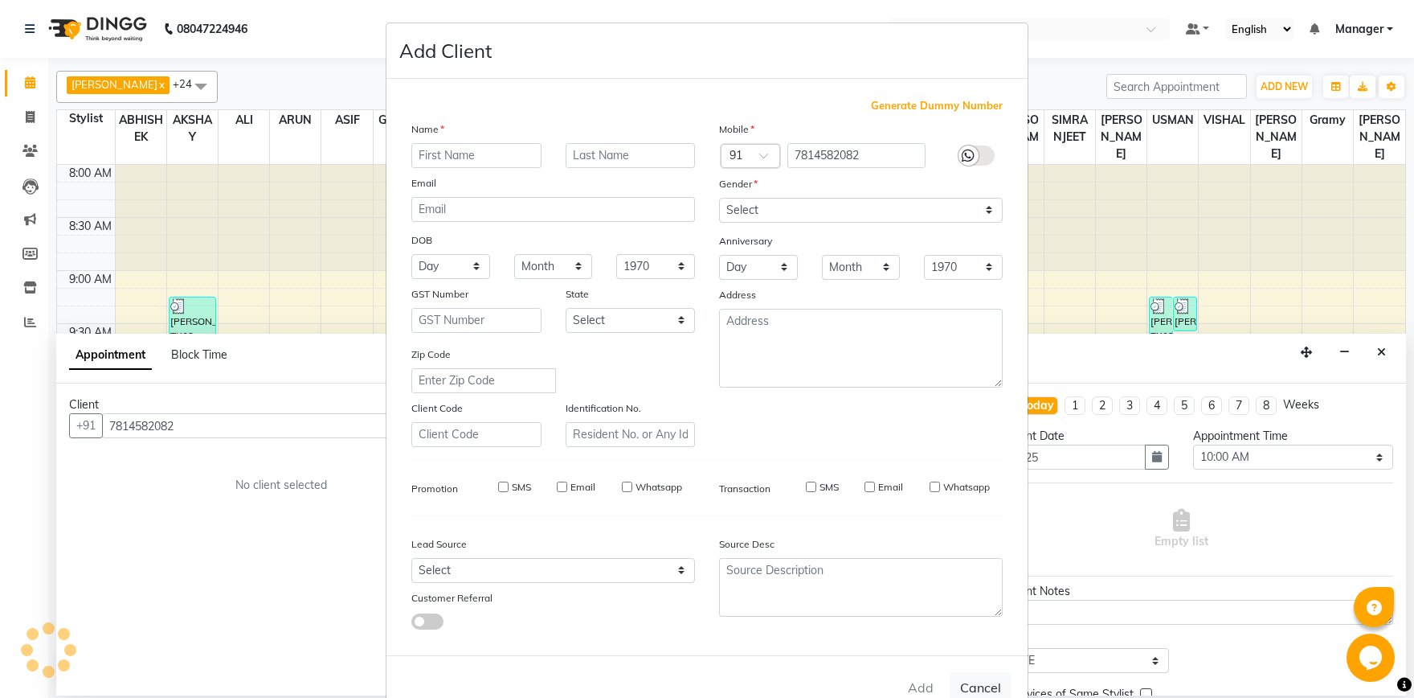
select select
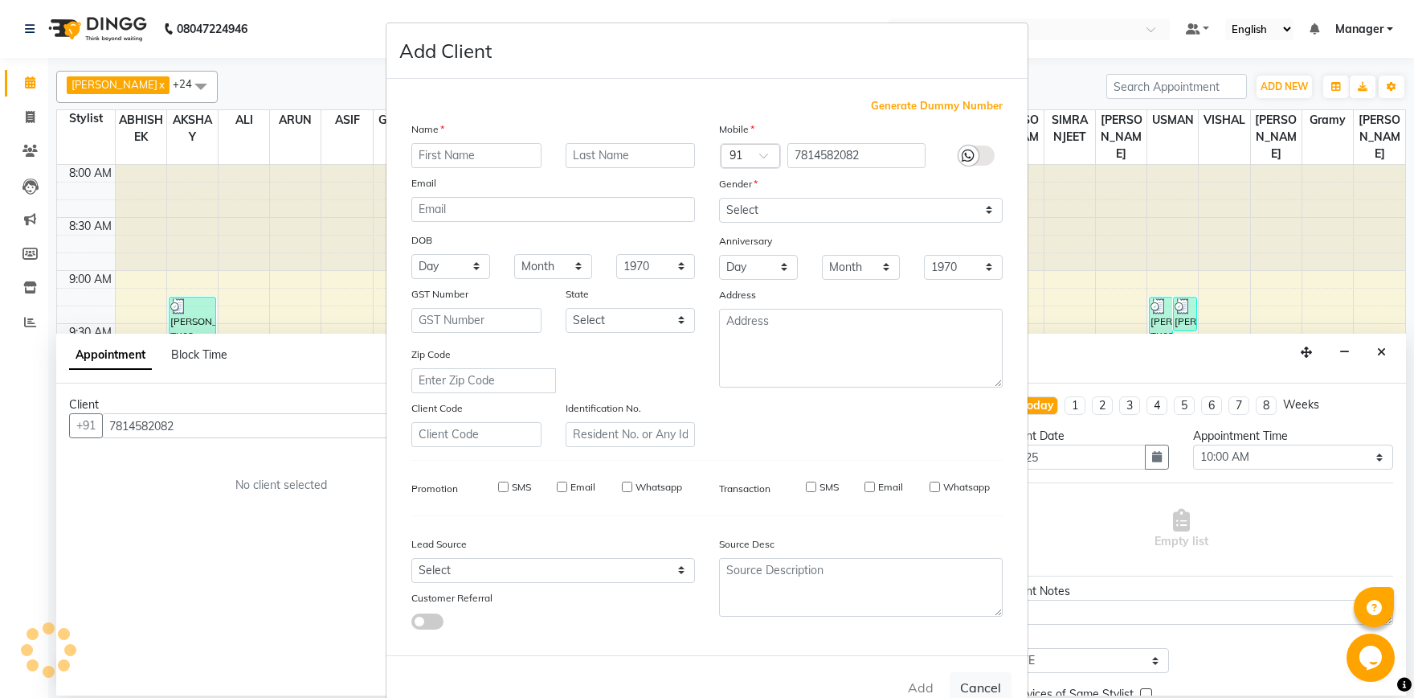
select select
checkbox input "false"
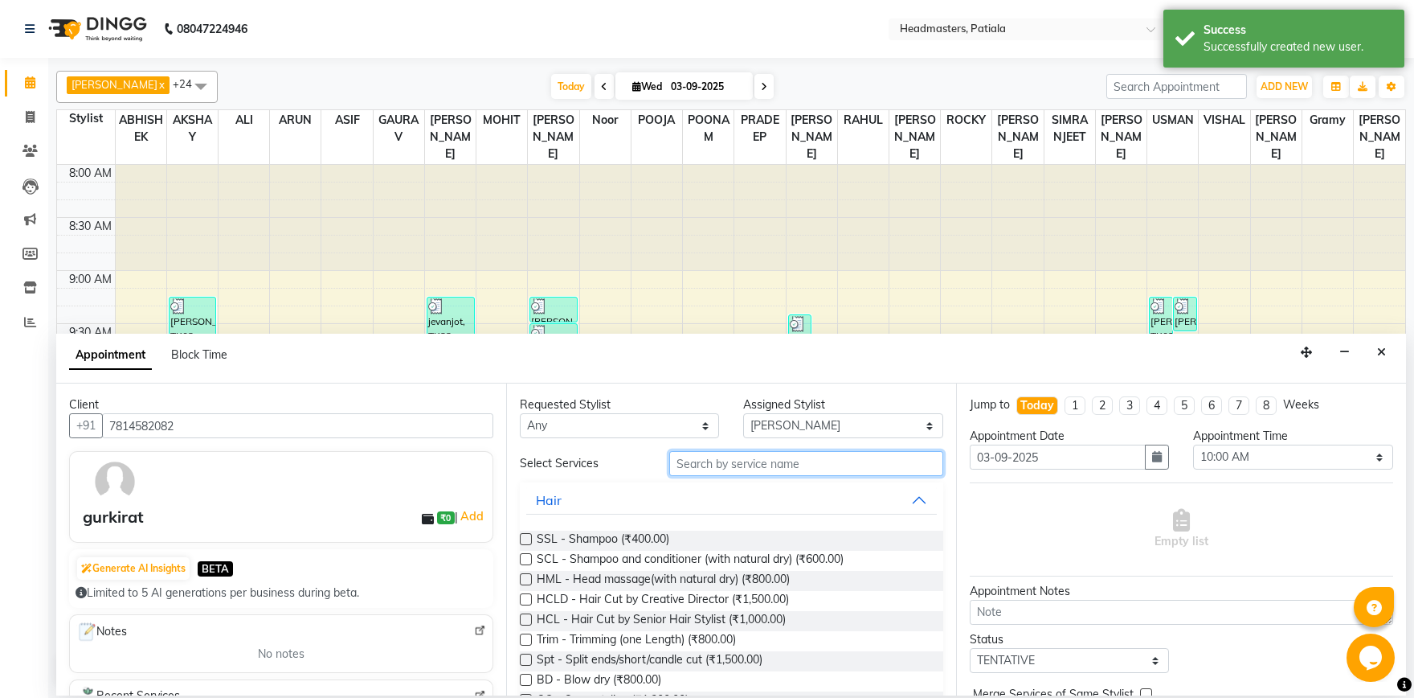
click at [703, 473] on input "text" at bounding box center [806, 463] width 274 height 25
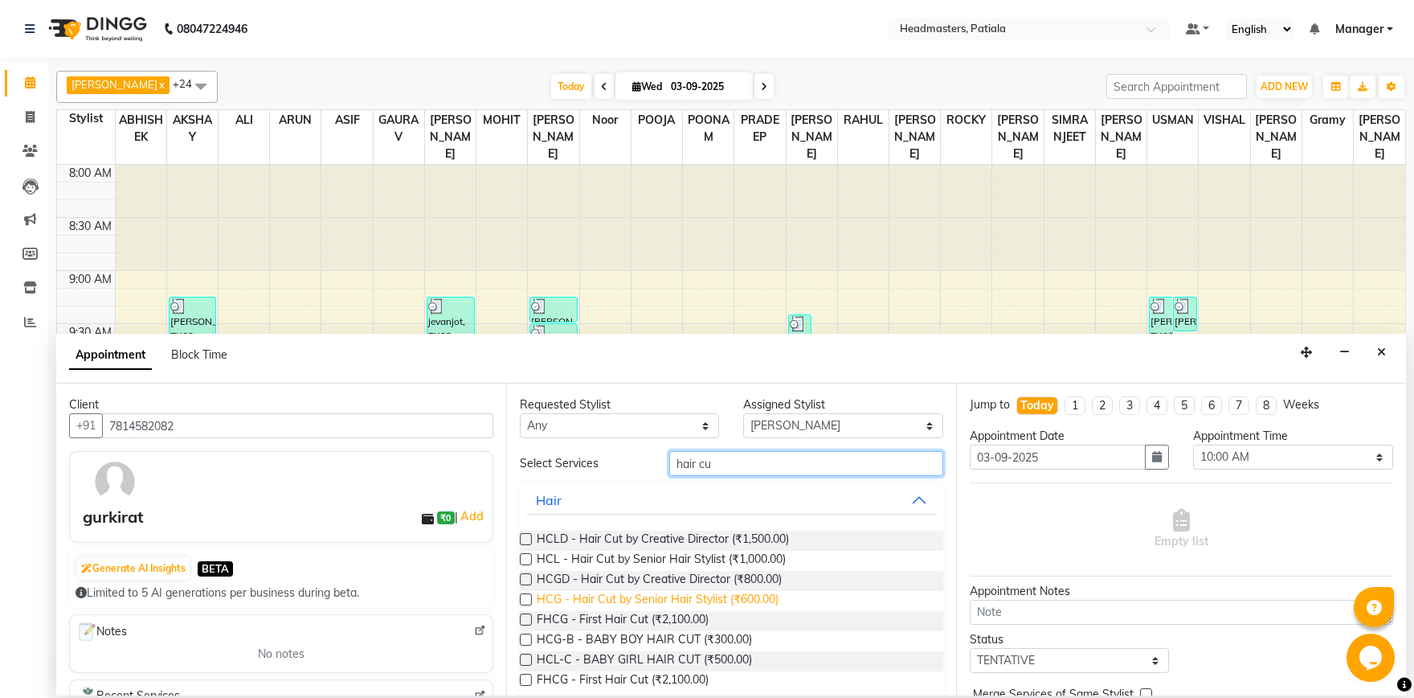
type input "hair cu"
click at [666, 606] on span "HCG - Hair Cut by Senior Hair Stylist (₹600.00)" at bounding box center [658, 601] width 242 height 20
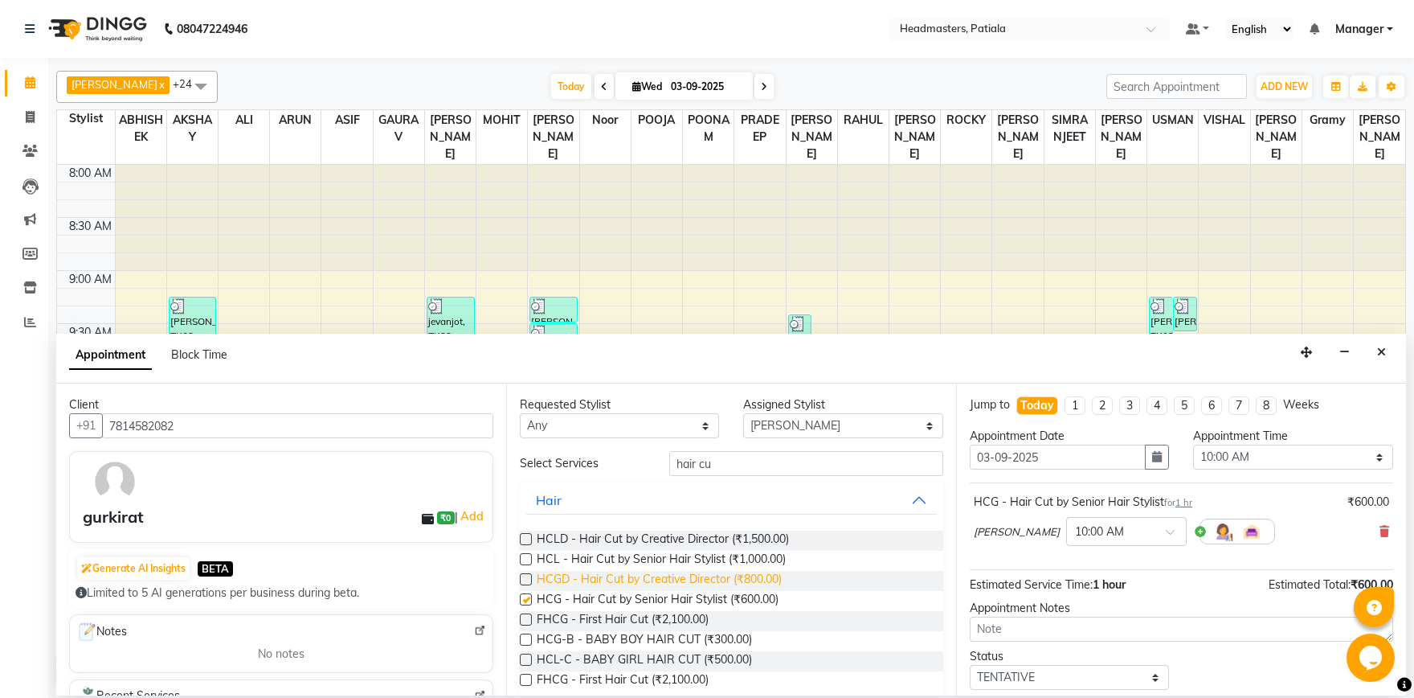
checkbox input "false"
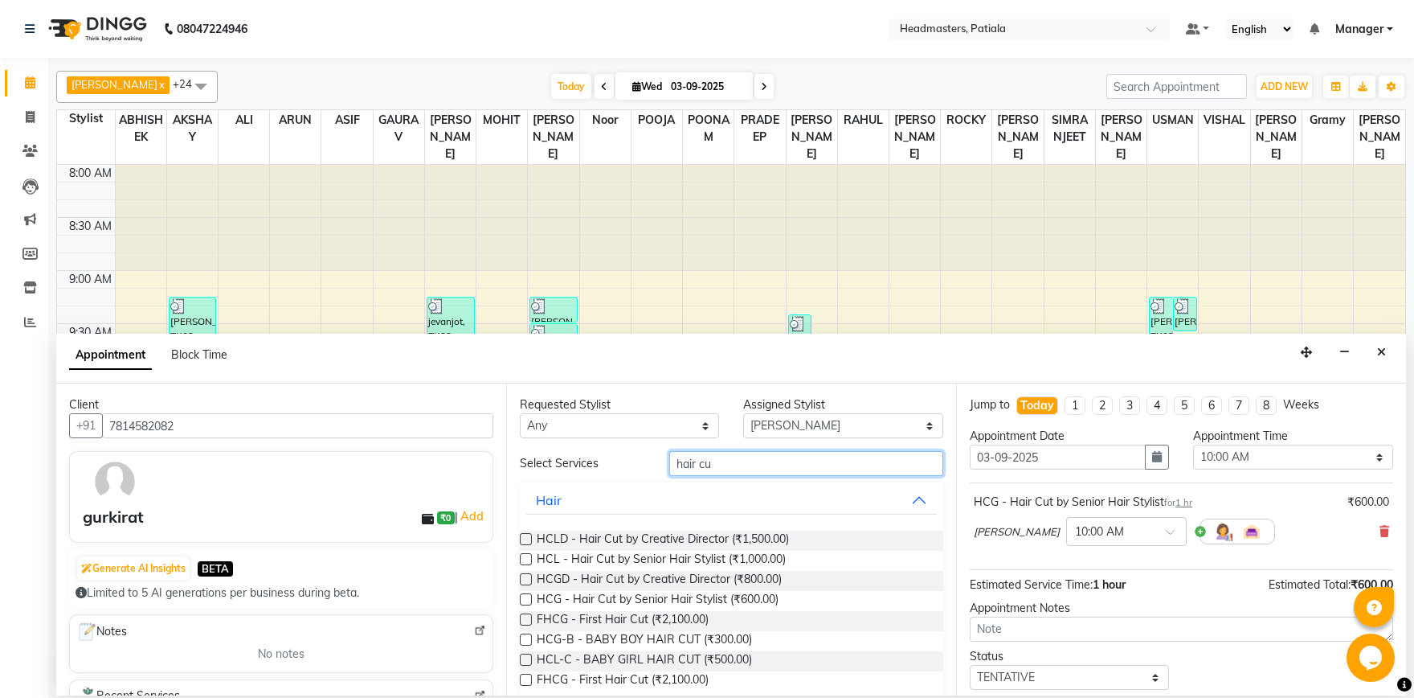
click at [741, 467] on input "hair cu" at bounding box center [806, 463] width 274 height 25
type input "h"
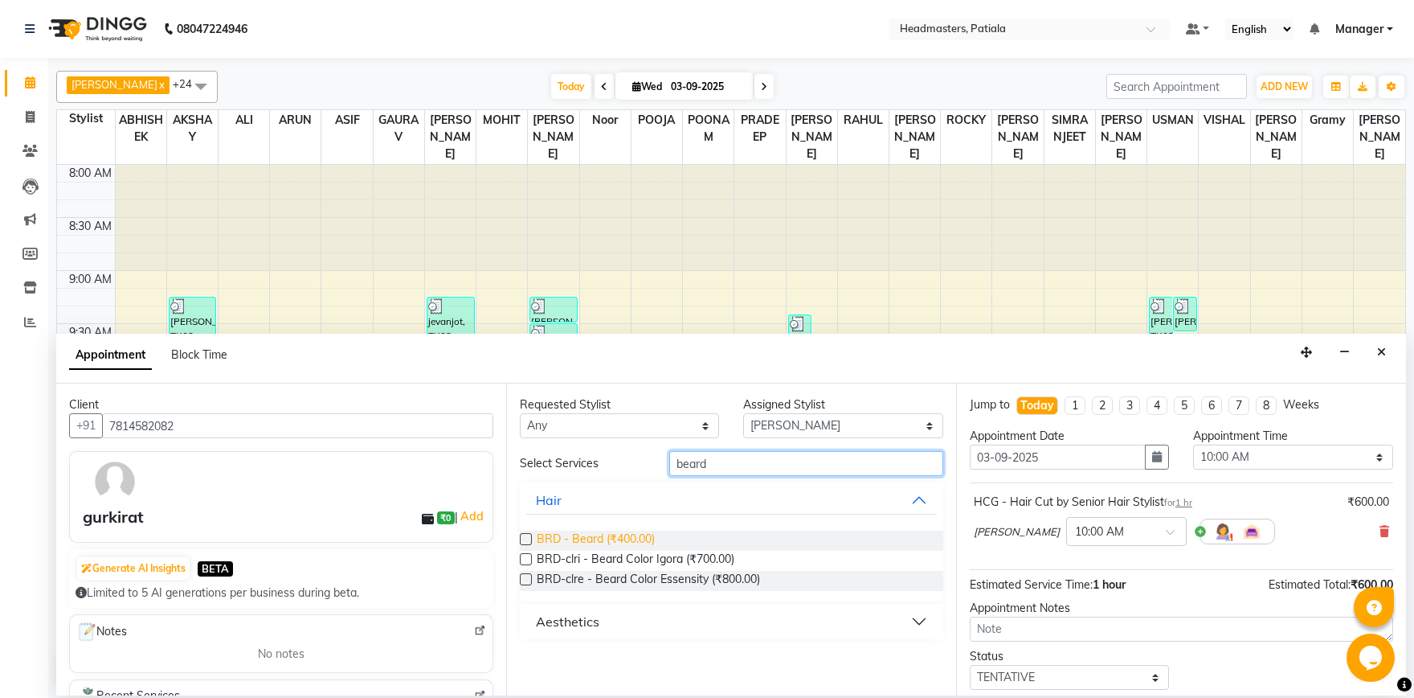
type input "beard"
click at [649, 536] on span "BRD - Beard (₹400.00)" at bounding box center [596, 540] width 118 height 20
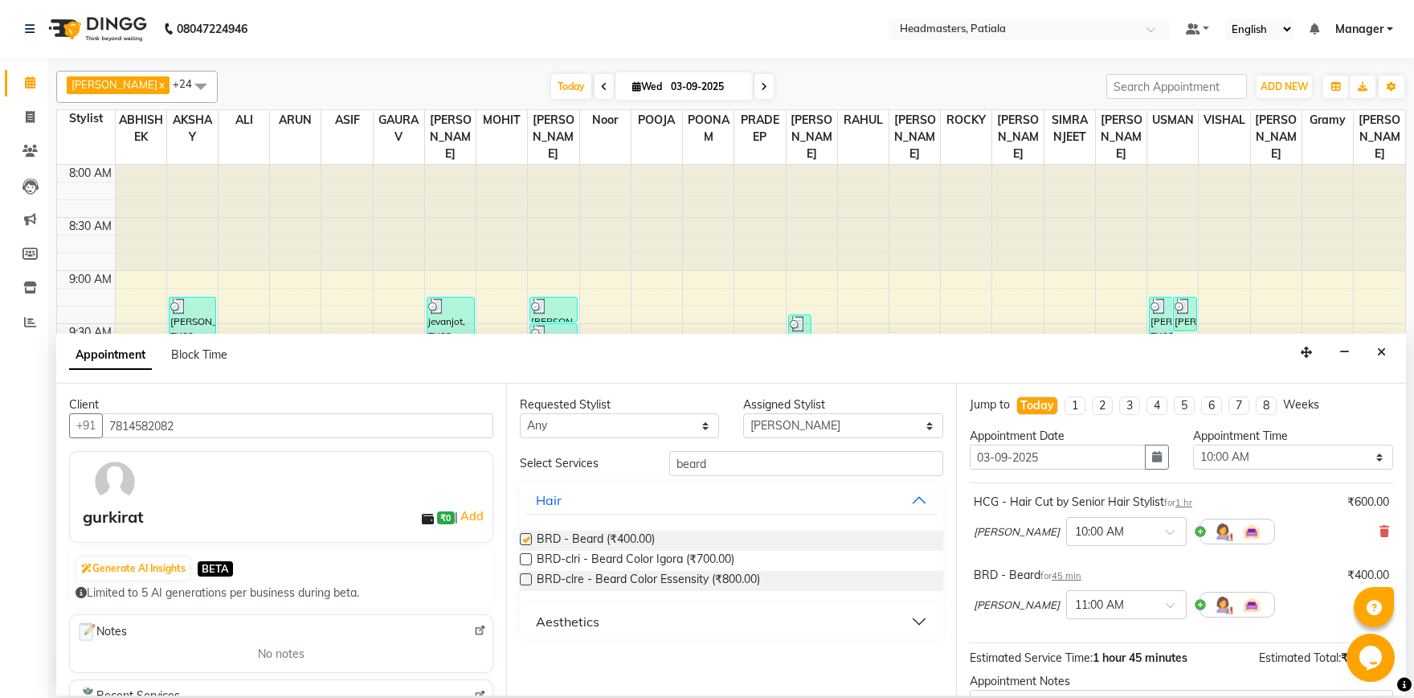
checkbox input "false"
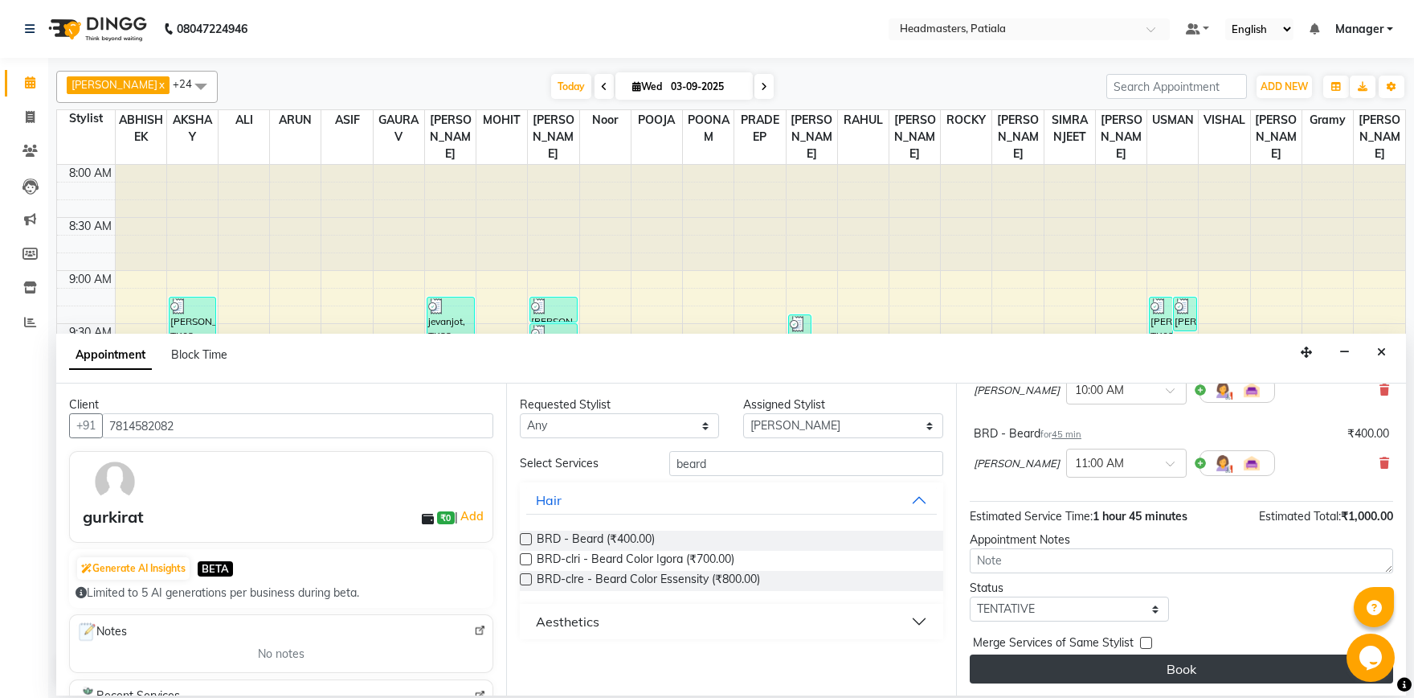
click at [1190, 668] on button "Book" at bounding box center [1182, 668] width 424 height 29
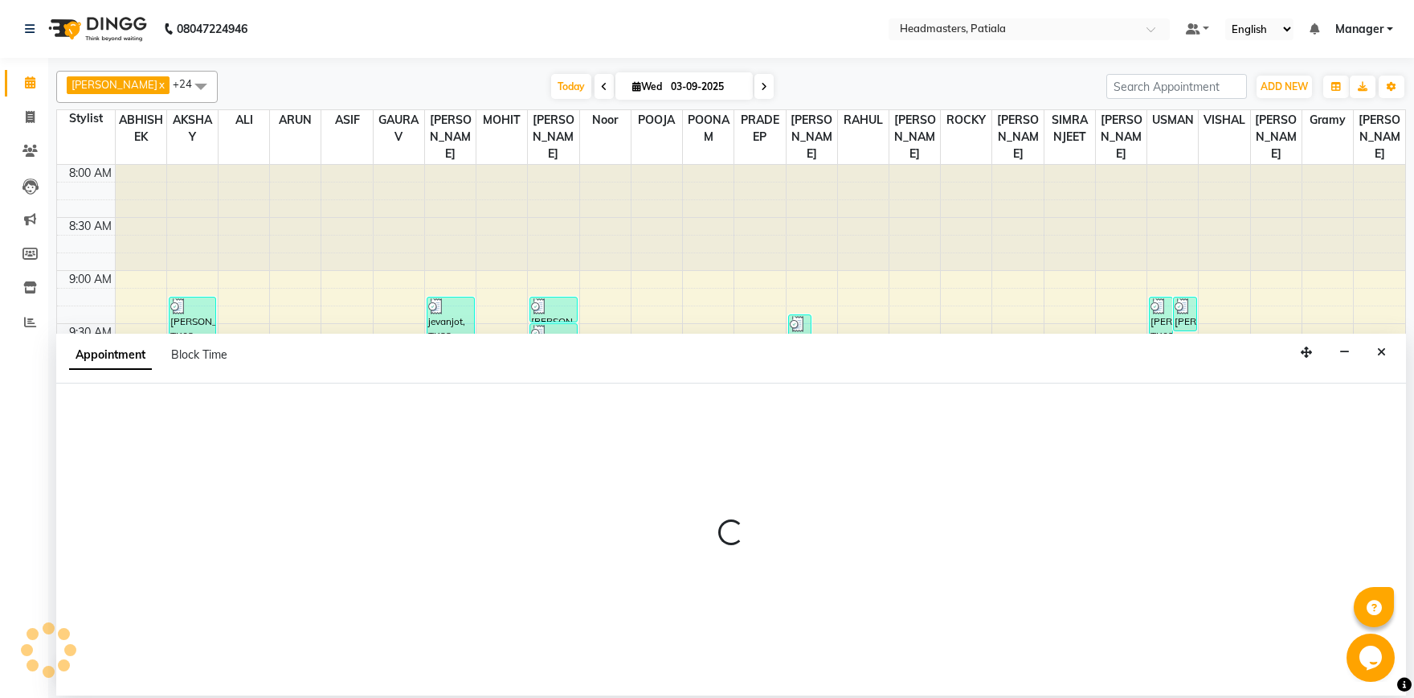
select select "87796"
select select "tentative"
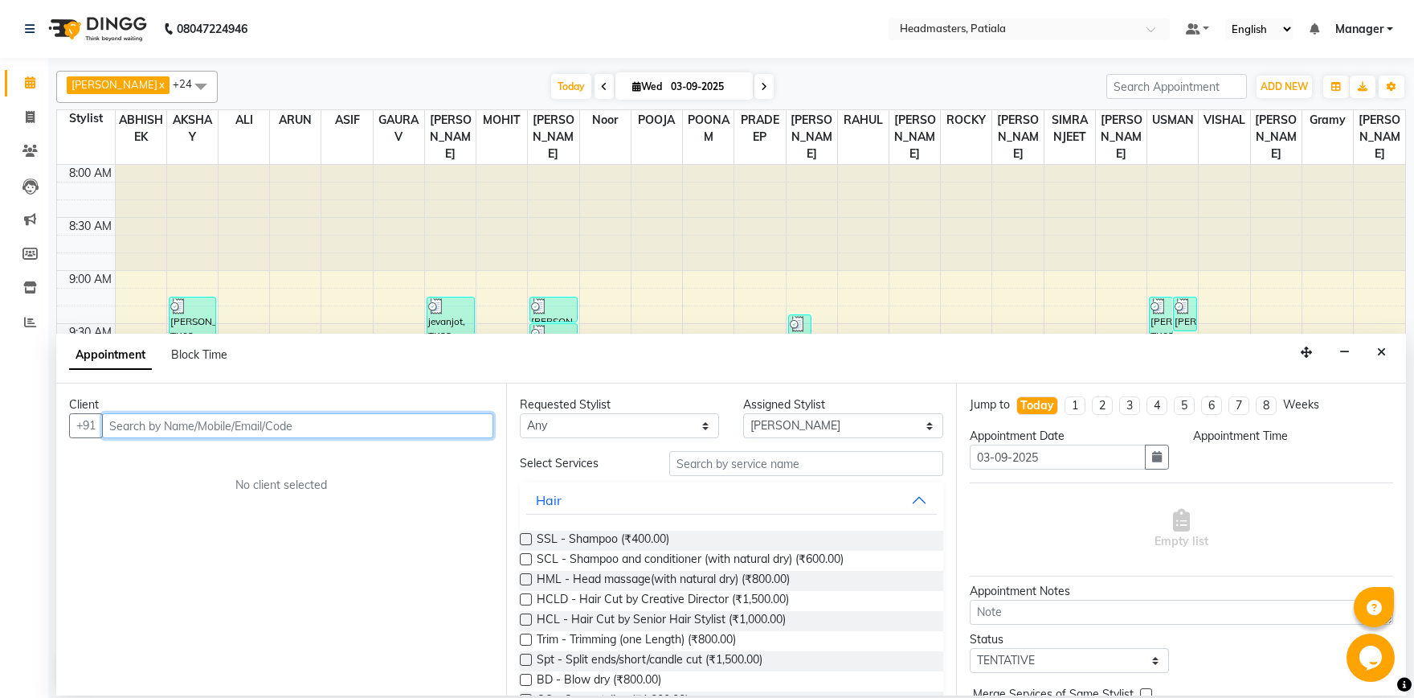
select select "585"
click at [219, 431] on input "text" at bounding box center [297, 425] width 391 height 25
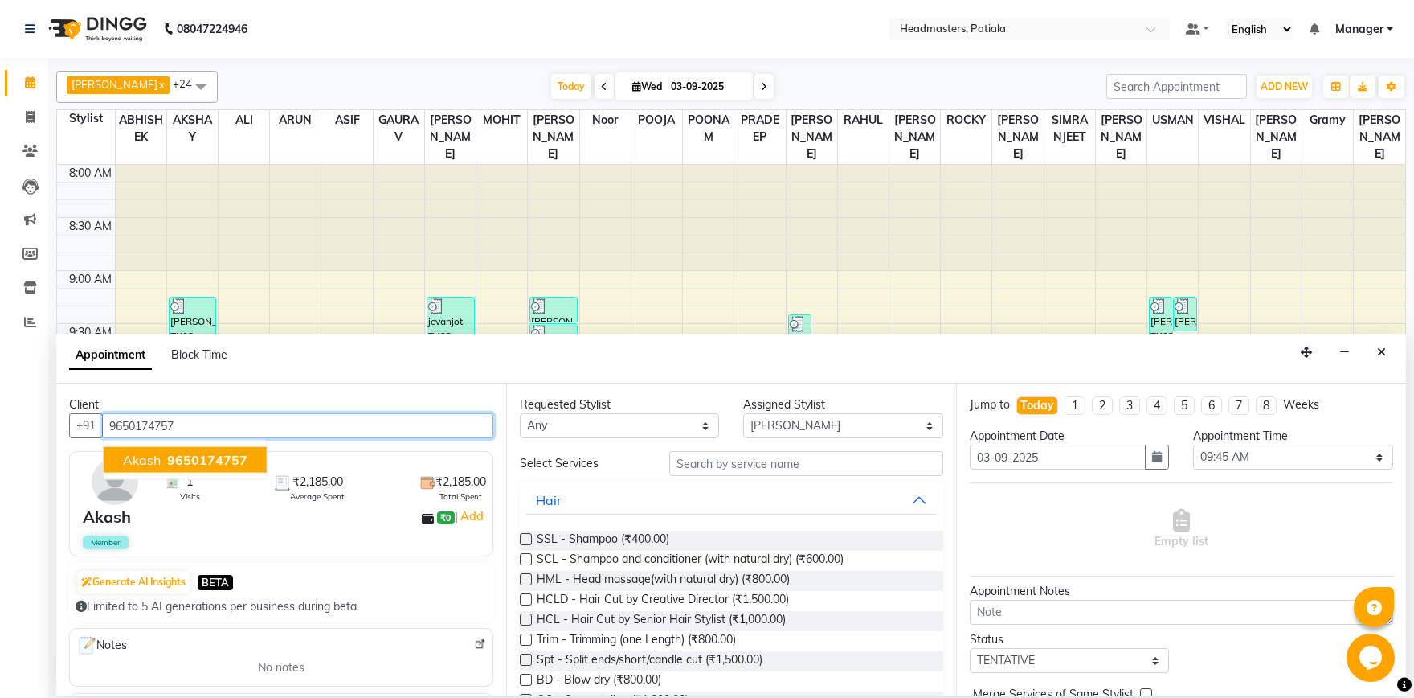
click at [191, 469] on button "Akash 9650174757" at bounding box center [185, 460] width 163 height 26
type input "9650174757"
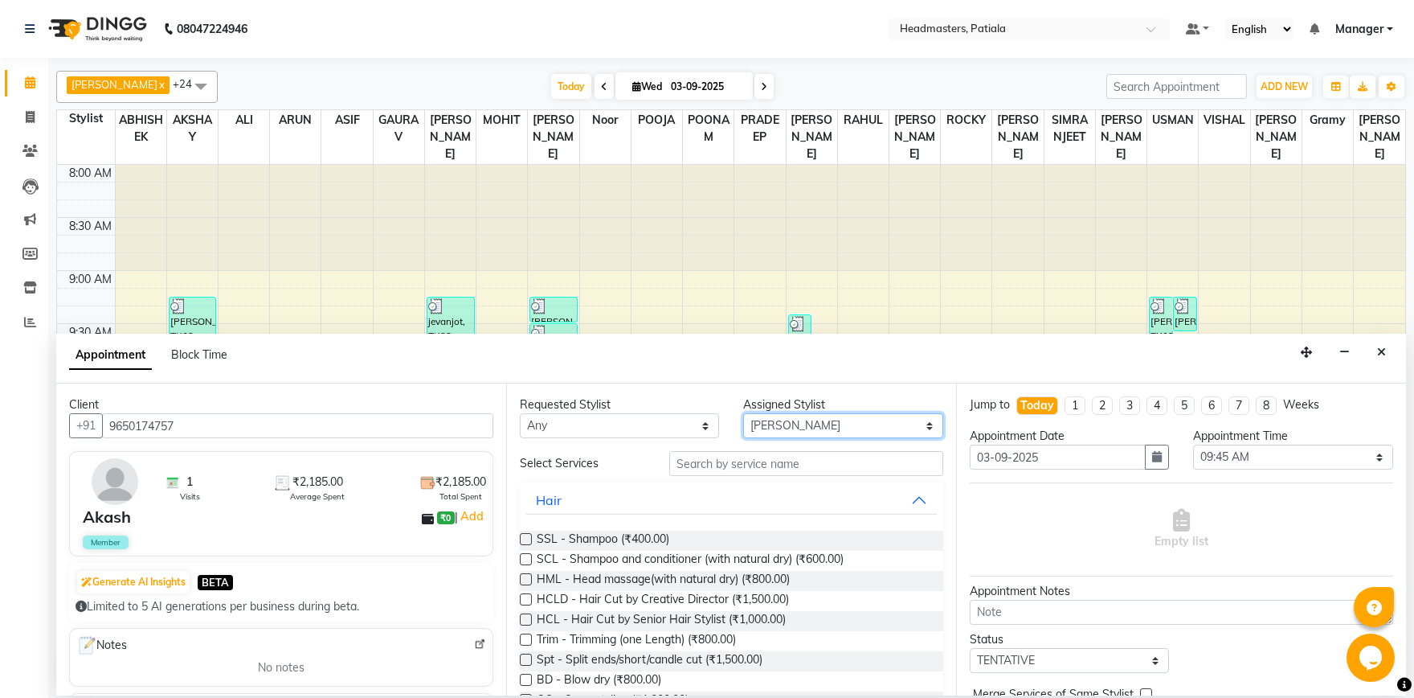
click at [743, 413] on select "Select ABHISHEK [PERSON_NAME] AKSHAY [PERSON_NAME] [PERSON_NAME] [PERSON_NAME] …" at bounding box center [842, 425] width 199 height 25
select select "51089"
click option "VISHAL" at bounding box center [0, 0] width 0 height 0
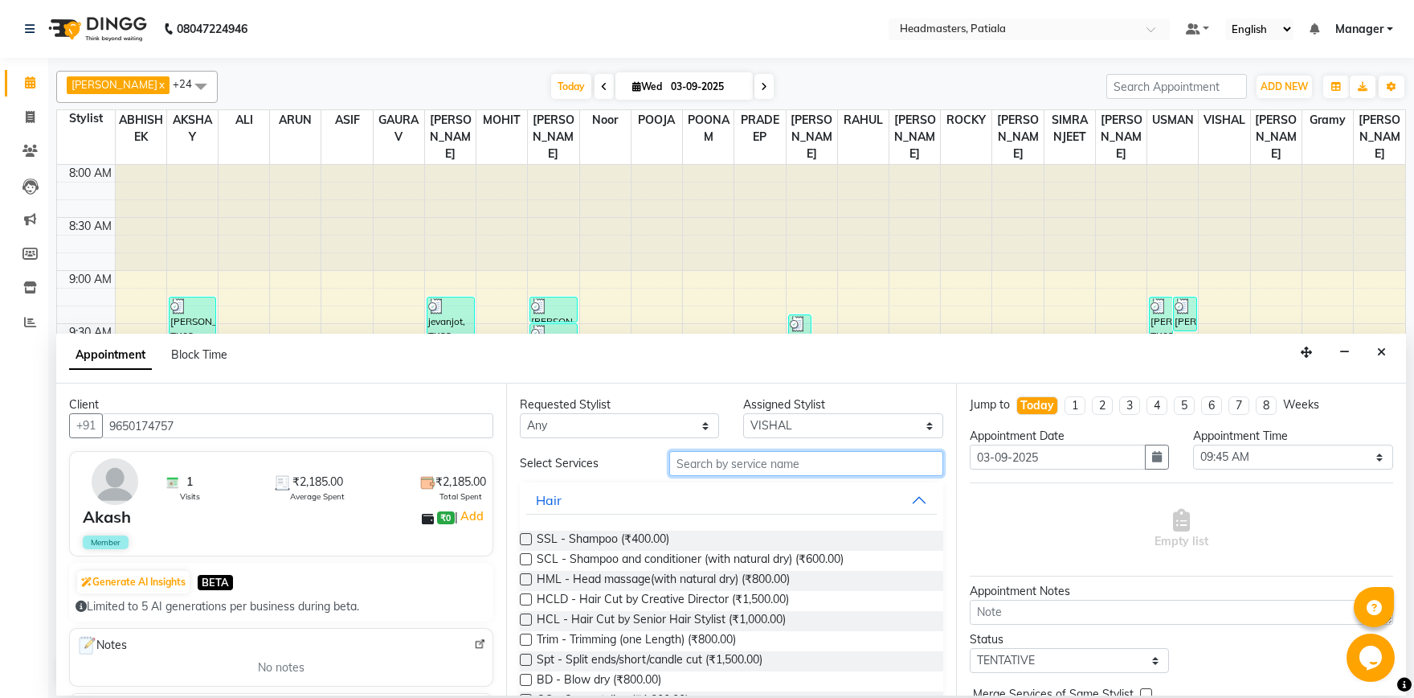
click at [737, 465] on input "text" at bounding box center [806, 463] width 274 height 25
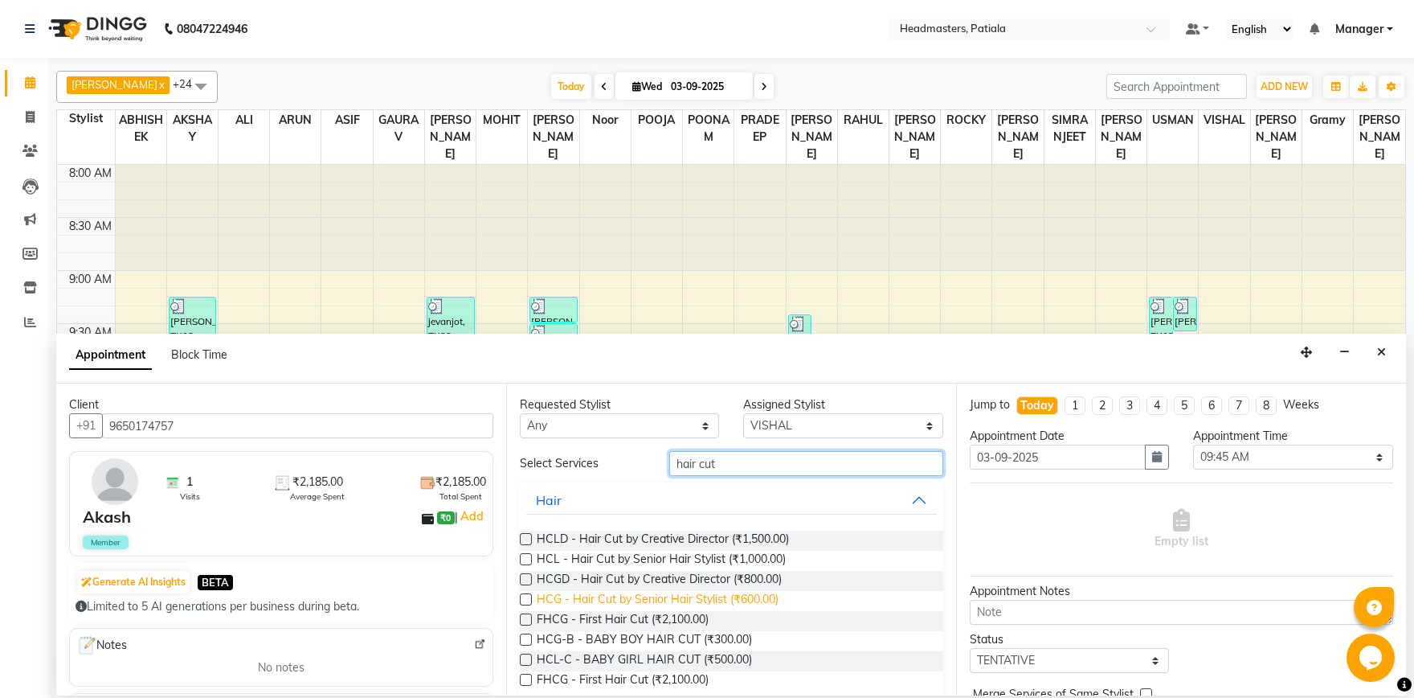
type input "hair cut"
click at [739, 591] on span "HCG - Hair Cut by Senior Hair Stylist (₹600.00)" at bounding box center [658, 601] width 242 height 20
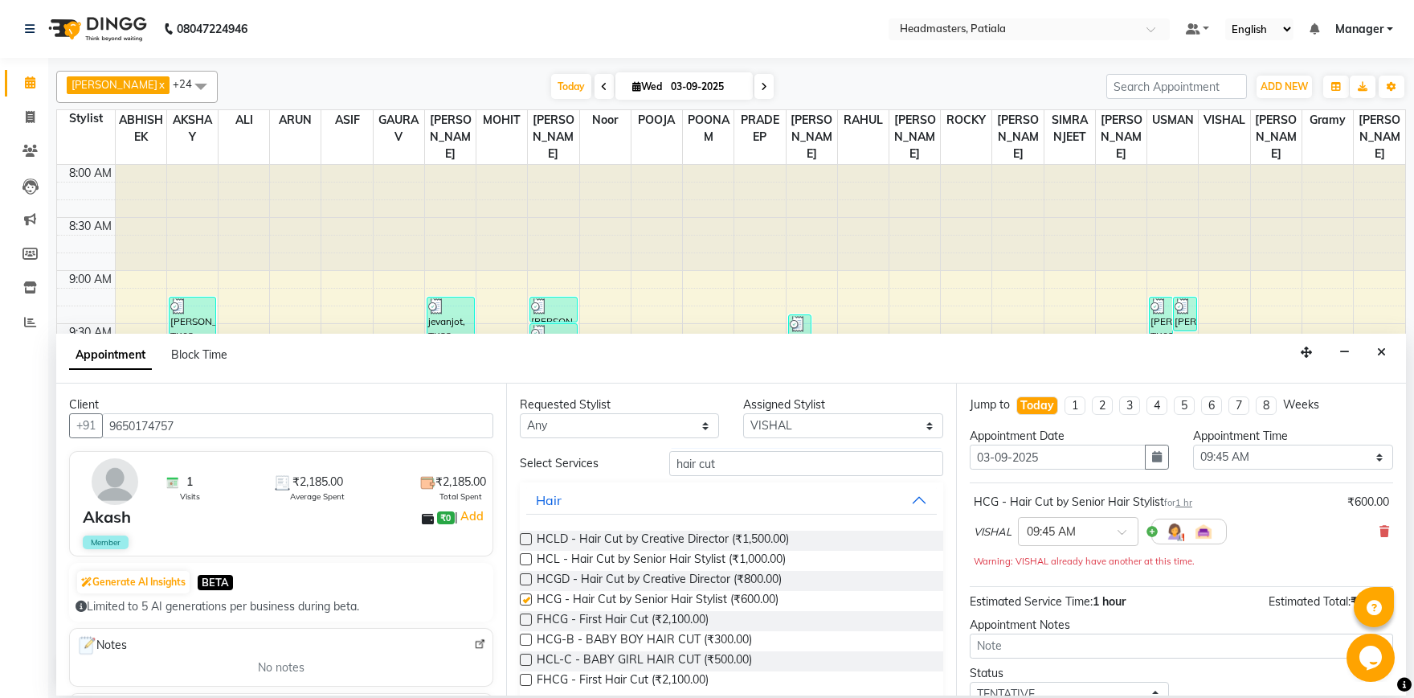
checkbox input "false"
click at [739, 458] on input "hair cut" at bounding box center [806, 463] width 274 height 25
type input "h"
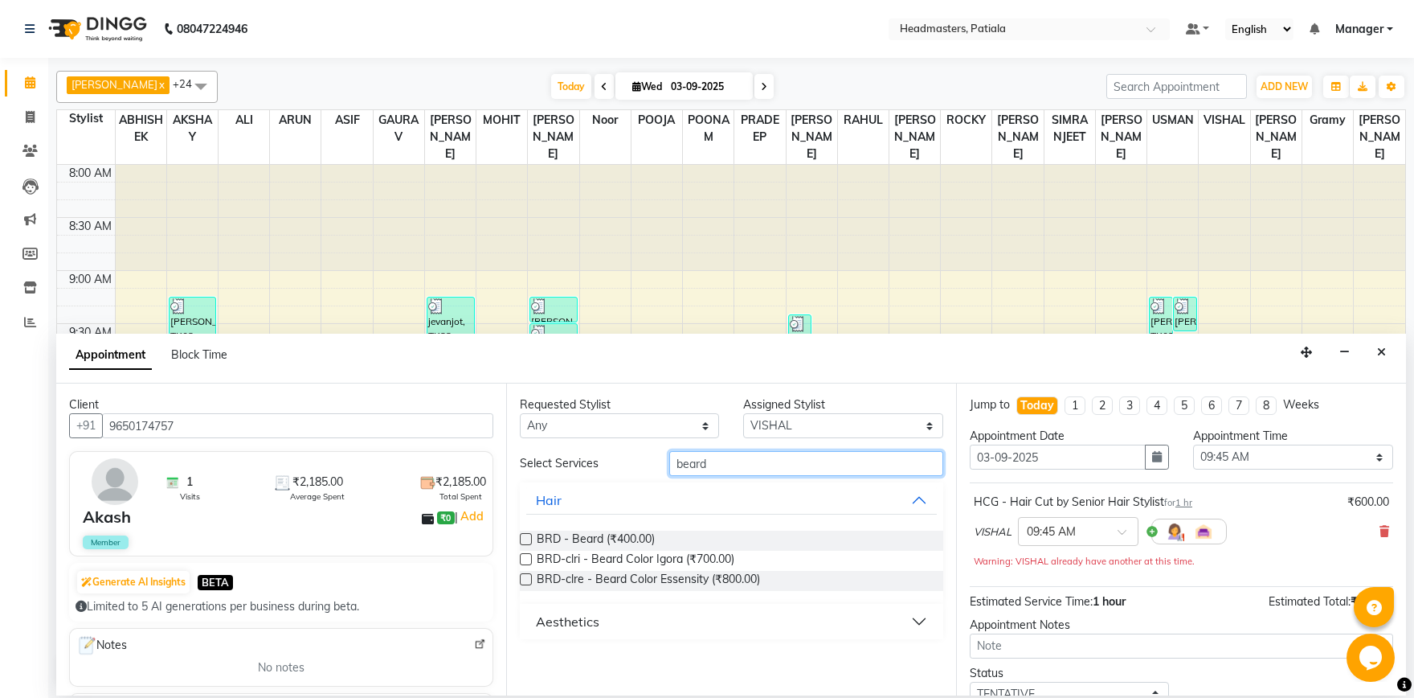
type input "beard"
click at [526, 539] on label at bounding box center [526, 539] width 12 height 12
click at [526, 539] on input "checkbox" at bounding box center [525, 540] width 10 height 10
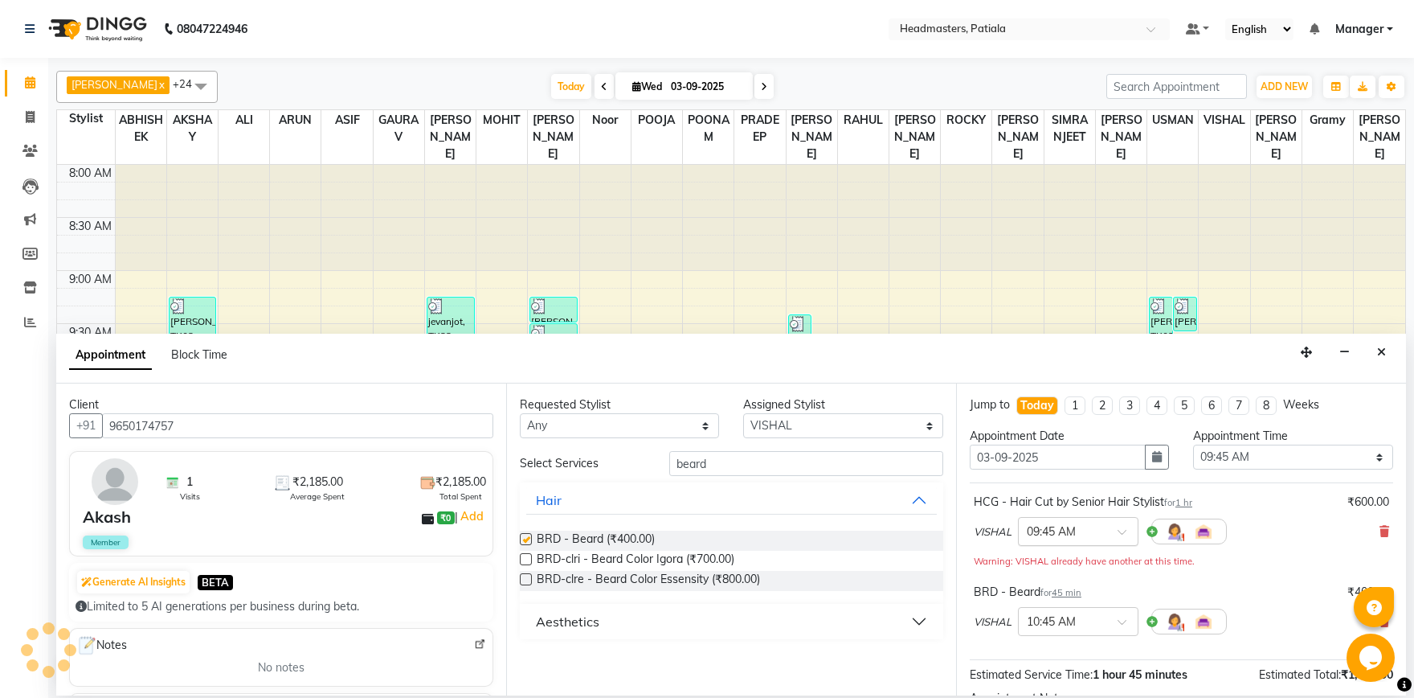
checkbox input "false"
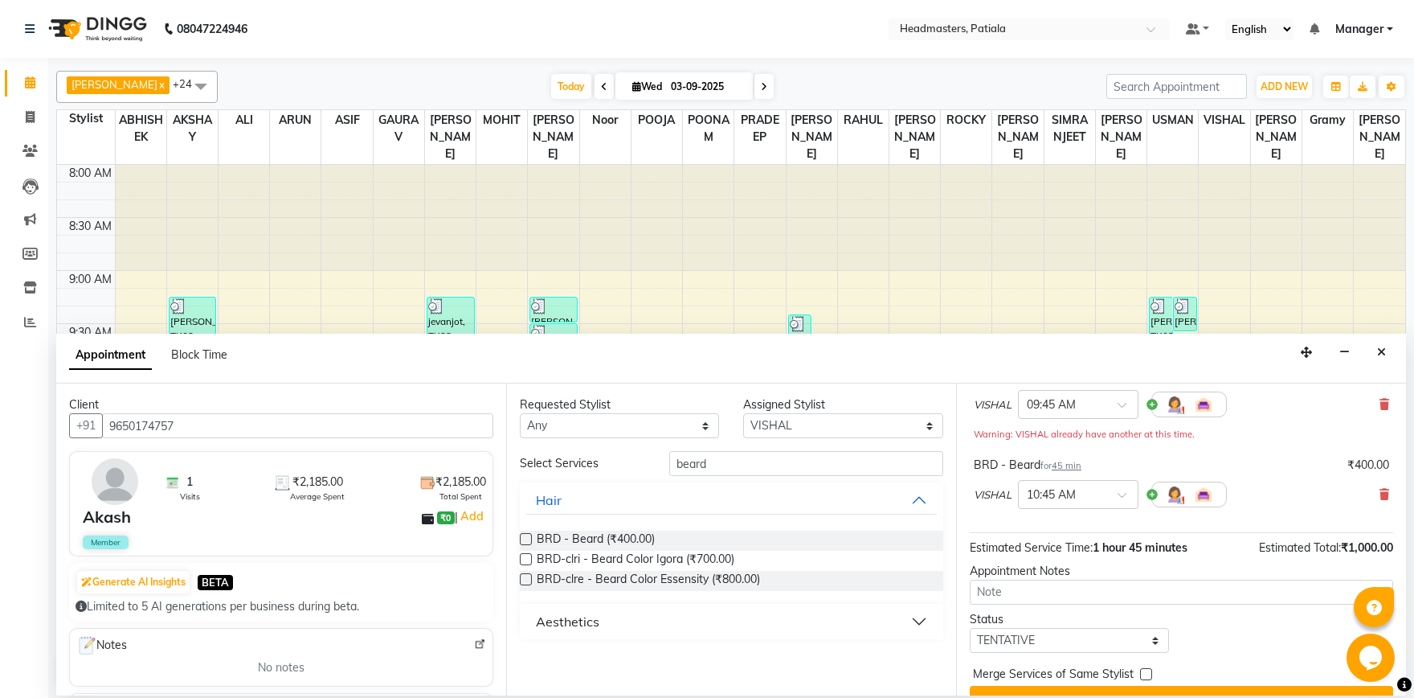
scroll to position [158, 0]
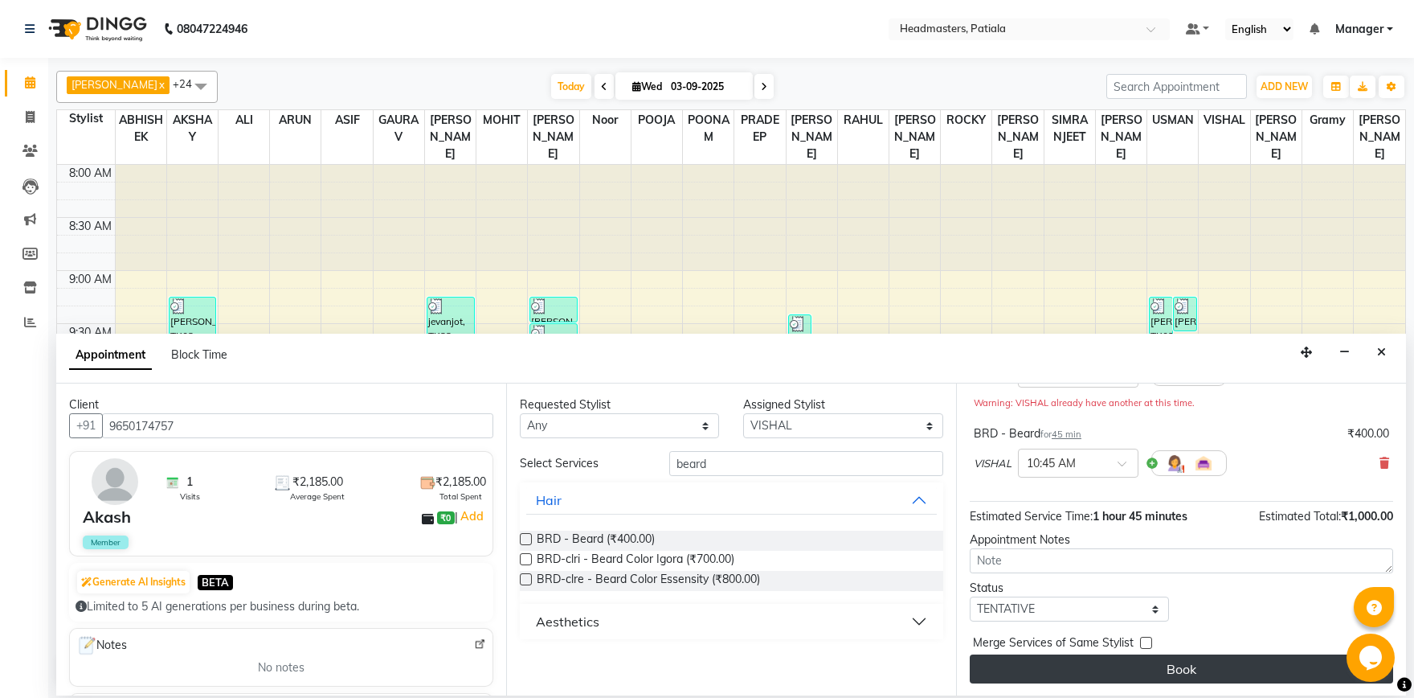
click at [1150, 673] on button "Book" at bounding box center [1182, 668] width 424 height 29
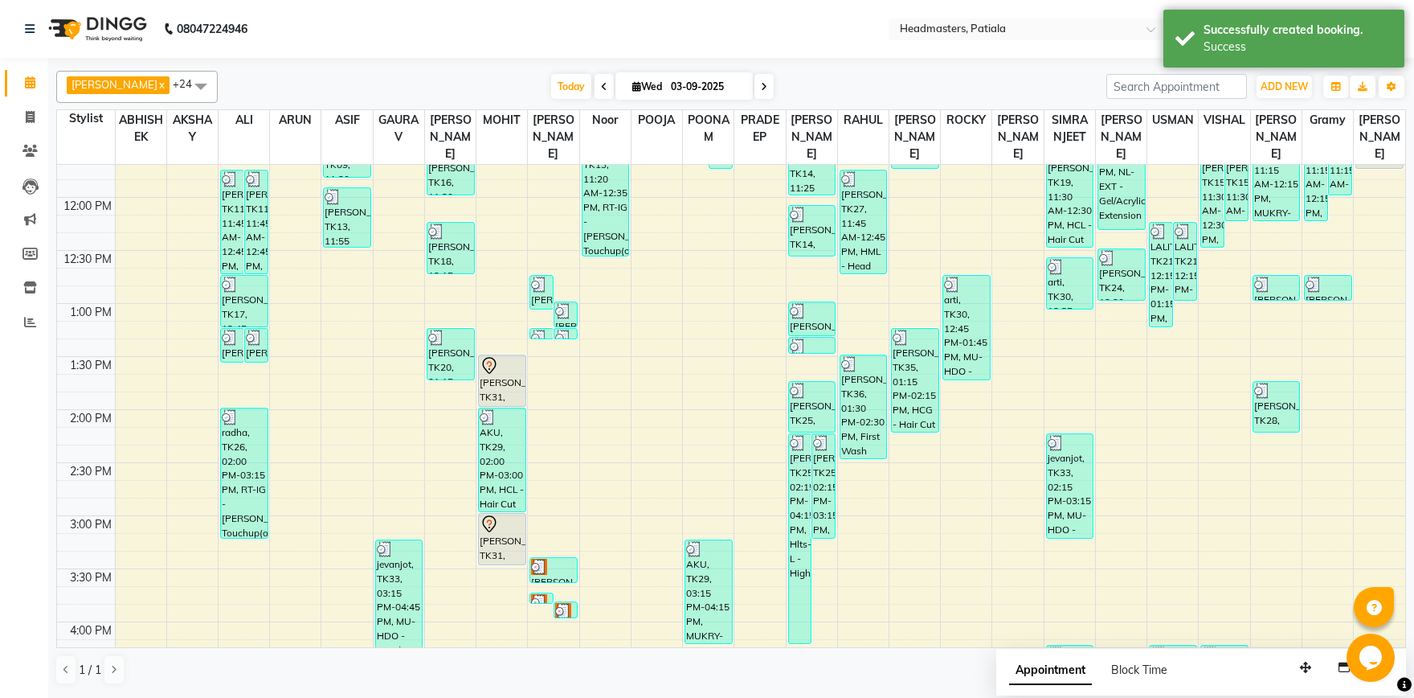
scroll to position [0, 0]
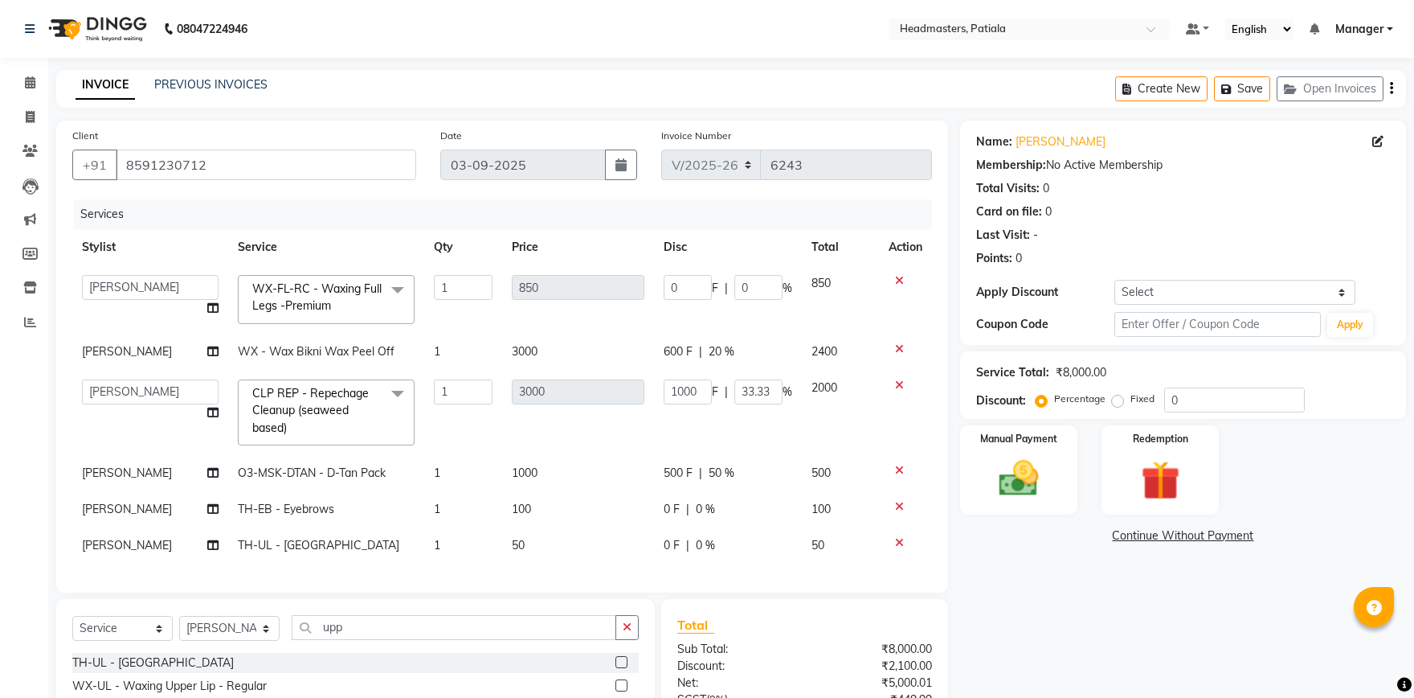
select select "51096"
select select "service"
select select "51096"
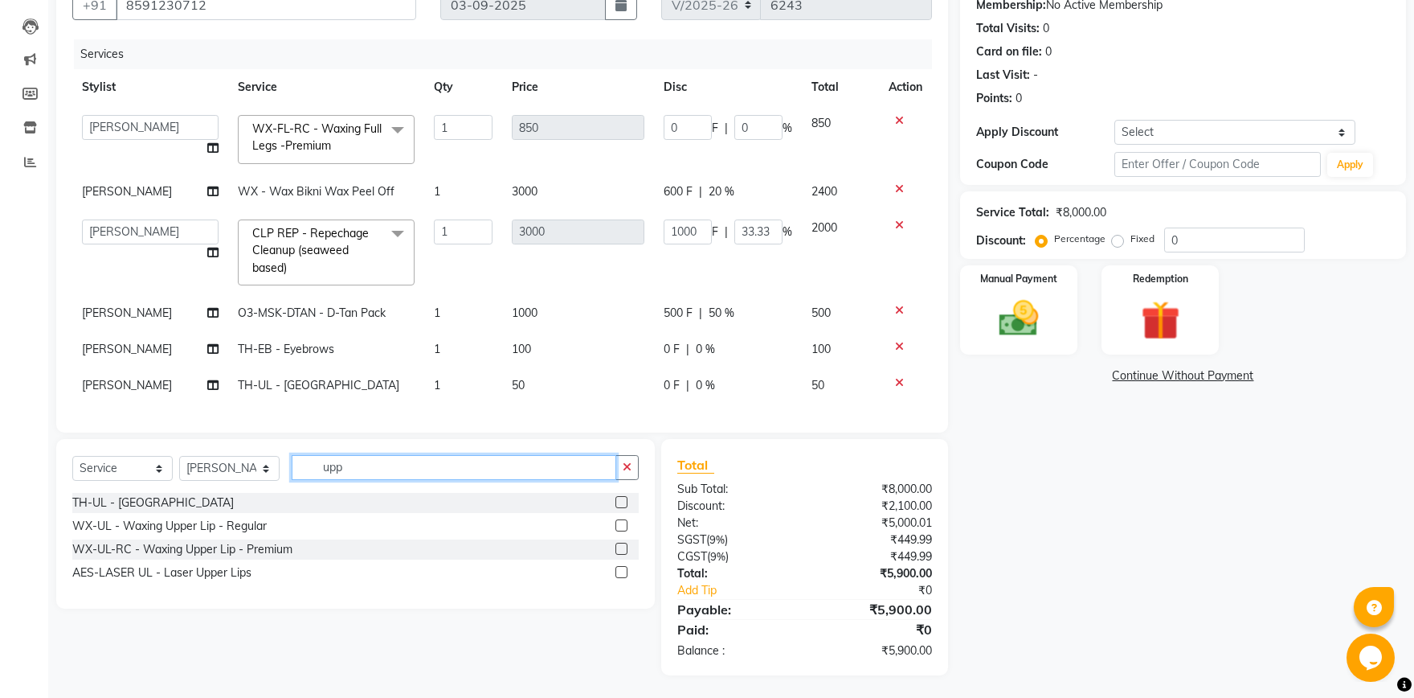
click at [394, 466] on input "upp" at bounding box center [454, 467] width 325 height 25
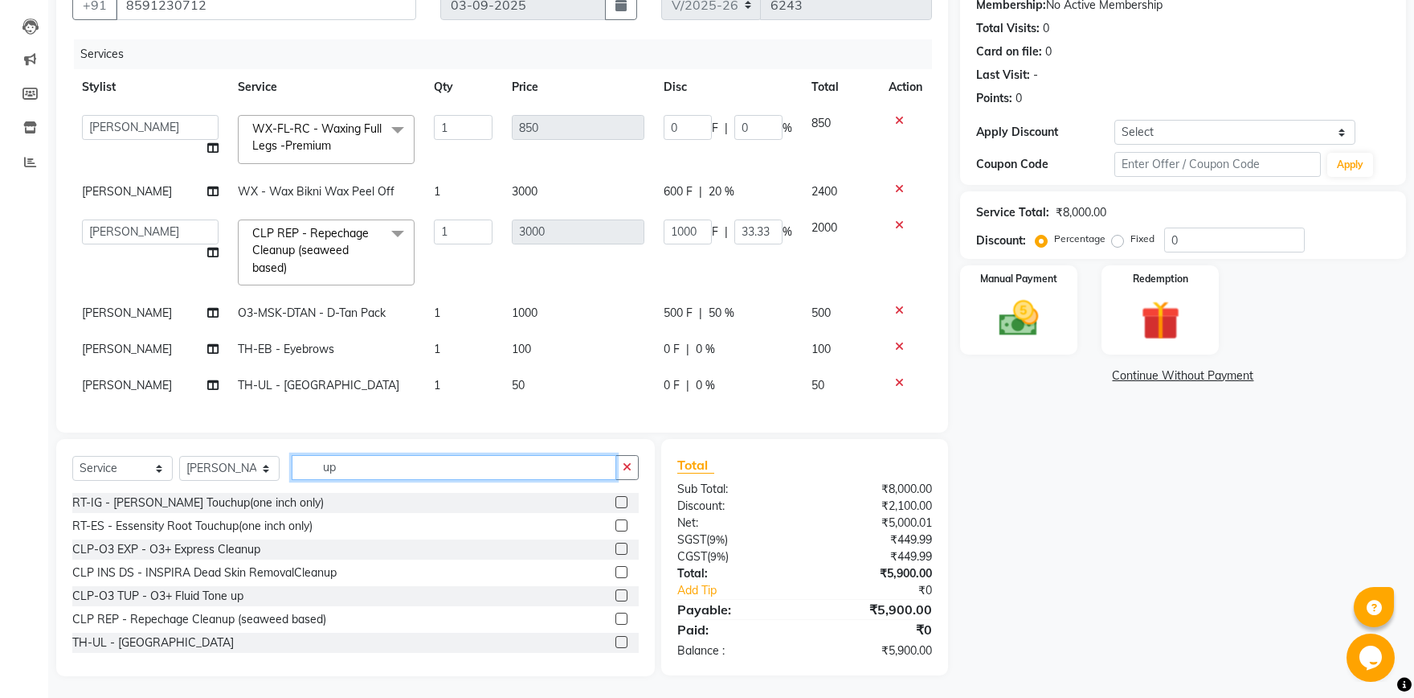
type input "u"
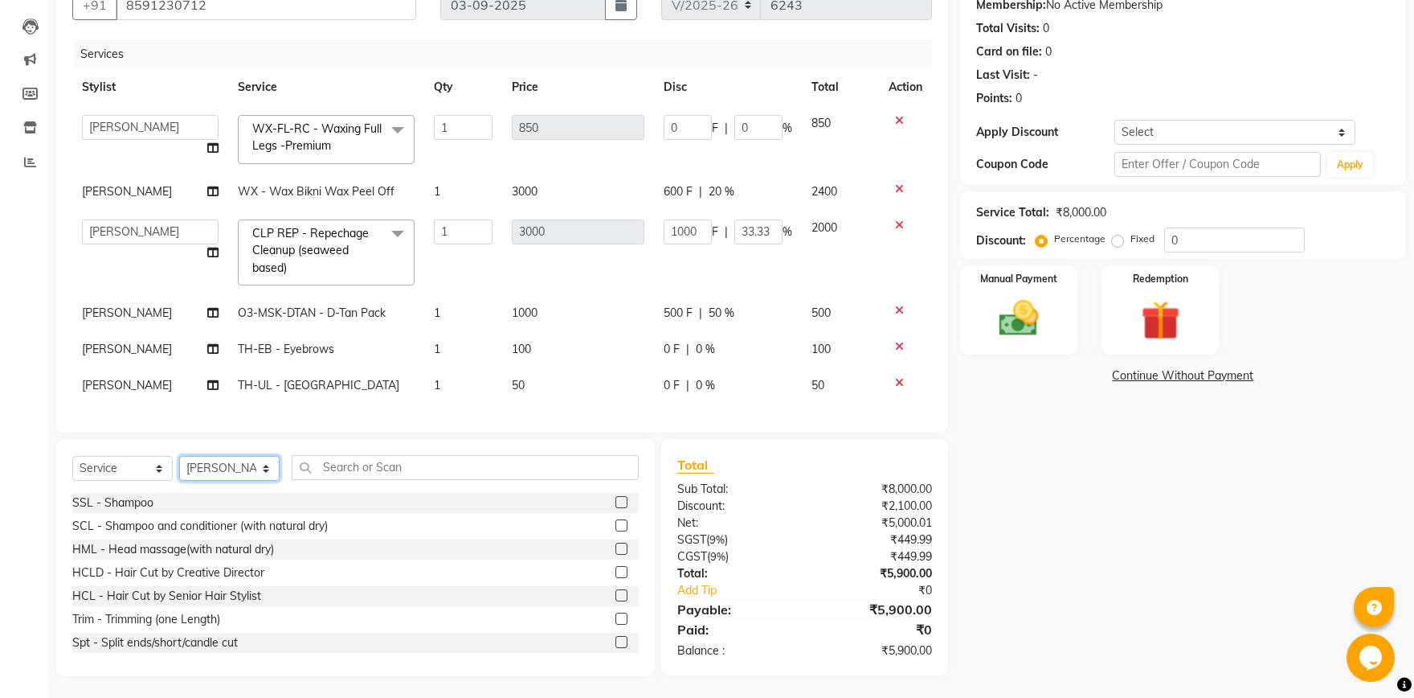
select select "51102"
click option "ROCKY" at bounding box center [0, 0] width 0 height 0
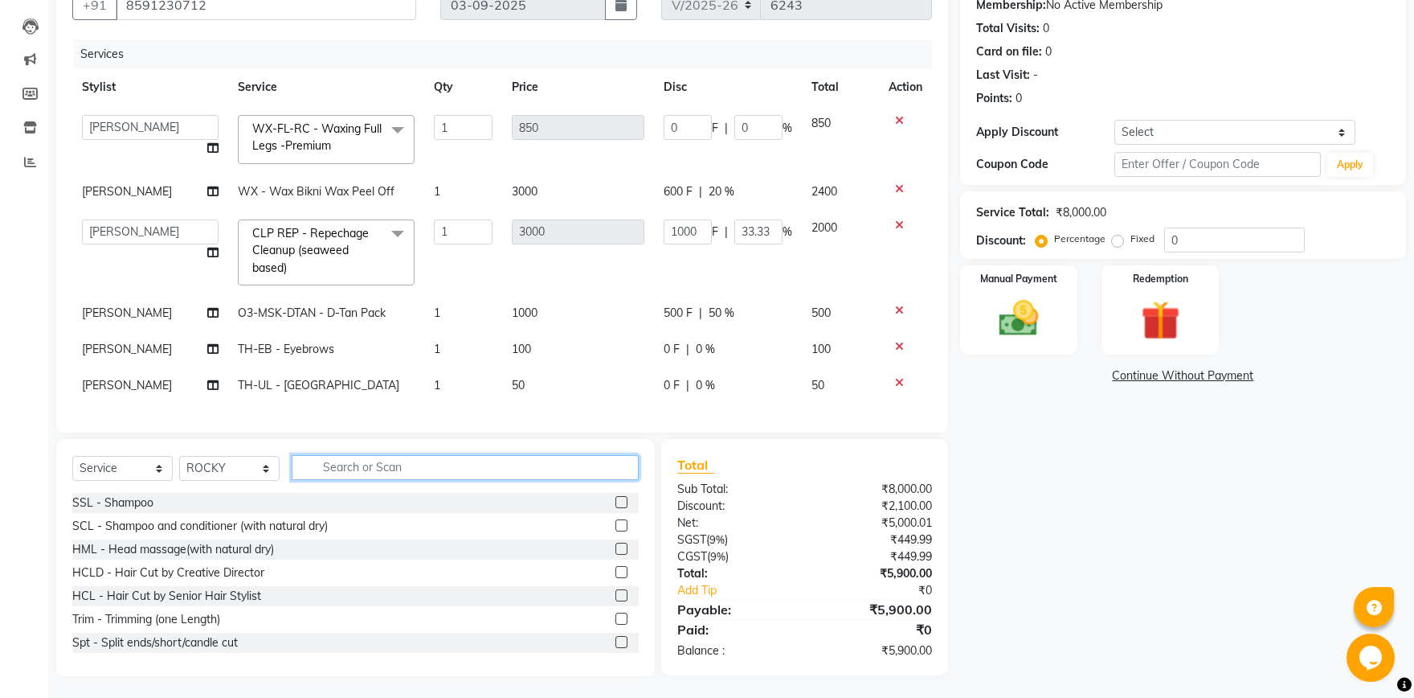
click at [446, 458] on input "text" at bounding box center [465, 467] width 347 height 25
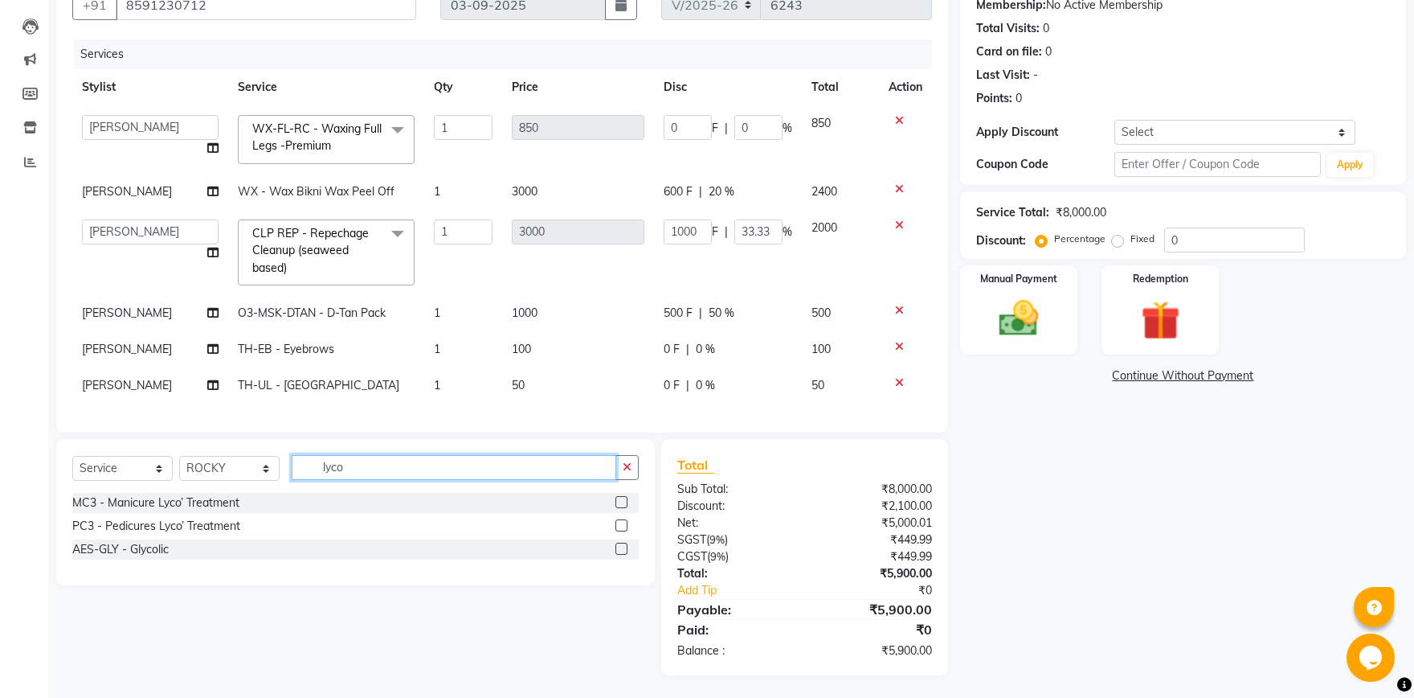
type input "lyco"
click at [618, 498] on label at bounding box center [622, 502] width 12 height 12
click at [618, 498] on input "checkbox" at bounding box center [621, 502] width 10 height 10
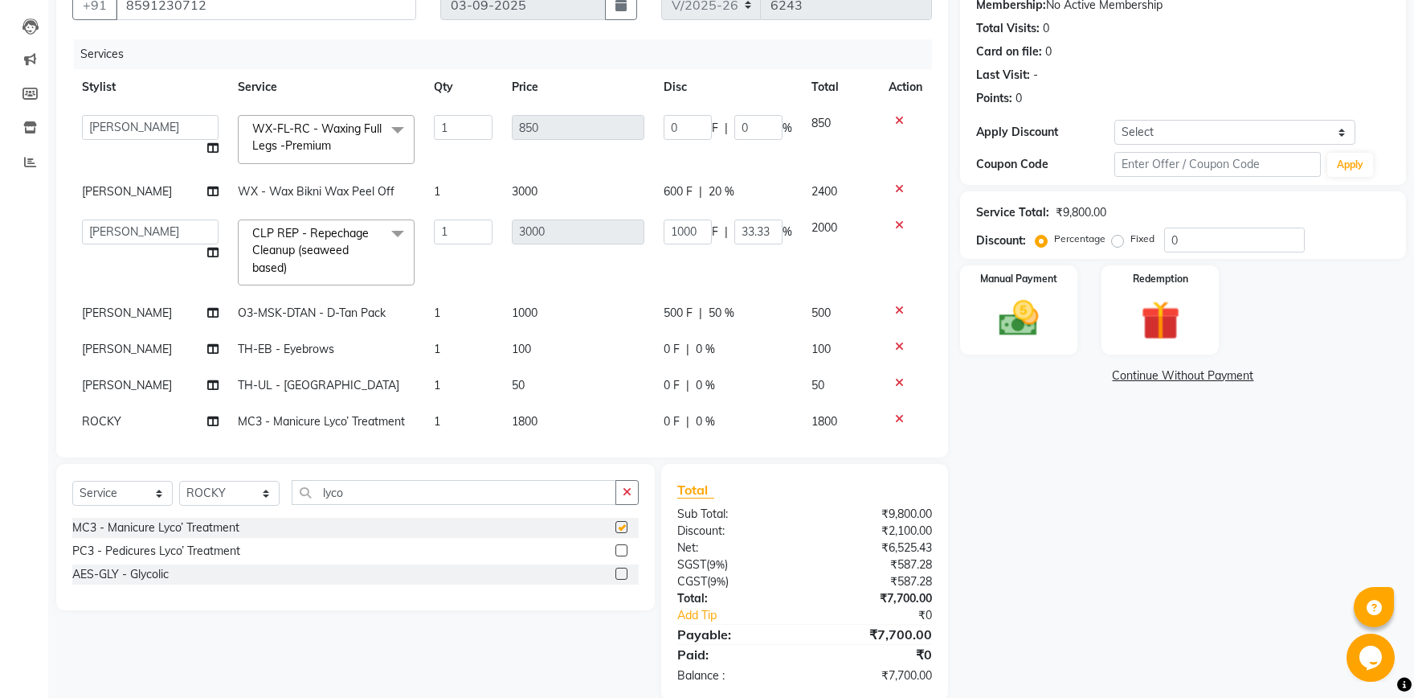
checkbox input "false"
click at [622, 546] on label at bounding box center [622, 550] width 12 height 12
click at [622, 546] on input "checkbox" at bounding box center [621, 551] width 10 height 10
checkbox input "false"
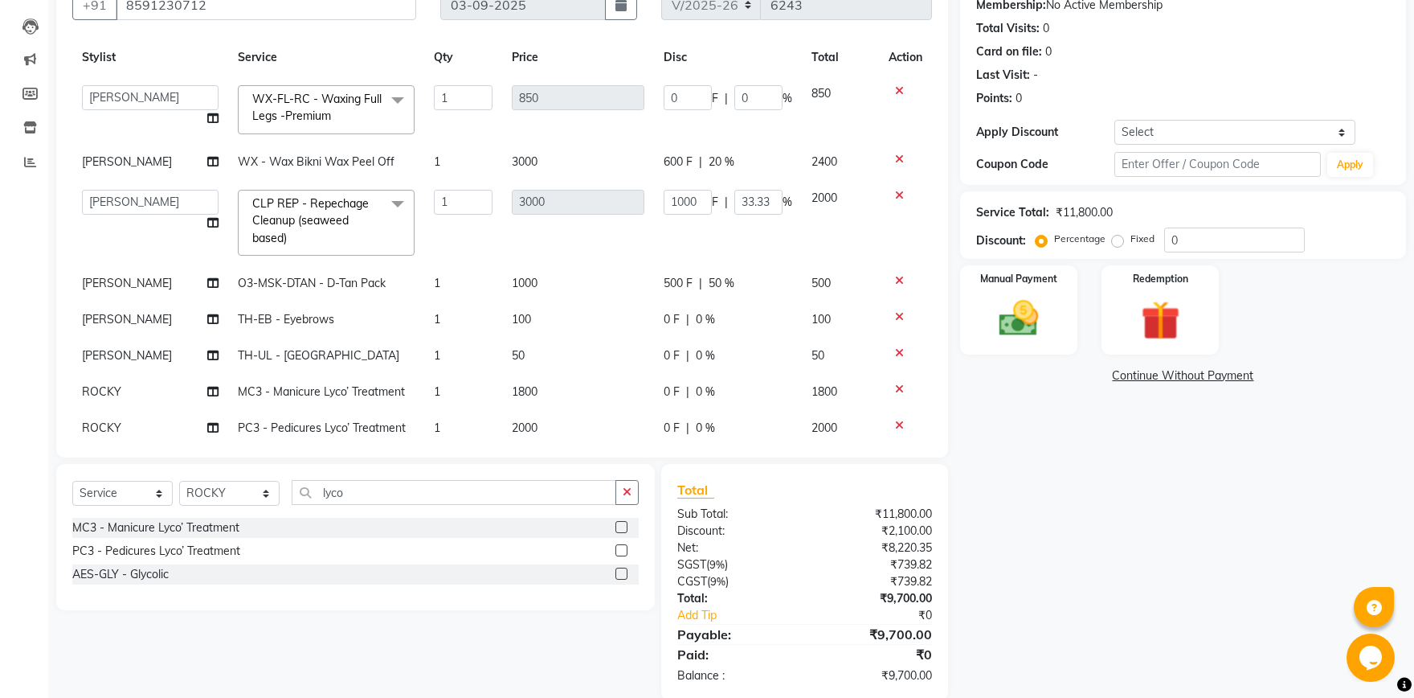
scroll to position [47, 0]
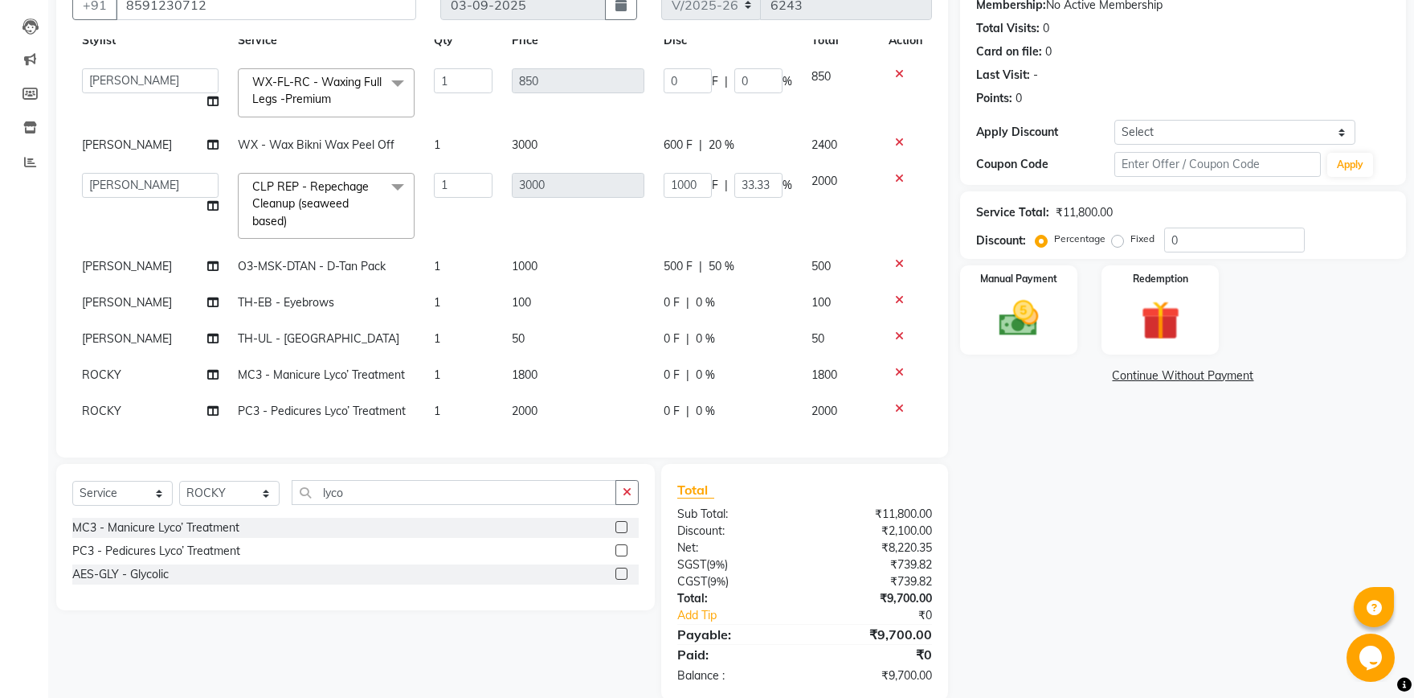
click at [690, 377] on div "0 F | 0 %" at bounding box center [728, 374] width 129 height 17
select select "51102"
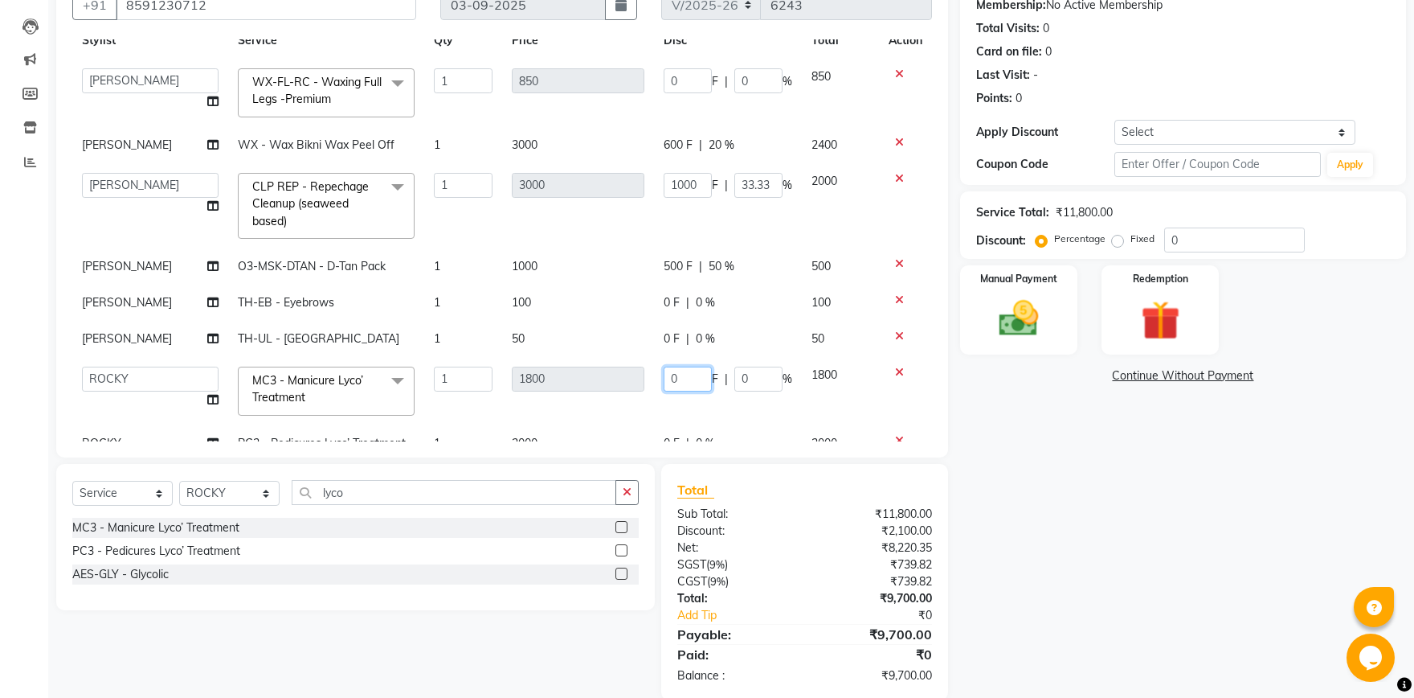
click at [686, 376] on input "0" at bounding box center [688, 378] width 48 height 25
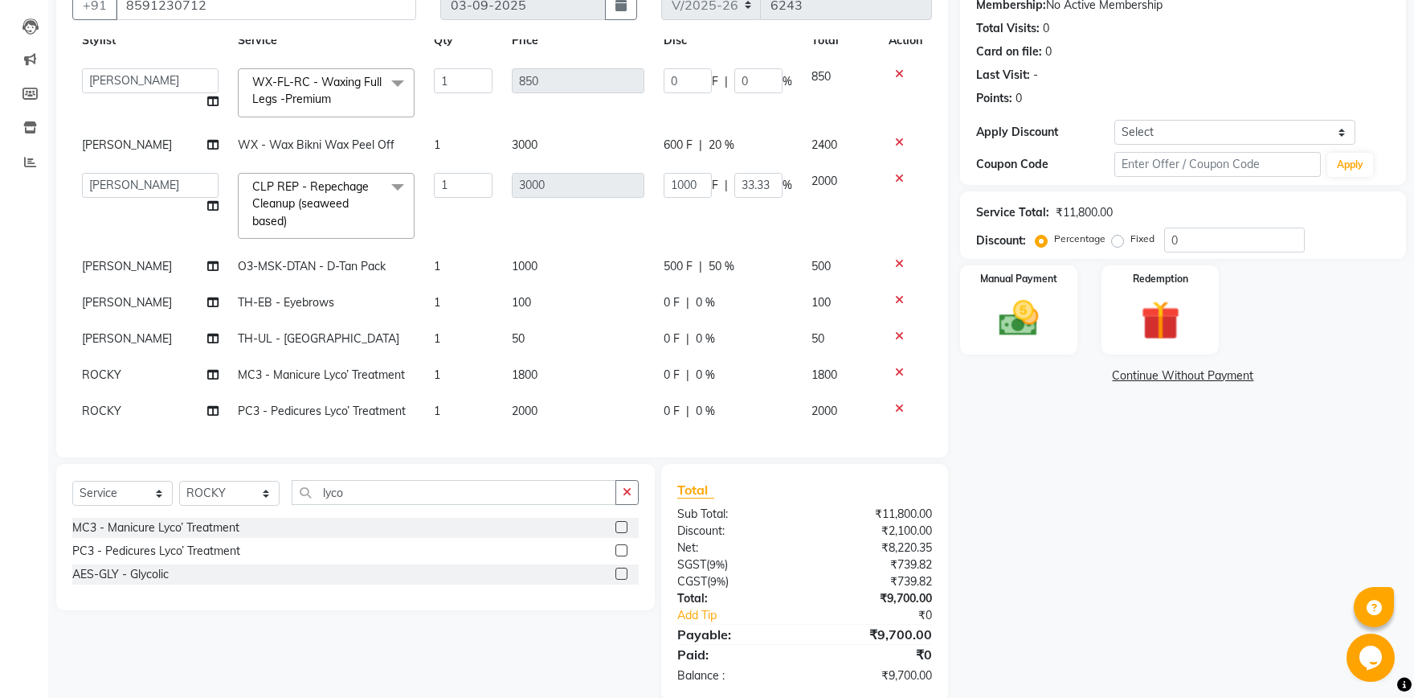
click at [722, 377] on div "0 F | 0 %" at bounding box center [728, 374] width 129 height 17
select select "51102"
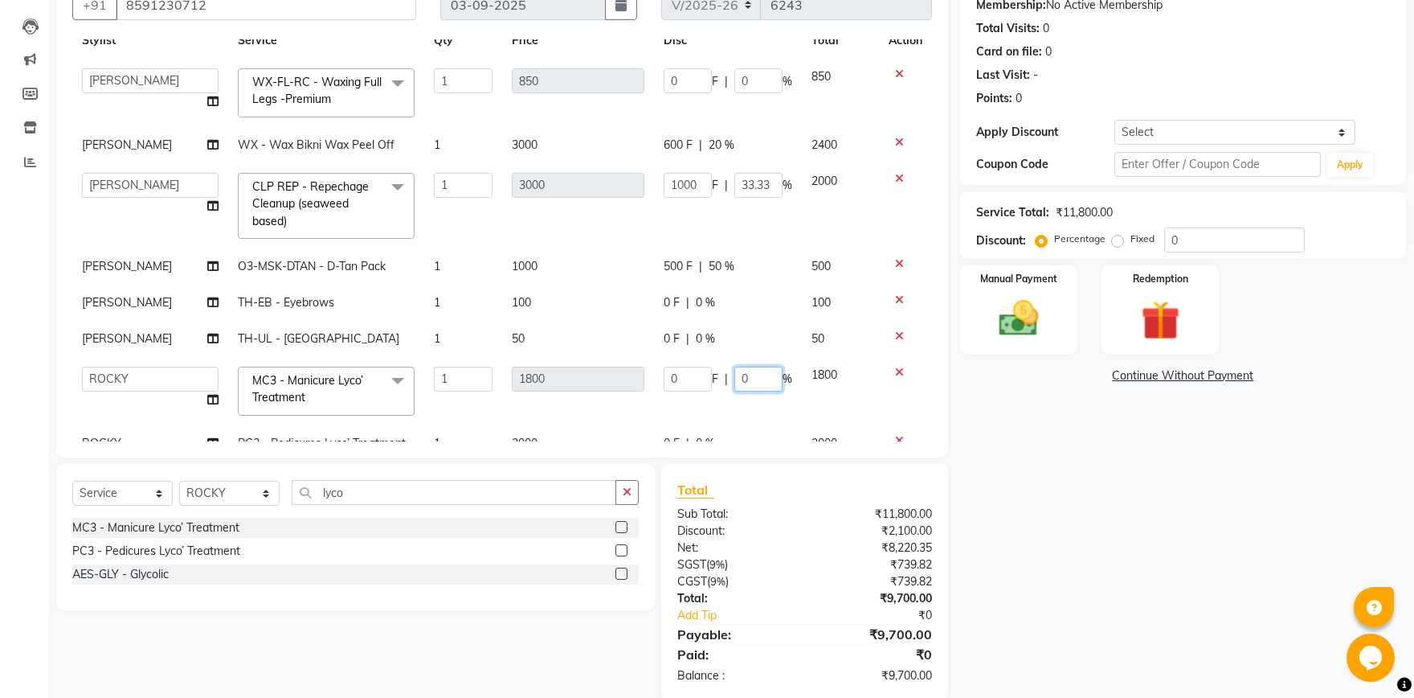
click at [751, 374] on input "0" at bounding box center [759, 378] width 48 height 25
type input "30"
click at [715, 419] on tbody "ABHISHEK [PERSON_NAME] AKSHAY [PERSON_NAME] [PERSON_NAME] [PERSON_NAME] Chand […" at bounding box center [502, 260] width 860 height 403
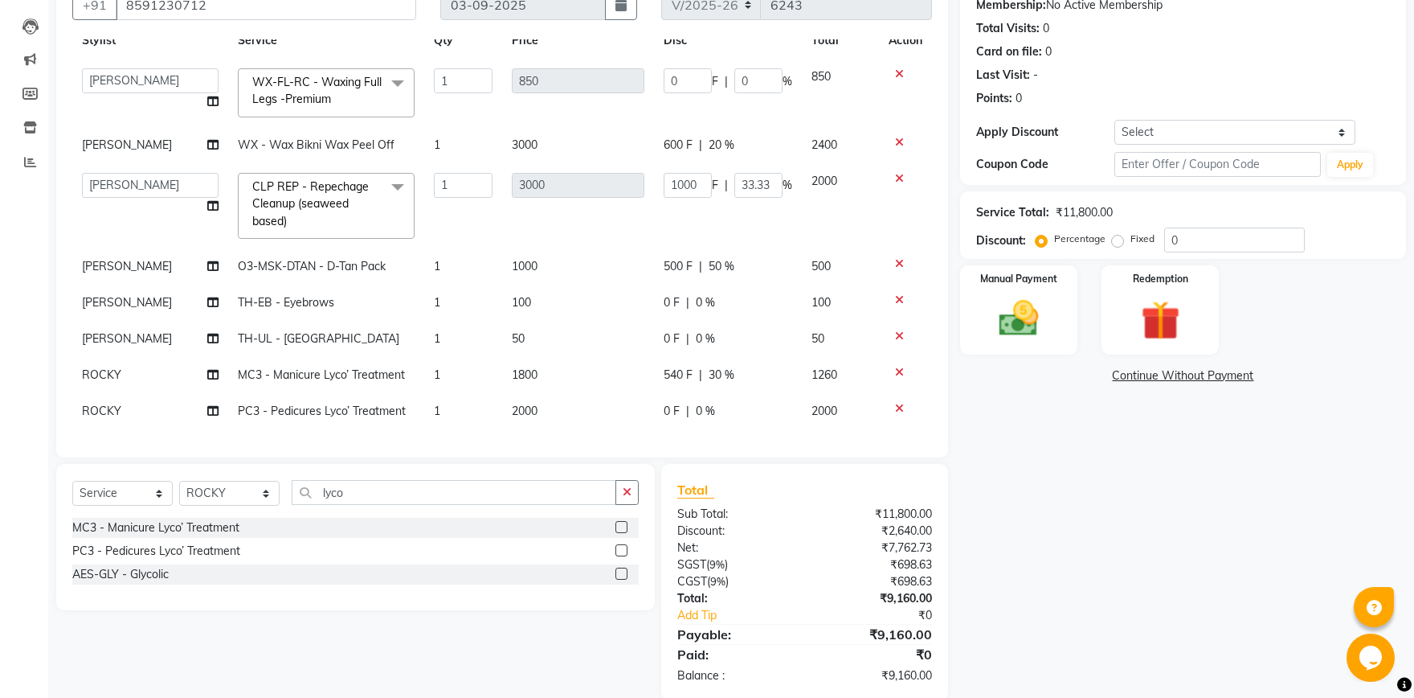
click at [718, 404] on div "0 F | 0 %" at bounding box center [728, 411] width 129 height 17
select select "51102"
click at [753, 411] on input "0" at bounding box center [759, 415] width 48 height 25
type input "30"
click at [1034, 472] on div "Name: [PERSON_NAME] Membership: No Active Membership Total Visits: 0 Card on fi…" at bounding box center [1189, 330] width 458 height 739
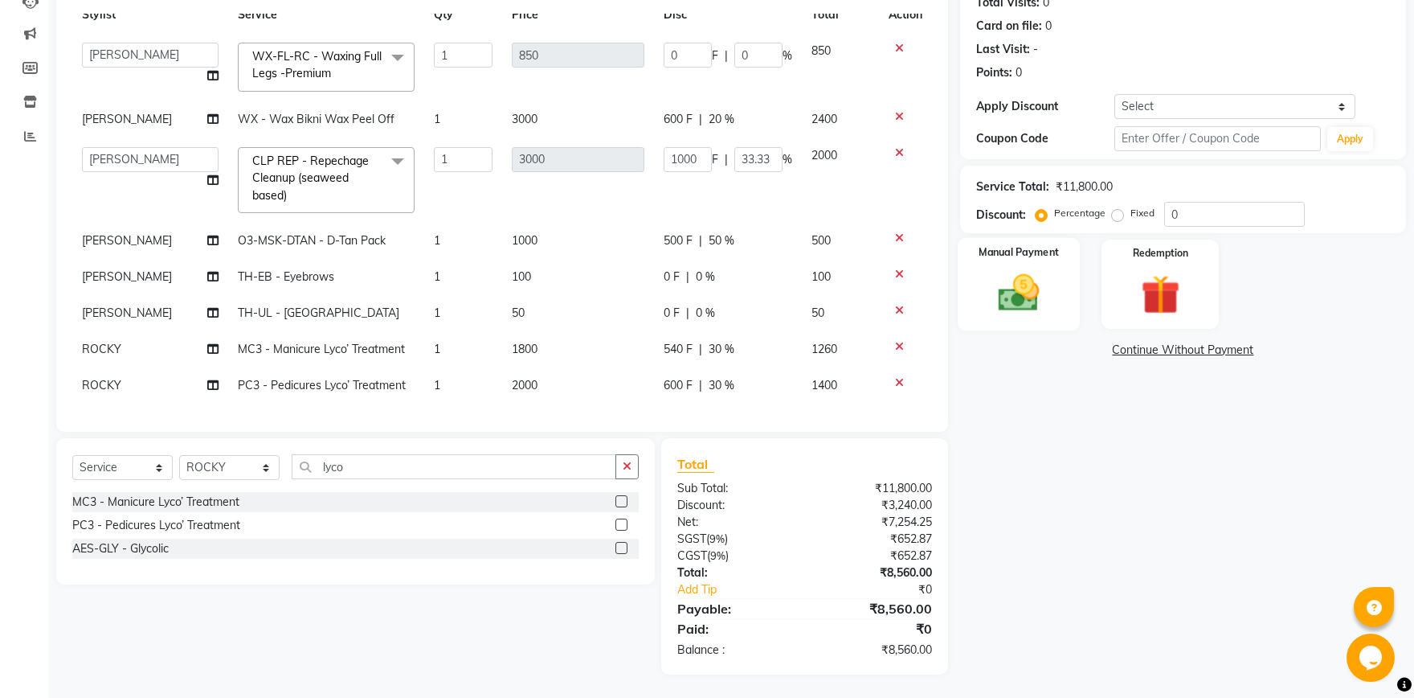
click at [1062, 305] on div "Manual Payment" at bounding box center [1019, 284] width 122 height 92
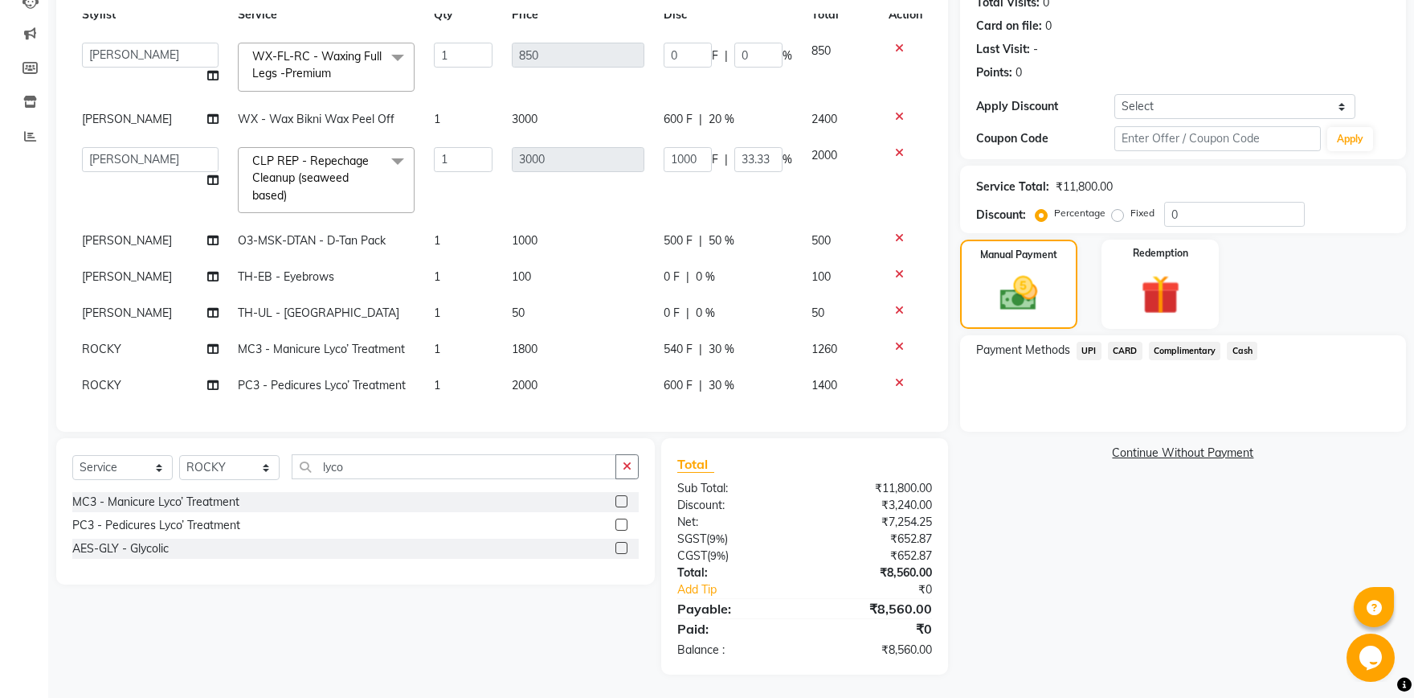
click at [1098, 350] on span "UPI" at bounding box center [1089, 351] width 25 height 18
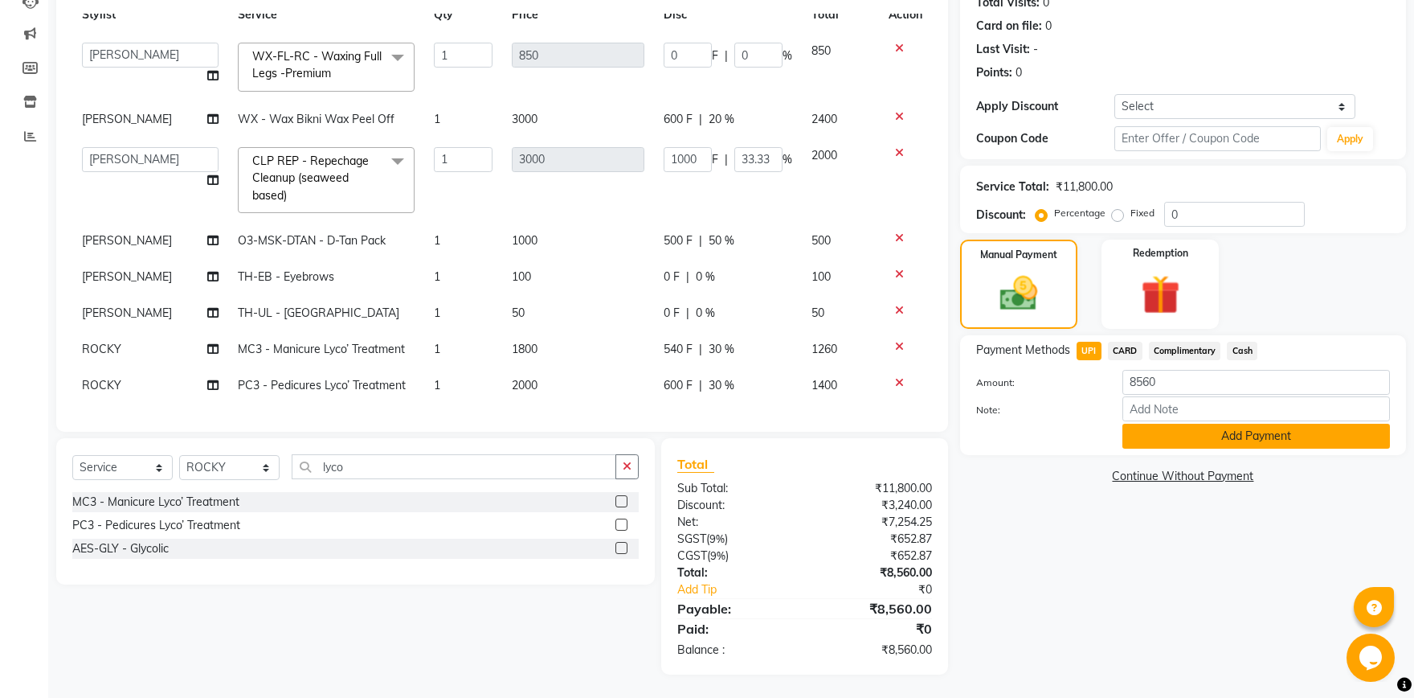
click at [1216, 429] on button "Add Payment" at bounding box center [1257, 436] width 268 height 25
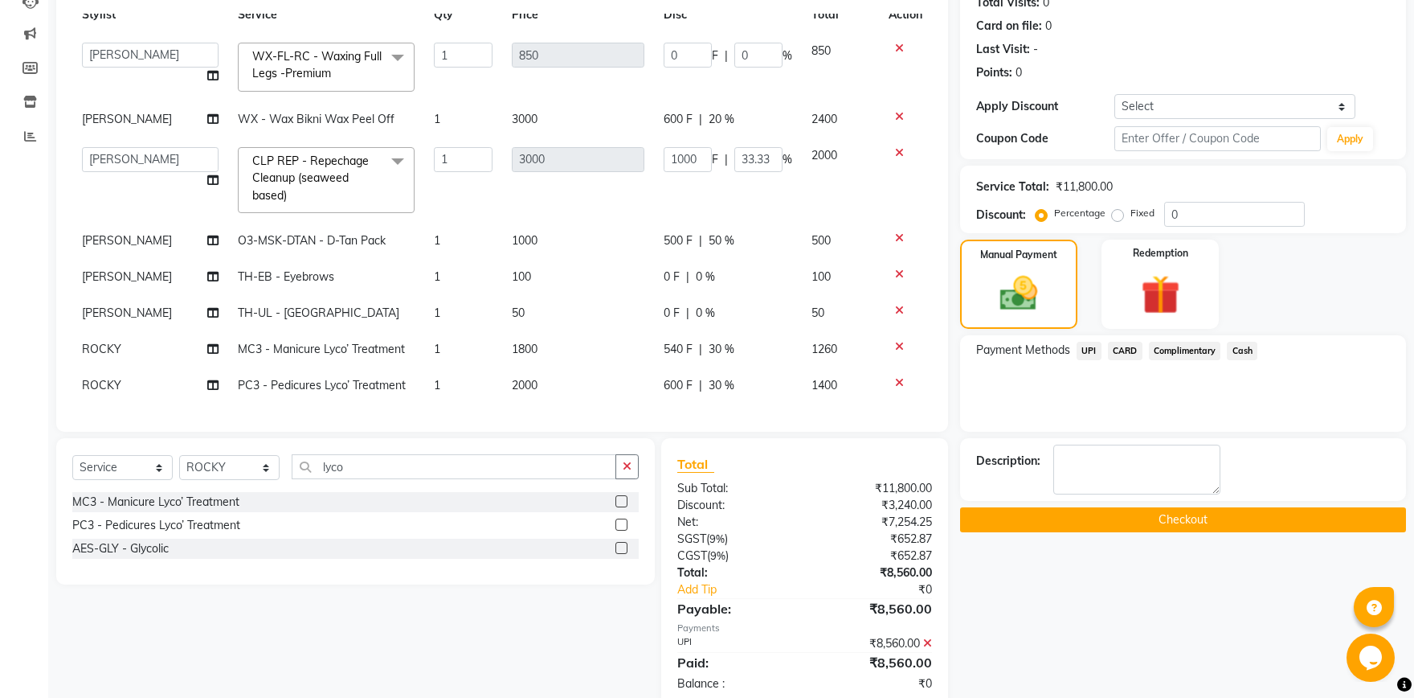
click at [1140, 518] on button "Checkout" at bounding box center [1183, 519] width 446 height 25
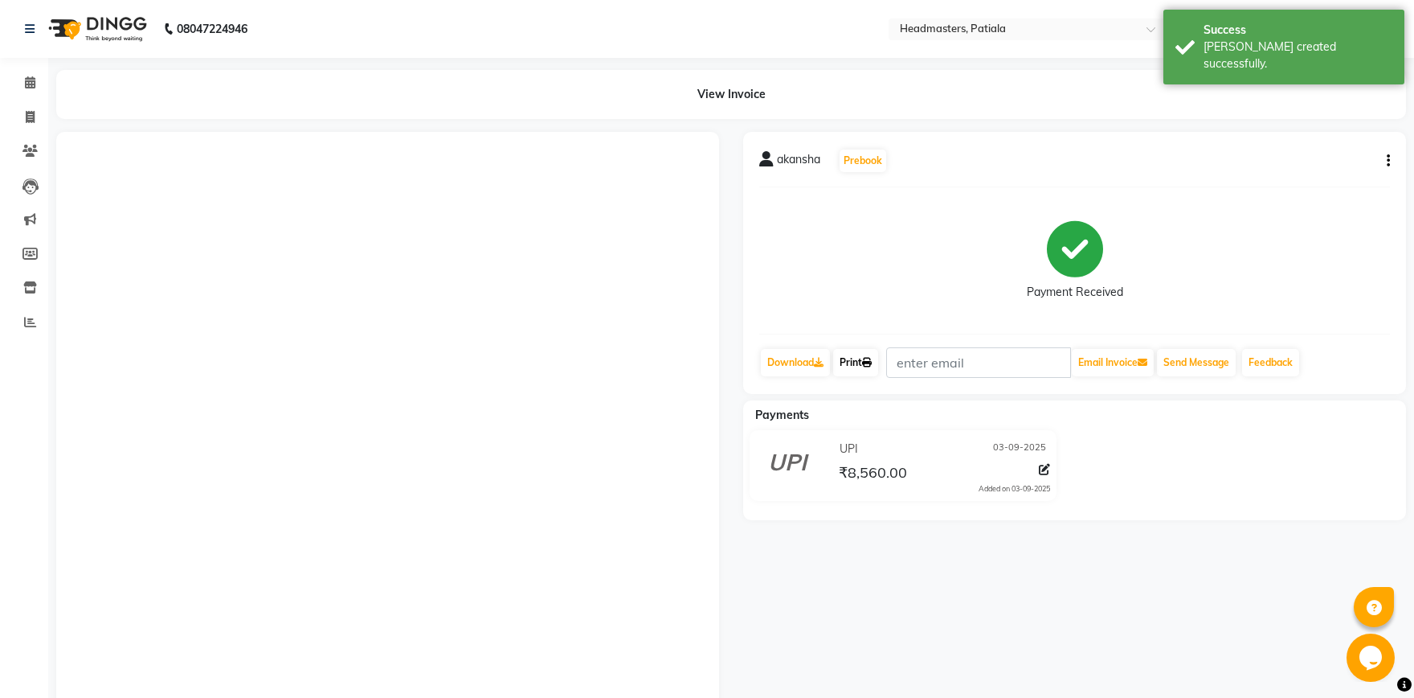
click at [863, 358] on link "Print" at bounding box center [855, 362] width 45 height 27
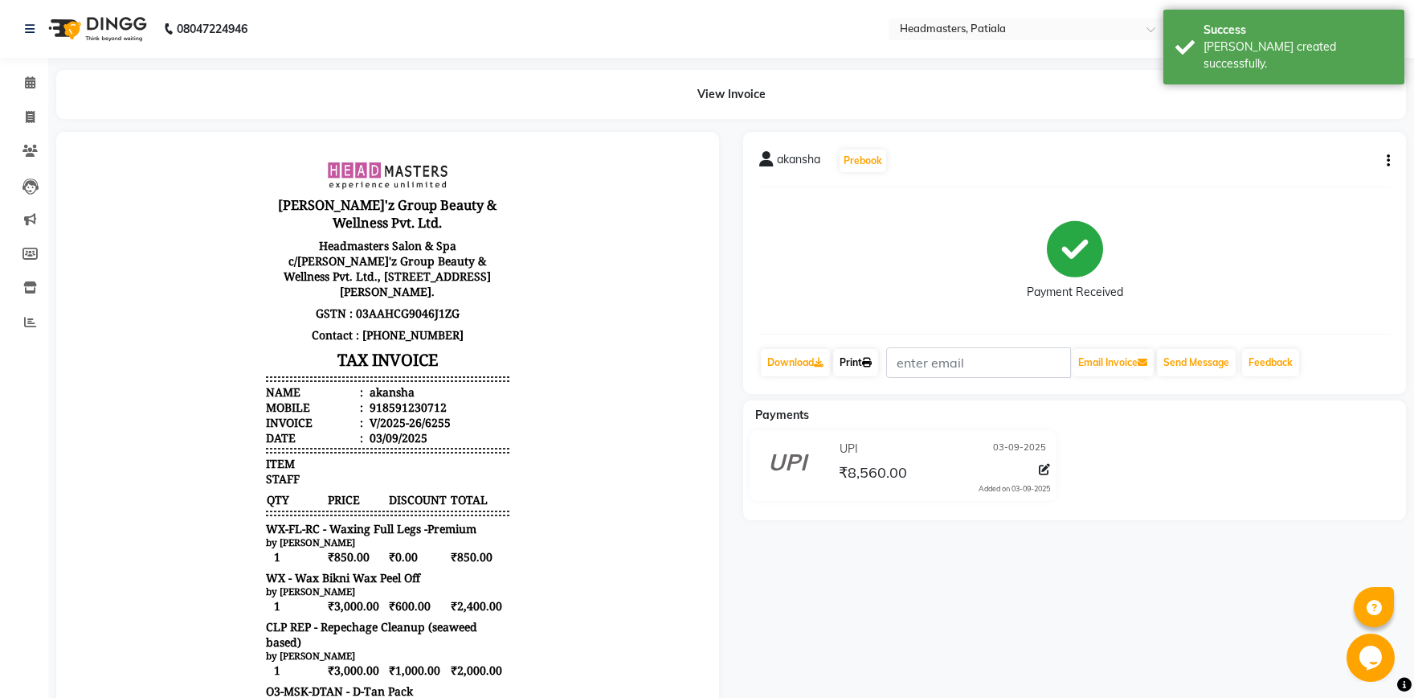
click at [855, 370] on link "Print" at bounding box center [855, 362] width 45 height 27
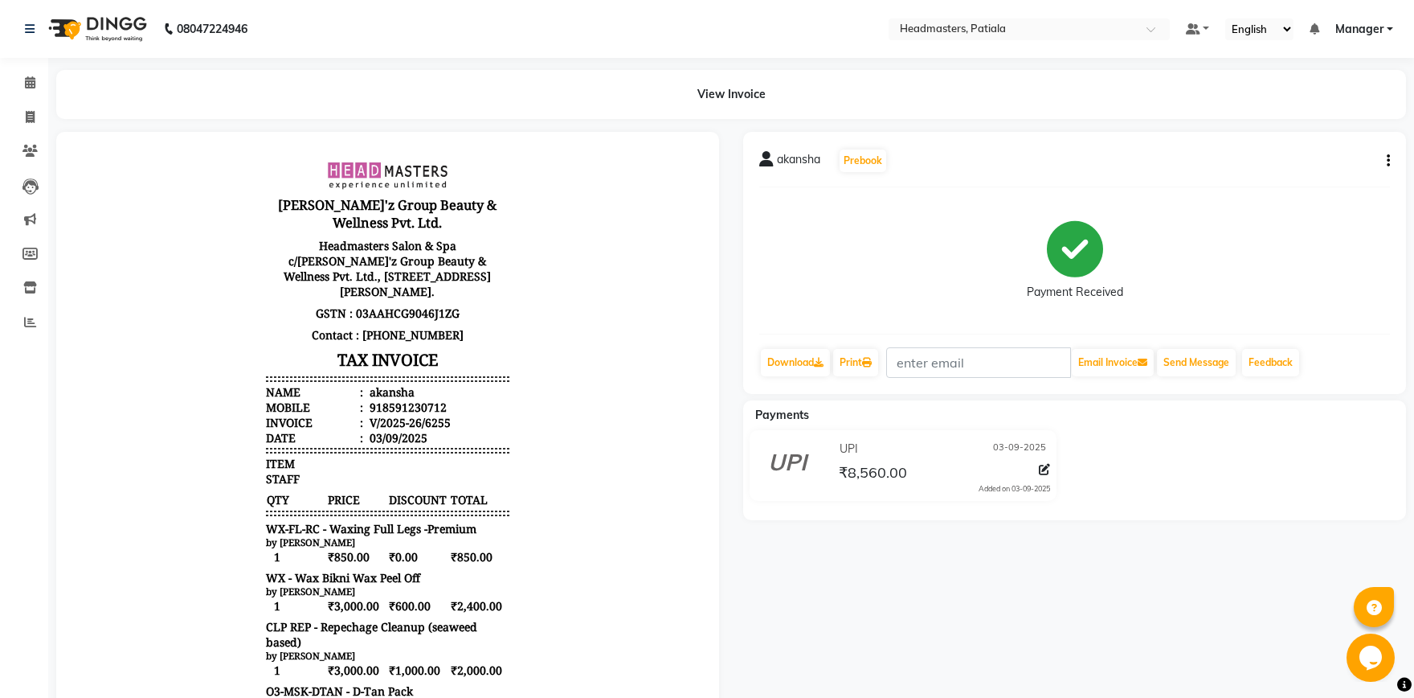
click at [862, 366] on link "Print" at bounding box center [855, 362] width 45 height 27
click at [851, 363] on link "Print" at bounding box center [855, 362] width 45 height 27
click at [31, 82] on icon at bounding box center [30, 82] width 10 height 12
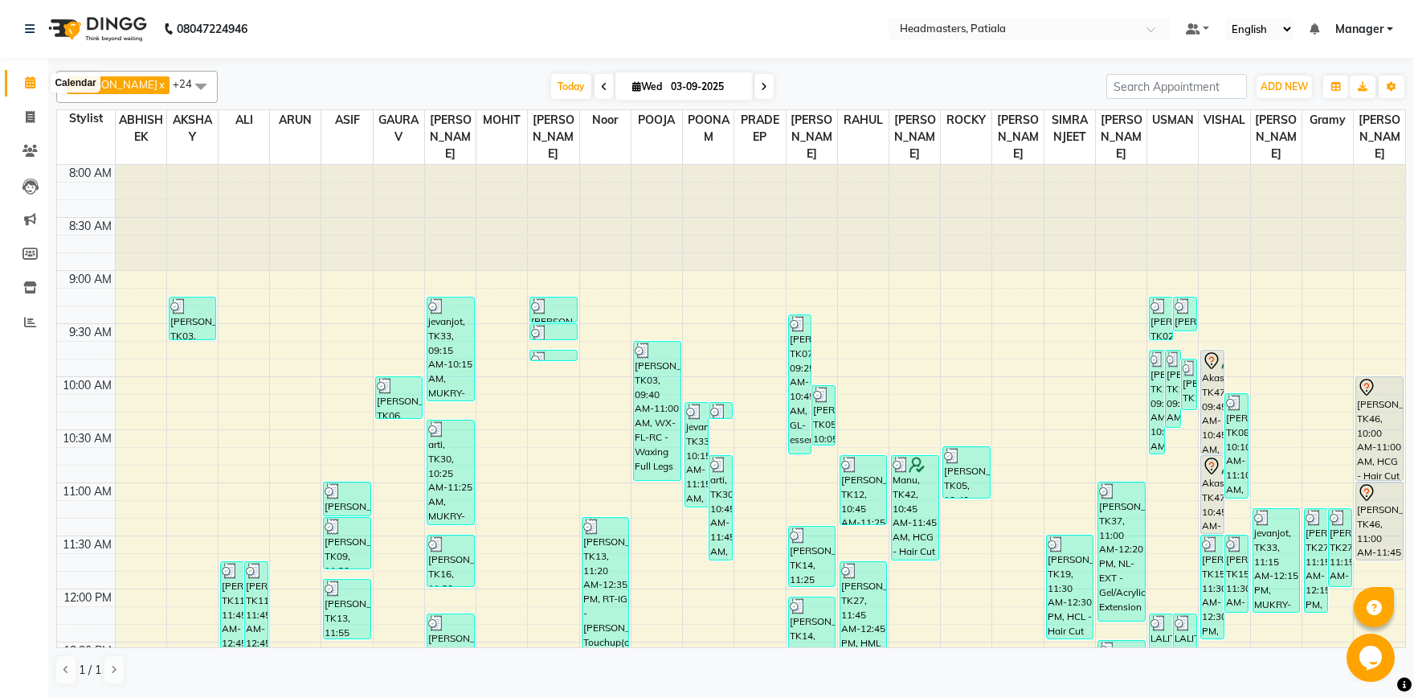
click at [29, 87] on icon at bounding box center [30, 82] width 10 height 12
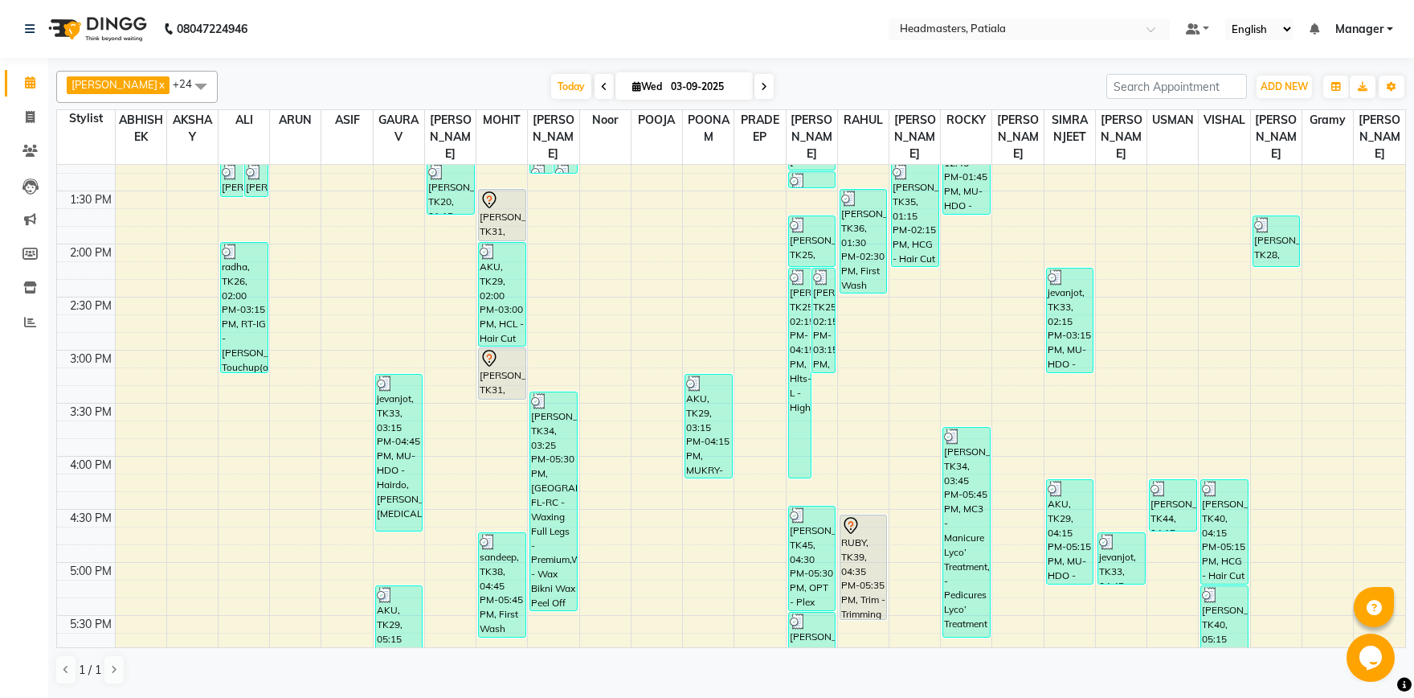
scroll to position [391, 0]
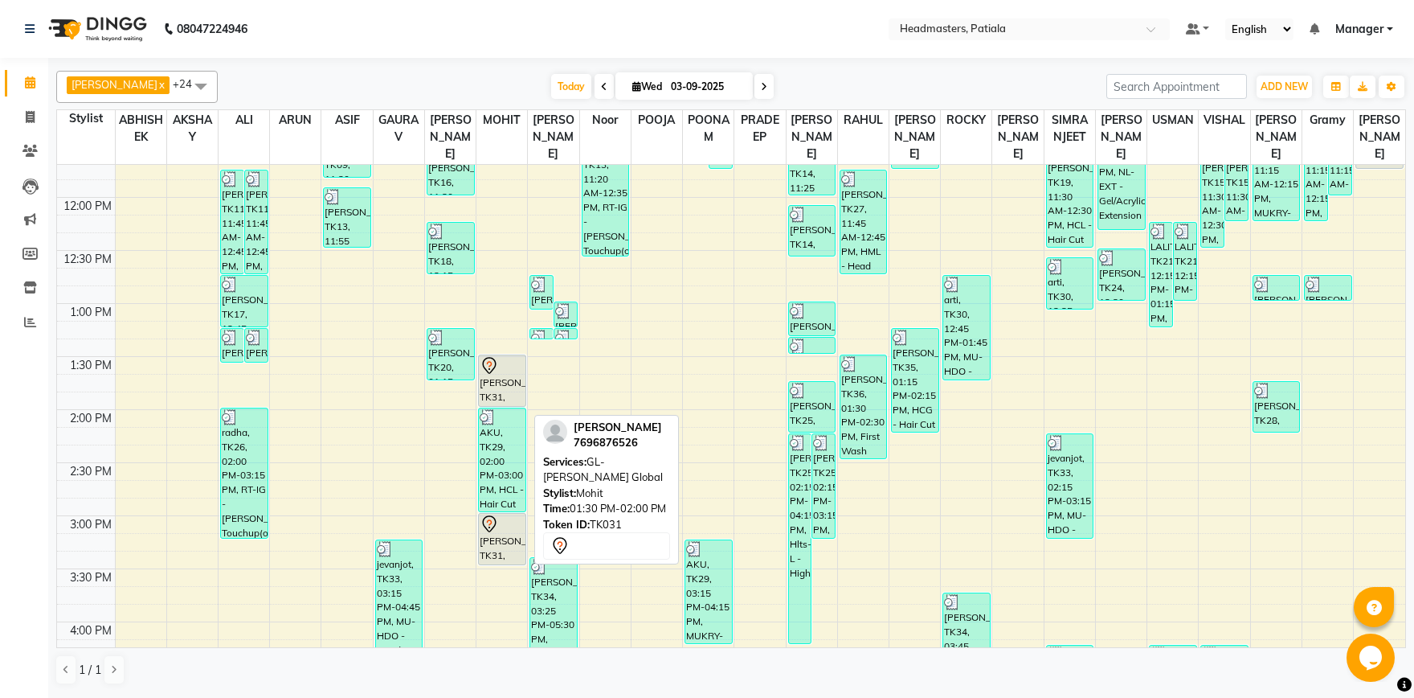
click at [508, 406] on div "[PERSON_NAME], TK31, 01:30 PM-02:00 PM, GL-[PERSON_NAME] Global" at bounding box center [502, 380] width 47 height 51
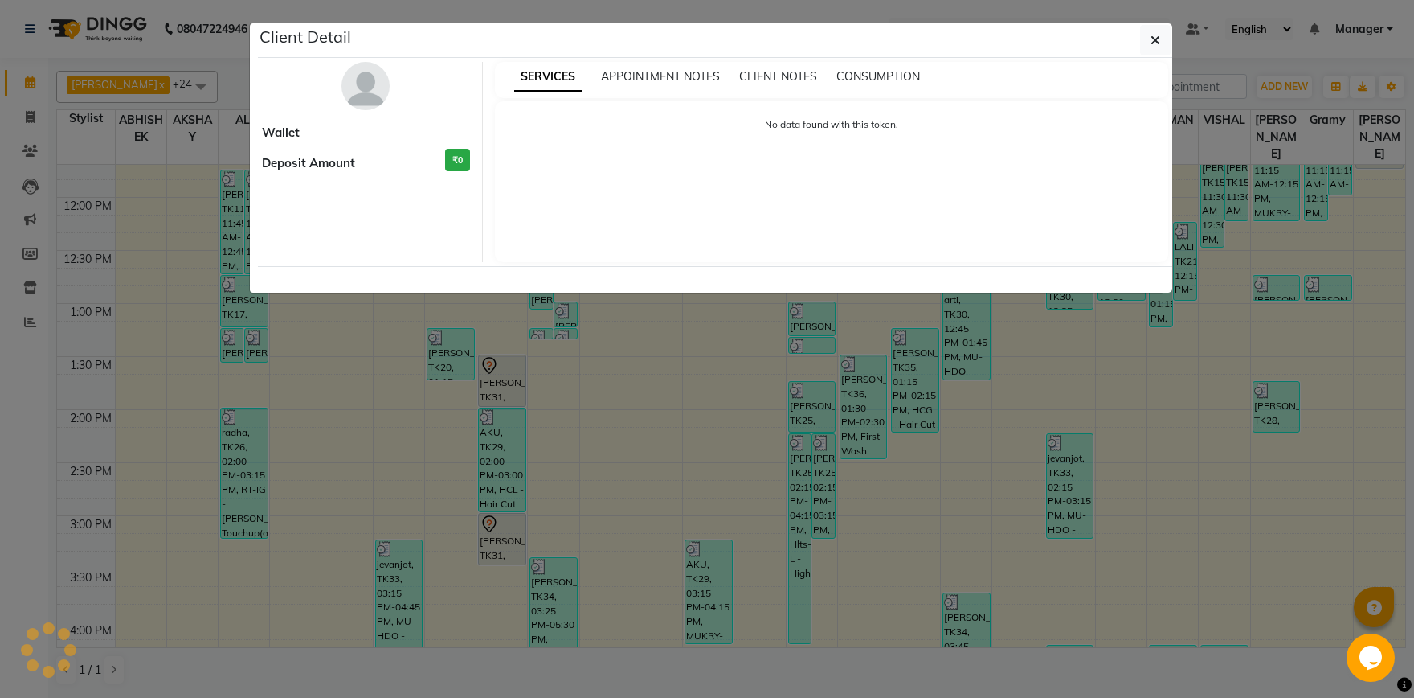
select select "7"
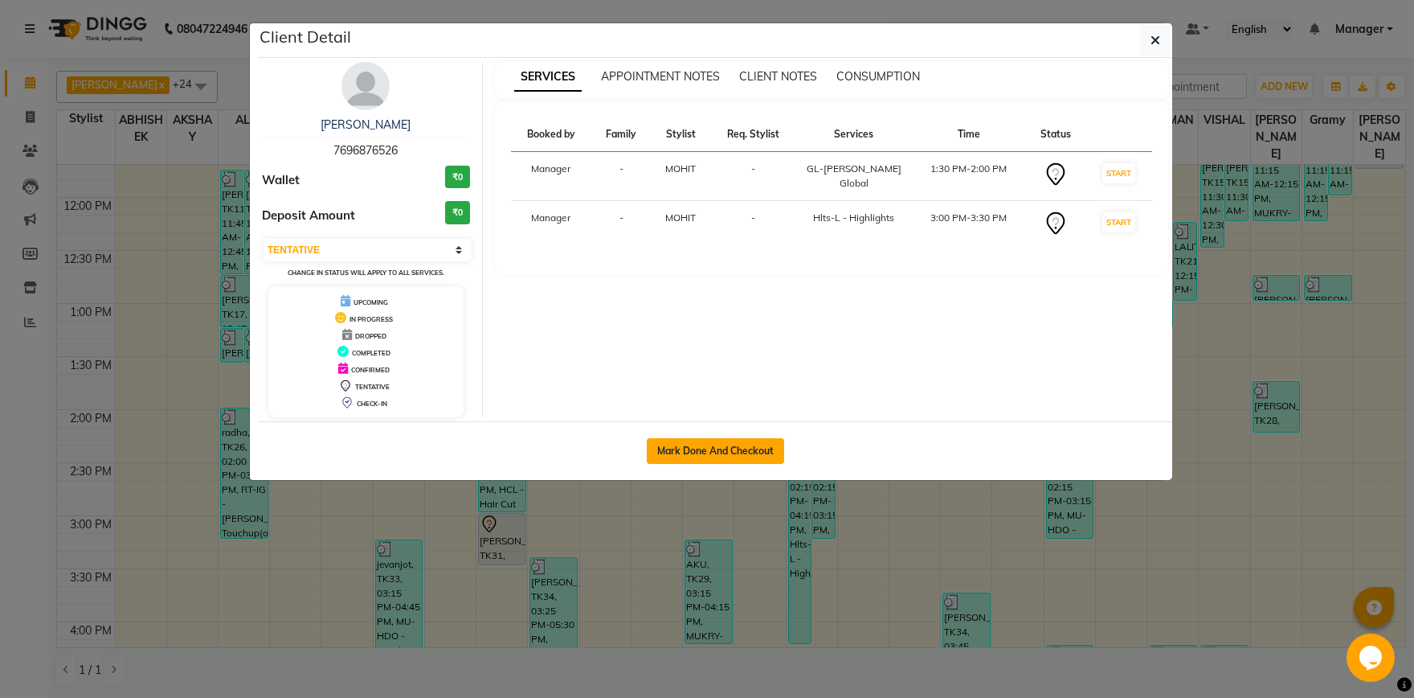
click at [687, 452] on button "Mark Done And Checkout" at bounding box center [715, 451] width 137 height 26
select select "service"
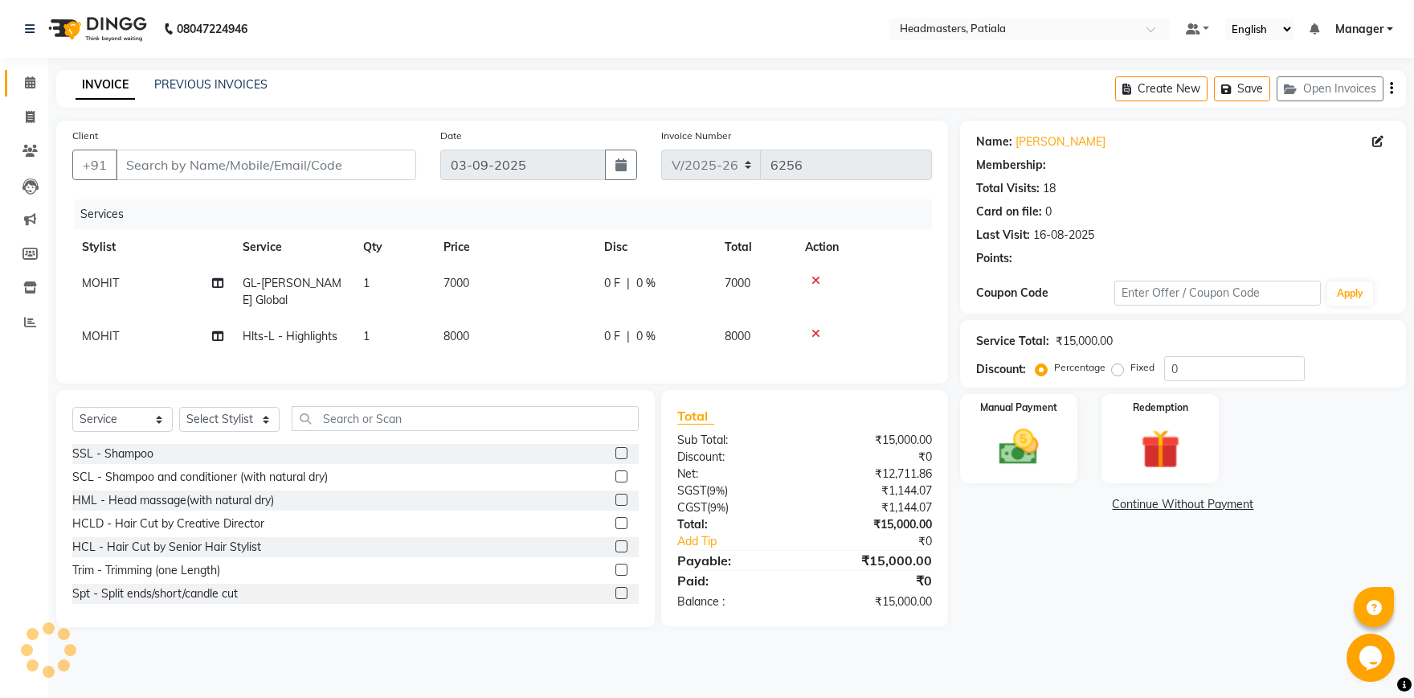
type input "7696876526"
select select "51078"
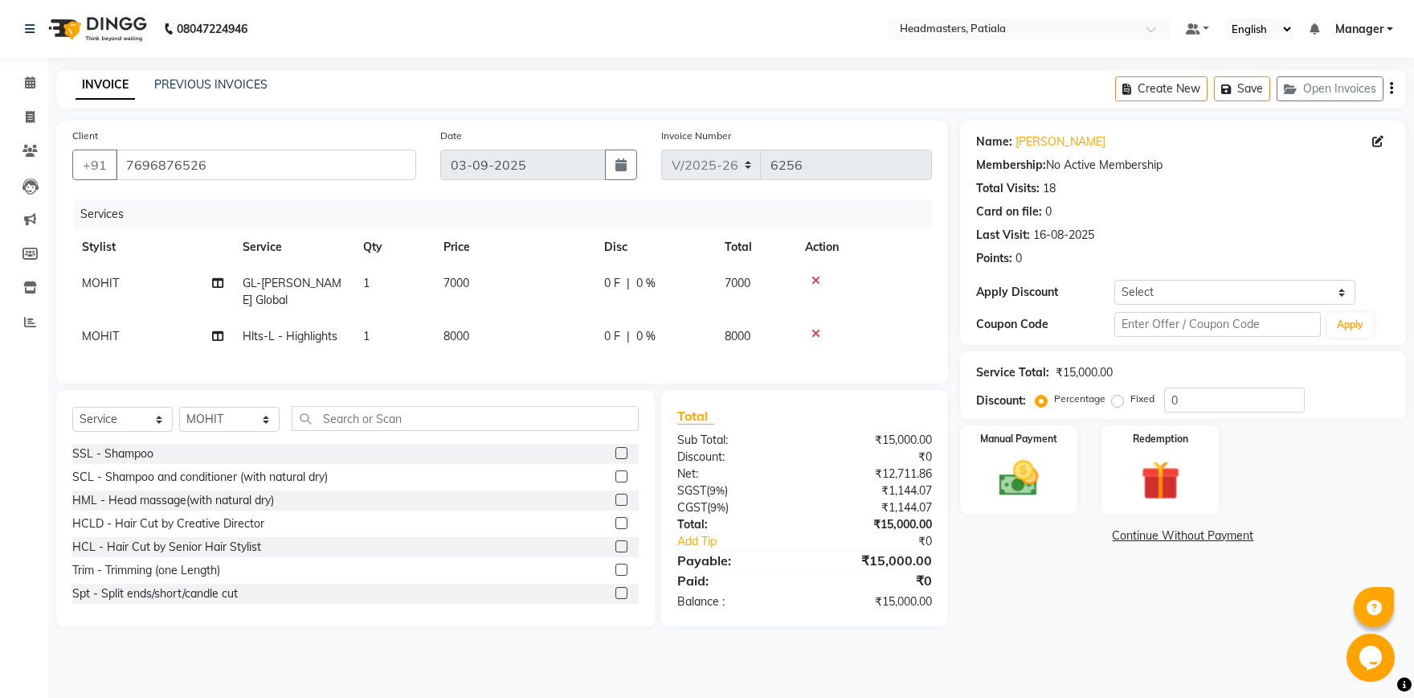
click at [632, 278] on div "0 F | 0 %" at bounding box center [654, 283] width 101 height 17
select select "51078"
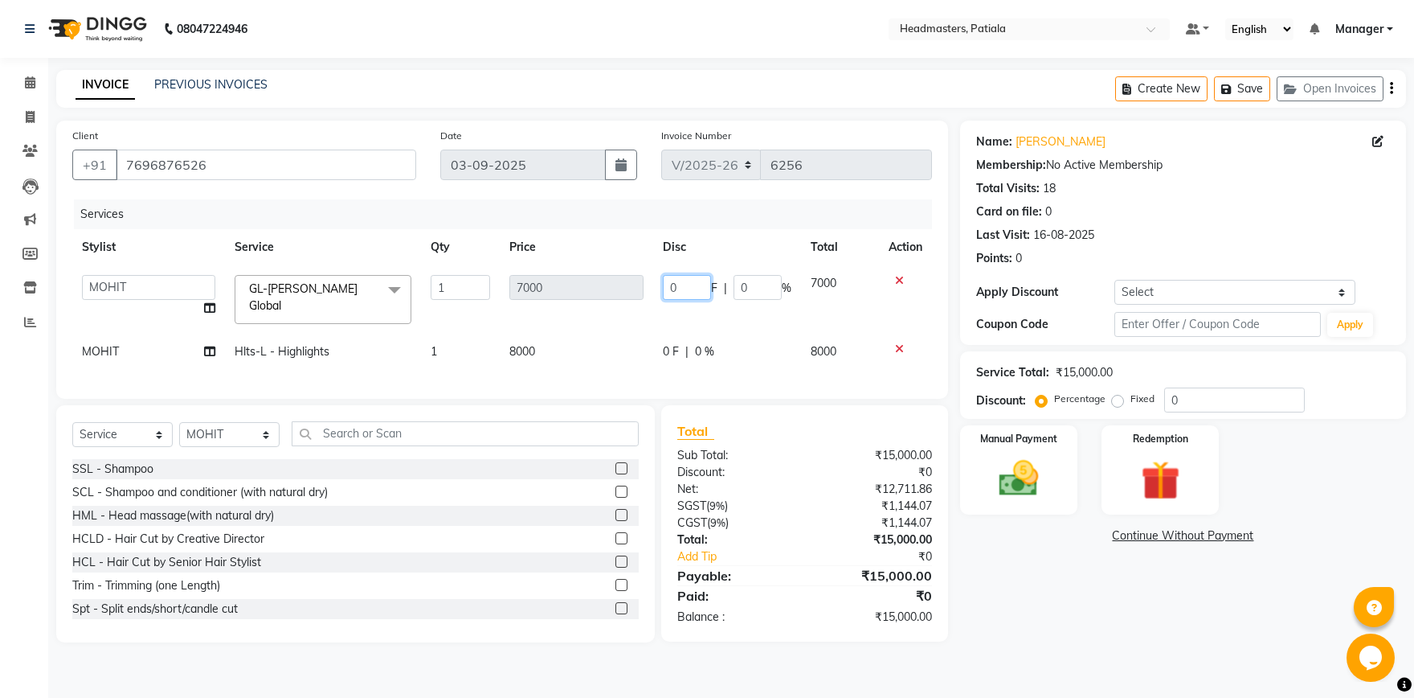
click at [682, 288] on input "0" at bounding box center [687, 287] width 48 height 25
type input "3500"
click at [693, 318] on tbody "ABHISHEK [PERSON_NAME] AKSHAY [PERSON_NAME] [PERSON_NAME] [PERSON_NAME] Chand […" at bounding box center [502, 317] width 860 height 104
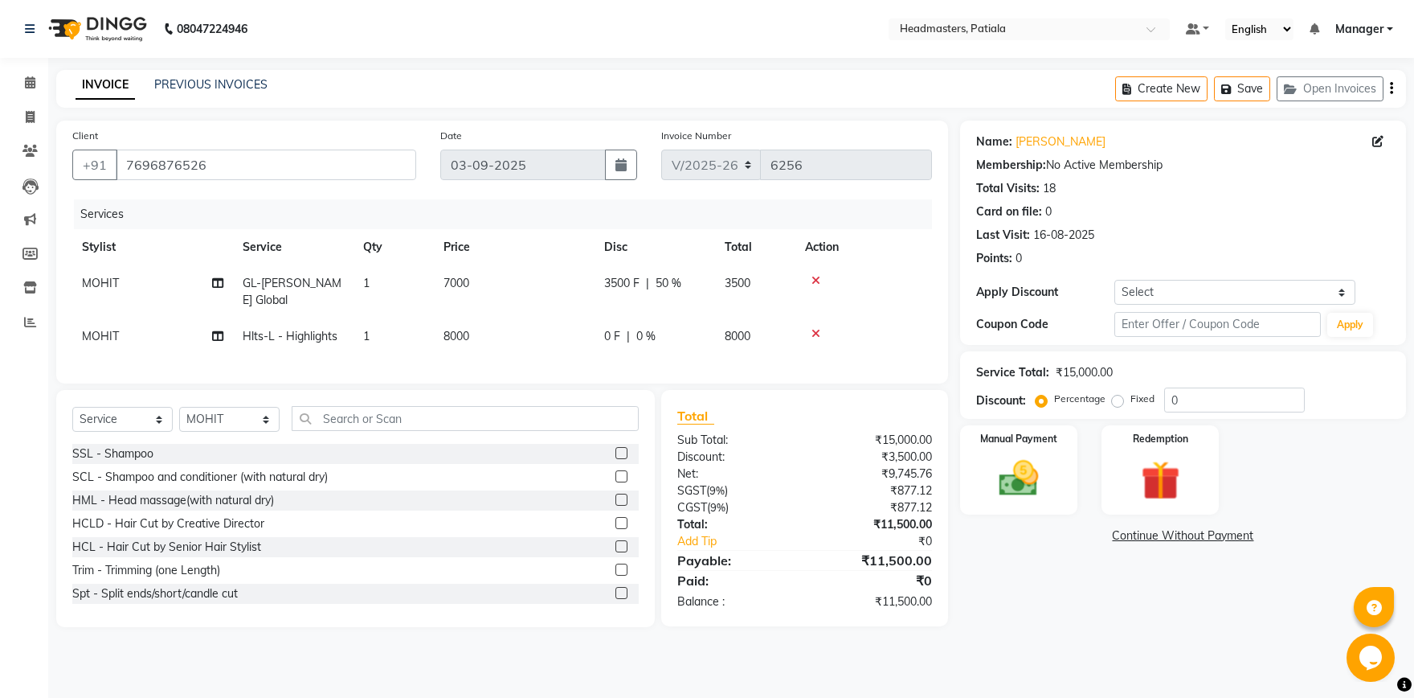
click at [596, 323] on td "0 F | 0 %" at bounding box center [655, 336] width 121 height 36
select select "51078"
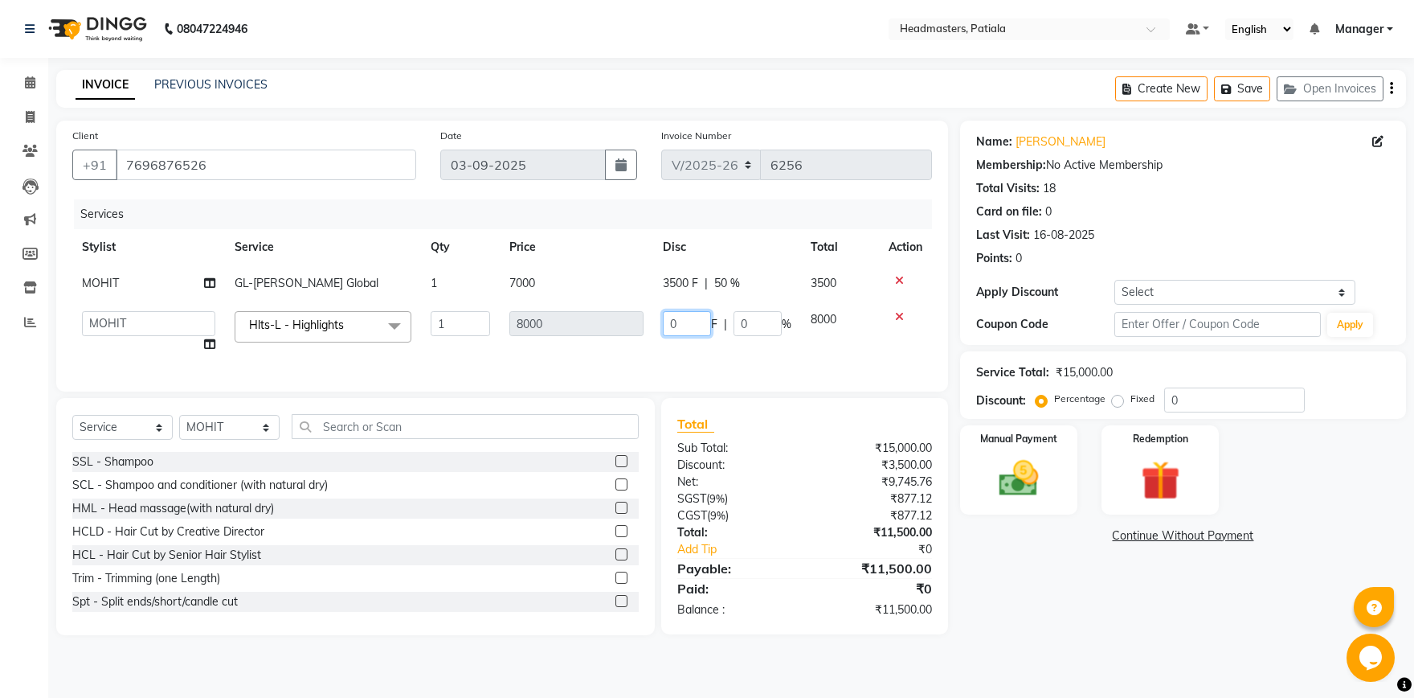
click at [668, 327] on input "0" at bounding box center [687, 323] width 48 height 25
click at [694, 321] on input "1" at bounding box center [687, 323] width 48 height 25
type input "2"
click at [690, 318] on input "2" at bounding box center [687, 323] width 48 height 25
type input "4500"
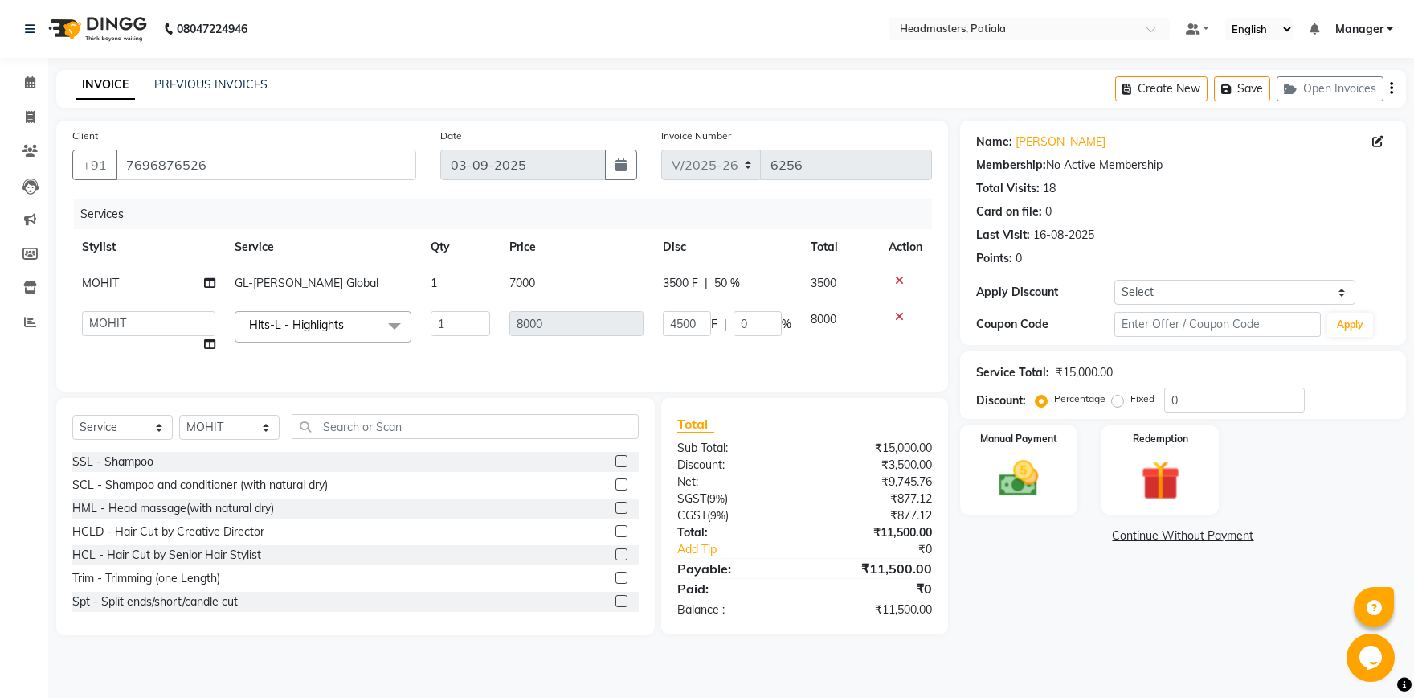
click at [778, 342] on tr "ABHISHEK [PERSON_NAME] AKSHAY [PERSON_NAME] [PERSON_NAME] [PERSON_NAME] Chand […" at bounding box center [502, 331] width 860 height 61
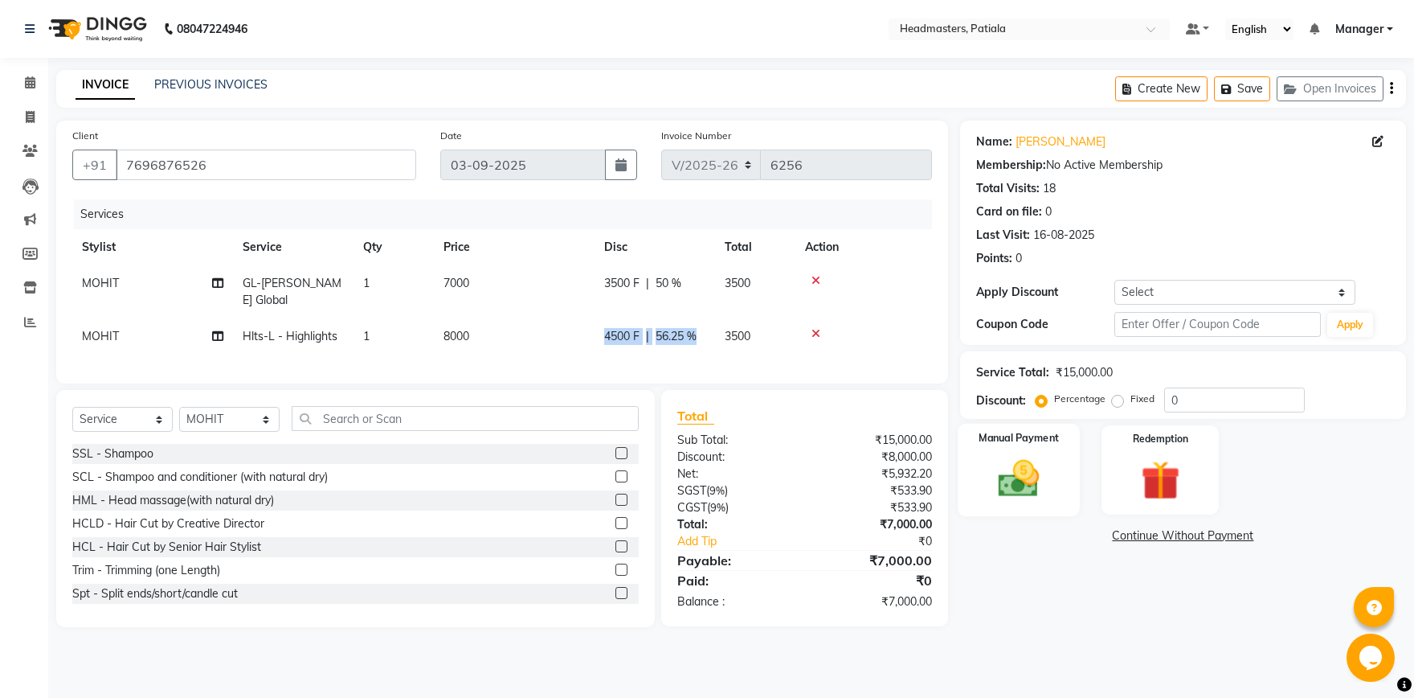
click at [1048, 469] on img at bounding box center [1019, 478] width 67 height 47
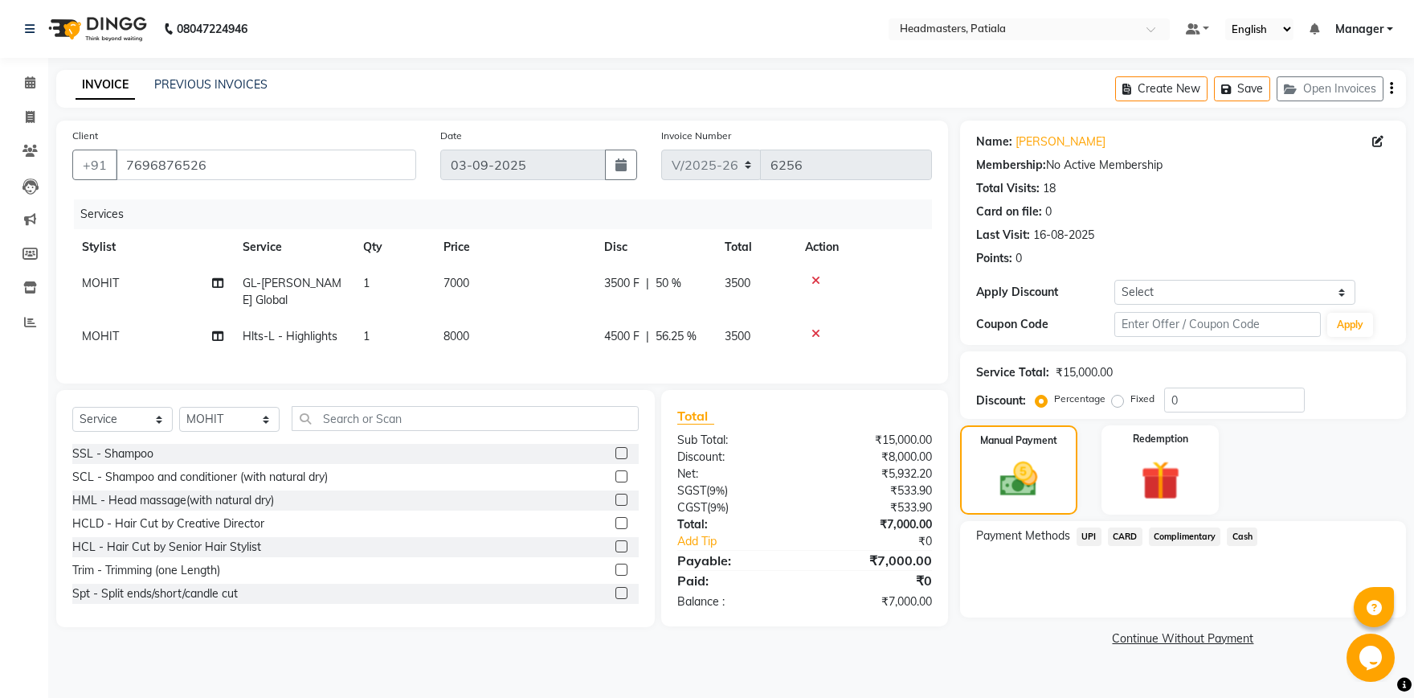
click at [1126, 538] on span "CARD" at bounding box center [1125, 536] width 35 height 18
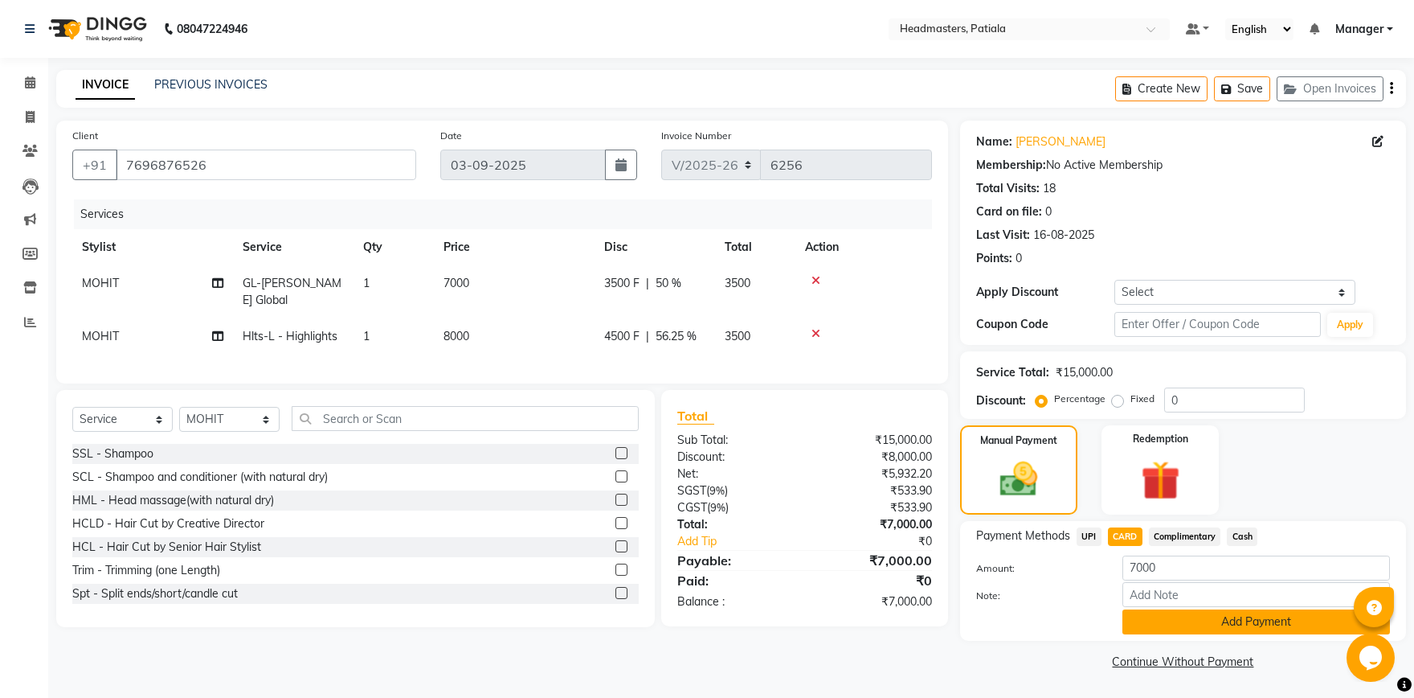
click at [1167, 616] on button "Add Payment" at bounding box center [1257, 621] width 268 height 25
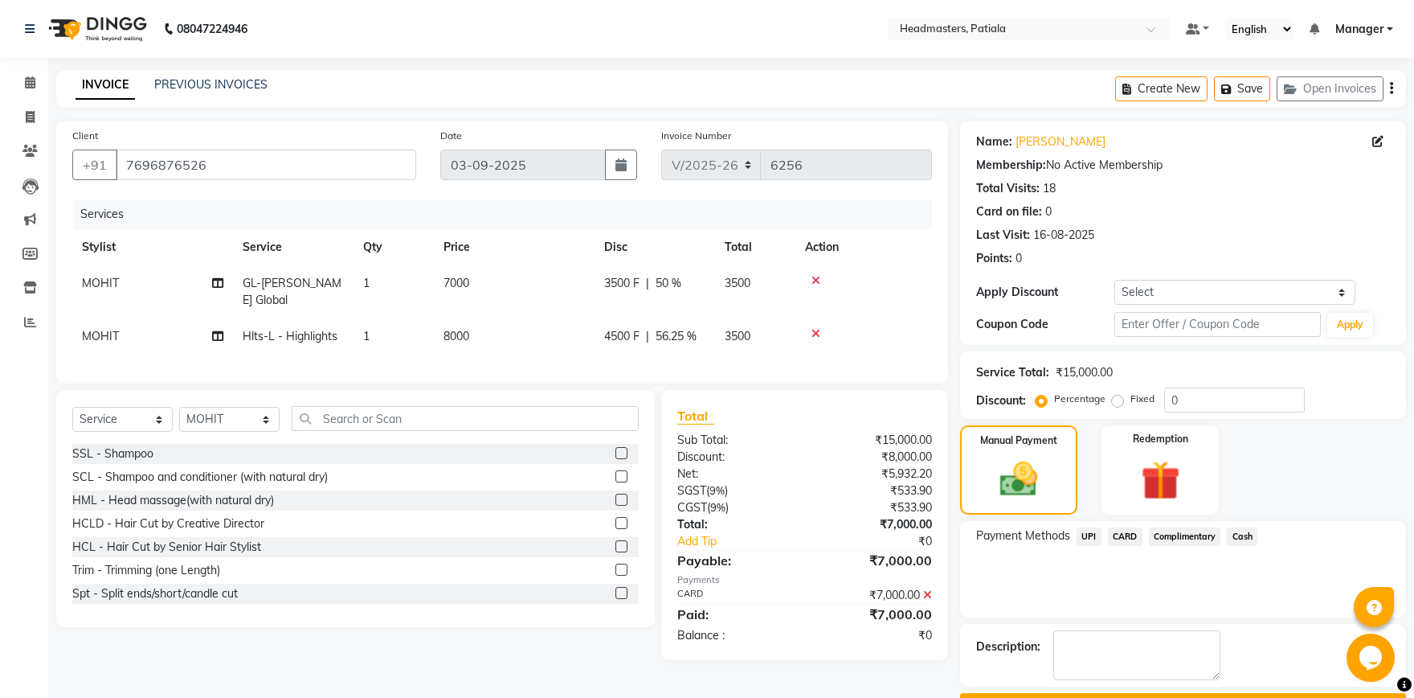
scroll to position [43, 0]
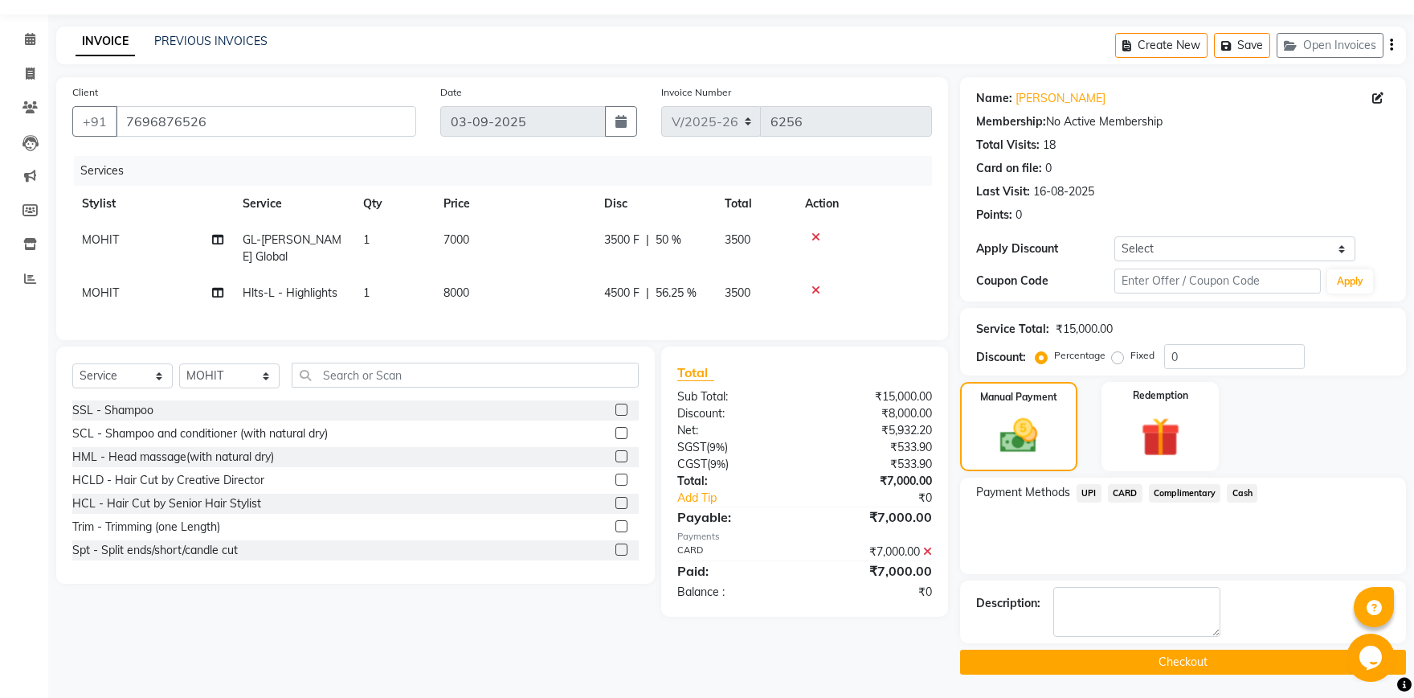
click at [1107, 659] on button "Checkout" at bounding box center [1183, 661] width 446 height 25
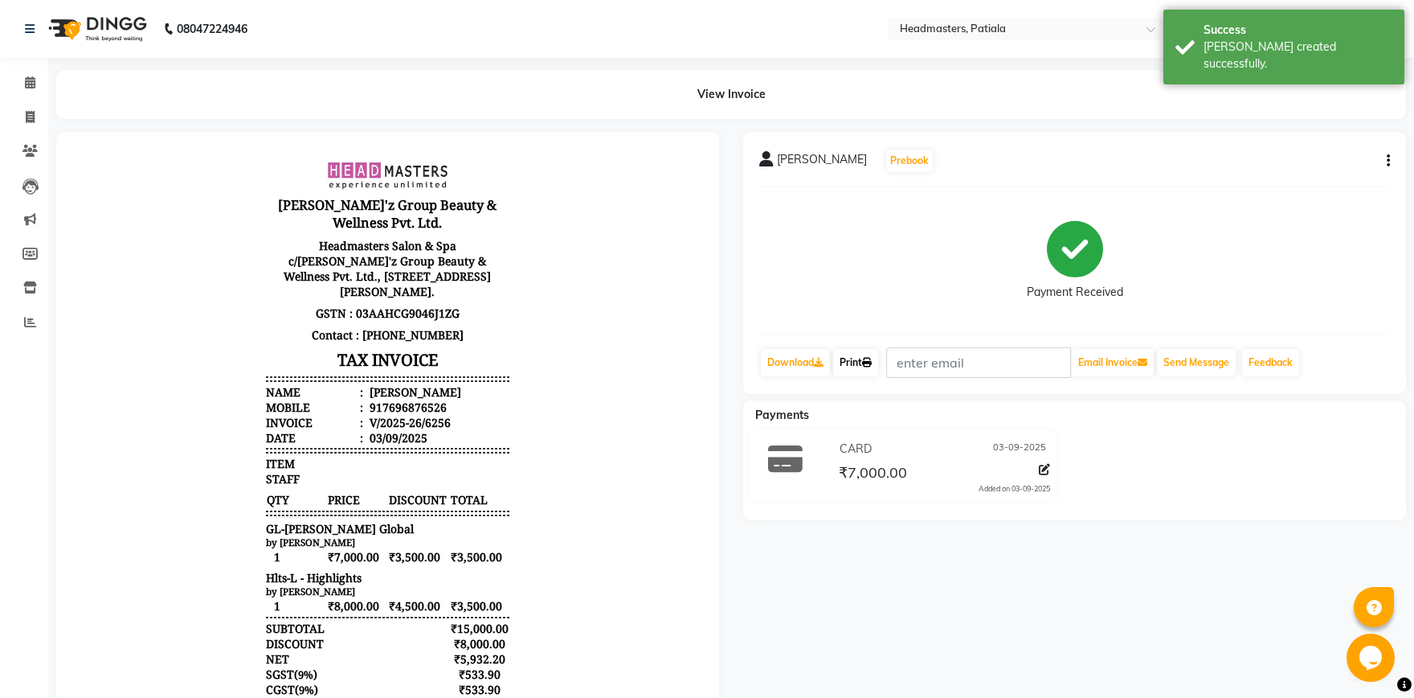
click at [870, 371] on link "Print" at bounding box center [855, 362] width 45 height 27
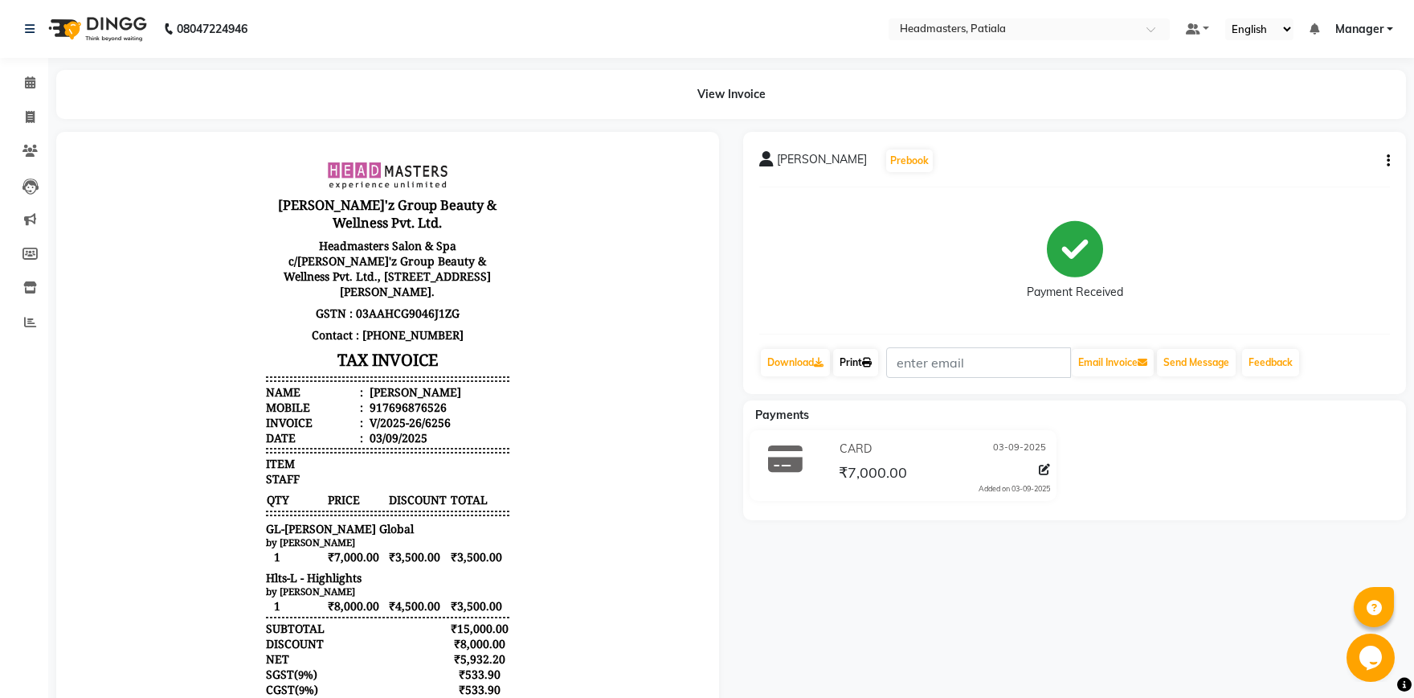
click at [857, 364] on link "Print" at bounding box center [855, 362] width 45 height 27
click at [29, 86] on icon at bounding box center [30, 82] width 10 height 12
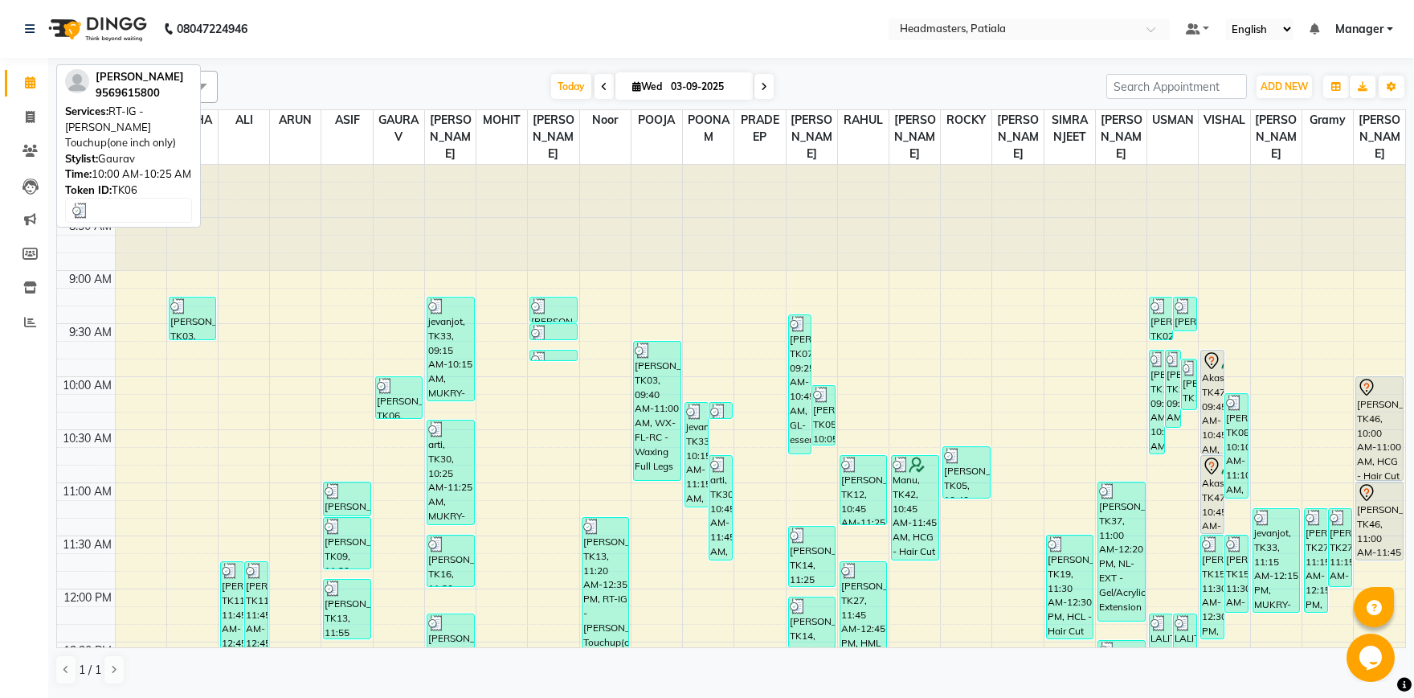
click at [25, 90] on span at bounding box center [30, 83] width 28 height 18
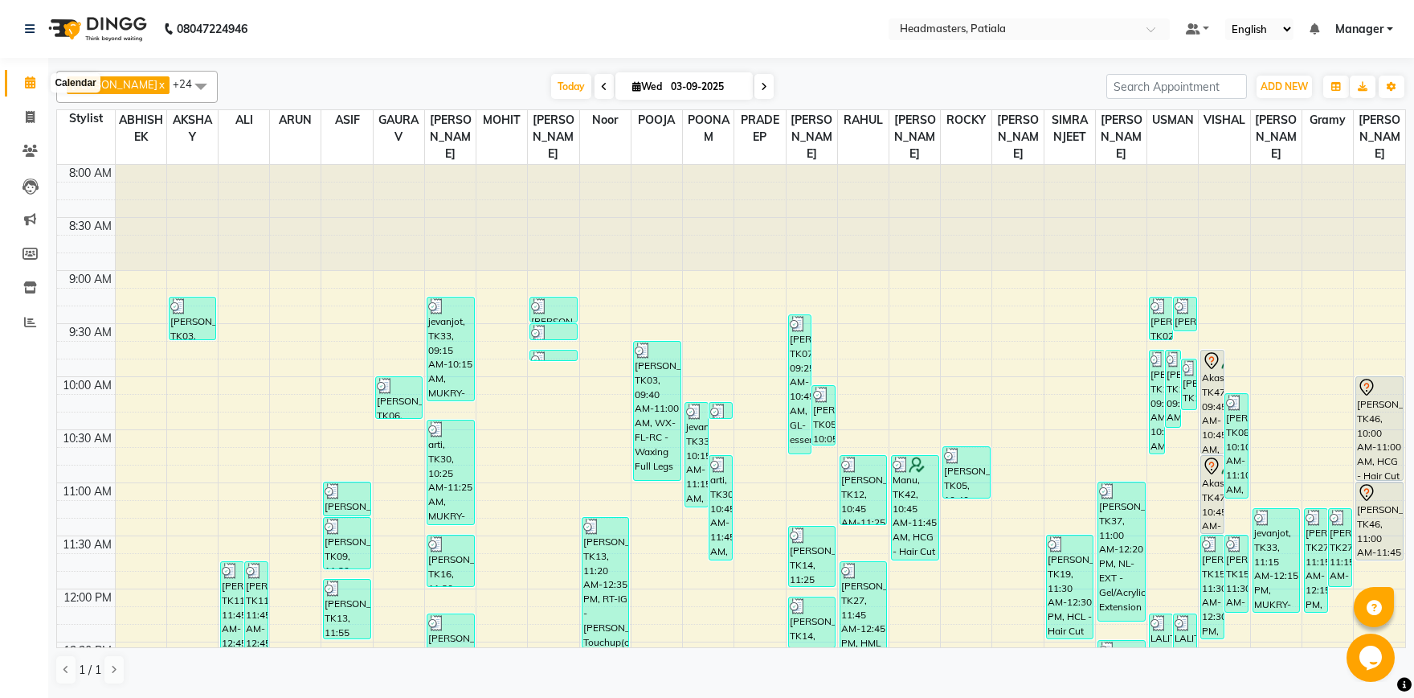
click at [25, 90] on span at bounding box center [30, 83] width 28 height 18
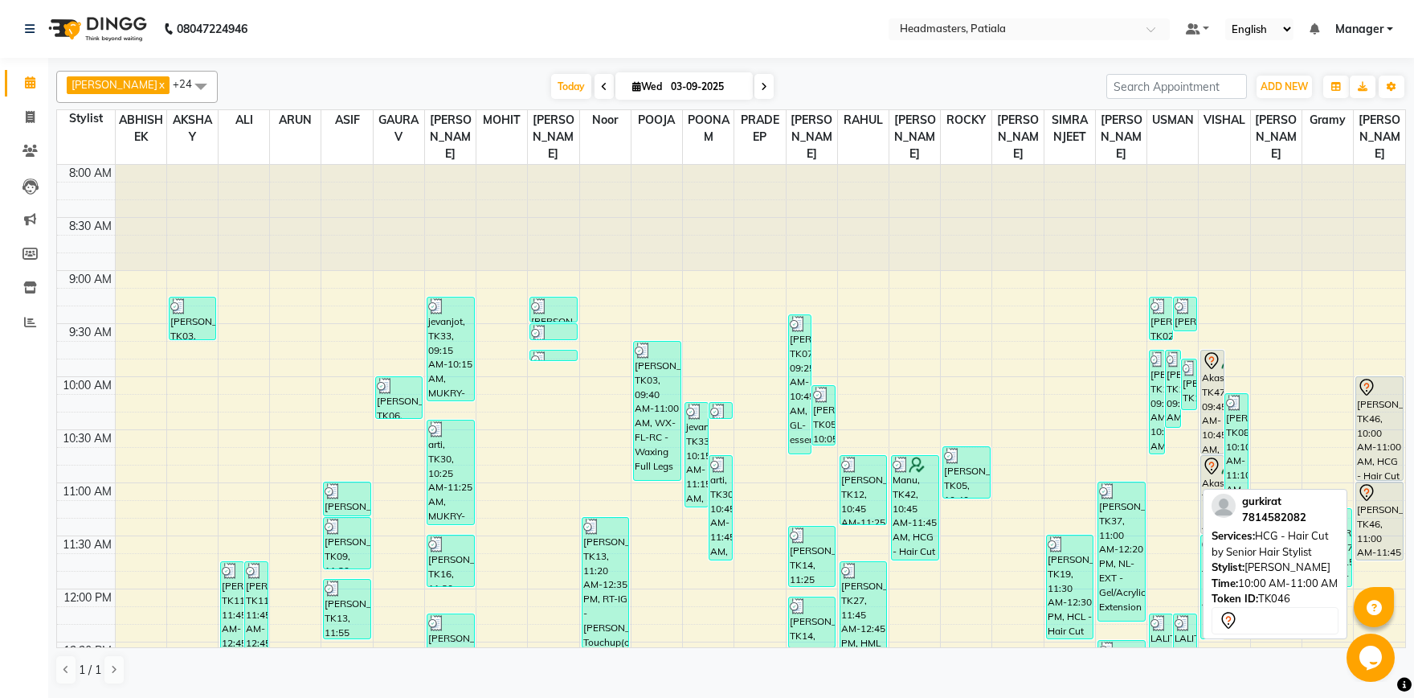
click at [1384, 452] on div "[PERSON_NAME], TK46, 10:00 AM-11:00 AM, HCG - Hair Cut by Senior Hair Stylist" at bounding box center [1380, 428] width 47 height 103
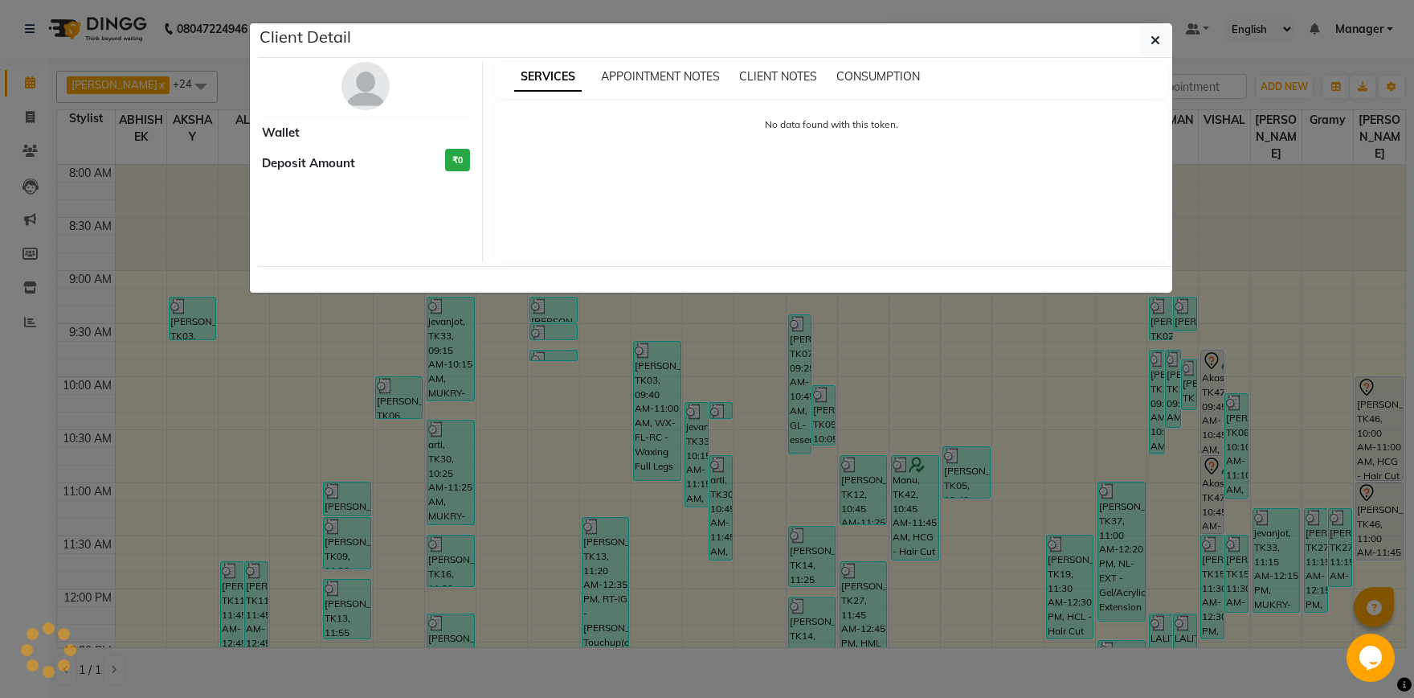
select select "7"
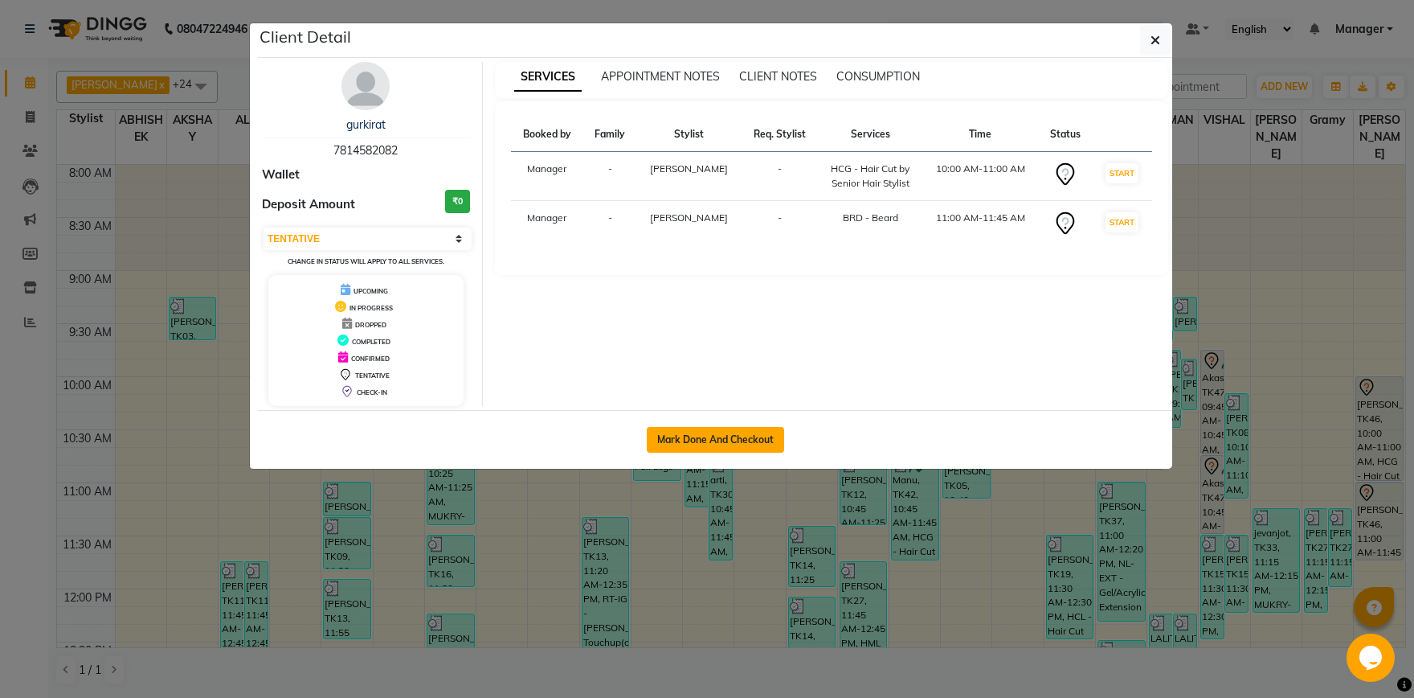
click at [740, 435] on button "Mark Done And Checkout" at bounding box center [715, 440] width 137 height 26
select select "service"
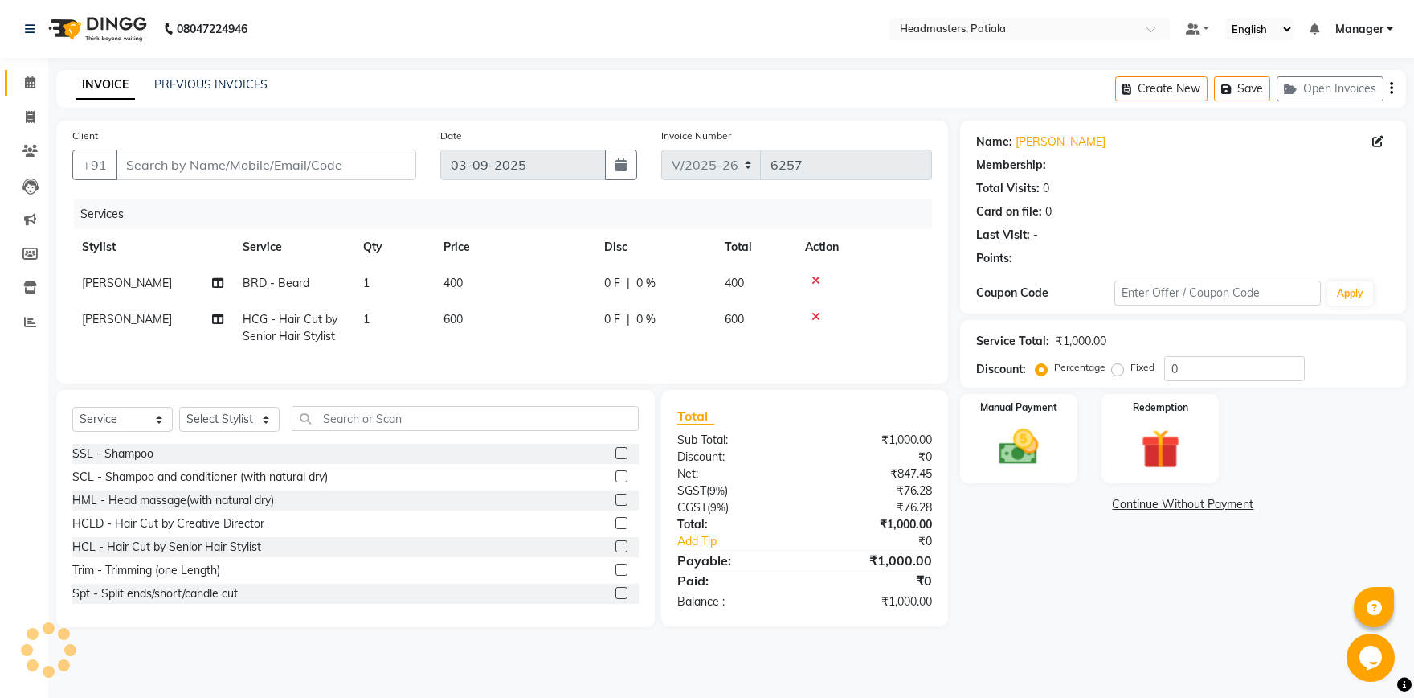
type input "7814582082"
select select "87796"
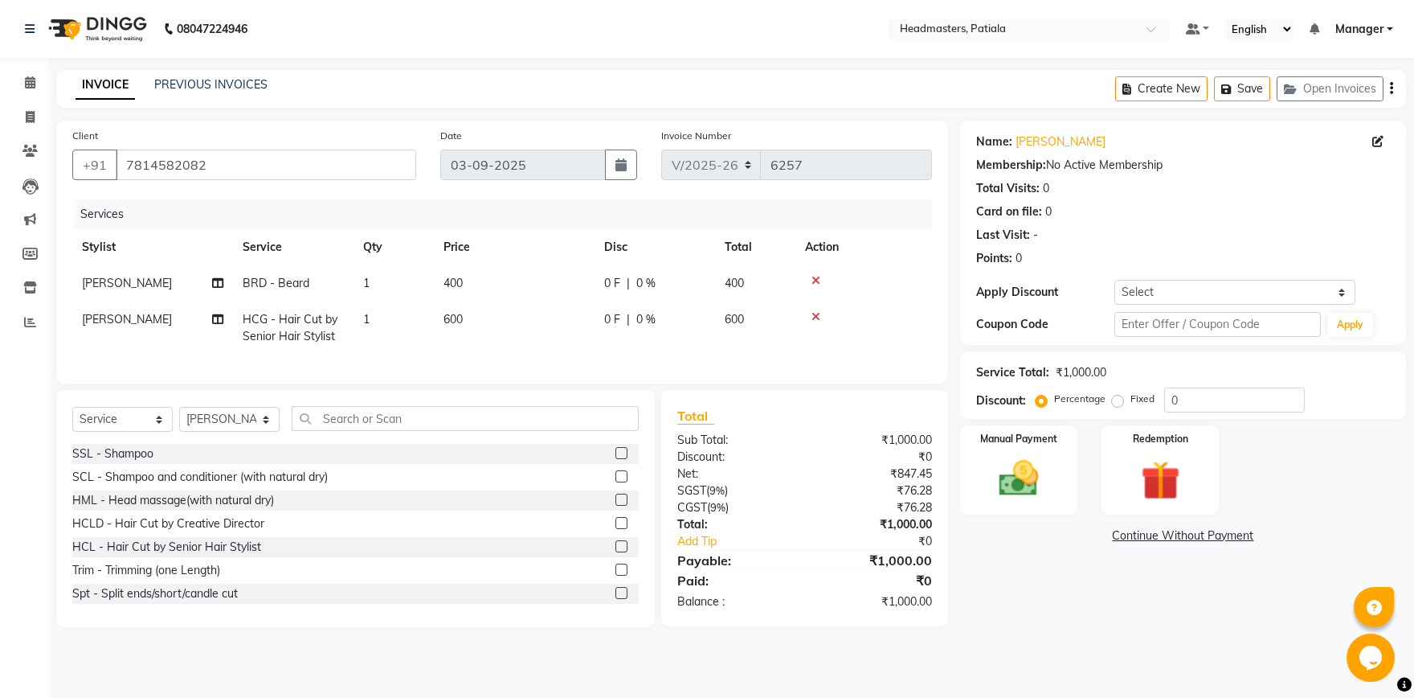
click at [1131, 403] on label "Fixed" at bounding box center [1143, 398] width 24 height 14
click at [1115, 403] on input "Fixed" at bounding box center [1120, 398] width 11 height 11
radio input "true"
click at [1189, 403] on input "0" at bounding box center [1235, 399] width 141 height 25
type input "300"
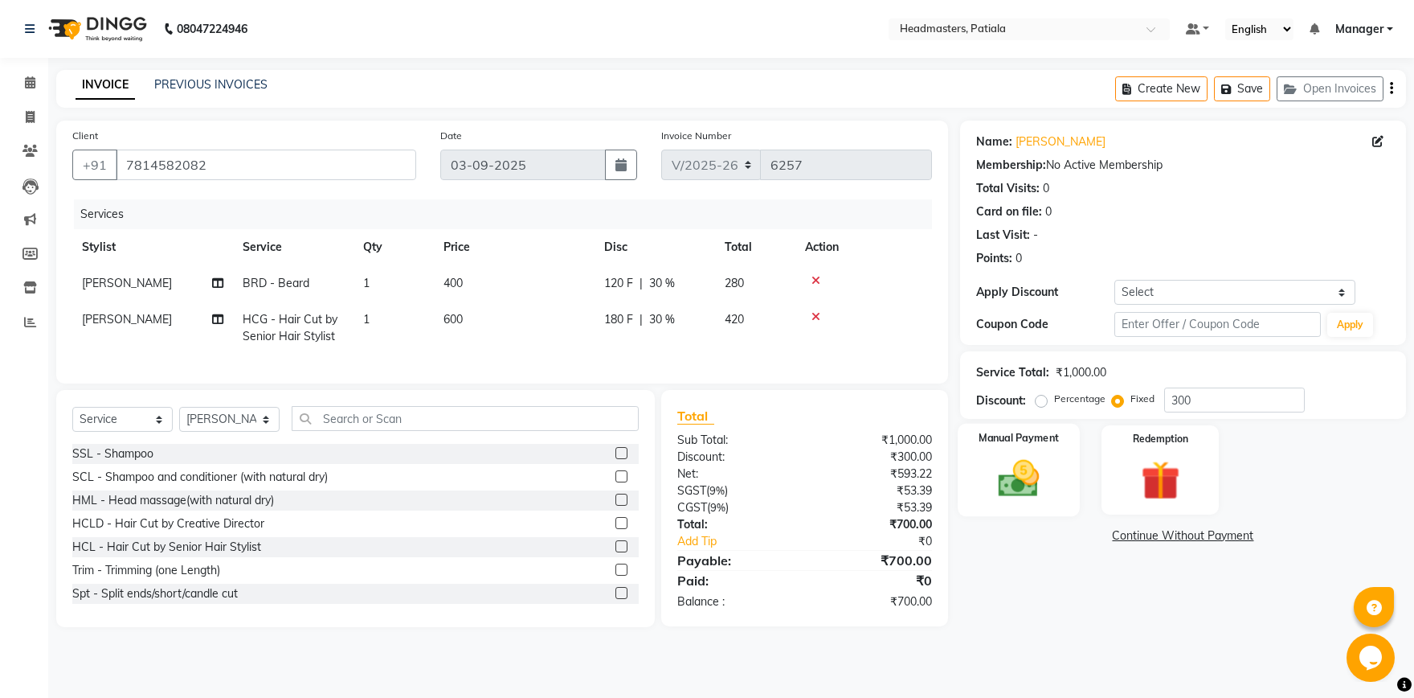
click at [1017, 474] on img at bounding box center [1019, 478] width 67 height 47
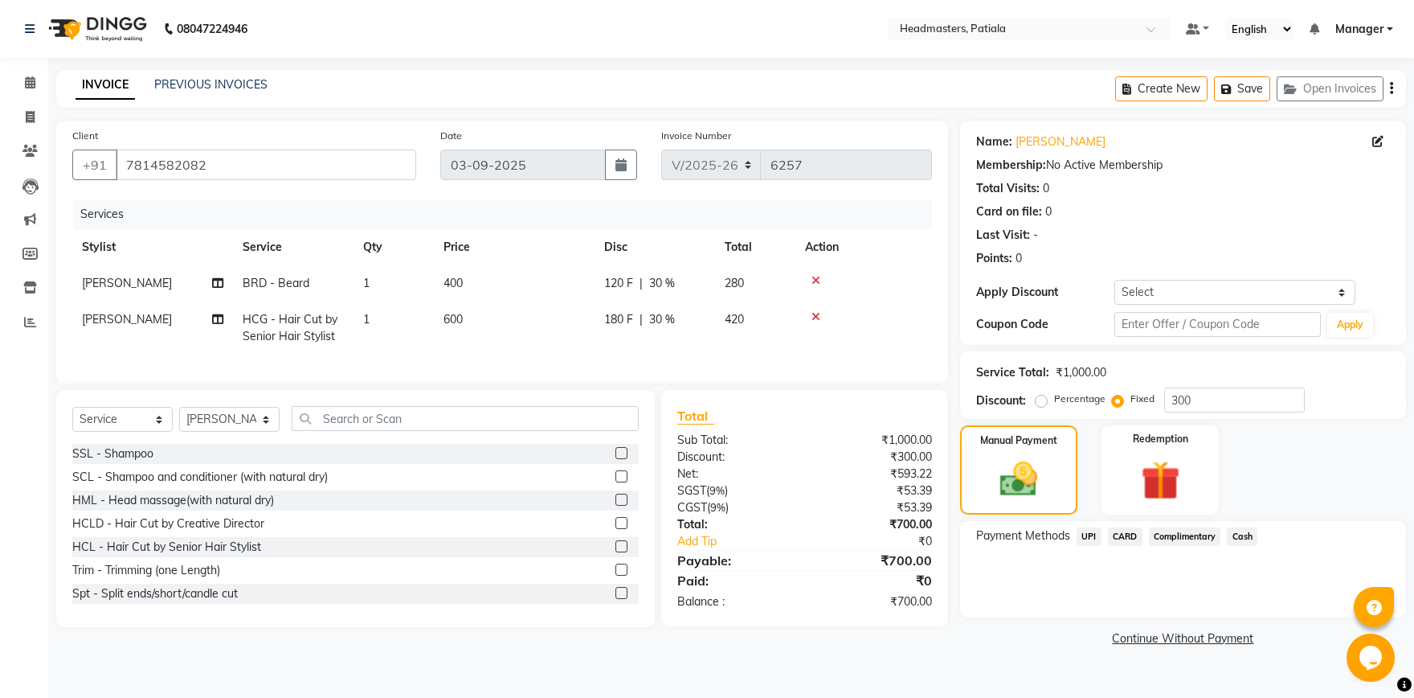
click at [1243, 540] on span "Cash" at bounding box center [1242, 536] width 31 height 18
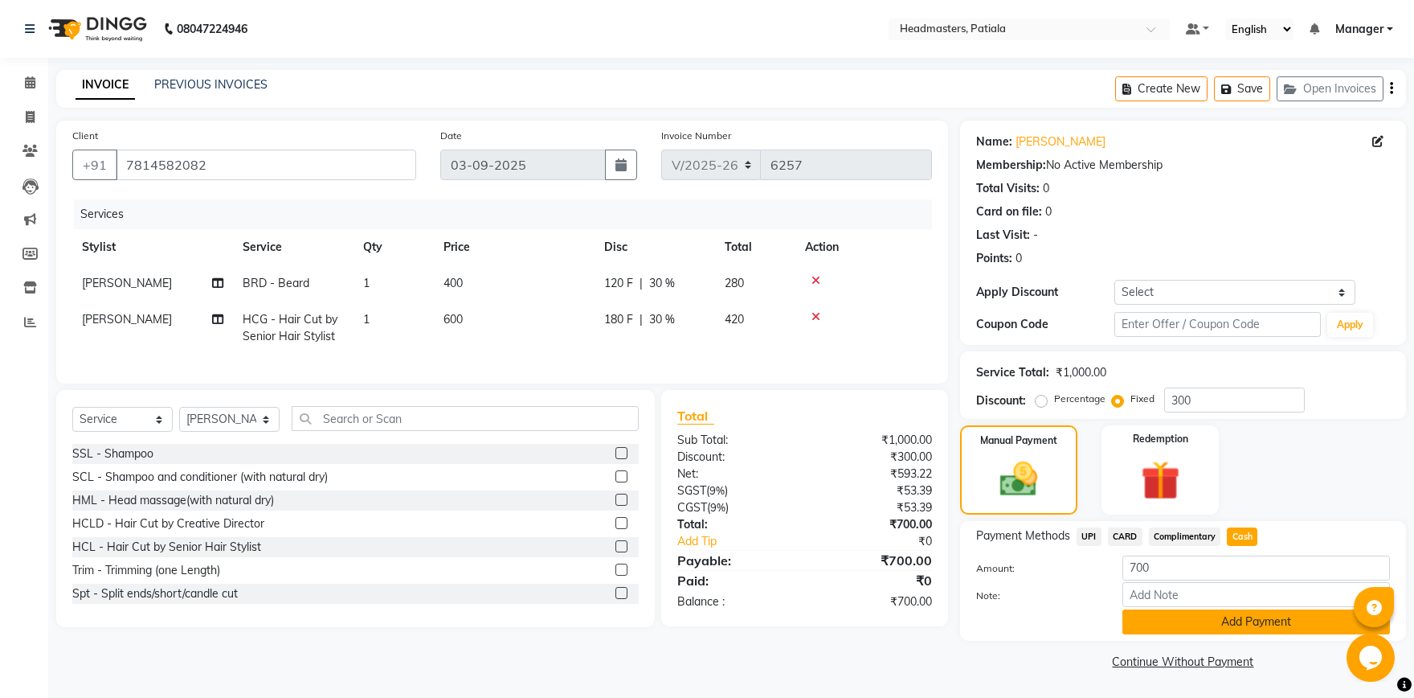
click at [1251, 621] on button "Add Payment" at bounding box center [1257, 621] width 268 height 25
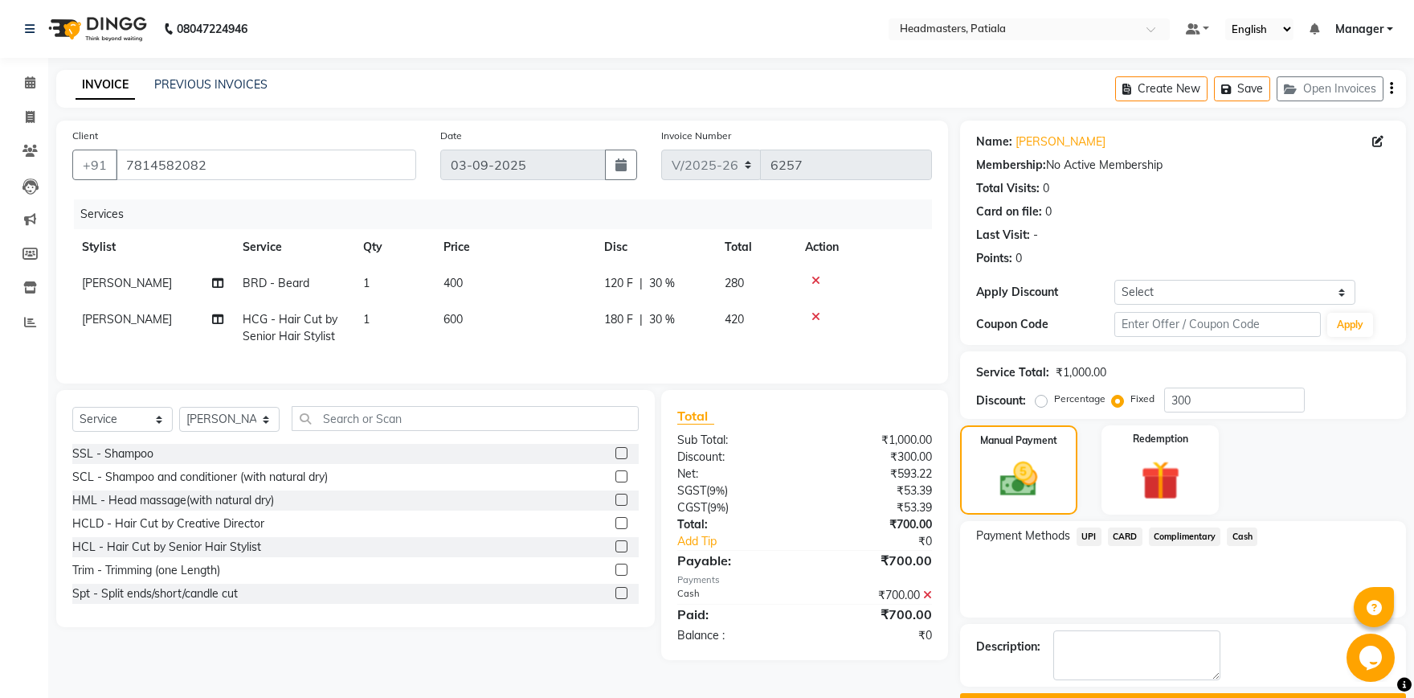
scroll to position [43, 0]
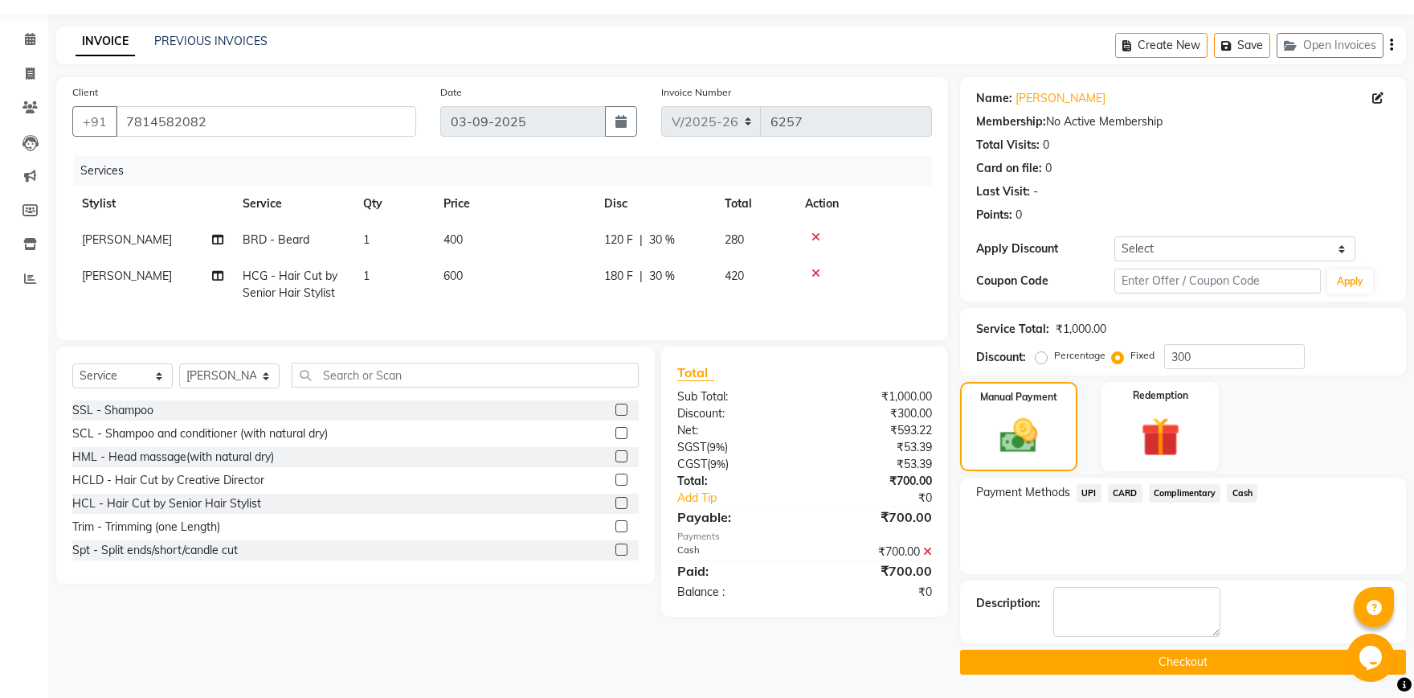
click at [1156, 664] on button "Checkout" at bounding box center [1183, 661] width 446 height 25
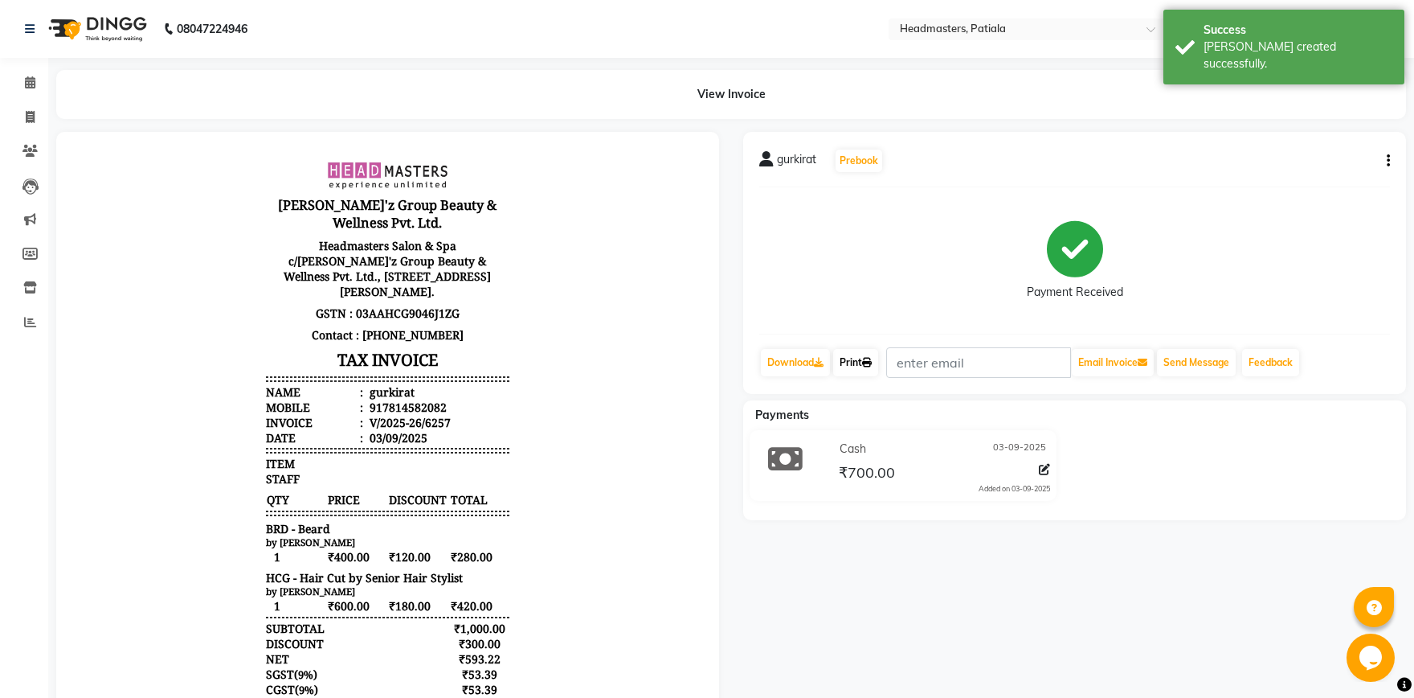
click at [876, 370] on link "Print" at bounding box center [855, 362] width 45 height 27
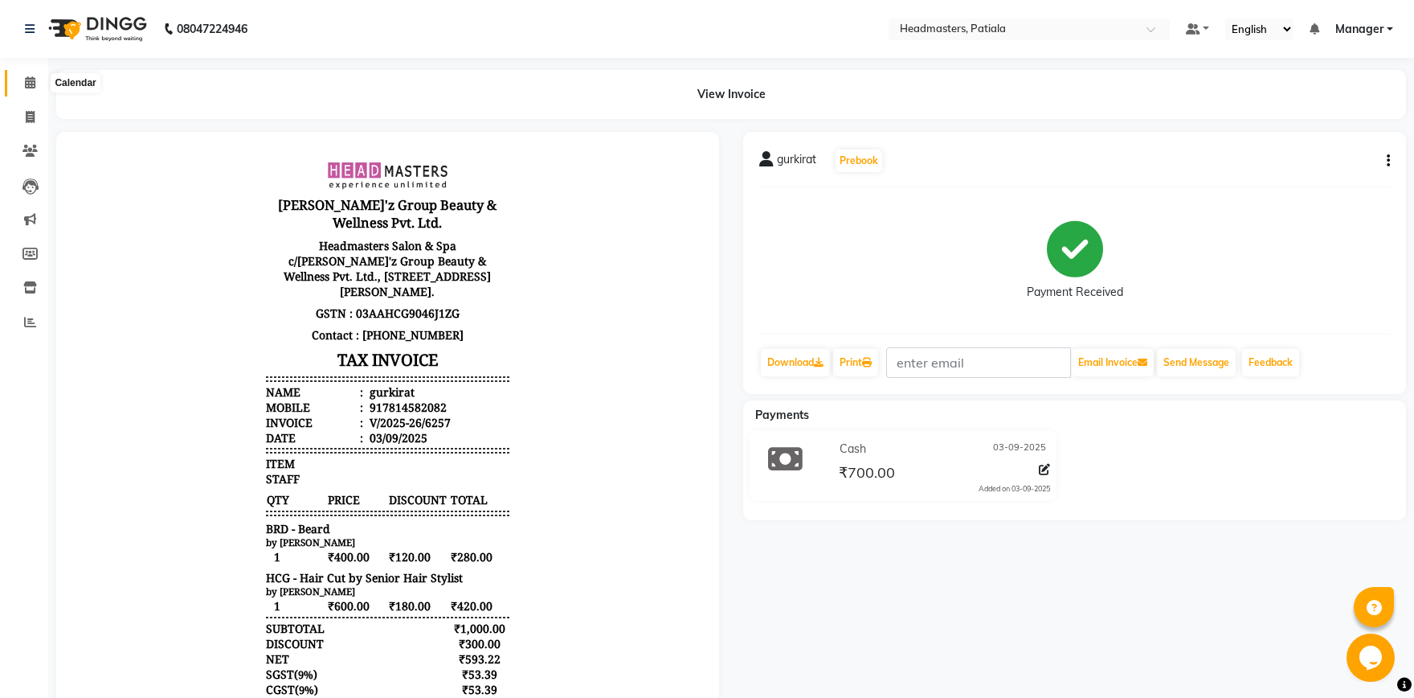
click at [33, 82] on icon at bounding box center [30, 82] width 10 height 12
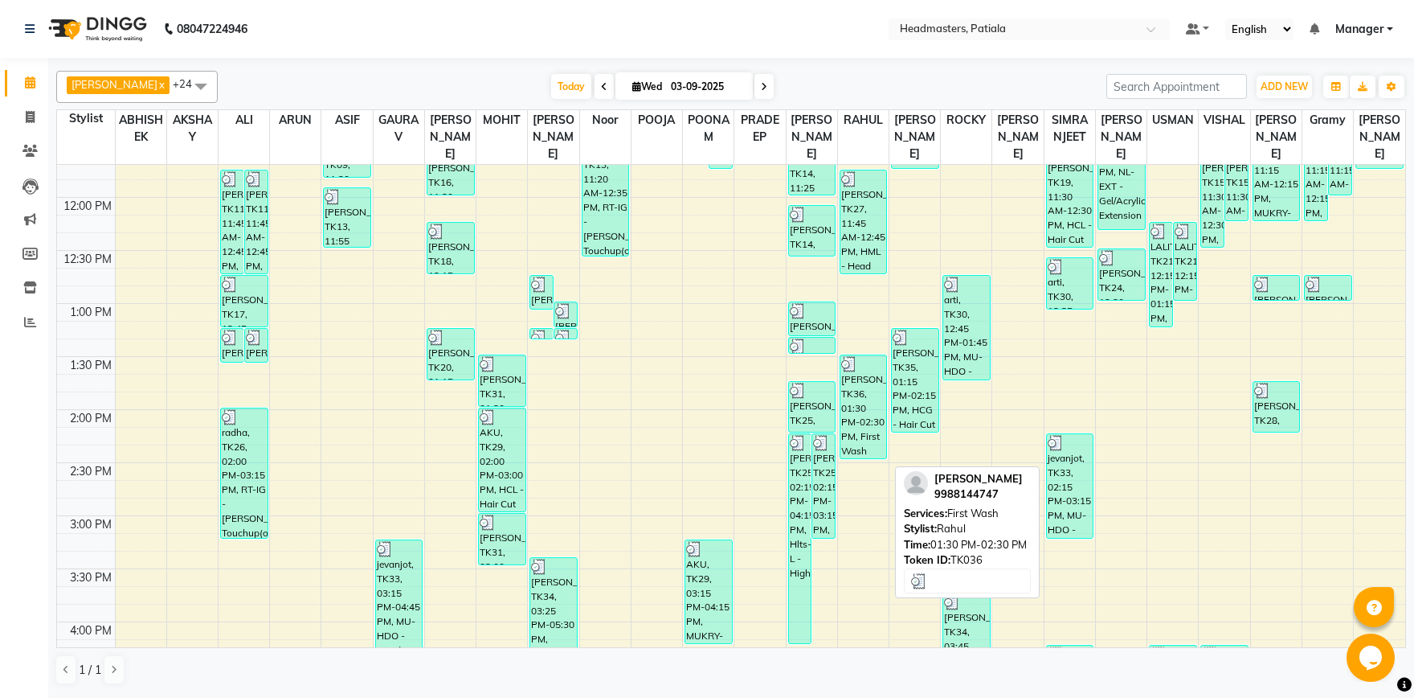
scroll to position [784, 0]
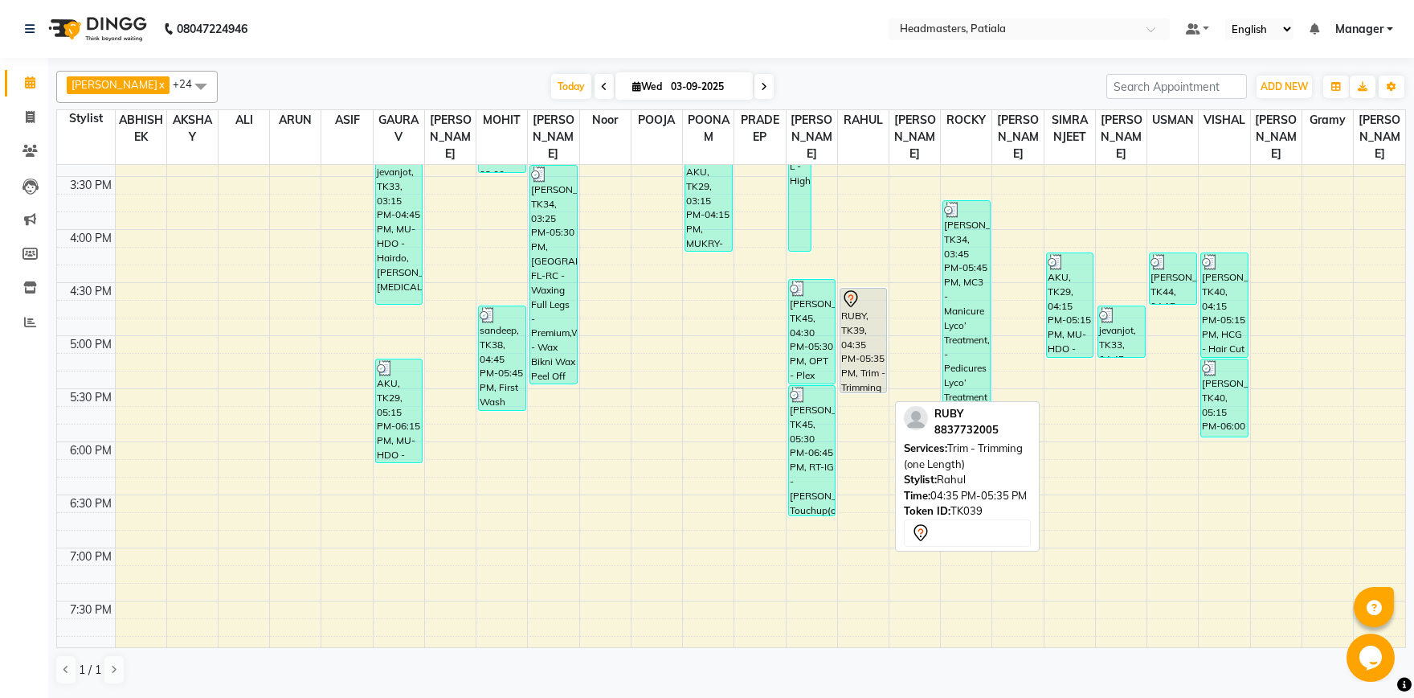
click at [869, 381] on div "RUBY, TK39, 04:35 PM-05:35 PM, Trim - Trimming (one Length)" at bounding box center [864, 341] width 47 height 104
select select "7"
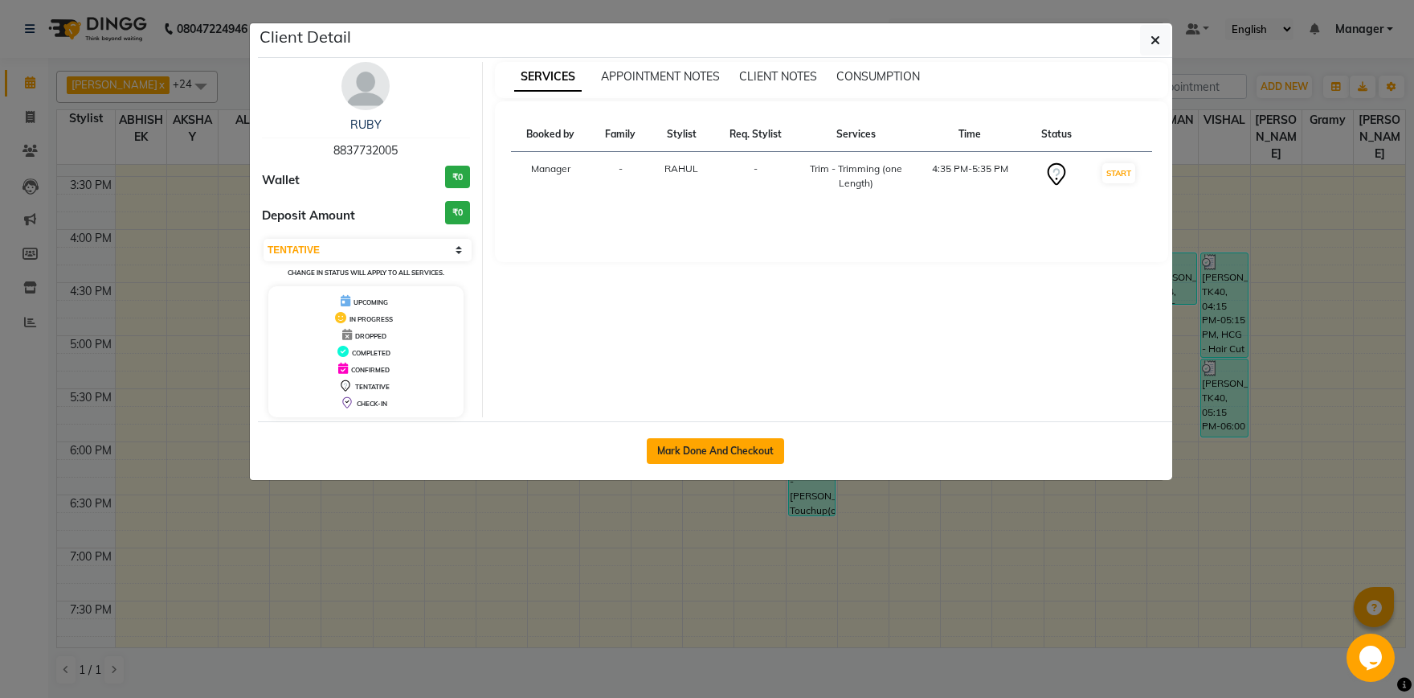
click at [699, 449] on button "Mark Done And Checkout" at bounding box center [715, 451] width 137 height 26
select select "service"
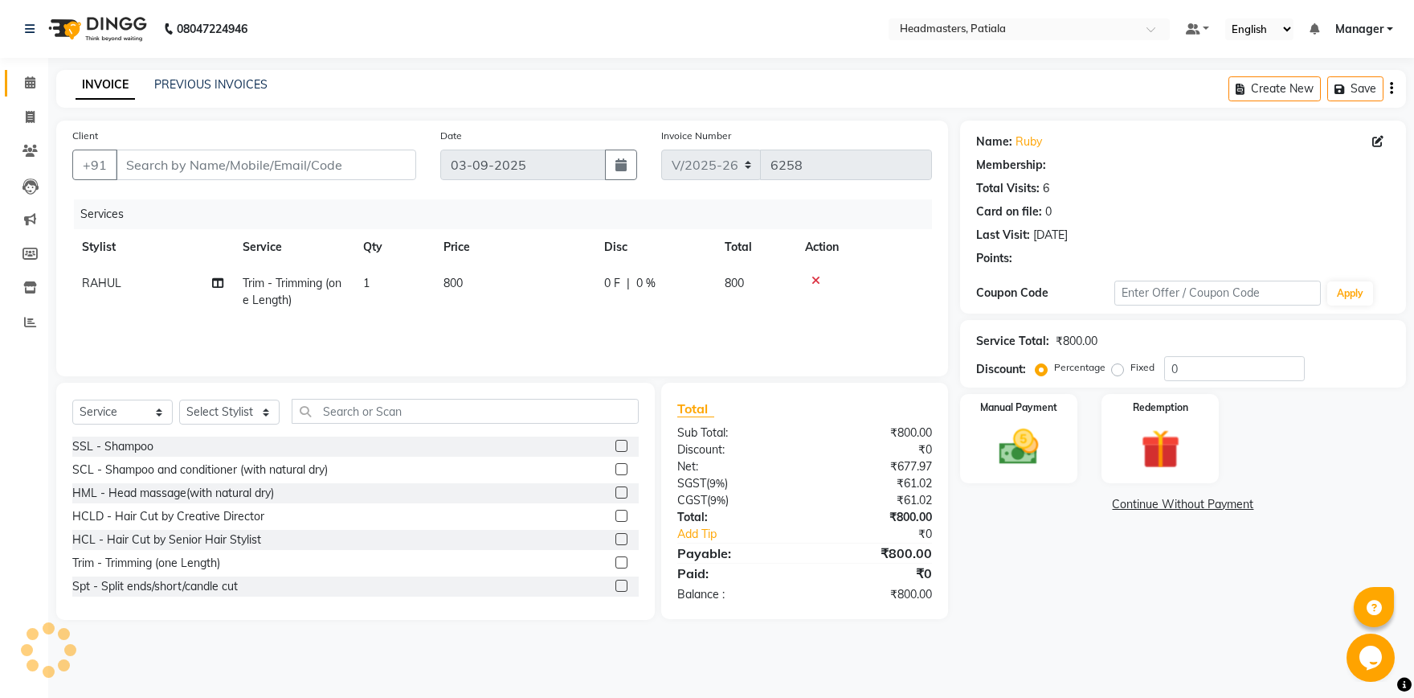
type input "8837732005"
select select "51082"
click at [465, 415] on input "text" at bounding box center [465, 411] width 347 height 25
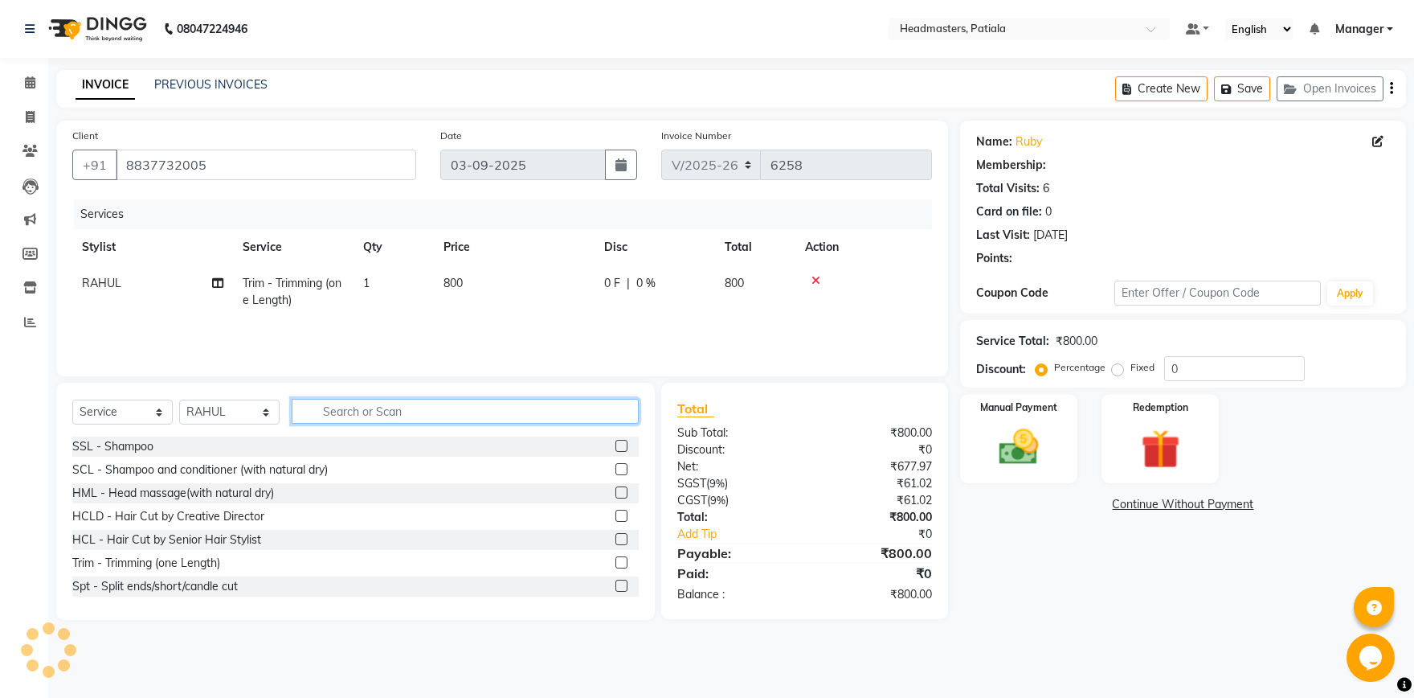
click at [469, 415] on input "text" at bounding box center [465, 411] width 347 height 25
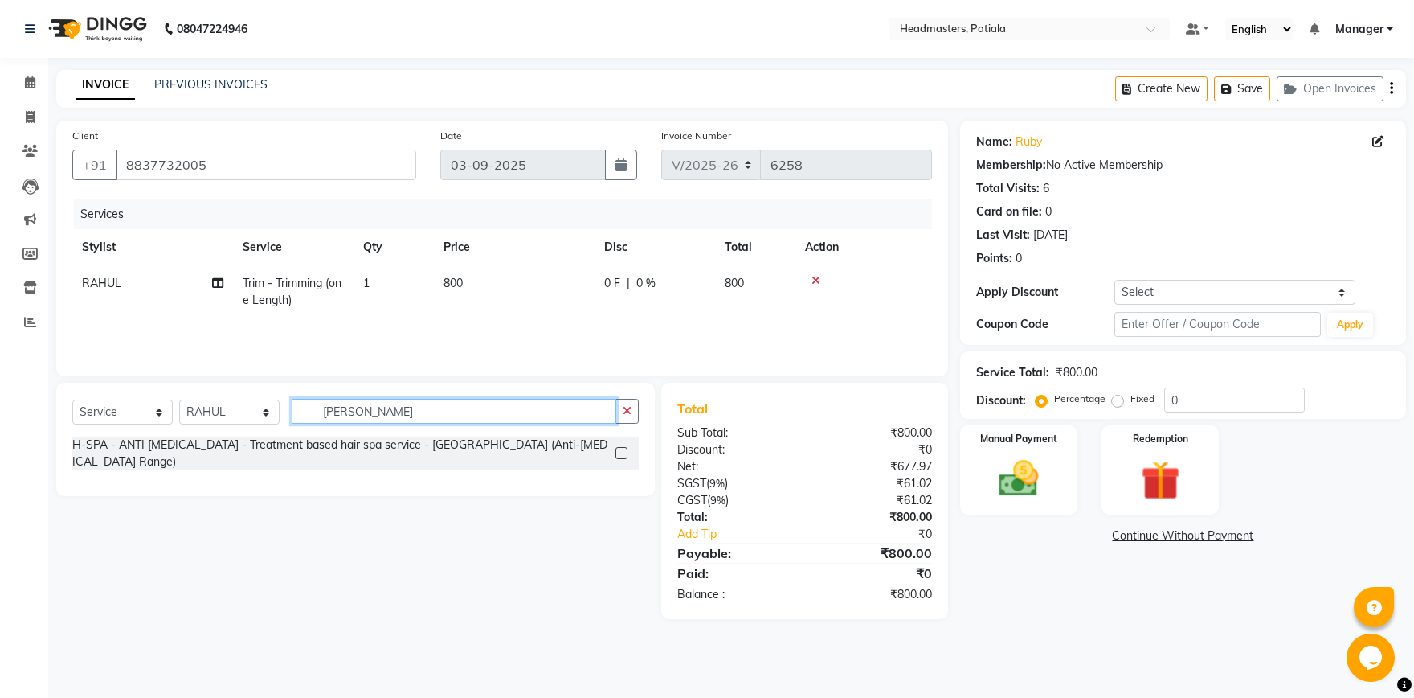
type input "[PERSON_NAME]"
click at [622, 447] on label at bounding box center [622, 453] width 12 height 12
click at [622, 448] on input "checkbox" at bounding box center [621, 453] width 10 height 10
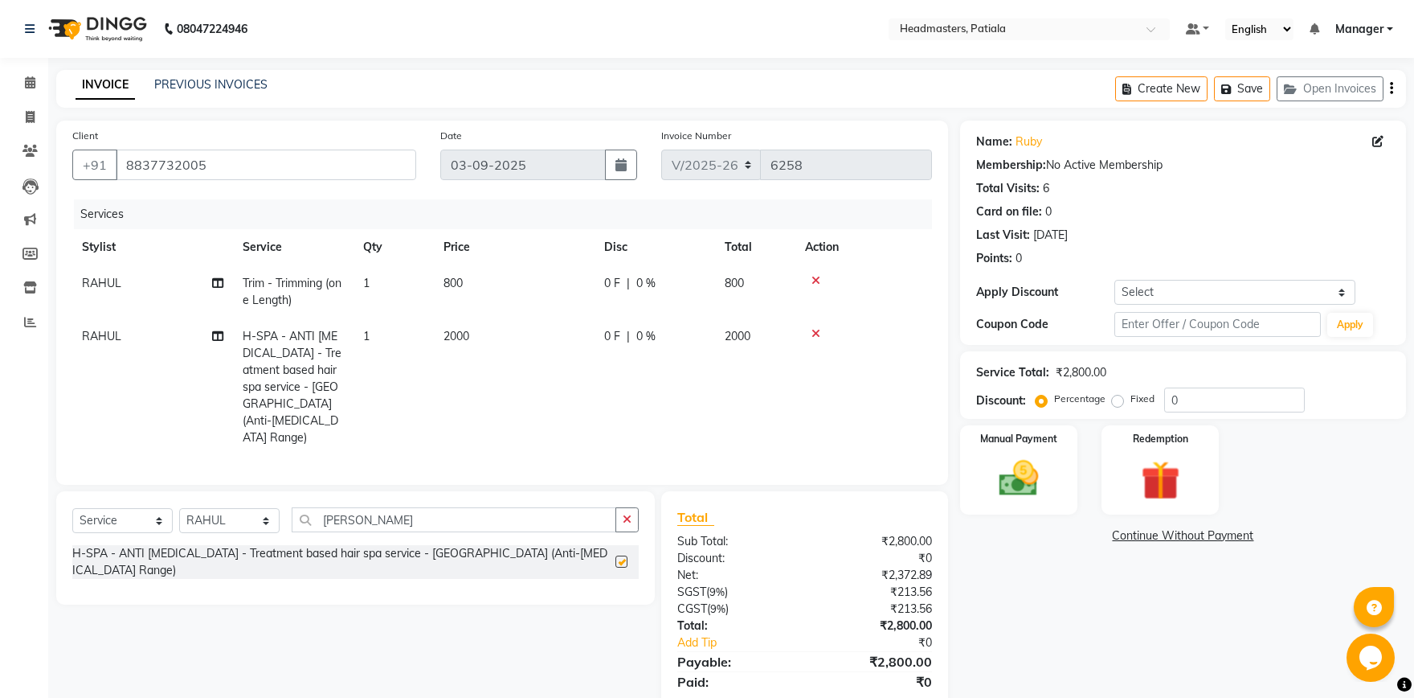
checkbox input "false"
click at [815, 336] on icon at bounding box center [816, 333] width 9 height 11
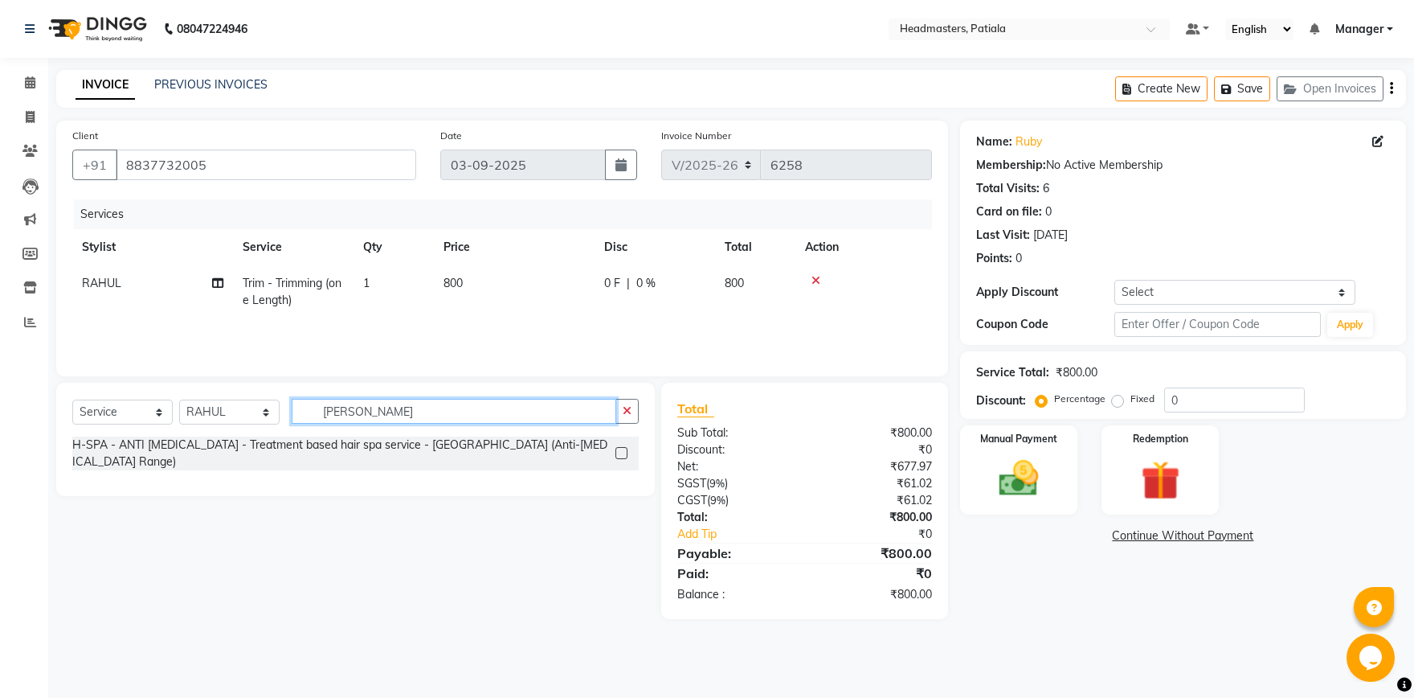
click at [516, 400] on input "[PERSON_NAME]" at bounding box center [454, 411] width 325 height 25
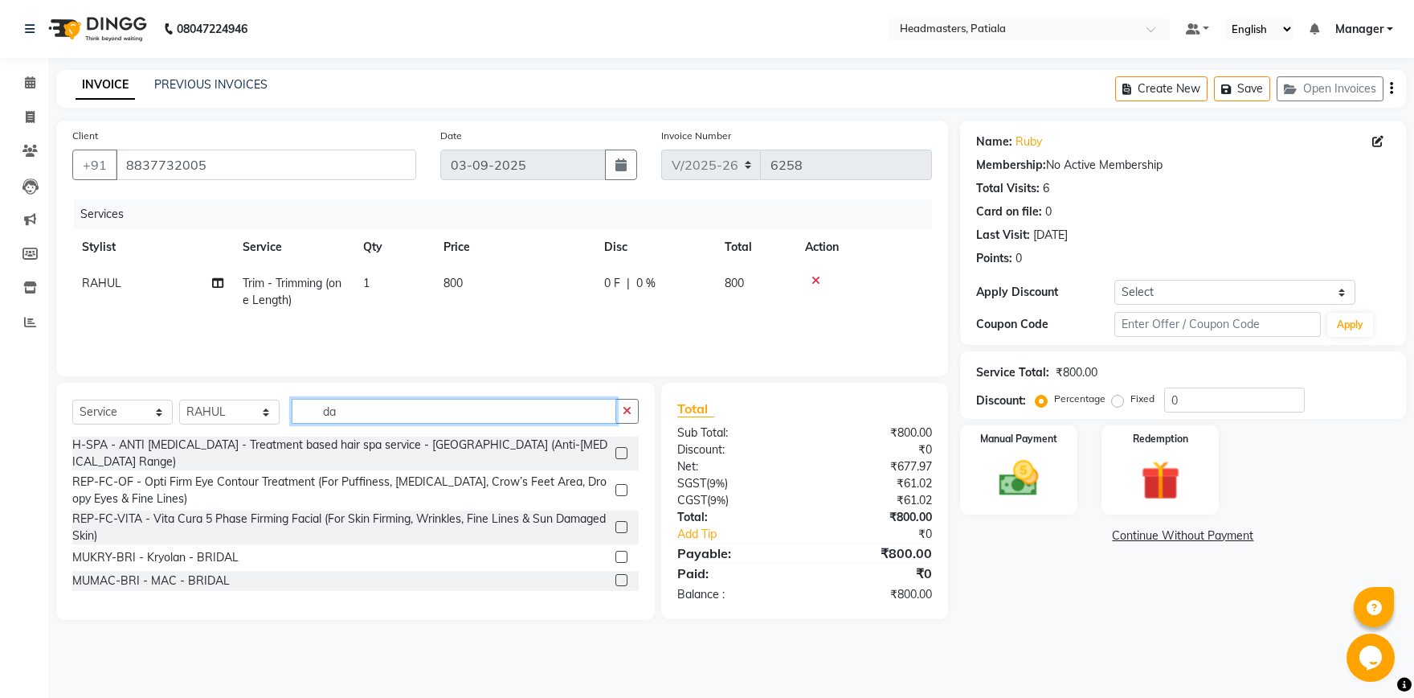
type input "d"
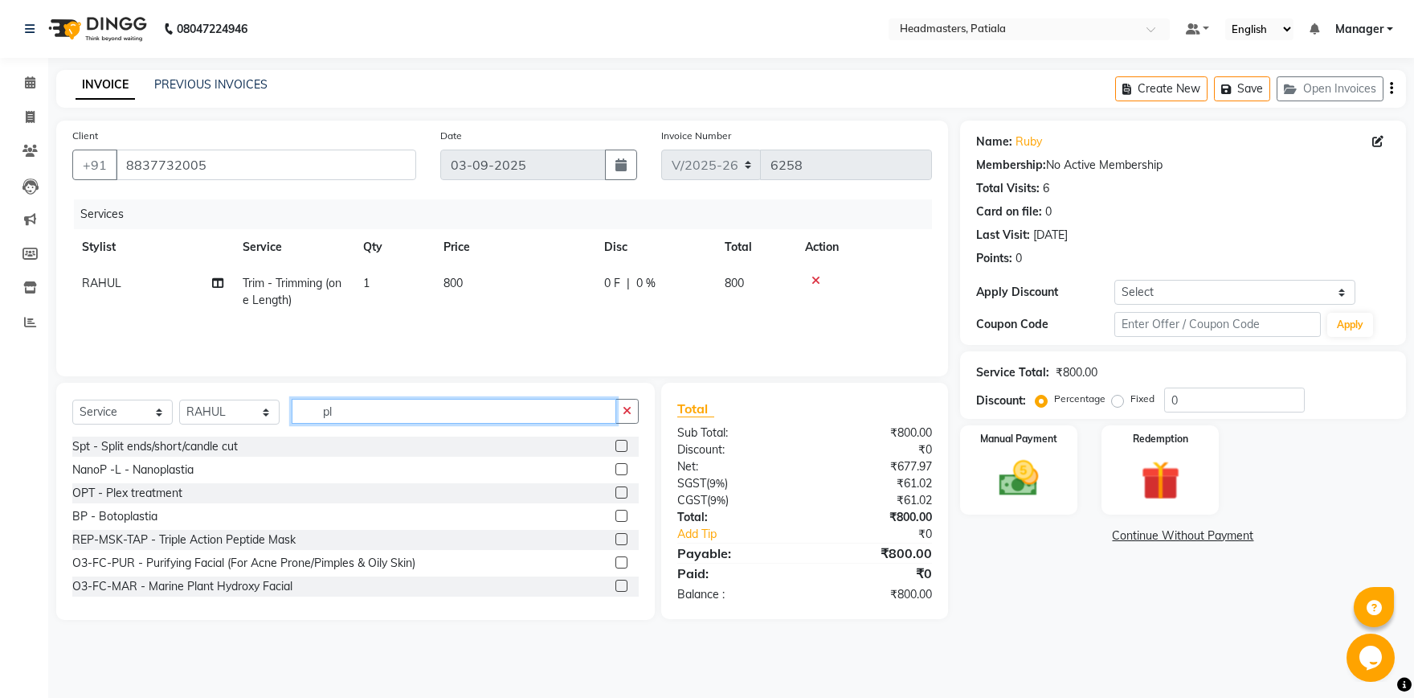
type input "pl"
click at [626, 492] on label at bounding box center [622, 492] width 12 height 12
click at [626, 492] on input "checkbox" at bounding box center [621, 493] width 10 height 10
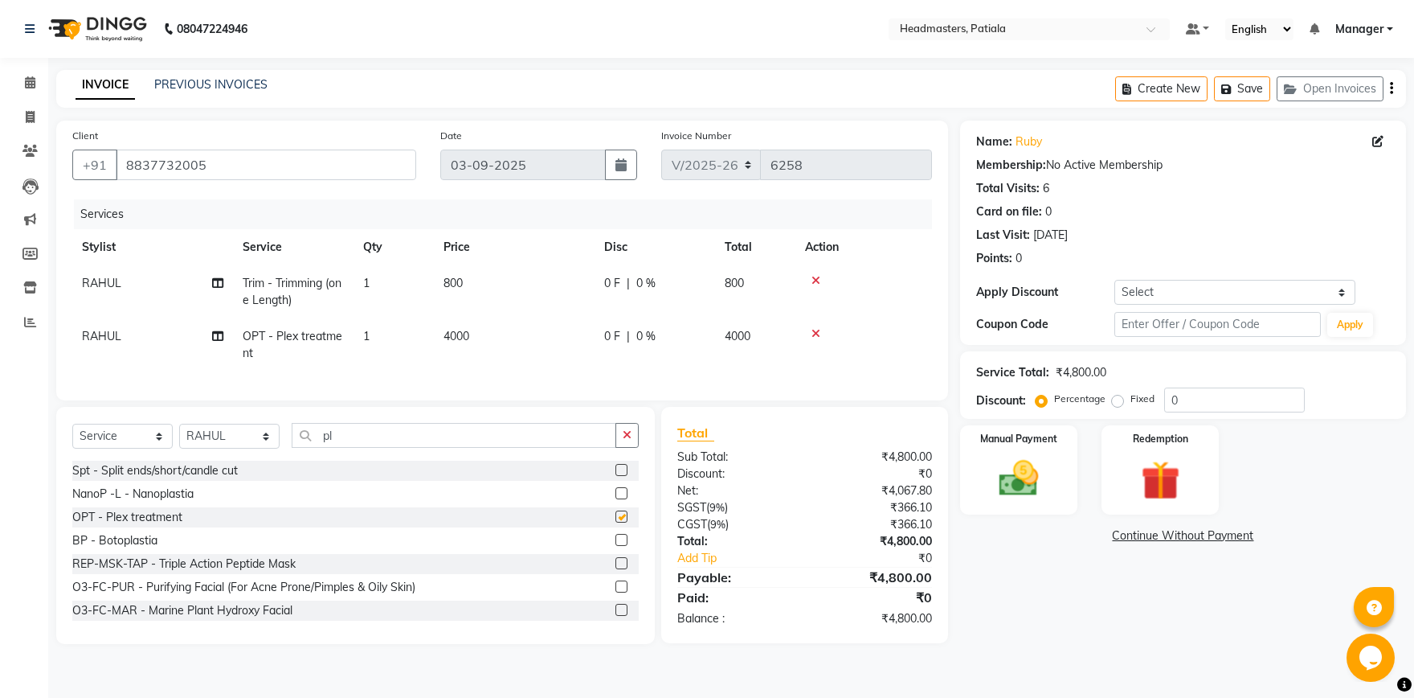
checkbox input "false"
click at [615, 338] on span "0 F" at bounding box center [612, 336] width 16 height 17
select select "51082"
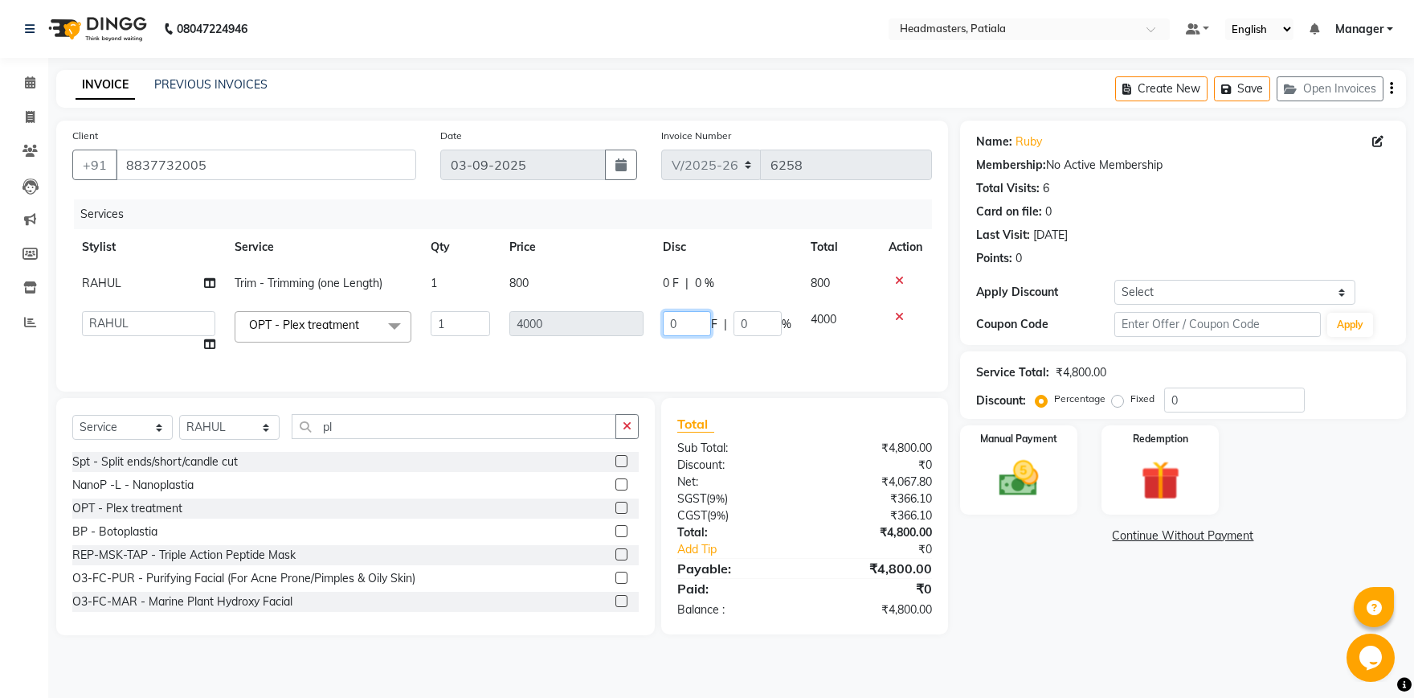
click at [682, 329] on input "0" at bounding box center [687, 323] width 48 height 25
type input "2200"
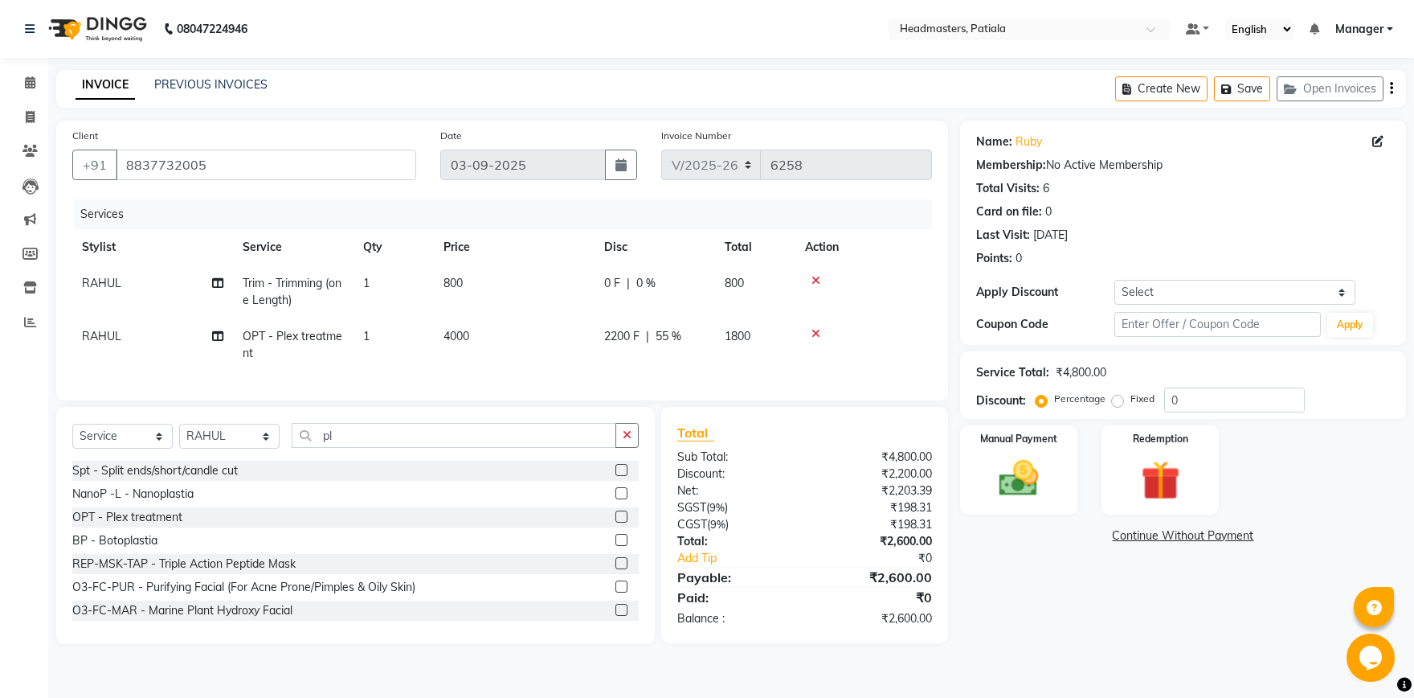
click at [683, 343] on td "2200 F | 55 %" at bounding box center [655, 344] width 121 height 53
select select "51082"
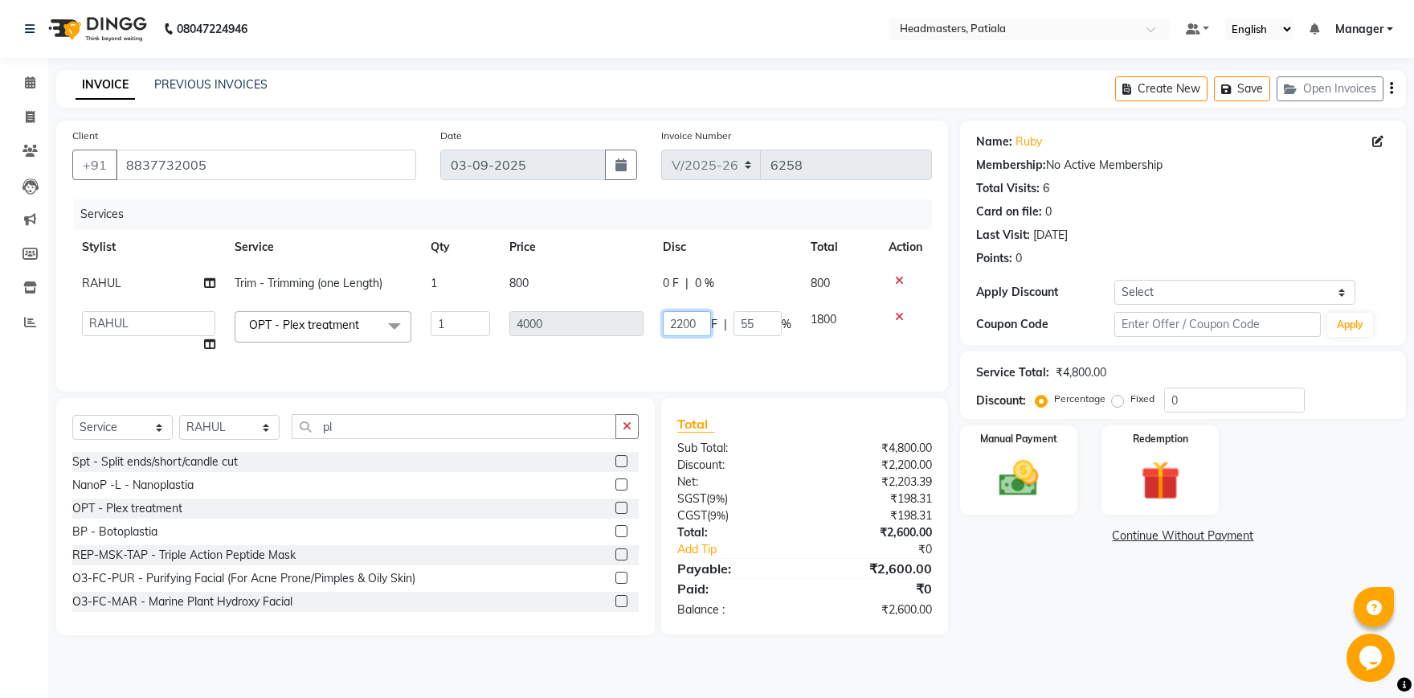
click at [686, 321] on input "2200" at bounding box center [687, 323] width 48 height 25
type input "1800"
click at [802, 336] on tr "ABHISHEK [PERSON_NAME] AKSHAY [PERSON_NAME] [PERSON_NAME] [PERSON_NAME] Chand […" at bounding box center [502, 331] width 860 height 61
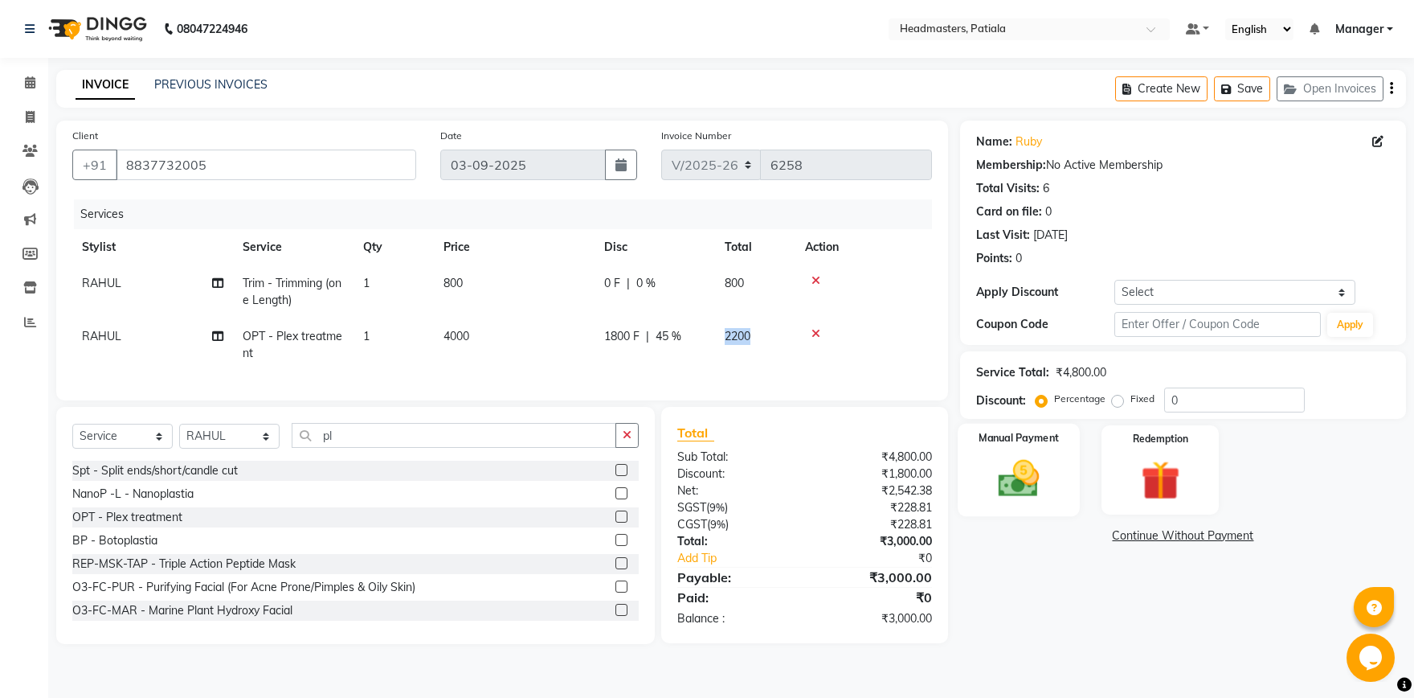
click at [1045, 466] on img at bounding box center [1019, 478] width 67 height 47
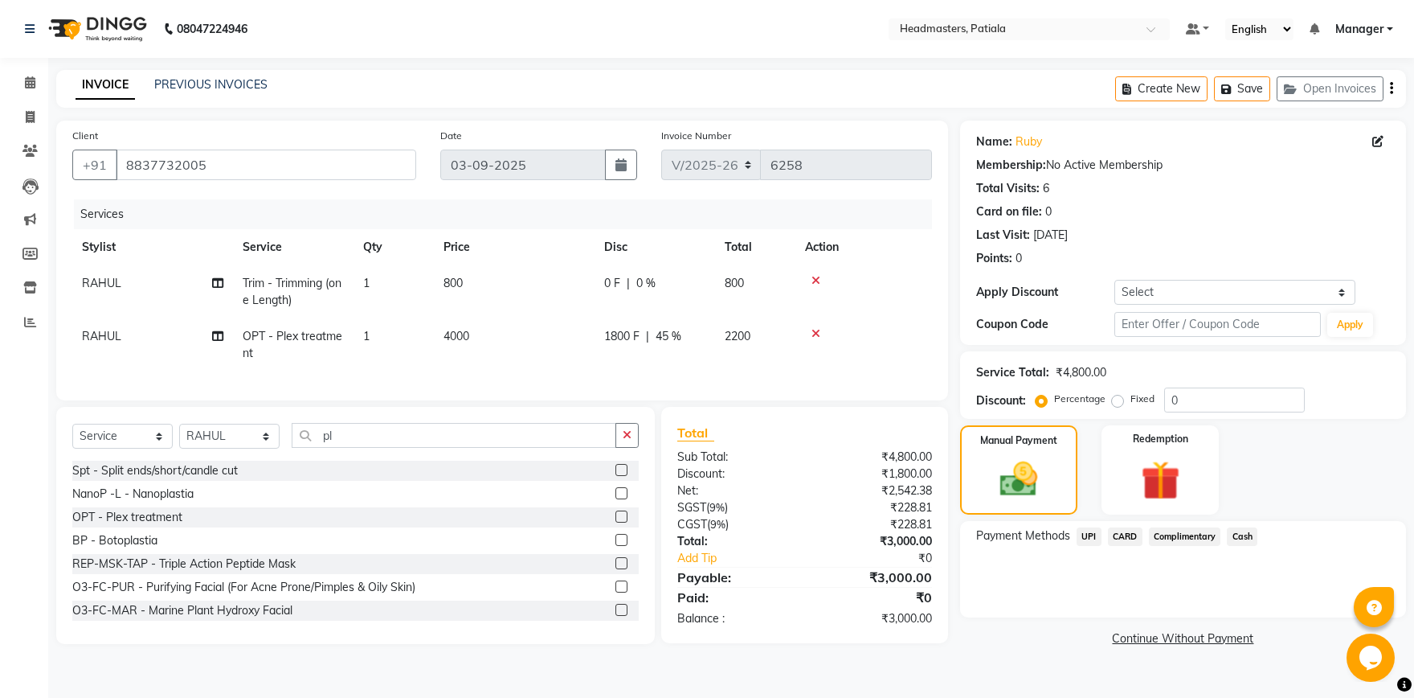
click at [1120, 540] on span "CARD" at bounding box center [1125, 536] width 35 height 18
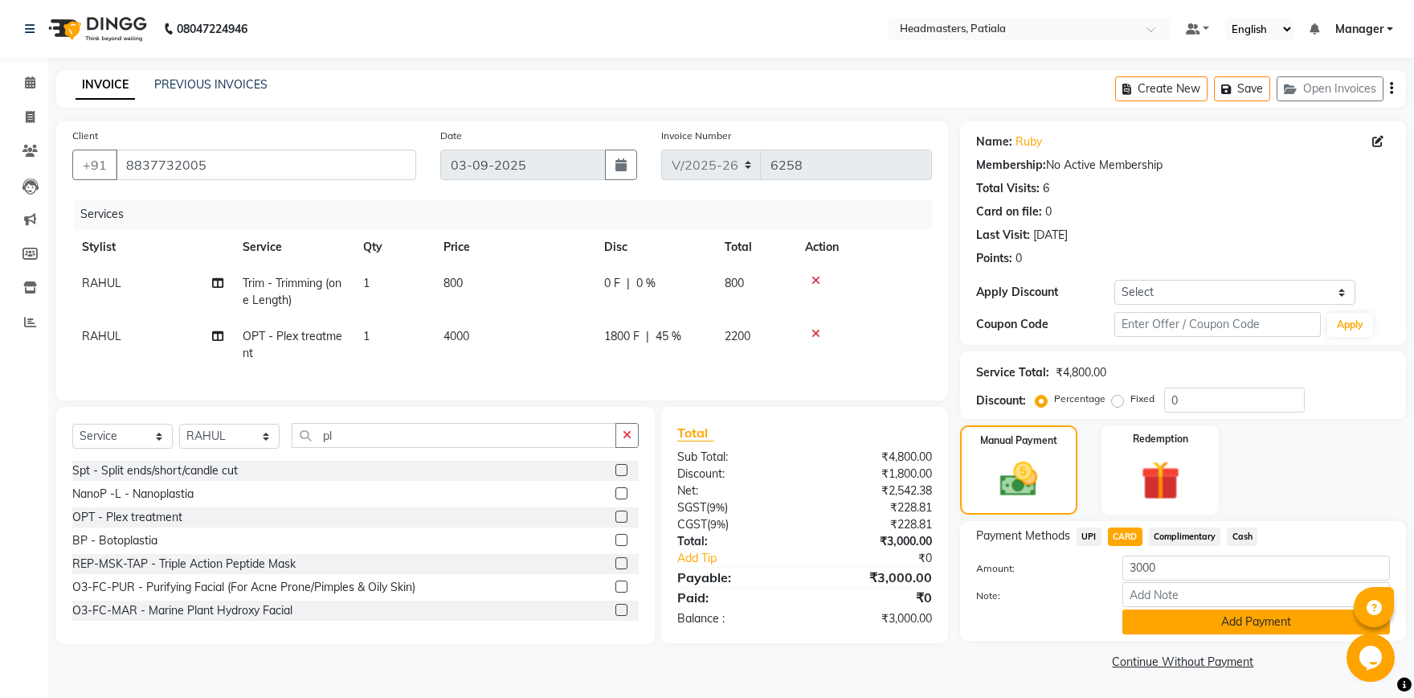
click at [1188, 628] on button "Add Payment" at bounding box center [1257, 621] width 268 height 25
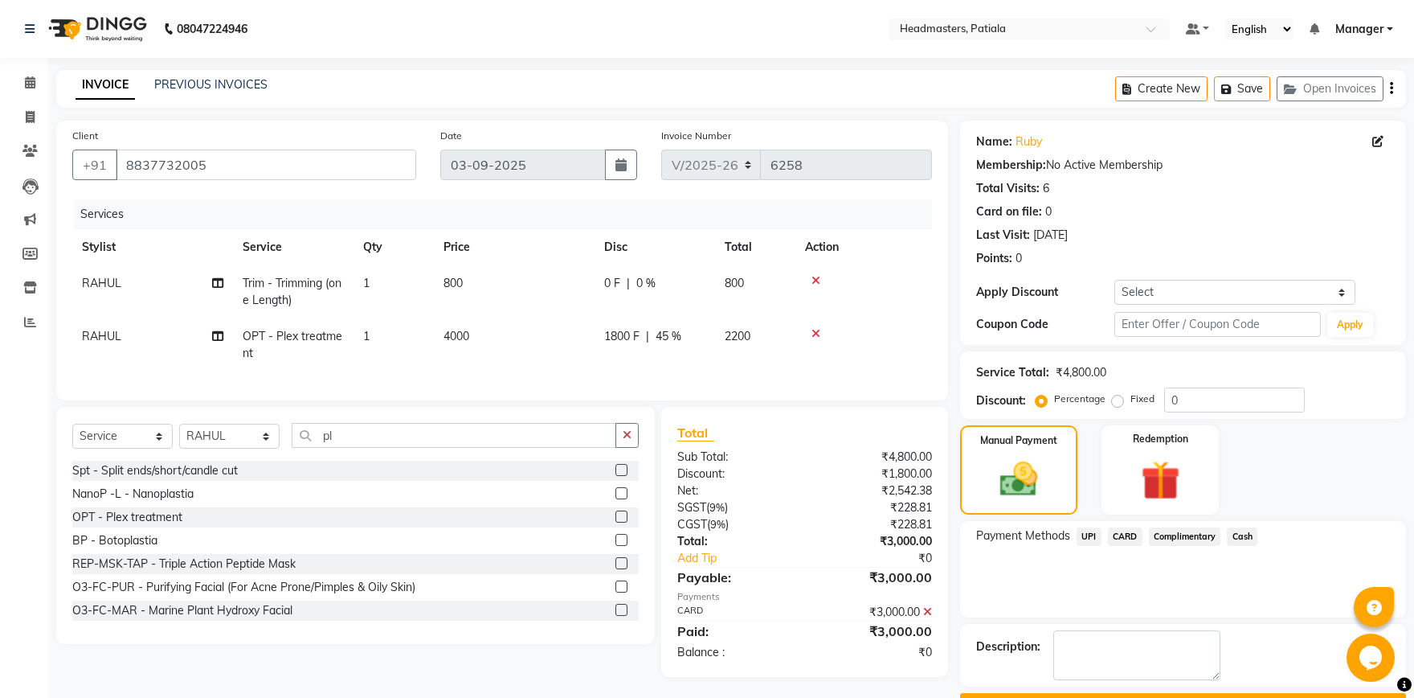
scroll to position [43, 0]
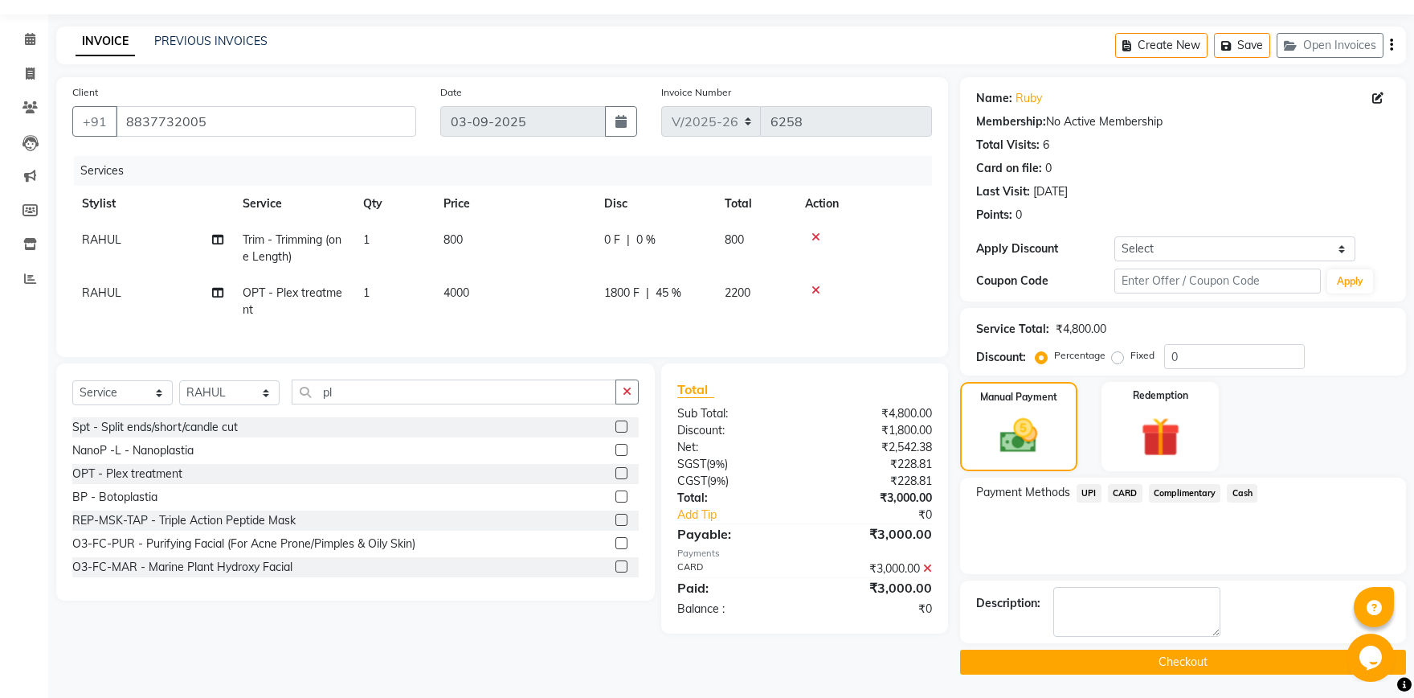
click at [1153, 659] on button "Checkout" at bounding box center [1183, 661] width 446 height 25
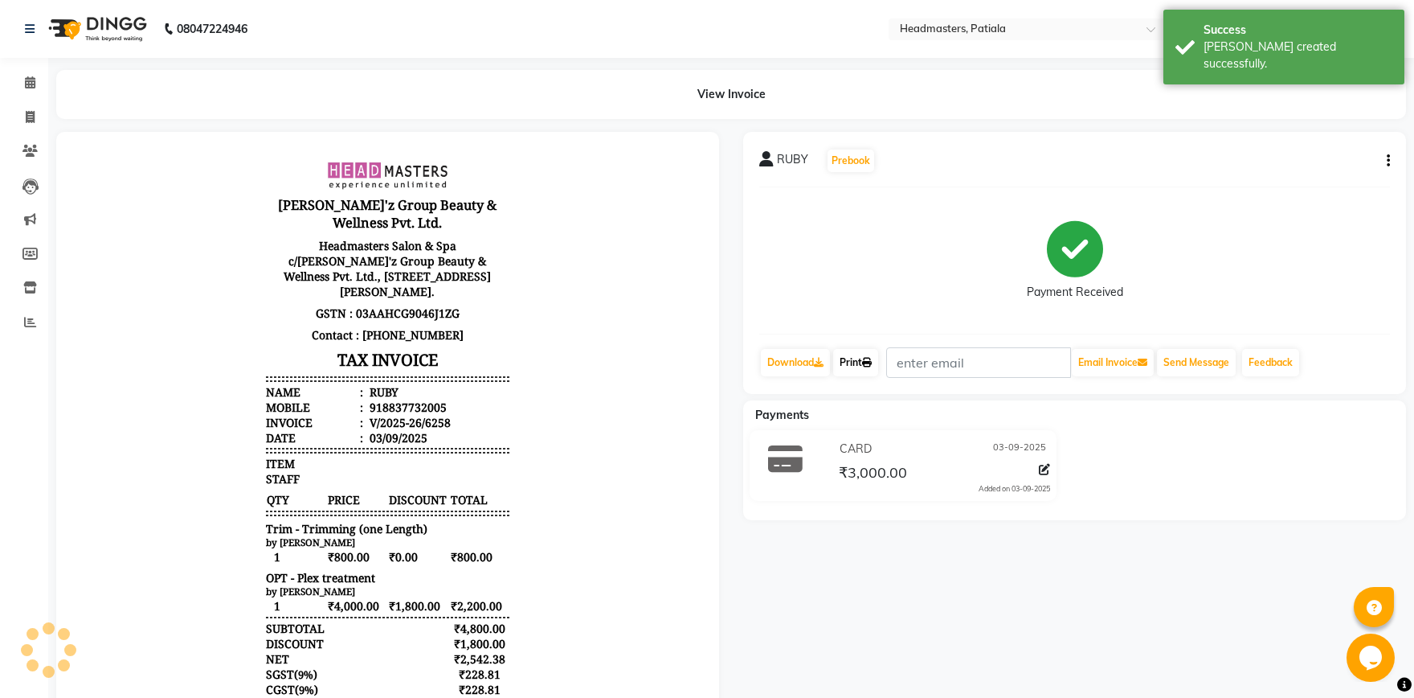
click at [840, 350] on link "Print" at bounding box center [855, 362] width 45 height 27
click at [849, 365] on link "Print" at bounding box center [855, 362] width 45 height 27
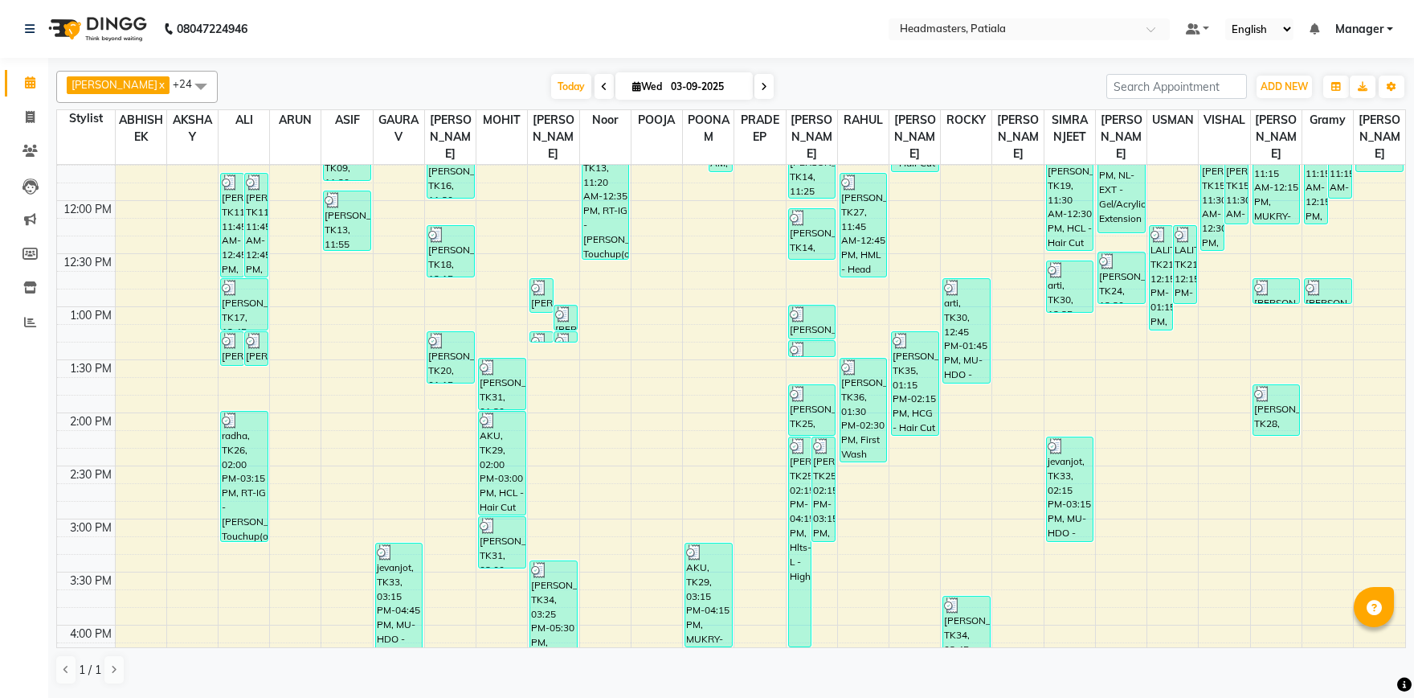
scroll to position [391, 0]
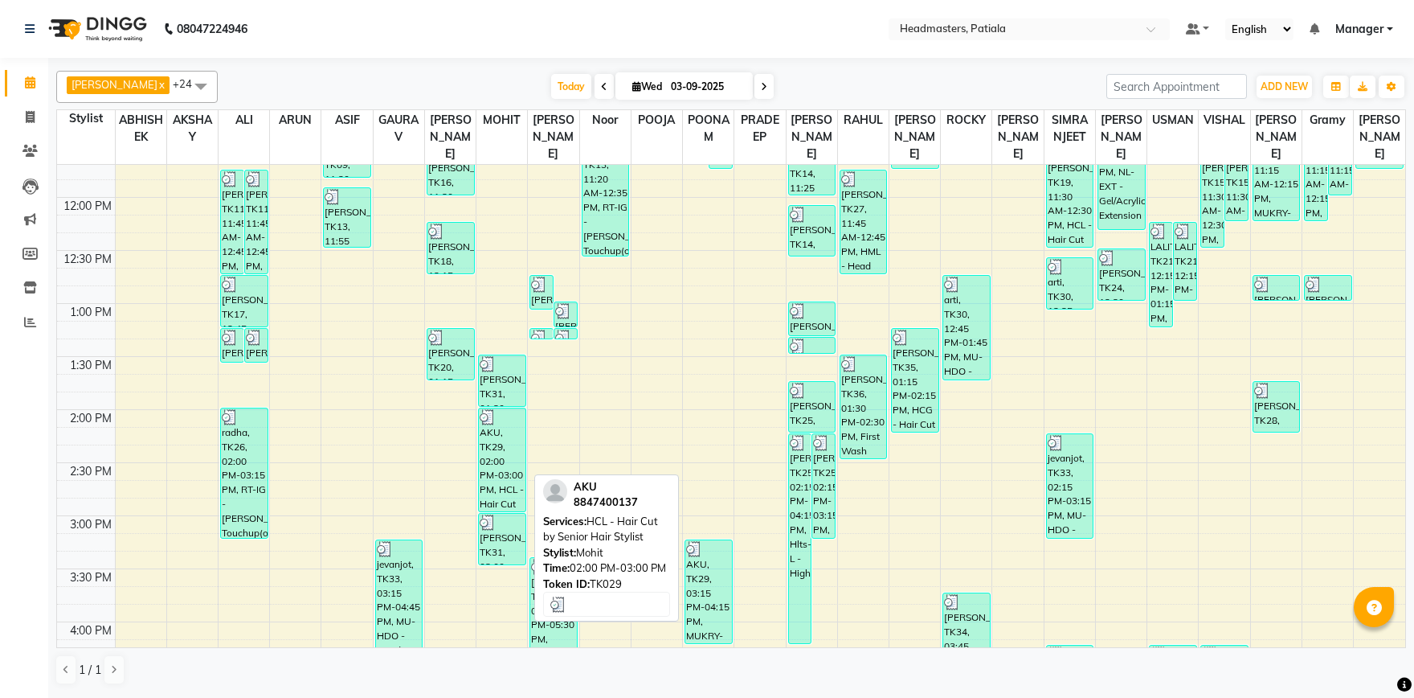
click at [498, 443] on div "AKU, TK29, 02:00 PM-03:00 PM, HCL - Hair Cut by Senior Hair Stylist" at bounding box center [502, 459] width 47 height 103
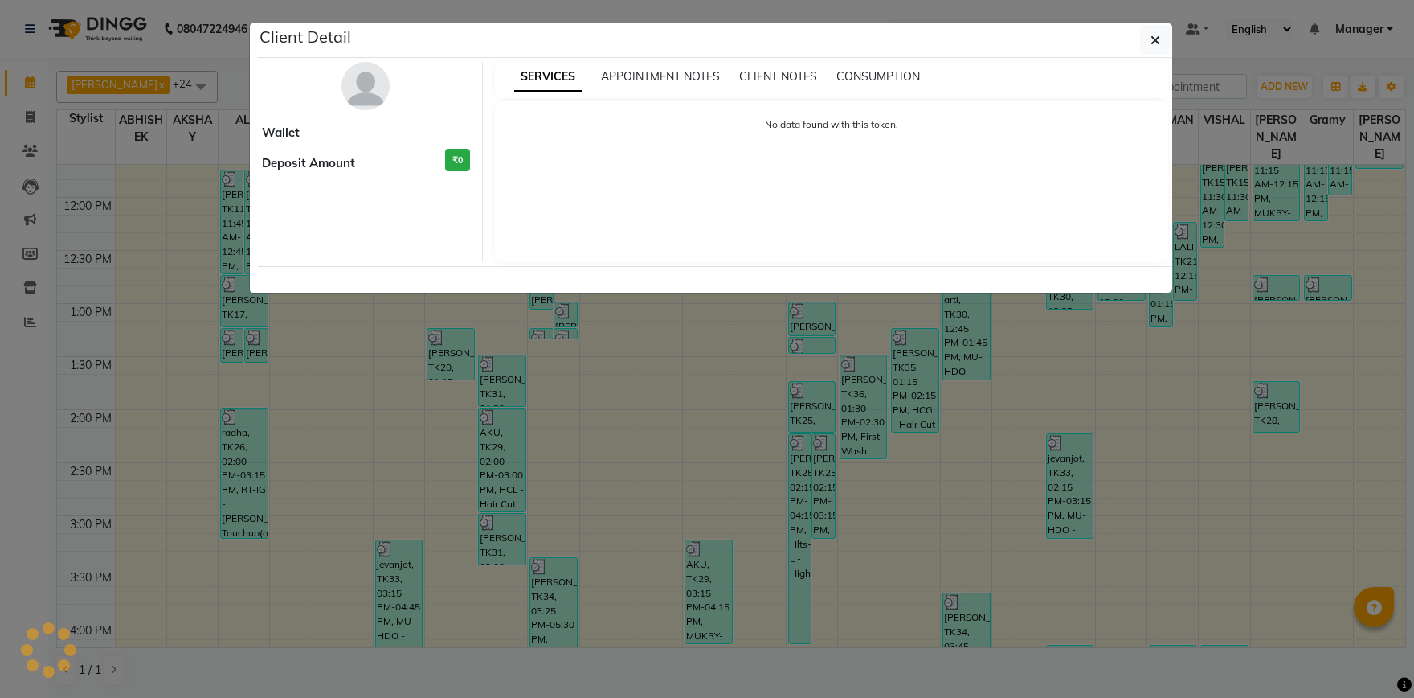
select select "3"
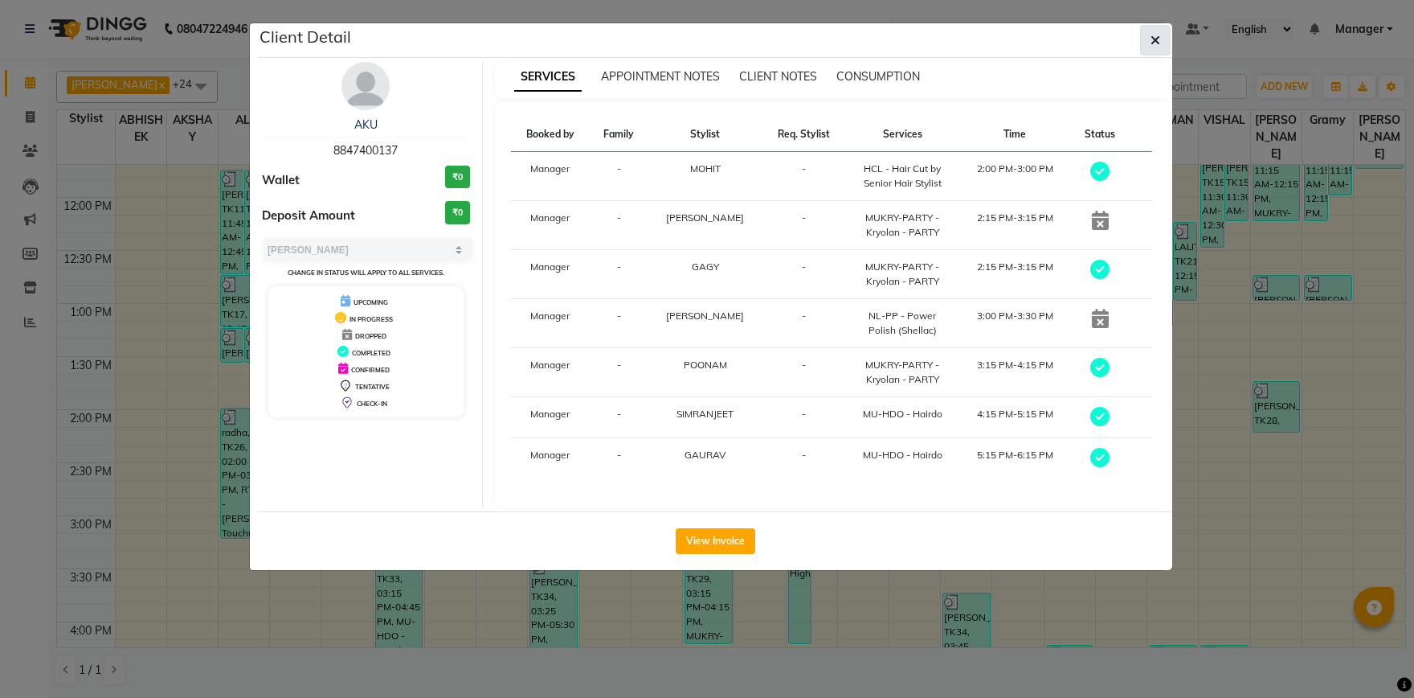
click at [1156, 38] on icon "button" at bounding box center [1156, 40] width 10 height 13
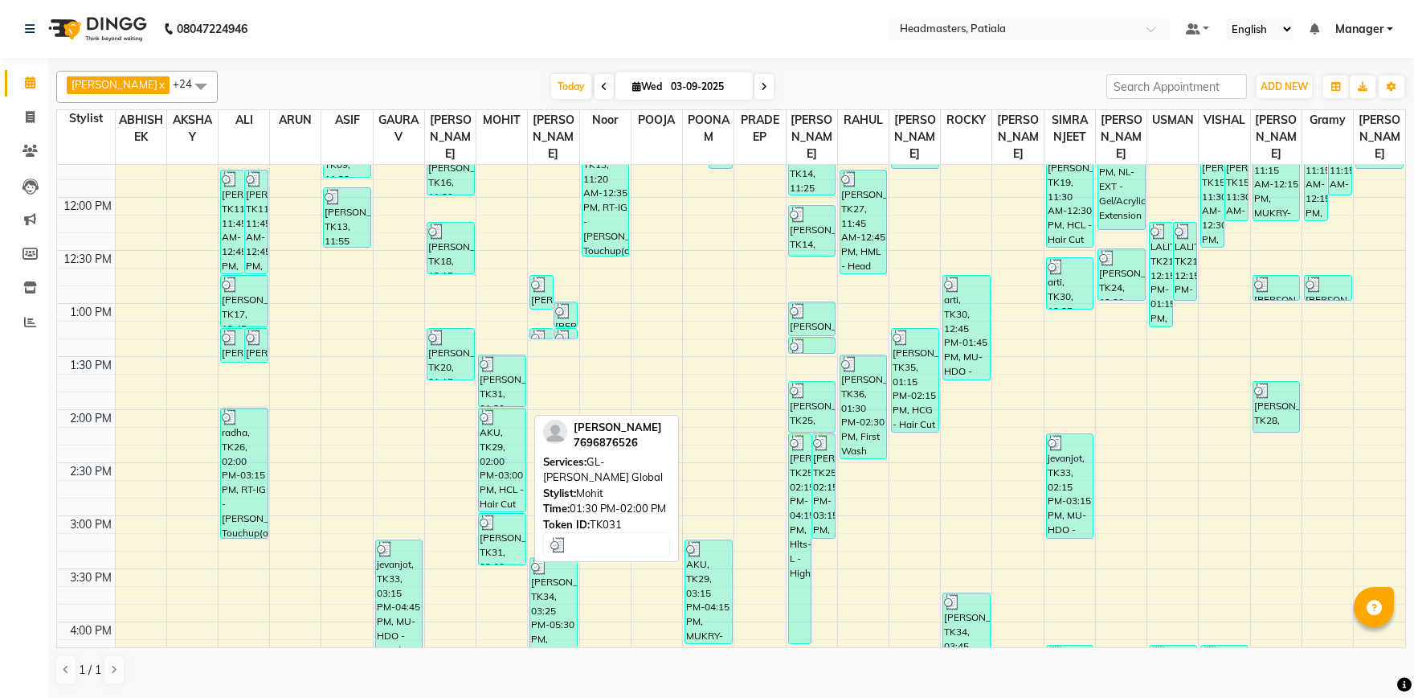
click at [502, 403] on div "[PERSON_NAME], TK31, 01:30 PM-02:00 PM, GL-[PERSON_NAME] Global" at bounding box center [502, 380] width 47 height 51
select select "3"
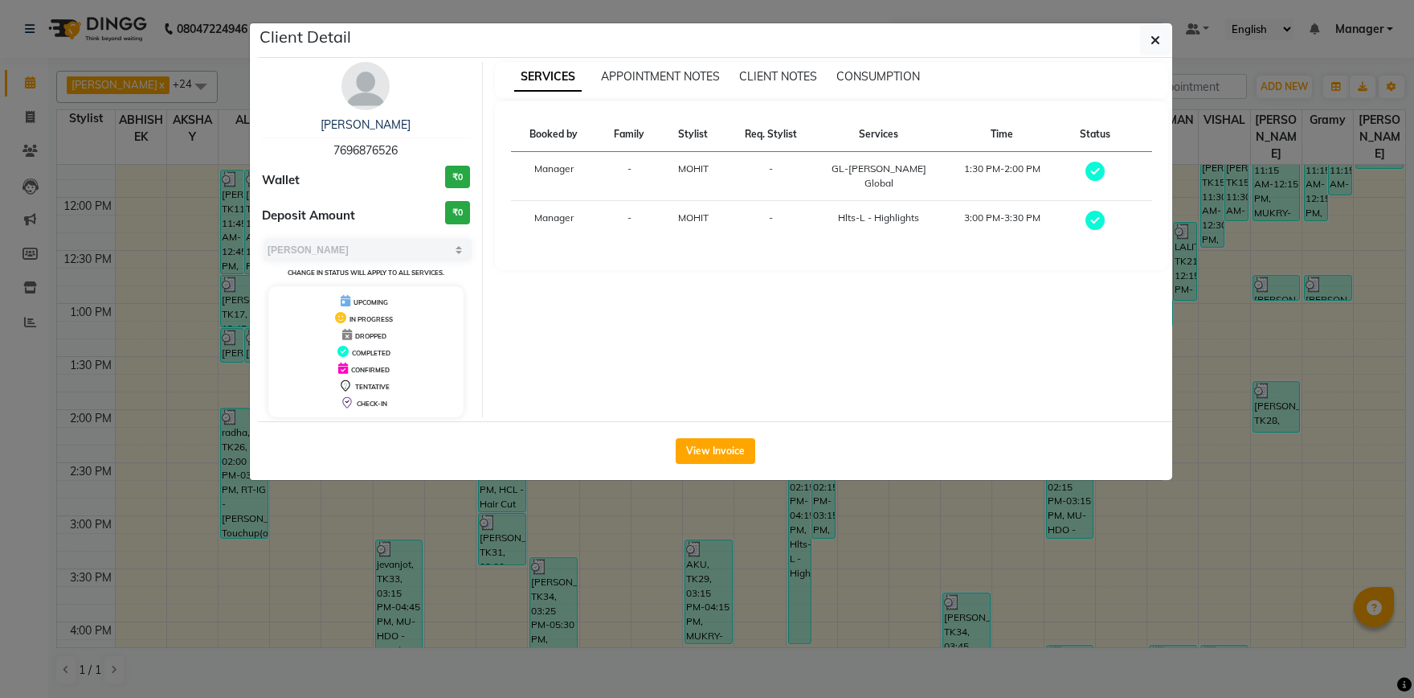
click at [714, 534] on ngb-modal-window "Client Detail [PERSON_NAME] 7696876526 Wallet ₹0 Deposit Amount ₹0 Select MARK …" at bounding box center [707, 349] width 1414 height 698
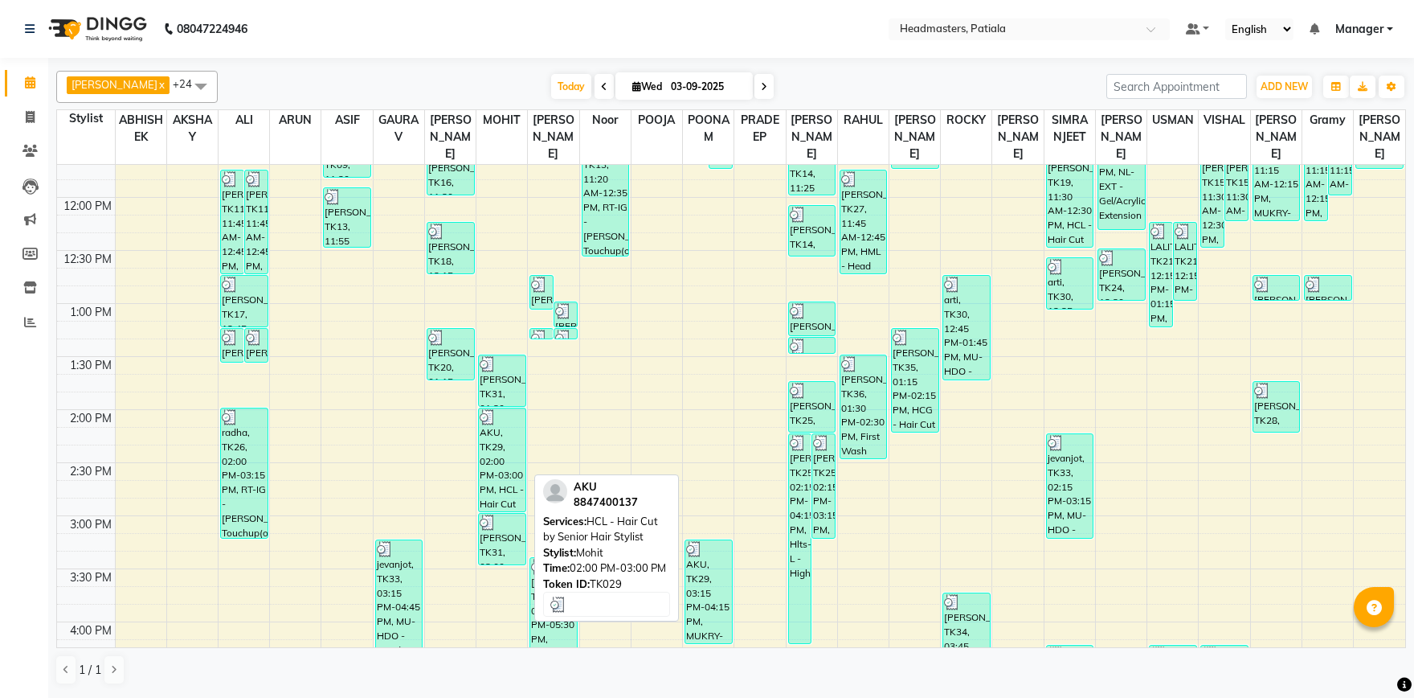
scroll to position [784, 0]
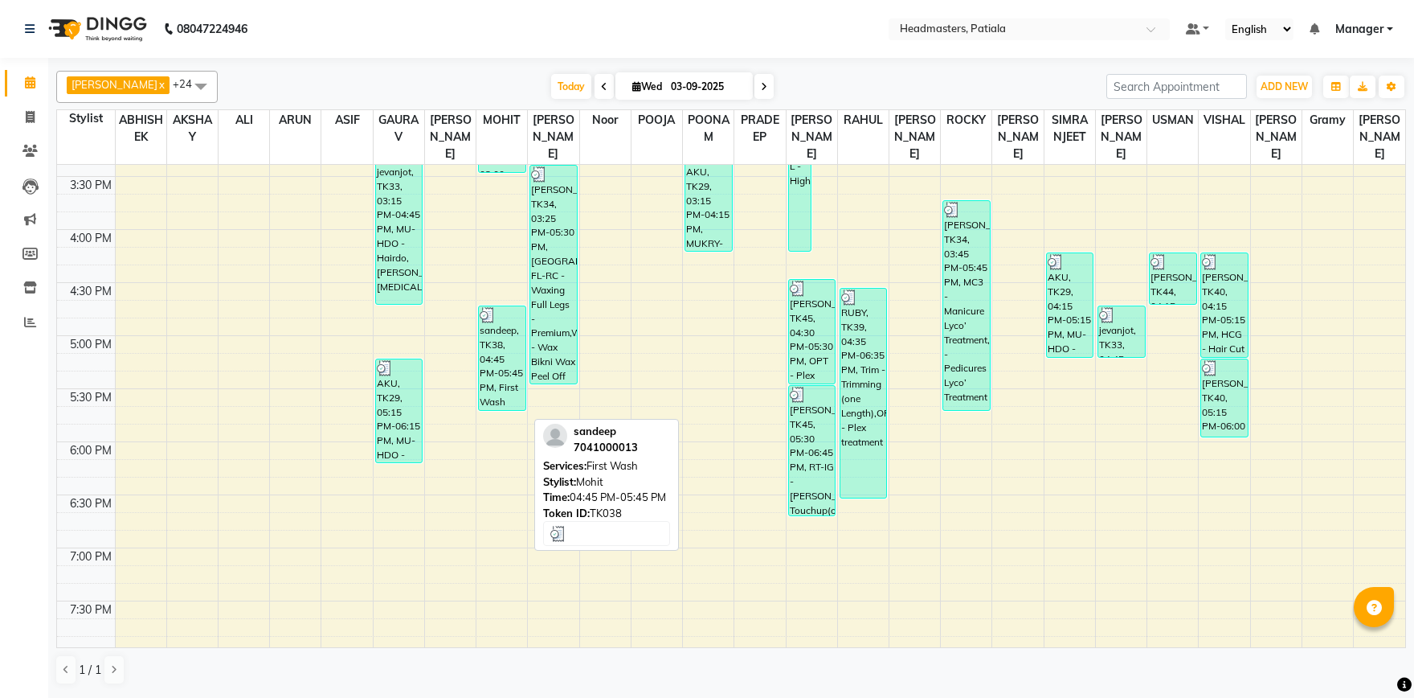
click at [501, 392] on div "sandeep, TK38, 04:45 PM-05:45 PM, First Wash" at bounding box center [502, 358] width 47 height 104
select select "3"
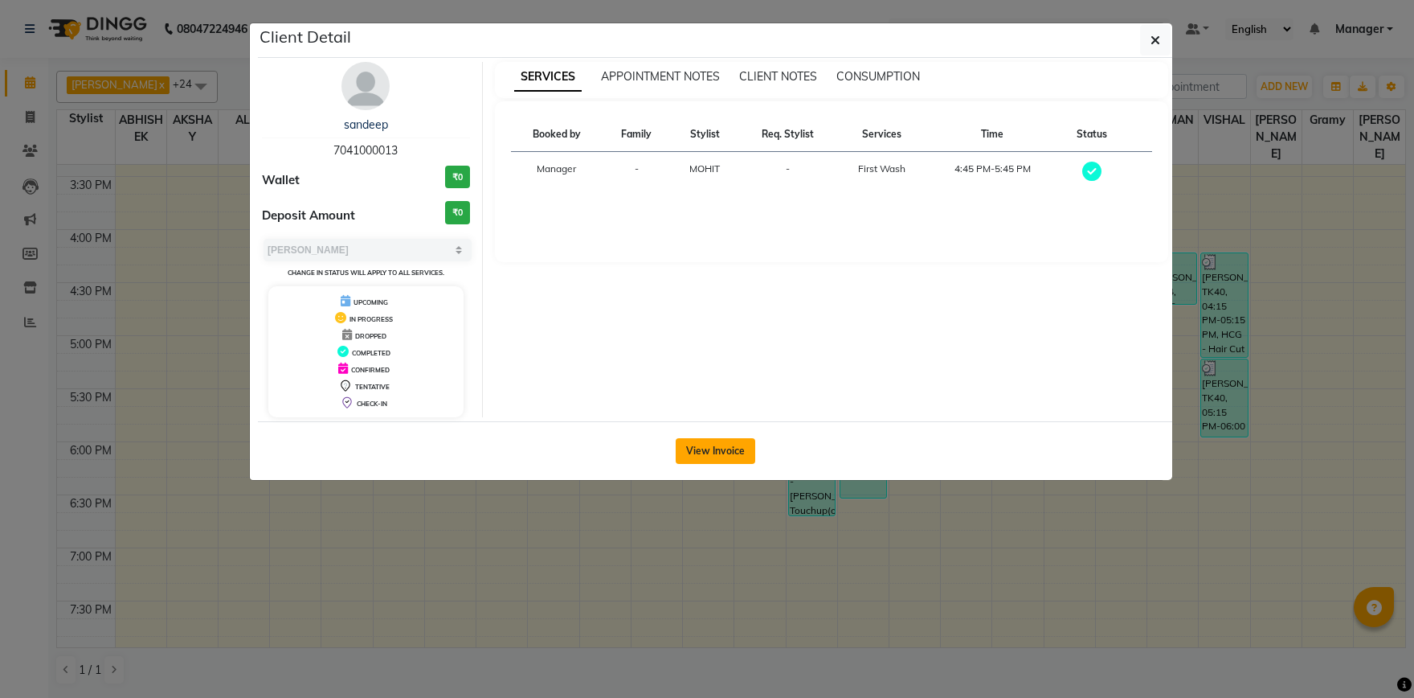
click at [723, 461] on button "View Invoice" at bounding box center [716, 451] width 80 height 26
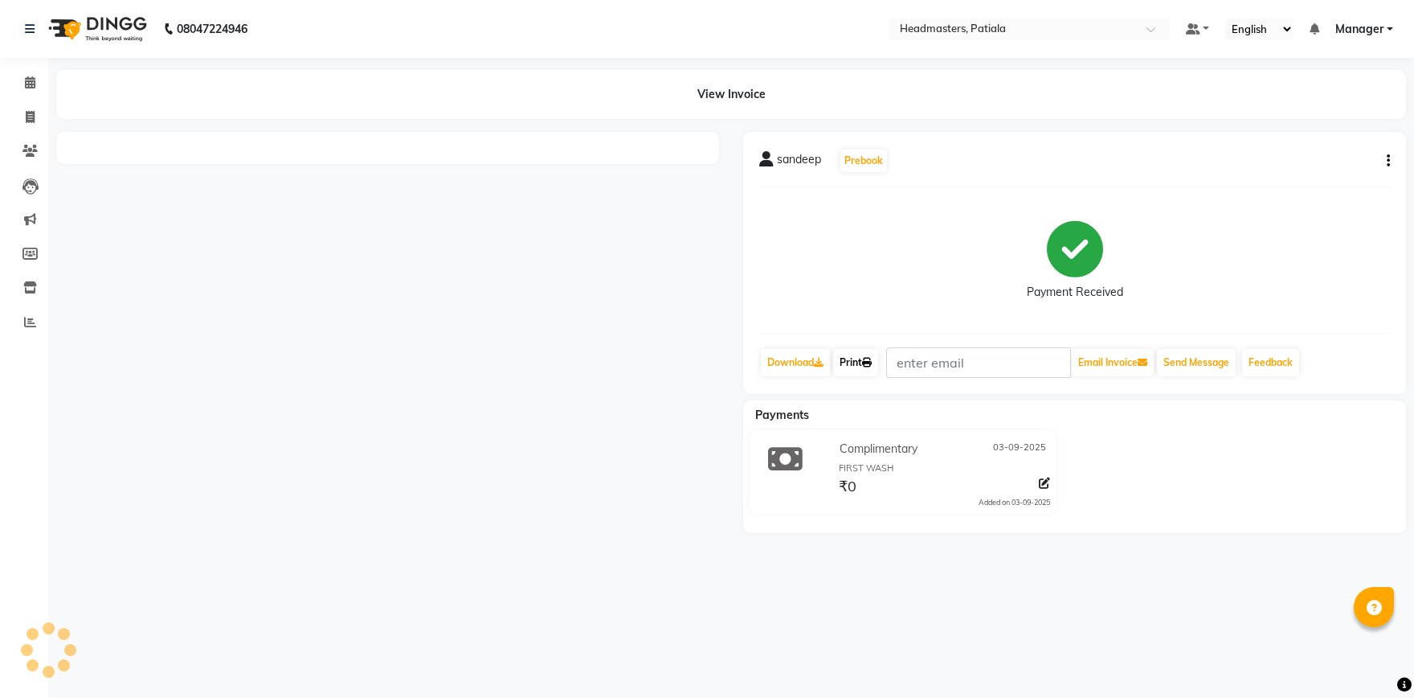
click at [853, 360] on link "Print" at bounding box center [855, 362] width 45 height 27
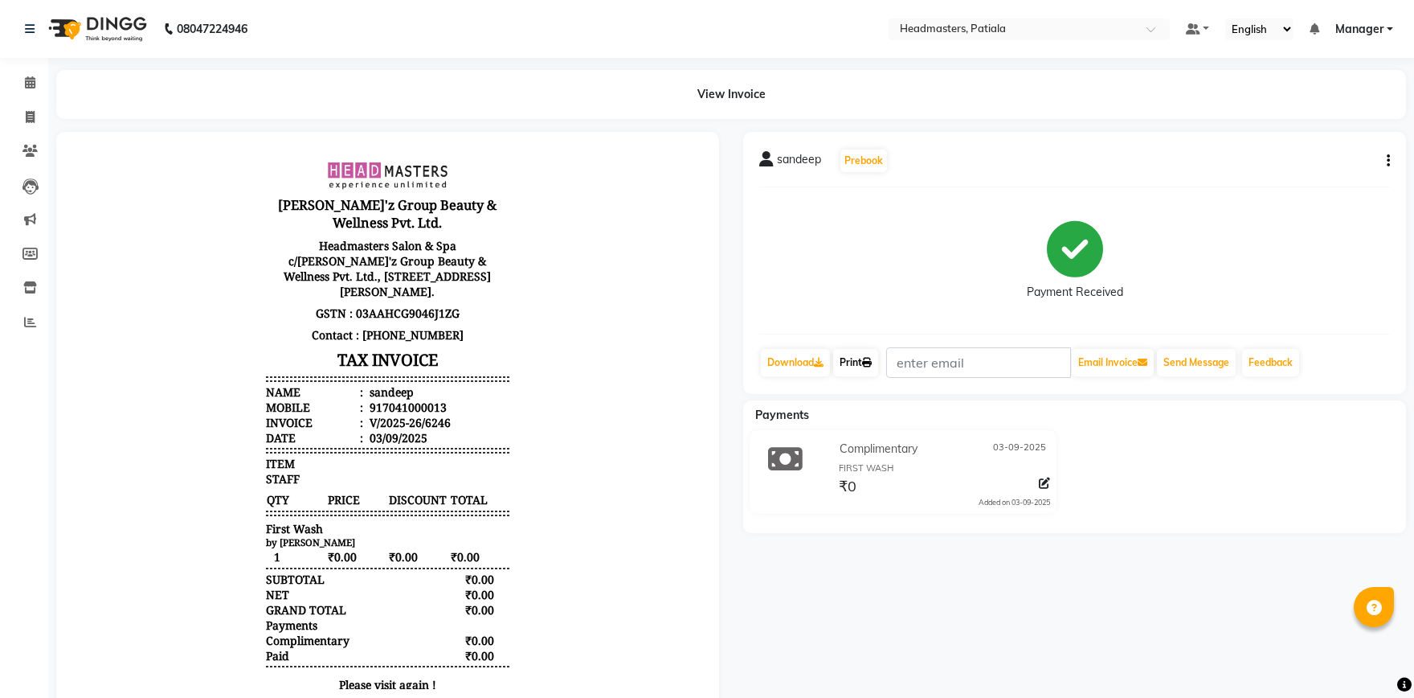
drag, startPoint x: 874, startPoint y: 362, endPoint x: 589, endPoint y: 39, distance: 431.6
click at [872, 362] on icon at bounding box center [867, 363] width 10 height 10
click at [37, 79] on span at bounding box center [30, 83] width 28 height 18
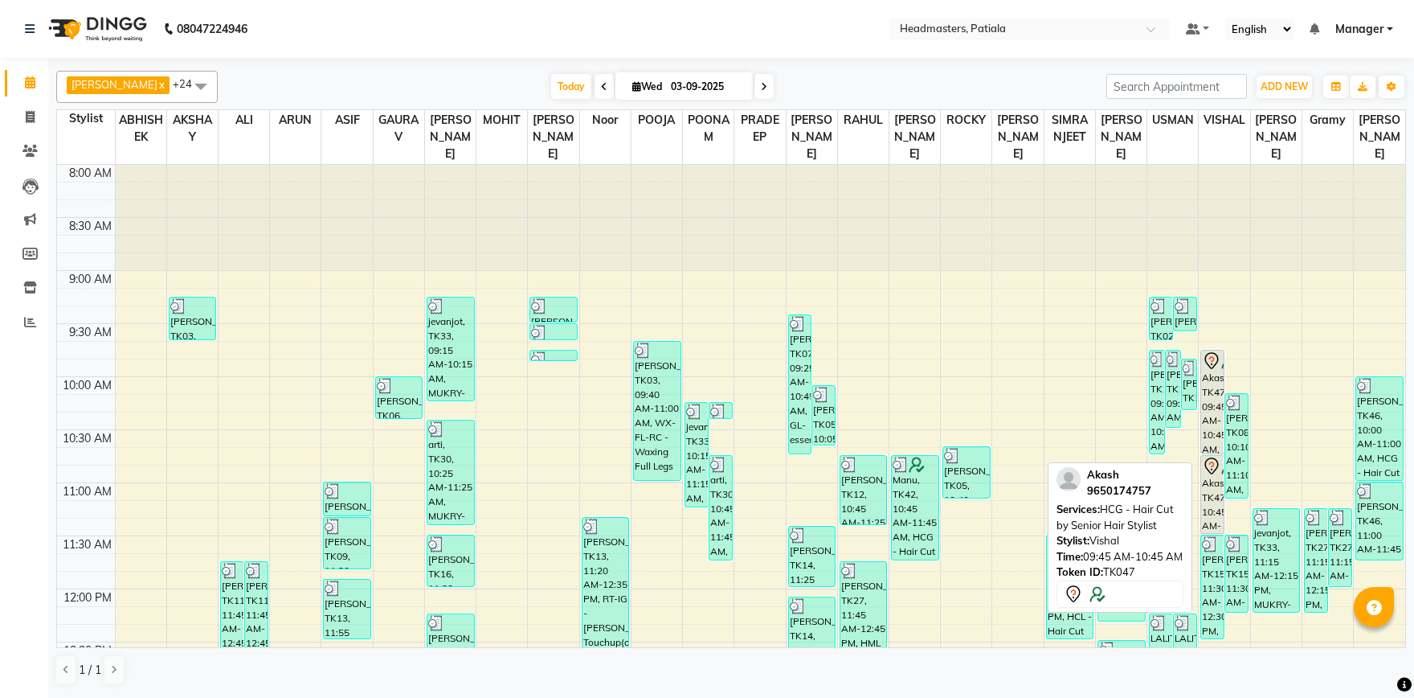
click at [1207, 415] on div "Akash, TK47, 09:45 AM-10:45 AM, HCG - Hair Cut by Senior Hair Stylist" at bounding box center [1212, 401] width 23 height 103
select select "7"
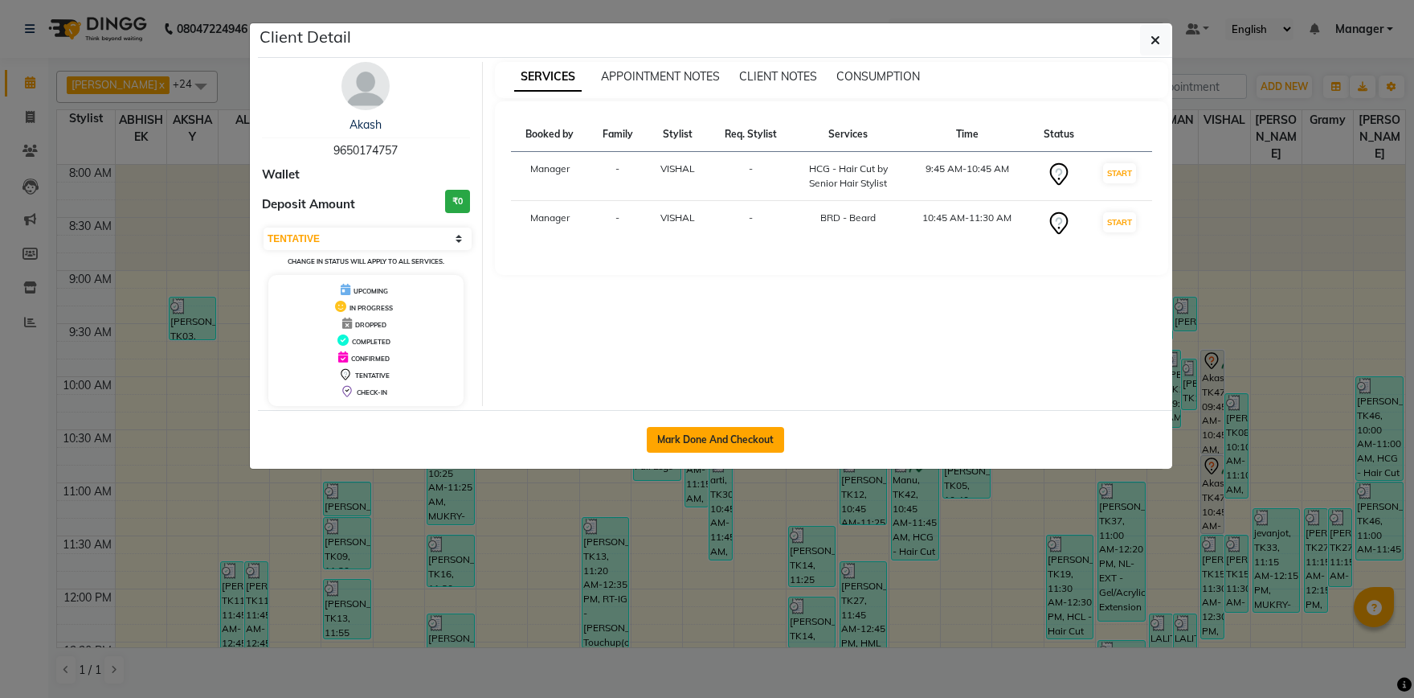
click at [707, 436] on button "Mark Done And Checkout" at bounding box center [715, 440] width 137 height 26
select select "service"
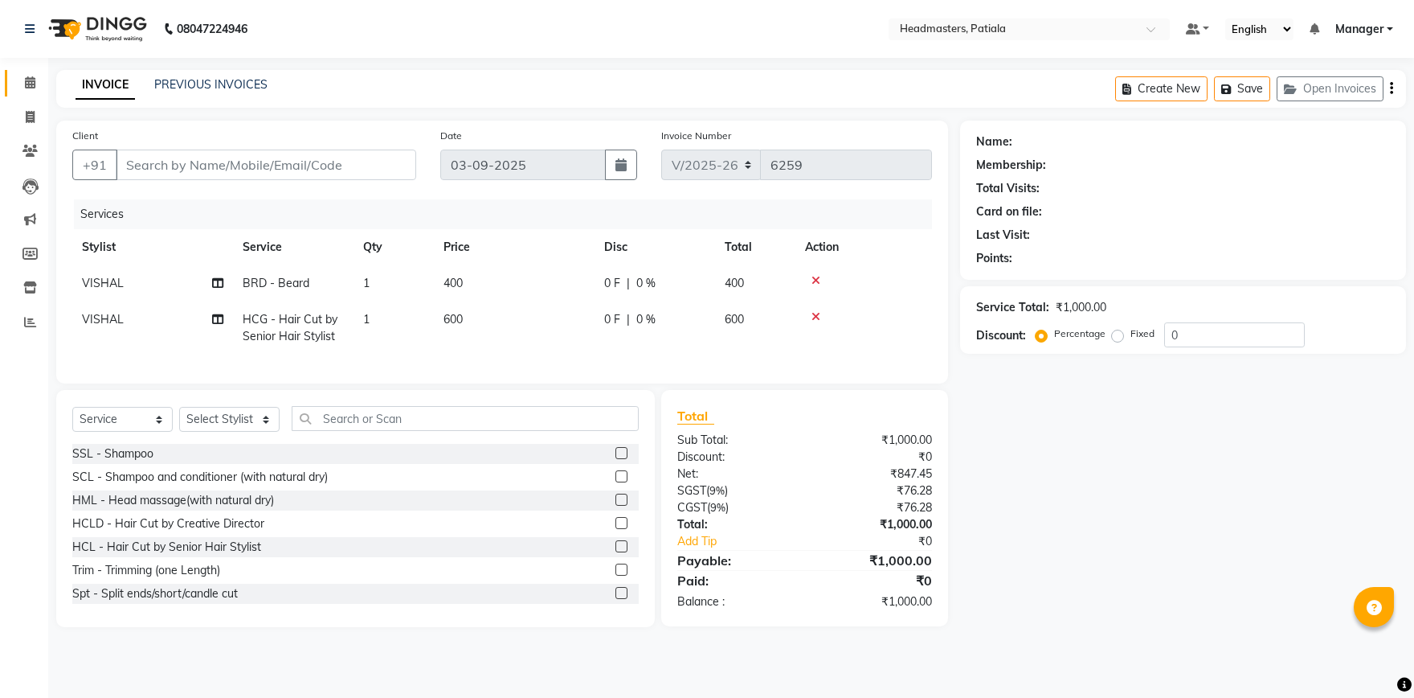
type input "9650174757"
select select "51089"
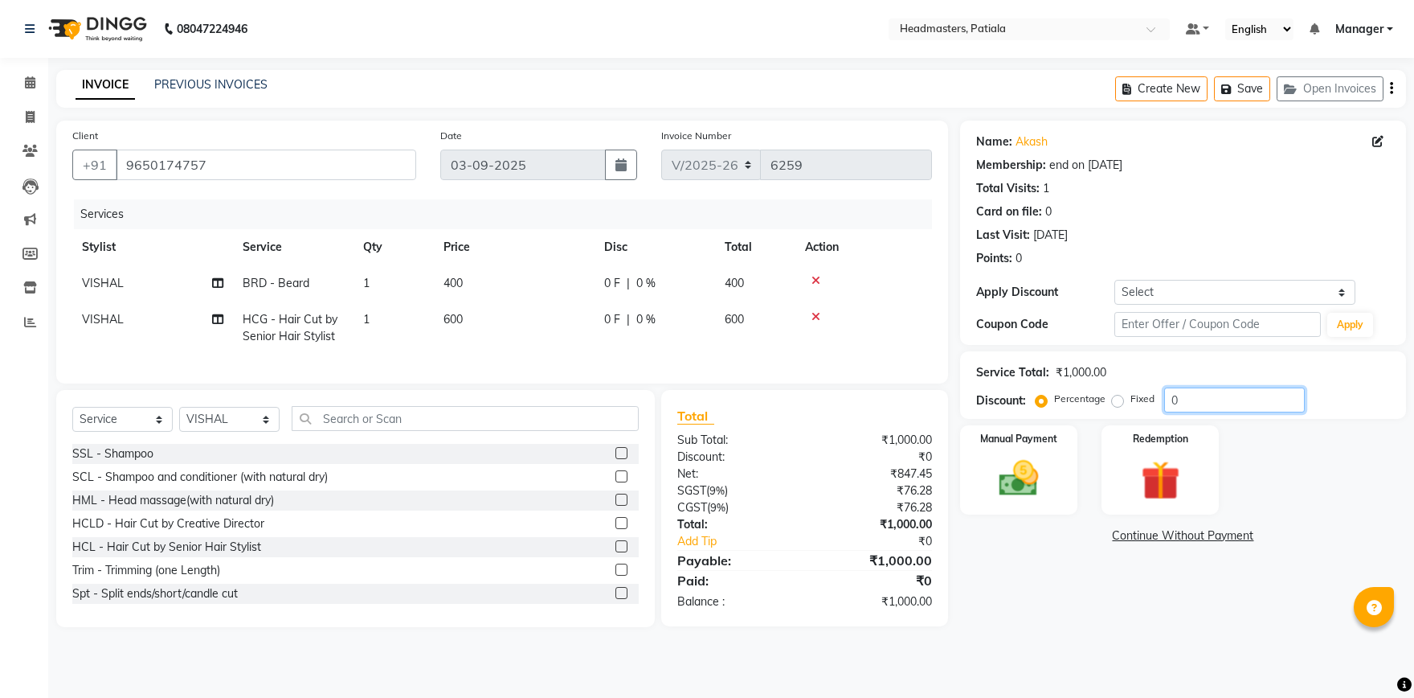
click at [1201, 408] on input "0" at bounding box center [1235, 399] width 141 height 25
type input "50"
click at [1064, 492] on div "Manual Payment" at bounding box center [1019, 470] width 122 height 92
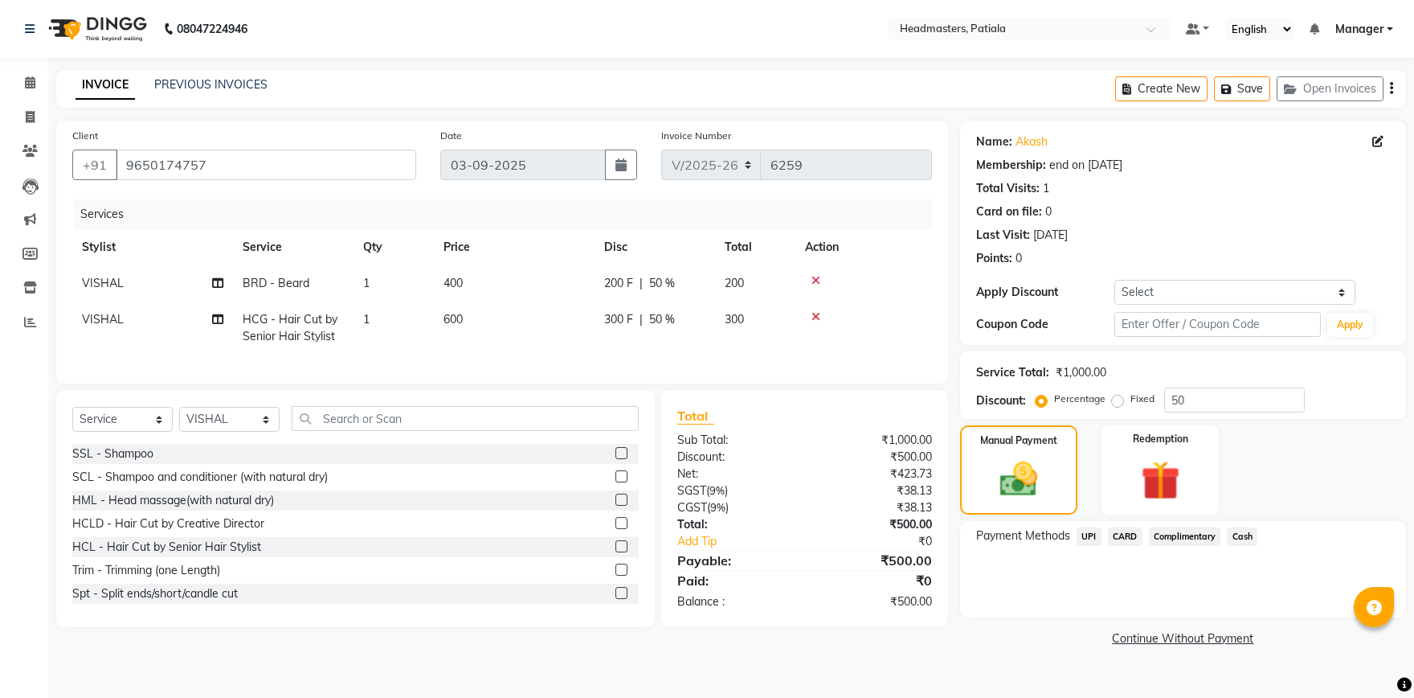
click at [1242, 535] on span "Cash" at bounding box center [1242, 536] width 31 height 18
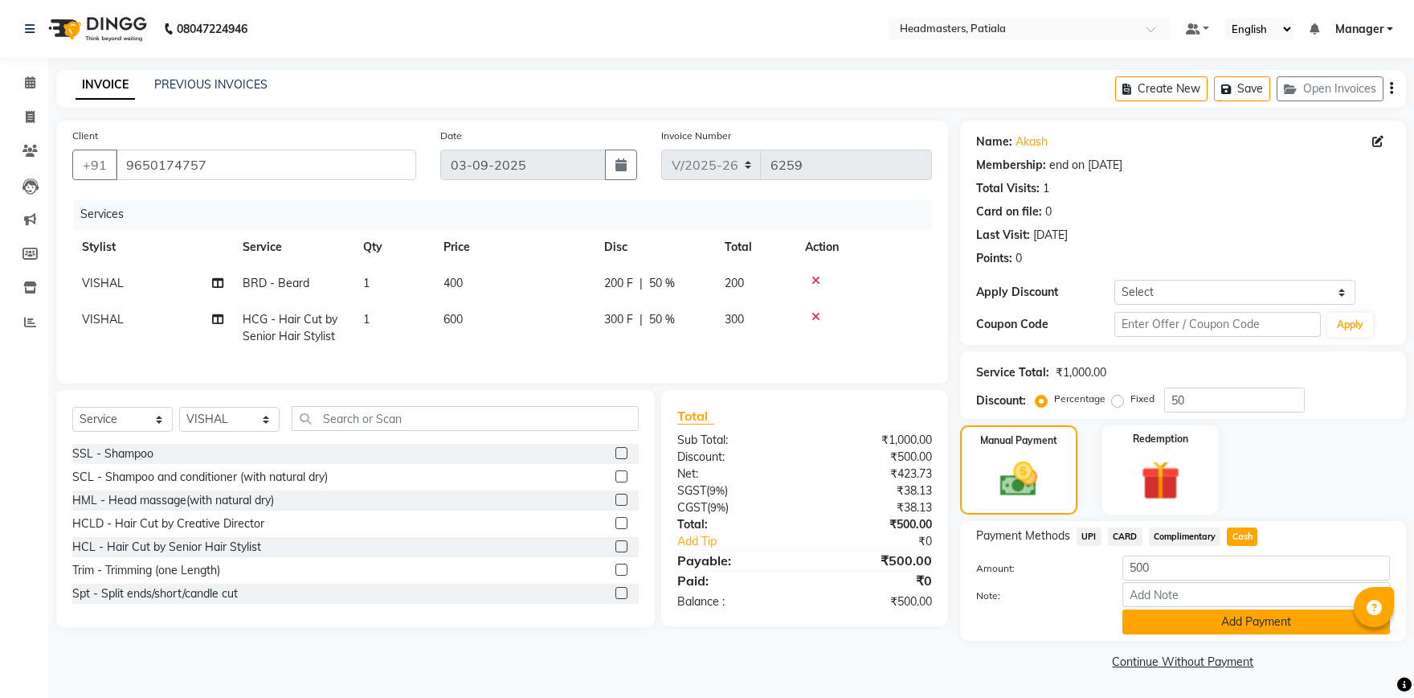
click at [1220, 610] on button "Add Payment" at bounding box center [1257, 621] width 268 height 25
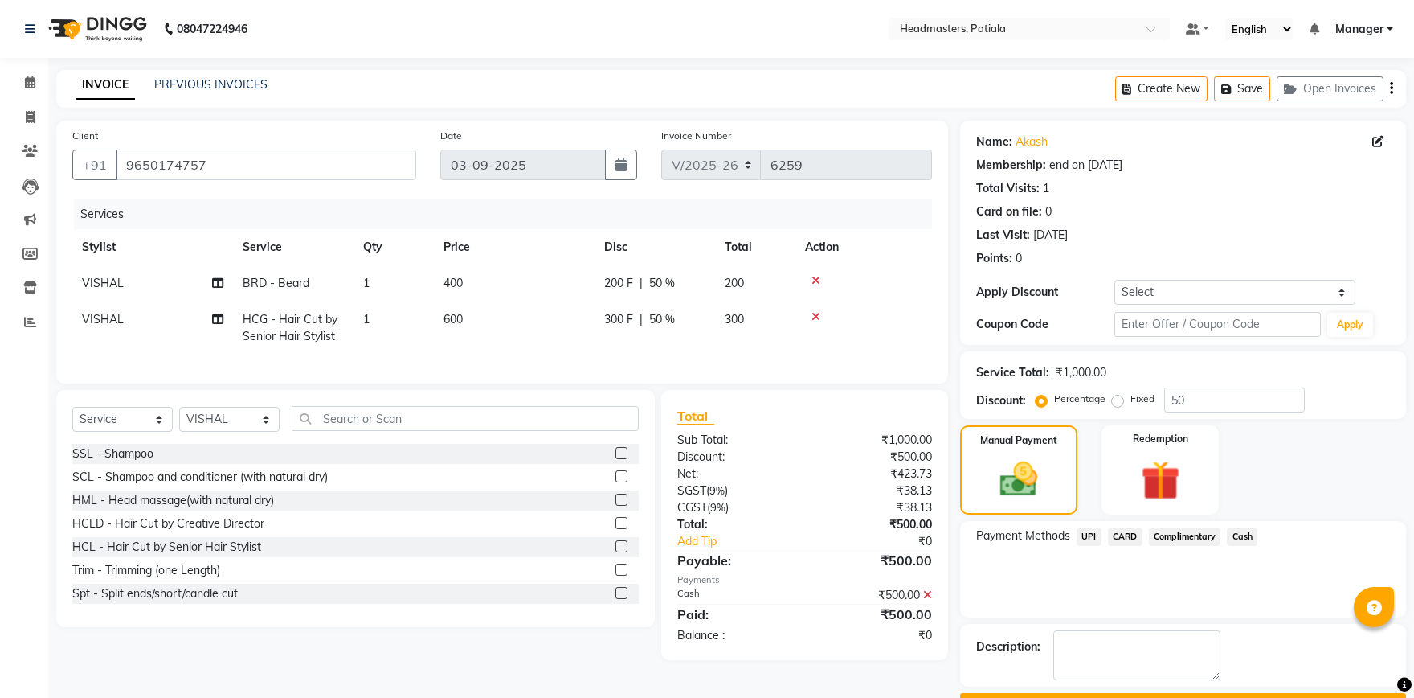
scroll to position [43, 0]
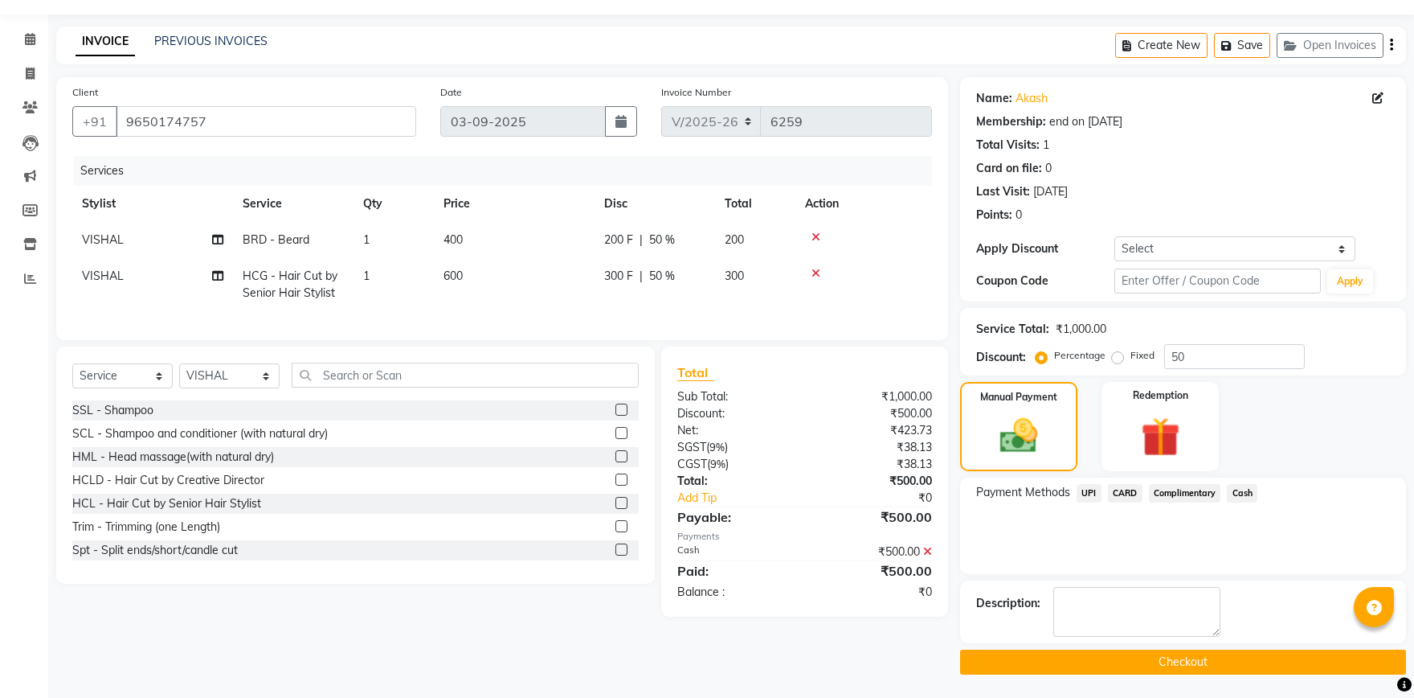
click at [1124, 667] on button "Checkout" at bounding box center [1183, 661] width 446 height 25
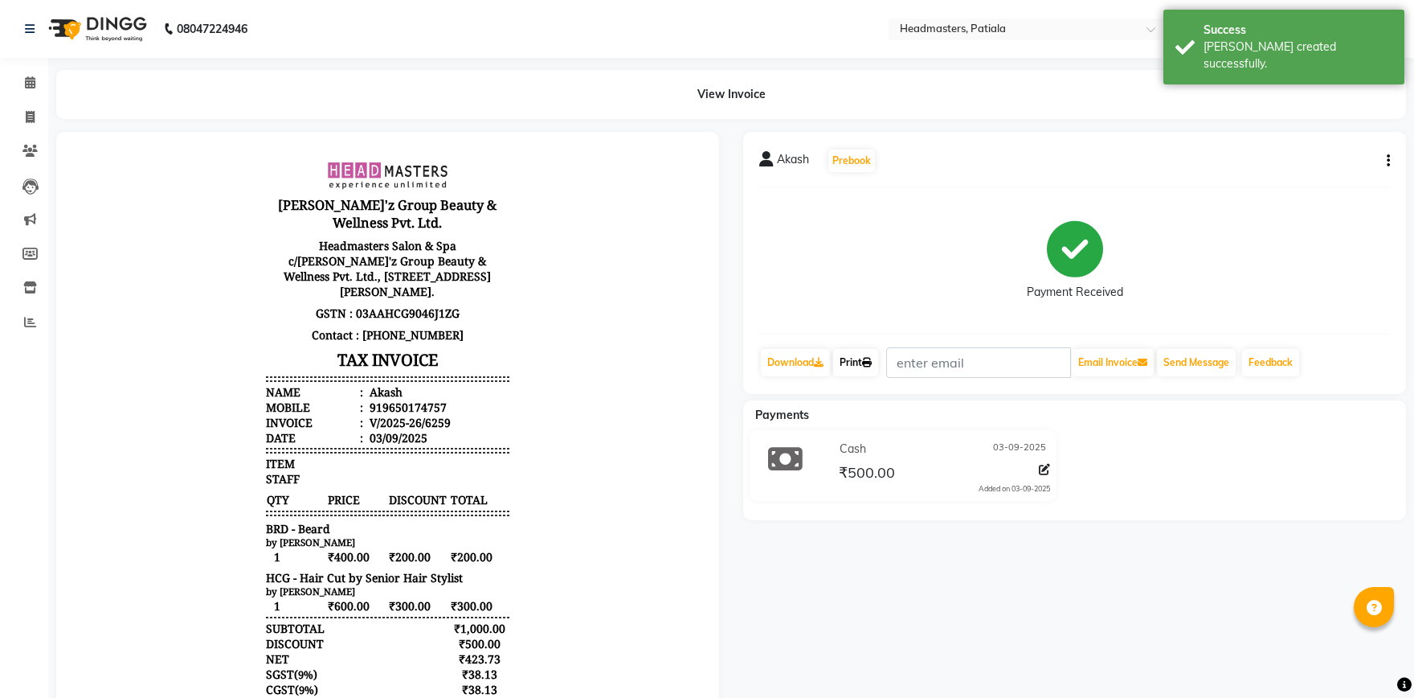
click at [866, 370] on link "Print" at bounding box center [855, 362] width 45 height 27
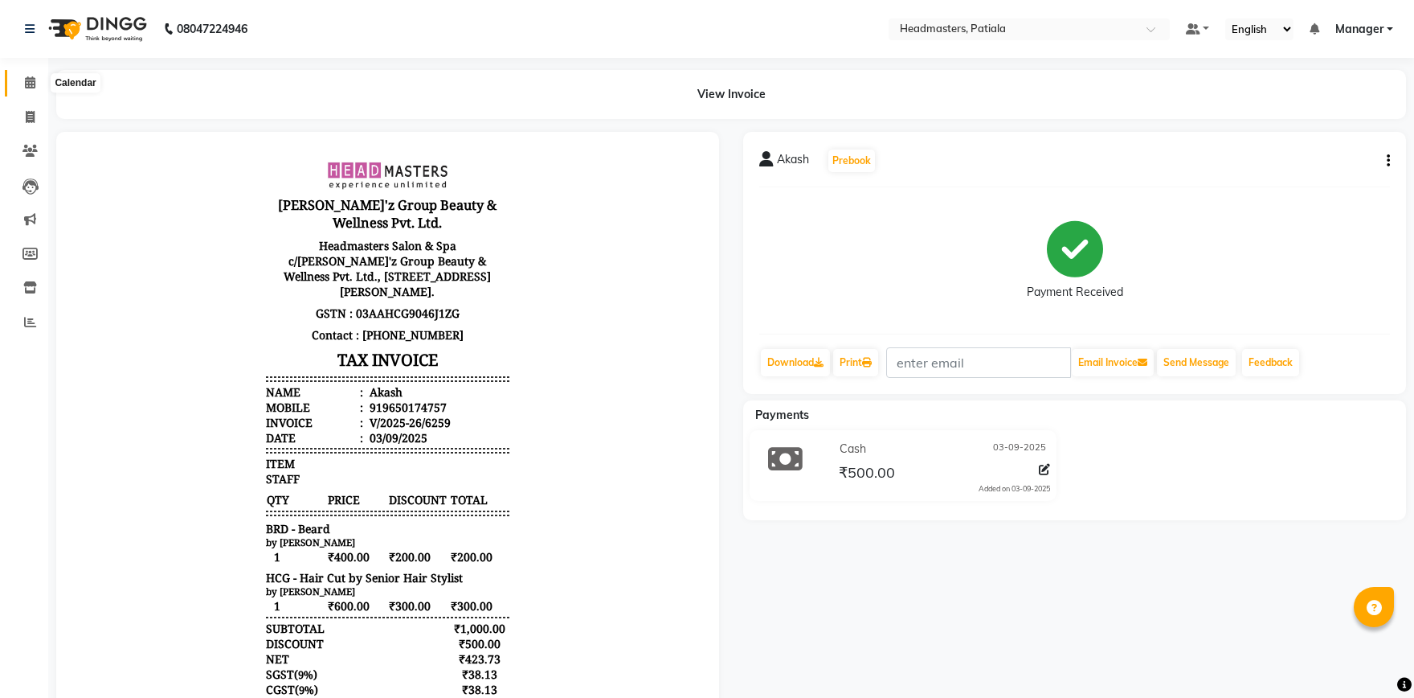
click at [29, 82] on icon at bounding box center [30, 82] width 10 height 12
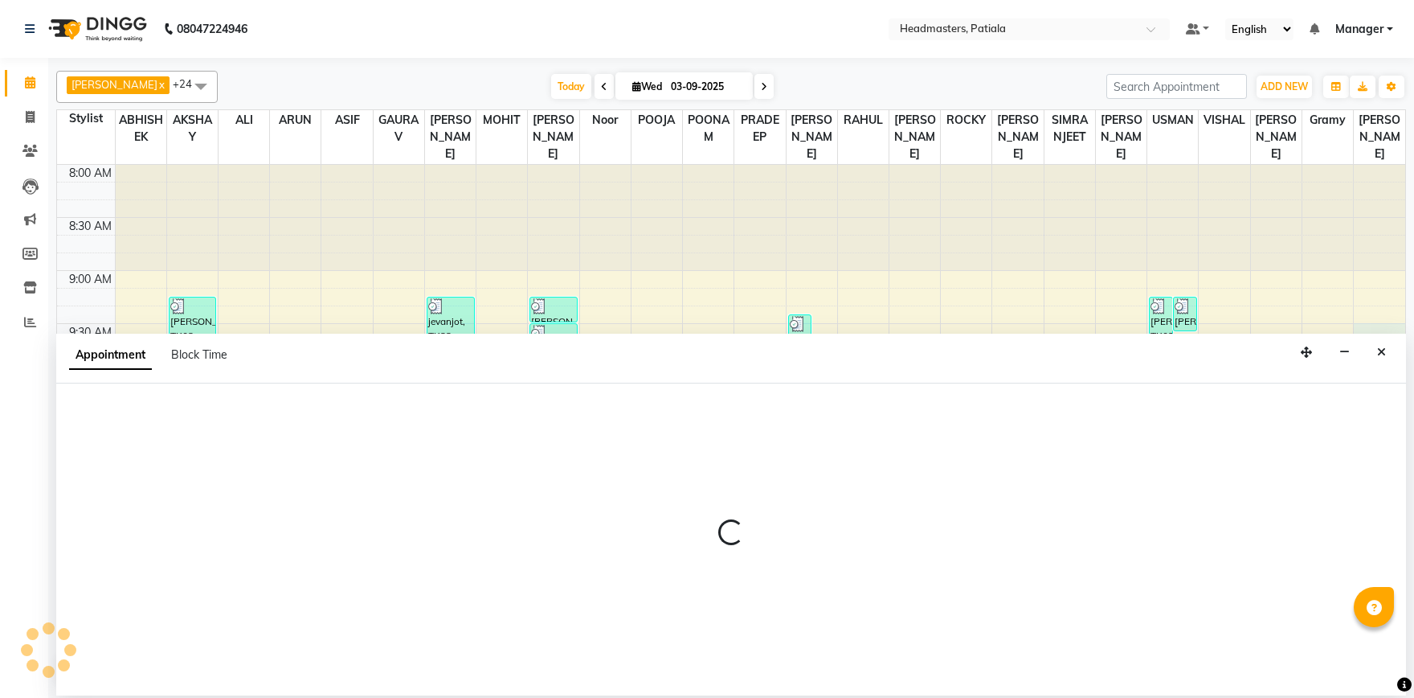
select select "87796"
select select "tentative"
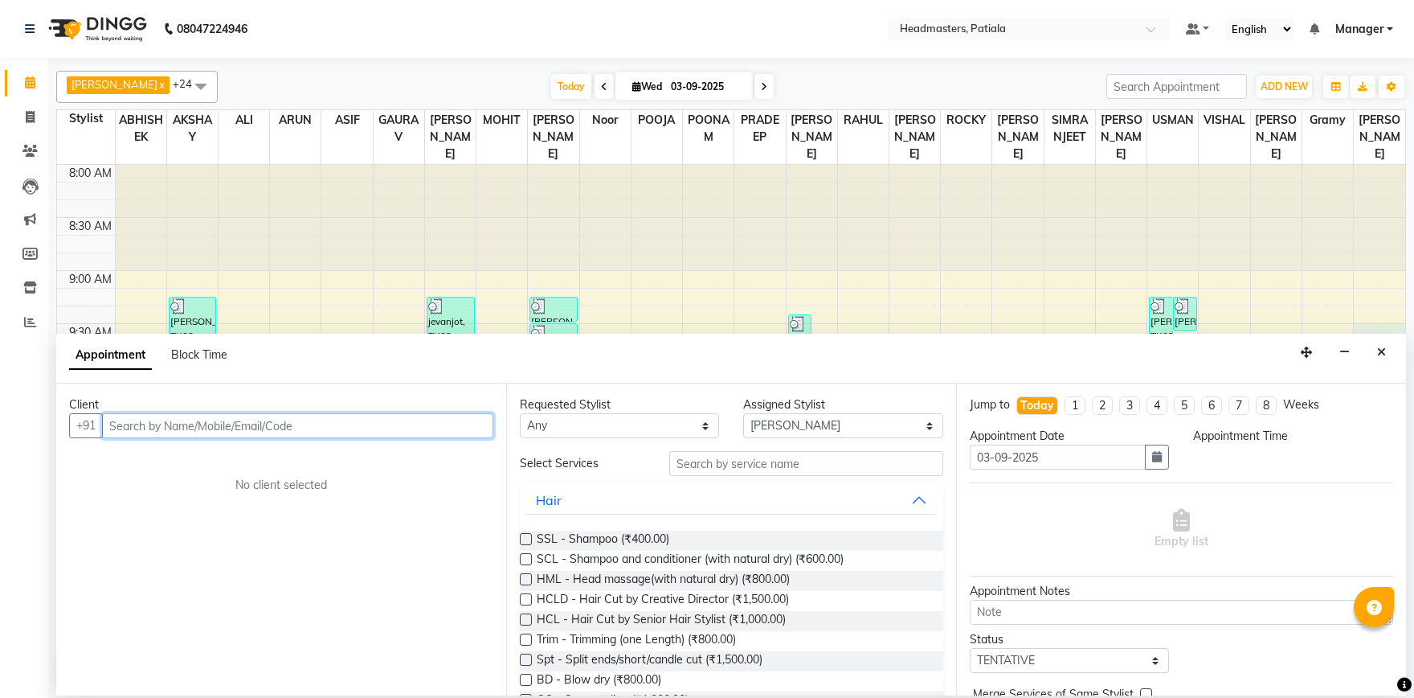
select select "570"
click at [219, 446] on div "Client +91 No client selected" at bounding box center [281, 539] width 450 height 312
click at [227, 424] on input "text" at bounding box center [297, 425] width 391 height 25
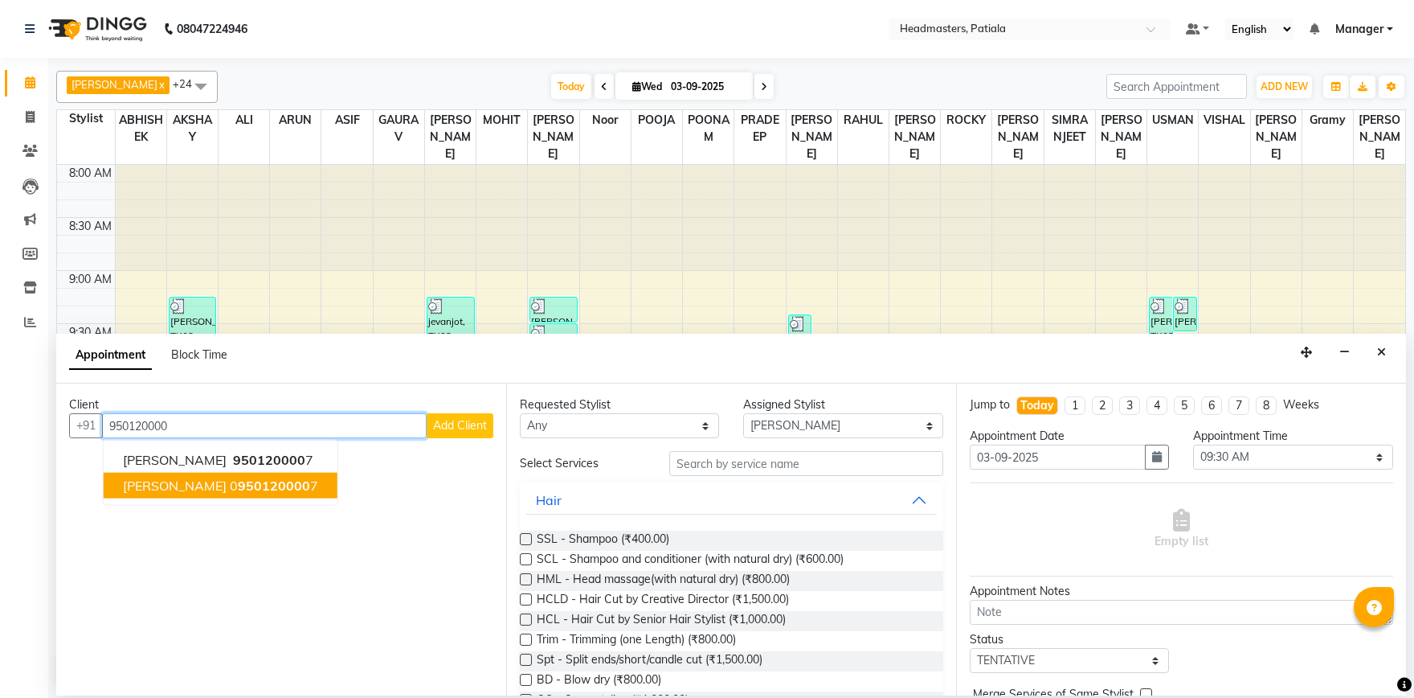
click at [283, 476] on button "[PERSON_NAME] 0 950120000 7" at bounding box center [221, 486] width 234 height 26
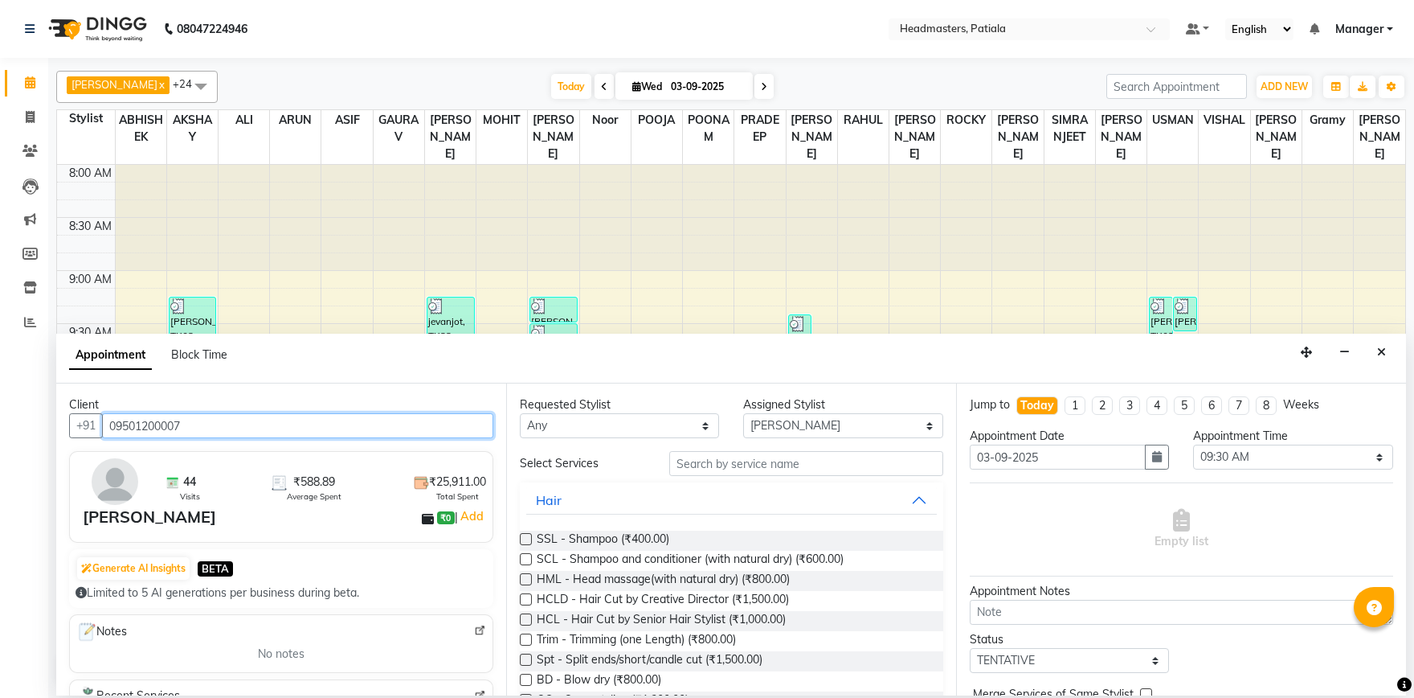
type input "09501200007"
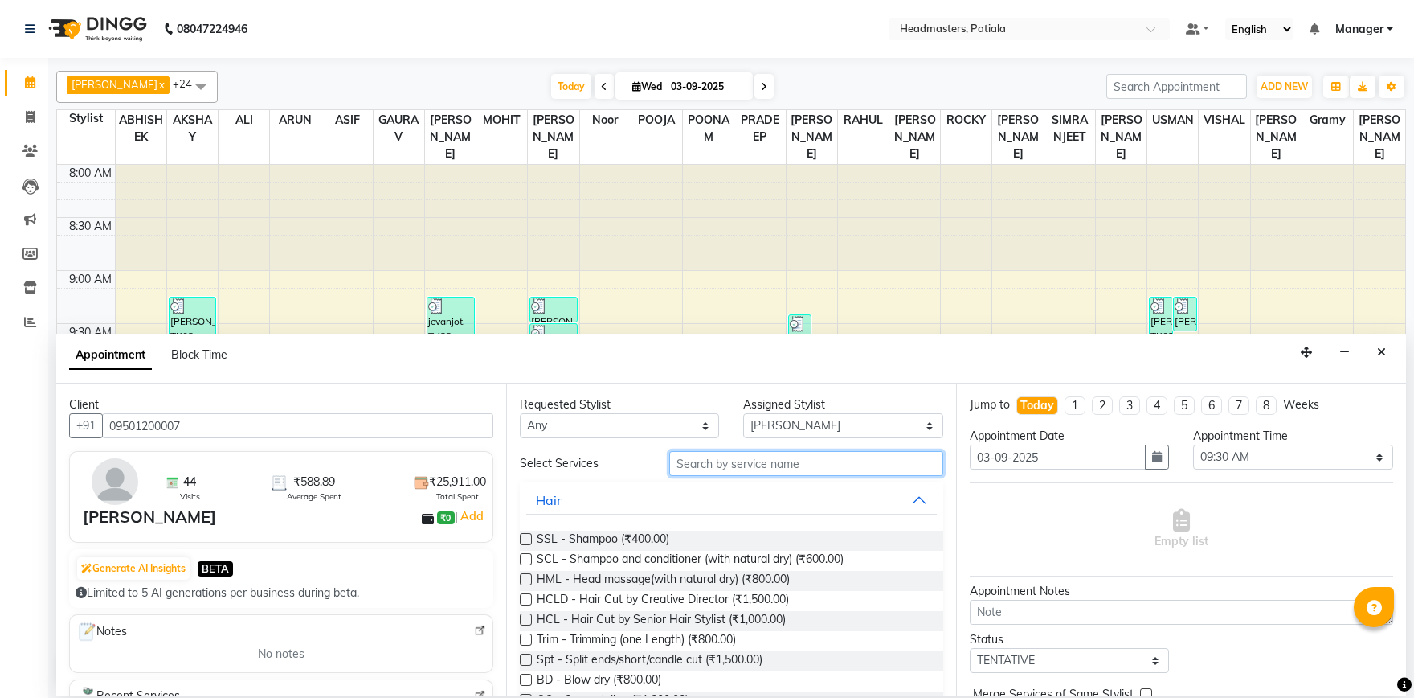
click at [751, 460] on input "text" at bounding box center [806, 463] width 274 height 25
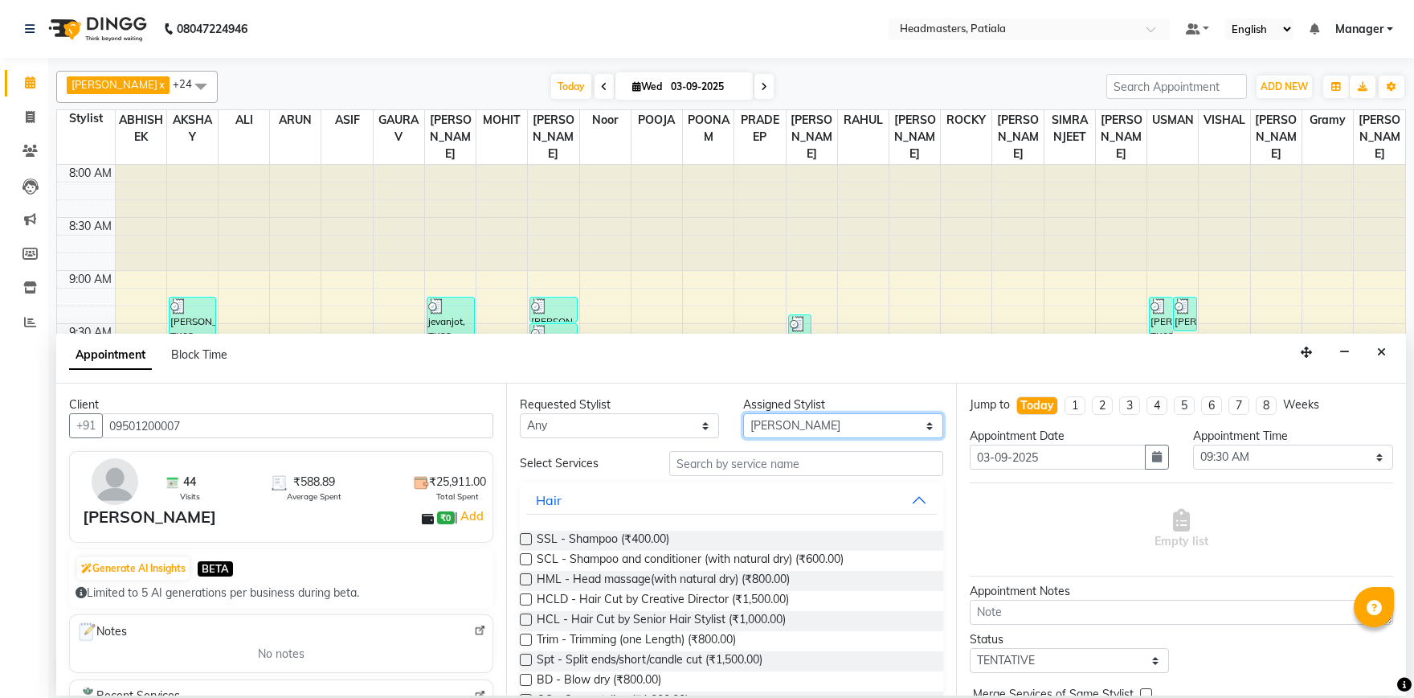
select select "51087"
click option "USMAN" at bounding box center [0, 0] width 0 height 0
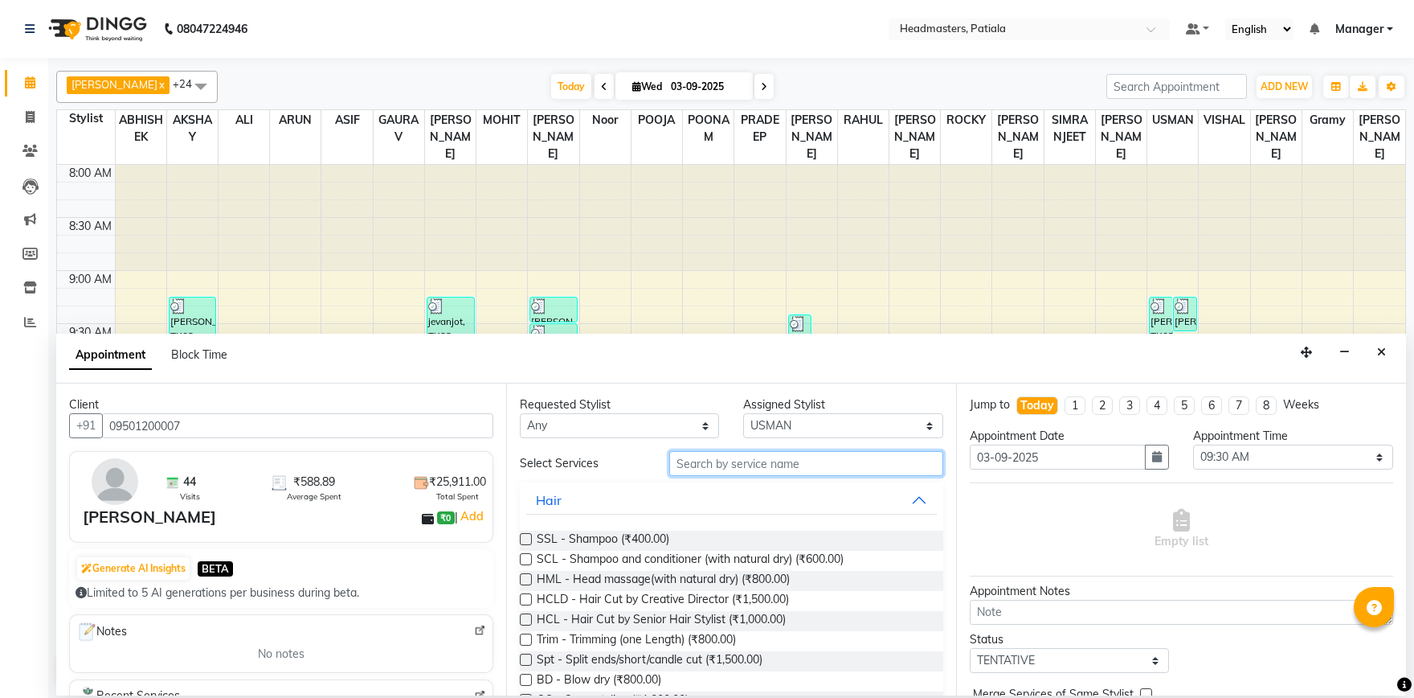
click at [777, 465] on input "text" at bounding box center [806, 463] width 274 height 25
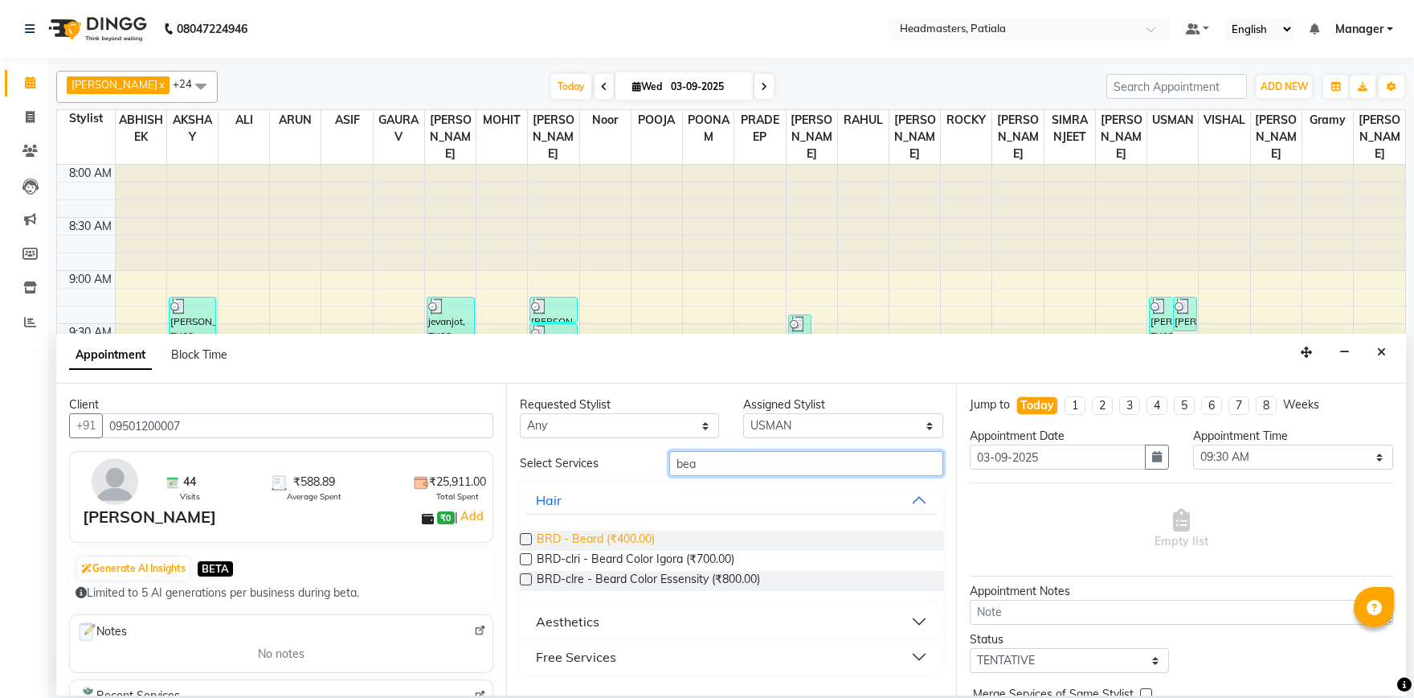
type input "bea"
click at [583, 540] on span "BRD - Beard (₹400.00)" at bounding box center [596, 540] width 118 height 20
checkbox input "false"
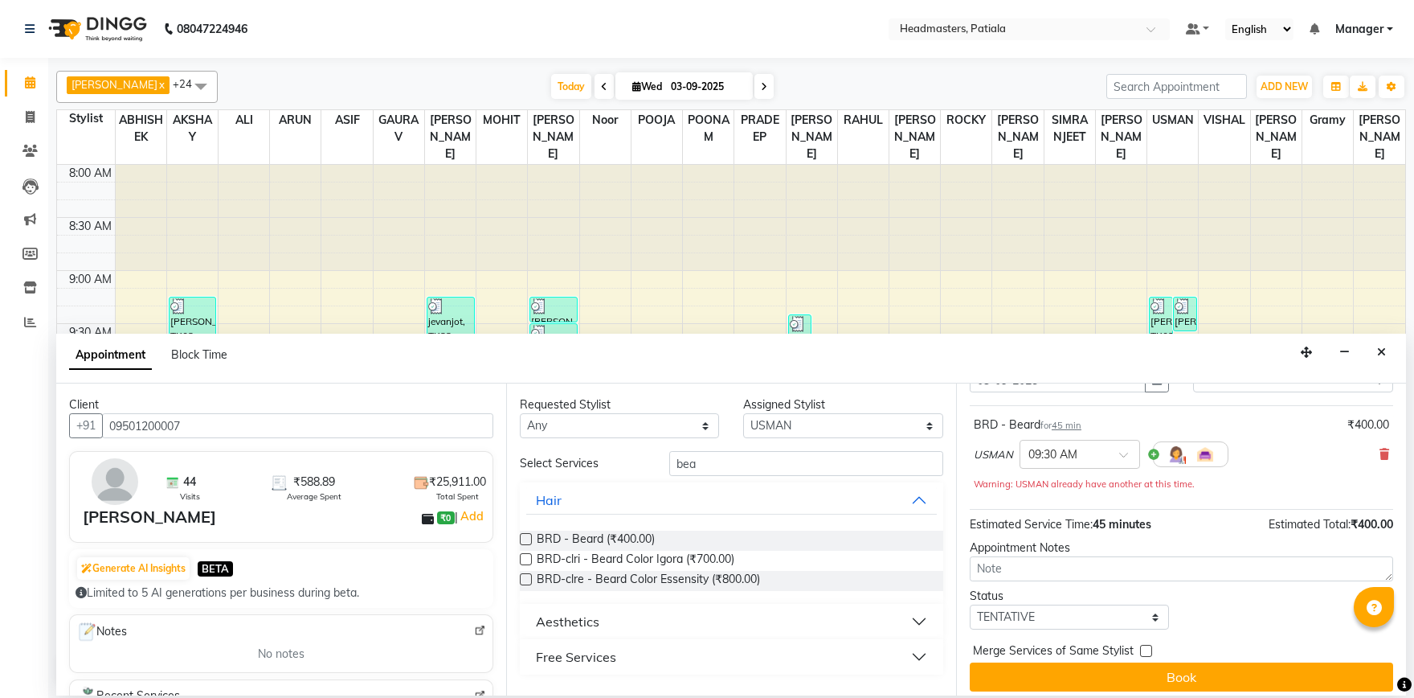
scroll to position [85, 0]
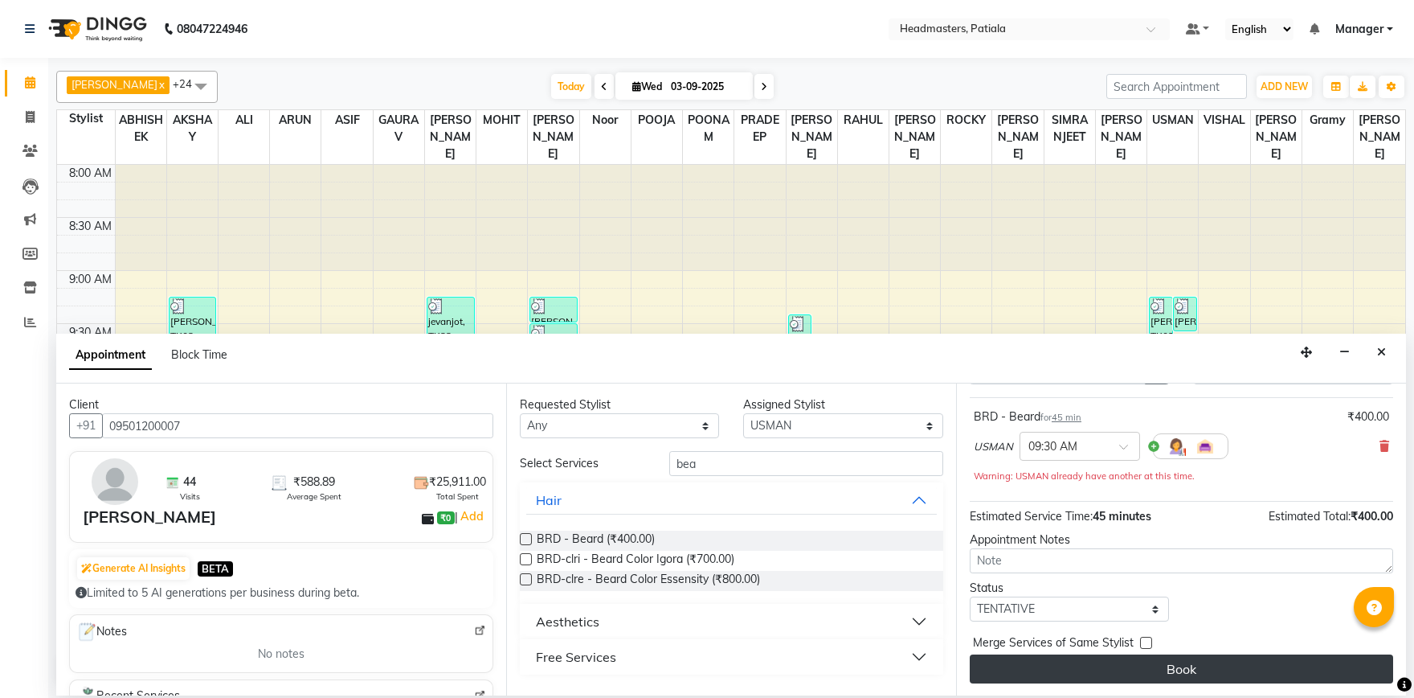
click at [1170, 665] on button "Book" at bounding box center [1182, 668] width 424 height 29
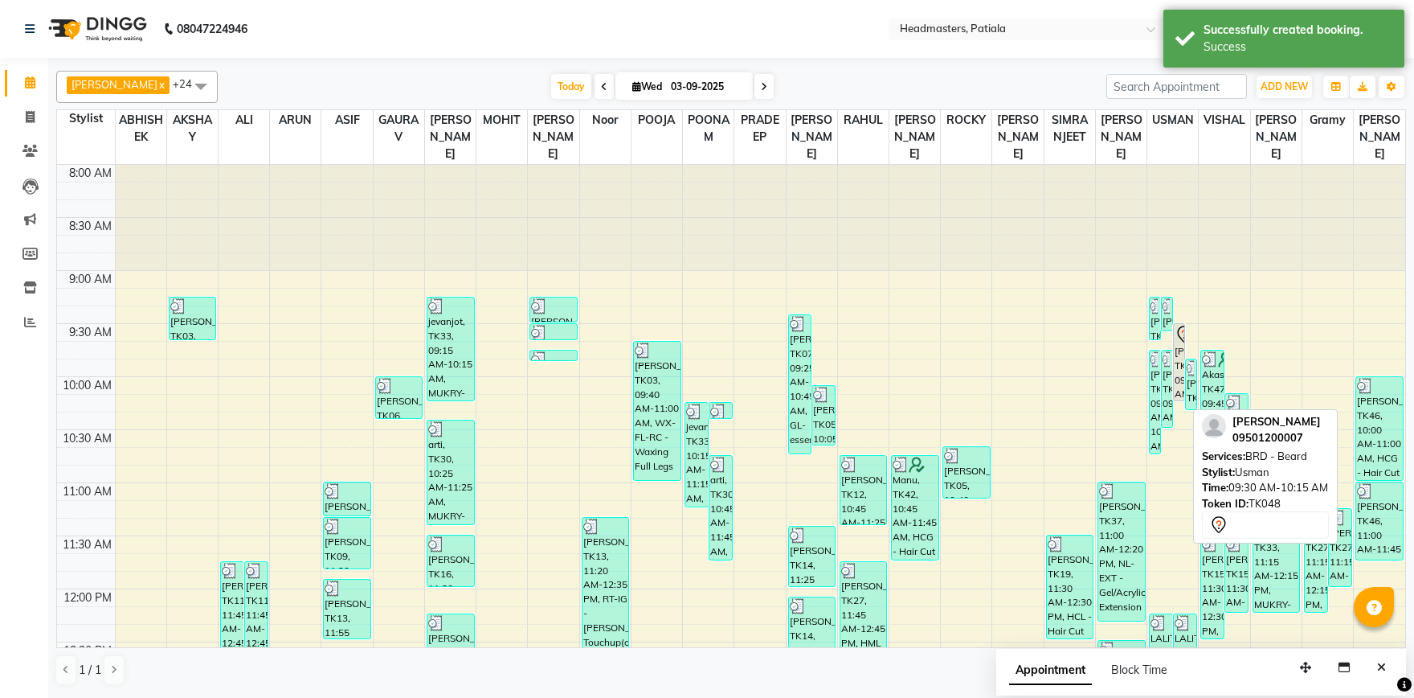
click at [1181, 367] on div "[PERSON_NAME], TK48, 09:30 AM-10:15 AM, BRD - [PERSON_NAME]" at bounding box center [1179, 362] width 10 height 76
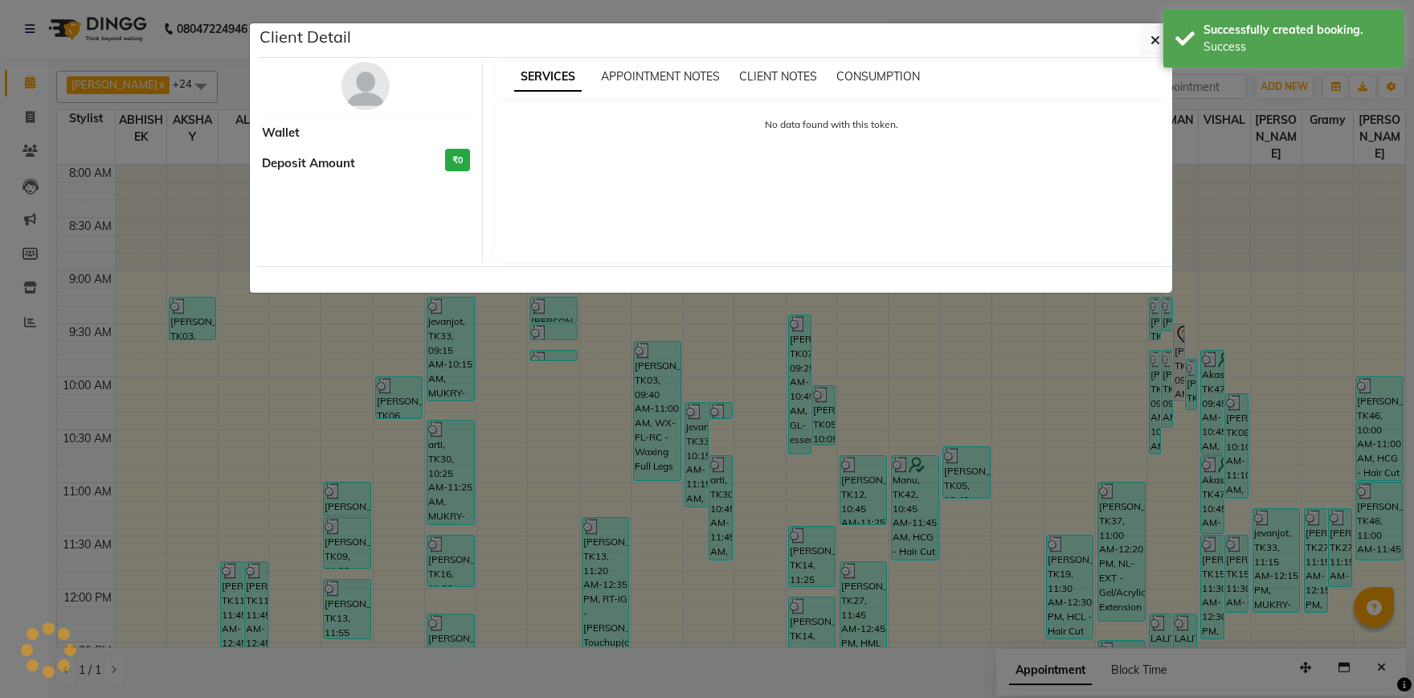
select select "7"
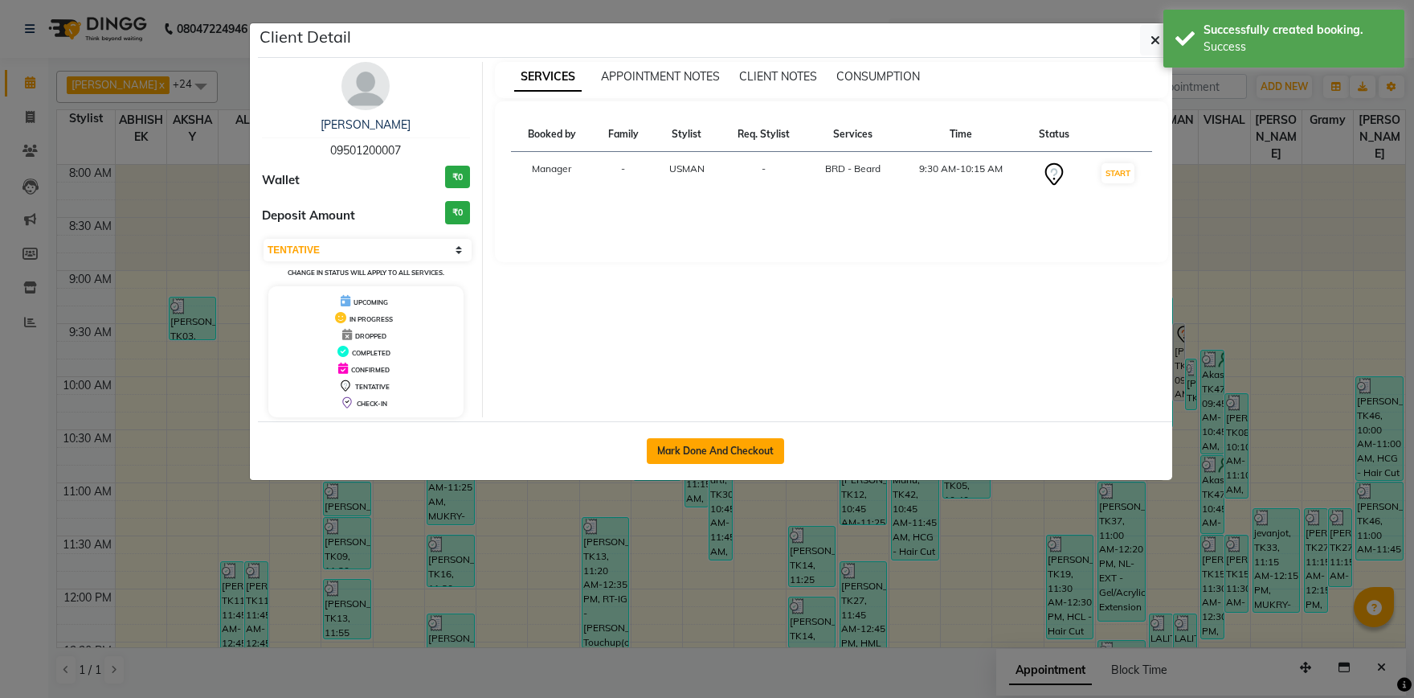
click at [756, 449] on button "Mark Done And Checkout" at bounding box center [715, 451] width 137 height 26
select select "service"
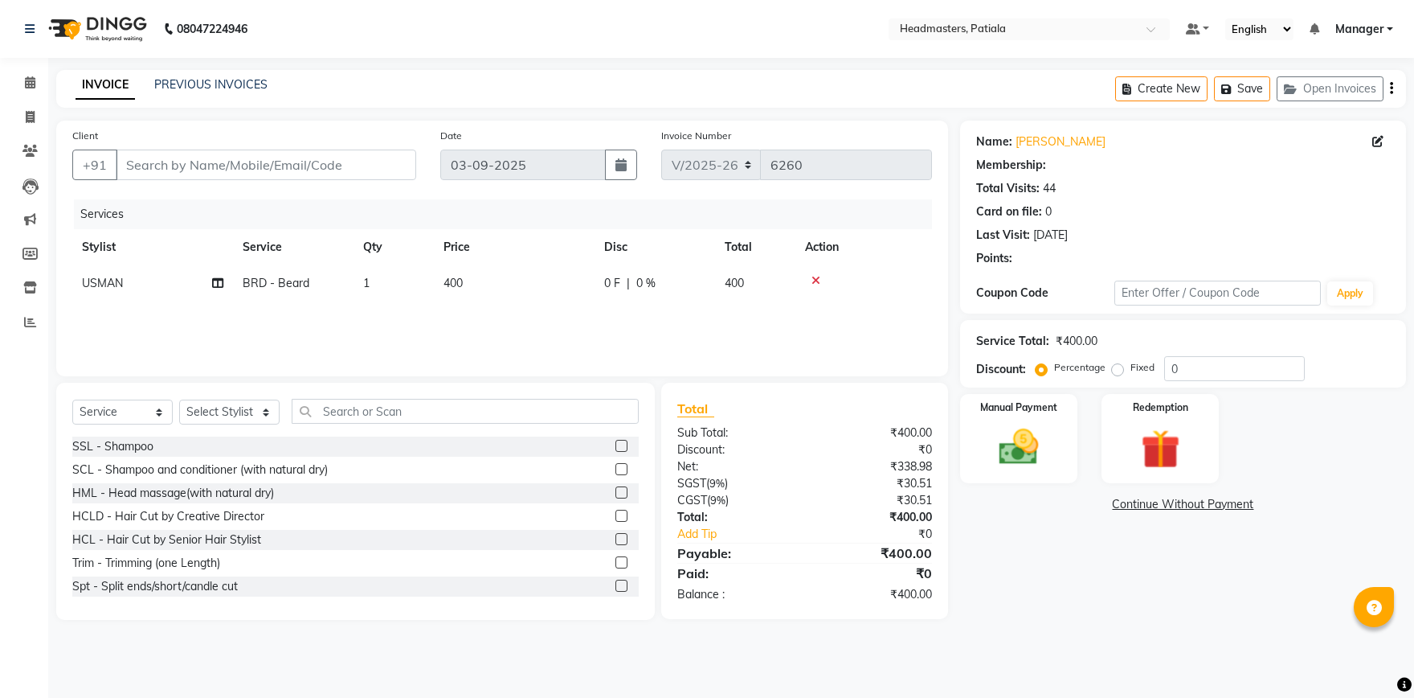
type input "09501200007"
select select "51087"
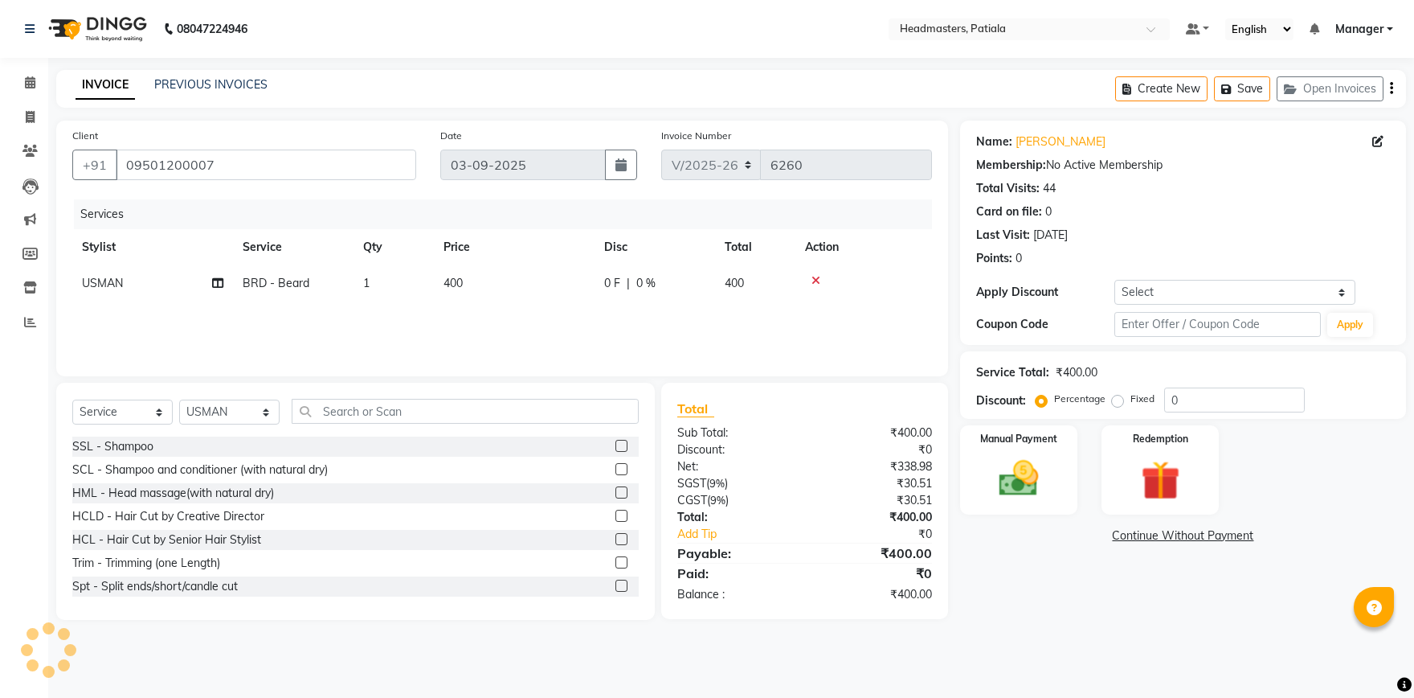
click at [1131, 399] on label "Fixed" at bounding box center [1143, 398] width 24 height 14
click at [1118, 399] on input "Fixed" at bounding box center [1120, 398] width 11 height 11
radio input "true"
click at [1208, 411] on input "0" at bounding box center [1235, 399] width 141 height 25
type input "300"
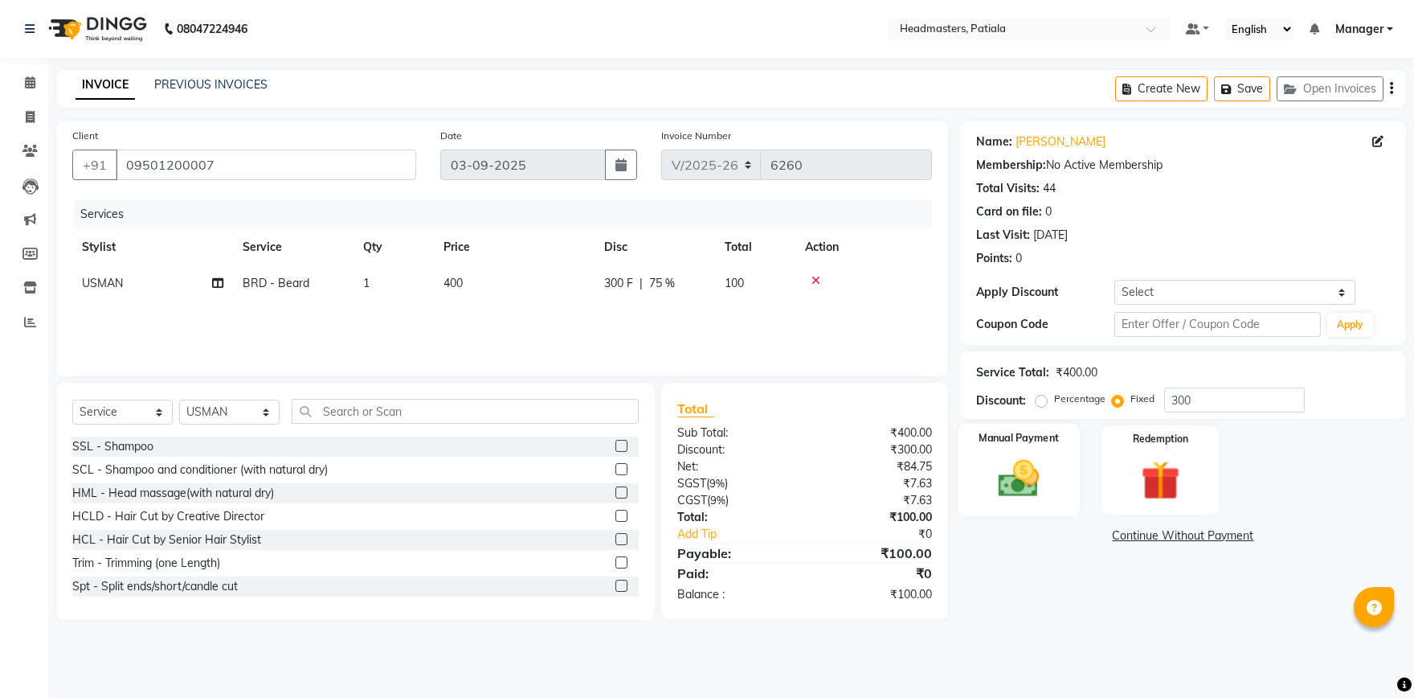
click at [1066, 480] on div "Manual Payment" at bounding box center [1019, 470] width 122 height 92
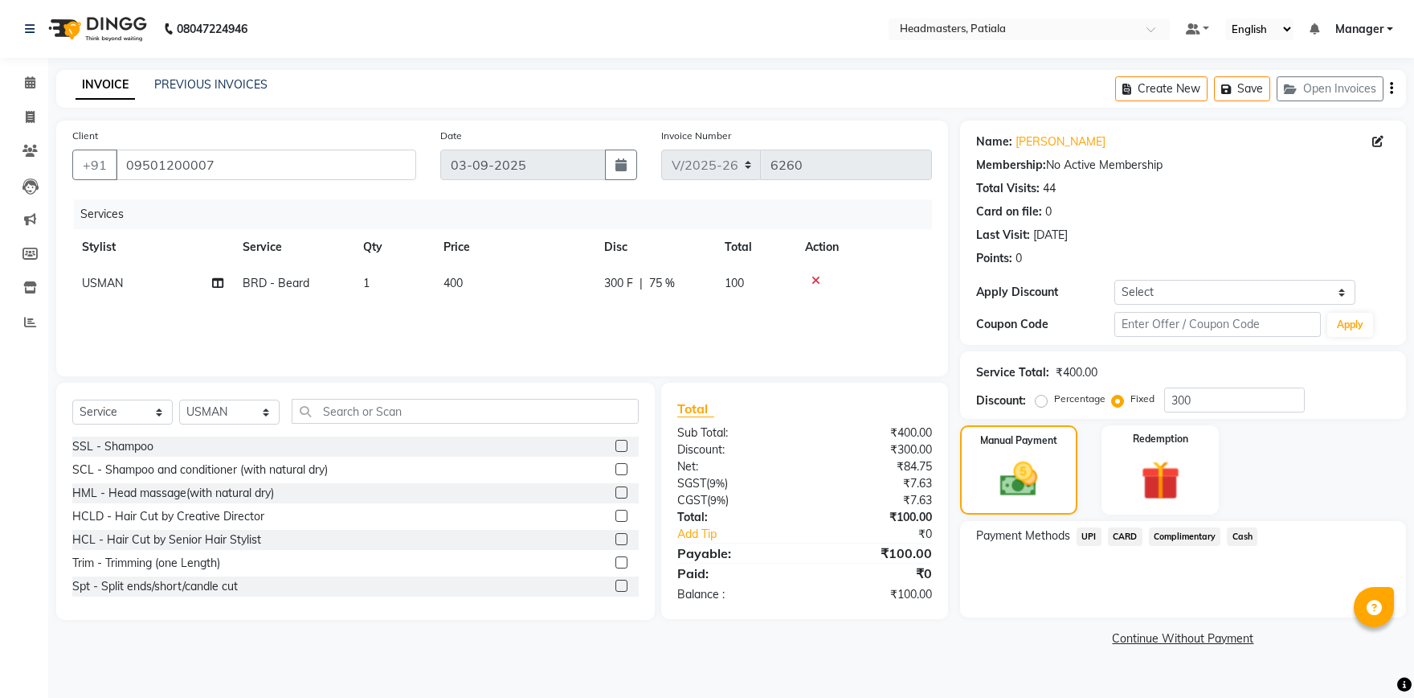
click at [1244, 544] on span "Cash" at bounding box center [1242, 536] width 31 height 18
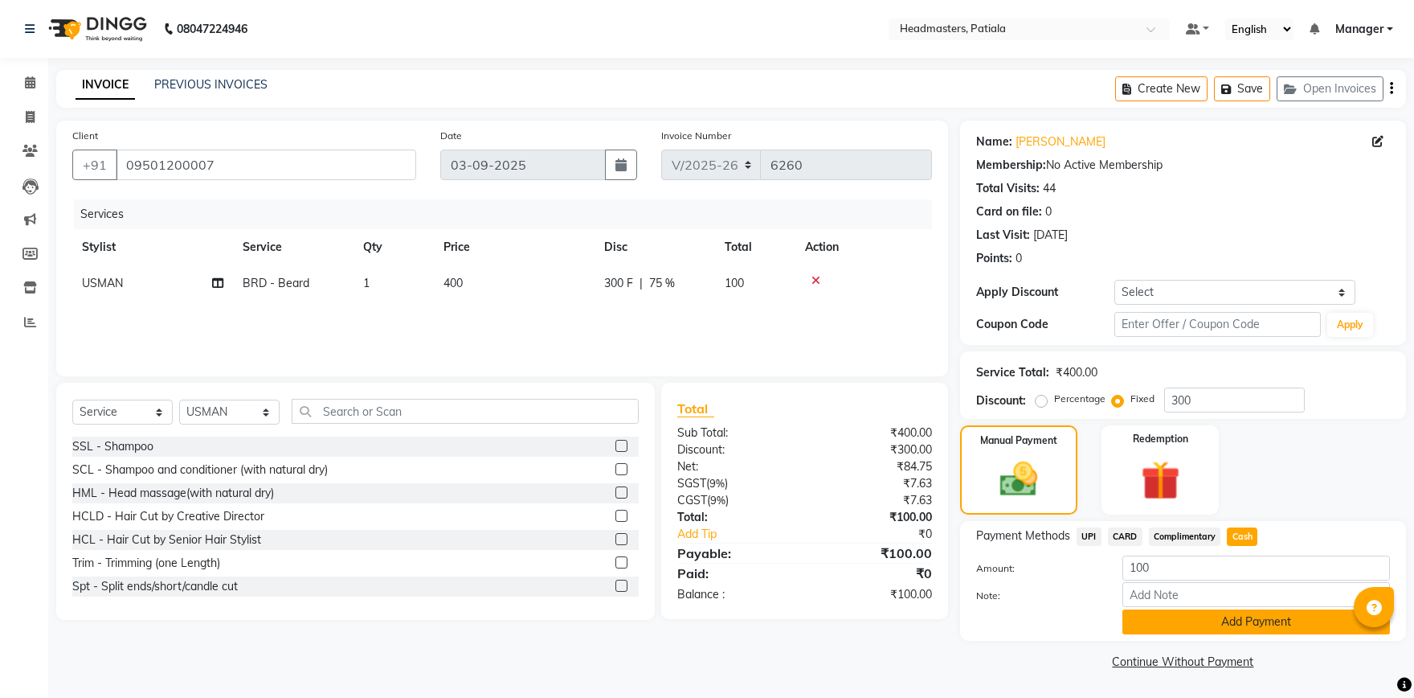
click at [1234, 617] on button "Add Payment" at bounding box center [1257, 621] width 268 height 25
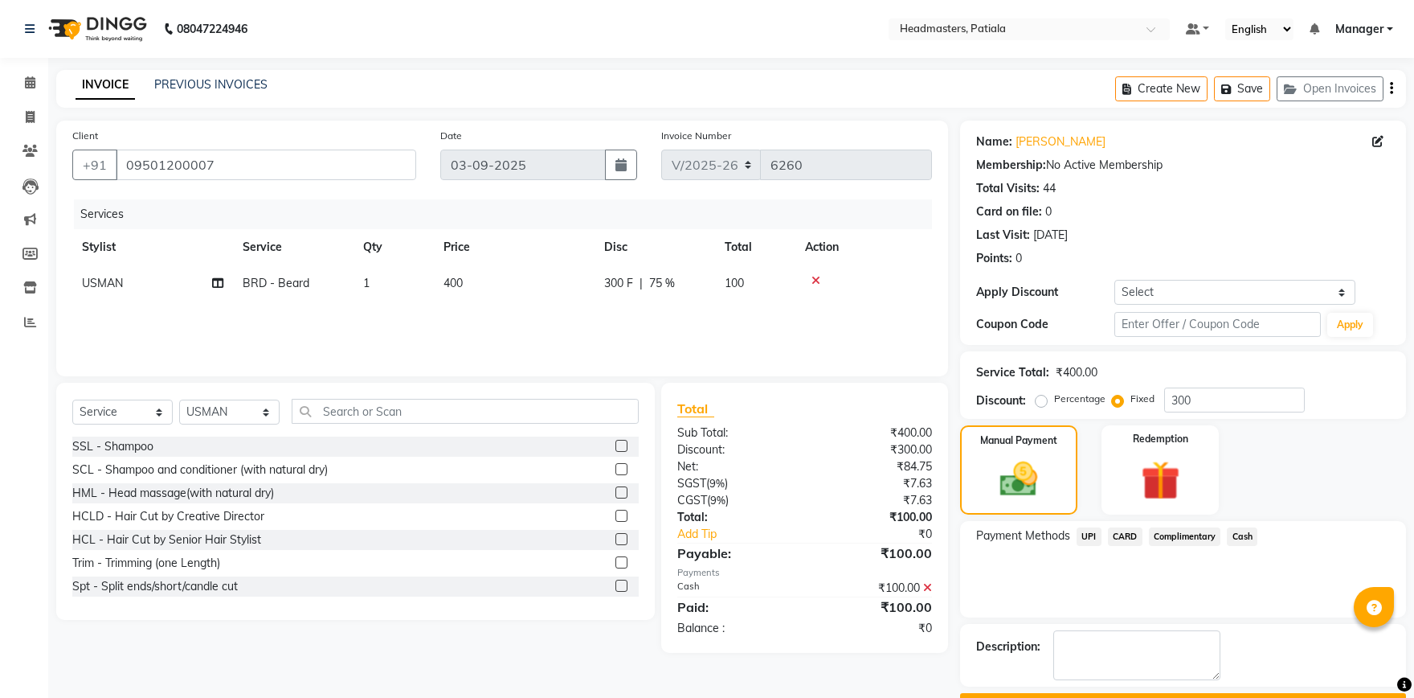
scroll to position [43, 0]
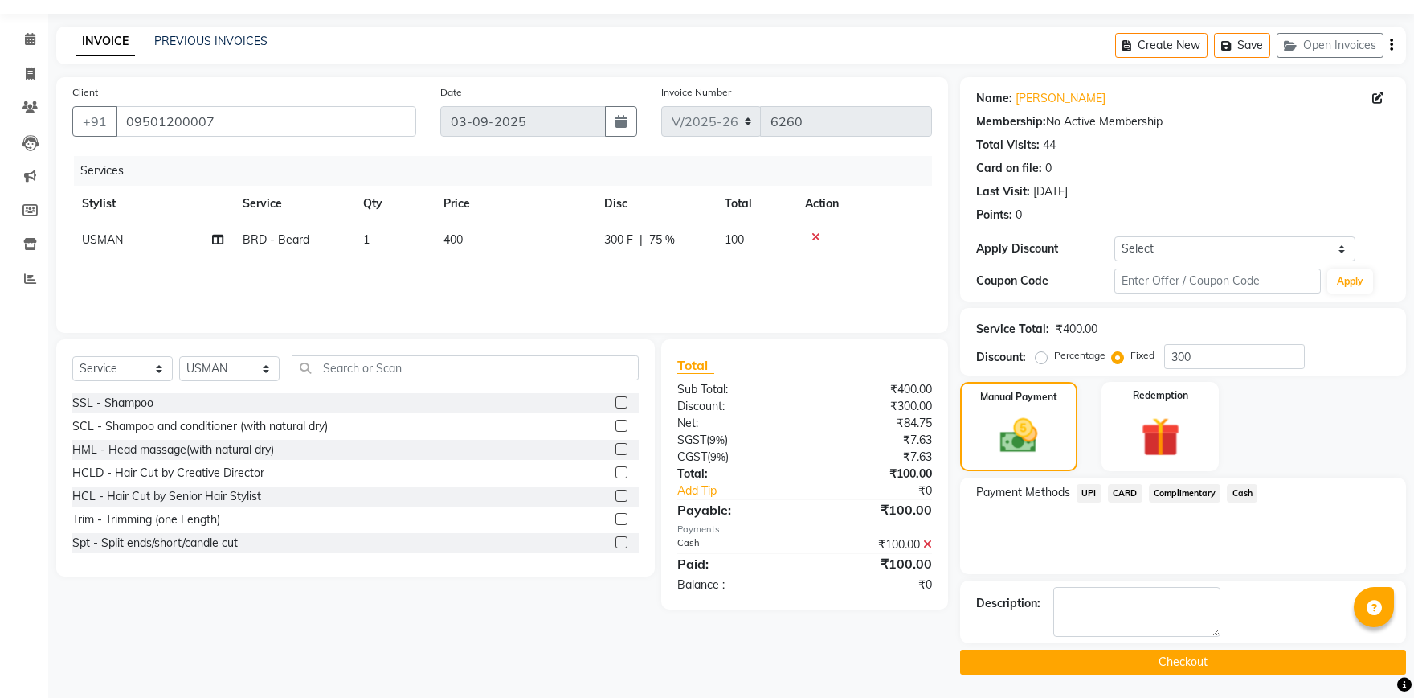
click at [1140, 659] on button "Checkout" at bounding box center [1183, 661] width 446 height 25
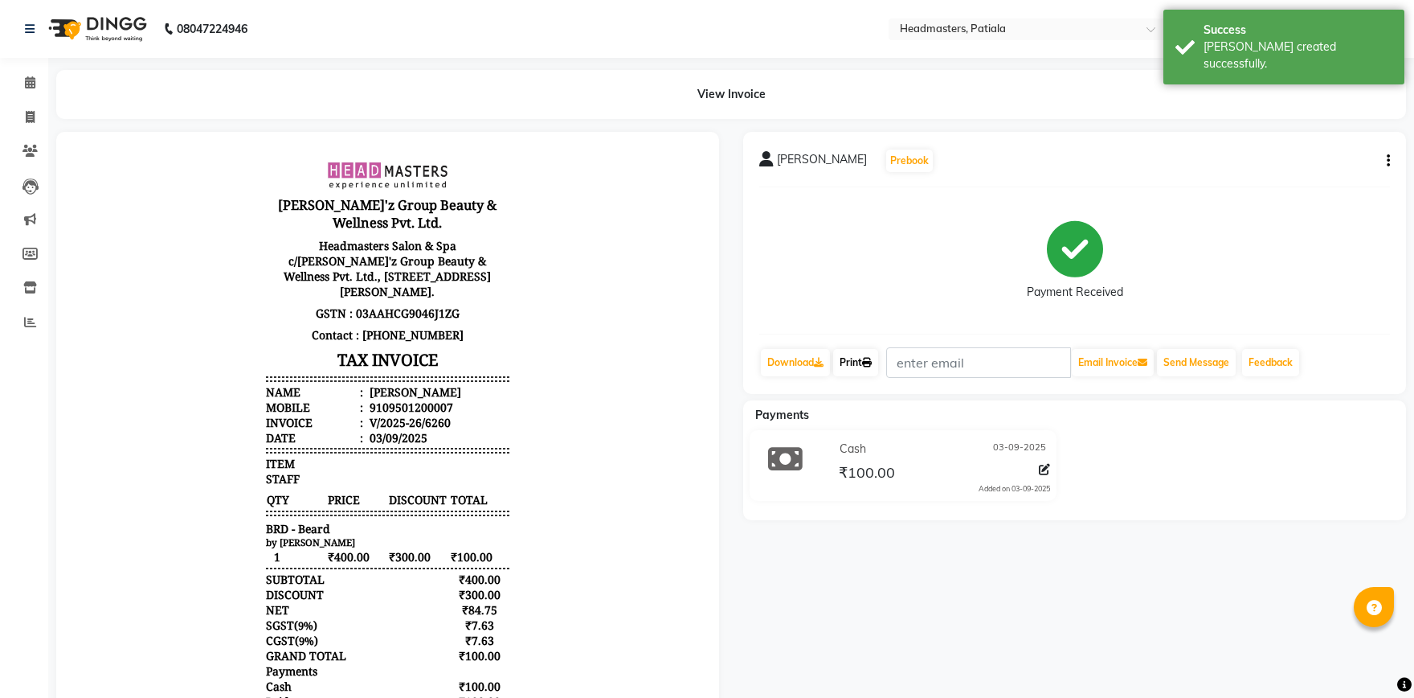
click at [858, 357] on link "Print" at bounding box center [855, 362] width 45 height 27
click at [31, 92] on span at bounding box center [30, 83] width 28 height 18
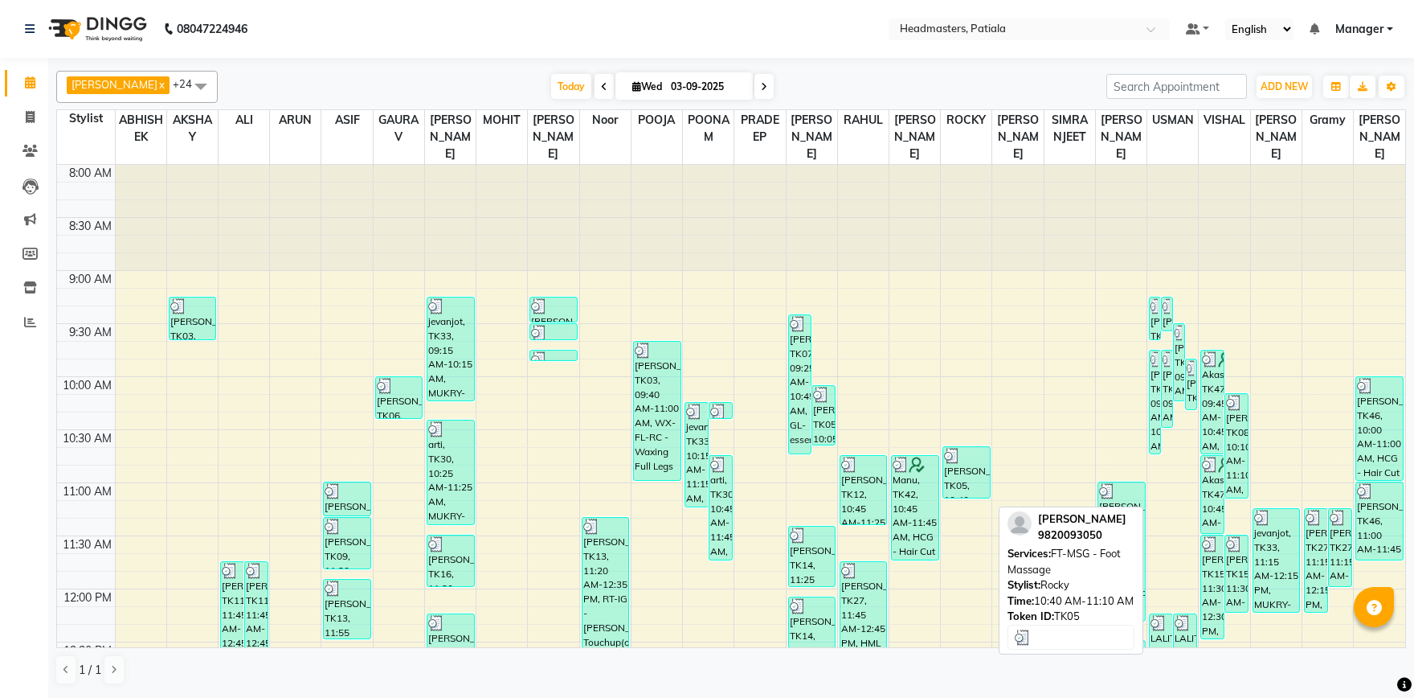
click at [964, 485] on div "[PERSON_NAME], TK05, 10:40 AM-11:10 AM, FT-MSG - Foot Massage" at bounding box center [967, 472] width 47 height 51
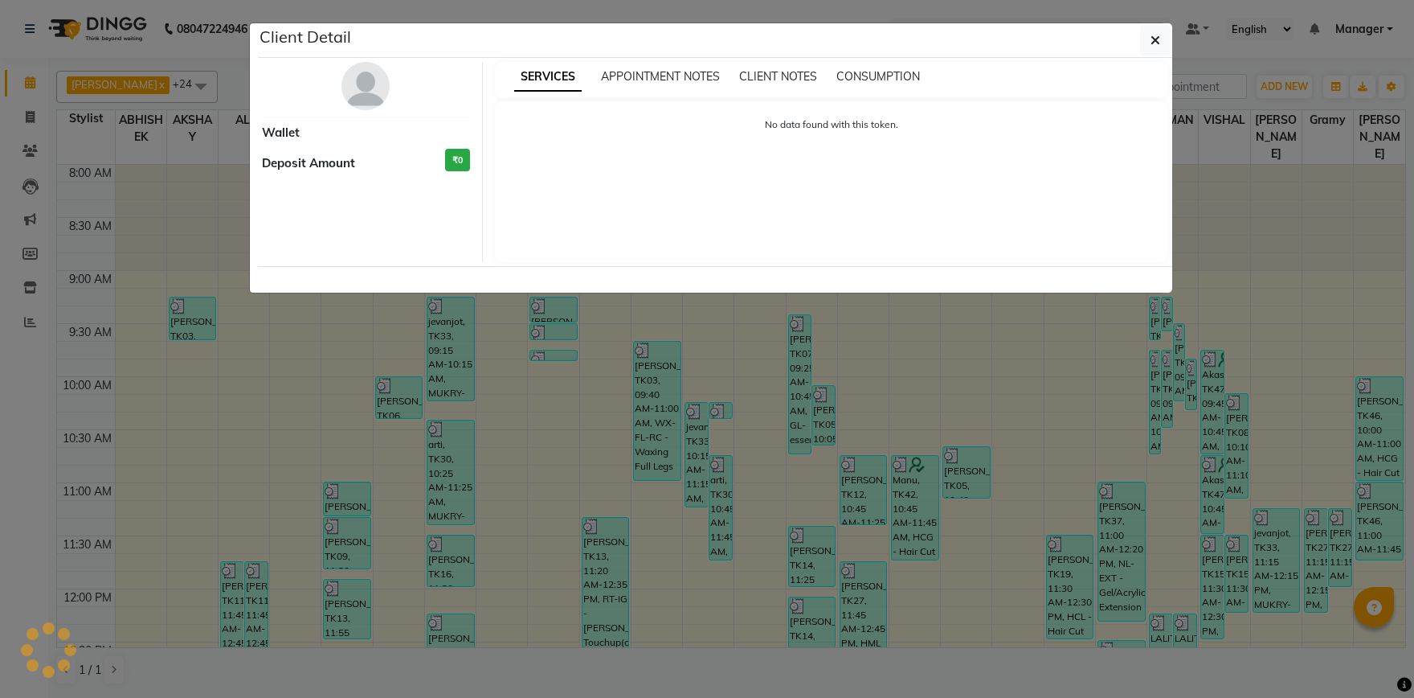
select select "3"
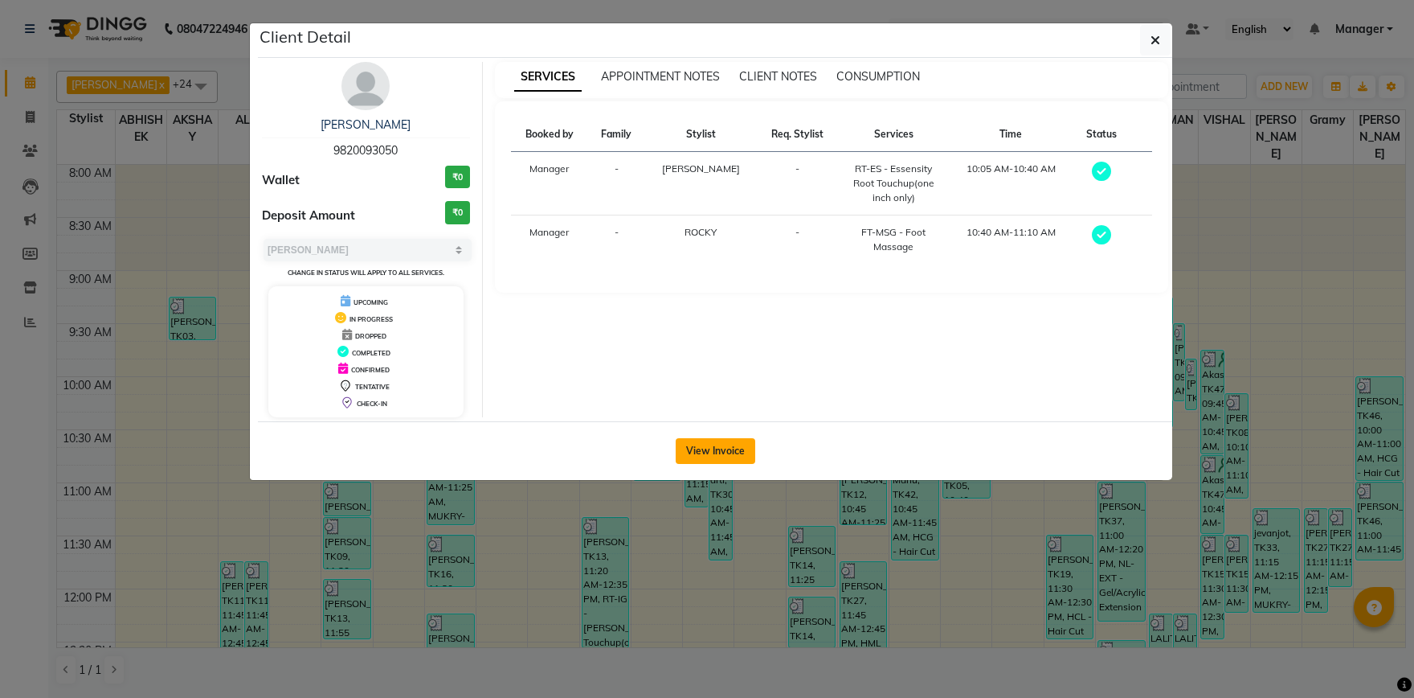
click at [728, 440] on button "View Invoice" at bounding box center [716, 451] width 80 height 26
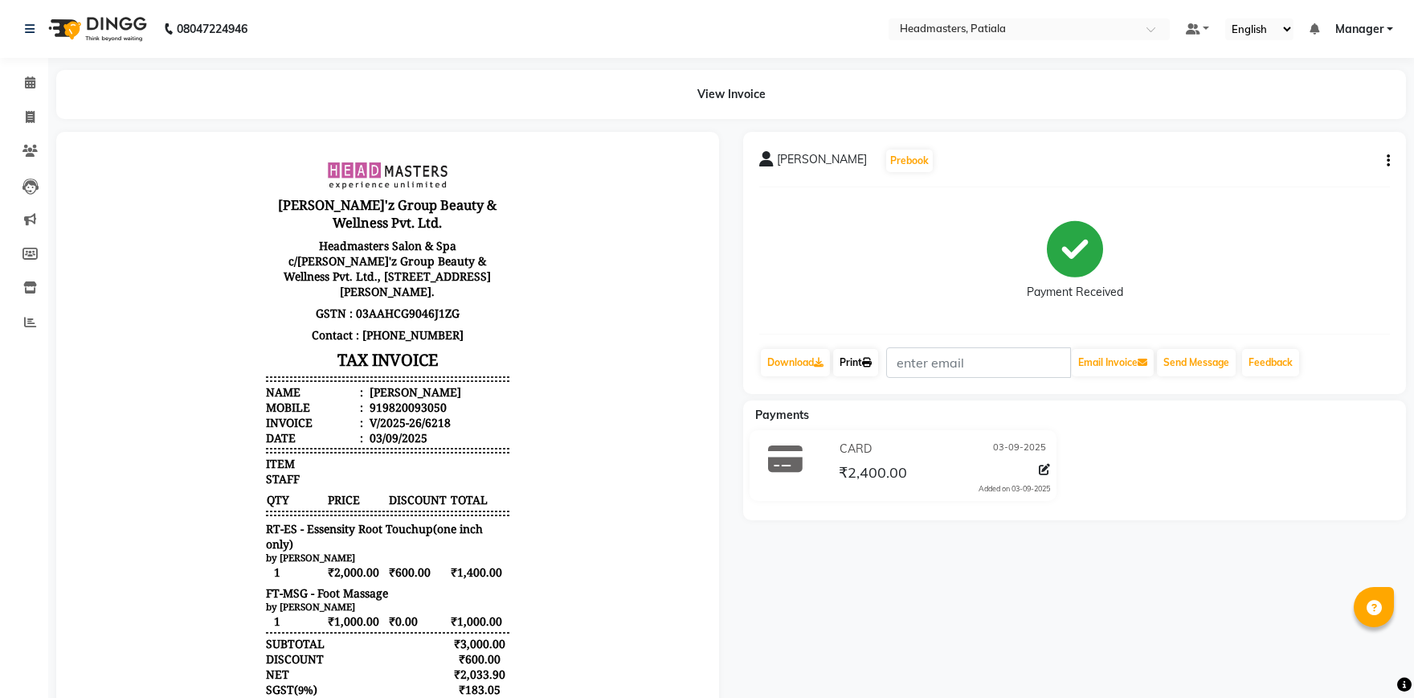
click at [851, 369] on link "Print" at bounding box center [855, 362] width 45 height 27
click at [39, 78] on span at bounding box center [30, 83] width 28 height 18
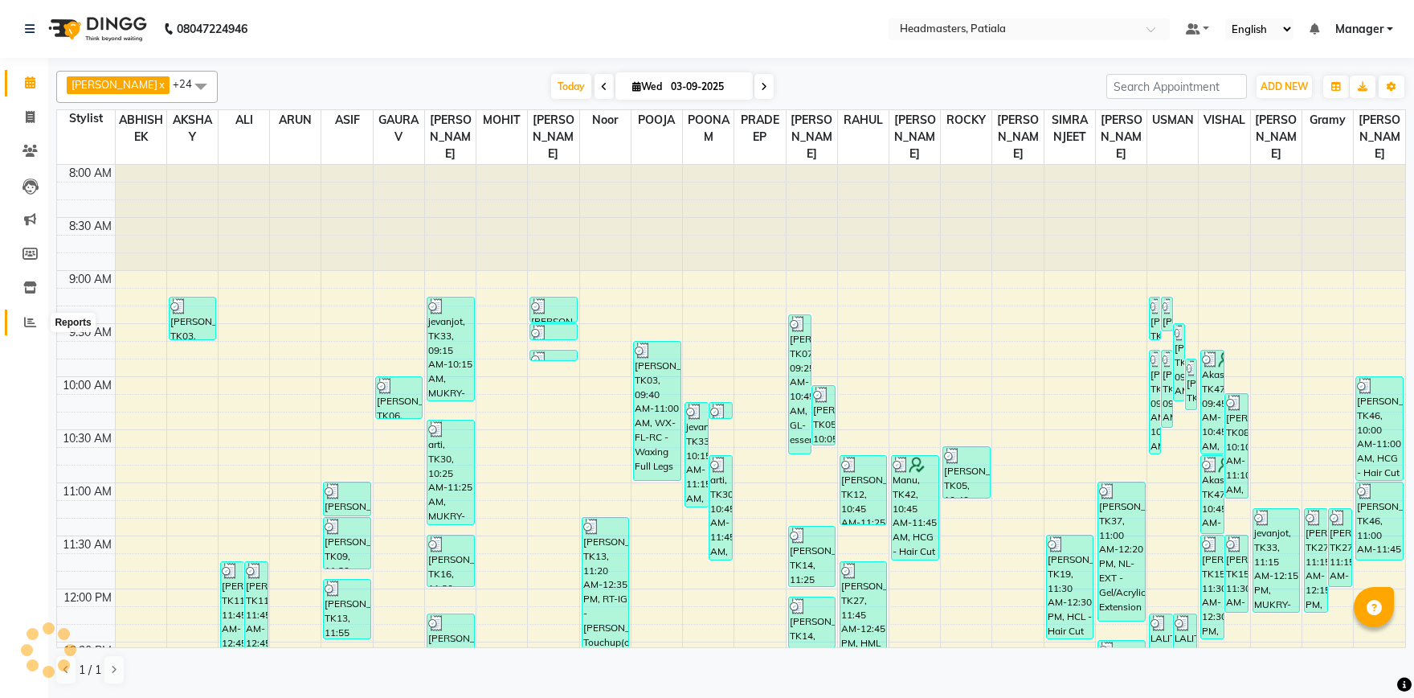
click at [31, 327] on icon at bounding box center [30, 322] width 12 height 12
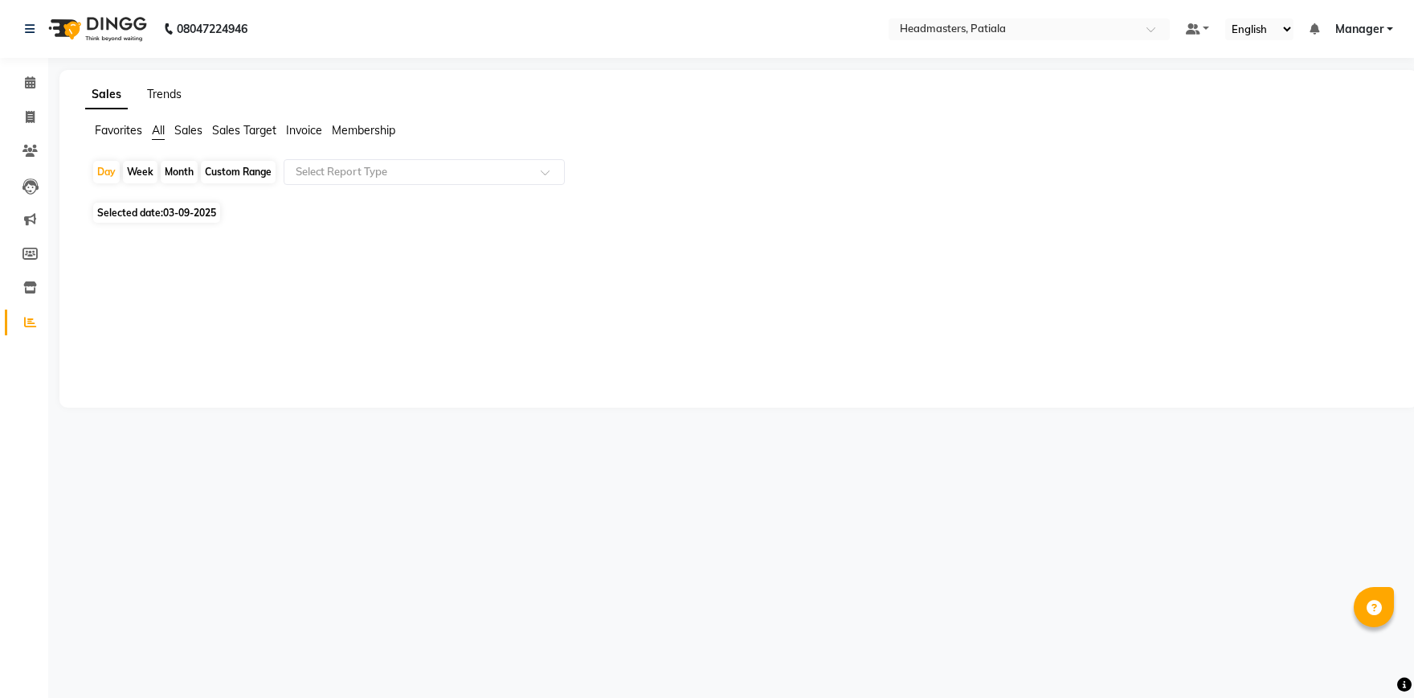
click at [170, 93] on link "Trends" at bounding box center [164, 94] width 35 height 14
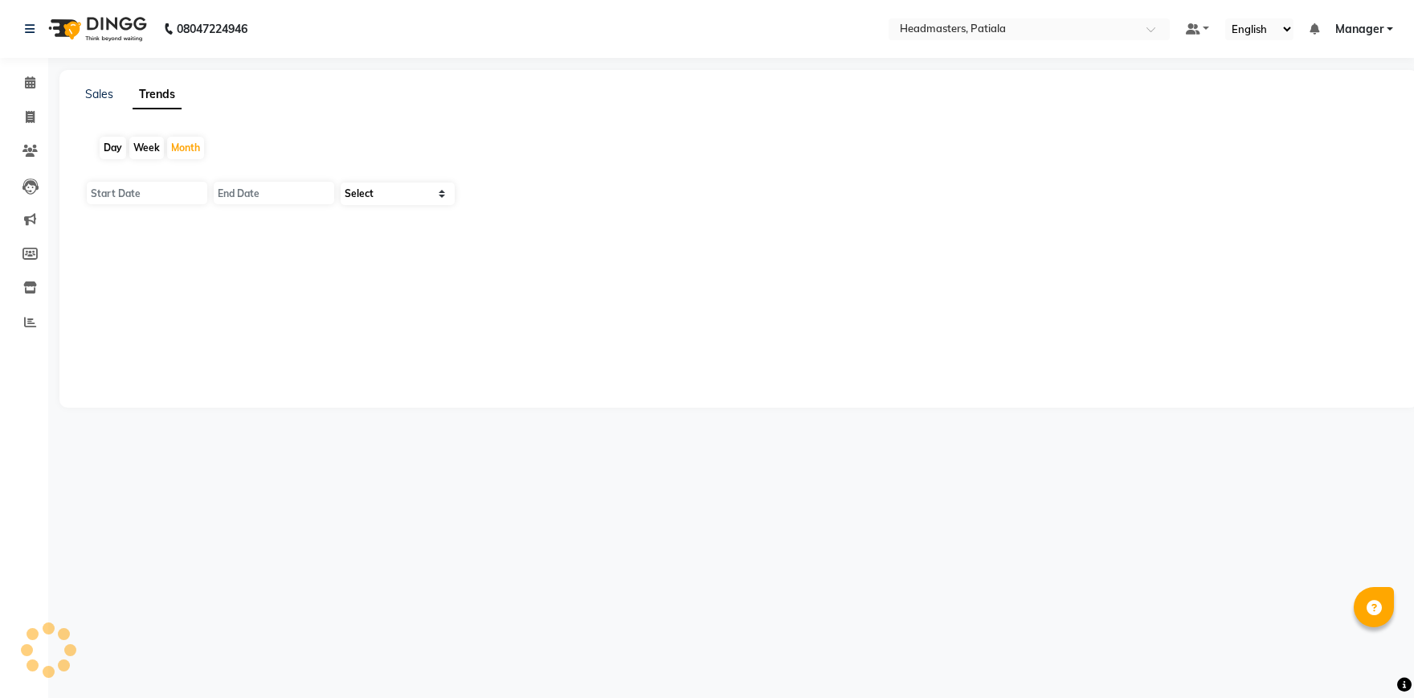
type input "01-09-2025"
type input "[DATE]"
click at [112, 148] on div "Day" at bounding box center [113, 148] width 27 height 23
type input "03-09-2025"
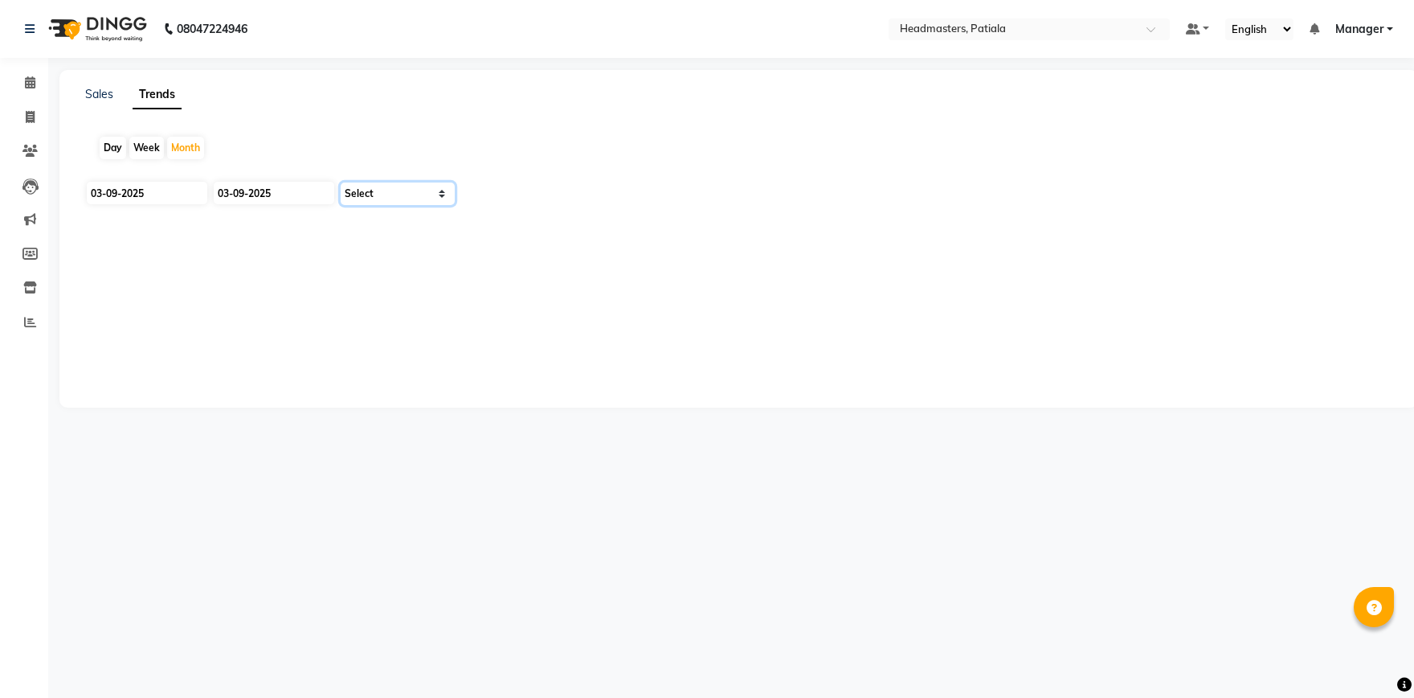
click at [341, 182] on select "Select Clients" at bounding box center [398, 193] width 114 height 23
select select "by_client"
click option "Clients" at bounding box center [0, 0] width 0 height 0
click at [111, 150] on div "Day" at bounding box center [113, 148] width 27 height 23
